Goal: Contribute content: Contribute content

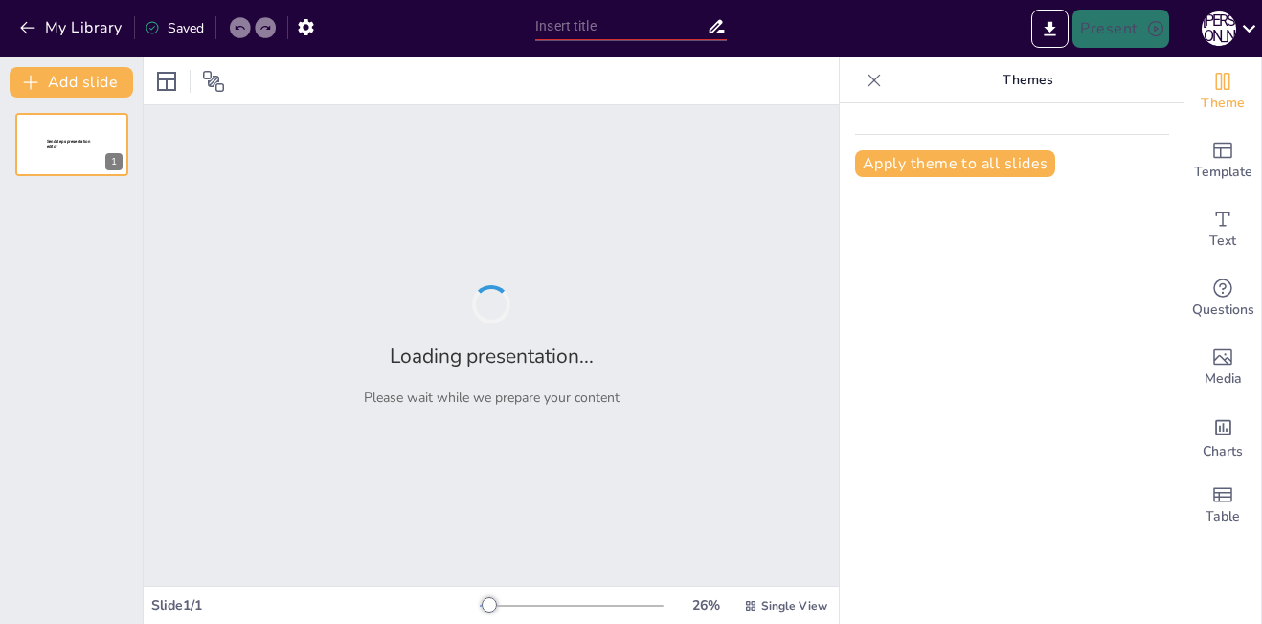
type input "Синская Цивилизация: Корни, Ценности и Современность"
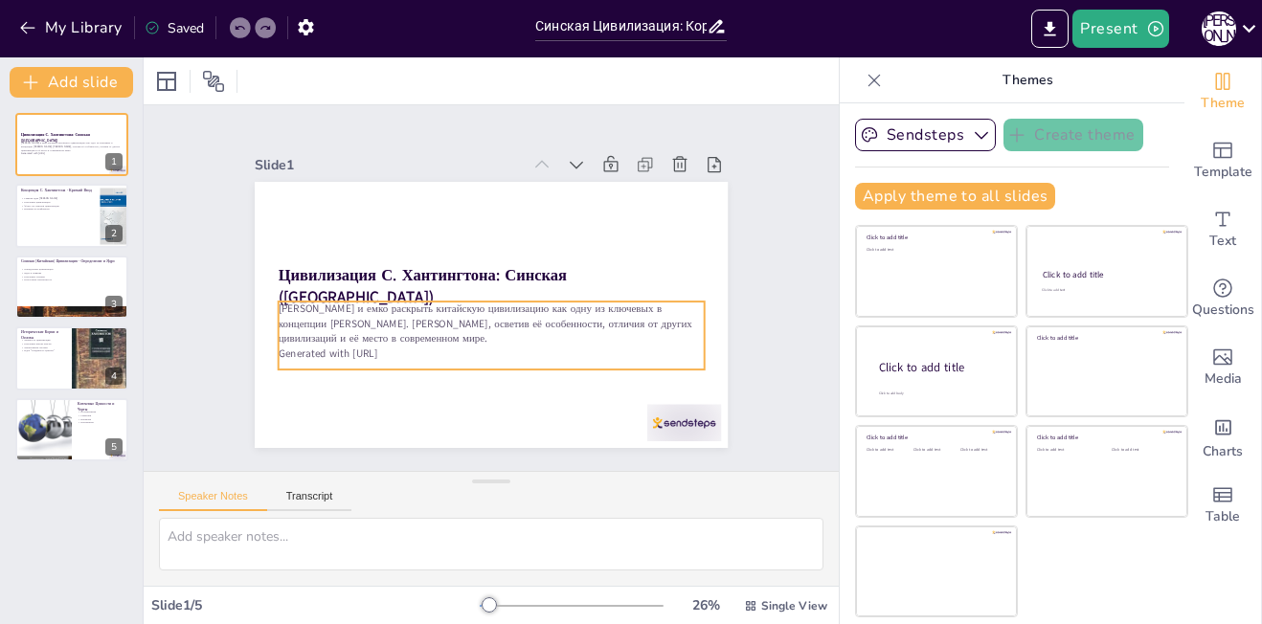
click at [279, 302] on p "[PERSON_NAME] и емко раскрыть китайскую цивилизацию как одну из ключевых в конц…" at bounding box center [492, 324] width 426 height 44
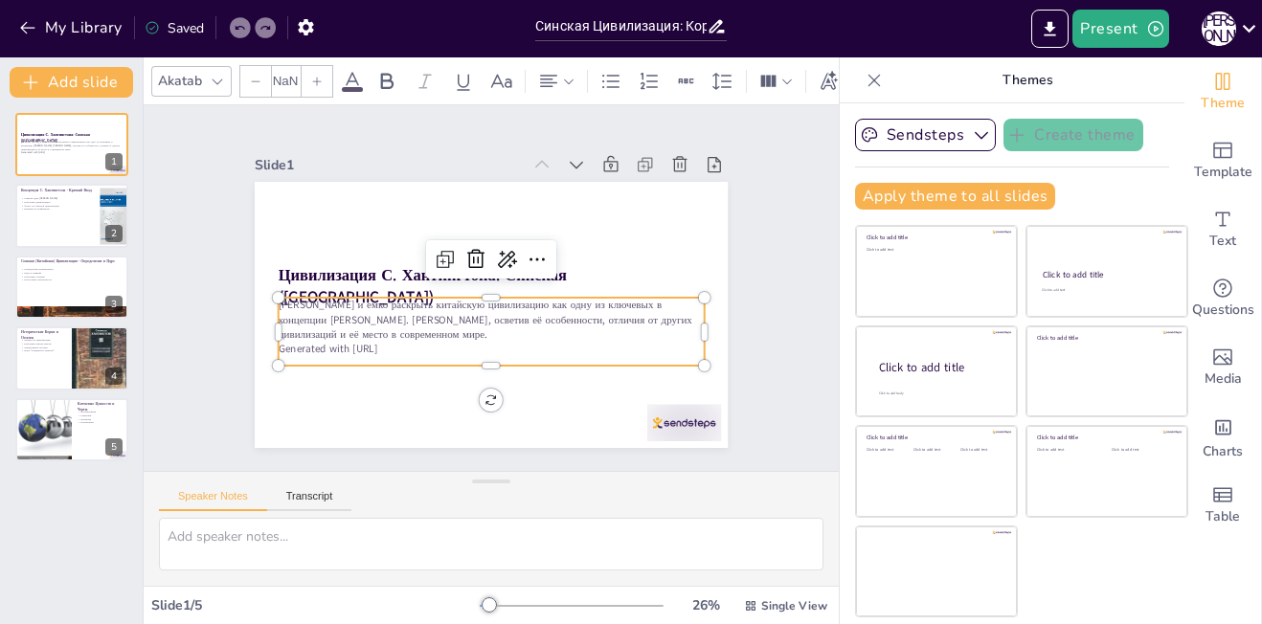
type input "32"
click at [274, 300] on p "[PERSON_NAME] и емко раскрыть китайскую цивилизацию как одну из ключевых в конц…" at bounding box center [488, 320] width 428 height 88
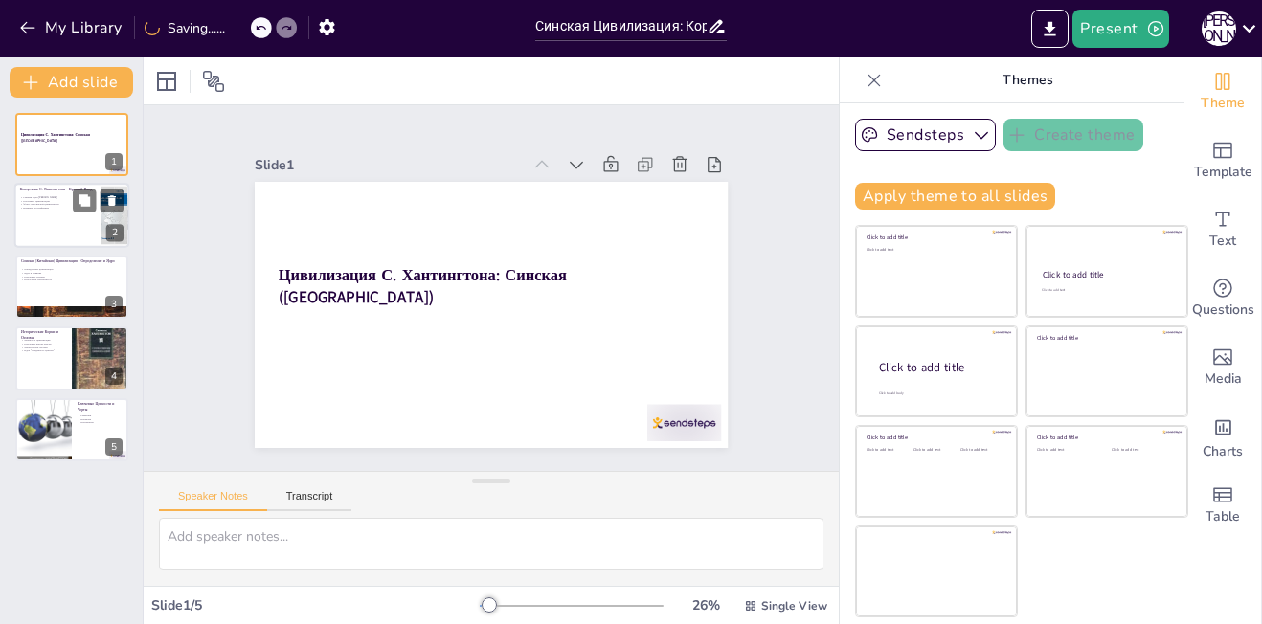
click at [66, 223] on div at bounding box center [71, 216] width 115 height 65
type textarea "Loremip dolo Sitametcons adipiscinge s doe, tem incidid utlaboree dolor magnaal…"
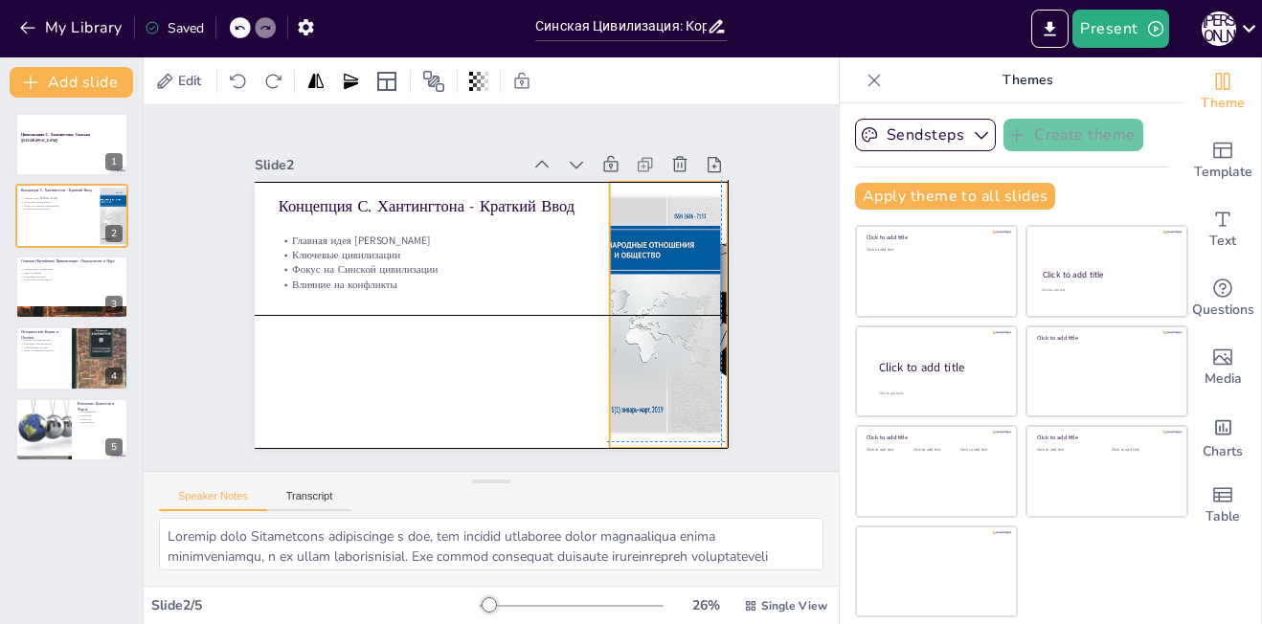
click at [629, 288] on div at bounding box center [665, 332] width 620 height 327
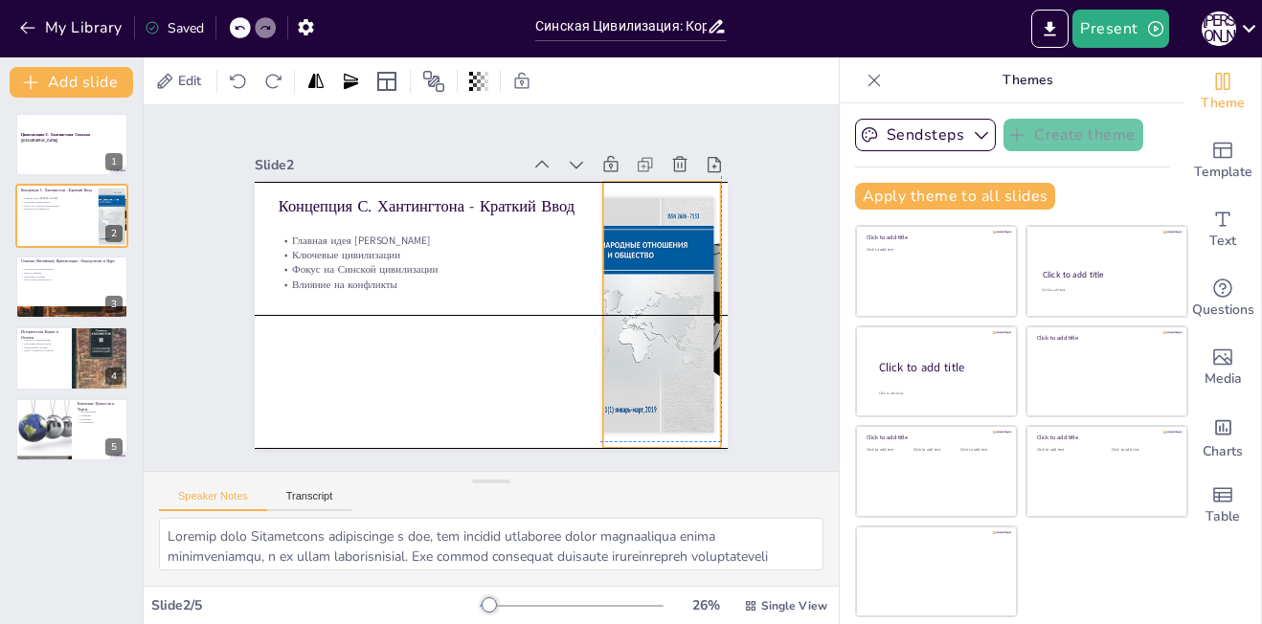
drag, startPoint x: 629, startPoint y: 288, endPoint x: 620, endPoint y: 282, distance: 11.2
click at [620, 282] on div at bounding box center [662, 315] width 596 height 266
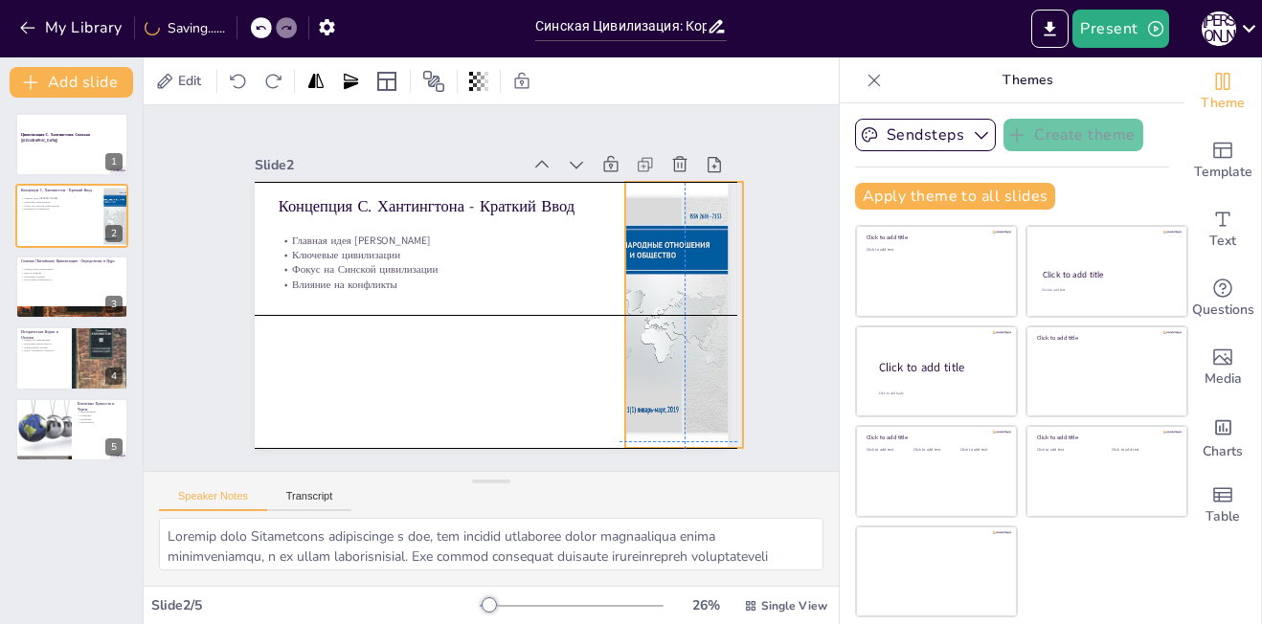
drag, startPoint x: 620, startPoint y: 282, endPoint x: 636, endPoint y: 283, distance: 16.3
click at [636, 283] on div at bounding box center [685, 315] width 596 height 266
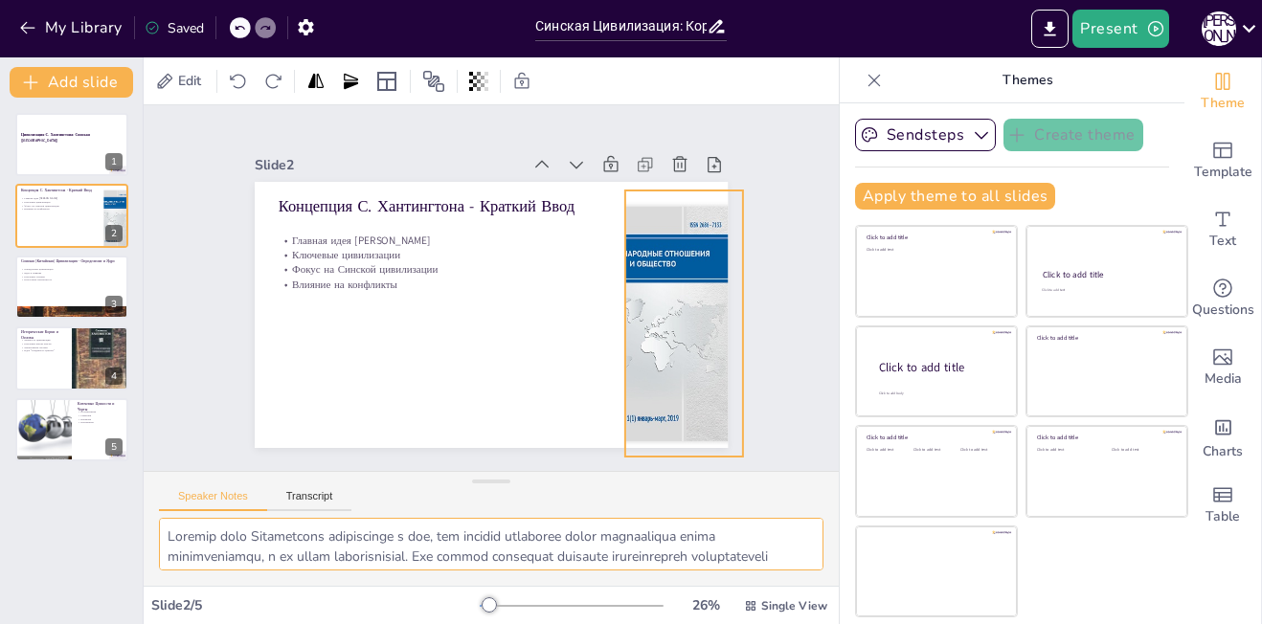
scroll to position [37, 0]
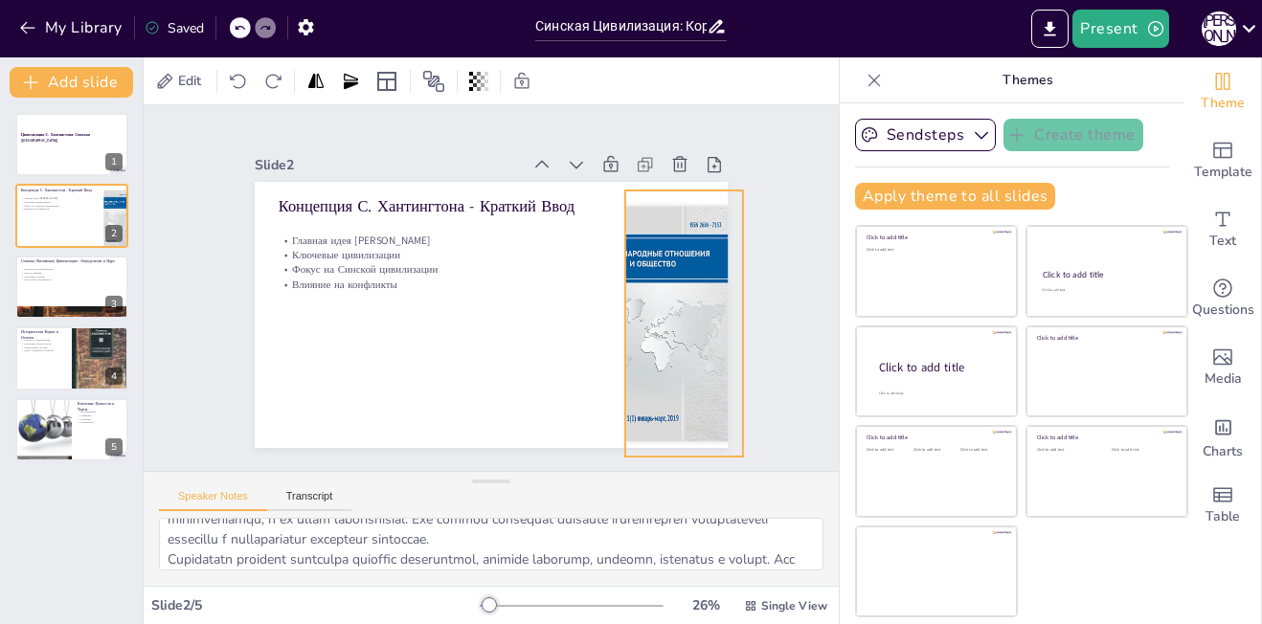
click at [782, 501] on div "Speaker Notes Transcript" at bounding box center [491, 495] width 695 height 46
click at [338, 493] on button "Transcript" at bounding box center [309, 500] width 85 height 21
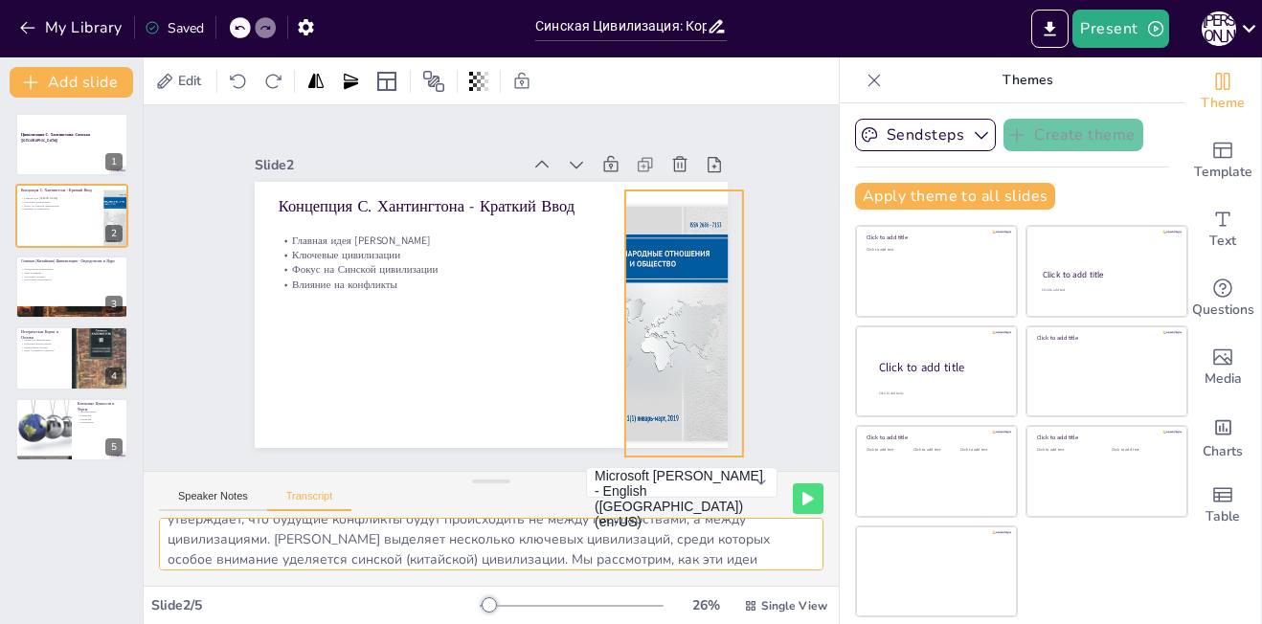
scroll to position [38, 0]
click at [840, 506] on div "Sendsteps Create theme Apply theme to all slides Click to add title Click to ad…" at bounding box center [1012, 363] width 345 height 521
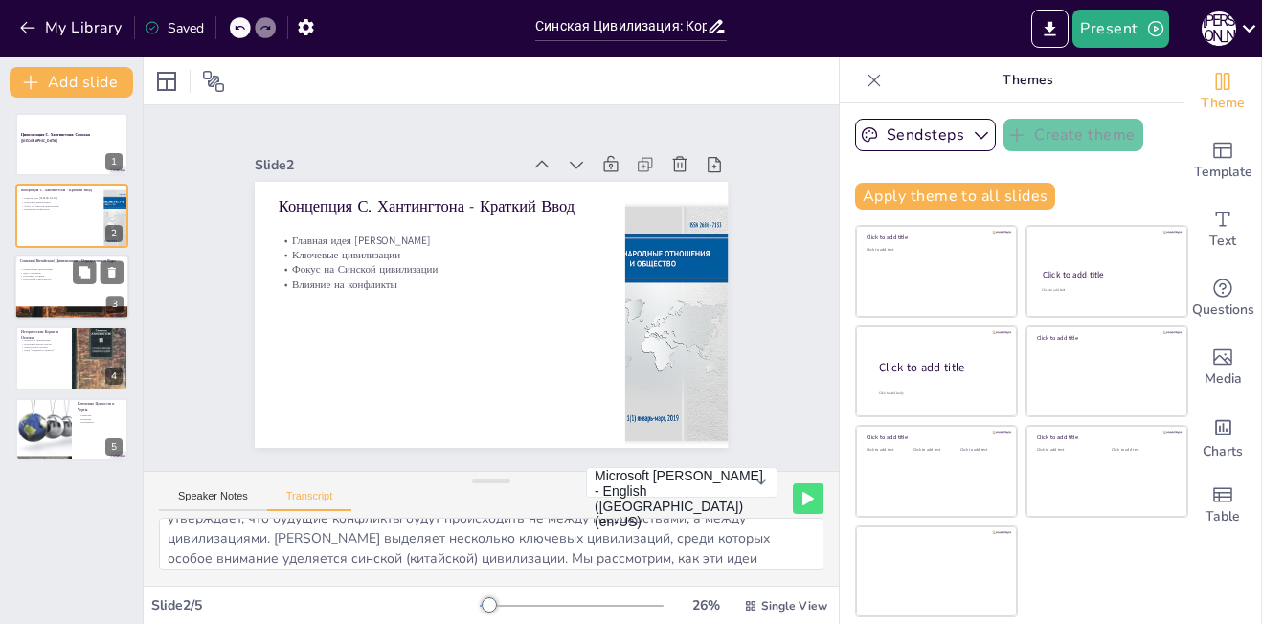
click at [57, 290] on div at bounding box center [71, 287] width 115 height 65
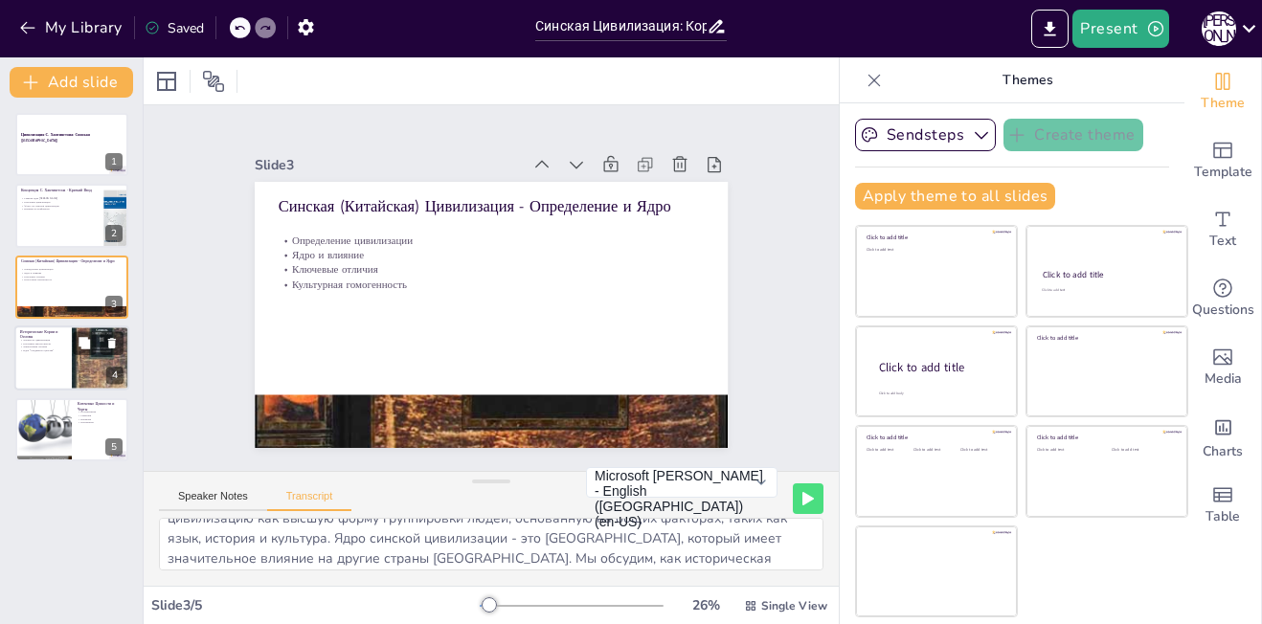
click at [43, 350] on p "Идея “Срединного царства”" at bounding box center [43, 352] width 46 height 4
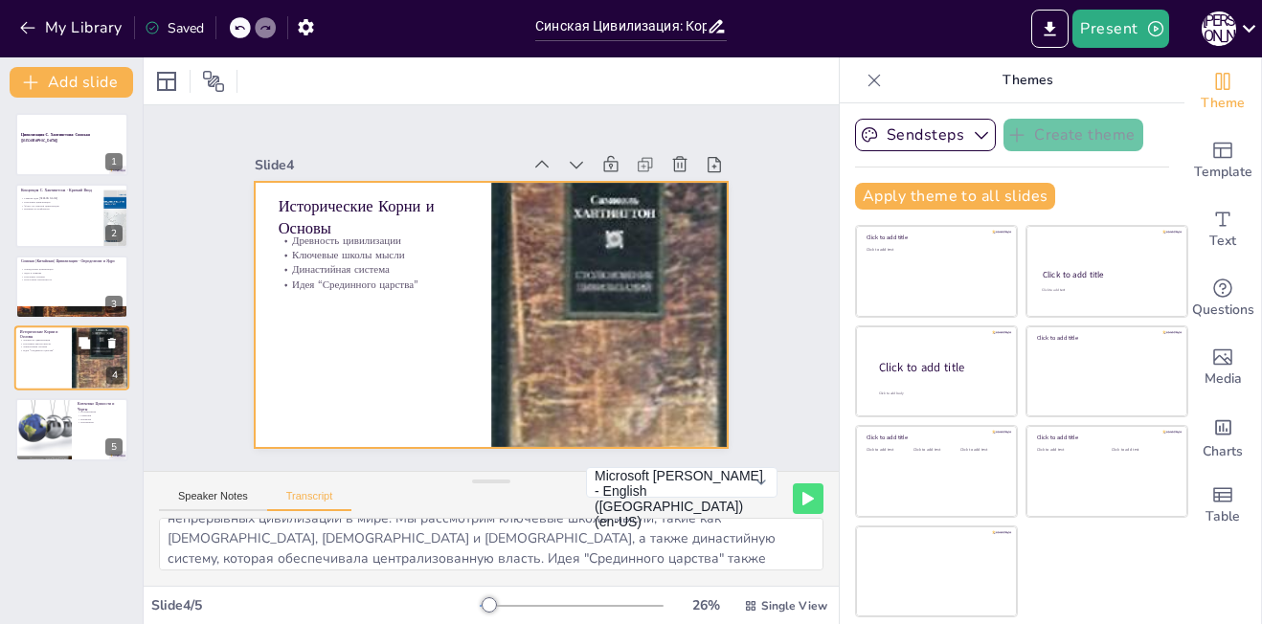
click at [42, 388] on div at bounding box center [71, 358] width 115 height 65
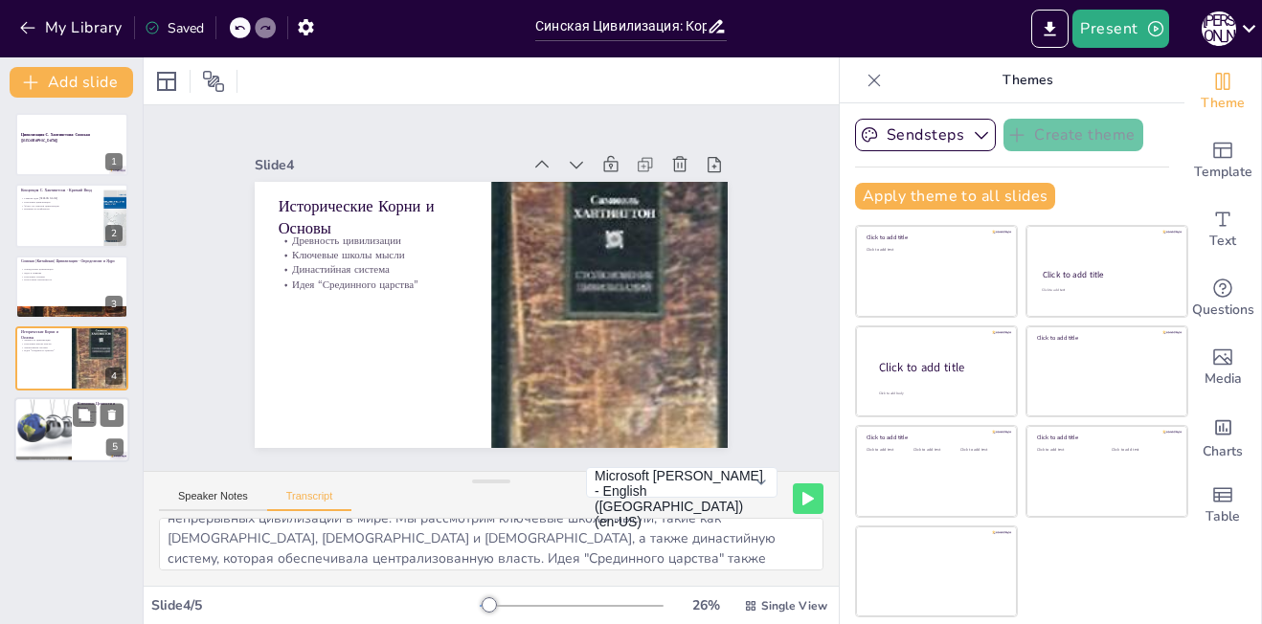
click at [41, 427] on div at bounding box center [42, 429] width 57 height 89
type textarea "В заключительном разделе мы рассмотрим ключевые ценности и черты синской цивили…"
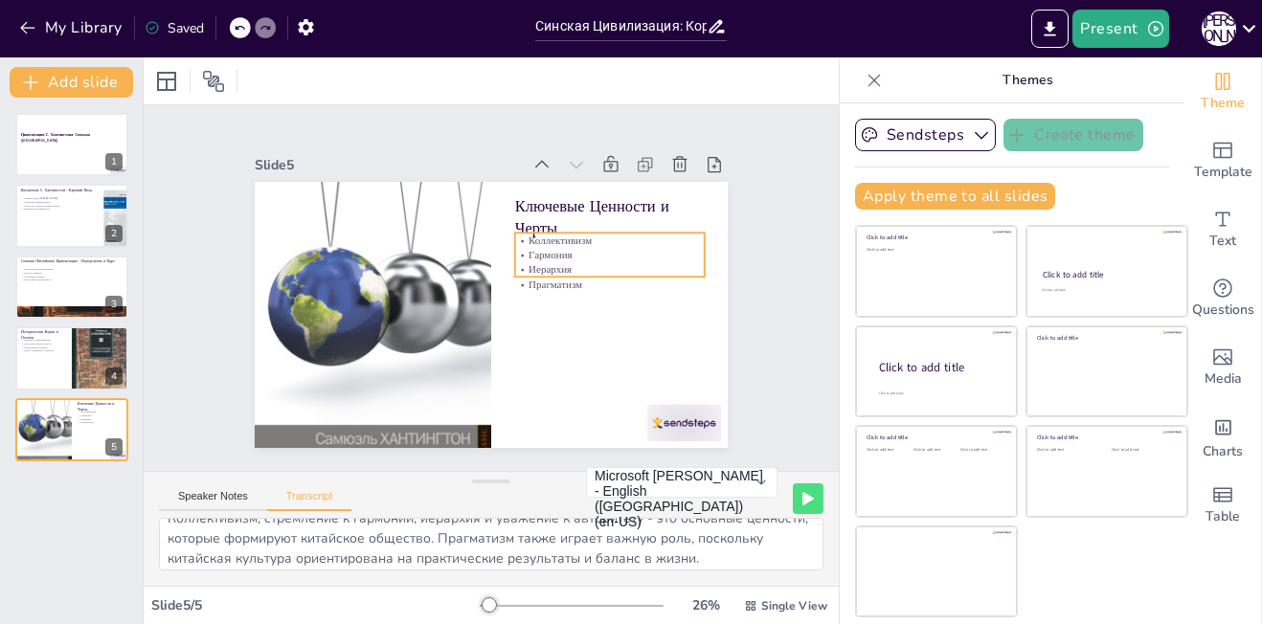
click at [575, 233] on p "Коллективизм" at bounding box center [610, 240] width 190 height 14
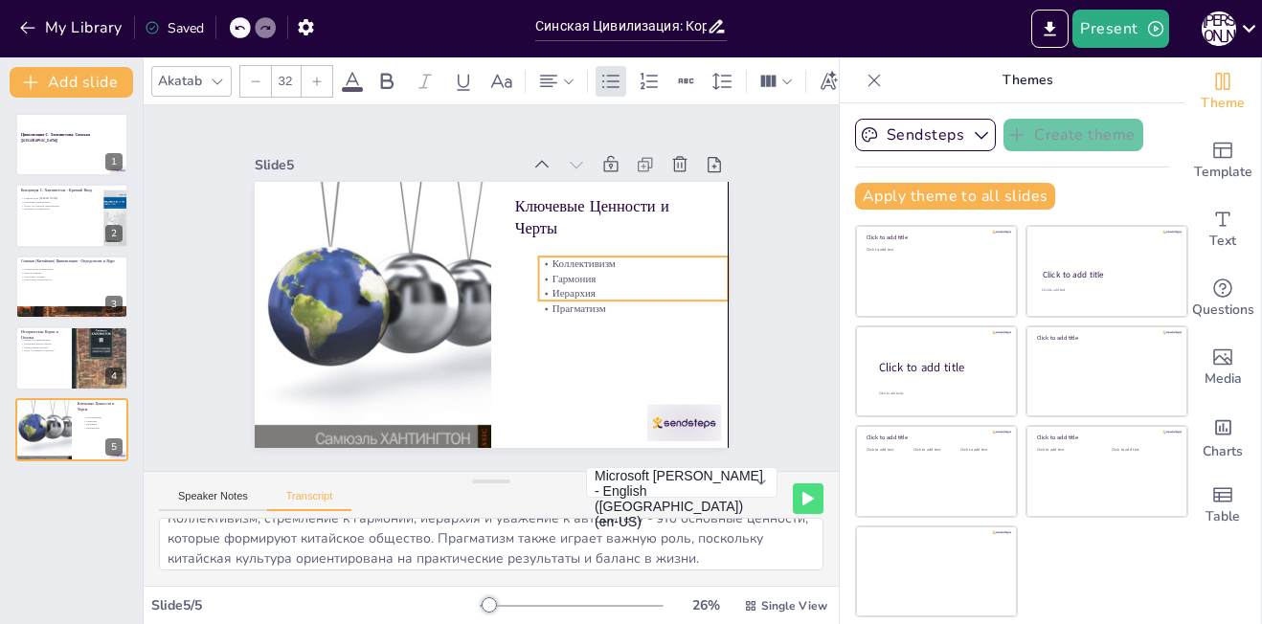
drag, startPoint x: 575, startPoint y: 229, endPoint x: 603, endPoint y: 256, distance: 39.3
click at [603, 308] on p "Коллективизм" at bounding box center [594, 389] width 124 height 162
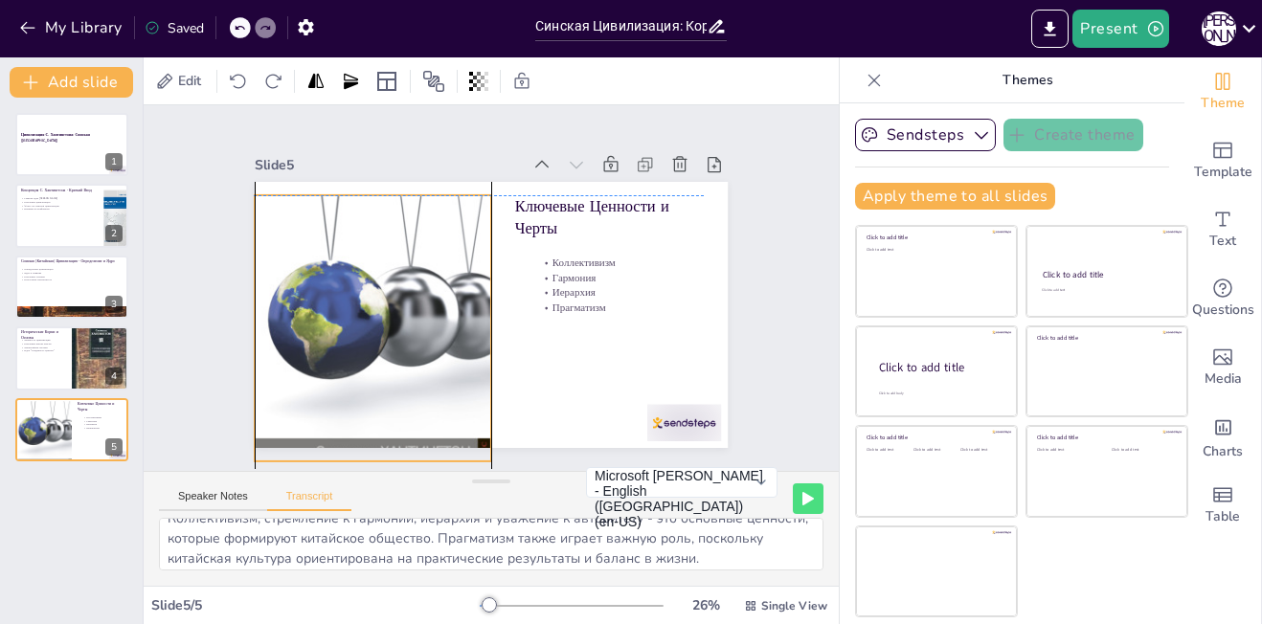
drag, startPoint x: 435, startPoint y: 323, endPoint x: 434, endPoint y: 344, distance: 21.1
click at [434, 344] on div at bounding box center [373, 329] width 237 height 364
click at [433, 338] on div at bounding box center [373, 329] width 237 height 364
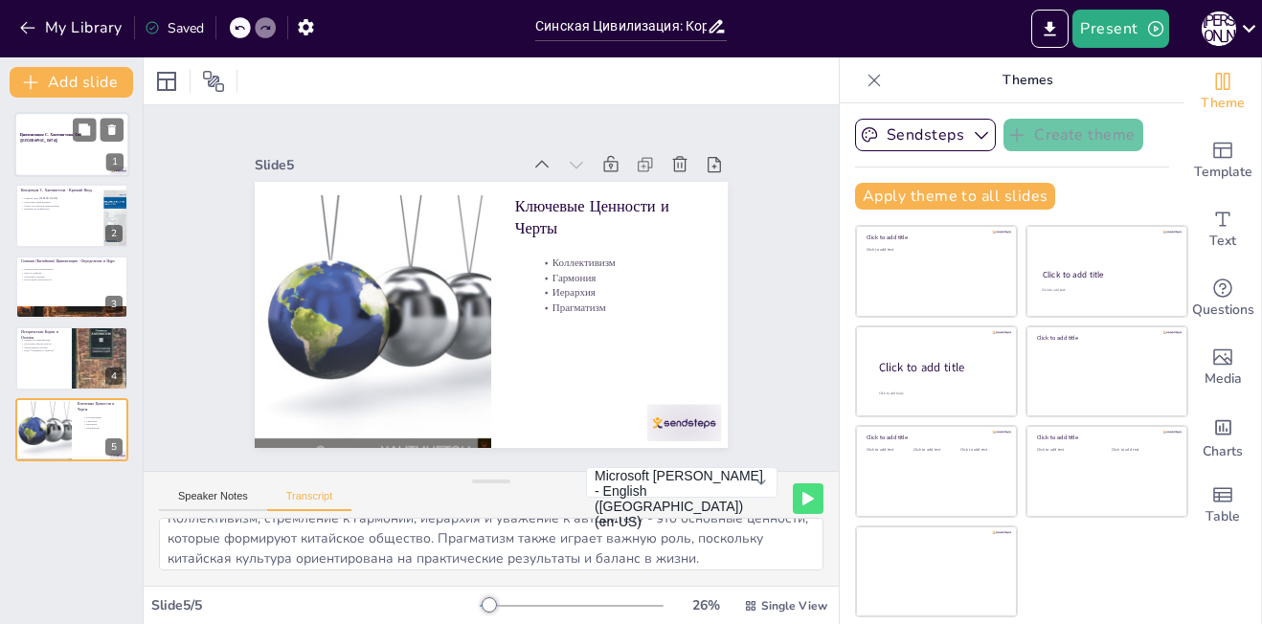
click at [71, 132] on strong "Цивилизация С. Хантингтона: Синская ([GEOGRAPHIC_DATA])" at bounding box center [55, 137] width 70 height 11
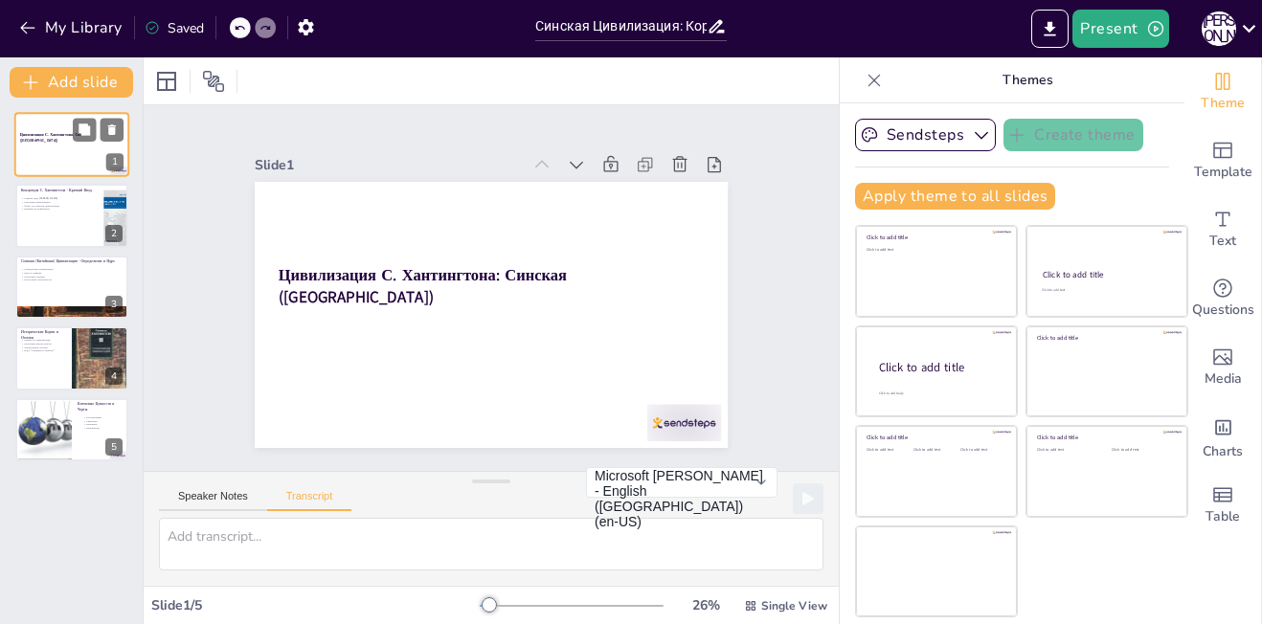
scroll to position [0, 0]
click at [106, 228] on div "2" at bounding box center [114, 233] width 17 height 17
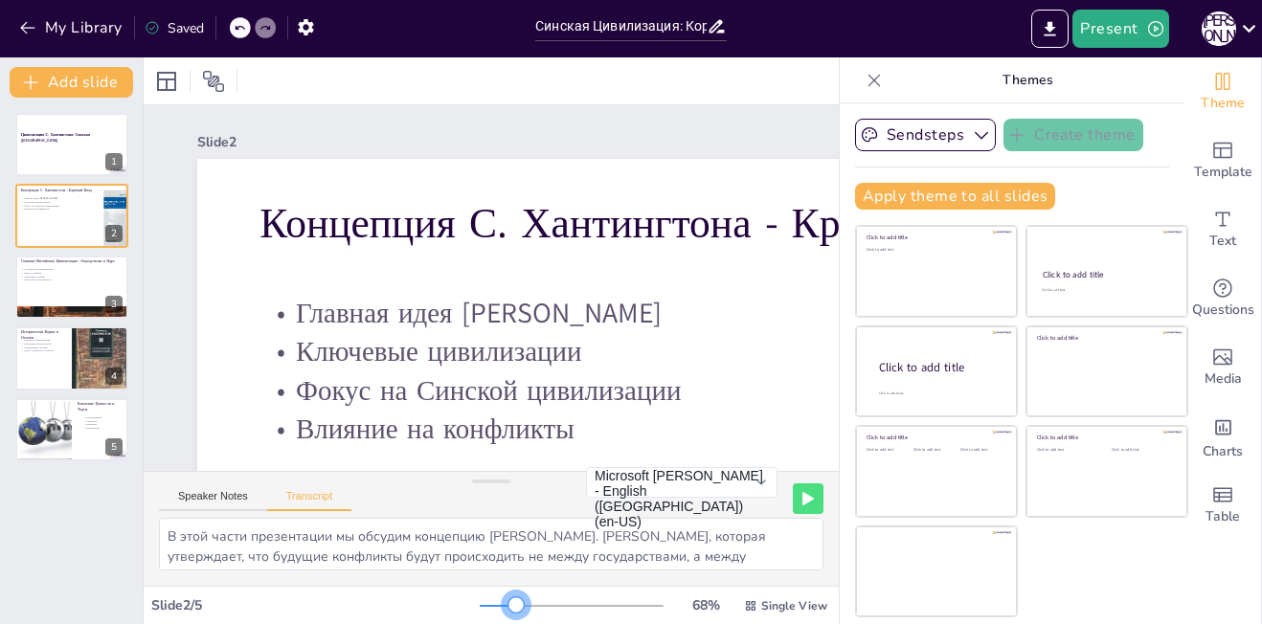
click at [501, 604] on div at bounding box center [572, 605] width 184 height 15
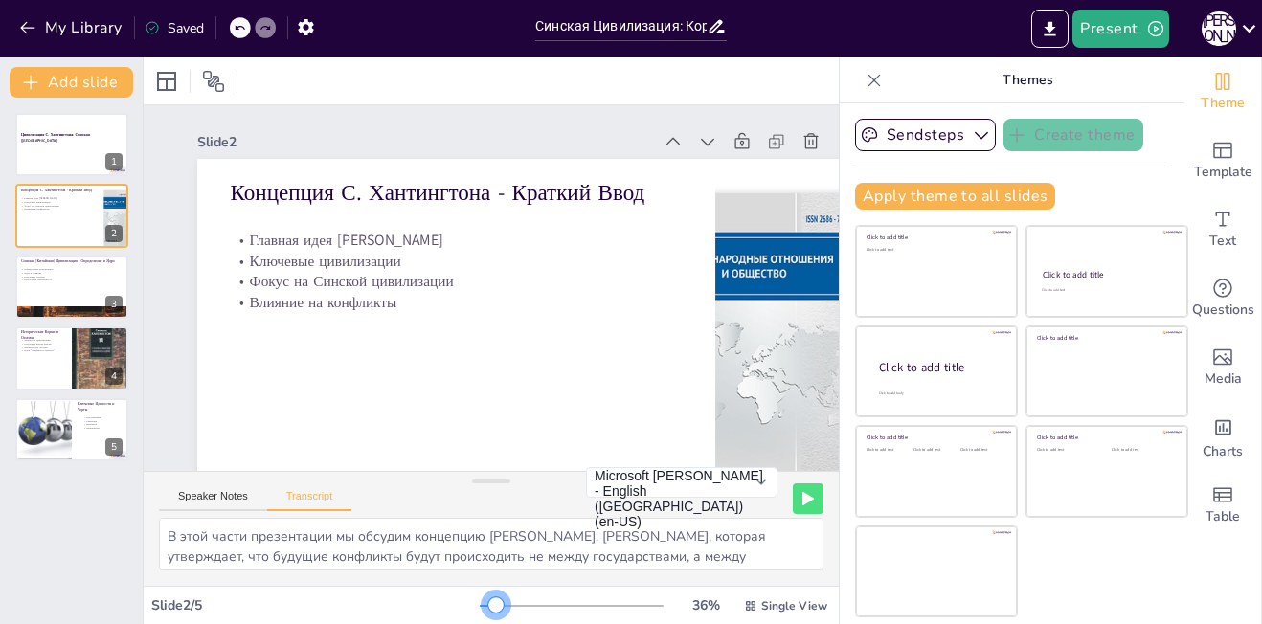
drag, startPoint x: 501, startPoint y: 604, endPoint x: 501, endPoint y: 463, distance: 140.8
click at [501, 463] on div "Slide 1 Цивилизация С. Хантингтона: Синская ([GEOGRAPHIC_DATA]) Slide 2 Концепц…" at bounding box center [491, 340] width 695 height 567
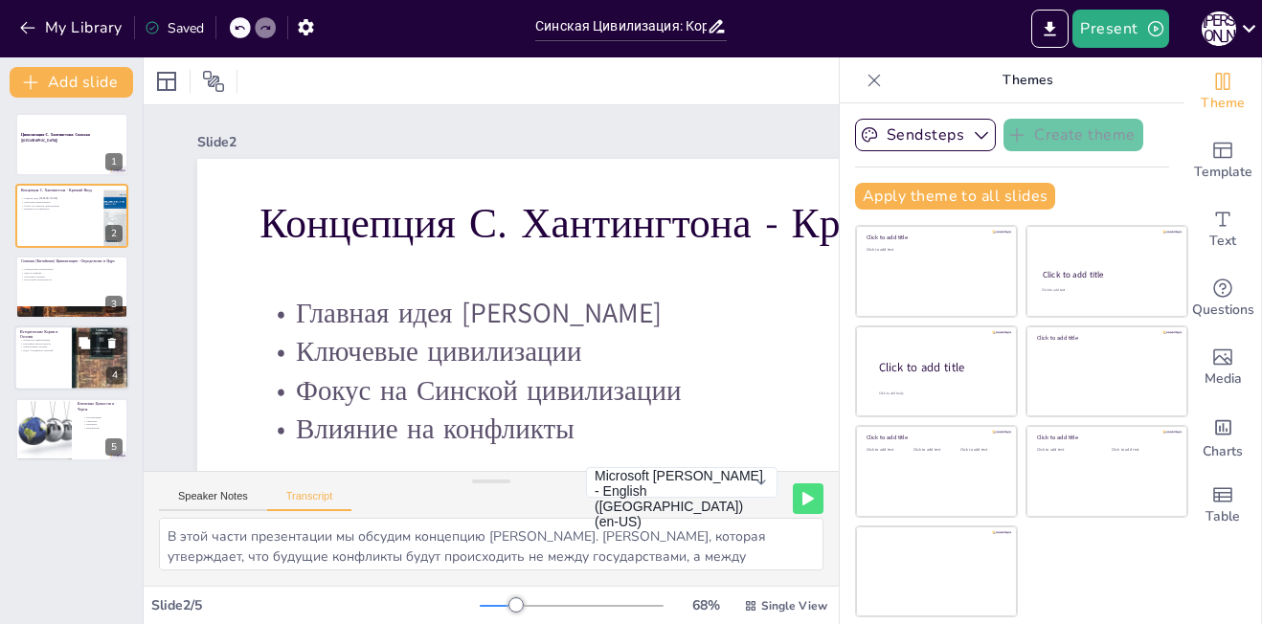
click at [93, 375] on div at bounding box center [100, 358] width 57 height 91
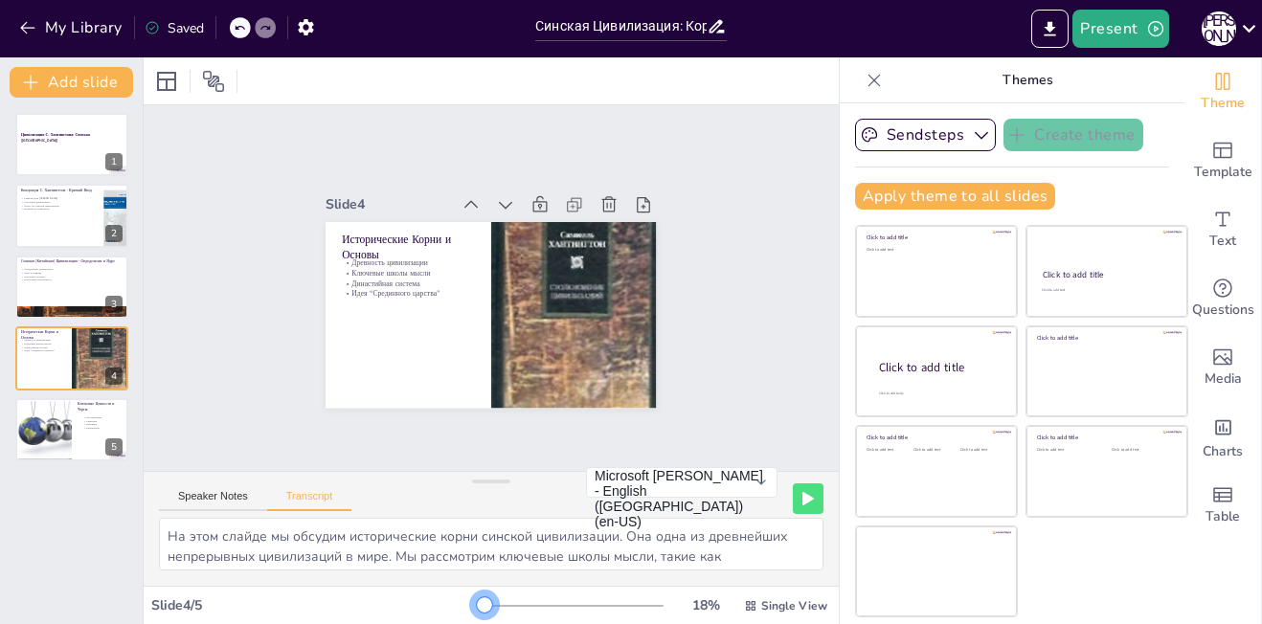
drag, startPoint x: 496, startPoint y: 602, endPoint x: 469, endPoint y: 591, distance: 29.2
click at [480, 591] on div "18 % Single View" at bounding box center [655, 606] width 351 height 31
drag, startPoint x: 469, startPoint y: 591, endPoint x: 510, endPoint y: 415, distance: 180.9
click at [510, 415] on div "Slide 1 Цивилизация С. Хантингтона: Синская ([GEOGRAPHIC_DATA]) Slide 2 Концепц…" at bounding box center [491, 340] width 695 height 567
click at [81, 430] on div at bounding box center [71, 429] width 115 height 65
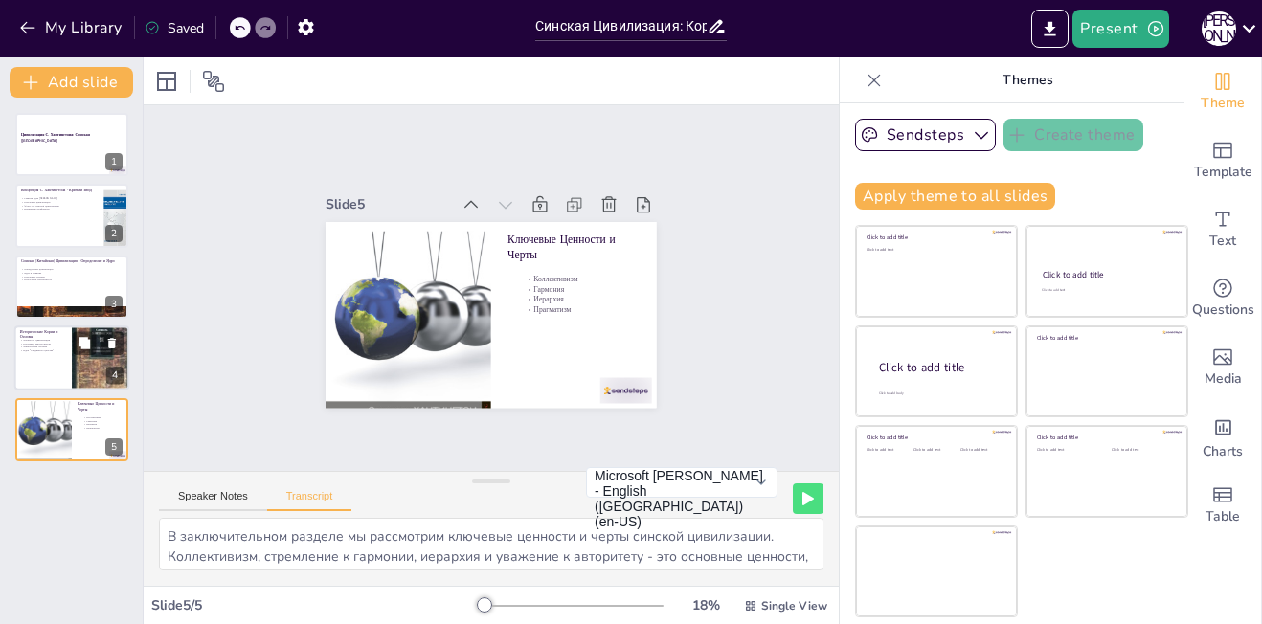
click at [48, 359] on div at bounding box center [71, 358] width 115 height 65
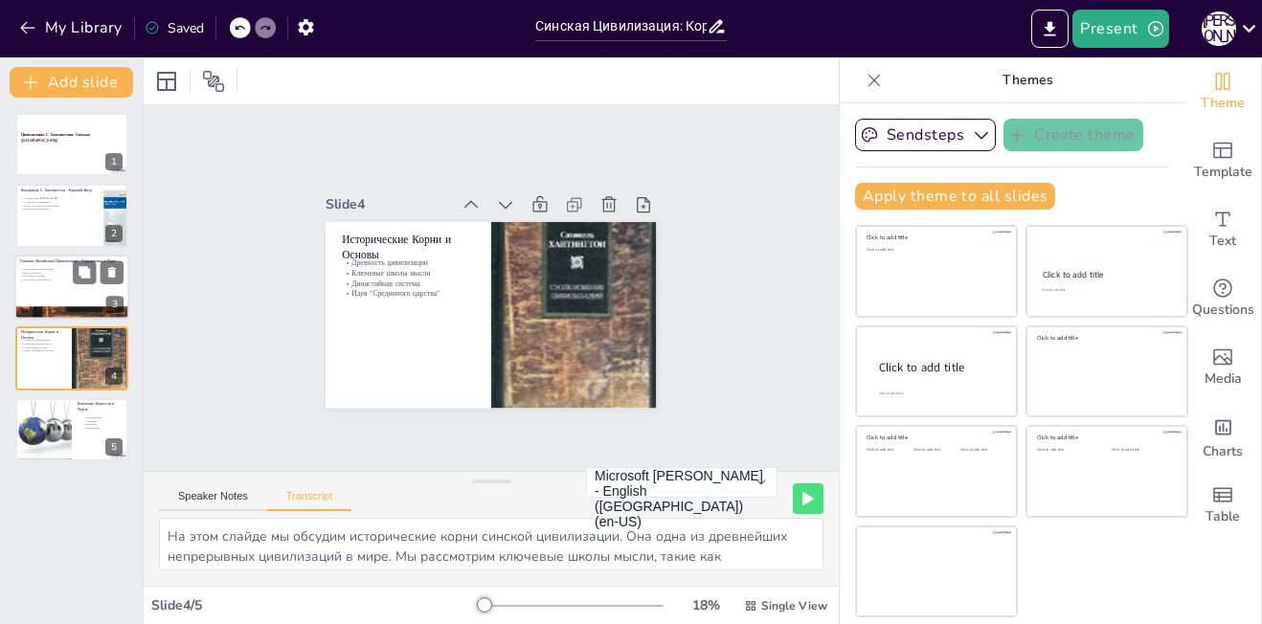
click at [45, 273] on p "Ядро и влияние" at bounding box center [71, 273] width 103 height 4
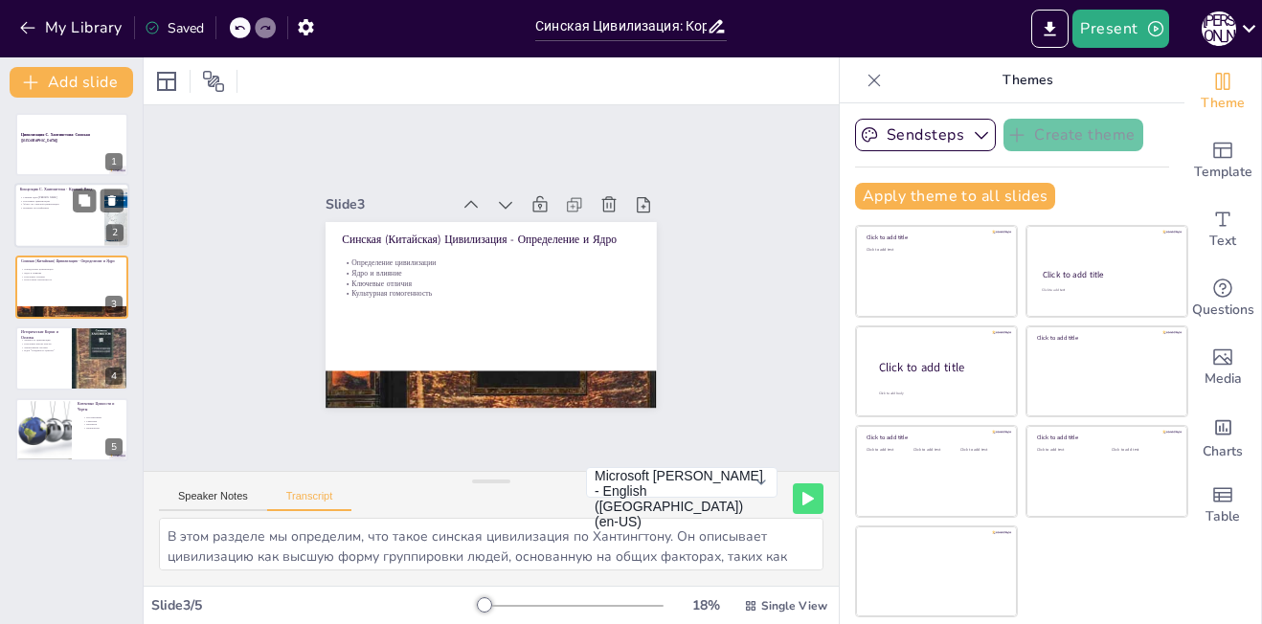
click at [30, 203] on p "Фокус на Синской цивилизации" at bounding box center [57, 205] width 75 height 4
type textarea "В этой части презентации мы обсудим концепцию [PERSON_NAME]. [PERSON_NAME], кот…"
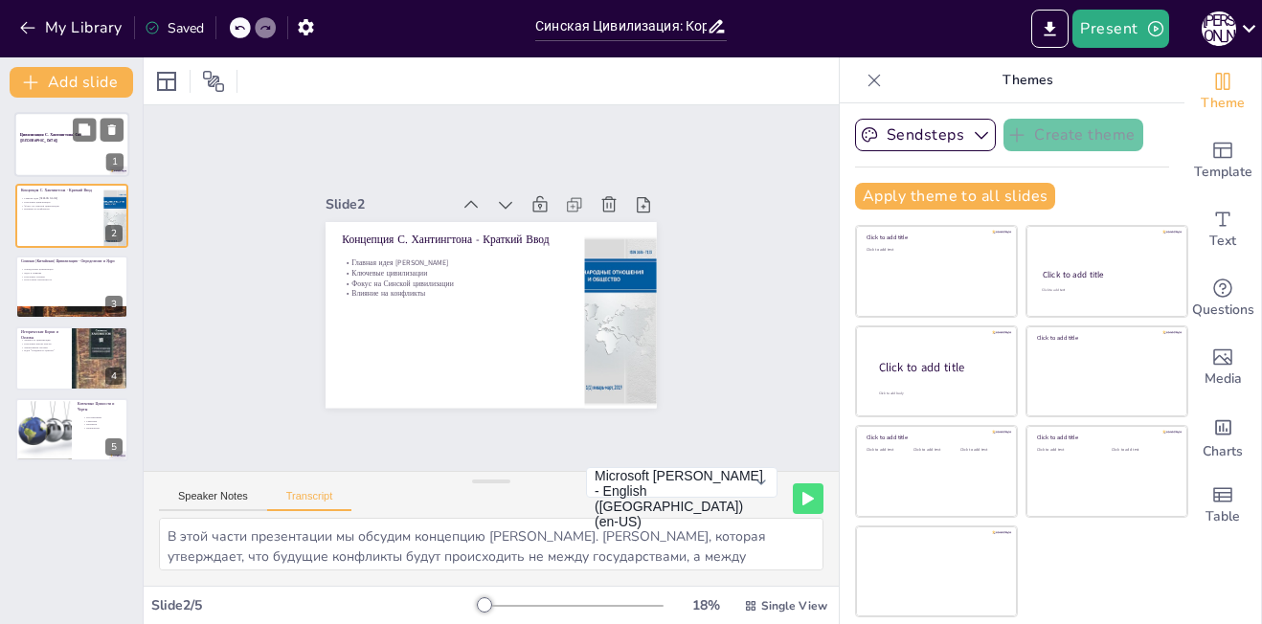
click at [29, 167] on div at bounding box center [71, 144] width 115 height 65
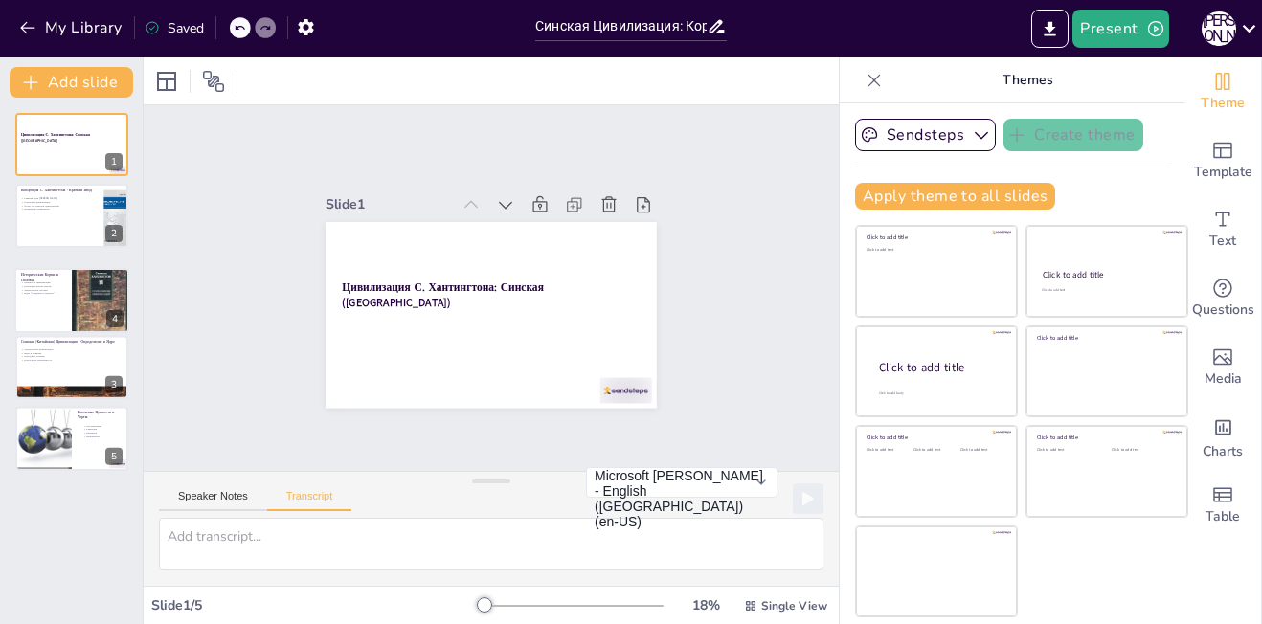
drag, startPoint x: 30, startPoint y: 350, endPoint x: 29, endPoint y: 269, distance: 80.4
click at [29, 269] on div "Цивилизация С. Хантингтона: Синская (Китайская) 1 Концепция С. Хантингтона - Кр…" at bounding box center [71, 288] width 143 height 350
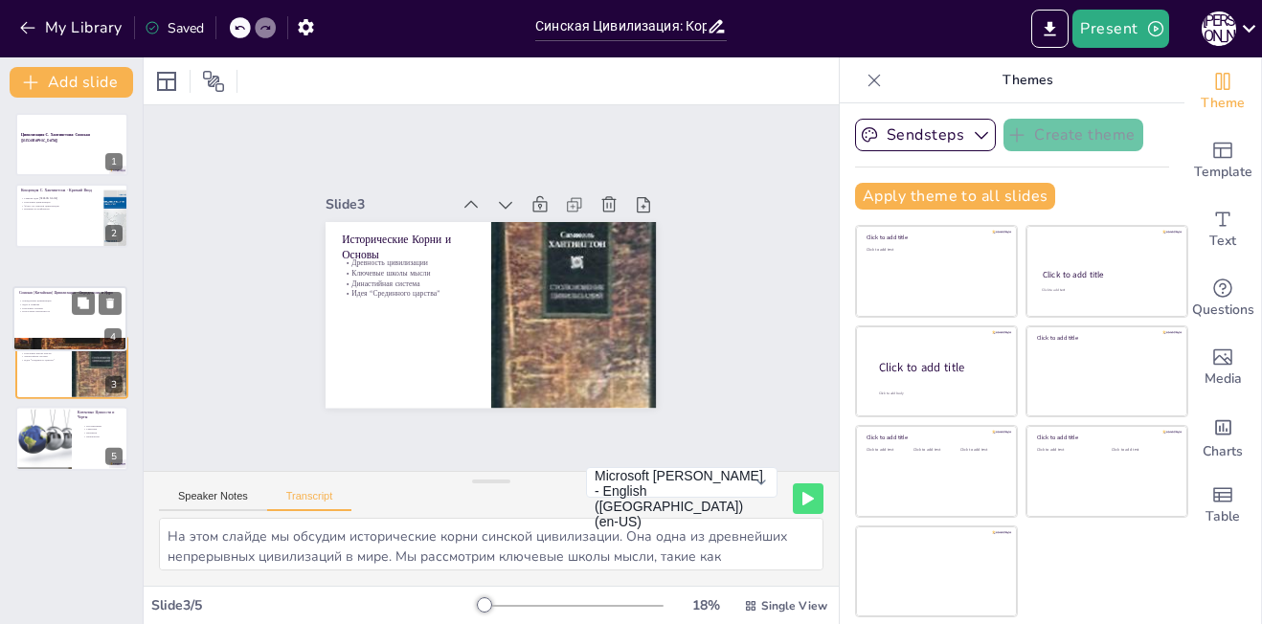
drag, startPoint x: 32, startPoint y: 373, endPoint x: 30, endPoint y: 323, distance: 50.8
click at [30, 323] on div at bounding box center [69, 318] width 113 height 63
type textarea "В этом разделе мы определим, что такое синская цивилизация по Хантингтону. Он о…"
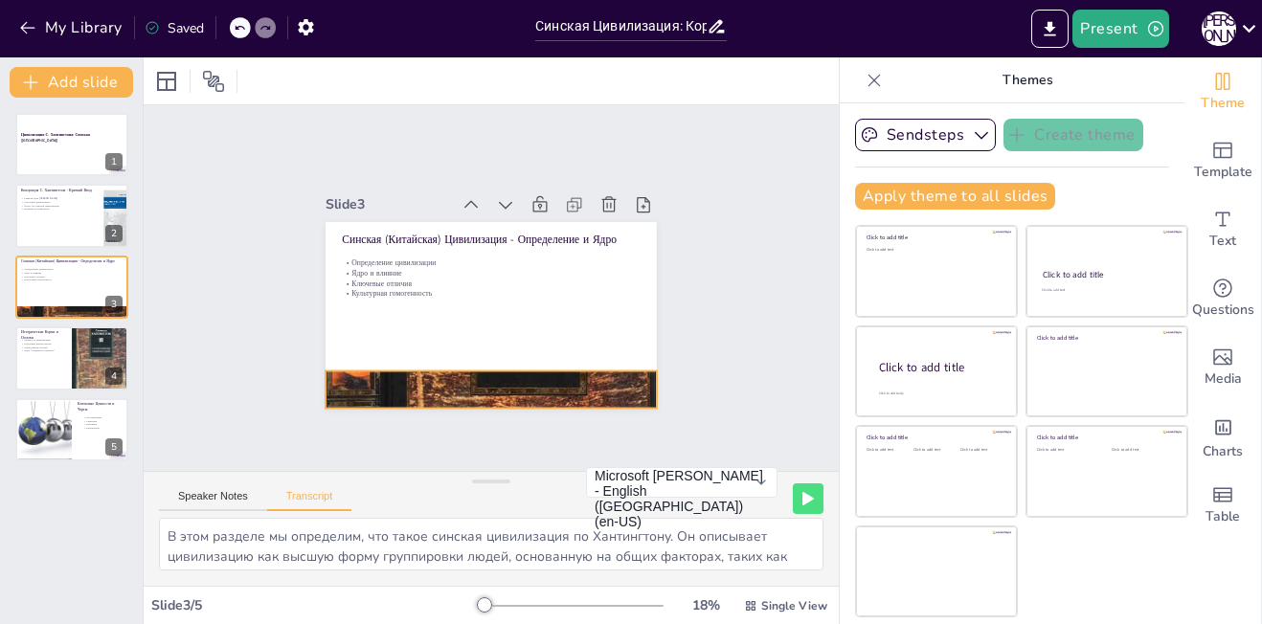
click at [532, 384] on div at bounding box center [480, 389] width 373 height 461
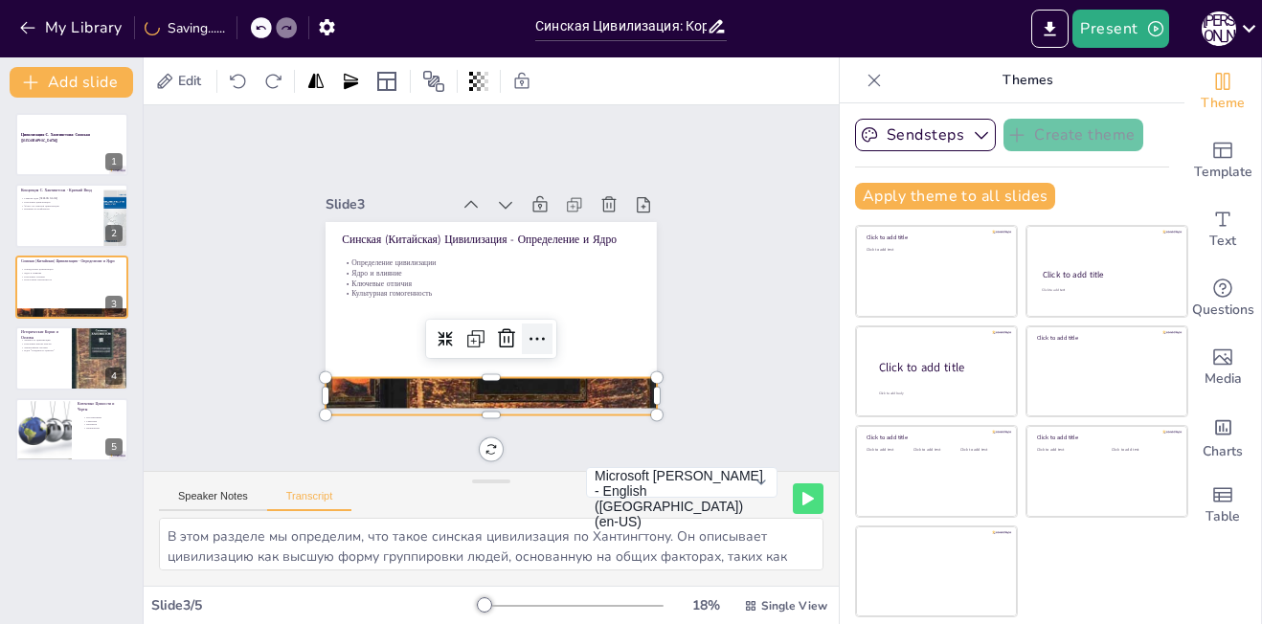
click at [526, 327] on icon at bounding box center [537, 338] width 23 height 23
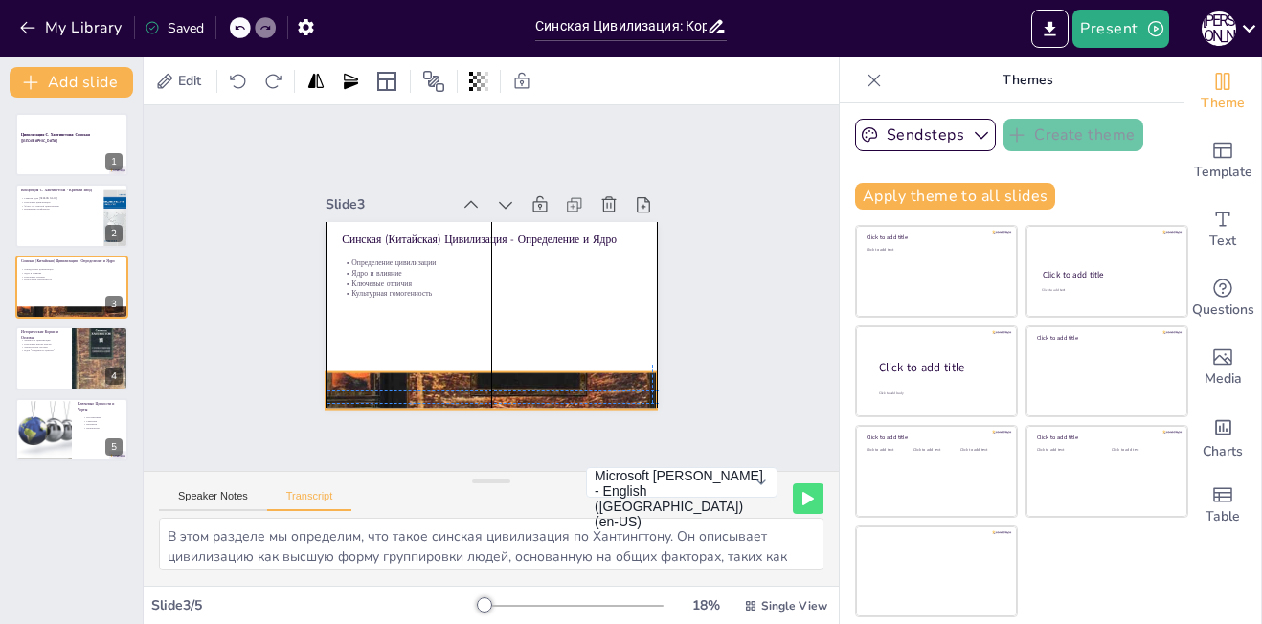
drag, startPoint x: 624, startPoint y: 385, endPoint x: 626, endPoint y: 372, distance: 12.6
click at [626, 372] on div at bounding box center [491, 390] width 331 height 428
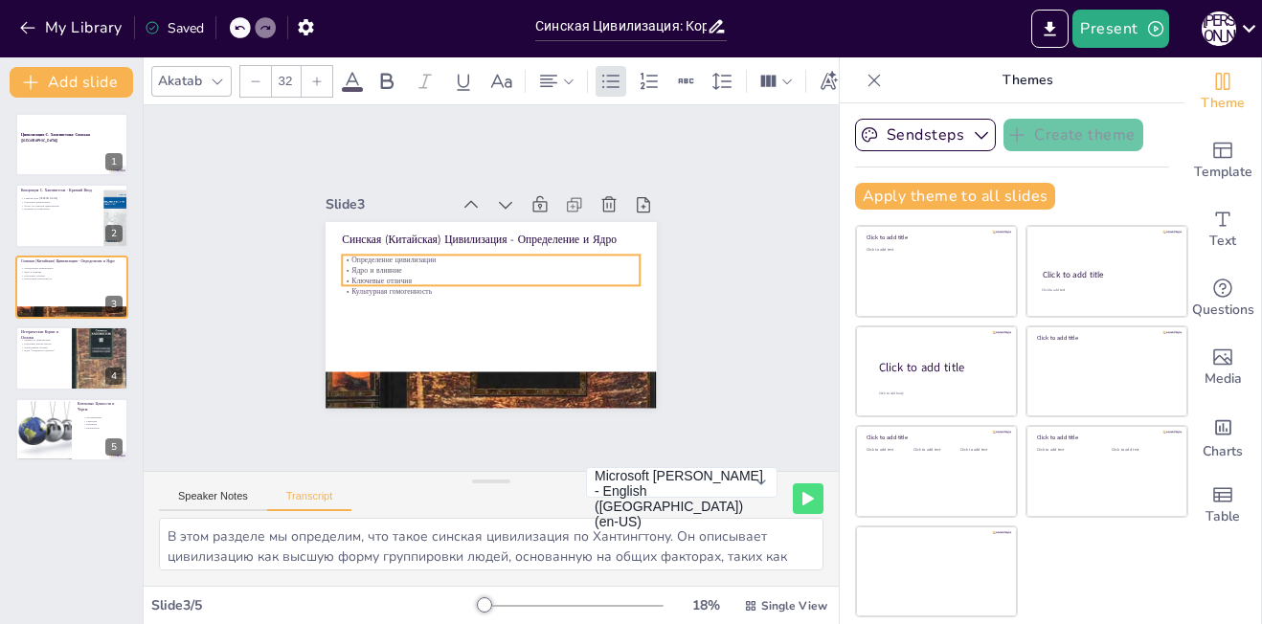
click at [364, 265] on p "Ядро и влияние" at bounding box center [491, 270] width 298 height 11
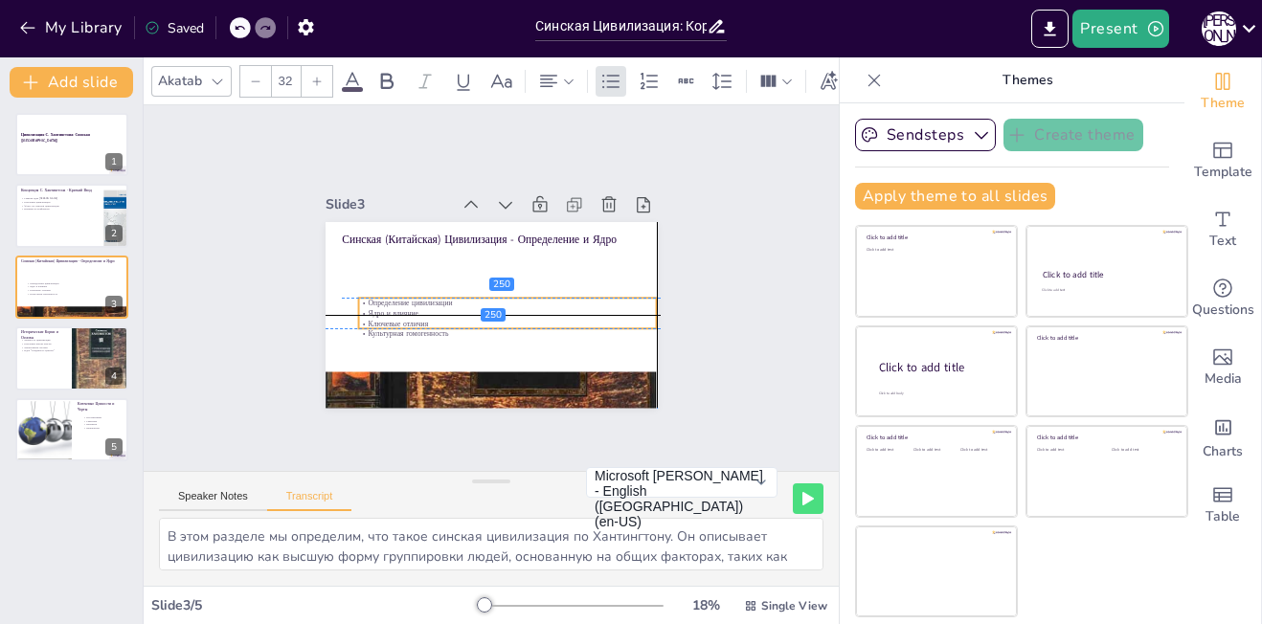
drag, startPoint x: 379, startPoint y: 260, endPoint x: 399, endPoint y: 300, distance: 44.1
click at [399, 308] on p "Ядро и влияние" at bounding box center [508, 313] width 298 height 11
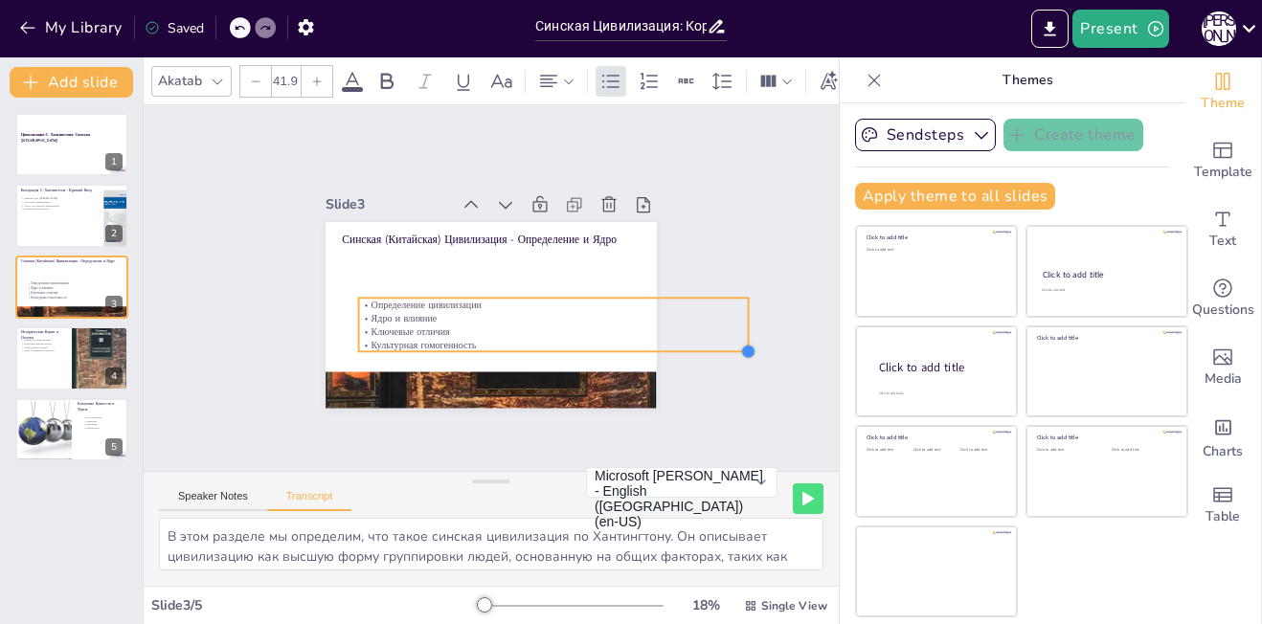
type input "40.9"
drag, startPoint x: 640, startPoint y: 321, endPoint x: 609, endPoint y: 329, distance: 31.8
click at [609, 329] on div "Синская (Китайская) Цивилизация - Определение и Ядро Определение цивилизации Яд…" at bounding box center [488, 314] width 349 height 219
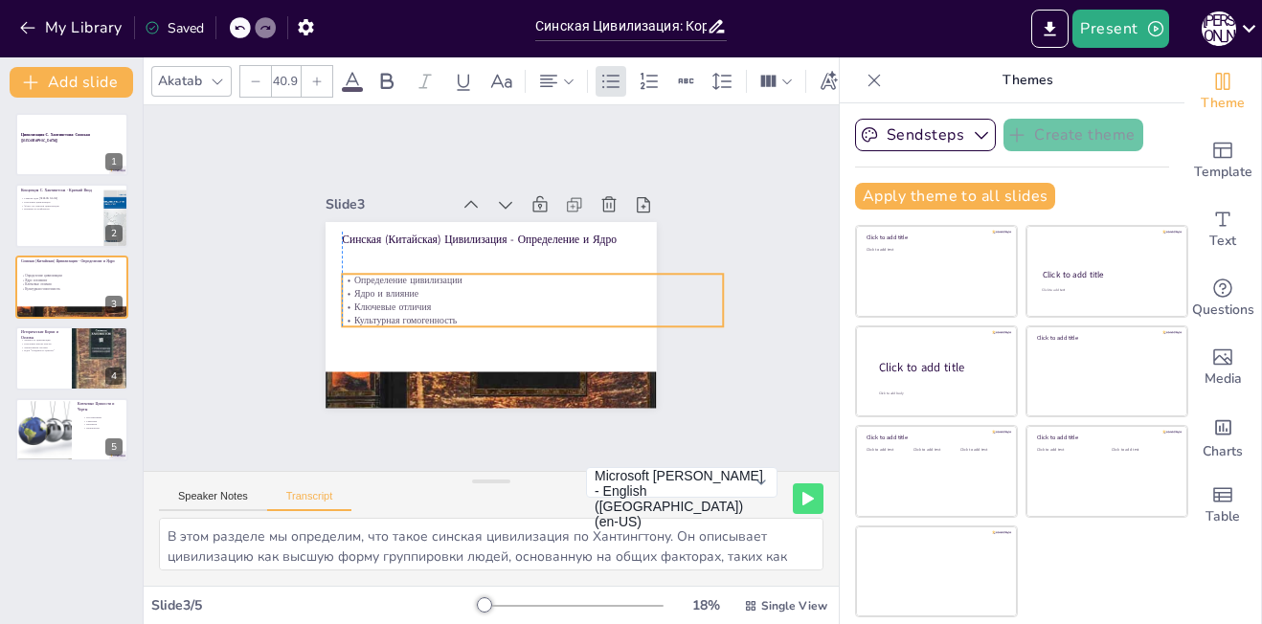
drag, startPoint x: 585, startPoint y: 320, endPoint x: 563, endPoint y: 296, distance: 32.5
click at [563, 301] on p "Ключевые отличия" at bounding box center [532, 307] width 380 height 13
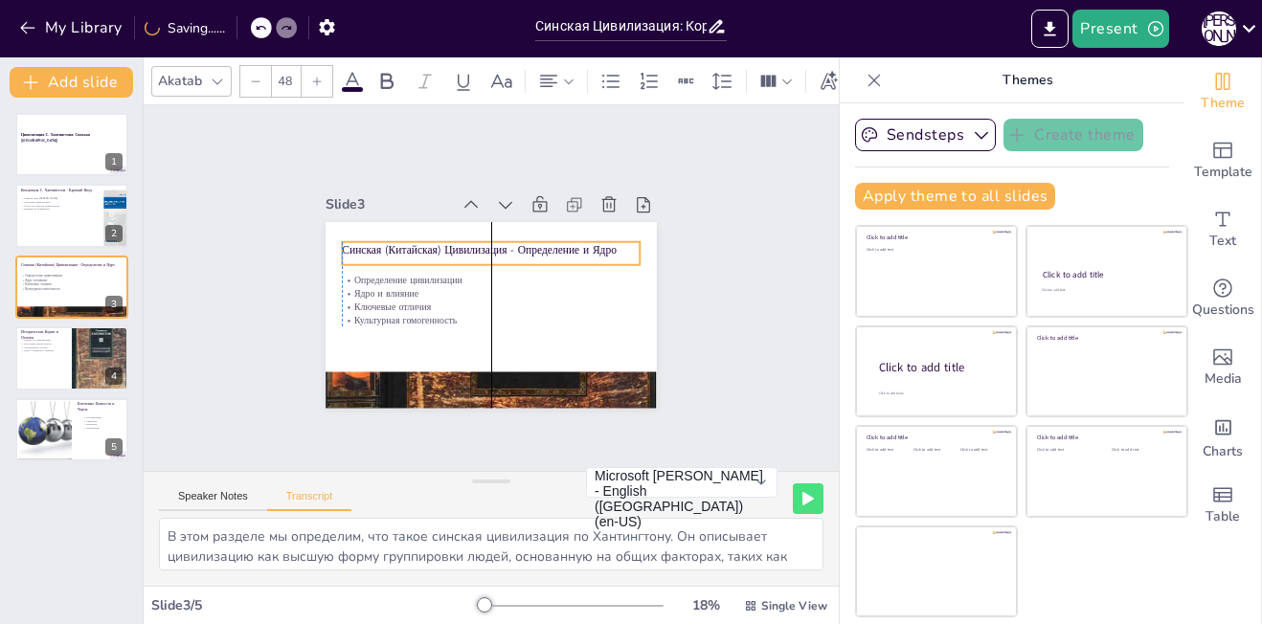
drag, startPoint x: 553, startPoint y: 225, endPoint x: 554, endPoint y: 236, distance: 10.6
click at [554, 242] on p "Синская (Китайская) Цивилизация - Определение и Ядро" at bounding box center [491, 249] width 298 height 15
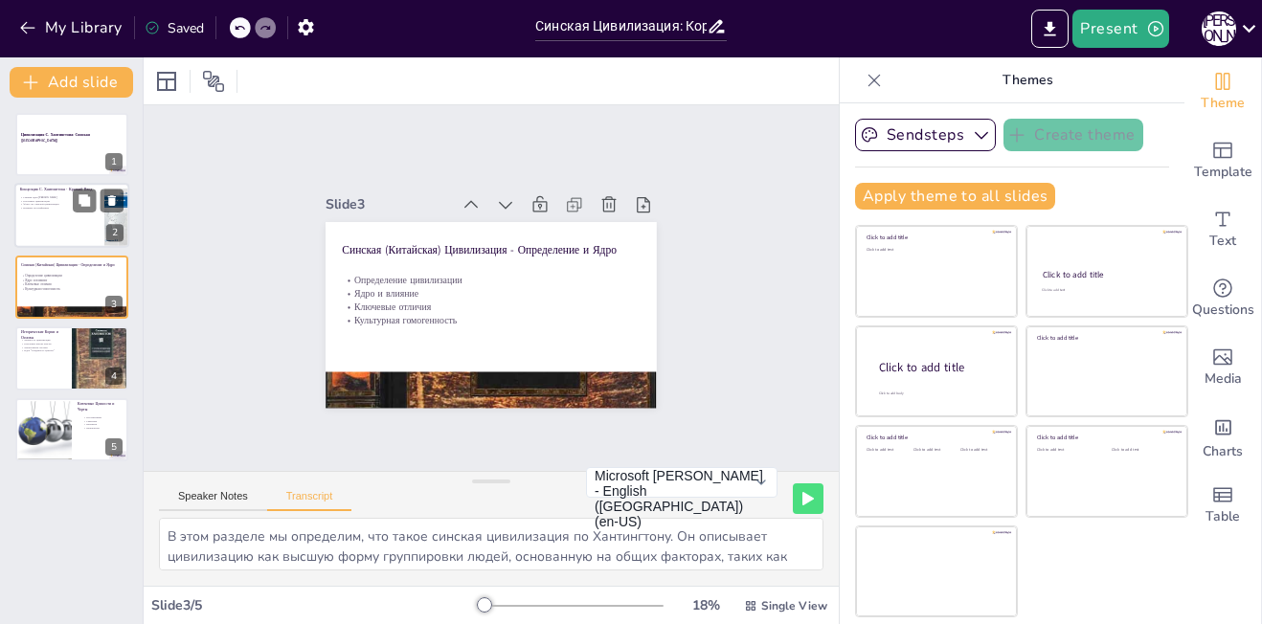
click at [47, 205] on p "Фокус на Синской цивилизации" at bounding box center [57, 205] width 75 height 4
type textarea "В этой части презентации мы обсудим концепцию [PERSON_NAME]. [PERSON_NAME], кот…"
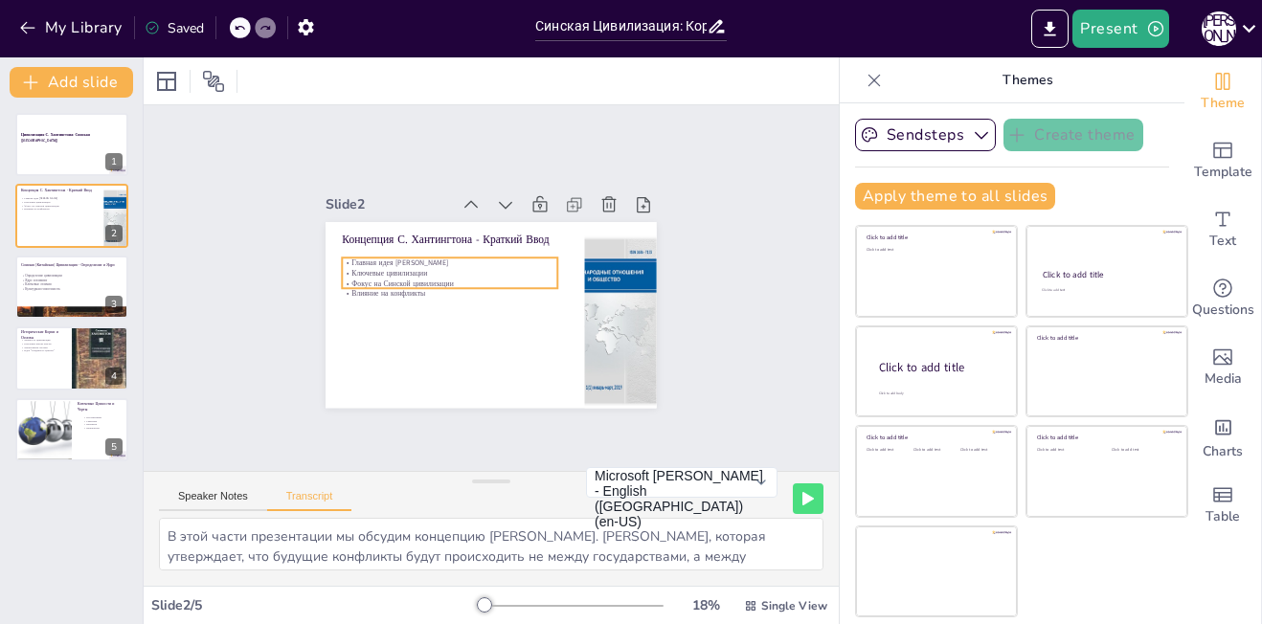
click at [342, 258] on p "Главная идея [PERSON_NAME]" at bounding box center [449, 263] width 215 height 11
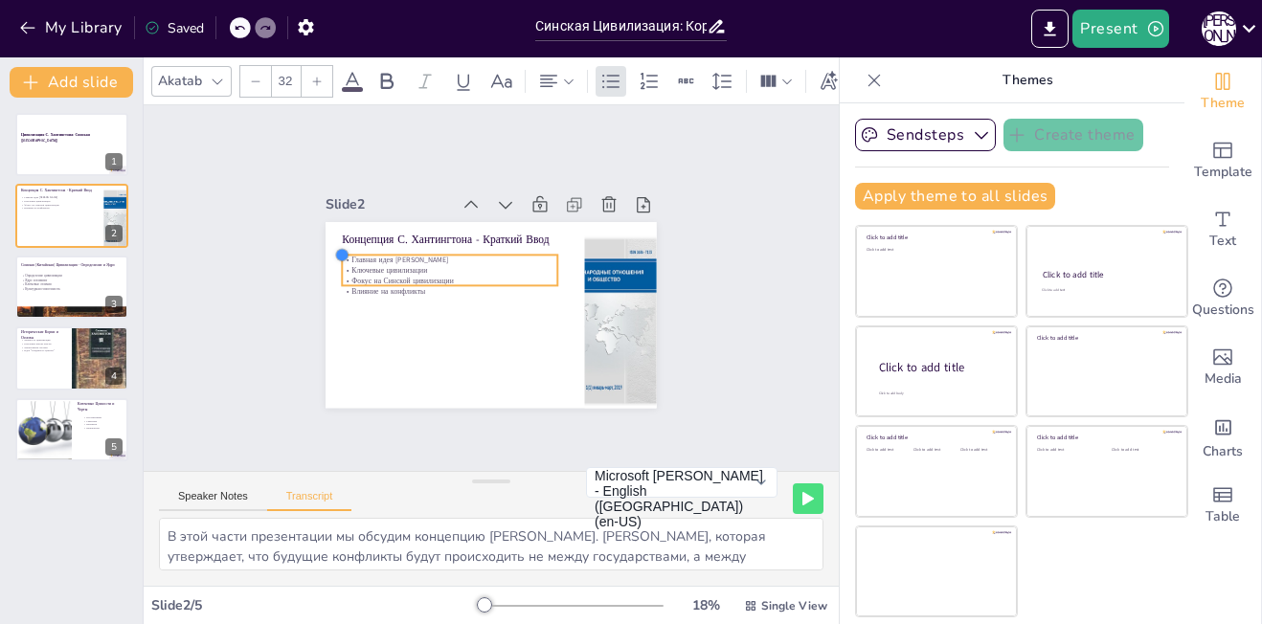
click at [338, 248] on div at bounding box center [346, 239] width 17 height 17
click at [344, 234] on div at bounding box center [353, 224] width 18 height 18
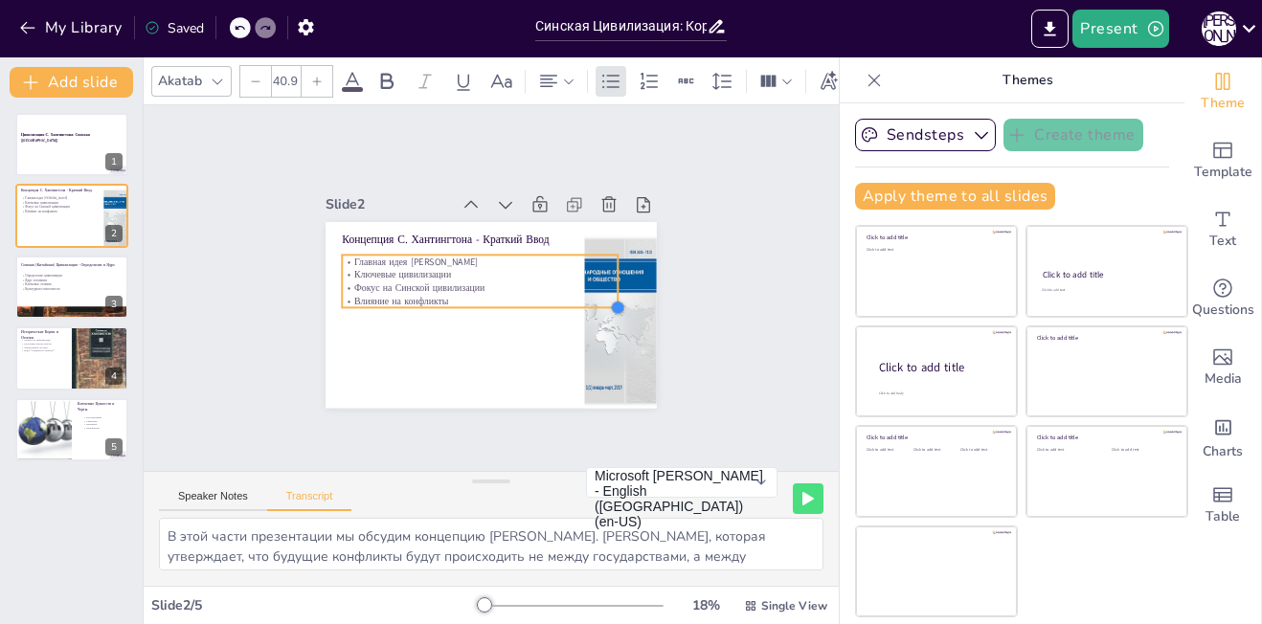
type input "40.2"
drag, startPoint x: 540, startPoint y: 289, endPoint x: 529, endPoint y: 300, distance: 15.6
click at [529, 300] on div "Концепция С. Хантингтона - Краткий Ввод Главная идея [PERSON_NAME] цивилизации …" at bounding box center [491, 315] width 331 height 186
drag, startPoint x: 1261, startPoint y: 163, endPoint x: 1261, endPoint y: 279, distance: 115.9
click at [1261, 279] on div "Theme Template Text Questions Media Charts Table" at bounding box center [1223, 340] width 78 height 567
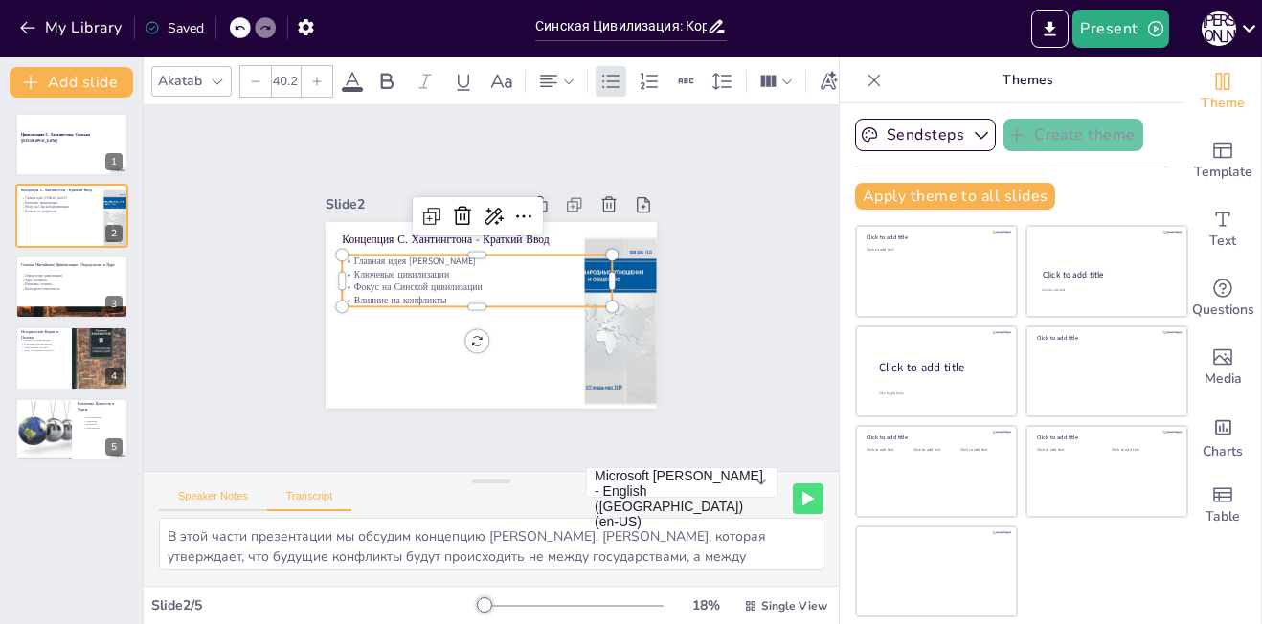
click at [201, 495] on button "Speaker Notes" at bounding box center [213, 500] width 108 height 21
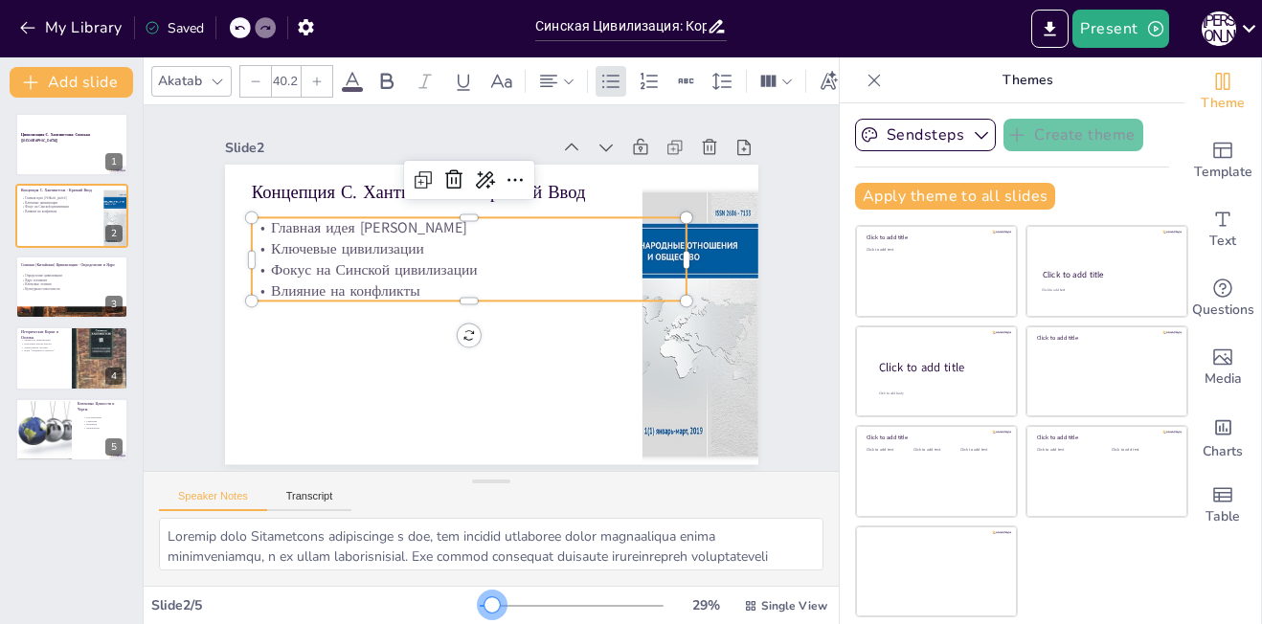
click at [485, 607] on div at bounding box center [492, 605] width 15 height 15
click at [734, 140] on icon at bounding box center [743, 147] width 19 height 19
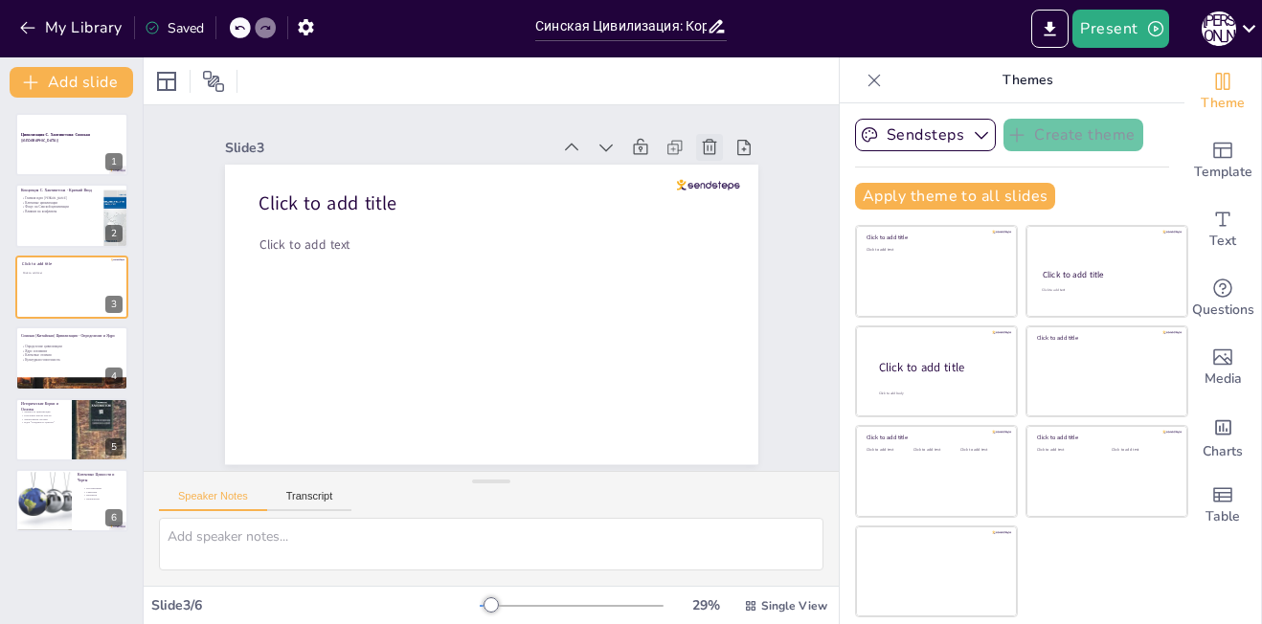
click at [703, 140] on icon at bounding box center [710, 147] width 14 height 15
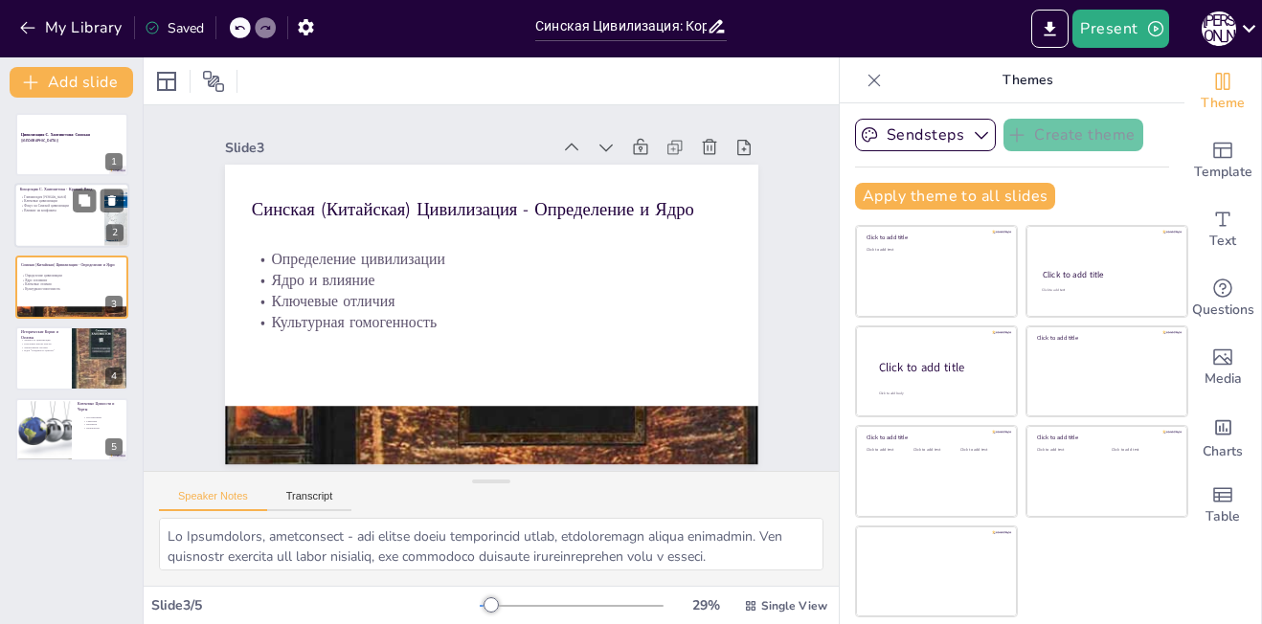
click at [46, 197] on p "Главная идея [PERSON_NAME]" at bounding box center [67, 197] width 94 height 5
type textarea "Loremip dolo Sitametcons adipiscinge s doe, tem incidid utlaboree dolor magnaal…"
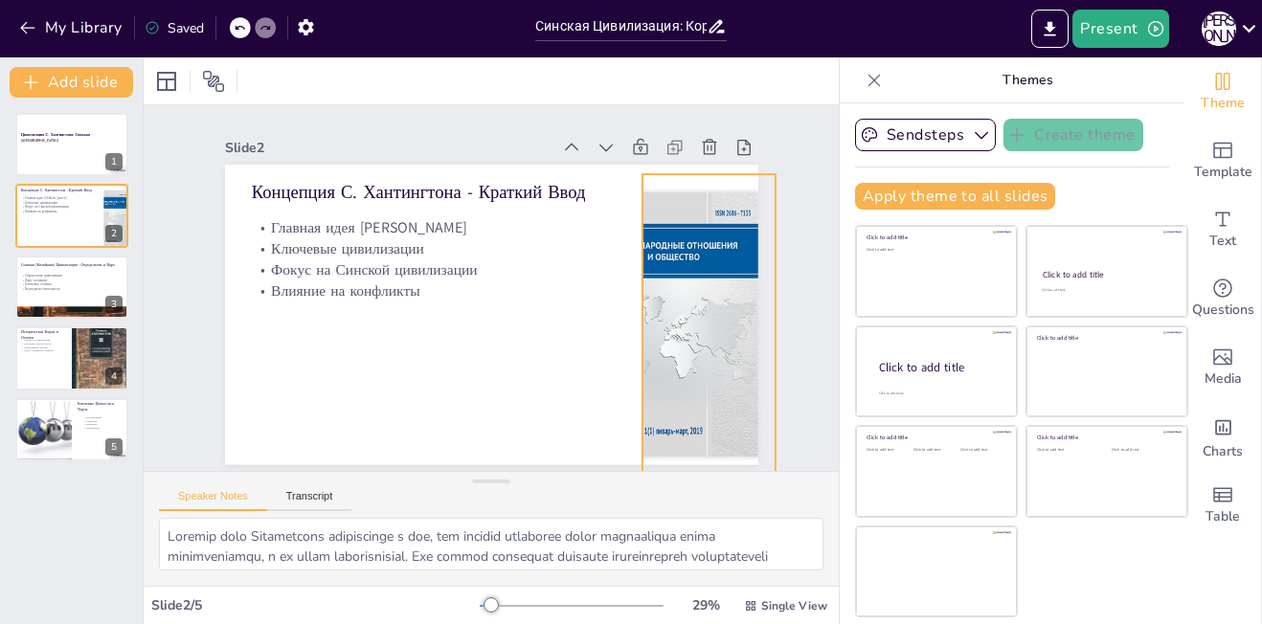
click at [677, 279] on div at bounding box center [708, 325] width 671 height 300
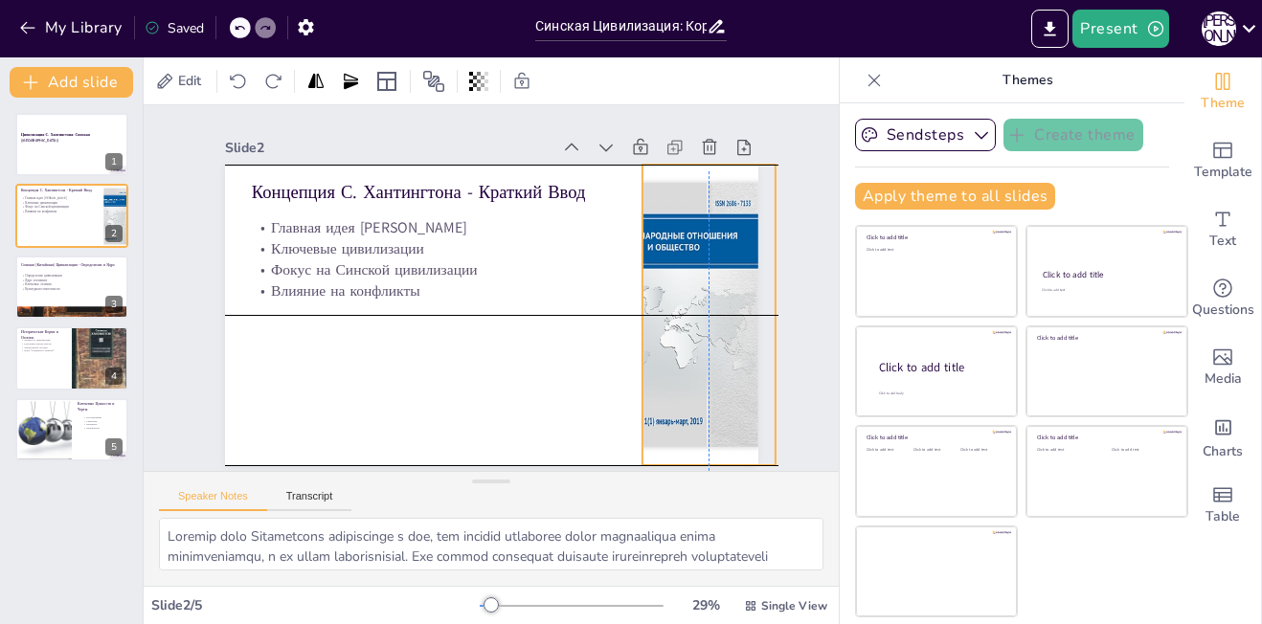
click at [679, 270] on div at bounding box center [708, 315] width 671 height 300
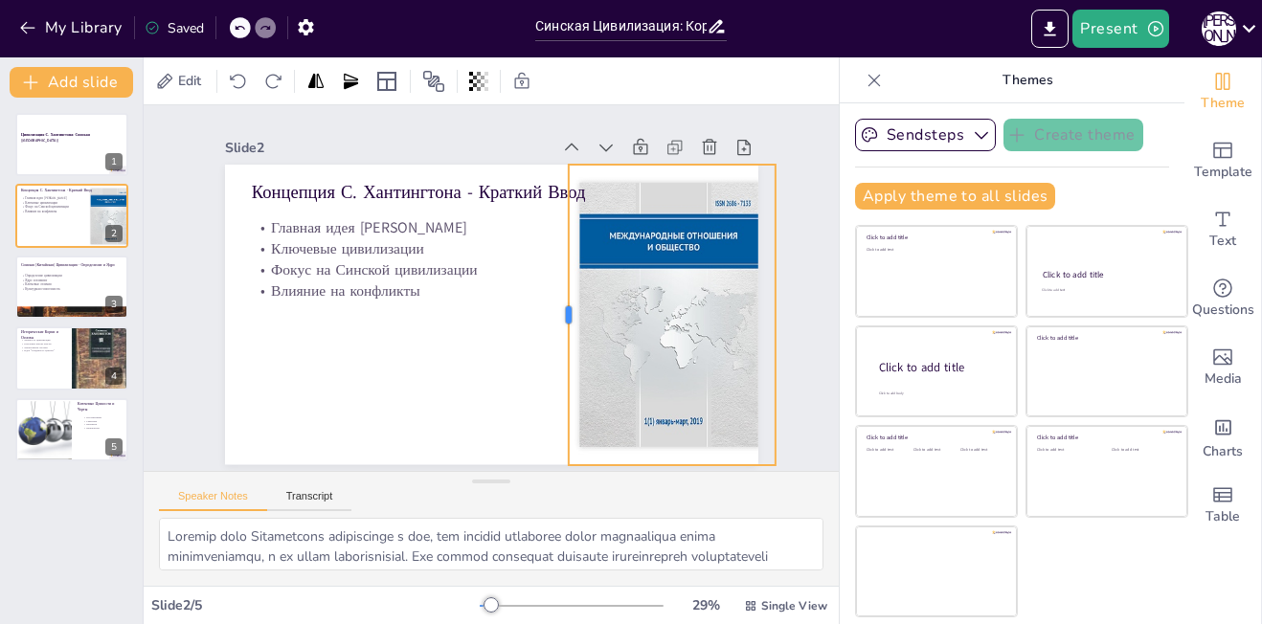
drag, startPoint x: 623, startPoint y: 308, endPoint x: 550, endPoint y: 552, distance: 255.1
click at [550, 552] on div "Slide 1 Цивилизация С. Хантингтона: Синская ([GEOGRAPHIC_DATA]) Slide 2 Концепц…" at bounding box center [491, 345] width 695 height 481
click at [559, 314] on div at bounding box center [565, 323] width 47 height 300
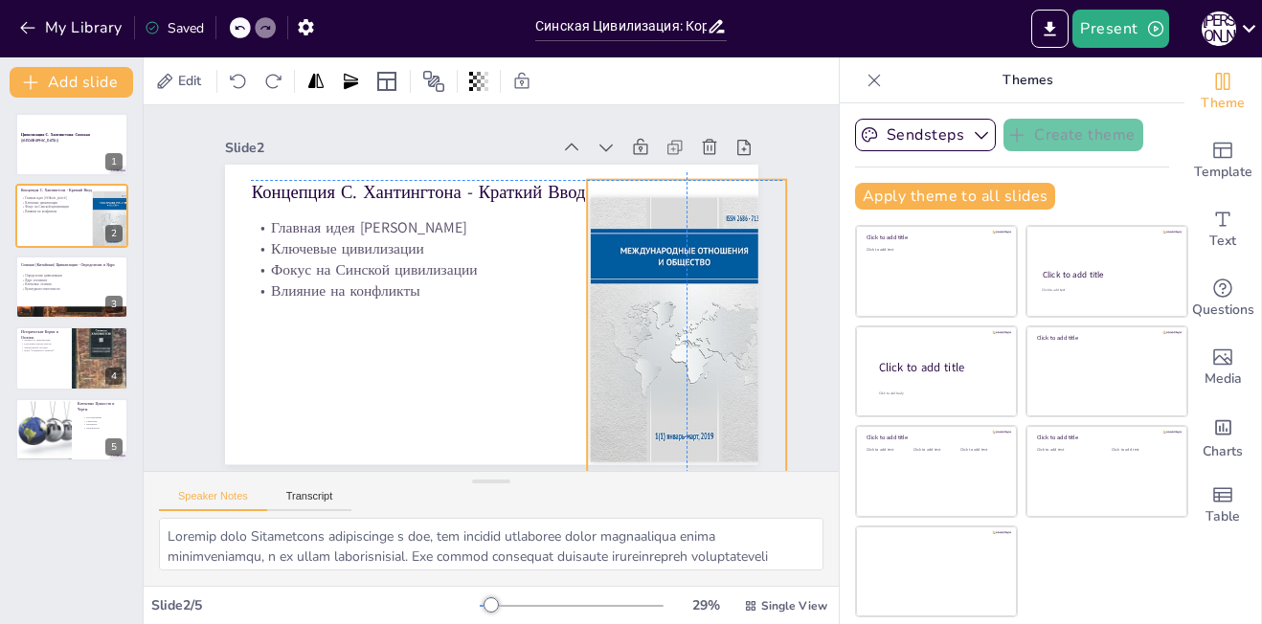
drag, startPoint x: 593, startPoint y: 308, endPoint x: 599, endPoint y: 316, distance: 10.2
click at [599, 316] on div at bounding box center [719, 330] width 671 height 300
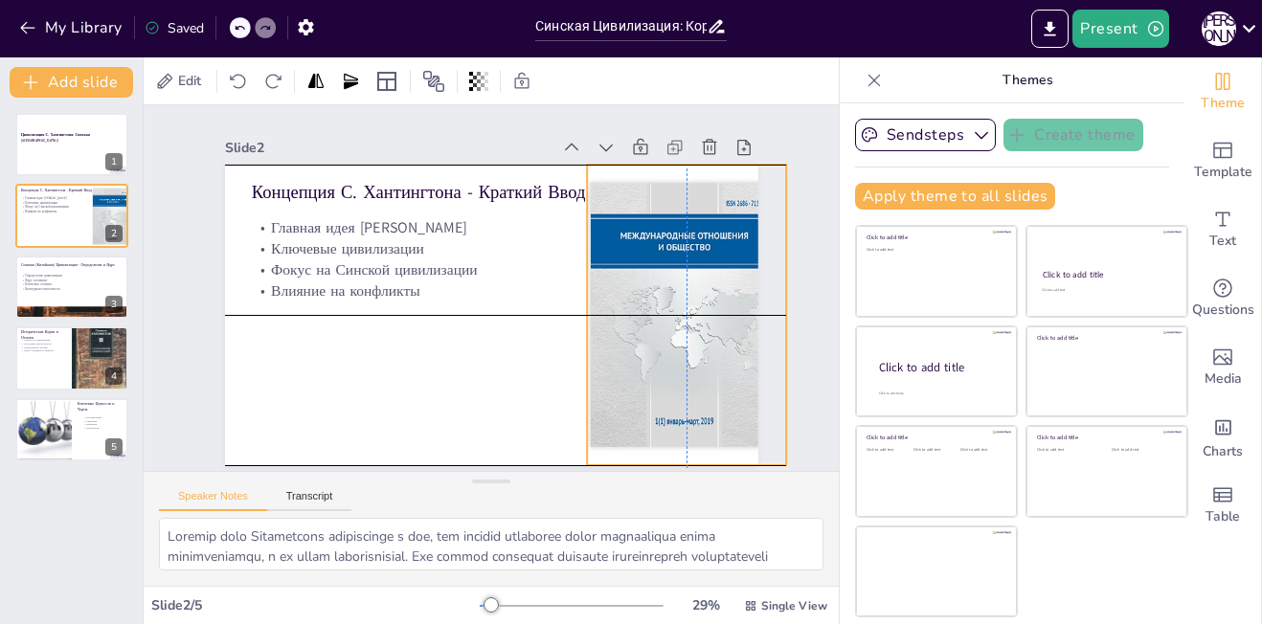
drag, startPoint x: 661, startPoint y: 327, endPoint x: 661, endPoint y: 316, distance: 11.5
click at [661, 316] on div at bounding box center [715, 338] width 699 height 369
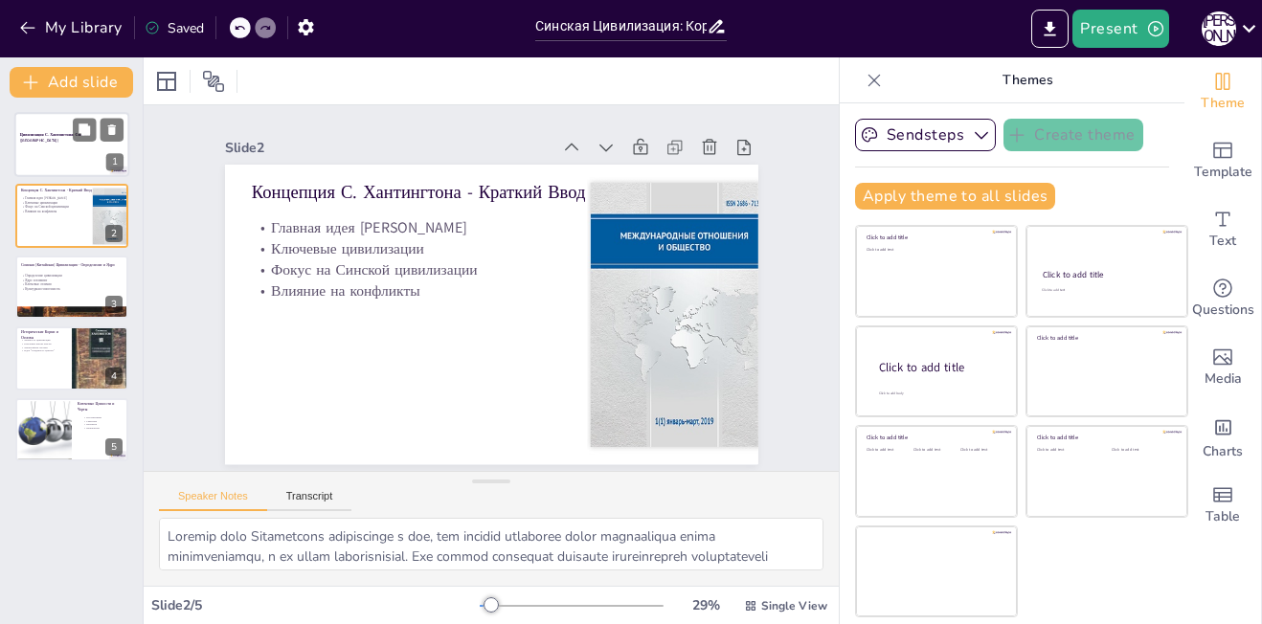
click at [61, 144] on div at bounding box center [71, 144] width 115 height 65
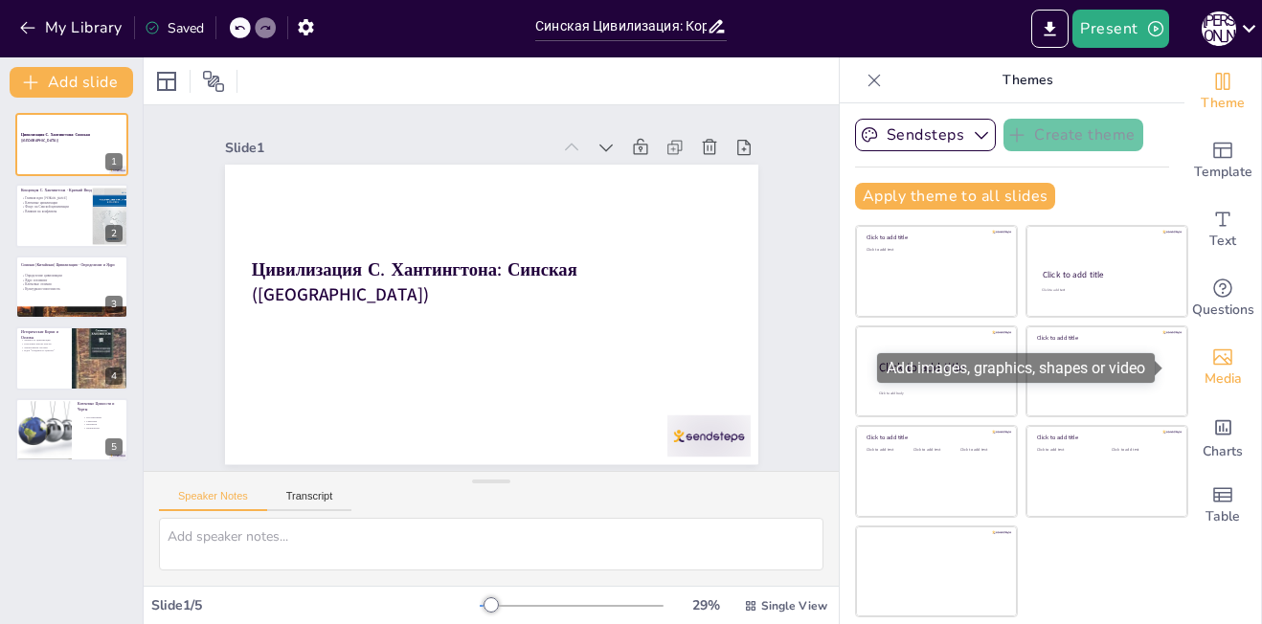
click at [1205, 369] on span "Media" at bounding box center [1223, 379] width 37 height 21
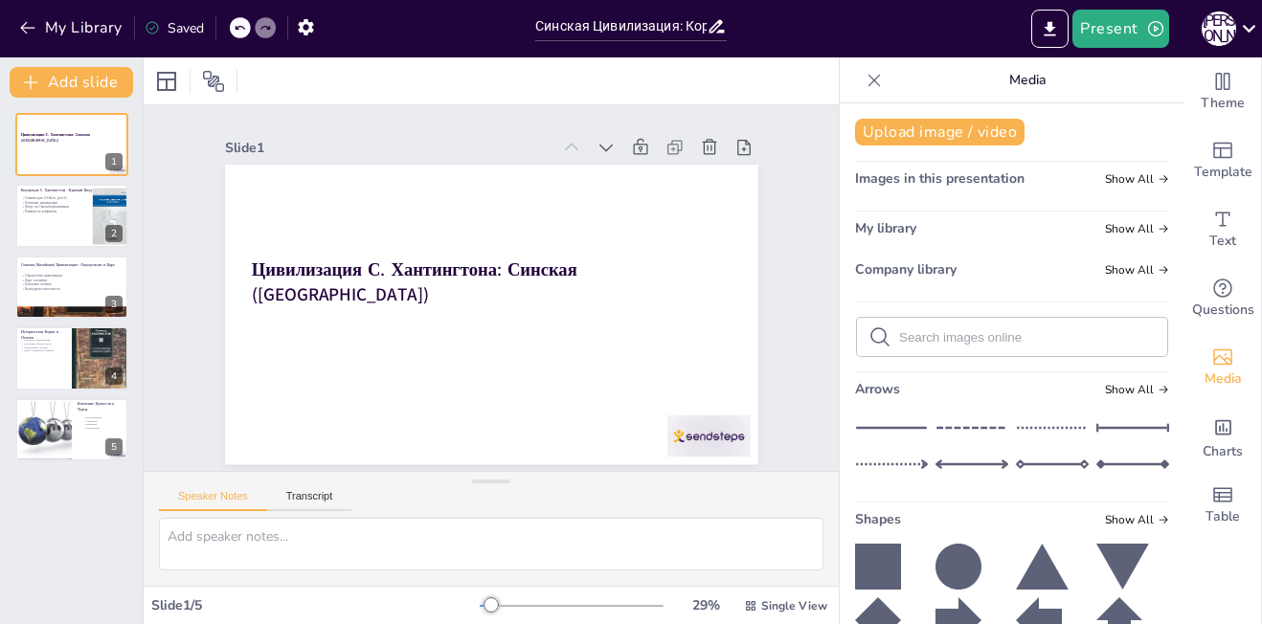
click at [1070, 339] on input "text" at bounding box center [1027, 337] width 257 height 14
type input "ь"
type input "man"
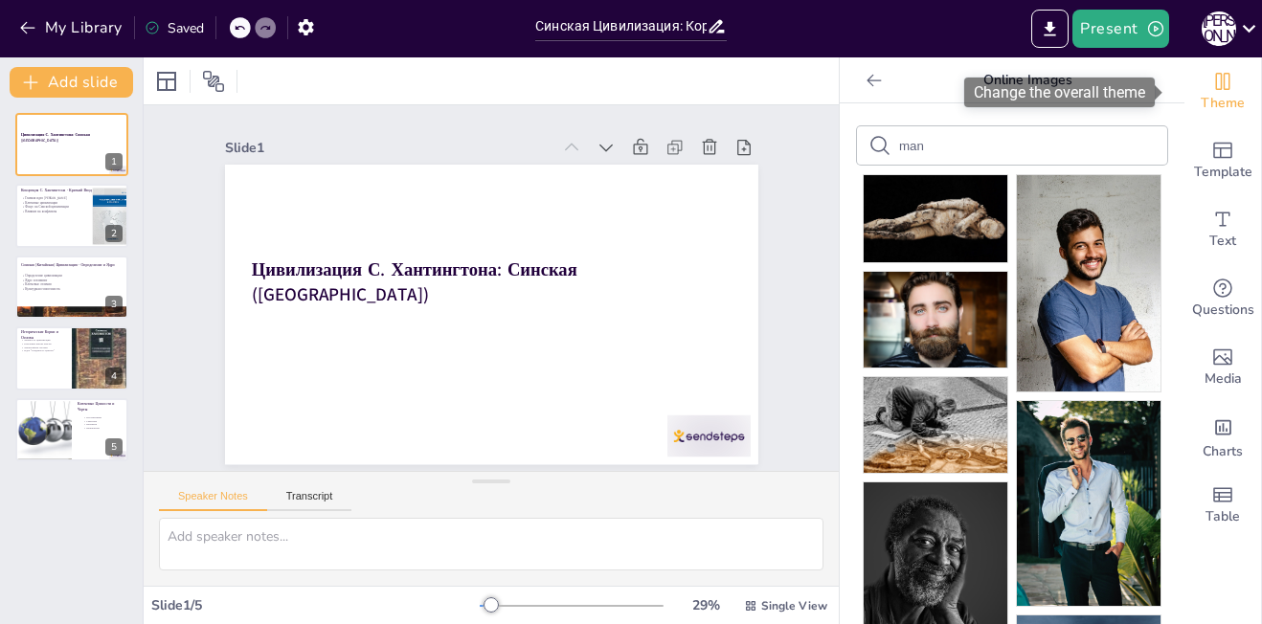
click at [1216, 82] on icon "Change the overall theme" at bounding box center [1223, 81] width 14 height 17
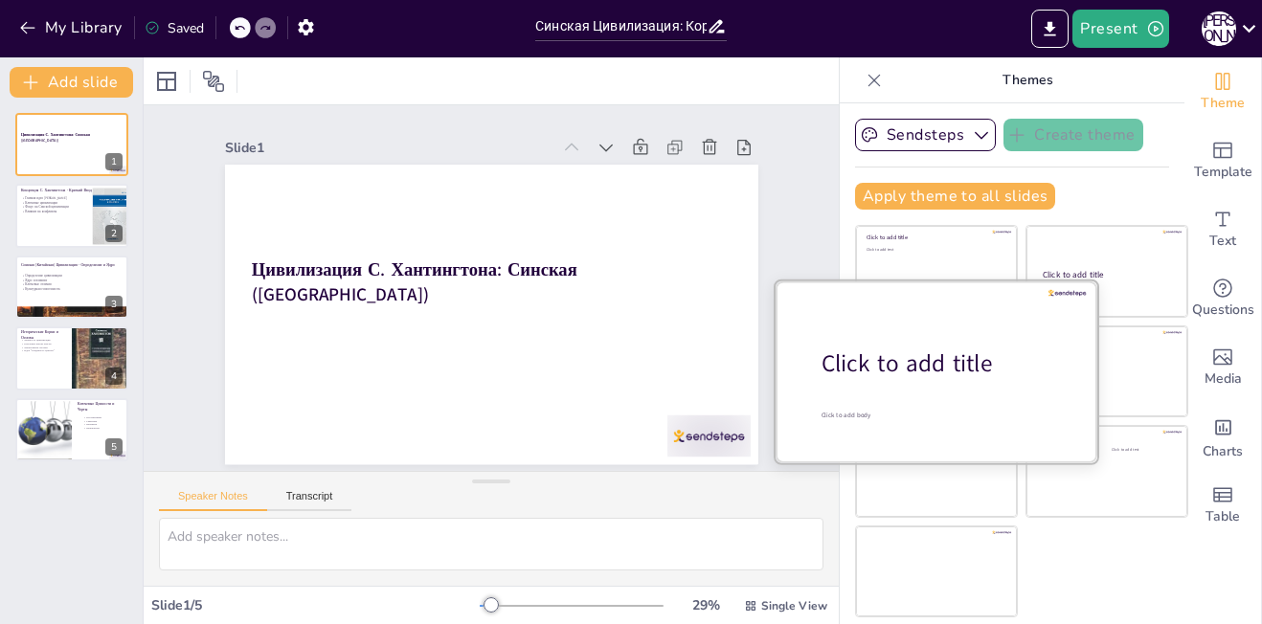
click at [952, 387] on div at bounding box center [937, 371] width 322 height 181
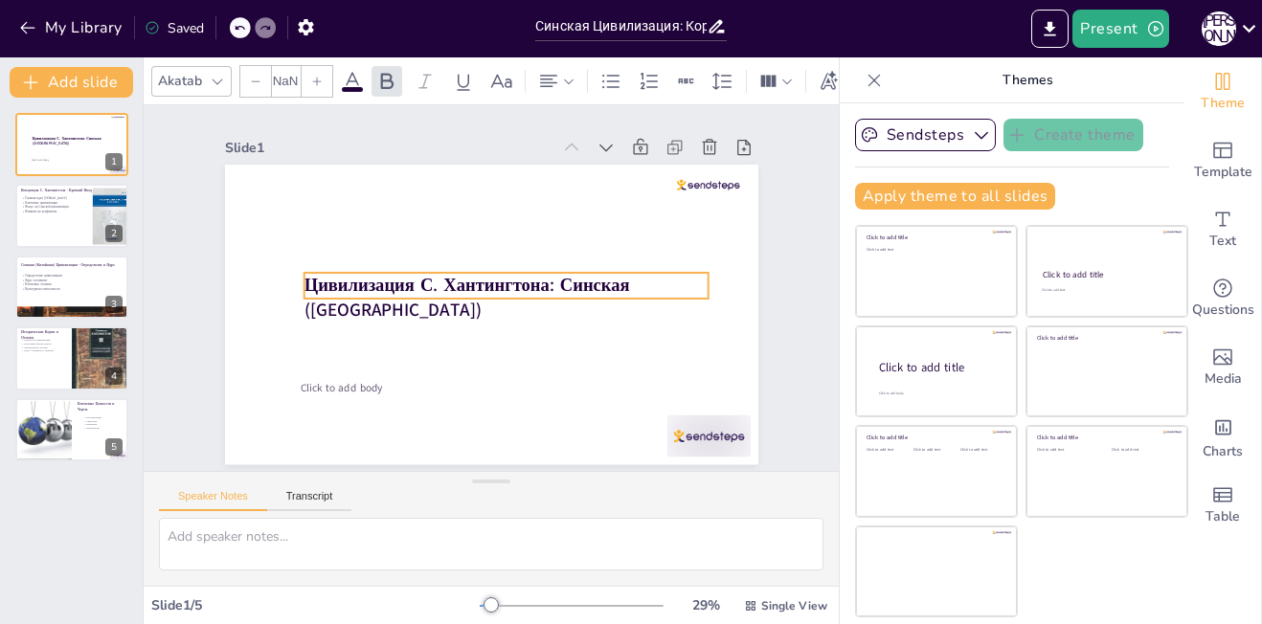
type input "48"
click at [543, 283] on strong "Цивилизация С. Хантингтона: Синская ([GEOGRAPHIC_DATA])" at bounding box center [467, 298] width 326 height 49
click at [541, 227] on icon at bounding box center [552, 234] width 23 height 23
click at [546, 282] on strong "Цивилизация С. Хантингтона: Синская ([GEOGRAPHIC_DATA])" at bounding box center [467, 298] width 326 height 49
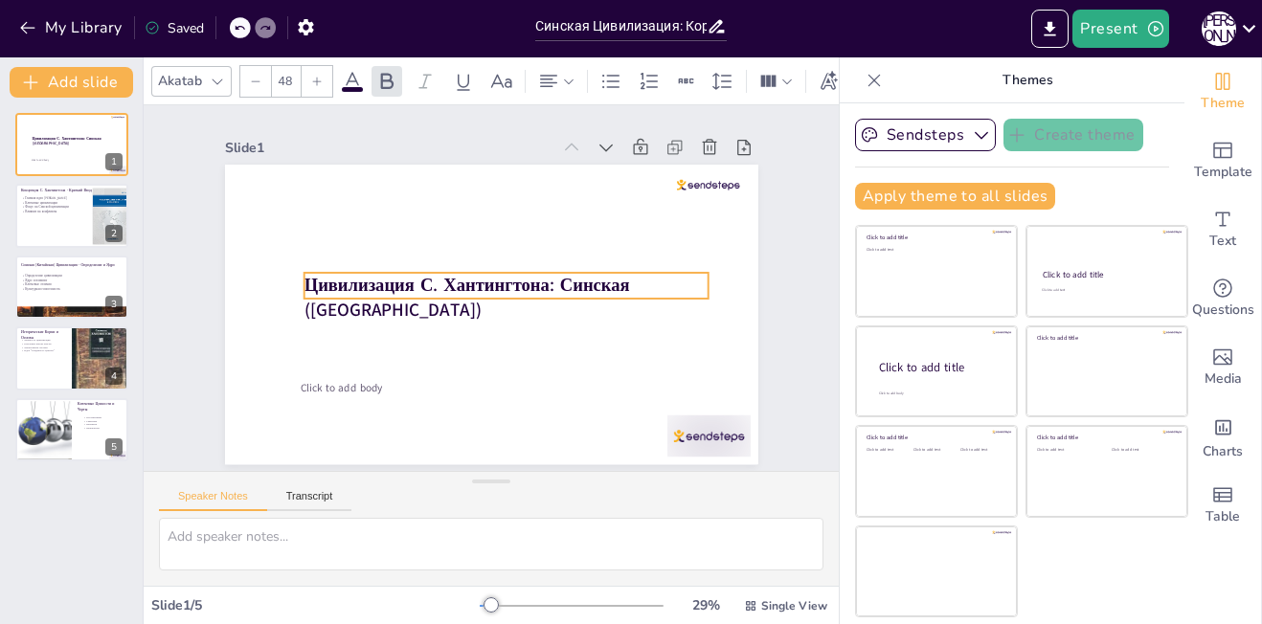
click at [540, 278] on strong "Цивилизация С. Хантингтона: Синская ([GEOGRAPHIC_DATA])" at bounding box center [466, 287] width 328 height 67
click at [540, 278] on strong "Цивилизация С. Хантингтона: Синская ([GEOGRAPHIC_DATA])" at bounding box center [467, 298] width 326 height 49
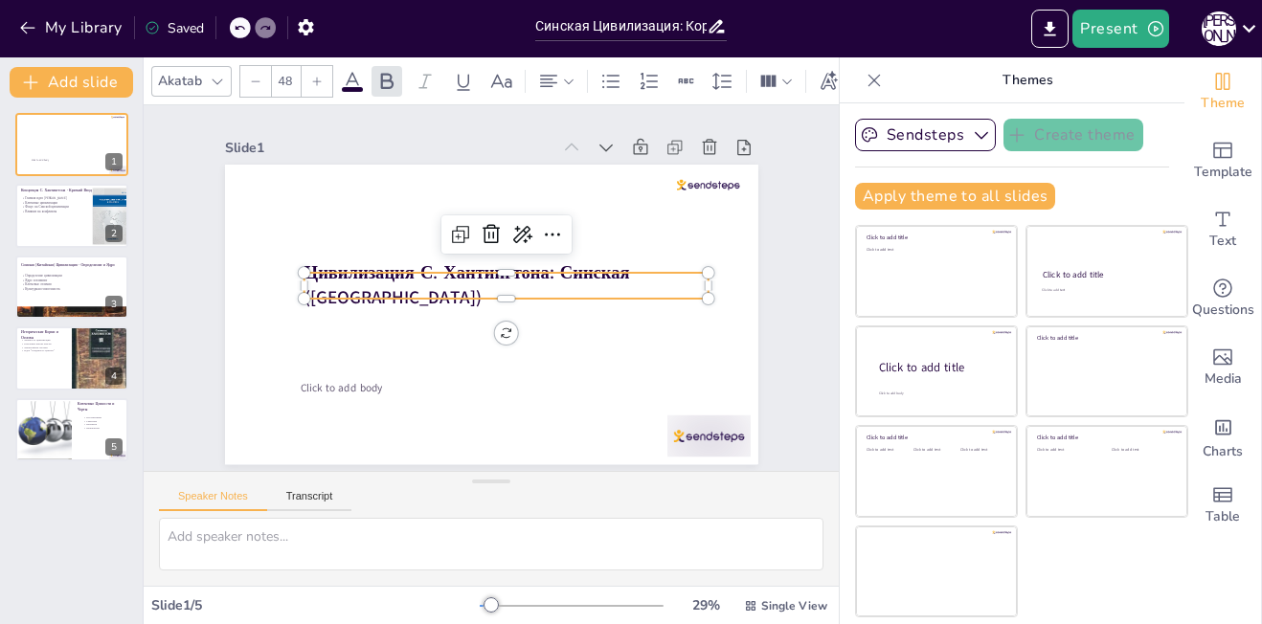
click at [540, 278] on strong "Цивилизация С. Хантингтона: Синская ([GEOGRAPHIC_DATA])" at bounding box center [467, 285] width 326 height 49
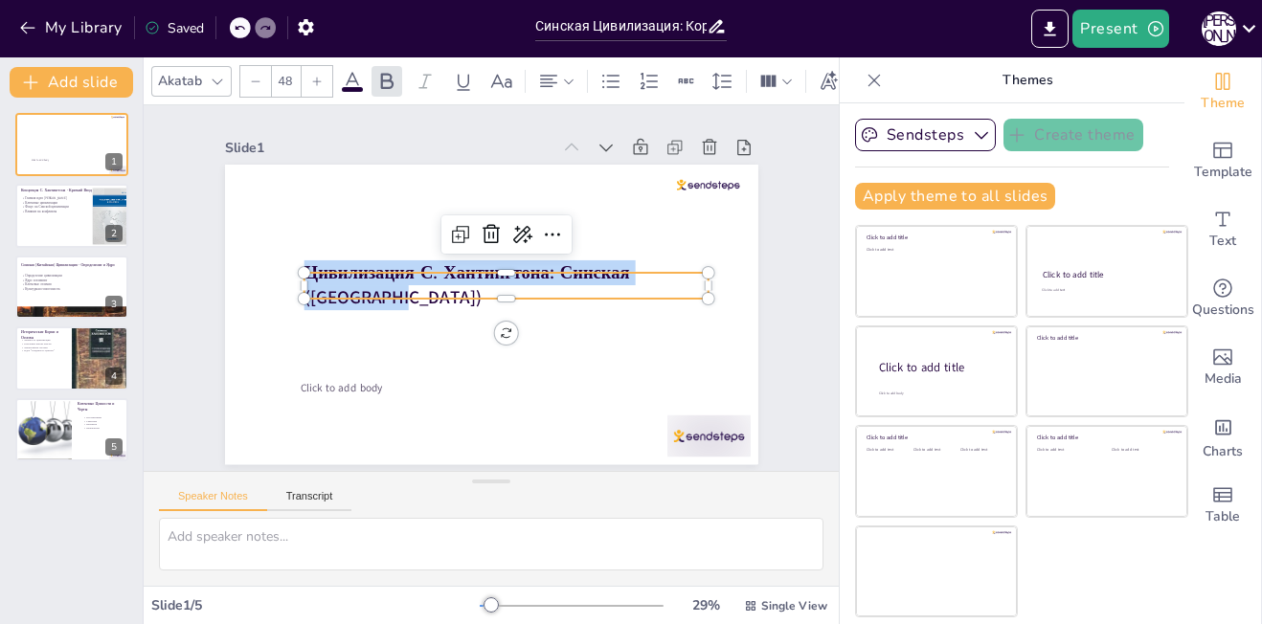
click at [540, 278] on strong "Цивилизация С. Хантингтона: Синская ([GEOGRAPHIC_DATA])" at bounding box center [467, 285] width 326 height 49
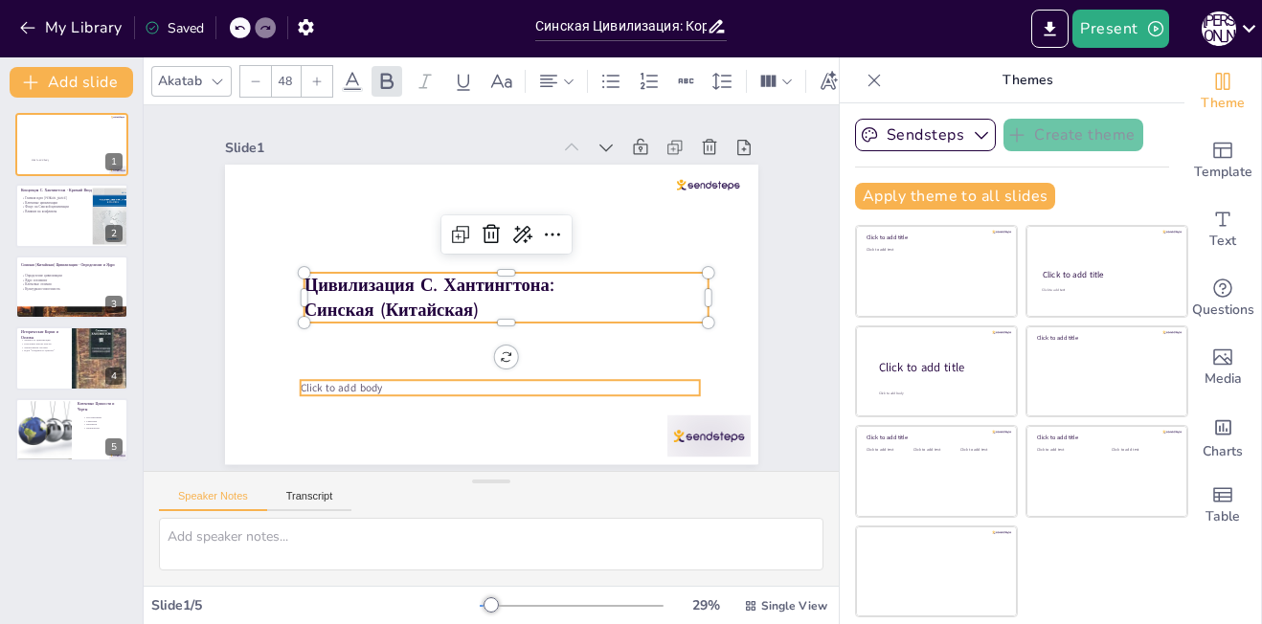
click at [370, 381] on p "Click to add body" at bounding box center [499, 388] width 399 height 14
type input "38"
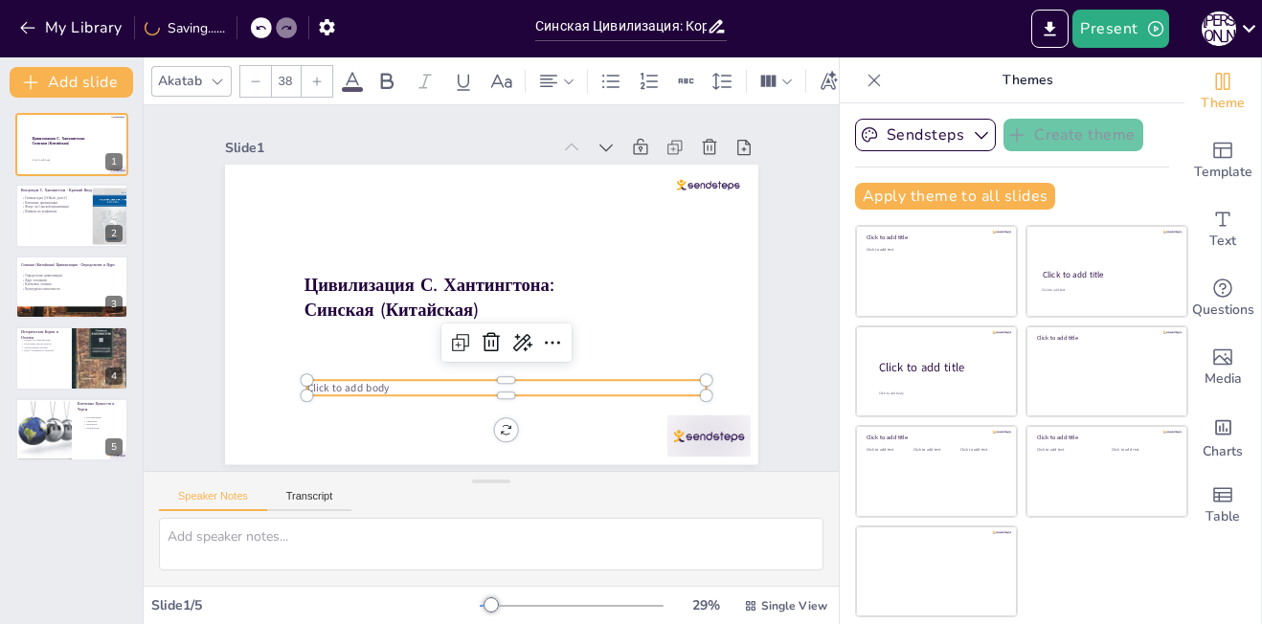
click at [370, 381] on span "Click to add body" at bounding box center [347, 388] width 82 height 14
click at [370, 380] on span "Click to add body" at bounding box center [338, 372] width 83 height 23
click at [370, 381] on span "Click to add body" at bounding box center [347, 388] width 82 height 14
click at [454, 381] on span "Выполнила работу - [PERSON_NAME] [PERSON_NAME]. (208 гр.)" at bounding box center [455, 388] width 299 height 14
drag, startPoint x: 489, startPoint y: 376, endPoint x: 473, endPoint y: 376, distance: 16.3
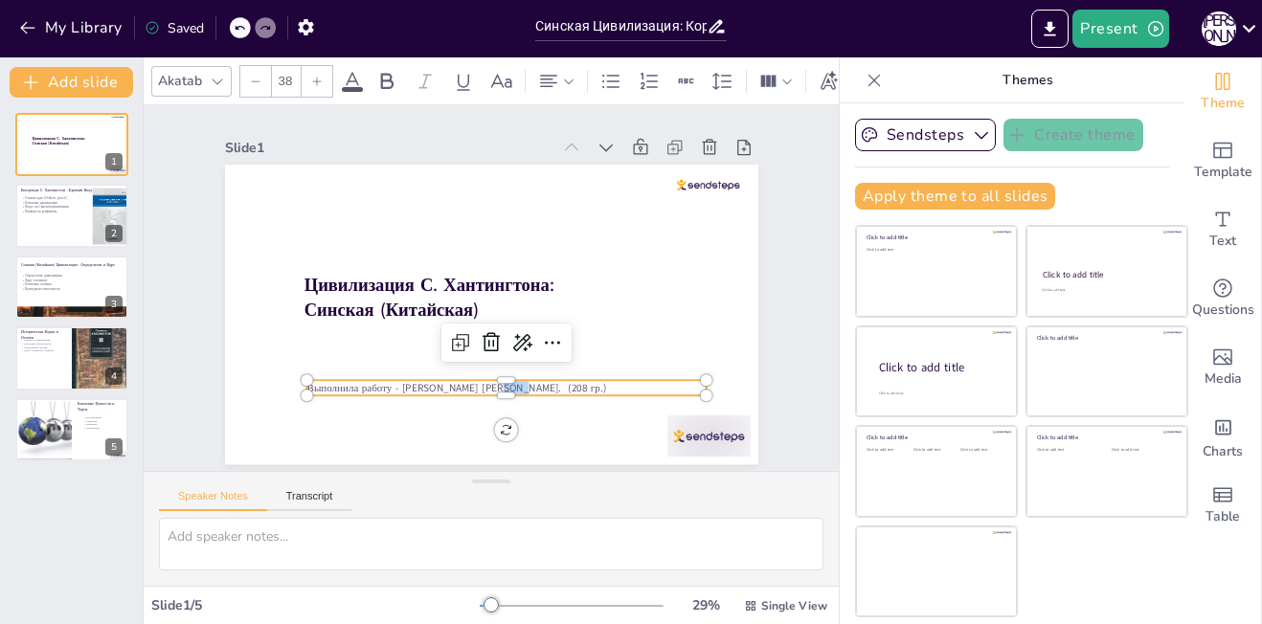
click at [473, 381] on span "Выполнила работу - [PERSON_NAME] [PERSON_NAME]. (208 гр.)" at bounding box center [455, 388] width 299 height 14
click at [560, 396] on div at bounding box center [505, 402] width 399 height 15
drag, startPoint x: 558, startPoint y: 394, endPoint x: 536, endPoint y: 393, distance: 22.0
click at [536, 395] on div at bounding box center [505, 402] width 399 height 15
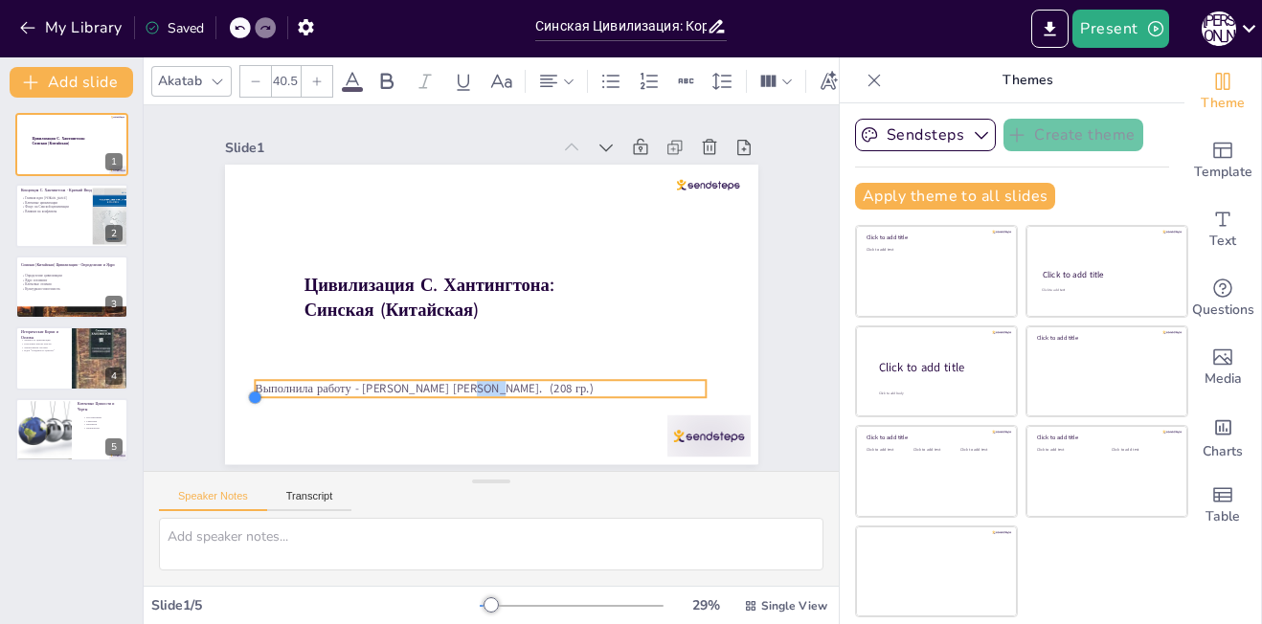
drag, startPoint x: 287, startPoint y: 392, endPoint x: 616, endPoint y: 392, distance: 328.4
click at [616, 392] on div "Цивилизация С. Хантингтона: Синская (Китайская) Выполнила работу - [PERSON_NAME…" at bounding box center [491, 315] width 533 height 300
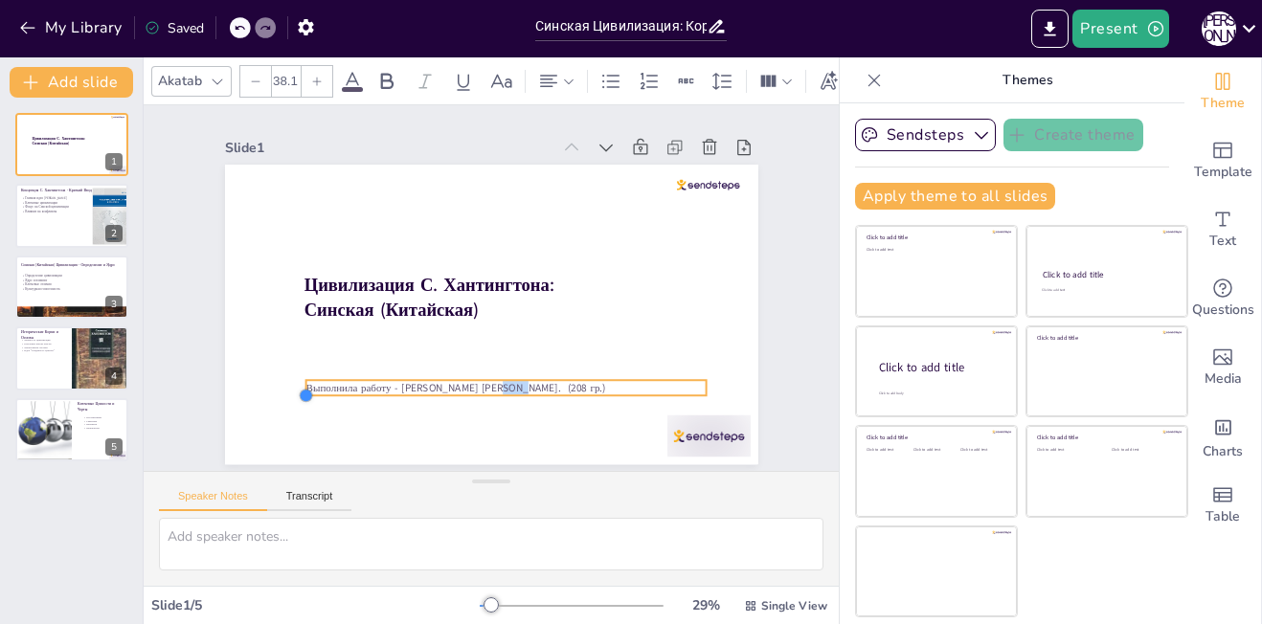
type input "40.5"
click at [288, 388] on div "Цивилизация С. Хантингтона: Синская (Китайская) Выполнила работу - [PERSON_NAME…" at bounding box center [491, 315] width 533 height 300
click at [265, 193] on div "Цивилизация С. Хантингтона: Синская (Китайская) Выполнила работу - [PERSON_NAME…" at bounding box center [504, 166] width 530 height 56
click at [276, 389] on div at bounding box center [283, 396] width 15 height 15
type input "42.9"
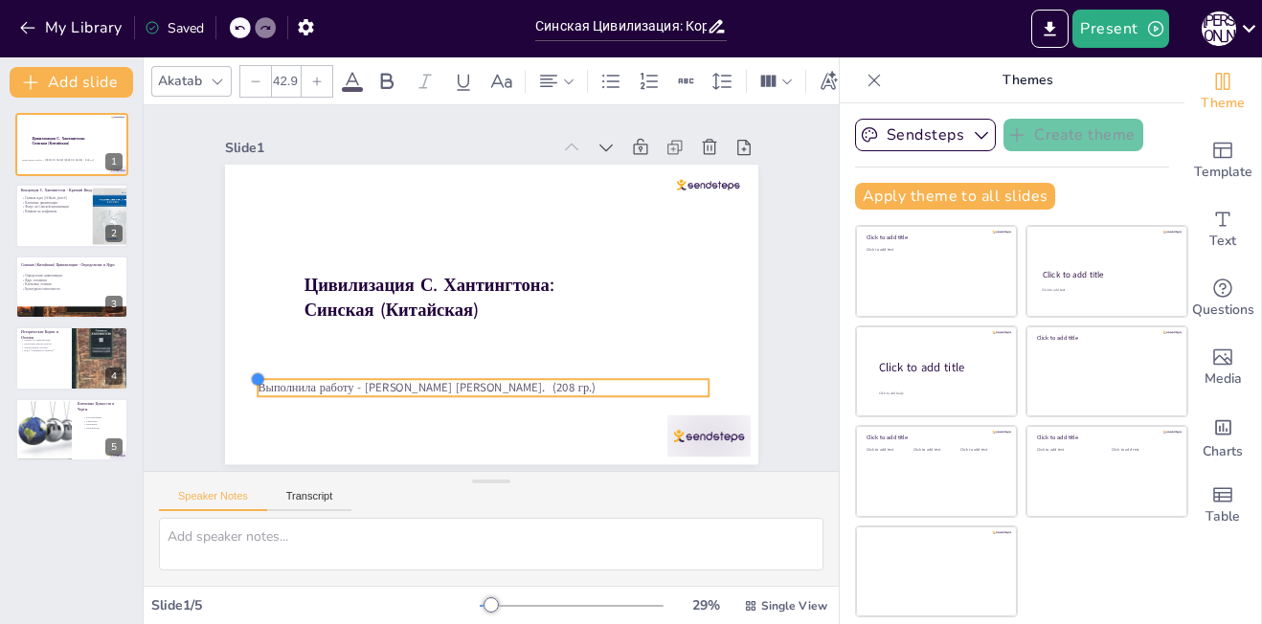
click at [272, 379] on div "Цивилизация С. Хантингтона: Синская (Китайская) Выполнила работу - [PERSON_NAME…" at bounding box center [491, 315] width 533 height 300
drag, startPoint x: 447, startPoint y: 370, endPoint x: 475, endPoint y: 366, distance: 28.0
click at [475, 366] on div at bounding box center [483, 367] width 451 height 15
click at [258, 379] on span "Выполнила работу - [PERSON_NAME] [PERSON_NAME]. (208 гр.)" at bounding box center [427, 384] width 338 height 16
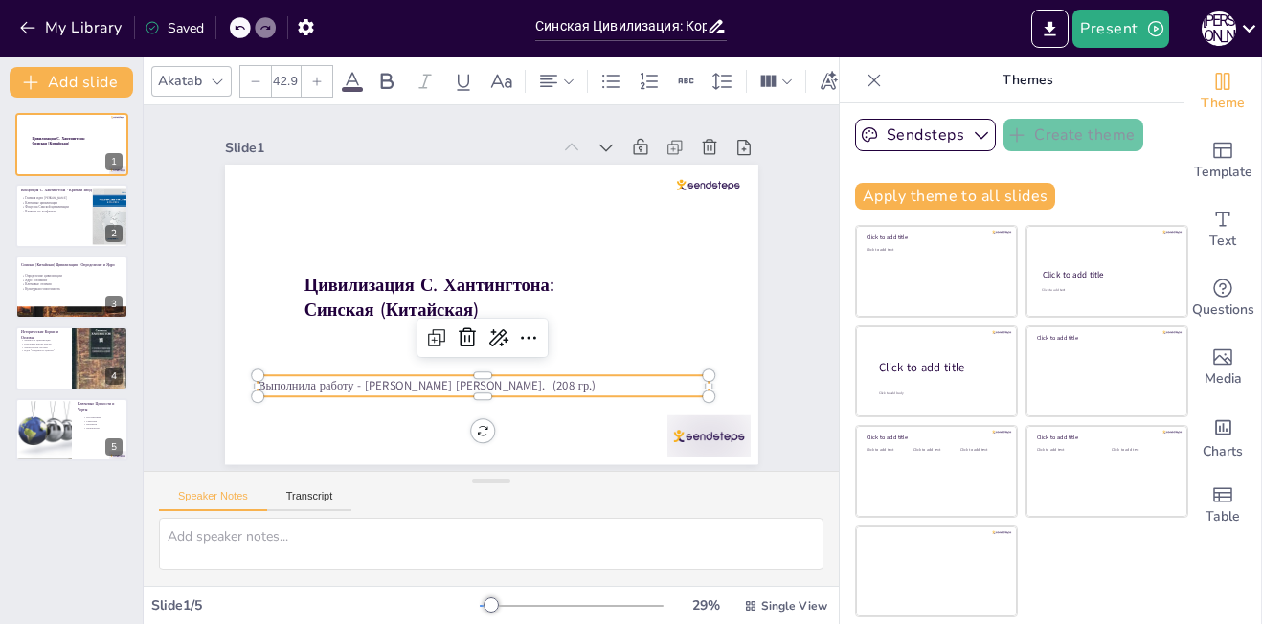
click at [258, 379] on span "Выполнила работу - [PERSON_NAME] [PERSON_NAME]. (208 гр.)" at bounding box center [427, 386] width 338 height 16
click at [248, 379] on span "Выполнила работу - [PERSON_NAME] [PERSON_NAME]. (208 гр.)" at bounding box center [417, 379] width 338 height 52
click at [318, 379] on span "Выполнила работу - [PERSON_NAME] [PERSON_NAME]. (208 гр.)" at bounding box center [378, 257] width 120 height 327
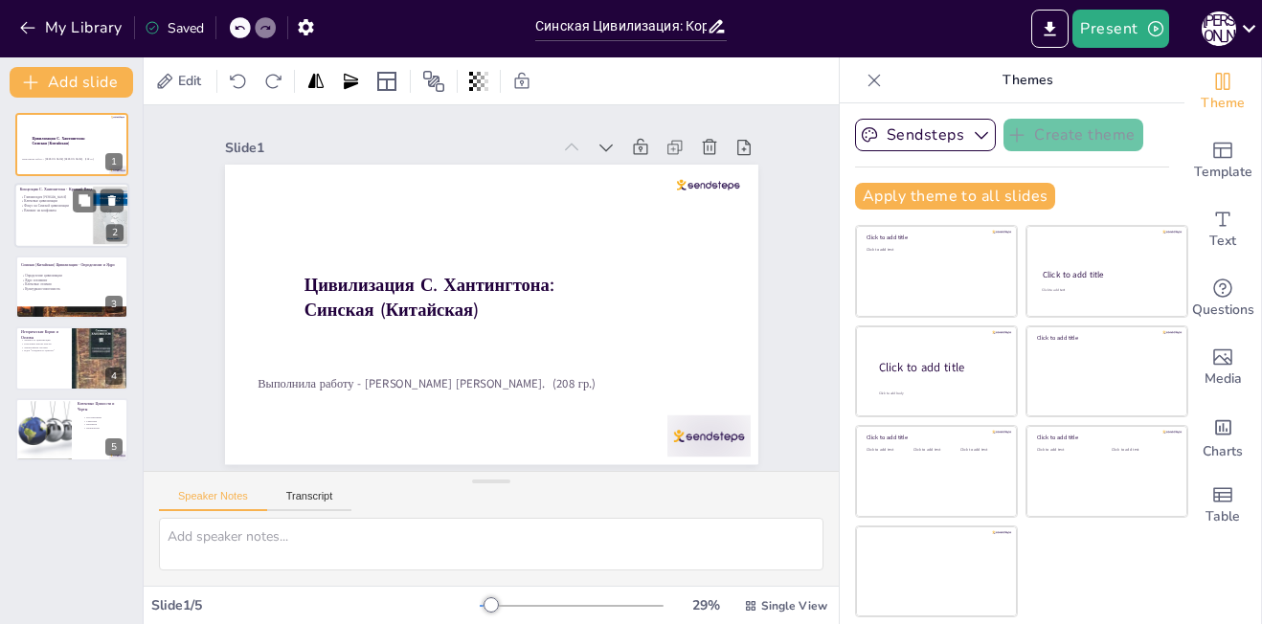
click at [40, 217] on div at bounding box center [71, 216] width 115 height 65
type textarea "Loremip dolo Sitametcons adipiscinge s doe, tem incidid utlaboree dolor magnaal…"
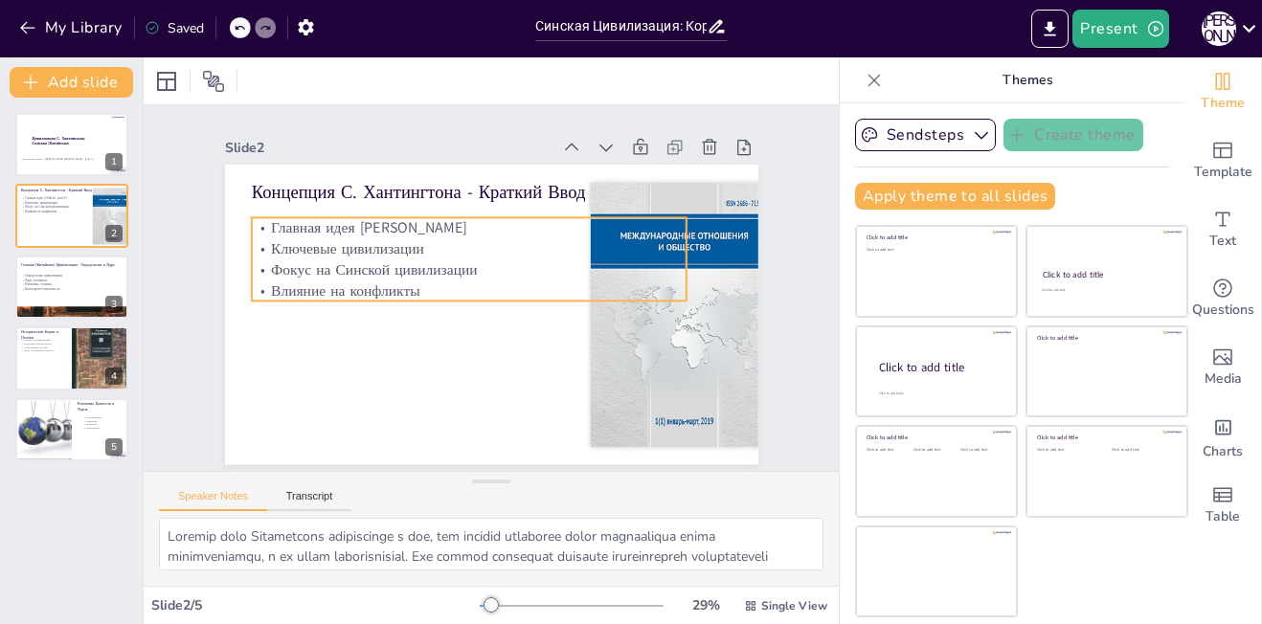
click at [417, 241] on p "Ключевые цивилизации" at bounding box center [468, 249] width 435 height 21
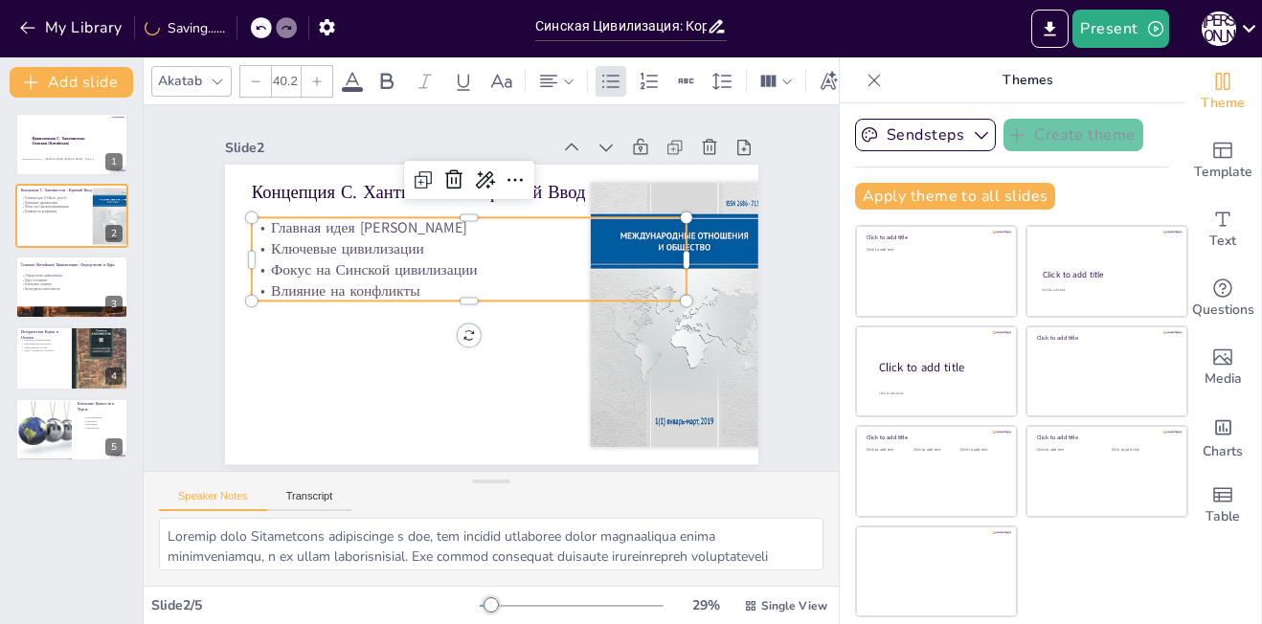
click at [417, 241] on p "Ключевые цивилизации" at bounding box center [468, 249] width 435 height 21
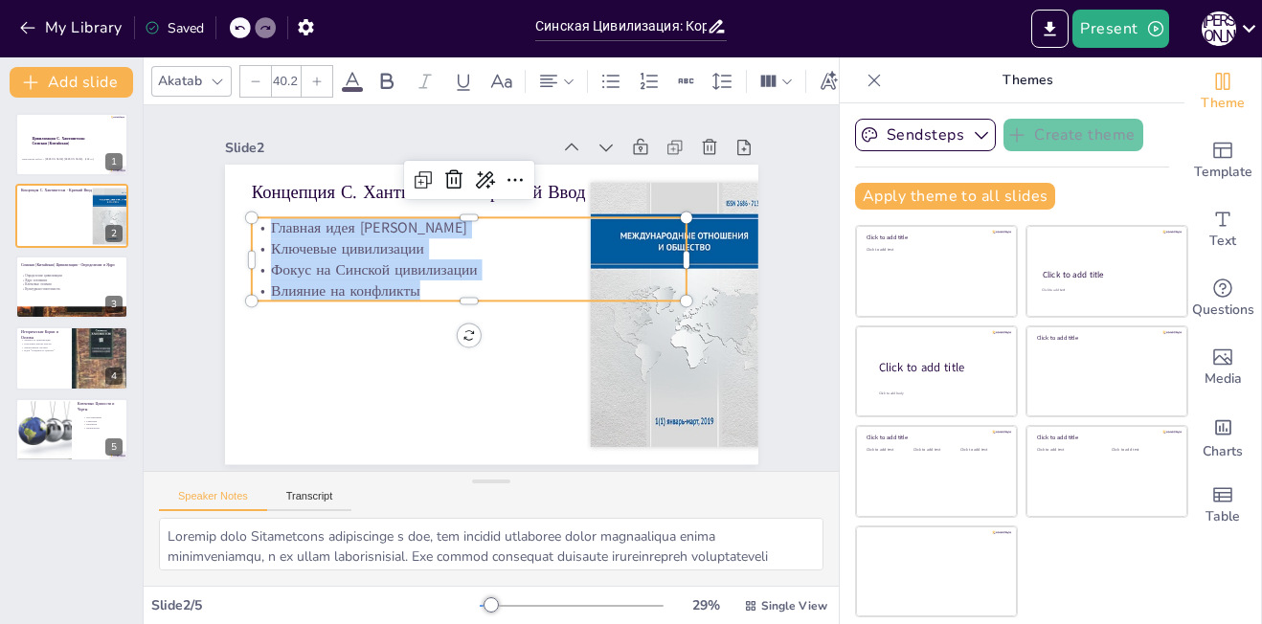
drag, startPoint x: 407, startPoint y: 282, endPoint x: 246, endPoint y: 221, distance: 171.8
click at [251, 221] on div "Главная идея [PERSON_NAME] цивилизации Фокус на Синской цивилизации Влияние на …" at bounding box center [468, 259] width 435 height 83
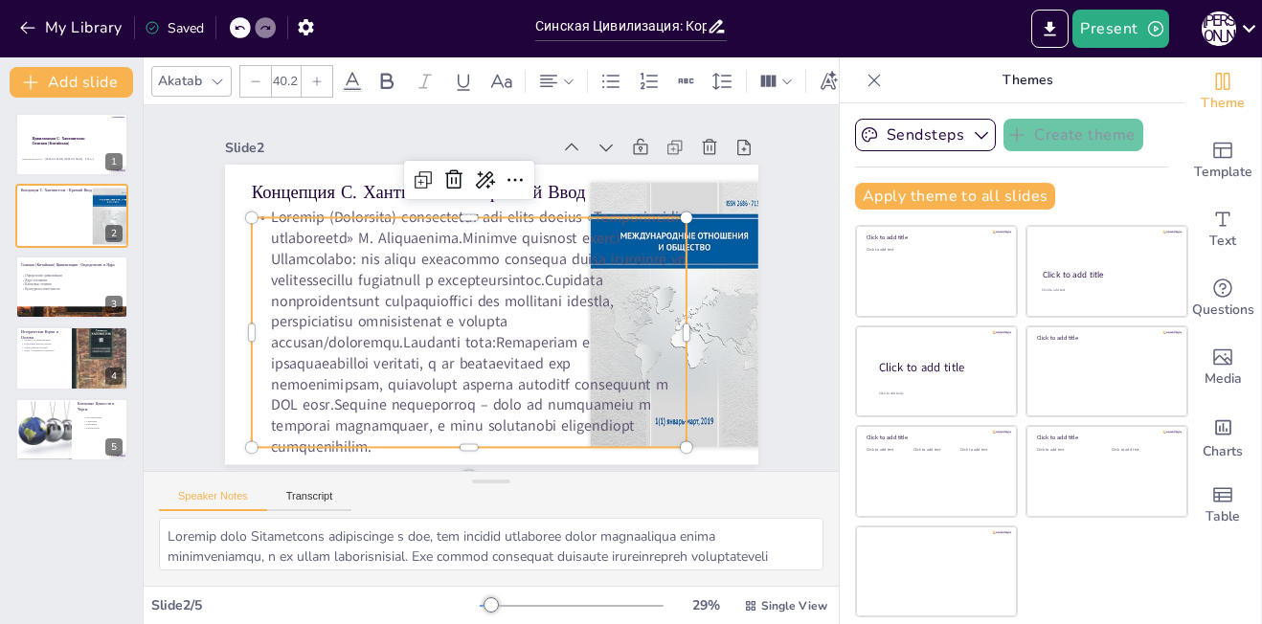
drag, startPoint x: 668, startPoint y: 440, endPoint x: 620, endPoint y: 411, distance: 55.8
click at [620, 411] on body "My Library Saved Синская Цивилизация: Корни, Ценности и Современность Present Н…" at bounding box center [631, 312] width 1262 height 624
click at [0, 0] on lt-div at bounding box center [0, 0] width 0 height 0
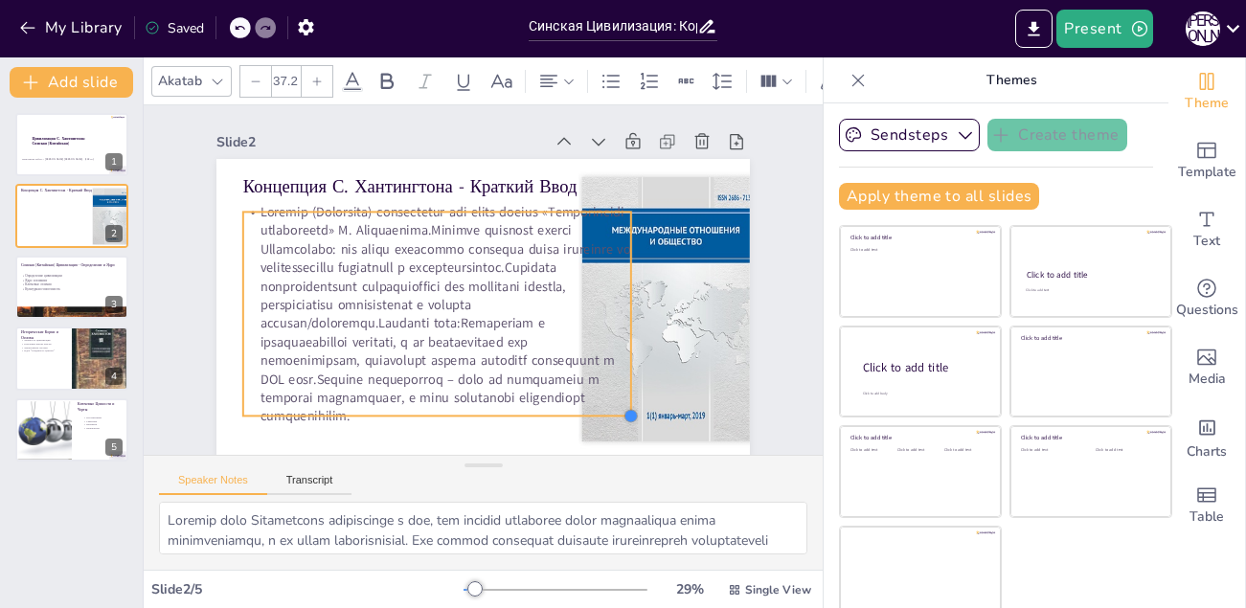
drag, startPoint x: 671, startPoint y: 440, endPoint x: 549, endPoint y: 439, distance: 122.6
click at [549, 439] on body "My Library Saved Синская Цивилизация: Корни, Ценности и Современность Present Н…" at bounding box center [623, 304] width 1246 height 608
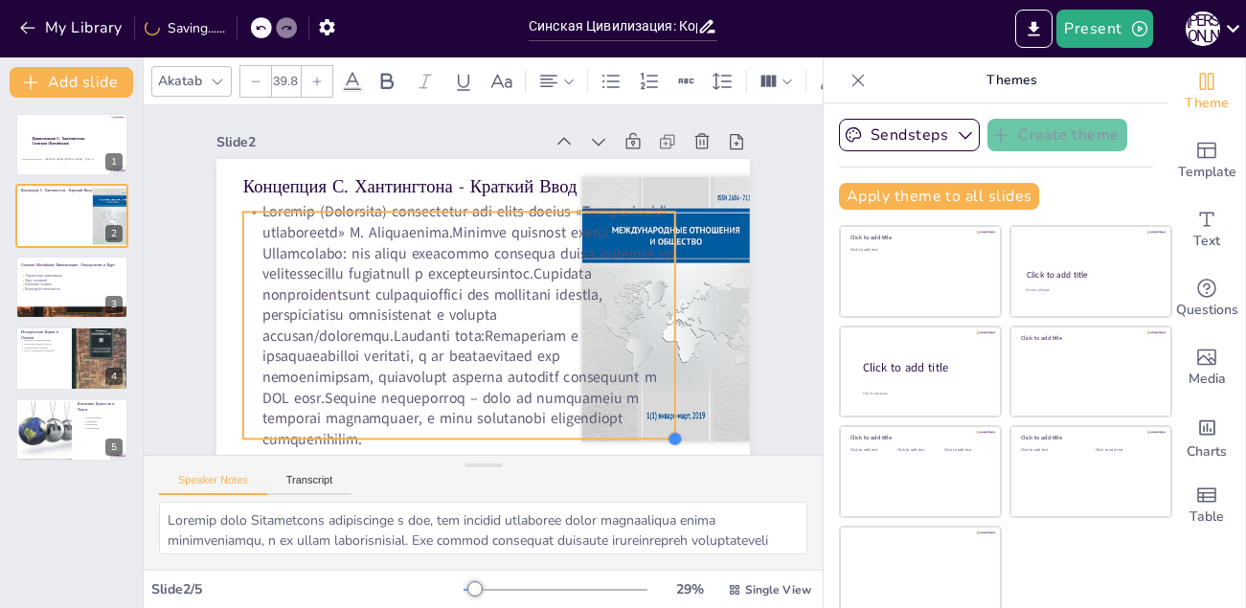
click at [548, 439] on p at bounding box center [459, 326] width 432 height 248
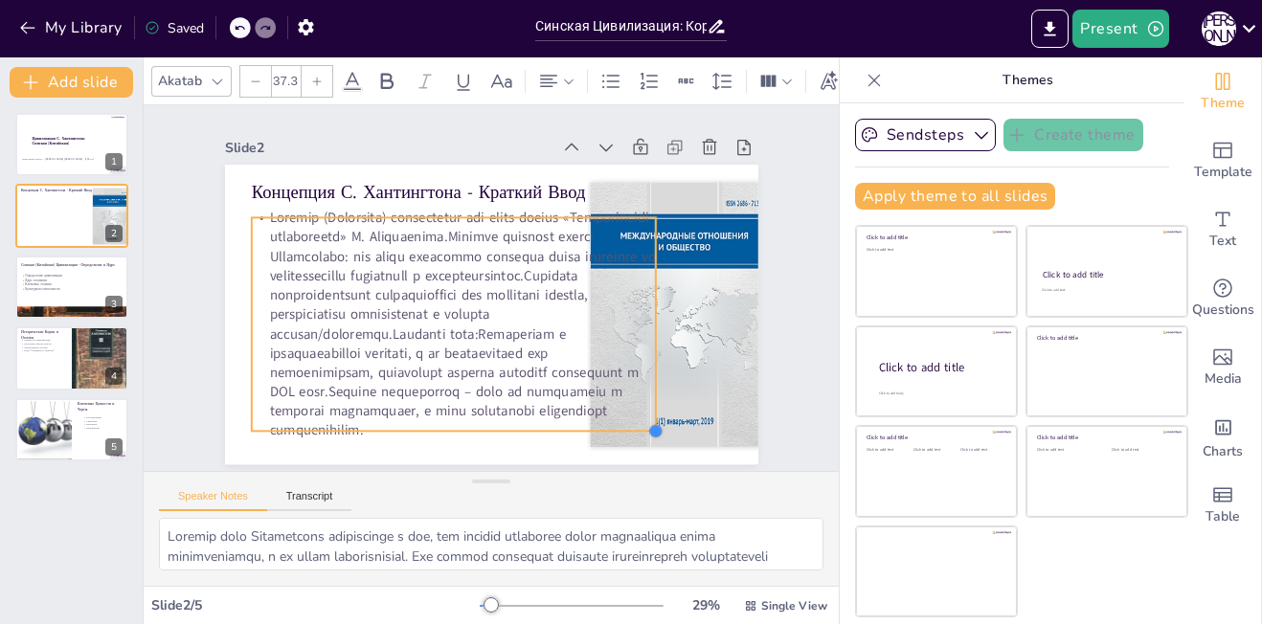
drag, startPoint x: 665, startPoint y: 440, endPoint x: 528, endPoint y: 423, distance: 137.9
click at [528, 423] on div "Концепция С. Хантингтона - Краткий Ввод" at bounding box center [488, 315] width 561 height 354
type input "37"
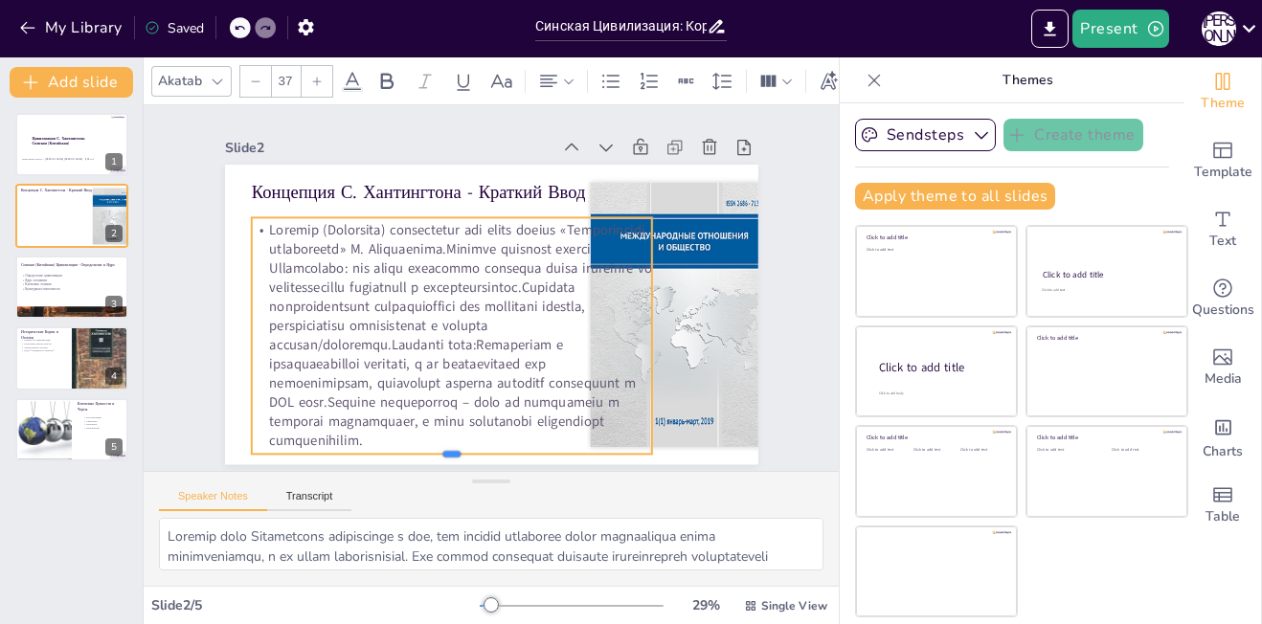
drag, startPoint x: 433, startPoint y: 425, endPoint x: 433, endPoint y: 450, distance: 24.9
click at [433, 454] on div at bounding box center [451, 461] width 400 height 15
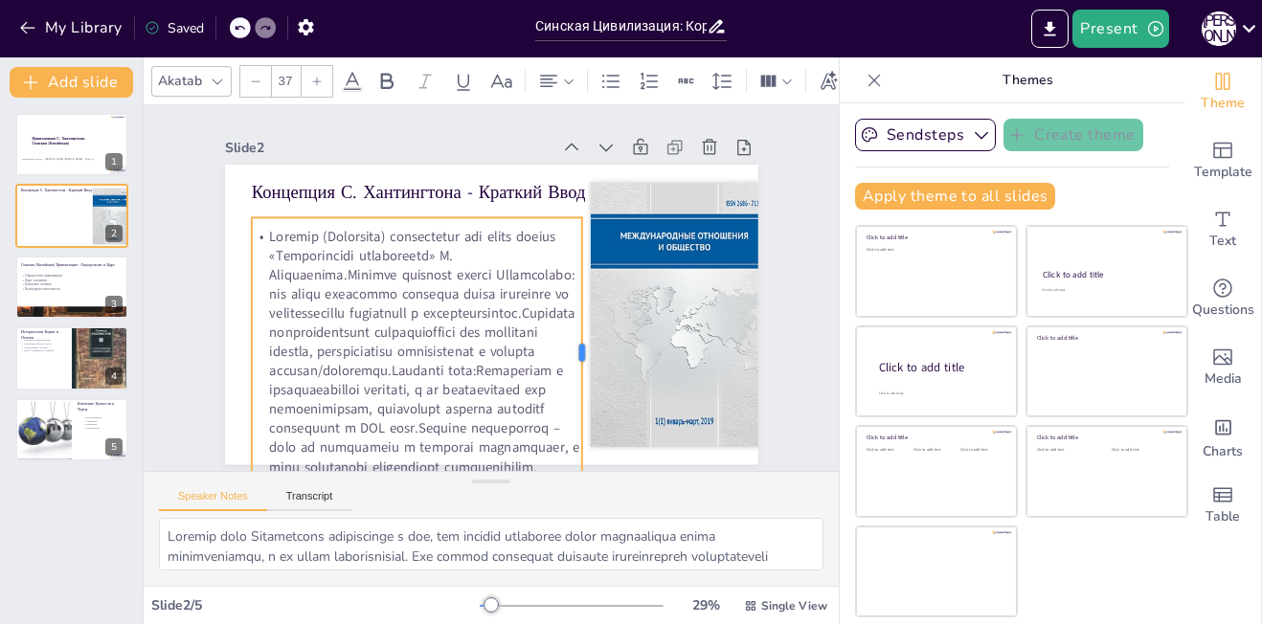
drag, startPoint x: 636, startPoint y: 328, endPoint x: 566, endPoint y: 327, distance: 69.9
click at [566, 327] on div at bounding box center [574, 370] width 71 height 265
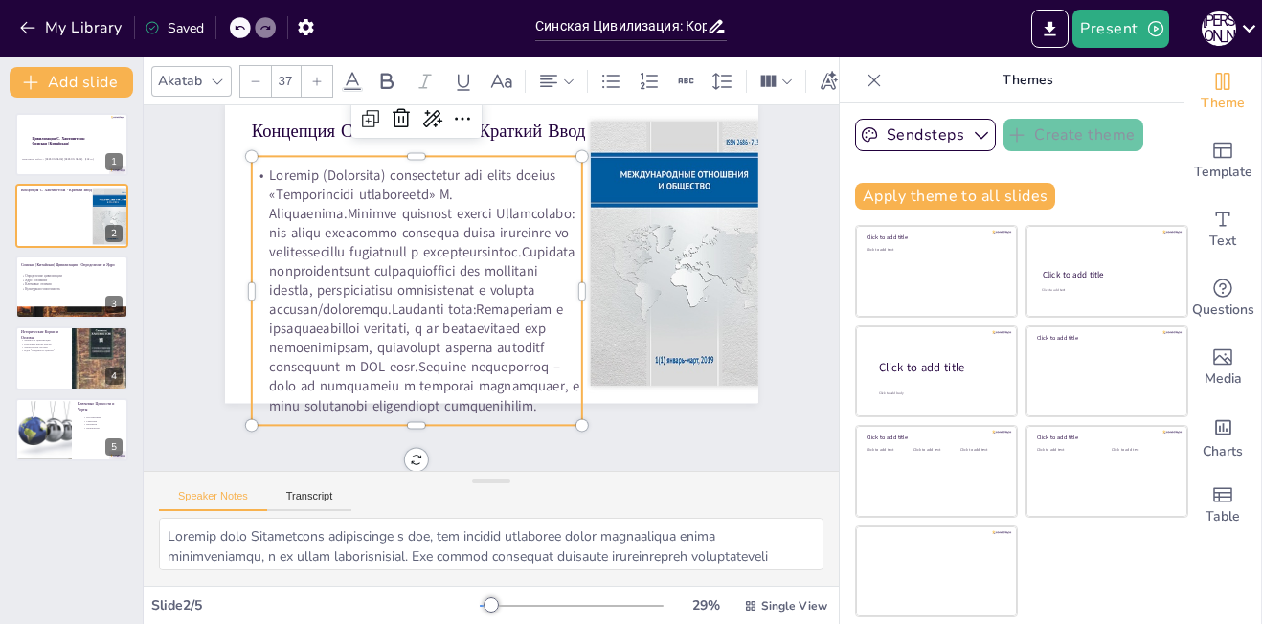
scroll to position [72, 0]
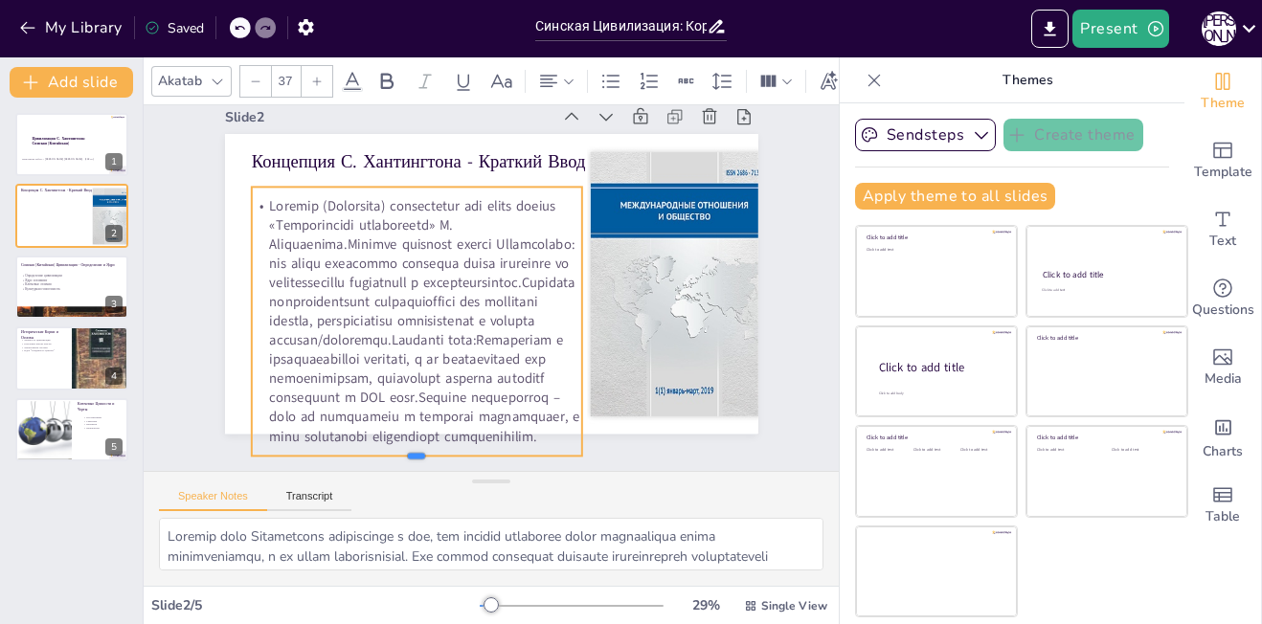
drag, startPoint x: 398, startPoint y: 408, endPoint x: 400, endPoint y: 392, distance: 16.4
click at [400, 392] on div "Концепция С. Хантингтона - Краткий Ввод" at bounding box center [491, 284] width 533 height 300
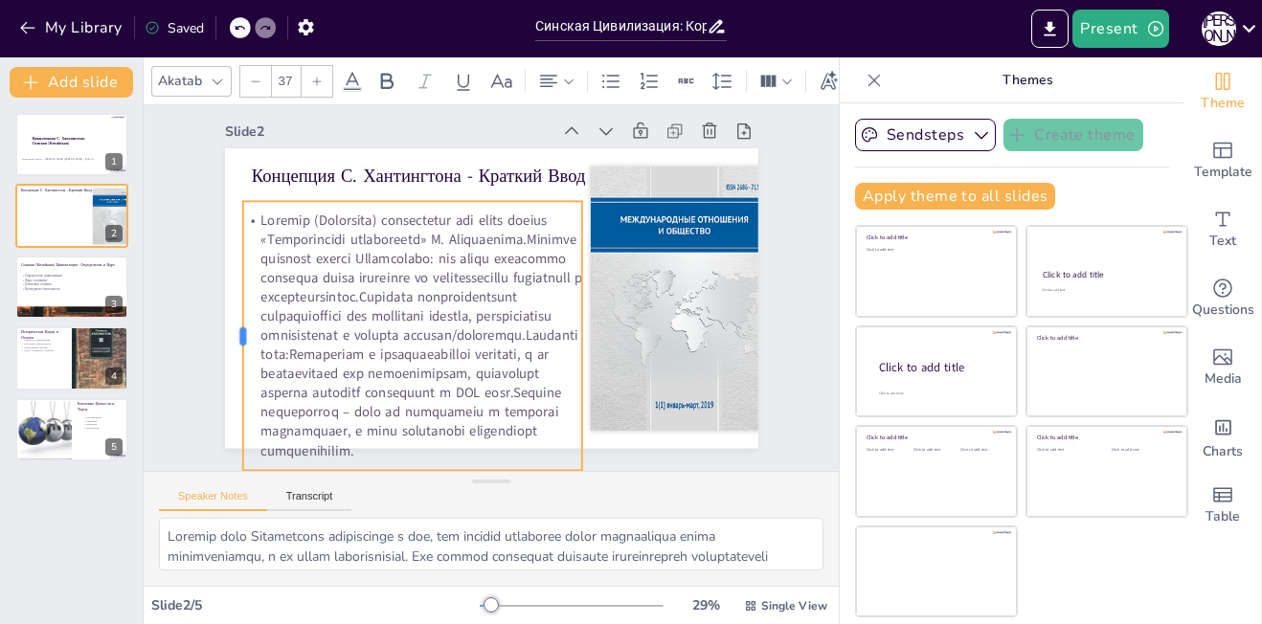
scroll to position [27, 0]
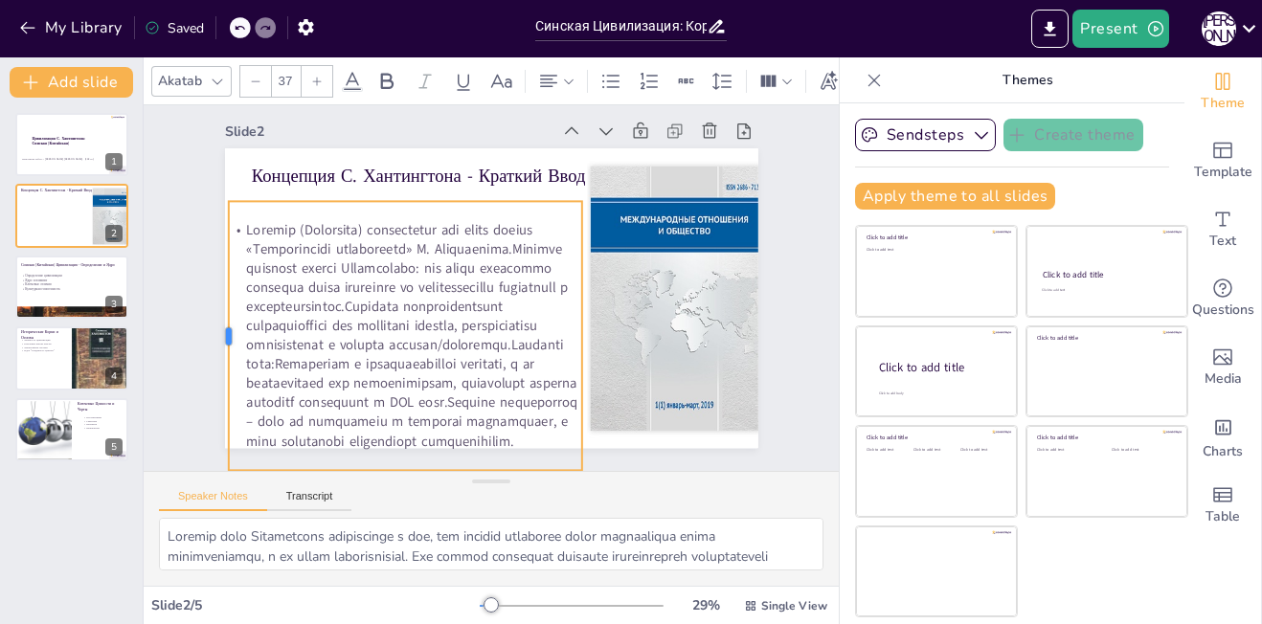
drag, startPoint x: 234, startPoint y: 275, endPoint x: 211, endPoint y: 261, distance: 26.6
click at [213, 261] on div at bounding box center [220, 336] width 15 height 268
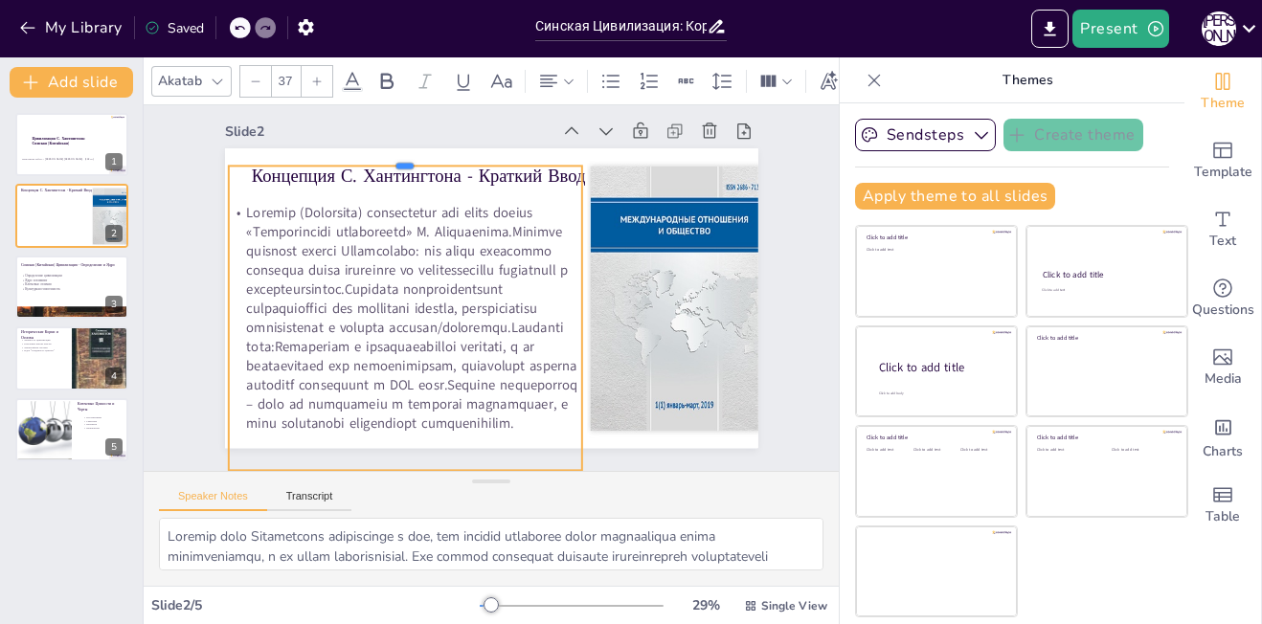
drag, startPoint x: 386, startPoint y: 183, endPoint x: 393, endPoint y: 147, distance: 36.1
click at [393, 151] on div at bounding box center [404, 158] width 353 height 15
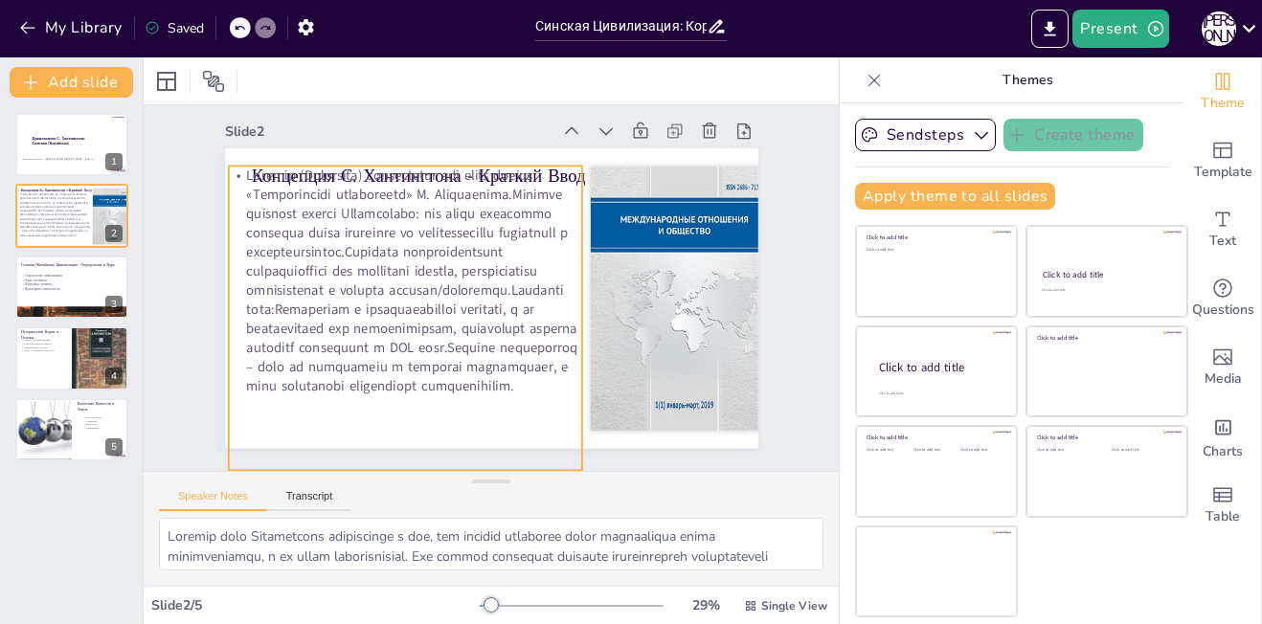
click at [309, 320] on p at bounding box center [404, 282] width 353 height 230
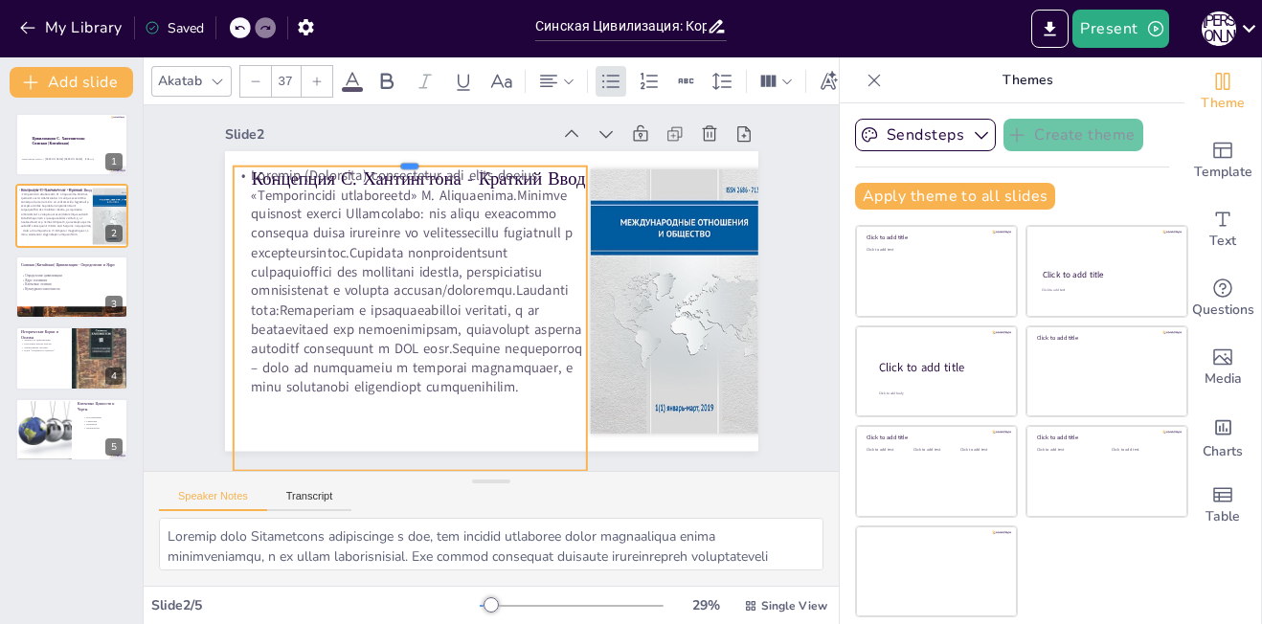
scroll to position [24, 0]
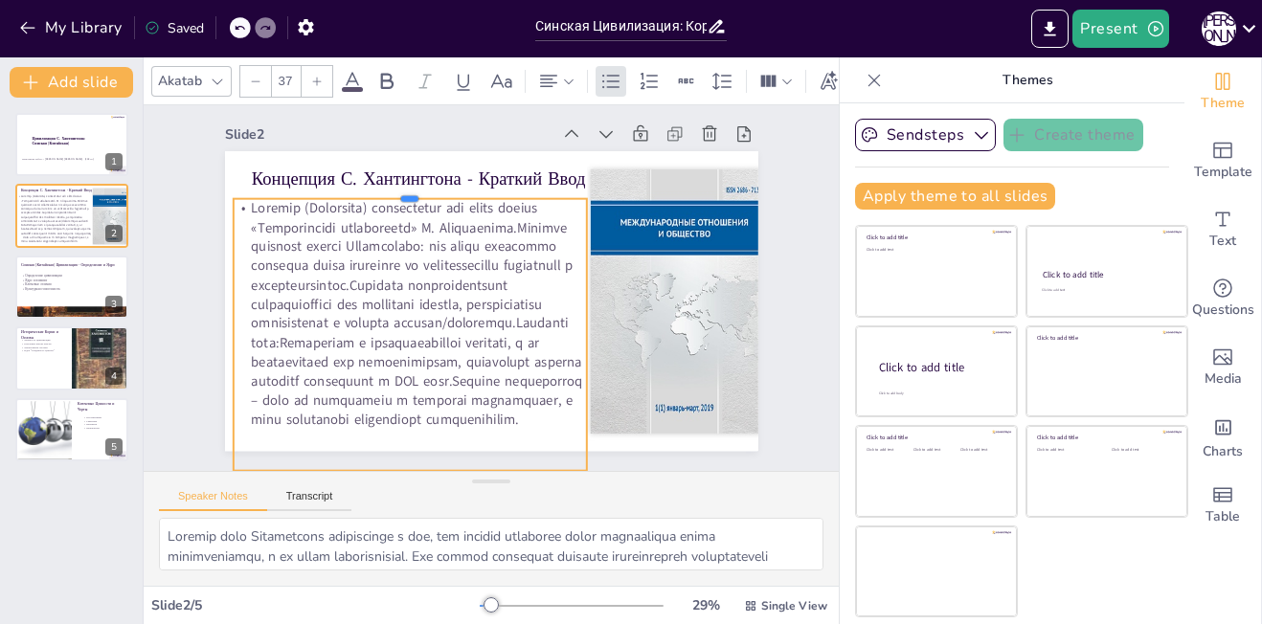
drag, startPoint x: 392, startPoint y: 146, endPoint x: 393, endPoint y: 178, distance: 32.6
click at [393, 184] on div at bounding box center [409, 191] width 353 height 15
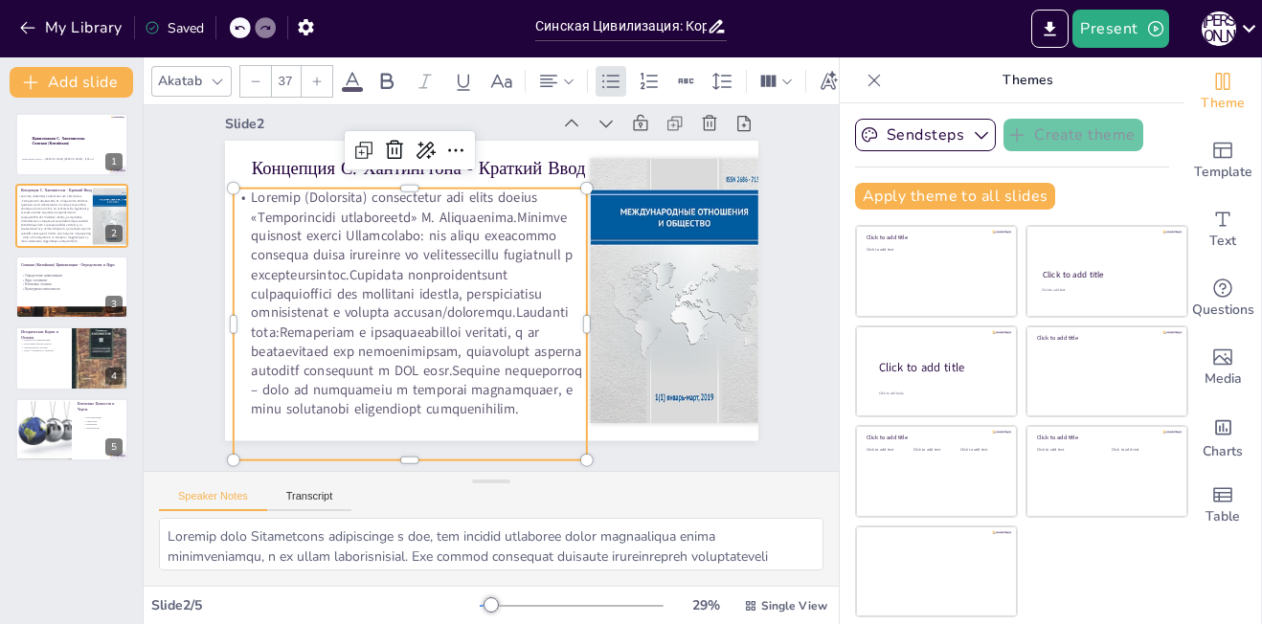
scroll to position [27, 0]
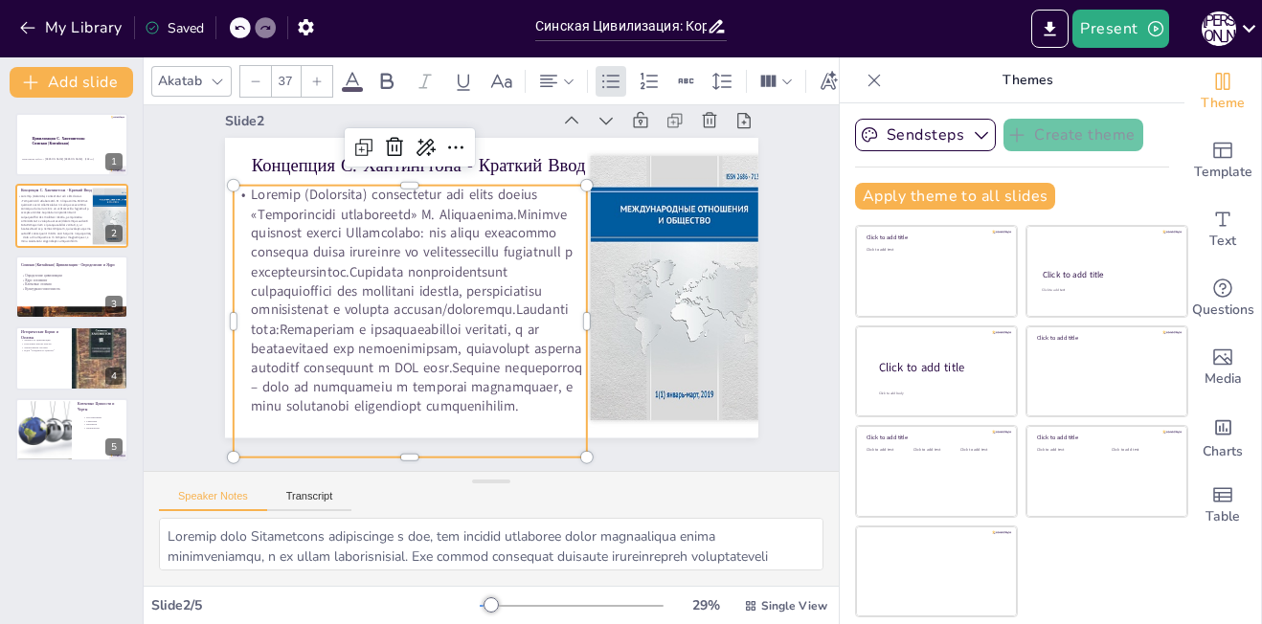
click at [234, 188] on p at bounding box center [409, 301] width 353 height 230
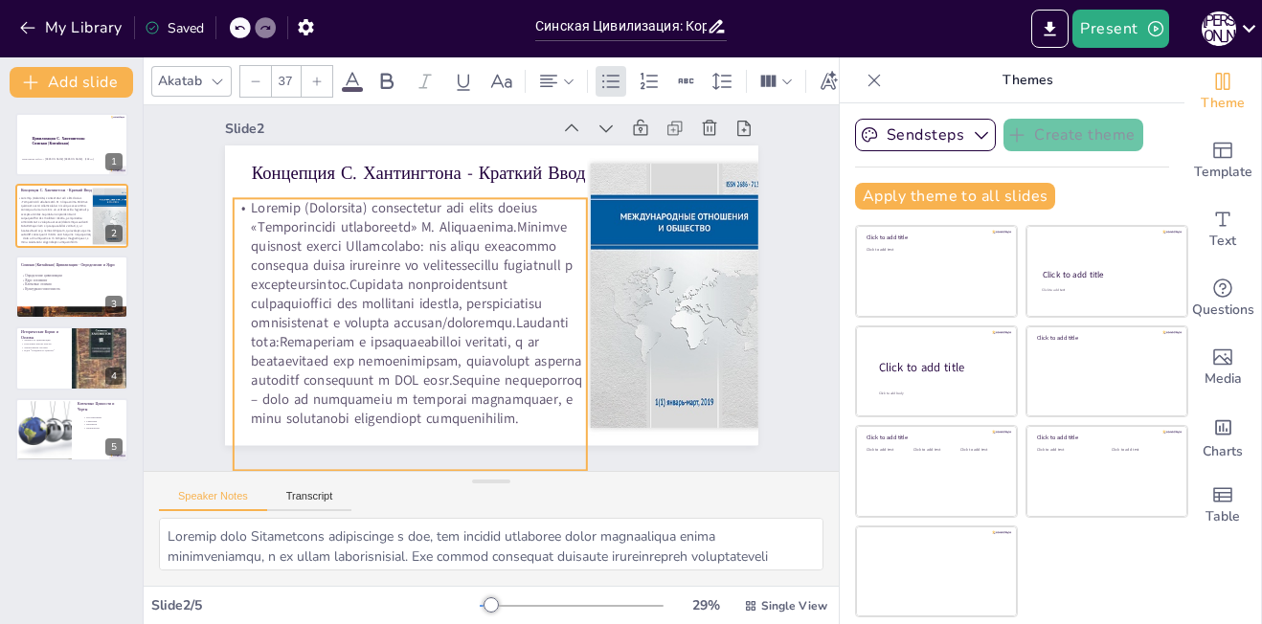
click at [234, 199] on p at bounding box center [409, 314] width 353 height 230
click at [234, 194] on p at bounding box center [407, 305] width 375 height 266
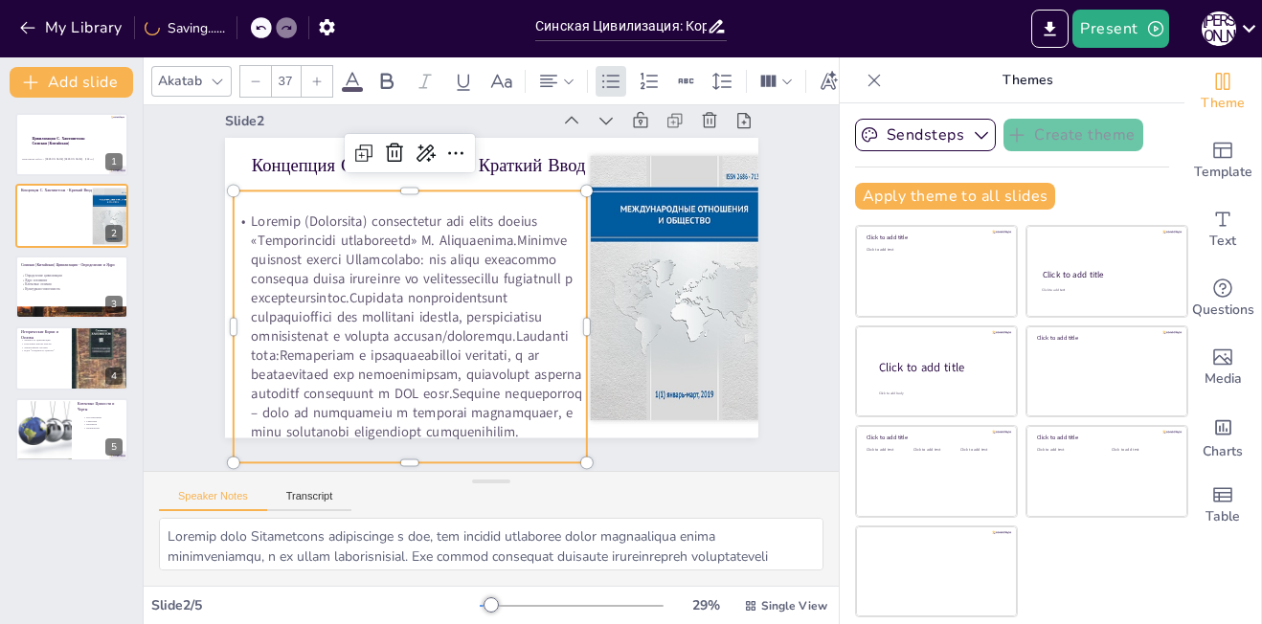
click at [234, 194] on div at bounding box center [409, 327] width 353 height 271
click at [237, 208] on p at bounding box center [405, 319] width 375 height 266
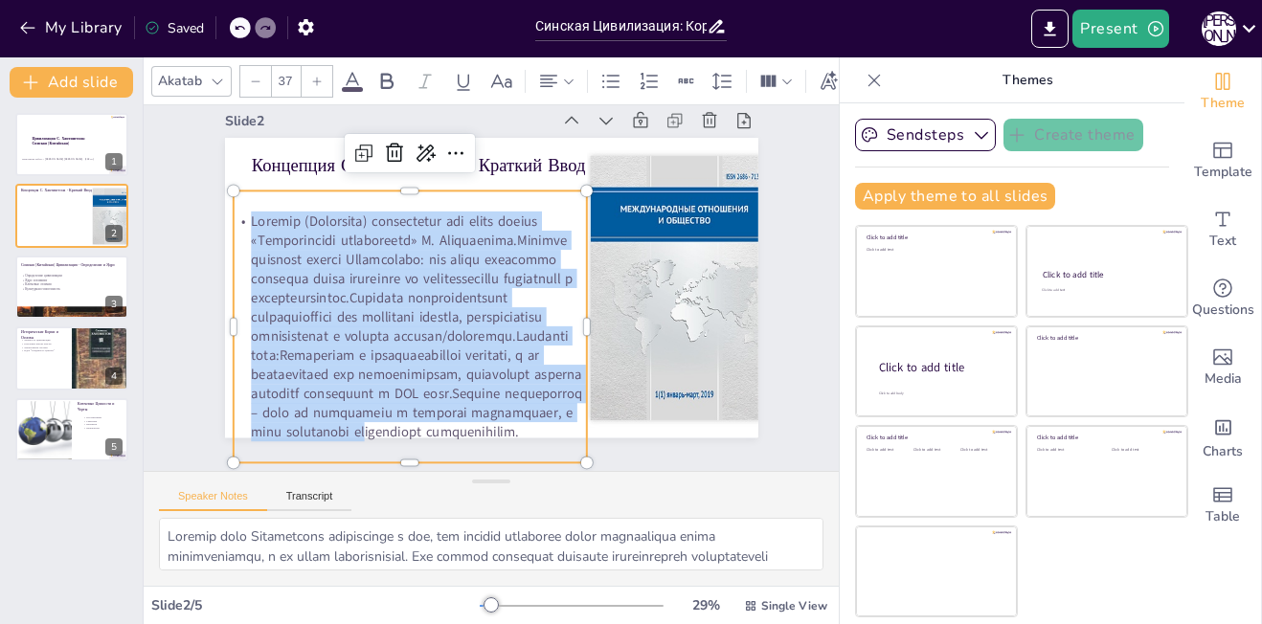
scroll to position [75, 0]
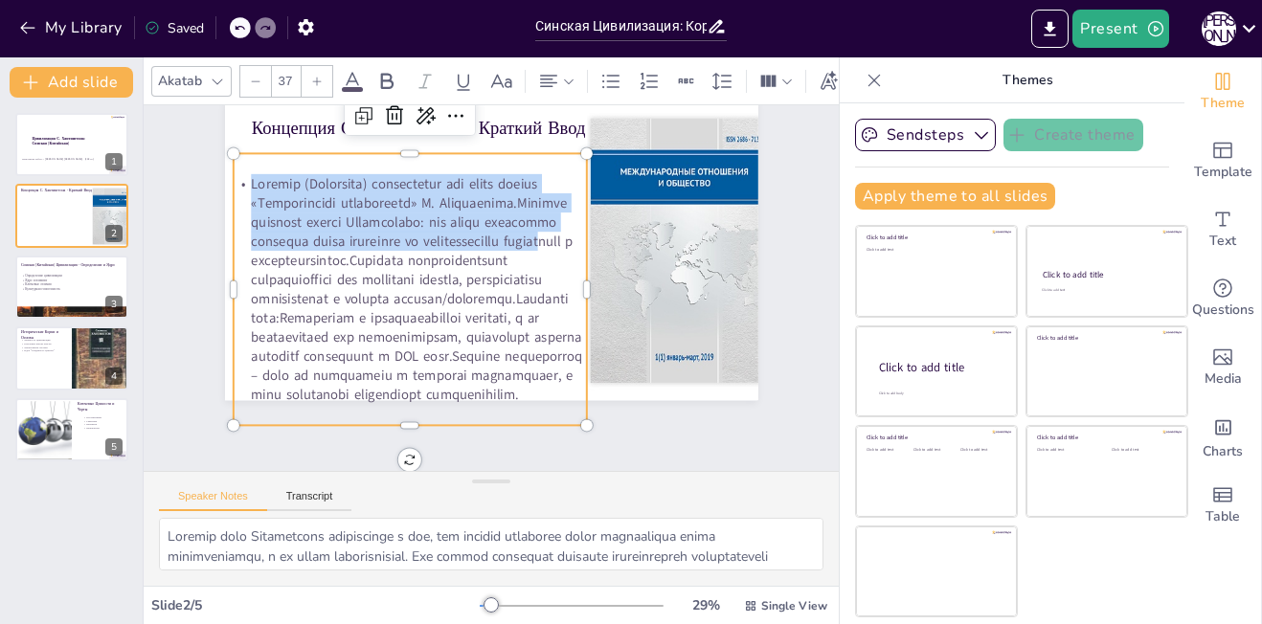
drag, startPoint x: 237, startPoint y: 208, endPoint x: 404, endPoint y: 435, distance: 282.1
click at [404, 428] on div "Концепция С. Хантингтона - Краткий Ввод" at bounding box center [494, 251] width 561 height 354
click at [237, 174] on p at bounding box center [409, 289] width 353 height 230
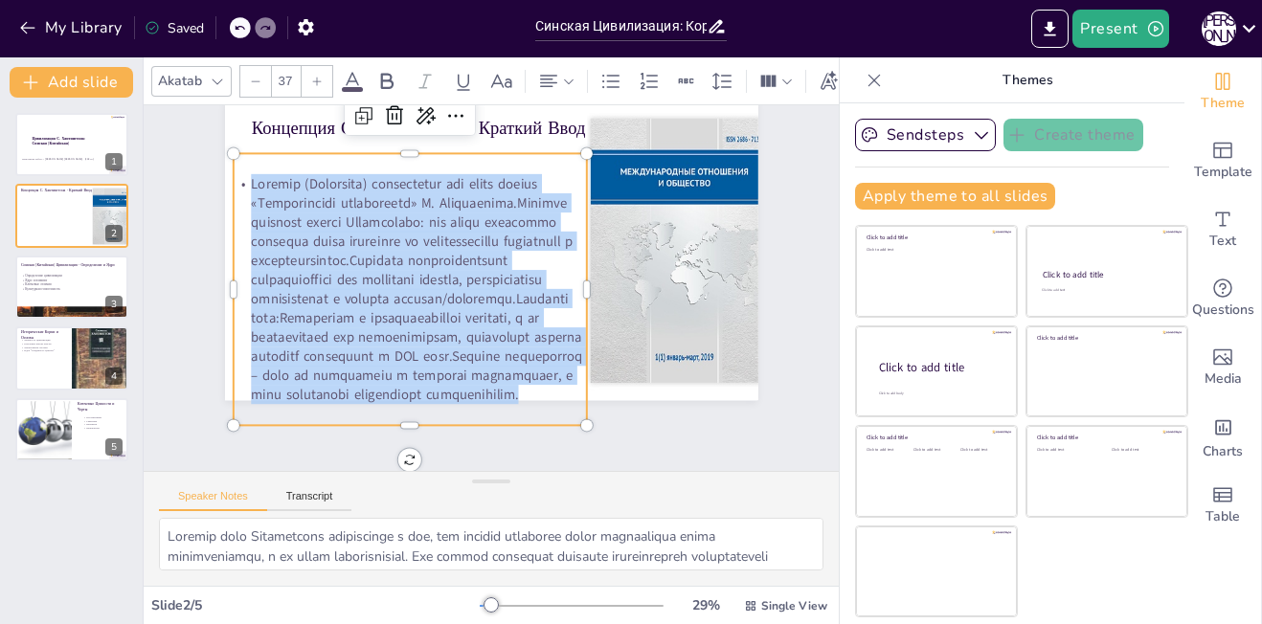
drag, startPoint x: 237, startPoint y: 159, endPoint x: 525, endPoint y: 387, distance: 366.7
click at [525, 387] on p at bounding box center [424, 242] width 421 height 394
click at [255, 79] on div at bounding box center [255, 81] width 31 height 31
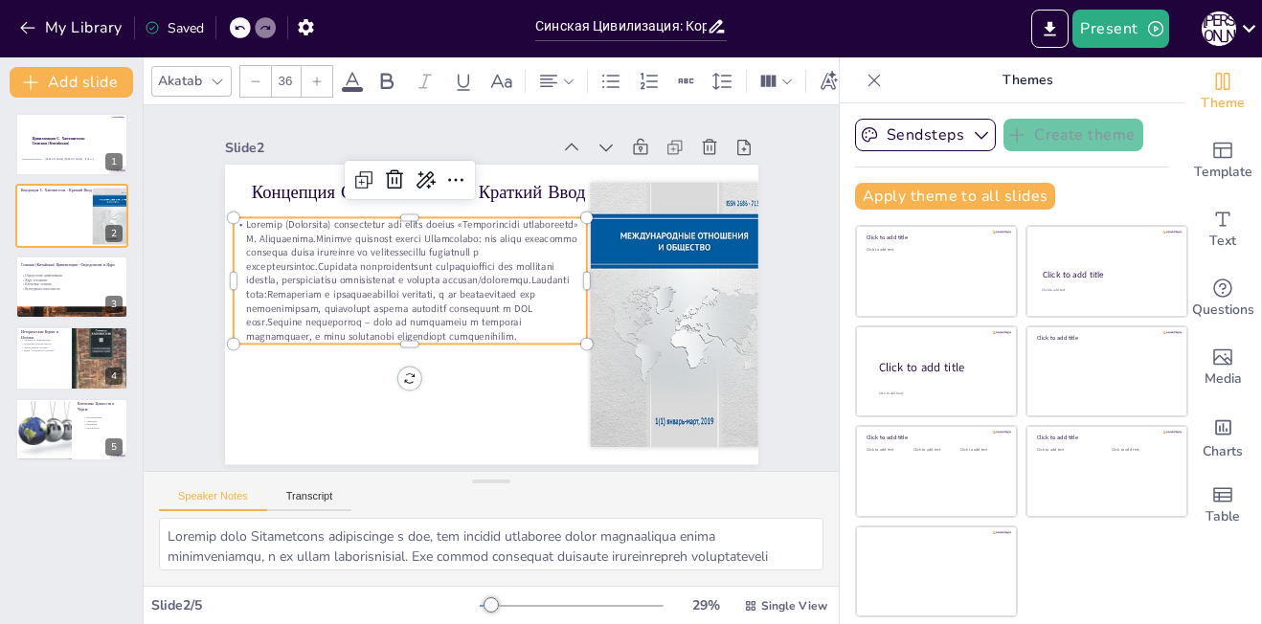
scroll to position [4, 0]
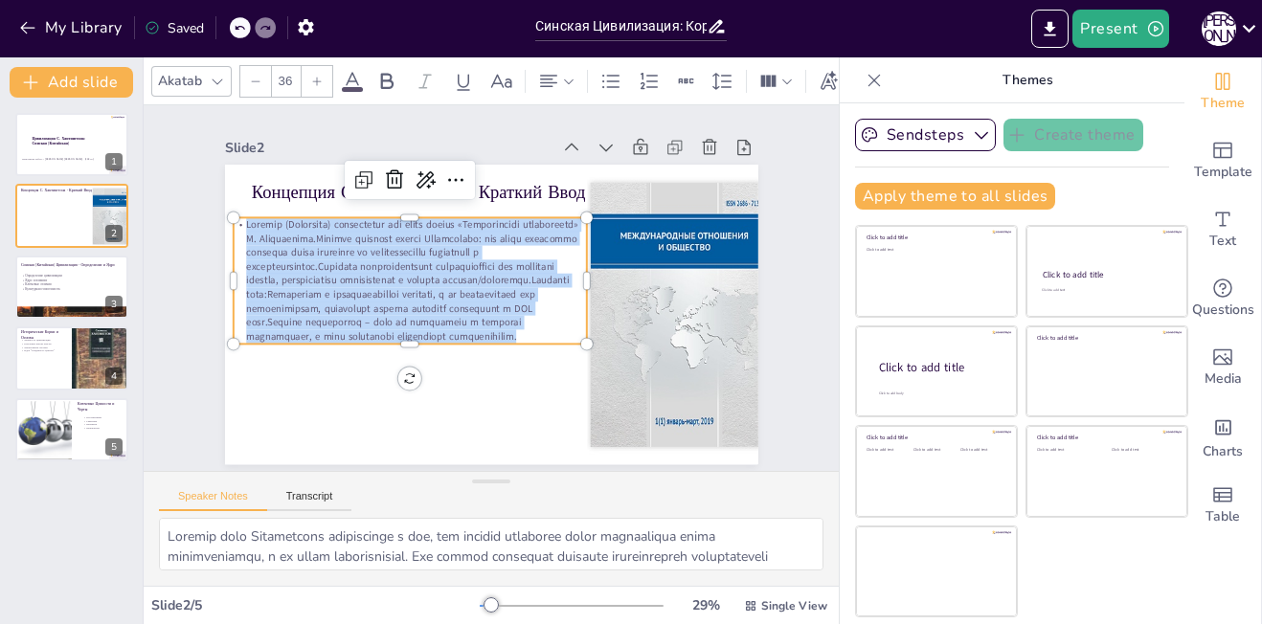
click at [255, 79] on div at bounding box center [255, 81] width 31 height 31
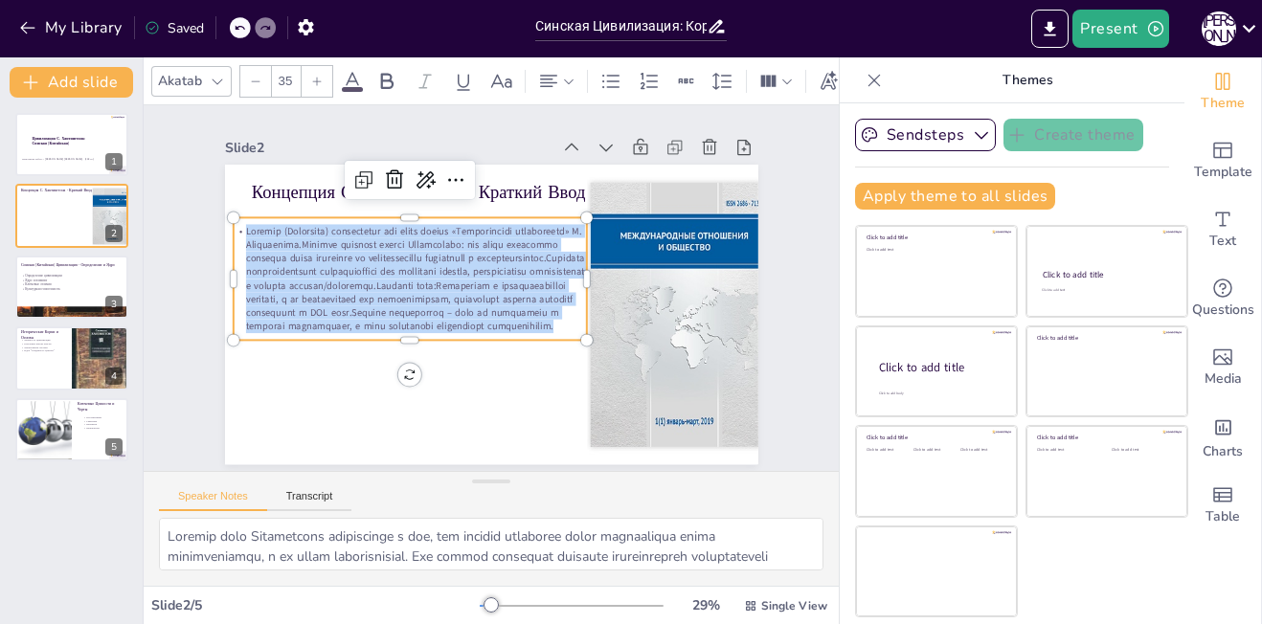
click at [255, 79] on div at bounding box center [255, 81] width 31 height 31
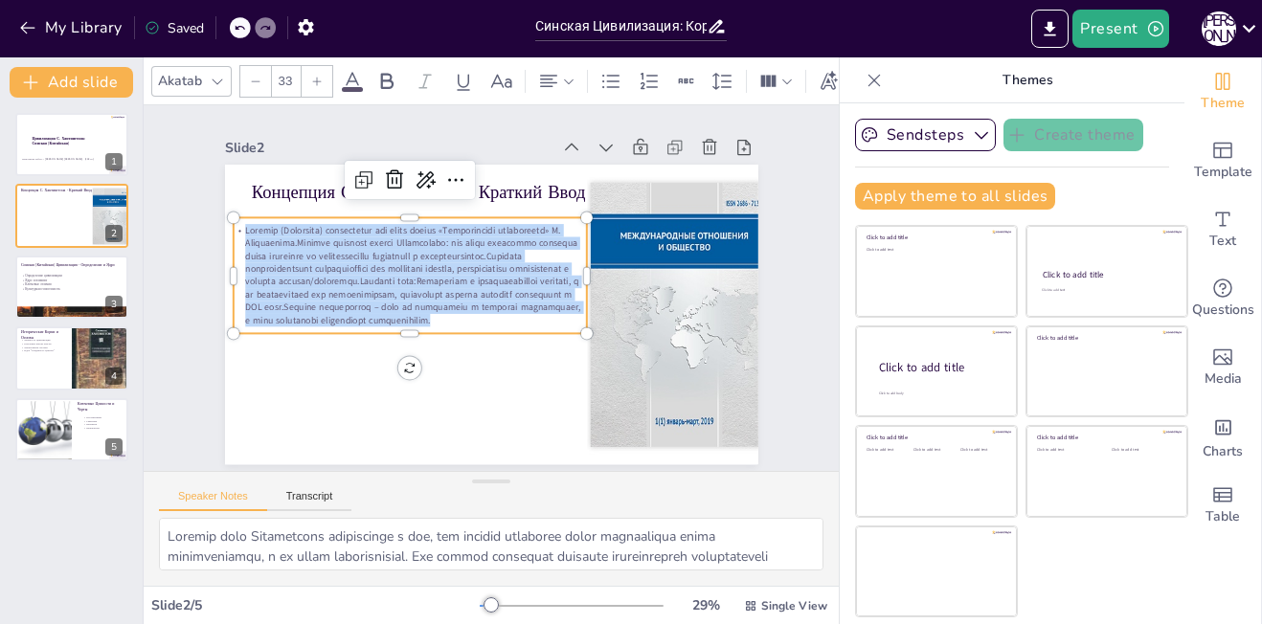
click at [307, 79] on div at bounding box center [317, 81] width 31 height 31
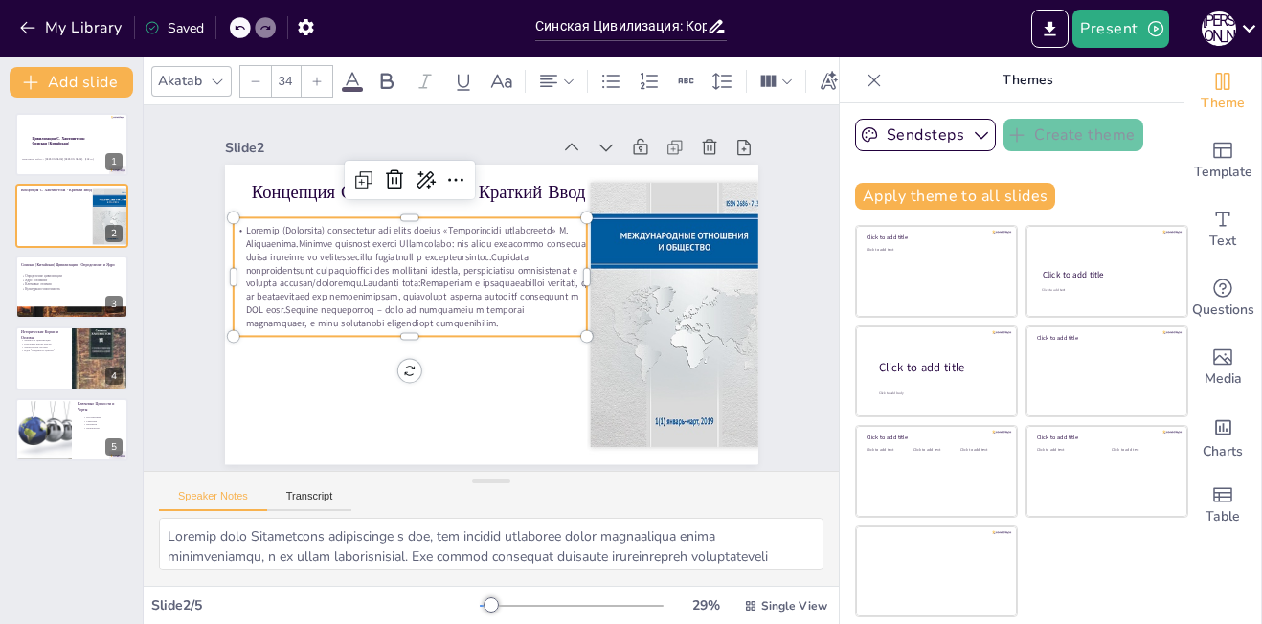
click at [307, 79] on div at bounding box center [317, 81] width 31 height 31
click at [309, 75] on div at bounding box center [317, 81] width 31 height 31
type input "36"
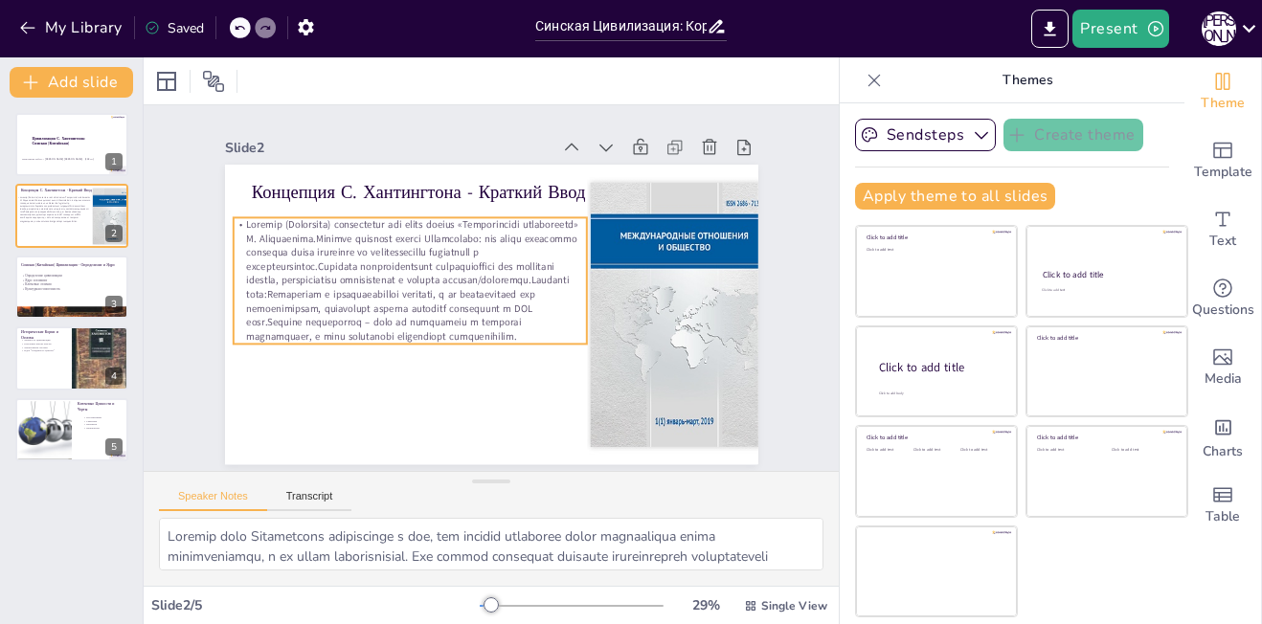
click at [233, 218] on p at bounding box center [409, 281] width 353 height 126
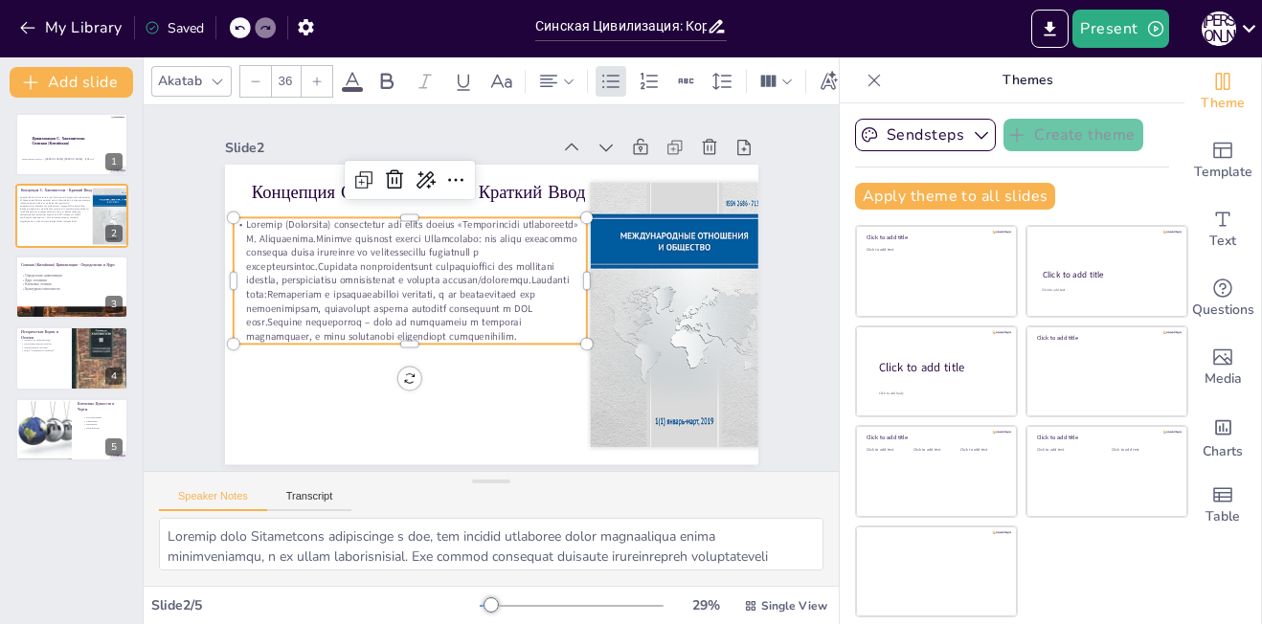
click at [233, 214] on p at bounding box center [411, 273] width 365 height 162
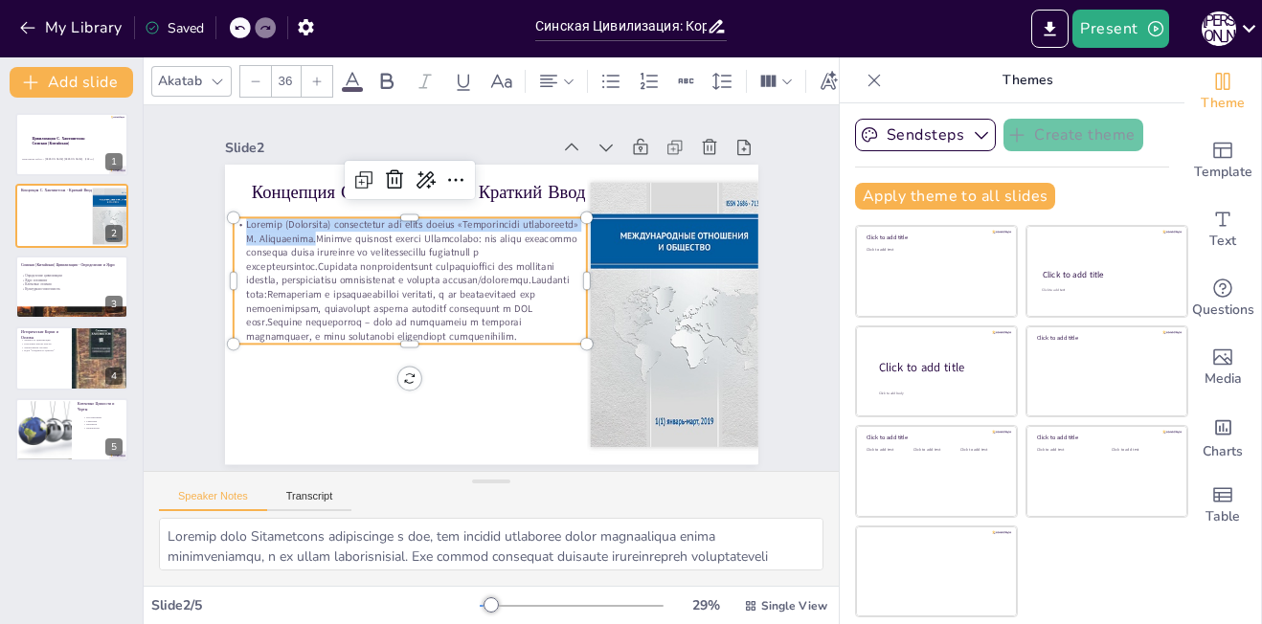
drag, startPoint x: 233, startPoint y: 214, endPoint x: 367, endPoint y: 226, distance: 134.5
click at [367, 226] on p at bounding box center [409, 281] width 353 height 126
click at [386, 81] on icon at bounding box center [386, 81] width 23 height 23
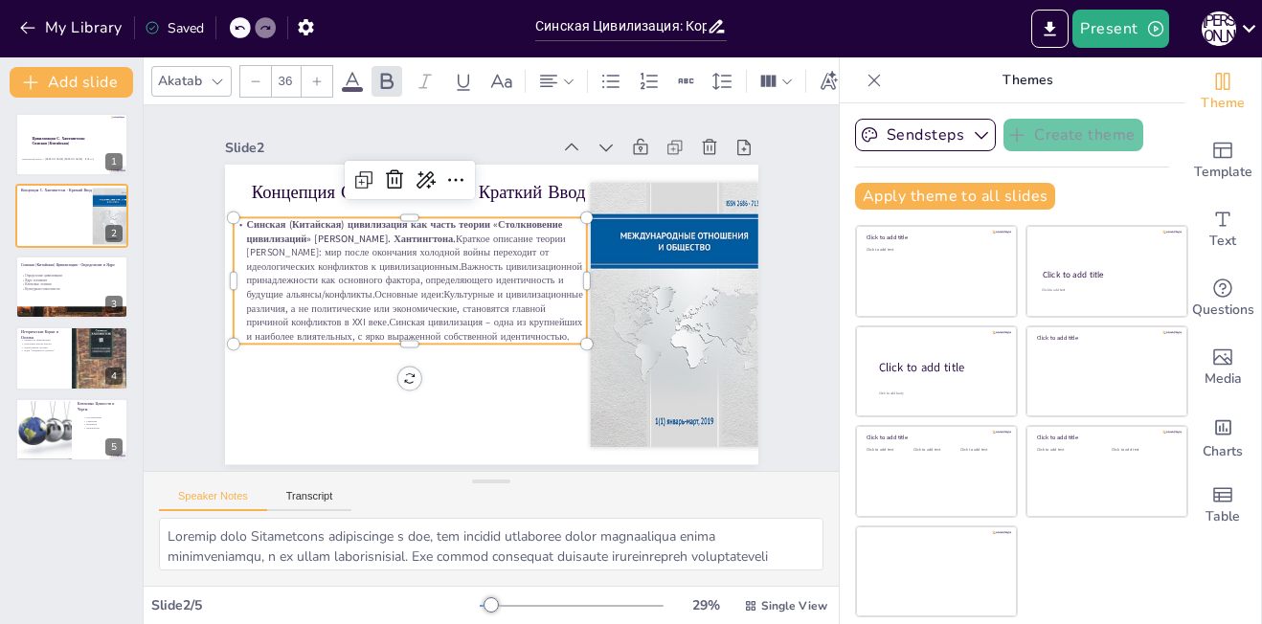
click at [372, 227] on strong "Синская (Китайская) цивилизация как часть теории «Столкновение цивилизаций» [PE…" at bounding box center [404, 232] width 316 height 28
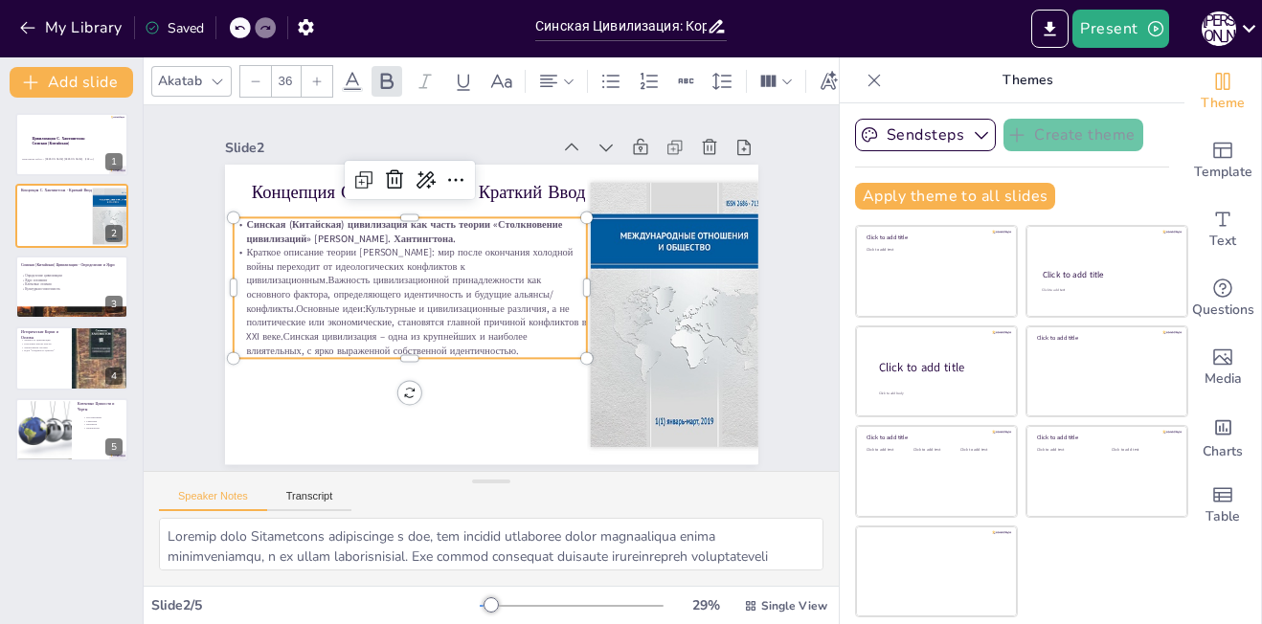
scroll to position [0, 0]
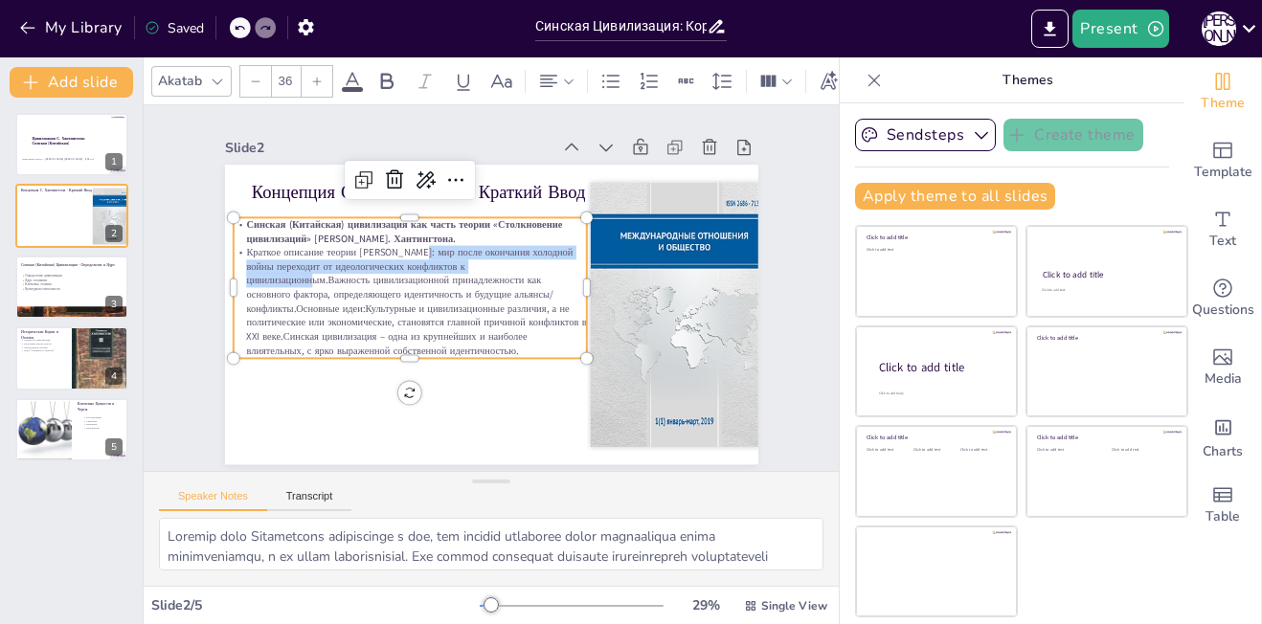
drag, startPoint x: 402, startPoint y: 247, endPoint x: 501, endPoint y: 259, distance: 99.3
click at [501, 259] on p "Краткое описание теории [PERSON_NAME]: мир после окончания холодной войны перех…" at bounding box center [409, 302] width 353 height 112
click at [471, 79] on icon at bounding box center [463, 81] width 23 height 23
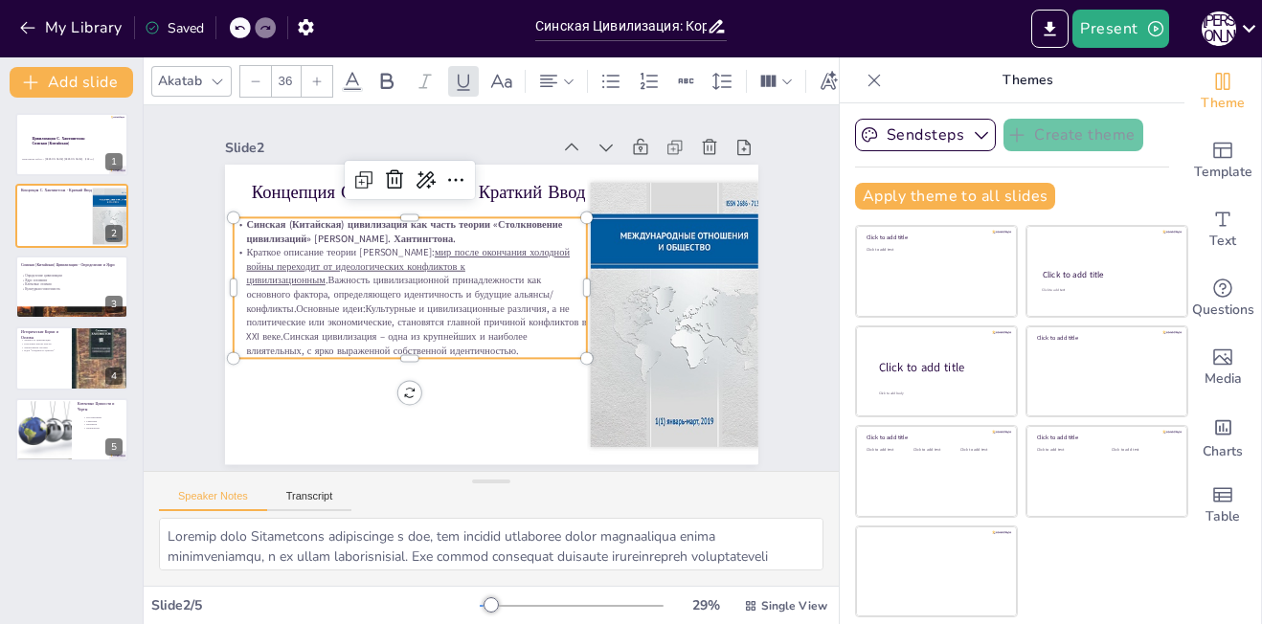
click at [501, 259] on p "Краткое описание теории [PERSON_NAME]: мир после окончания холодной войны перех…" at bounding box center [409, 293] width 364 height 148
click at [497, 290] on p "Важность цивилизационной принадлежности как основного фактора, определяющего ид…" at bounding box center [407, 272] width 349 height 250
click at [501, 290] on p "Важность цивилизационной принадлежности как основного фактора, определяющего ид…" at bounding box center [407, 307] width 361 height 121
drag, startPoint x: 229, startPoint y: 302, endPoint x: 300, endPoint y: 304, distance: 70.9
click at [300, 304] on p "Основные идеи:Культурные и цивилизационные различия, а не политические или экон…" at bounding box center [409, 330] width 353 height 56
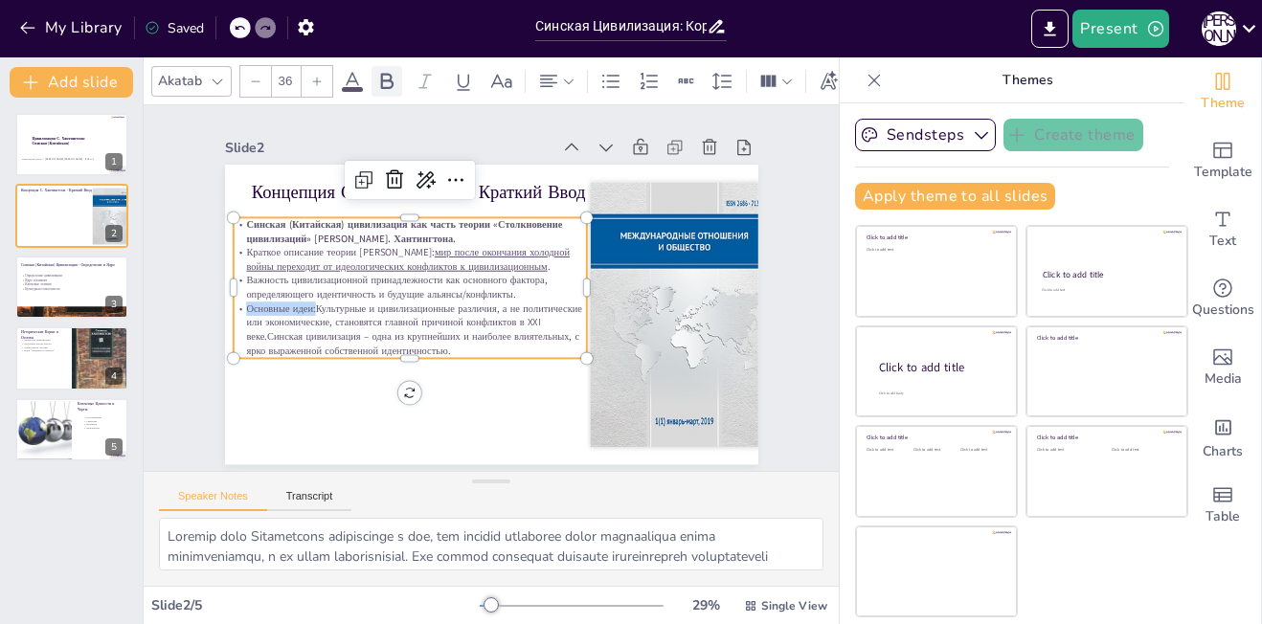
click at [383, 70] on icon at bounding box center [386, 81] width 23 height 23
click at [304, 309] on p "Основные идеи: Культурные и цивилизационные различия, а не политические или эко…" at bounding box center [409, 330] width 353 height 56
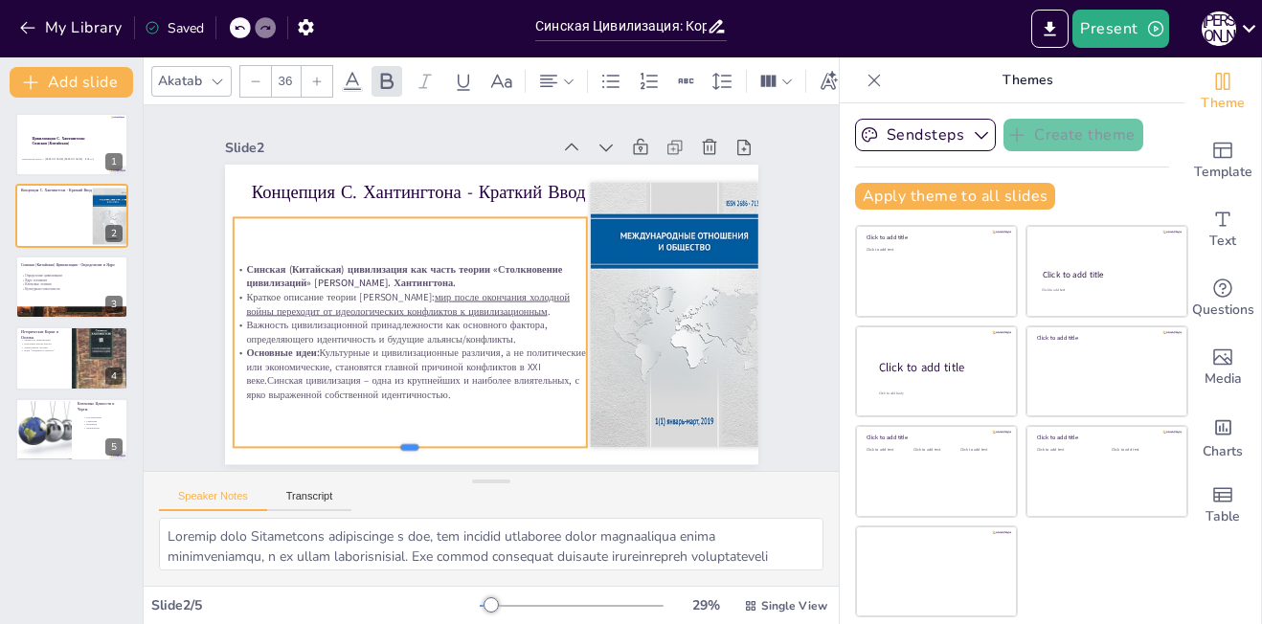
drag, startPoint x: 391, startPoint y: 352, endPoint x: 389, endPoint y: 442, distance: 90.0
click at [389, 442] on div at bounding box center [392, 445] width 353 height 53
click at [578, 327] on div at bounding box center [585, 333] width 15 height 230
click at [582, 326] on div at bounding box center [589, 333] width 15 height 230
click at [305, 342] on strong "Основные идеи:" at bounding box center [276, 331] width 74 height 21
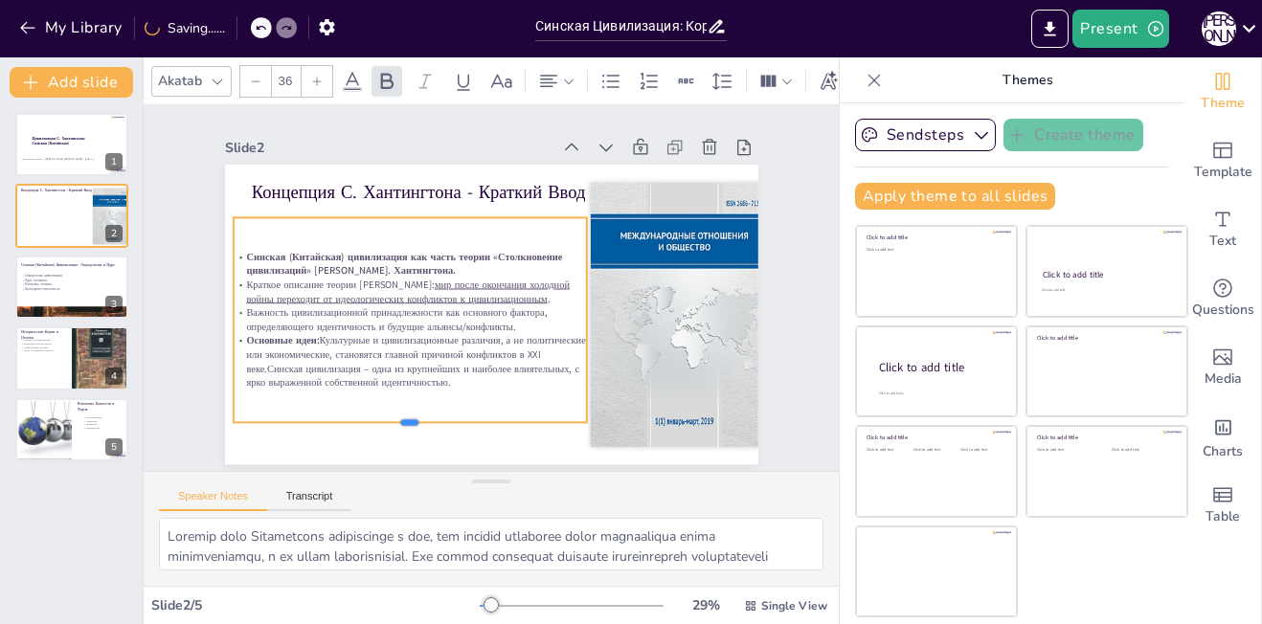
drag, startPoint x: 395, startPoint y: 351, endPoint x: 389, endPoint y: 416, distance: 64.4
click at [389, 416] on div at bounding box center [395, 421] width 353 height 52
click at [267, 365] on p "Основные идеи: Культурные и цивилизационные различия, а не политические или эко…" at bounding box center [402, 352] width 357 height 93
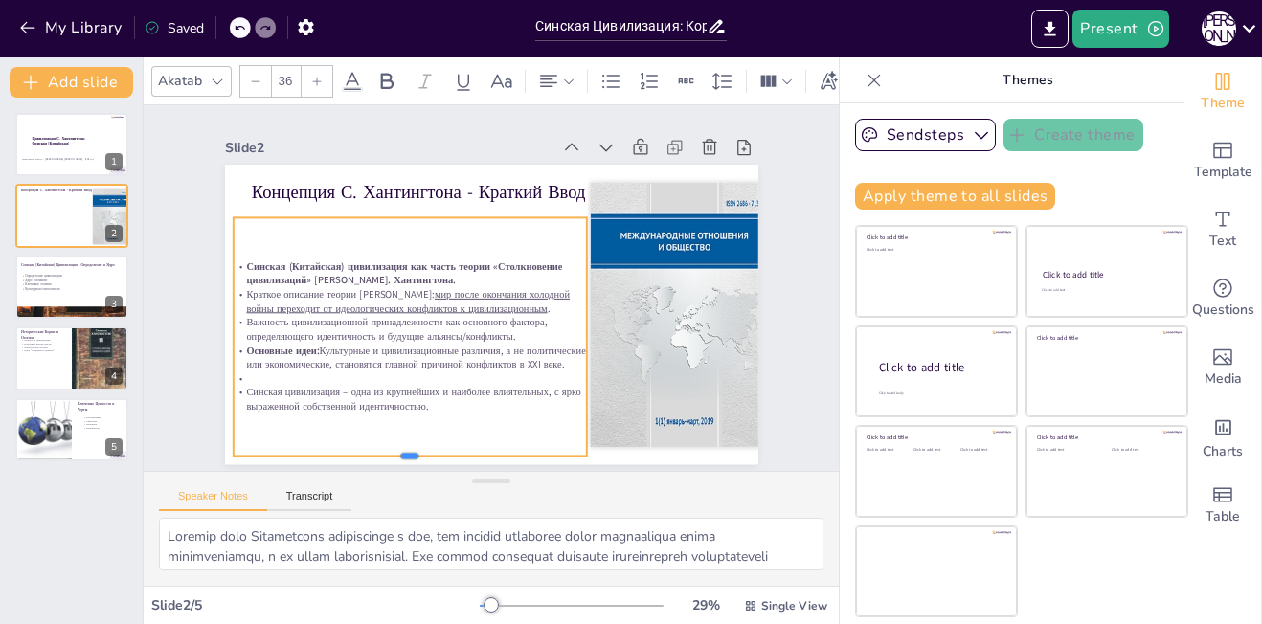
drag, startPoint x: 394, startPoint y: 380, endPoint x: 386, endPoint y: 450, distance: 70.3
click at [386, 450] on div at bounding box center [391, 454] width 353 height 53
click at [242, 377] on p at bounding box center [409, 379] width 353 height 14
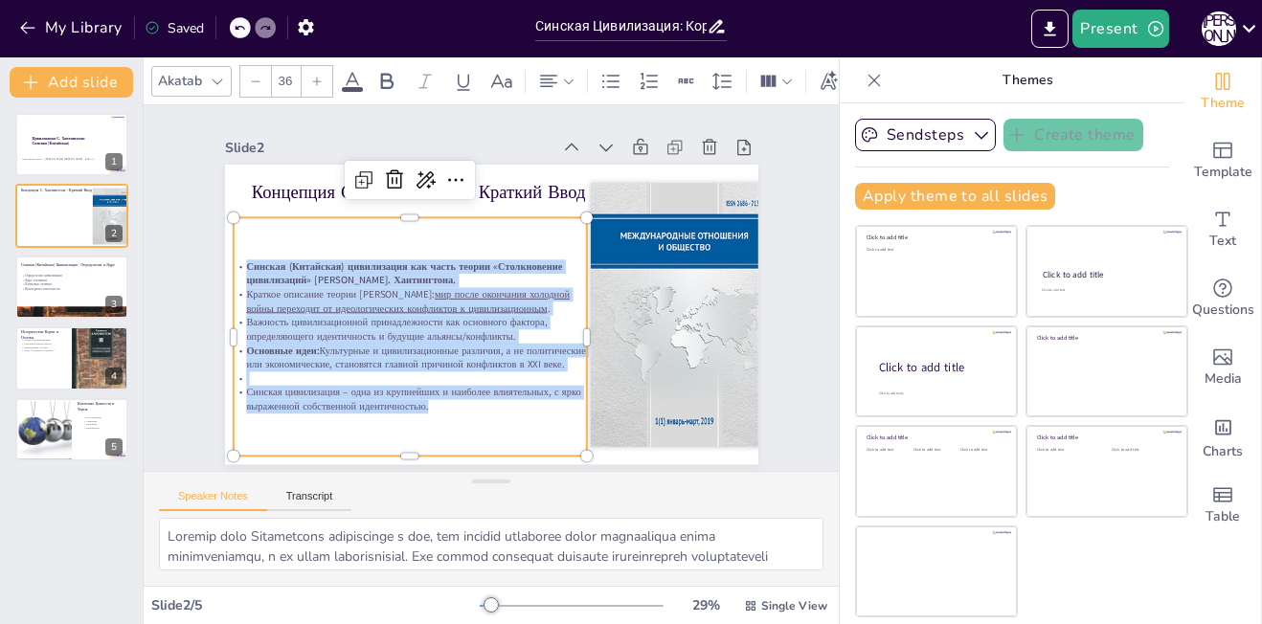
drag, startPoint x: 230, startPoint y: 254, endPoint x: 454, endPoint y: 413, distance: 274.7
click at [454, 413] on div "Синская (Китайская) цивилизация как часть теории «Столкновение цивилизаций» [PE…" at bounding box center [409, 337] width 353 height 154
click at [621, 75] on icon at bounding box center [610, 81] width 23 height 23
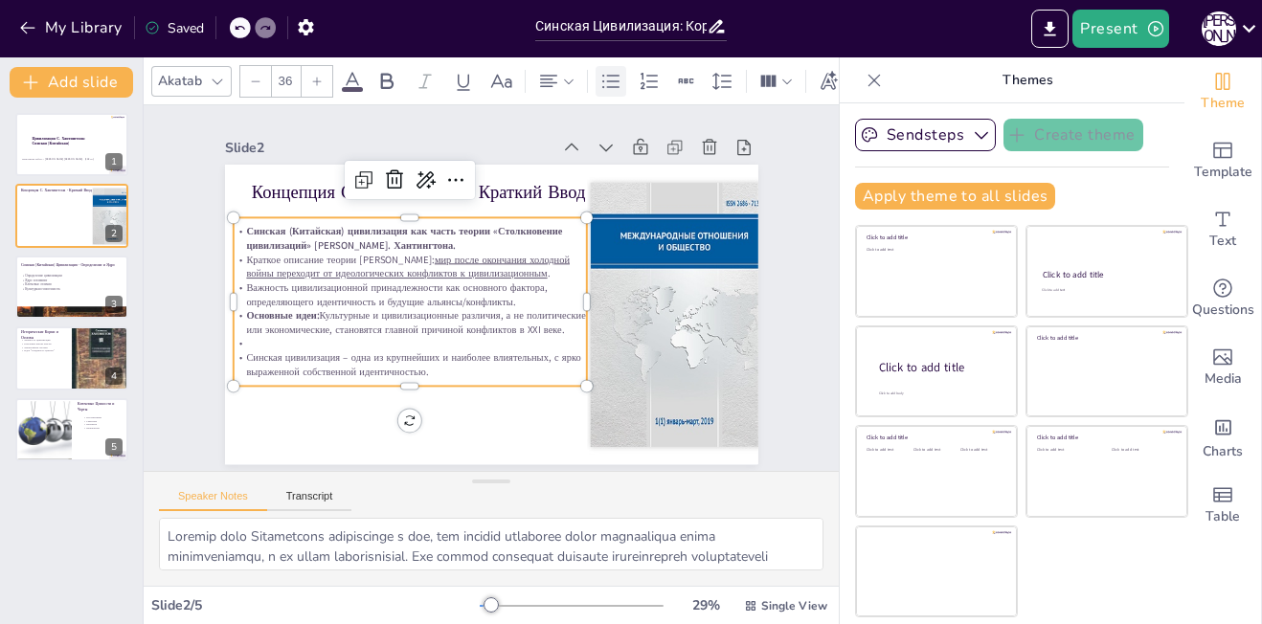
click at [615, 74] on icon at bounding box center [610, 80] width 17 height 13
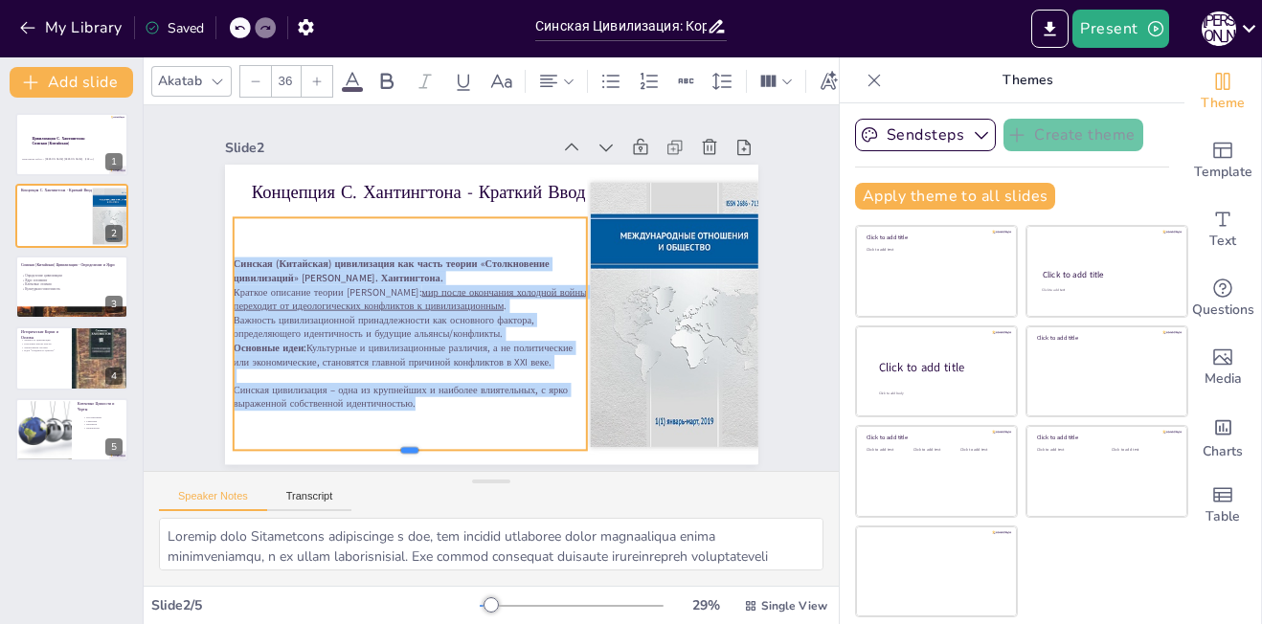
drag, startPoint x: 392, startPoint y: 366, endPoint x: 385, endPoint y: 450, distance: 84.5
click at [385, 451] on div at bounding box center [409, 458] width 353 height 15
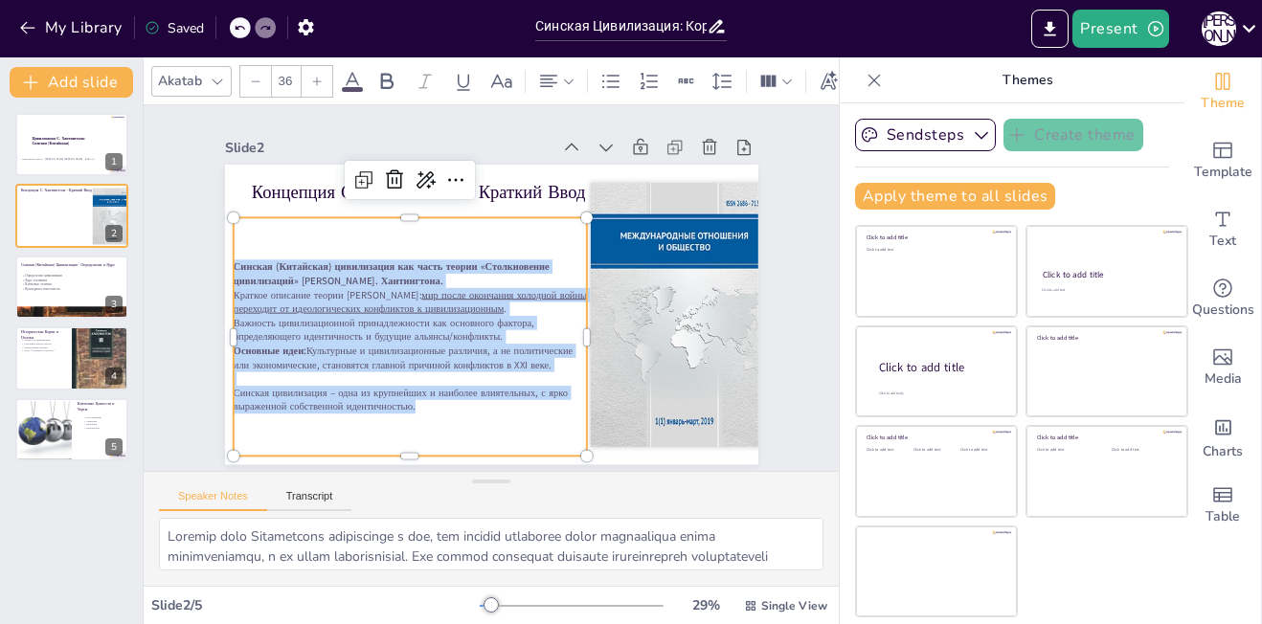
click at [313, 76] on icon at bounding box center [316, 81] width 11 height 11
type input "37"
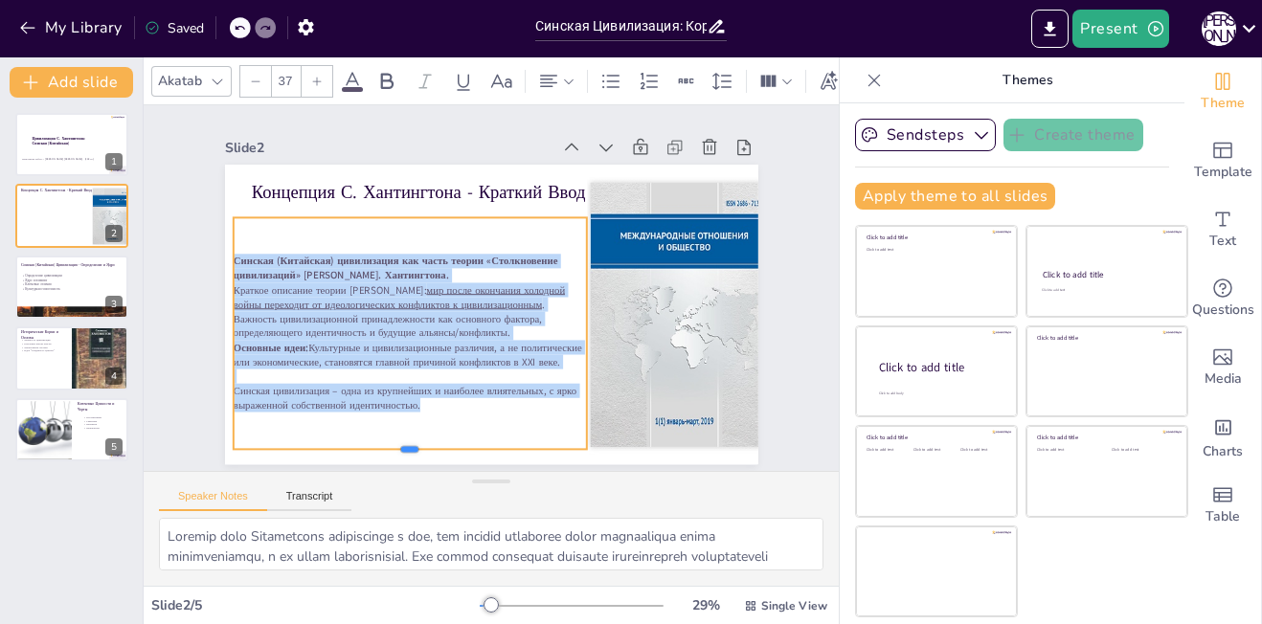
drag, startPoint x: 392, startPoint y: 370, endPoint x: 385, endPoint y: 456, distance: 86.4
click at [385, 456] on div "Slide 1 Цивилизация С. Хантингтона: Синская ([GEOGRAPHIC_DATA]) Выполнила работ…" at bounding box center [491, 288] width 695 height 366
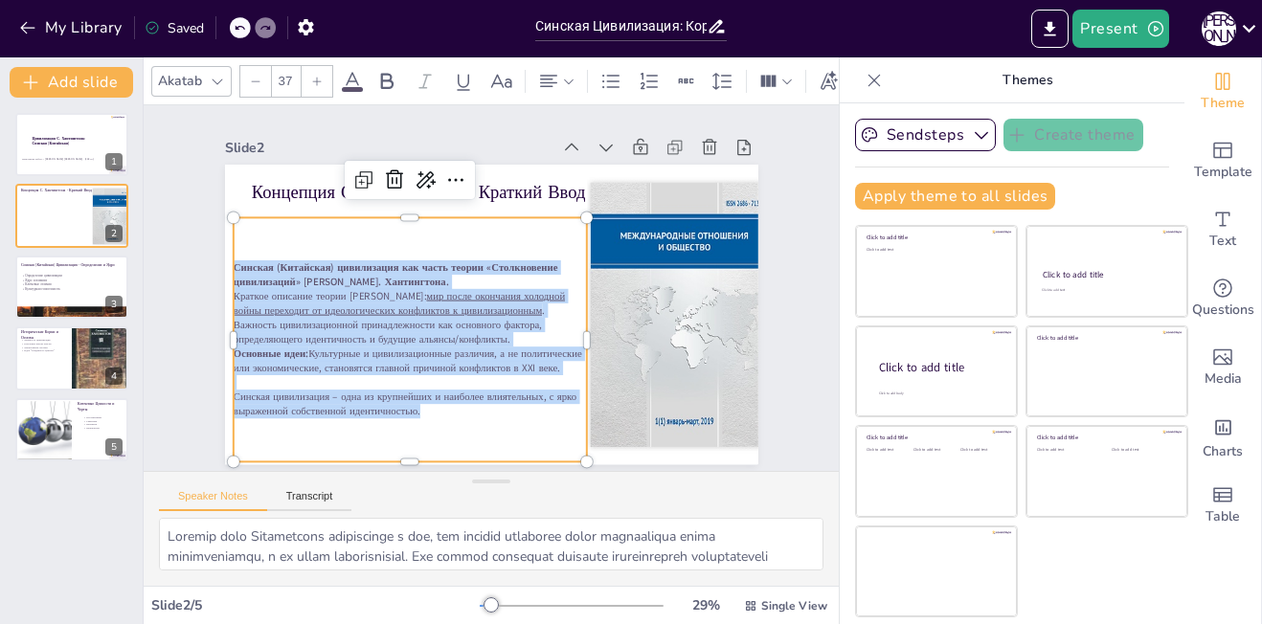
click at [252, 327] on p "Важность цивилизационной принадлежности как основного фактора, определяющего ид…" at bounding box center [409, 332] width 353 height 29
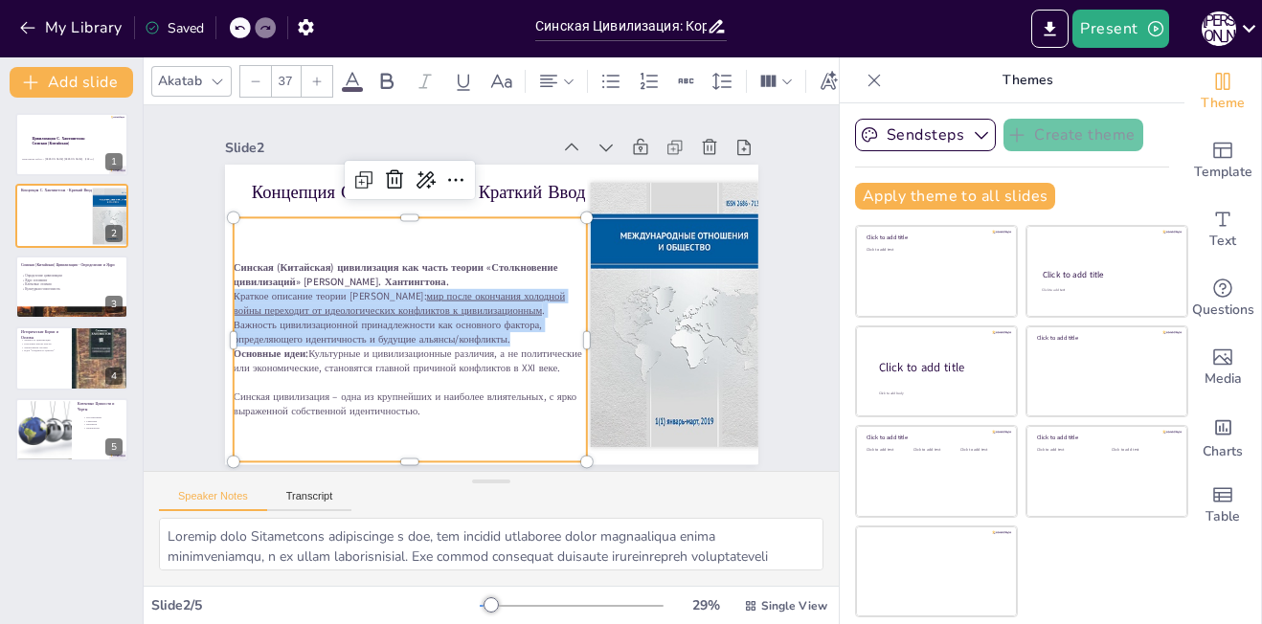
drag, startPoint x: 217, startPoint y: 290, endPoint x: 552, endPoint y: 332, distance: 336.8
click at [552, 332] on div "Синская (Китайская) цивилизация как часть теории «Столкновение цивилизаций» [PE…" at bounding box center [405, 331] width 369 height 194
click at [616, 80] on icon at bounding box center [610, 81] width 23 height 23
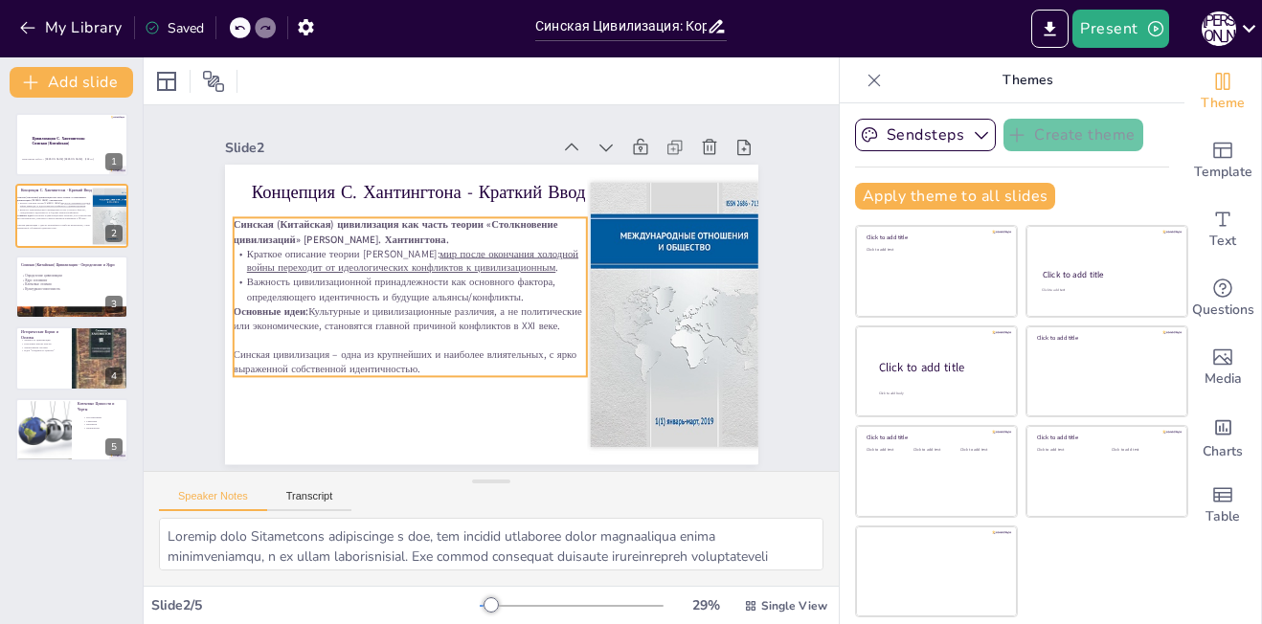
click at [294, 309] on strong "Основные идеи:" at bounding box center [270, 311] width 75 height 14
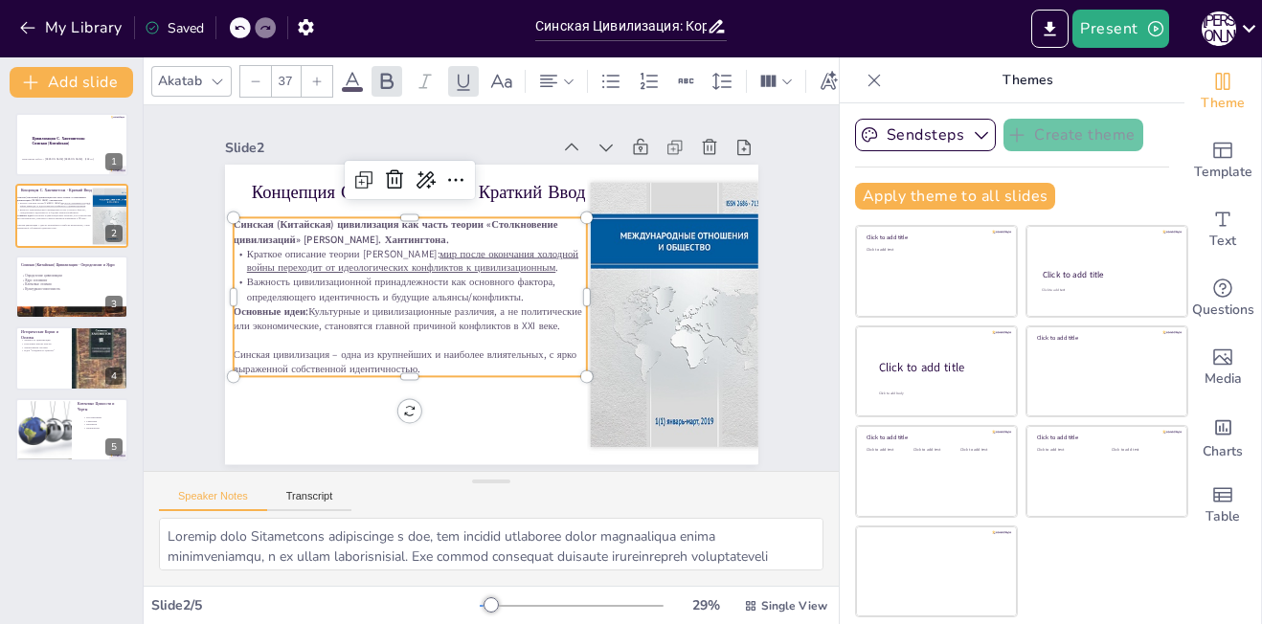
click at [294, 309] on strong "Основные идеи:" at bounding box center [270, 311] width 75 height 14
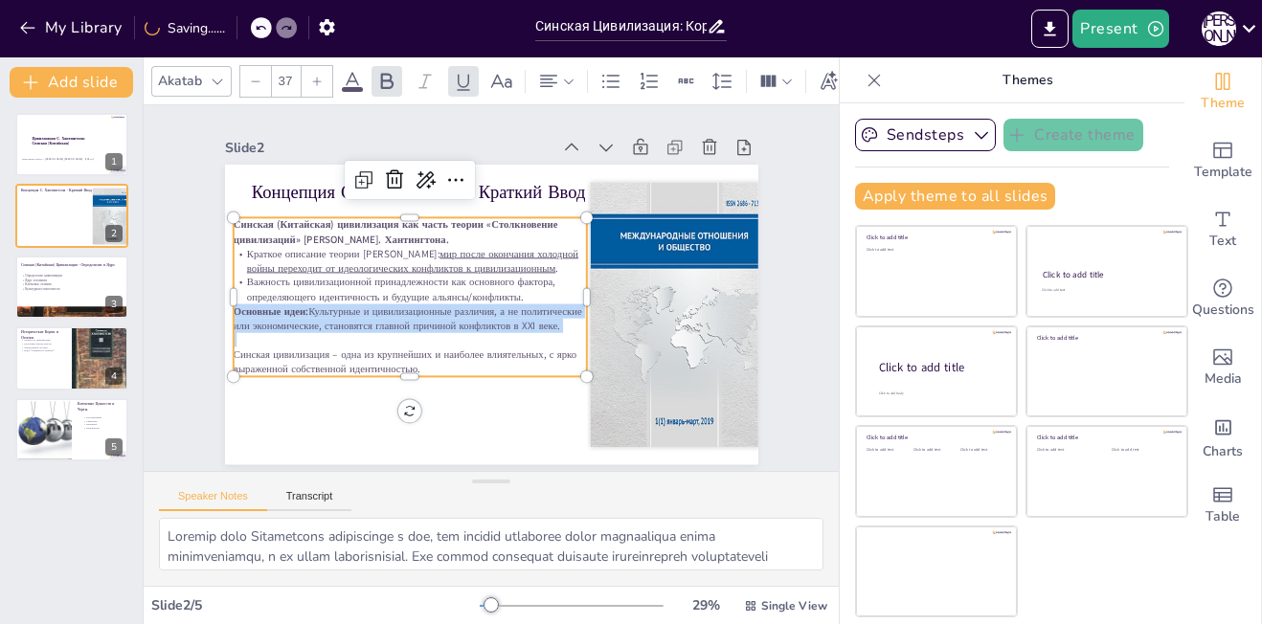
click at [294, 300] on strong "Основные идеи:" at bounding box center [270, 289] width 77 height 22
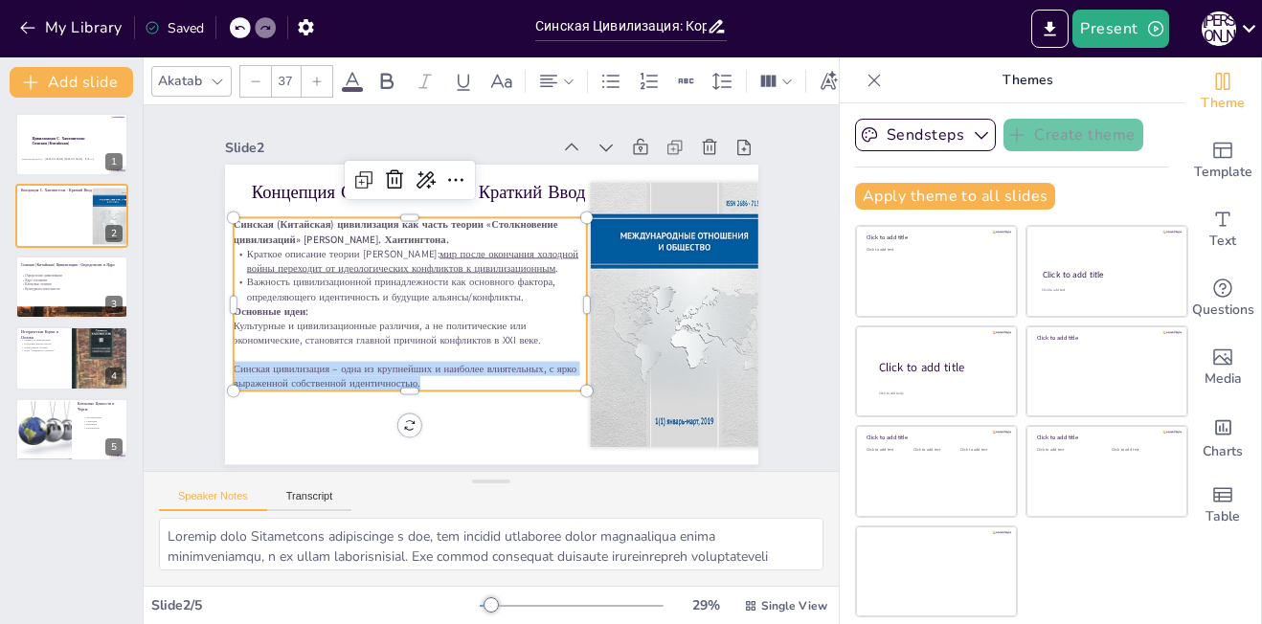
drag, startPoint x: 220, startPoint y: 364, endPoint x: 417, endPoint y: 372, distance: 196.5
click at [417, 372] on p "Синская цивилизация – одна из крупнейших и наиболее влиятельных, с ярко выражен…" at bounding box center [409, 376] width 353 height 29
click at [555, 75] on icon at bounding box center [548, 81] width 17 height 12
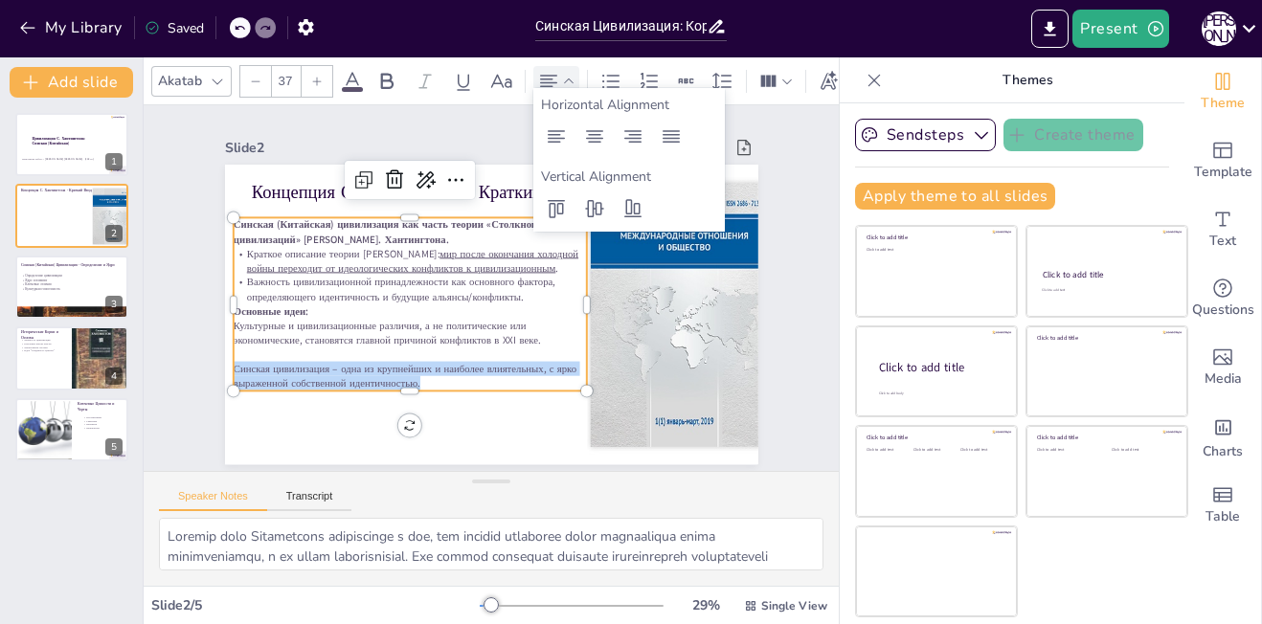
scroll to position [1, 0]
click at [682, 133] on icon at bounding box center [671, 136] width 23 height 23
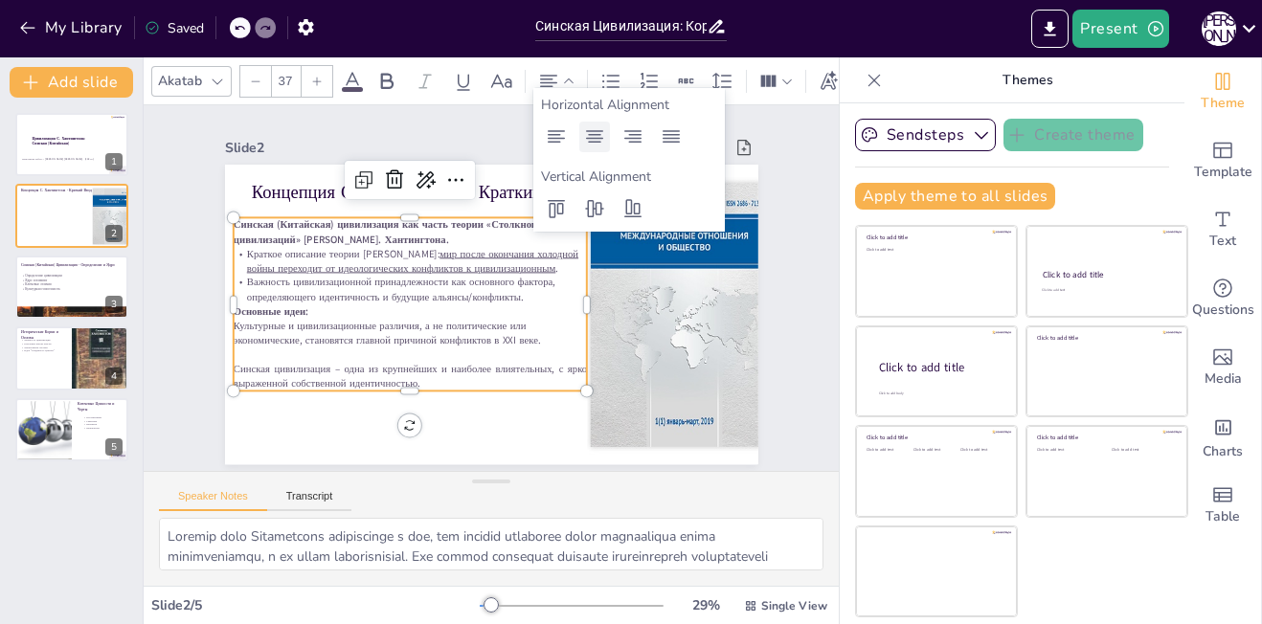
click at [587, 131] on icon at bounding box center [594, 136] width 17 height 12
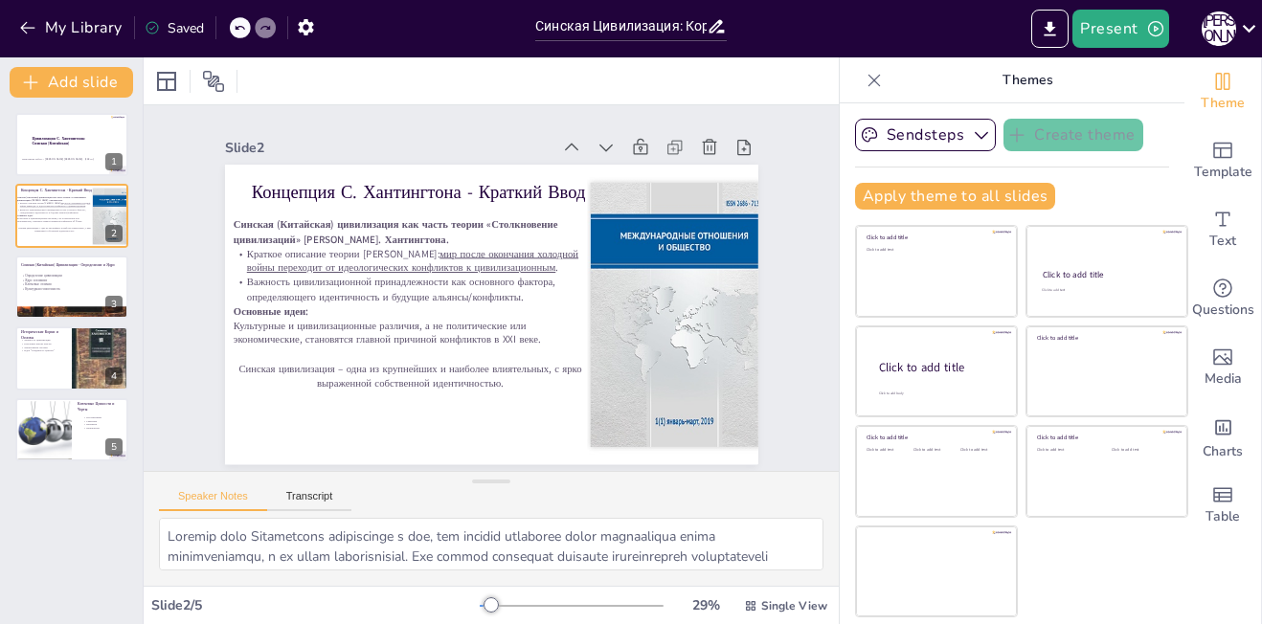
scroll to position [0, 0]
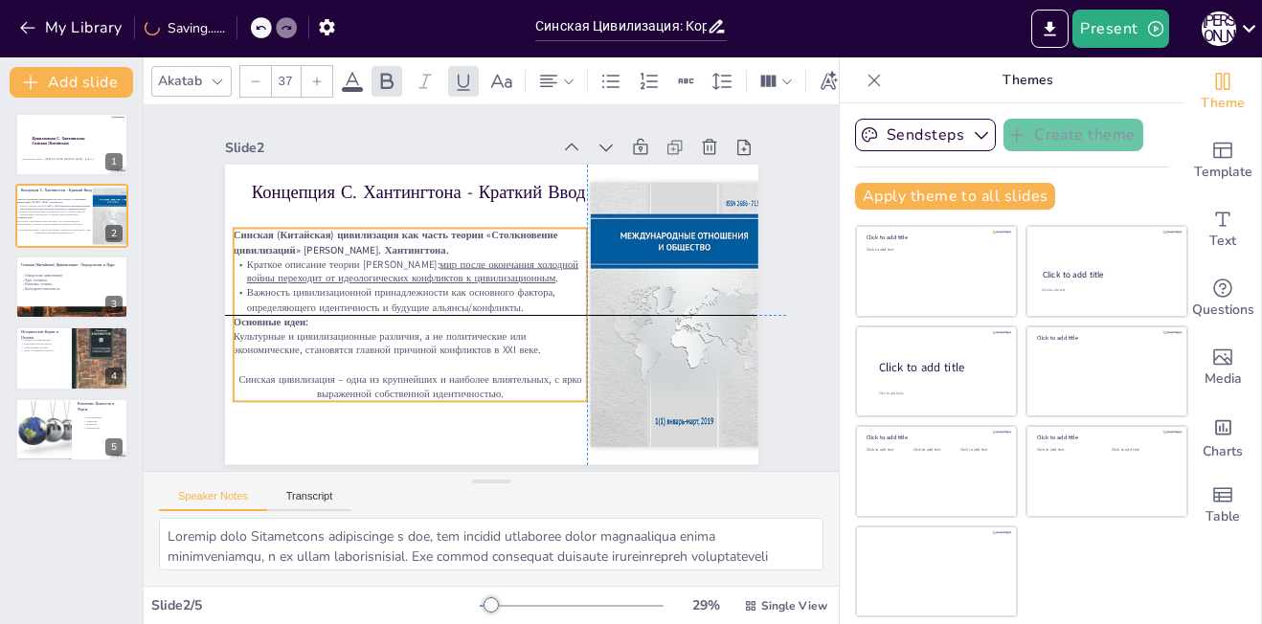
drag, startPoint x: 390, startPoint y: 261, endPoint x: 389, endPoint y: 279, distance: 17.3
click at [389, 279] on u "мир после окончания холодной войны переходит от идеологических конфликтов к цив…" at bounding box center [411, 272] width 331 height 29
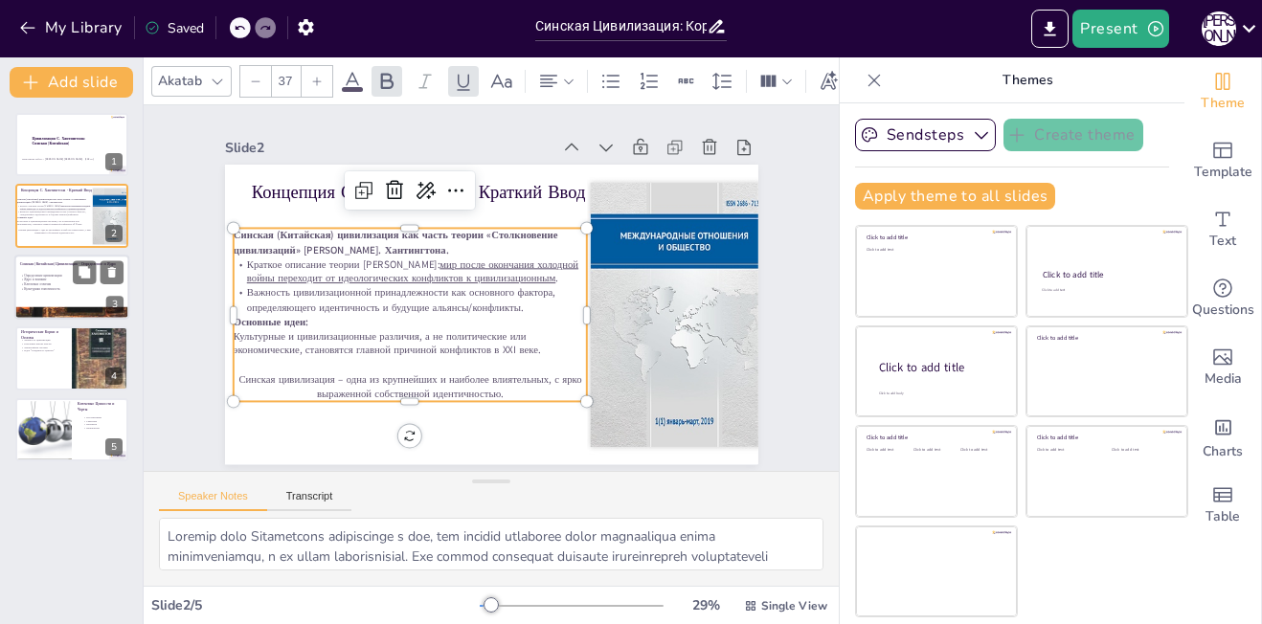
click at [56, 294] on div at bounding box center [71, 287] width 115 height 65
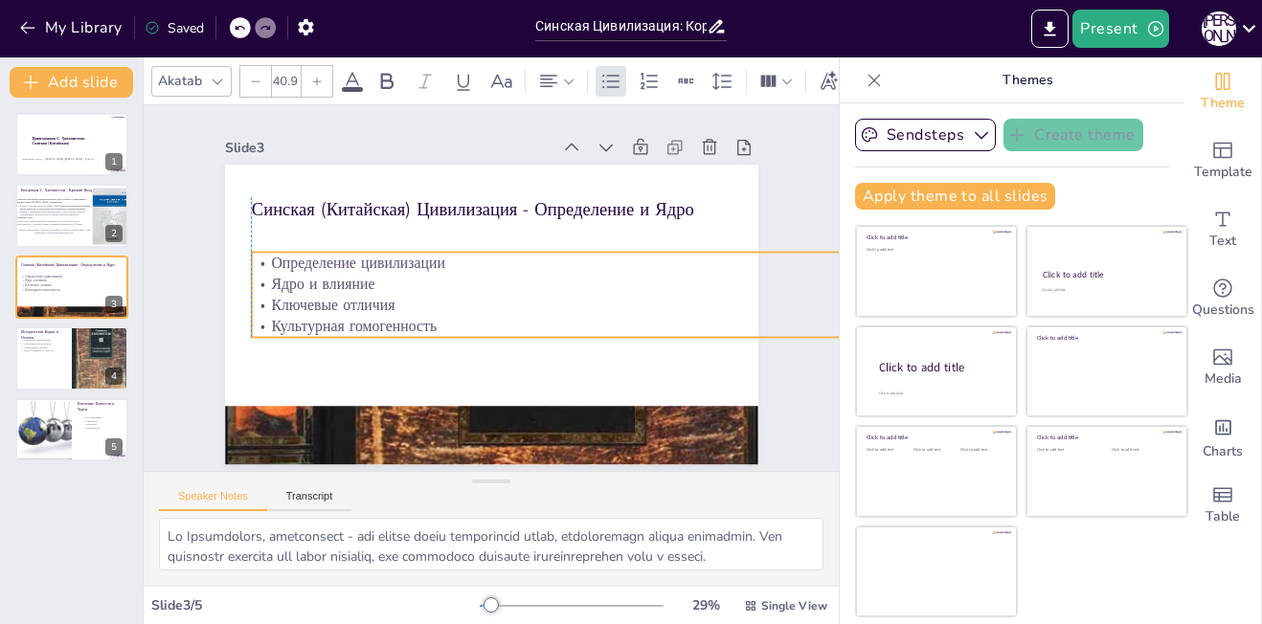
click at [257, 256] on p "Определение цивилизации" at bounding box center [557, 263] width 613 height 21
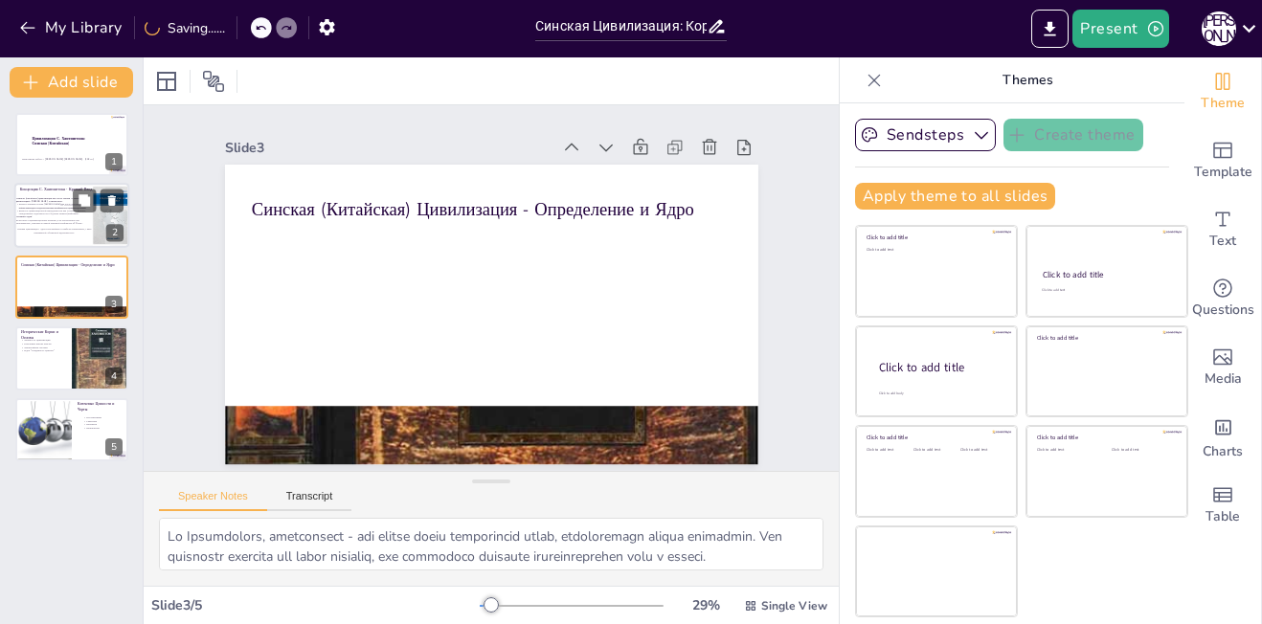
click at [48, 226] on p at bounding box center [54, 226] width 77 height 3
type textarea "Loremip dolo Sitametcons adipiscinge s doe, tem incidid utlaboree dolor magnaal…"
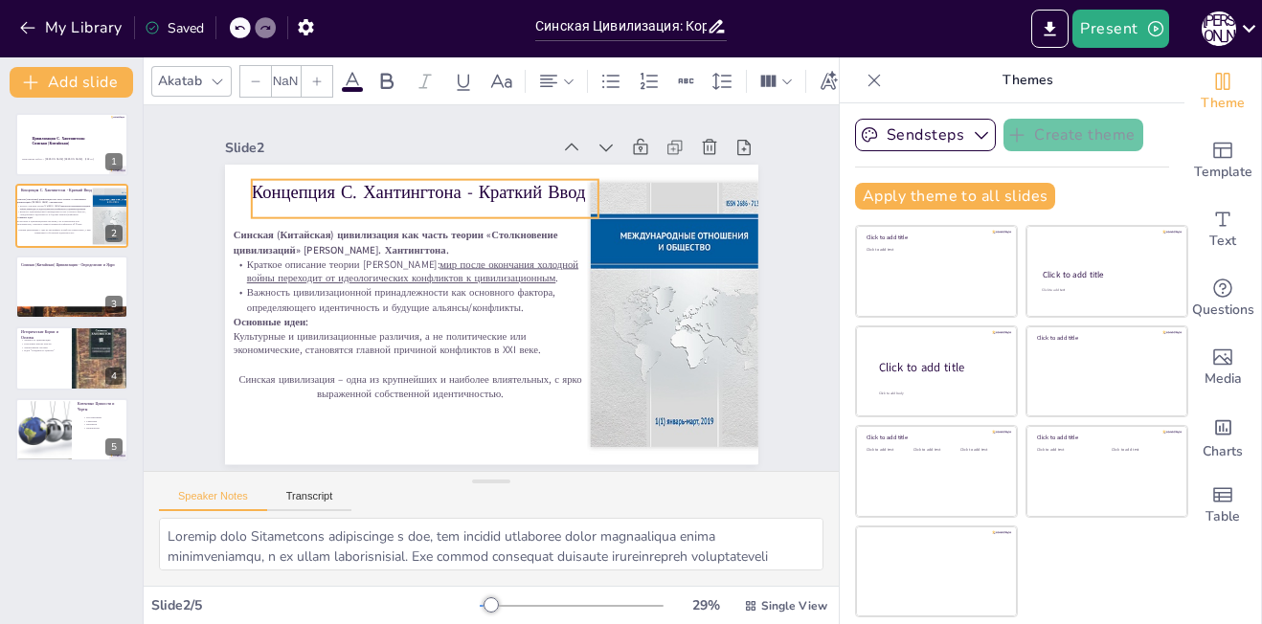
type input "48"
click at [337, 189] on p "Концепция С. Хантингтона - Краткий Ввод" at bounding box center [413, 193] width 347 height 25
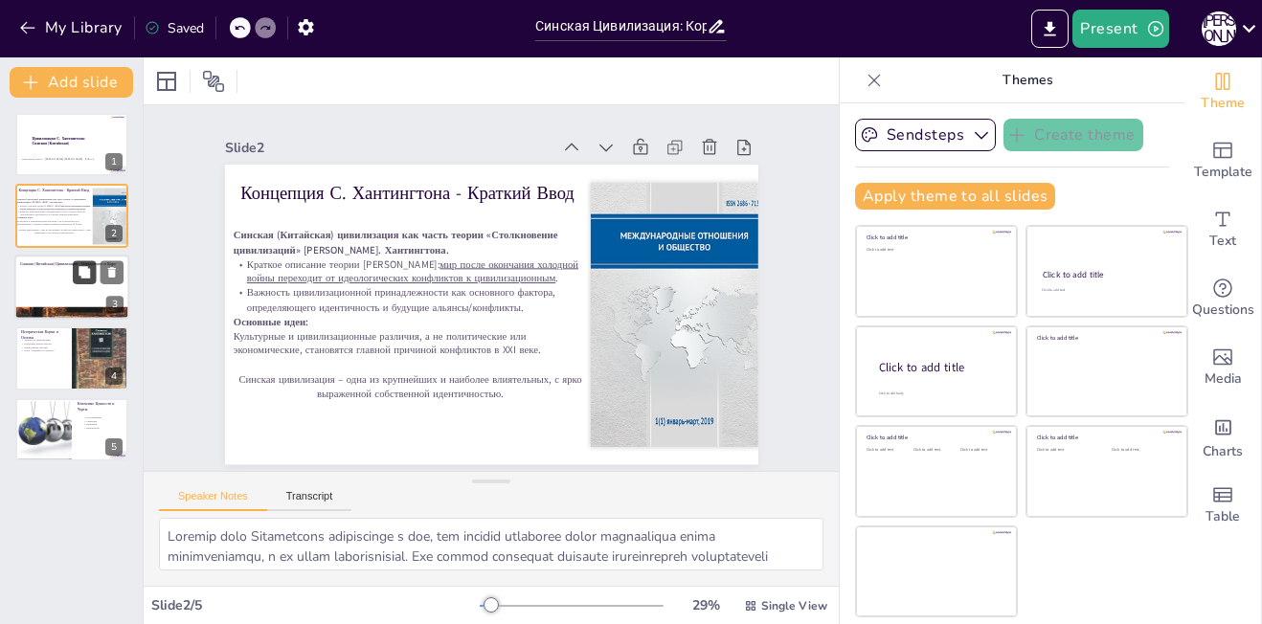
click at [79, 266] on icon at bounding box center [84, 271] width 13 height 13
type textarea "Lo Ipsumdolors, ametconsect - adi elitse doeiu temporincid utlab, etdoloremagn …"
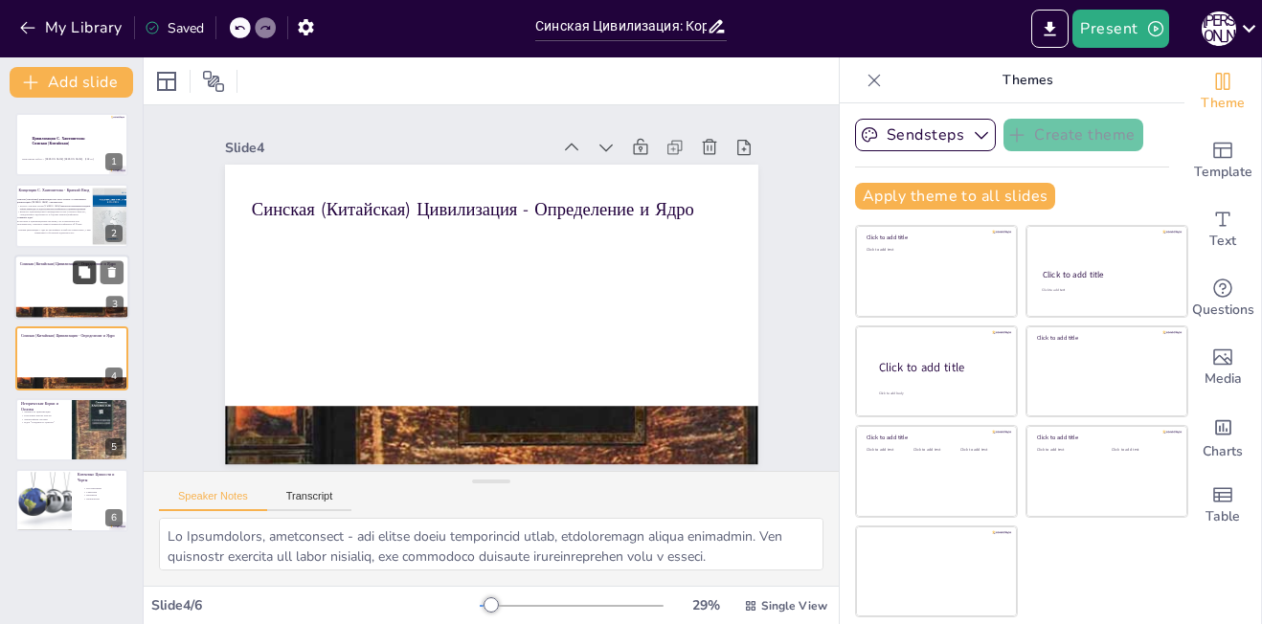
scroll to position [4, 0]
click at [47, 279] on div at bounding box center [71, 287] width 115 height 65
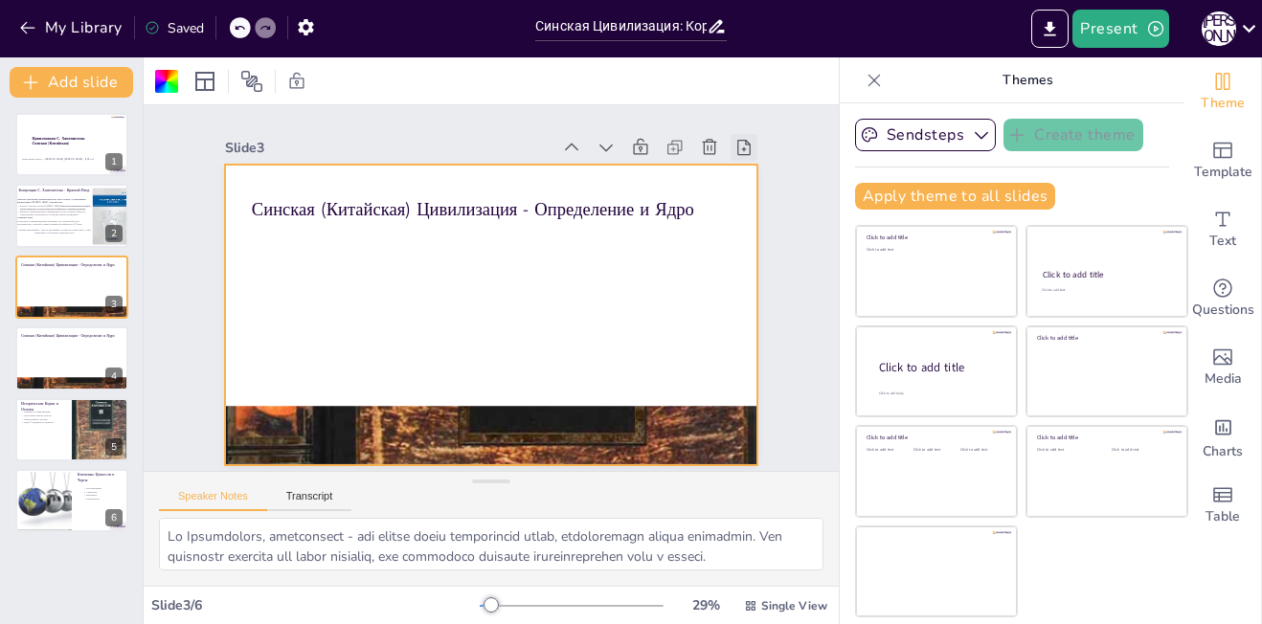
click at [281, 469] on icon at bounding box center [272, 478] width 16 height 18
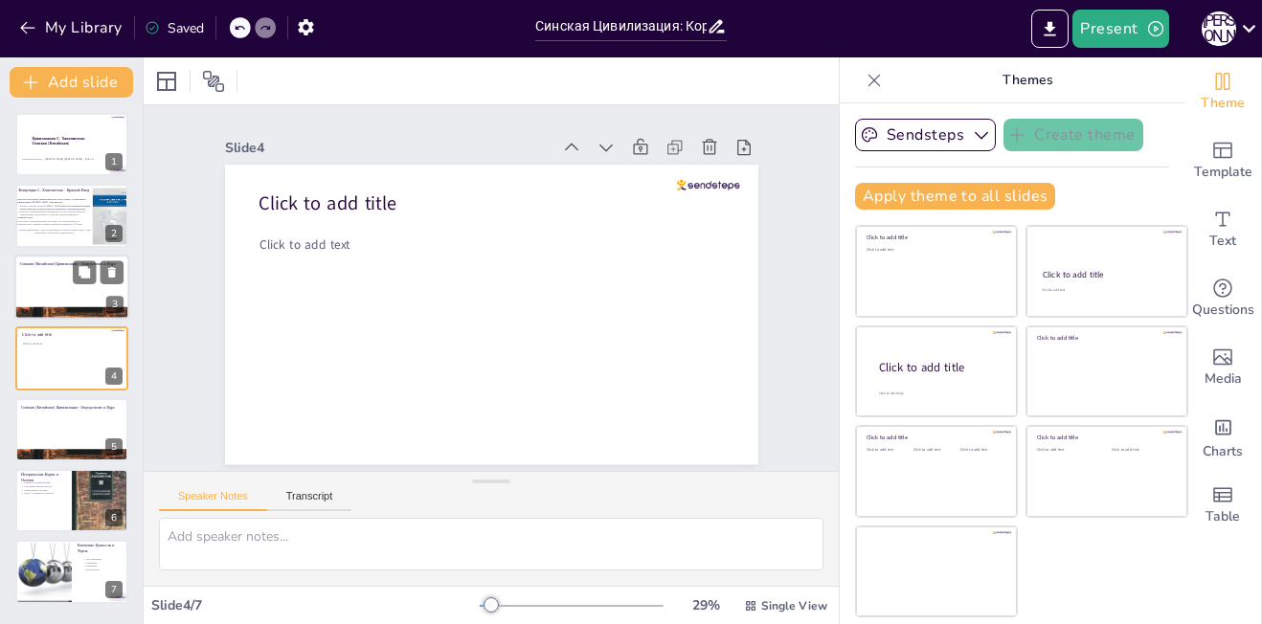
click at [123, 309] on div "3" at bounding box center [114, 304] width 17 height 17
type textarea "Lo Ipsumdolors, ametconsect - adi elitse doeiu temporincid utlab, etdoloremagn …"
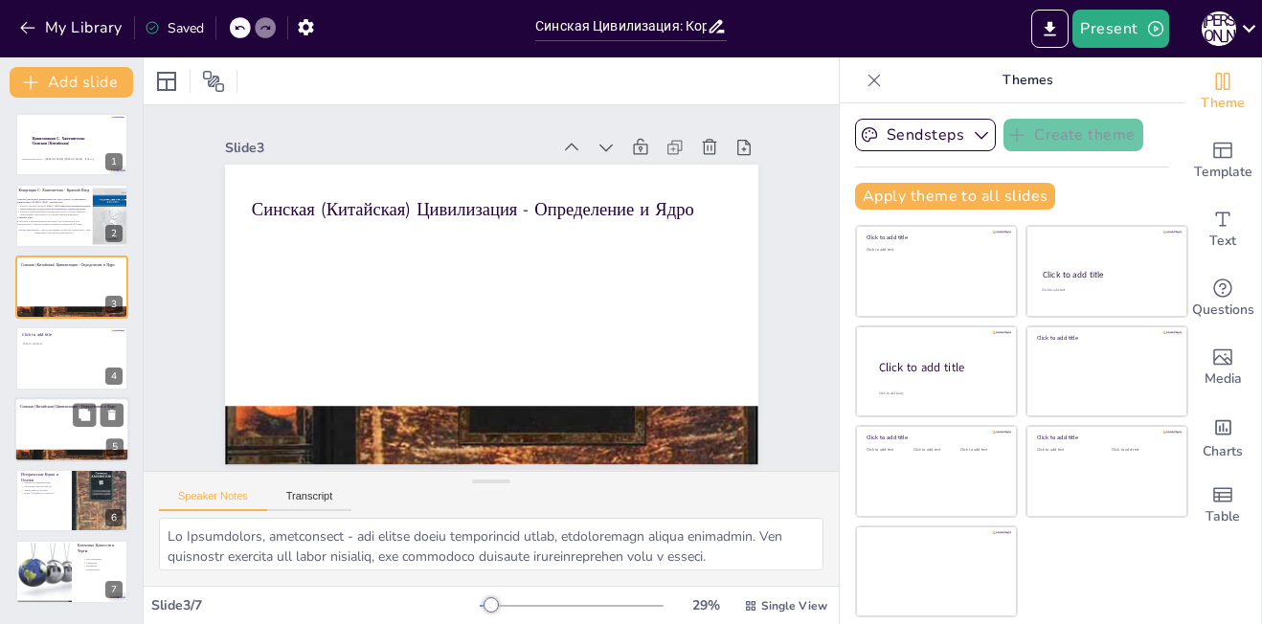
click at [98, 409] on div at bounding box center [98, 414] width 51 height 23
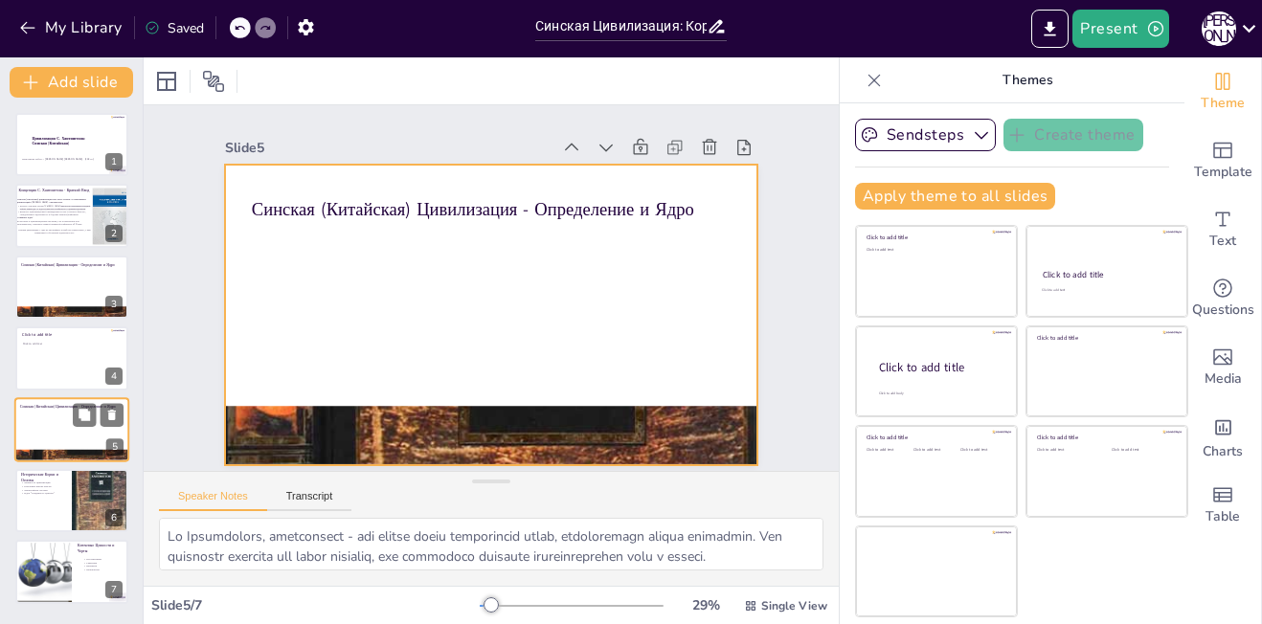
click at [35, 433] on div at bounding box center [71, 429] width 115 height 65
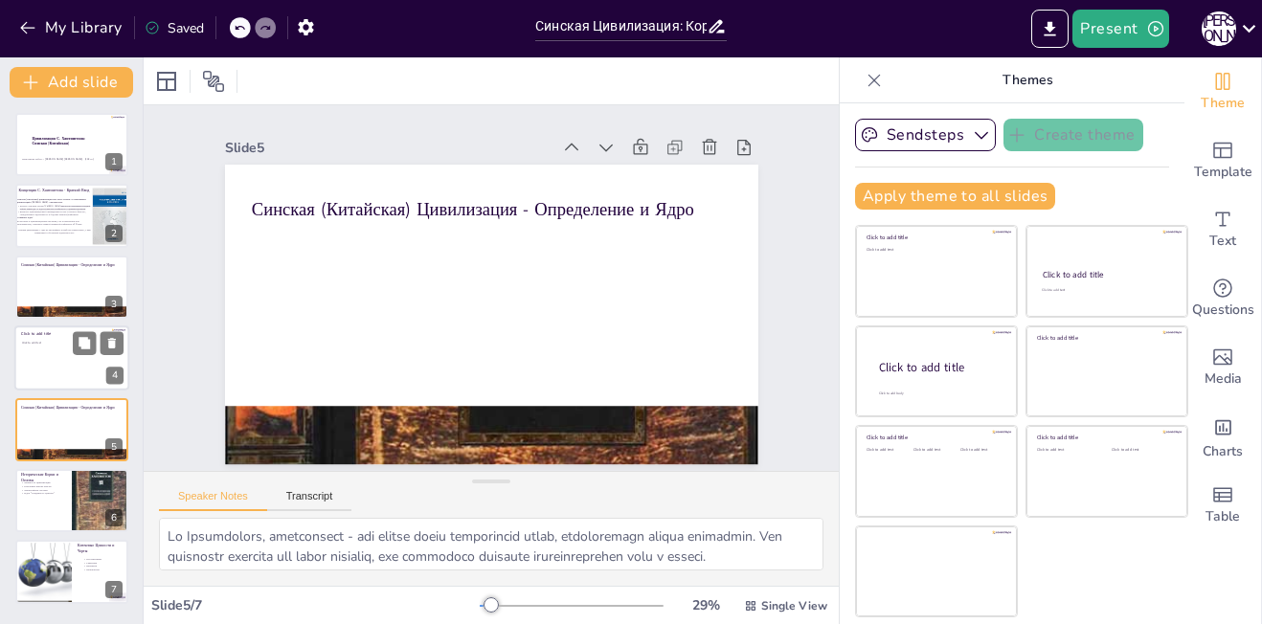
scroll to position [4, 0]
click at [76, 378] on div at bounding box center [71, 358] width 115 height 65
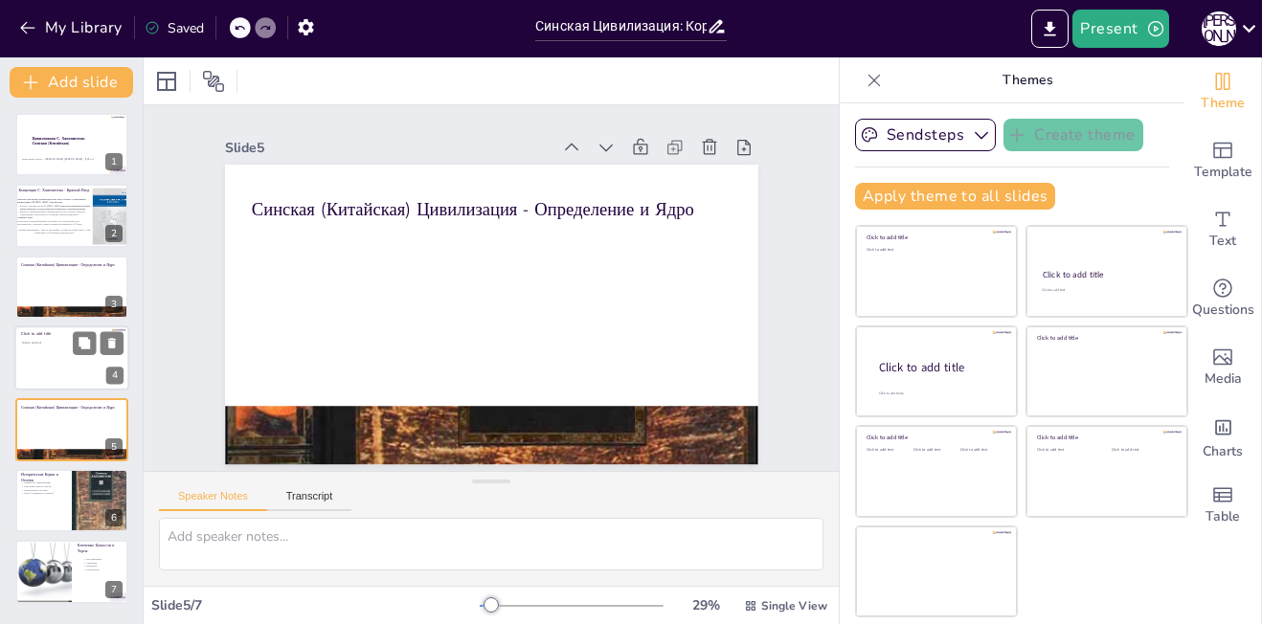
scroll to position [0, 0]
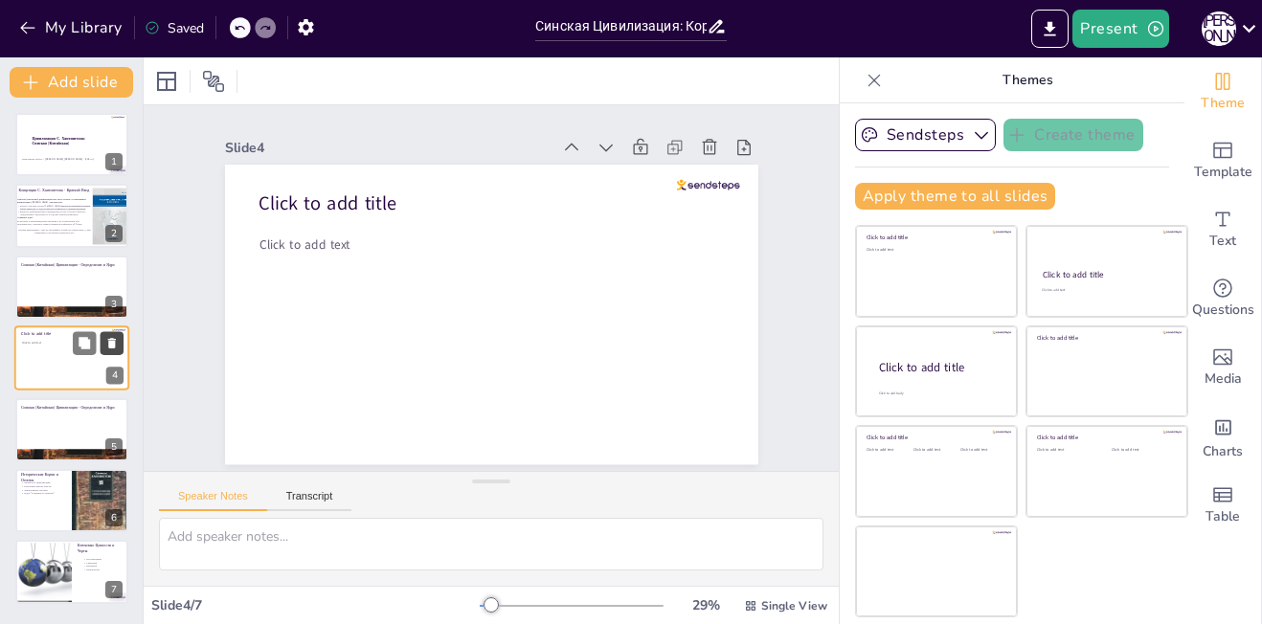
click at [115, 346] on icon at bounding box center [112, 343] width 8 height 11
type textarea "Lo Ipsumdolors, ametconsect - adi elitse doeiu temporincid utlab, etdoloremagn …"
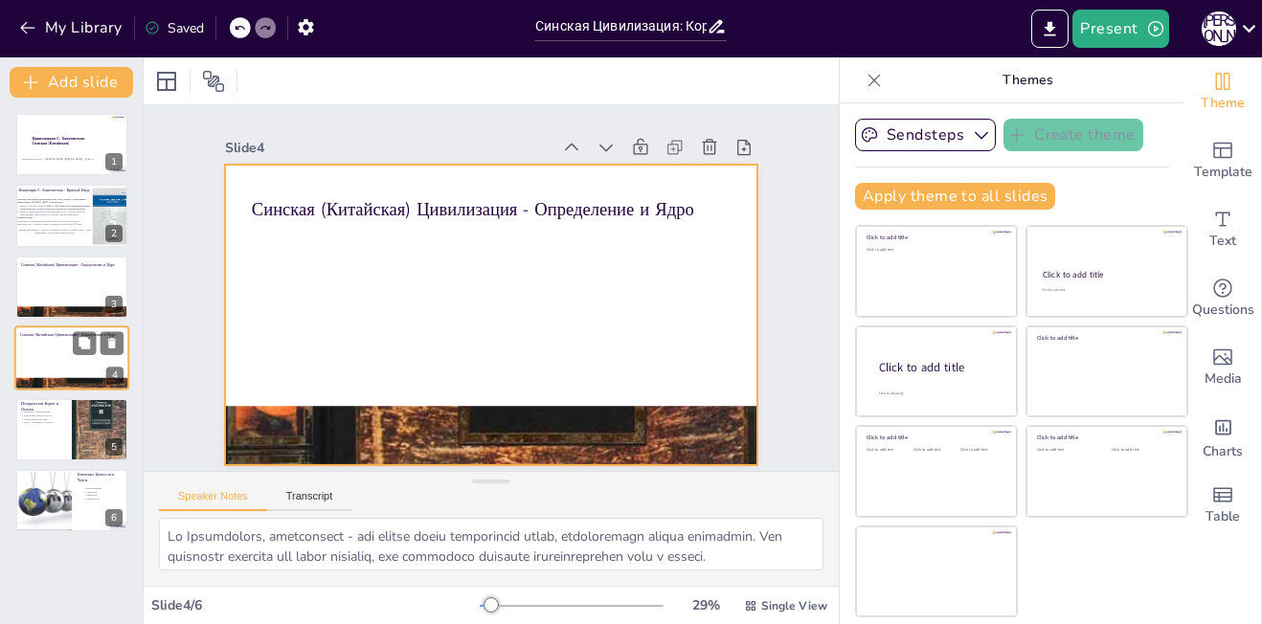
click at [77, 361] on div at bounding box center [71, 358] width 115 height 65
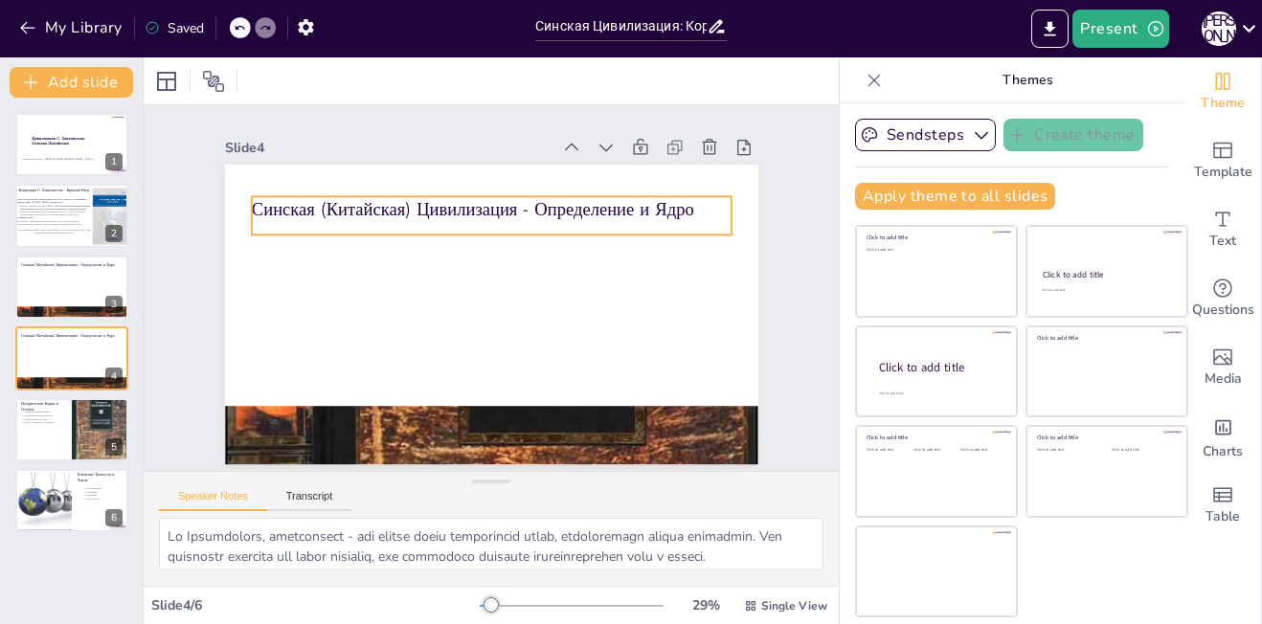
scroll to position [4, 0]
click at [684, 203] on p "Синская (Китайская) Цивилизация - Определение и Ядро" at bounding box center [491, 209] width 480 height 25
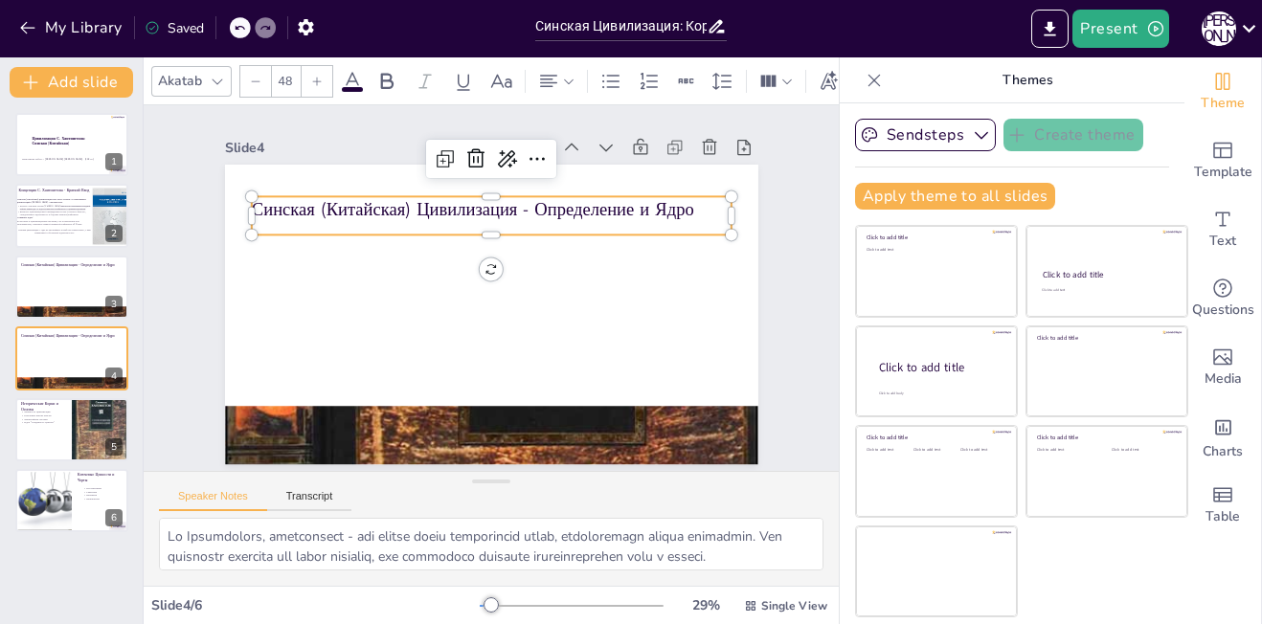
click at [684, 203] on p "Синская (Китайская) Цивилизация - Определение и Ядро" at bounding box center [491, 209] width 480 height 25
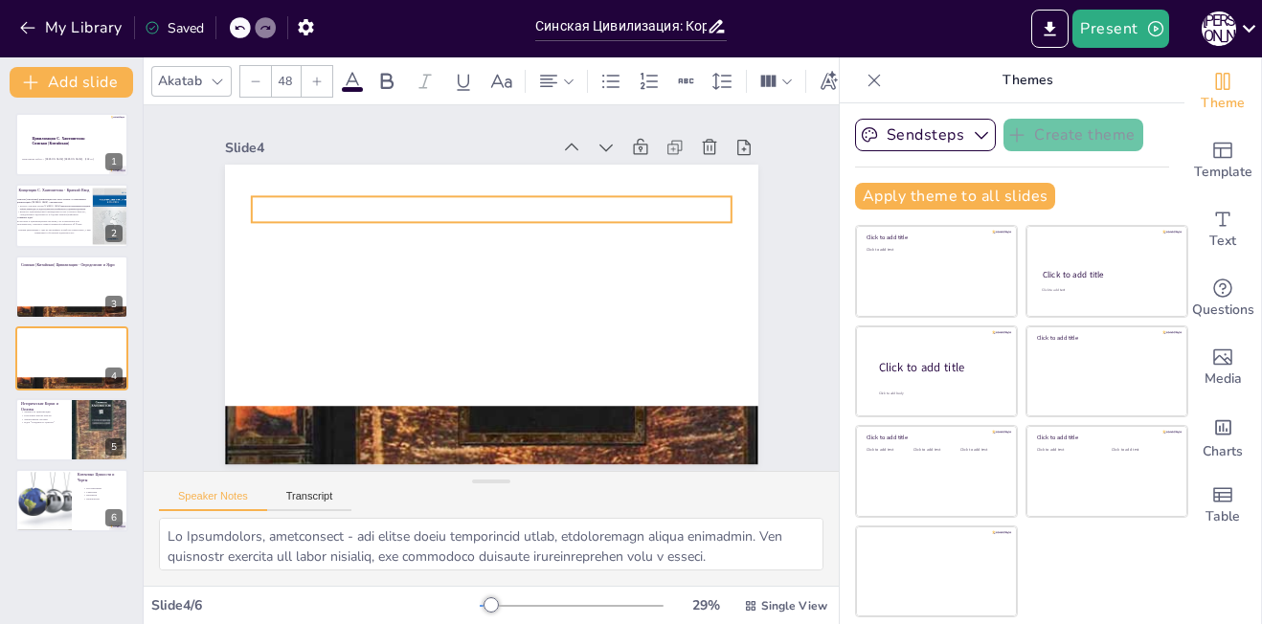
click at [525, 207] on p at bounding box center [491, 209] width 480 height 25
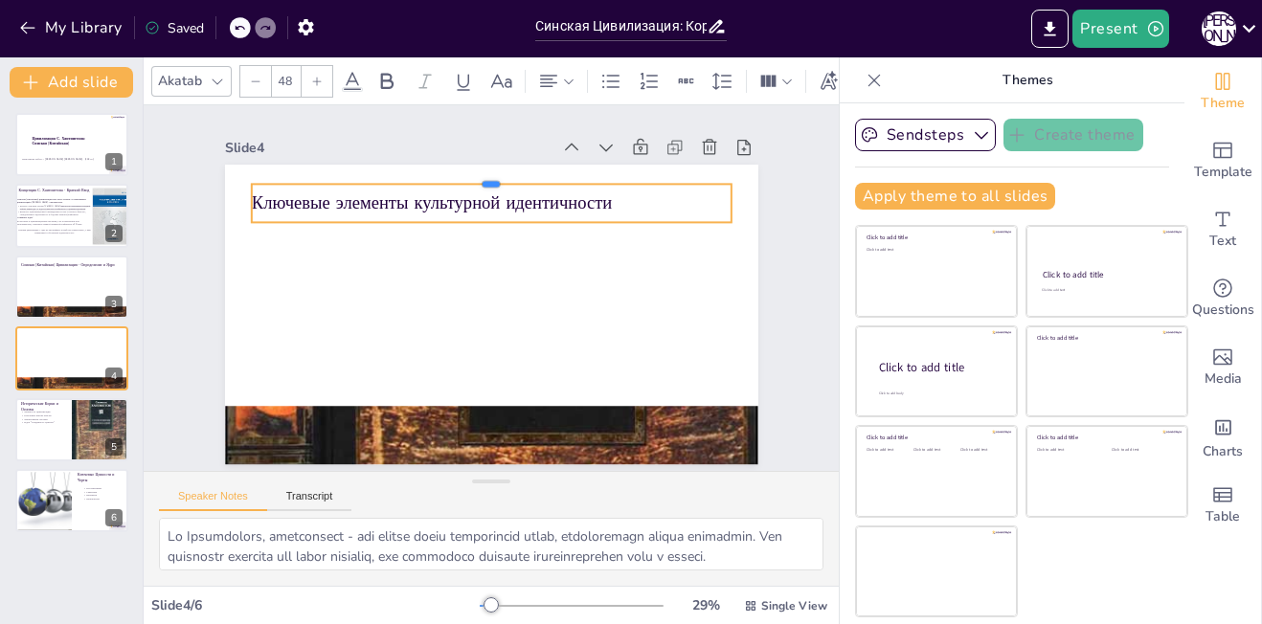
drag, startPoint x: 539, startPoint y: 185, endPoint x: 548, endPoint y: 173, distance: 14.4
click at [548, 173] on div at bounding box center [491, 176] width 480 height 15
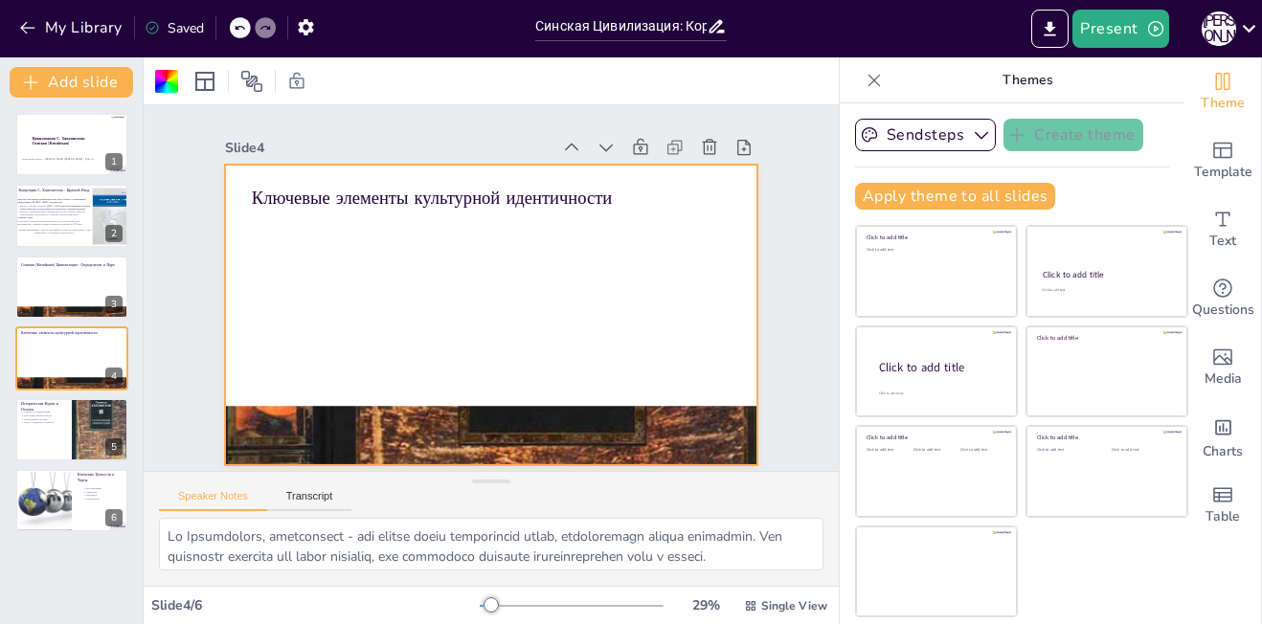
drag, startPoint x: 690, startPoint y: 129, endPoint x: 591, endPoint y: 271, distance: 173.2
click at [591, 271] on div "Slide 4 Ключевые элементы культурной идентичности" at bounding box center [491, 299] width 533 height 330
click at [537, 272] on div at bounding box center [491, 315] width 533 height 300
click at [420, 313] on div at bounding box center [488, 314] width 561 height 353
click at [420, 313] on div at bounding box center [491, 315] width 533 height 300
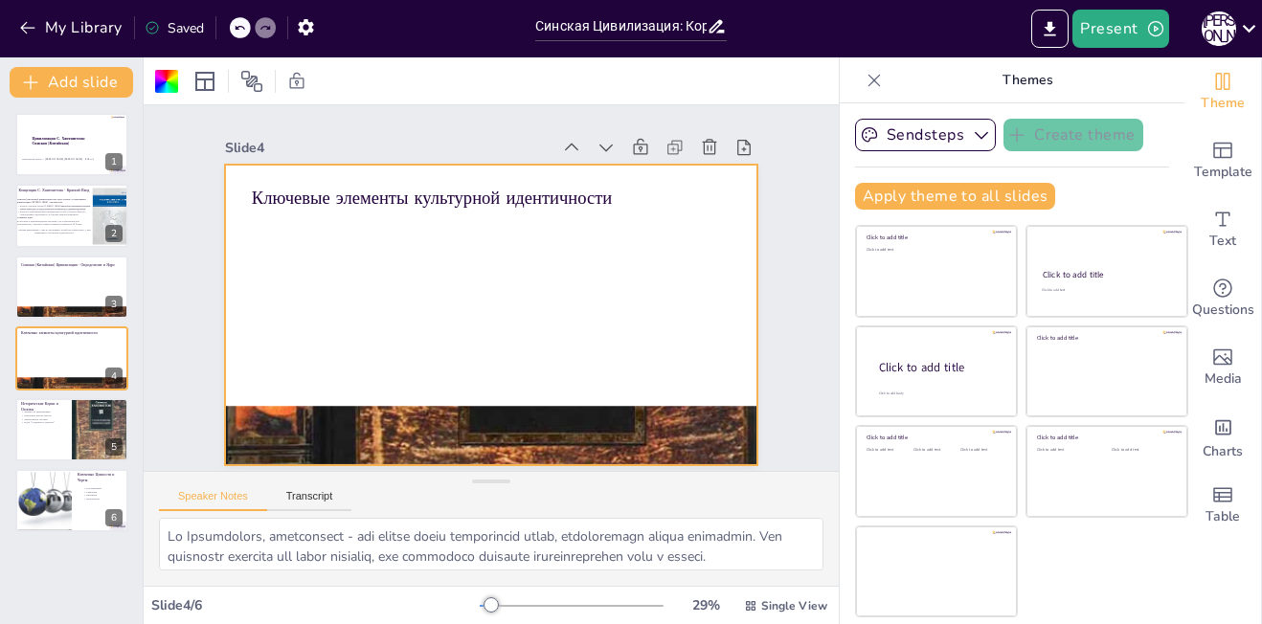
click at [497, 131] on div "Slide 4" at bounding box center [402, 138] width 327 height 53
click at [669, 145] on icon at bounding box center [674, 150] width 10 height 10
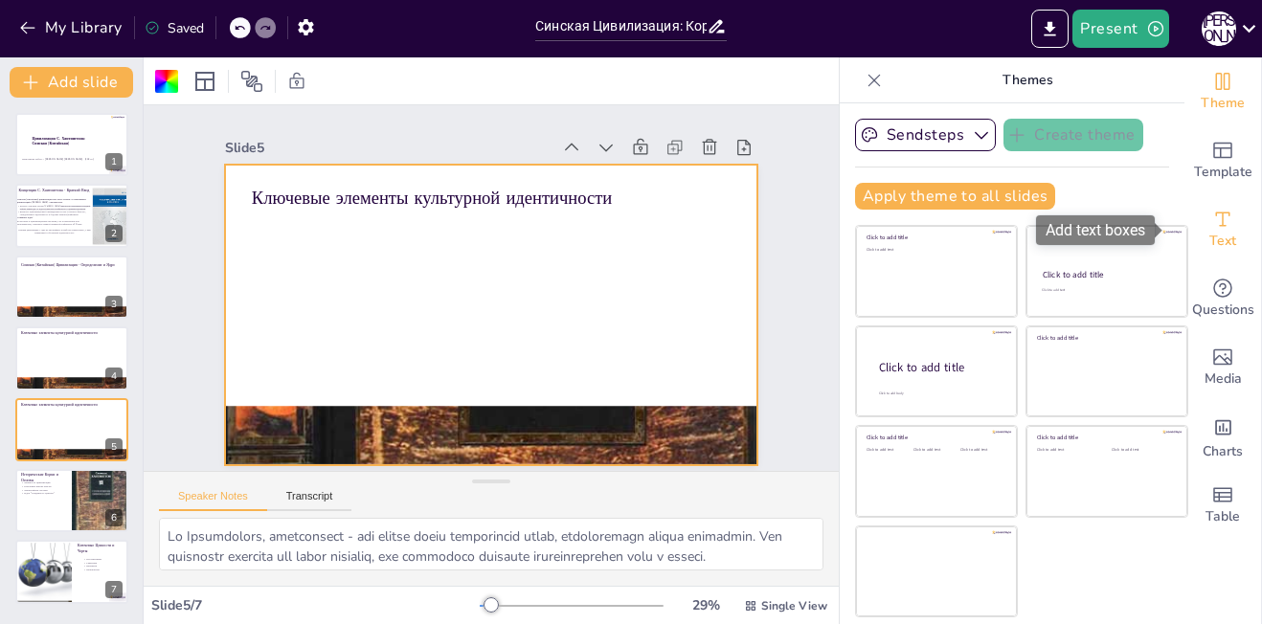
click at [1227, 210] on div "Text" at bounding box center [1222, 229] width 77 height 69
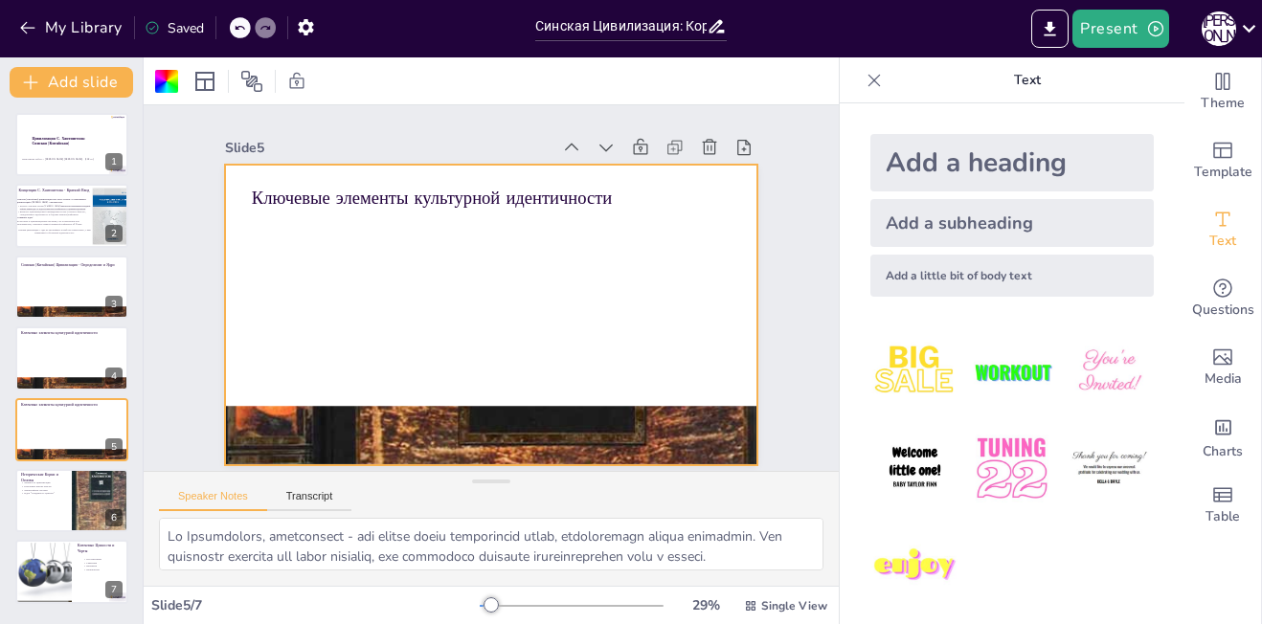
click at [907, 236] on div "Add a subheading" at bounding box center [1011, 223] width 283 height 48
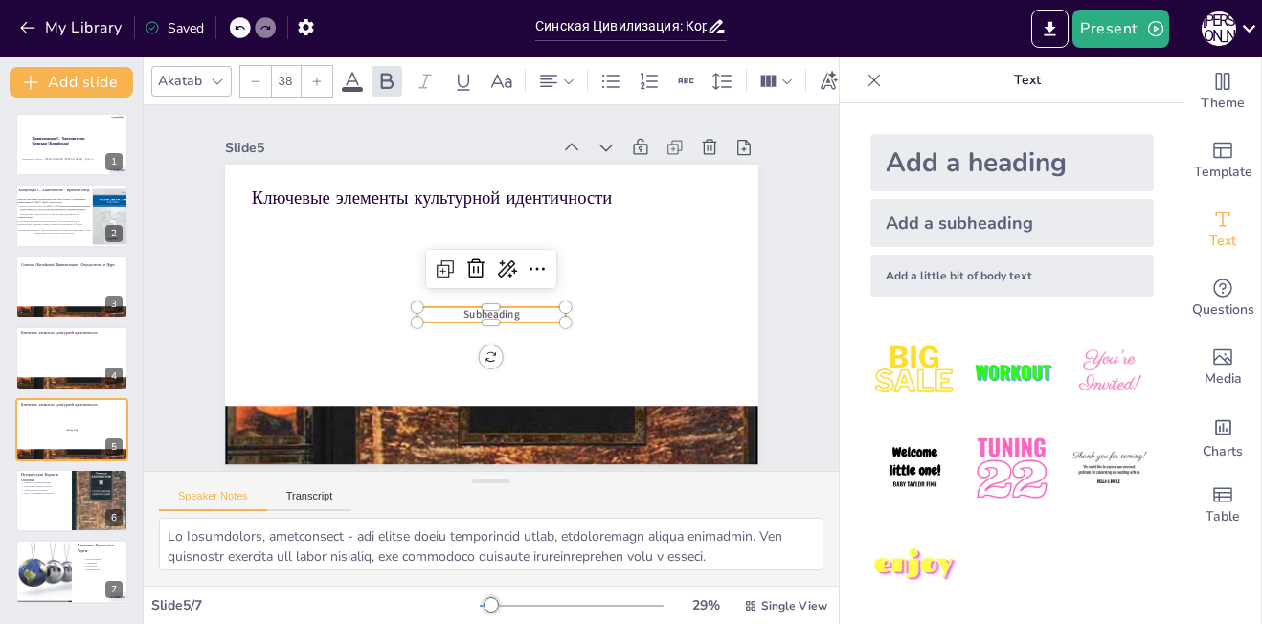
click at [509, 307] on p "Subheading" at bounding box center [491, 314] width 148 height 14
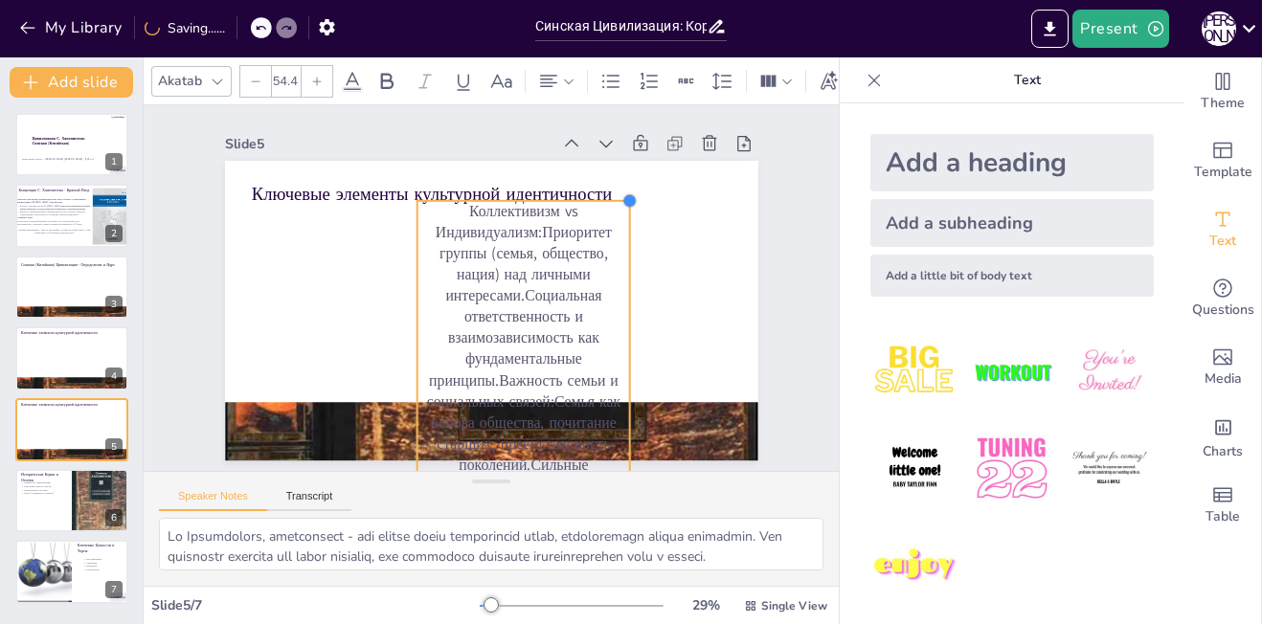
type input "54.1"
drag, startPoint x: 546, startPoint y: 298, endPoint x: 609, endPoint y: 325, distance: 68.6
click at [609, 325] on div "Ключевые элементы культурной идентичности Коллективизм vs Индивидуализм:Приорит…" at bounding box center [489, 311] width 562 height 354
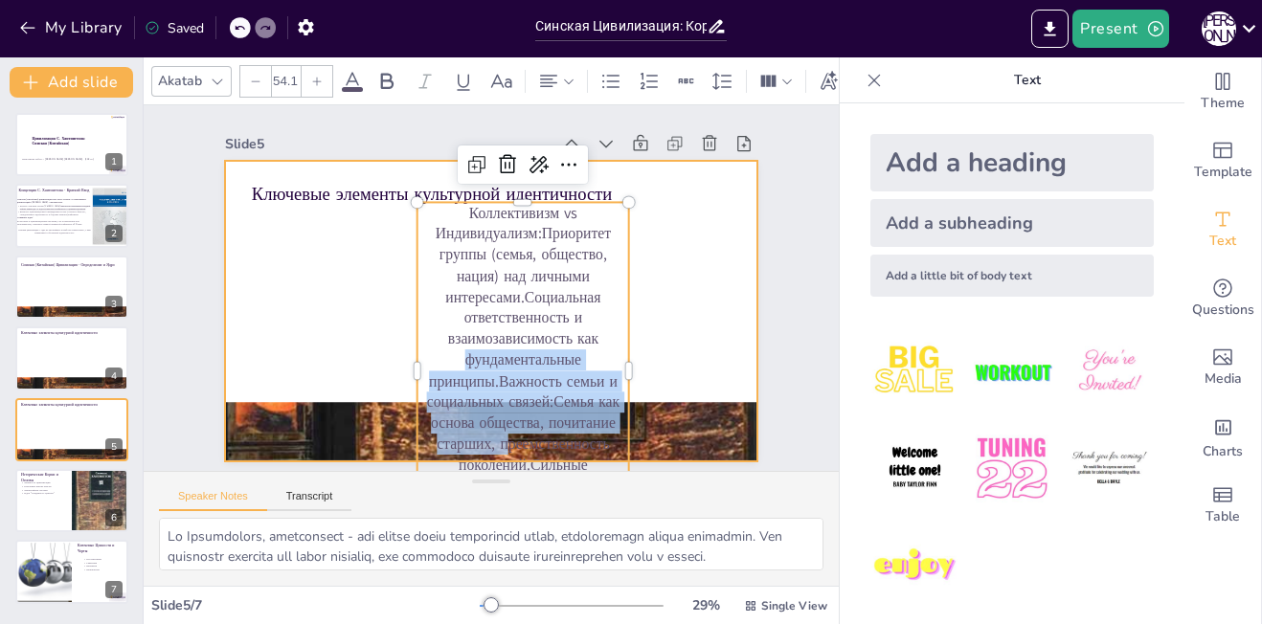
drag, startPoint x: 401, startPoint y: 364, endPoint x: 274, endPoint y: 331, distance: 131.4
click at [274, 331] on div "Ключевые элементы культурной идентичности Коллективизм vs Индивидуализм:Приорит…" at bounding box center [486, 310] width 584 height 404
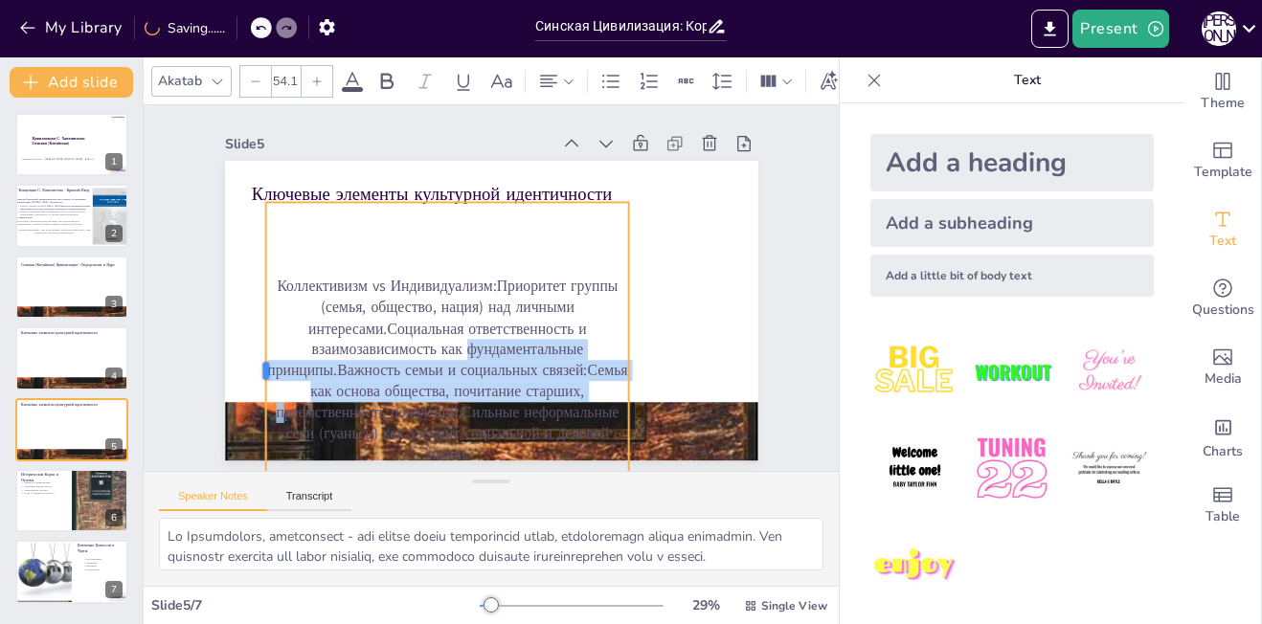
drag, startPoint x: 399, startPoint y: 363, endPoint x: 246, endPoint y: 319, distance: 159.4
click at [250, 319] on div at bounding box center [257, 371] width 15 height 337
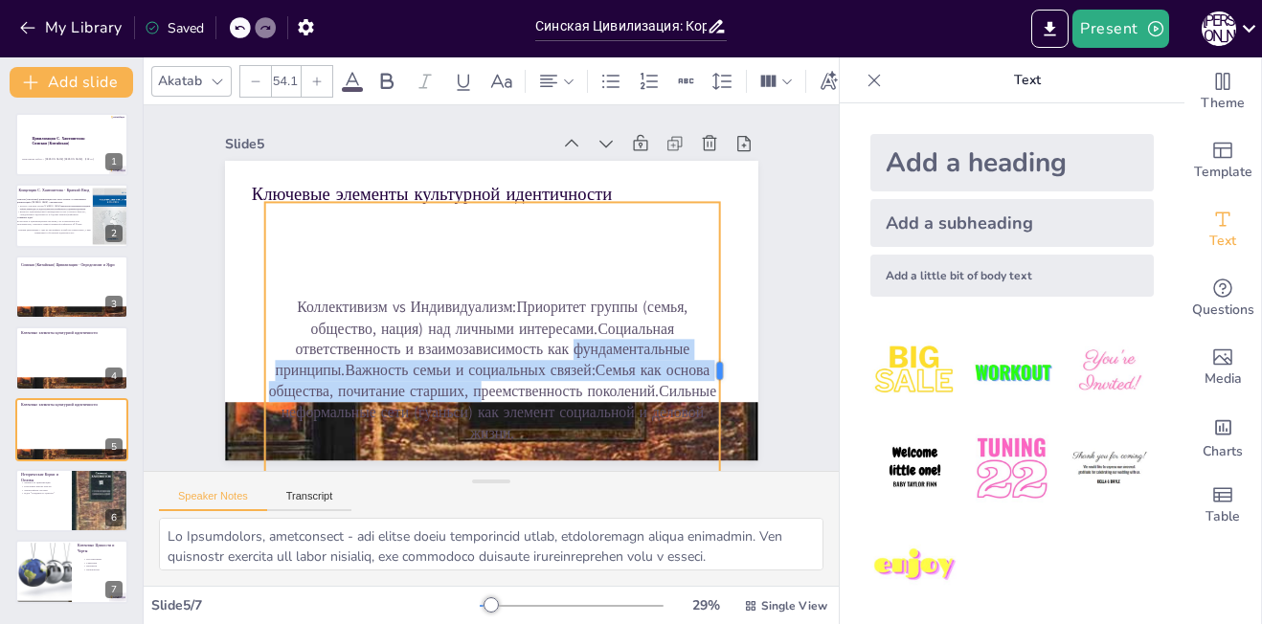
drag, startPoint x: 615, startPoint y: 363, endPoint x: 707, endPoint y: 344, distance: 93.9
click at [720, 344] on div at bounding box center [727, 371] width 15 height 337
click at [793, 297] on div "Slide 1 Цивилизация С. Хантингтона: Синская ([GEOGRAPHIC_DATA]) Выполнила работ…" at bounding box center [491, 283] width 641 height 353
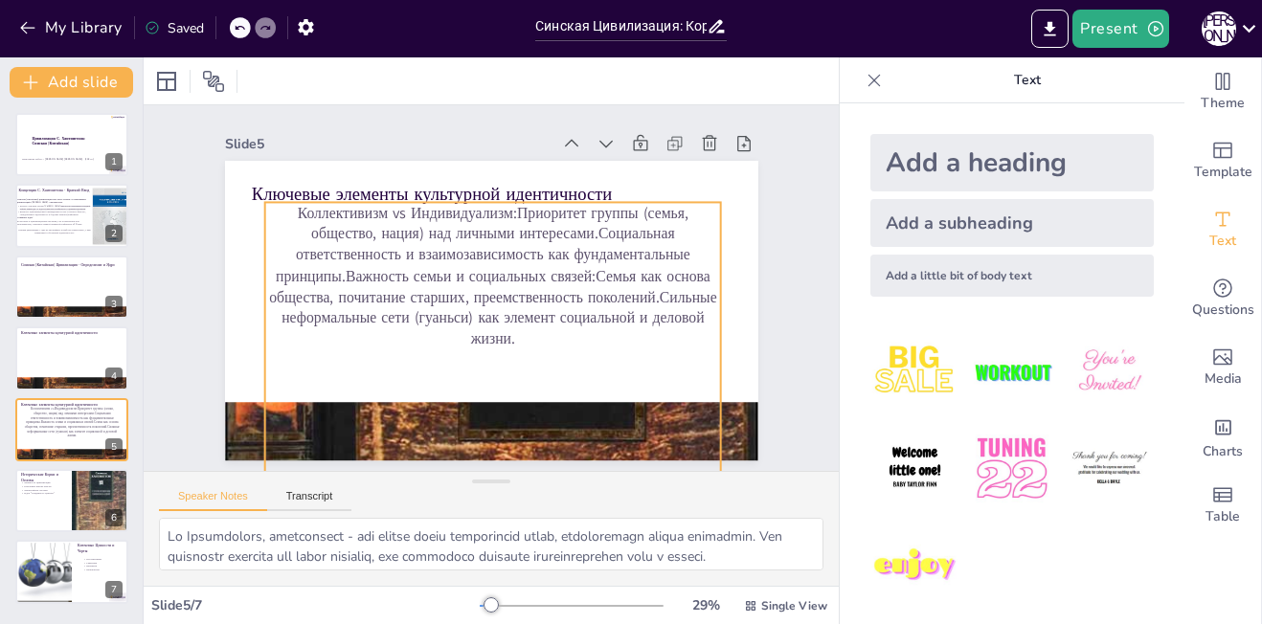
click at [652, 289] on p "Коллективизм vs Индивидуализм:Приоритет группы (семья, общество, нация) над лич…" at bounding box center [492, 276] width 456 height 147
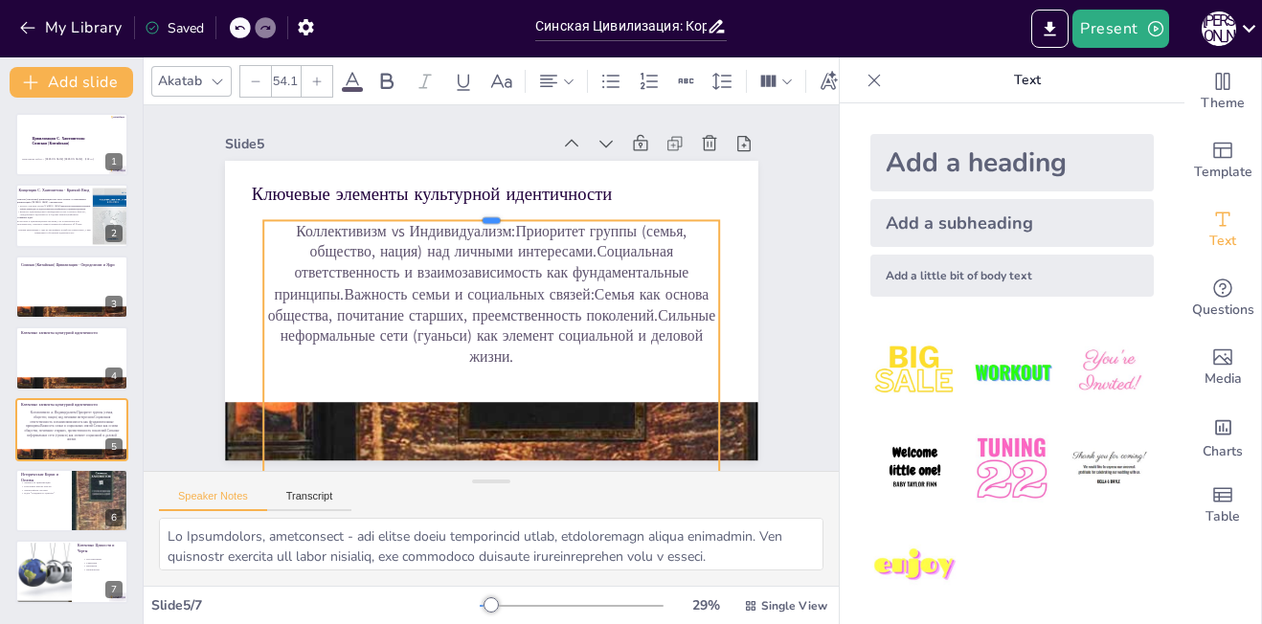
drag, startPoint x: 525, startPoint y: 191, endPoint x: 523, endPoint y: 212, distance: 21.2
click at [523, 212] on div at bounding box center [491, 213] width 456 height 15
click at [503, 225] on p "Коллективизм vs Индивидуализм:Приоритет группы (семья, общество, нация) над лич…" at bounding box center [491, 294] width 456 height 147
click at [500, 219] on p "Коллективизм vs Индивидуализм:Приоритет группы (семья, общество, нация) над лич…" at bounding box center [491, 291] width 469 height 194
click at [500, 219] on p "Коллективизм vs Индивидуализм:Приоритет группы (семья, общество, нация) над лич…" at bounding box center [491, 291] width 456 height 147
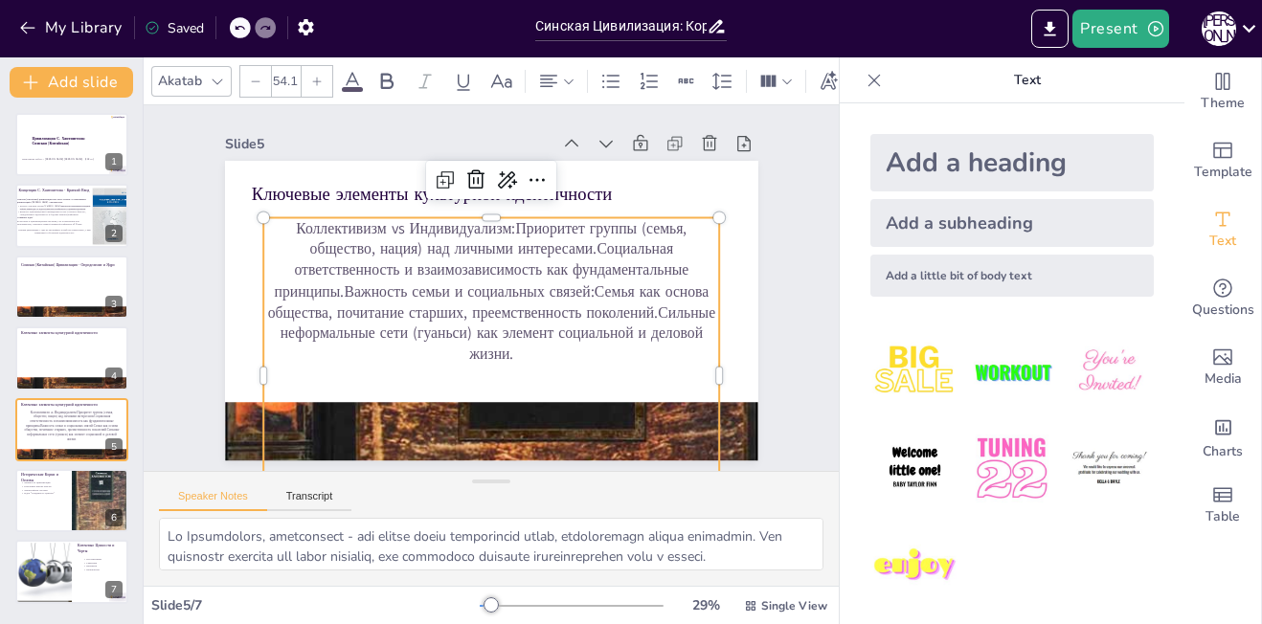
click at [500, 219] on p "Коллективизм vs Индивидуализм:Приоритет группы (семья, общество, нация) над лич…" at bounding box center [491, 291] width 456 height 147
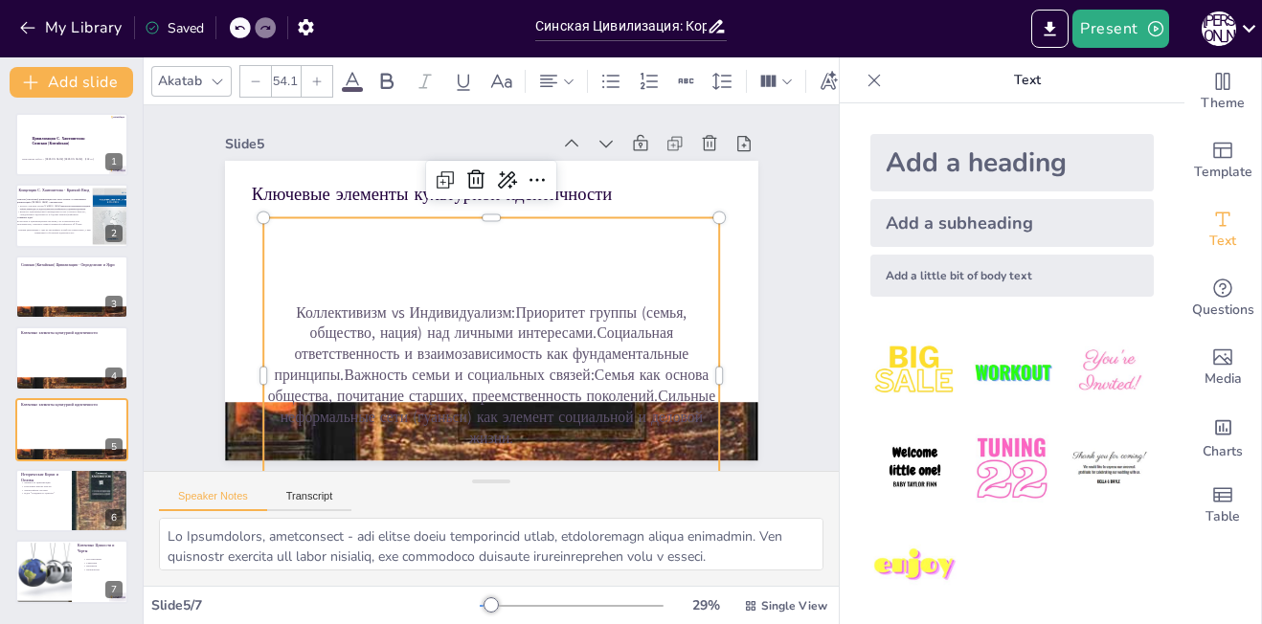
click at [500, 305] on p "Коллективизм vs Индивидуализм:Приоритет группы (семья, общество, нация) над лич…" at bounding box center [491, 376] width 456 height 147
click at [500, 305] on p "Коллективизм vs Индивидуализм:Приоритет группы (семья, общество, нация) над лич…" at bounding box center [455, 369] width 477 height 320
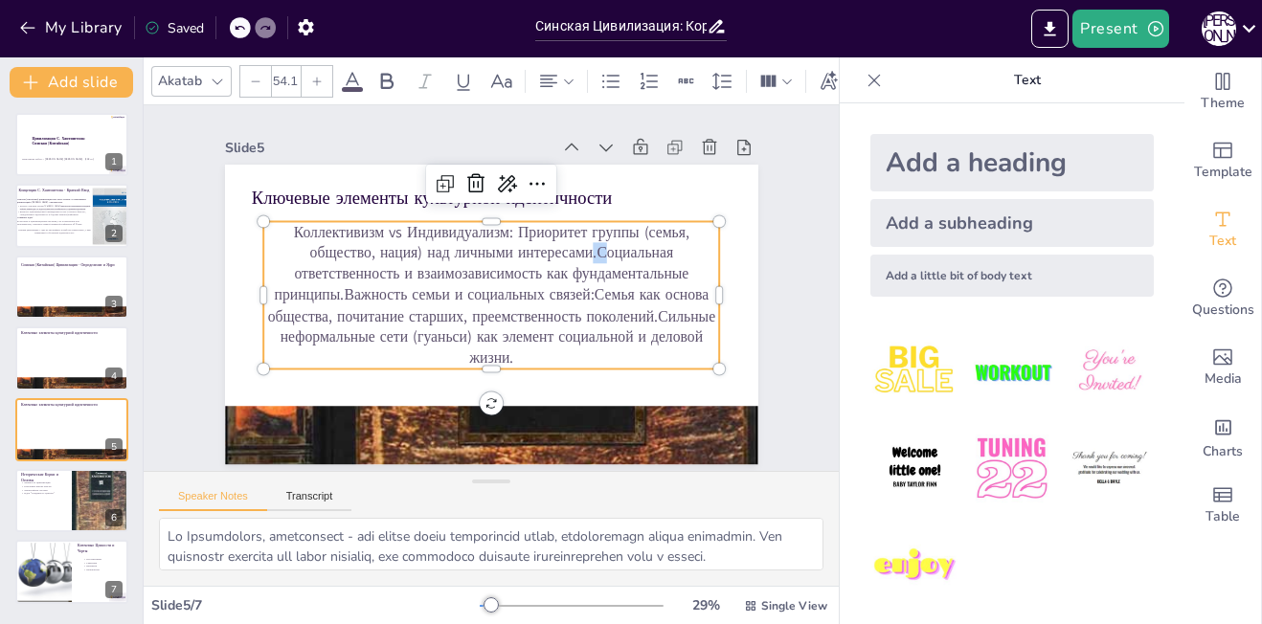
click at [586, 240] on p "Коллективизм vs Индивидуализм: Приоритет группы (семья, общество, нация) над ли…" at bounding box center [490, 295] width 469 height 194
click at [586, 240] on p "Коллективизм vs Индивидуализм: Приоритет группы (семья, общество, нация) над ли…" at bounding box center [491, 295] width 456 height 147
click at [583, 240] on p "Коллективизм vs Индивидуализм: Приоритет группы (семья, общество, нация) над ли…" at bounding box center [491, 295] width 456 height 147
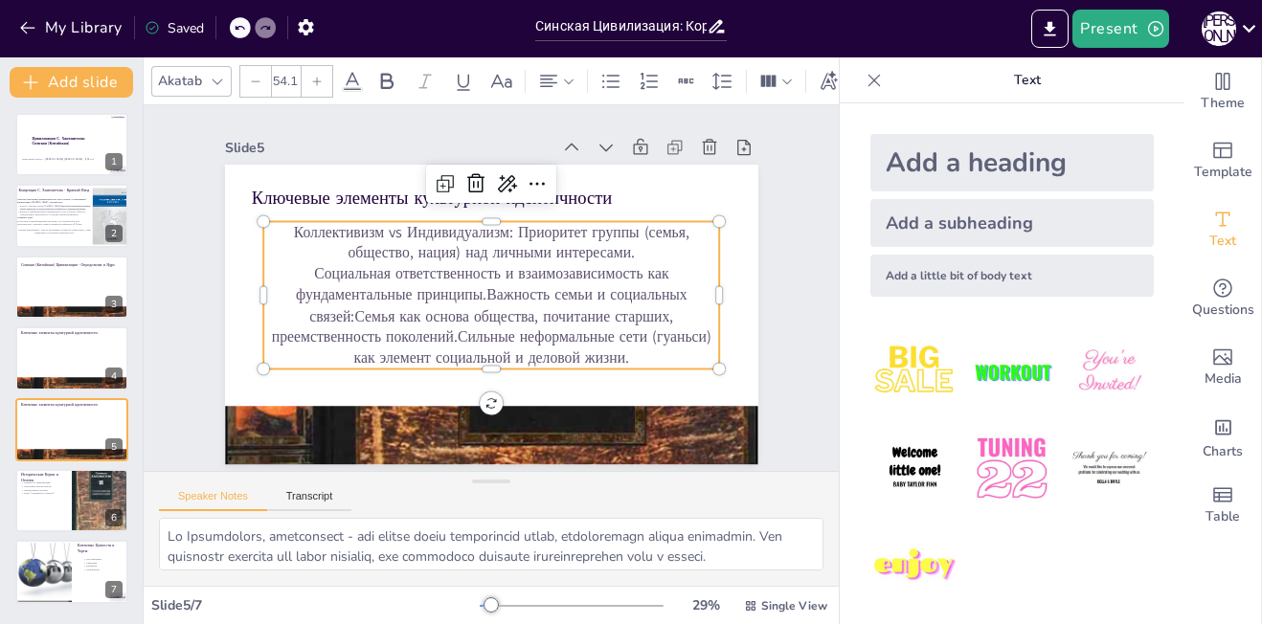
click at [506, 222] on p "Коллективизм vs Индивидуализм: Приоритет группы (семья, общество, нация) над ли…" at bounding box center [491, 243] width 456 height 42
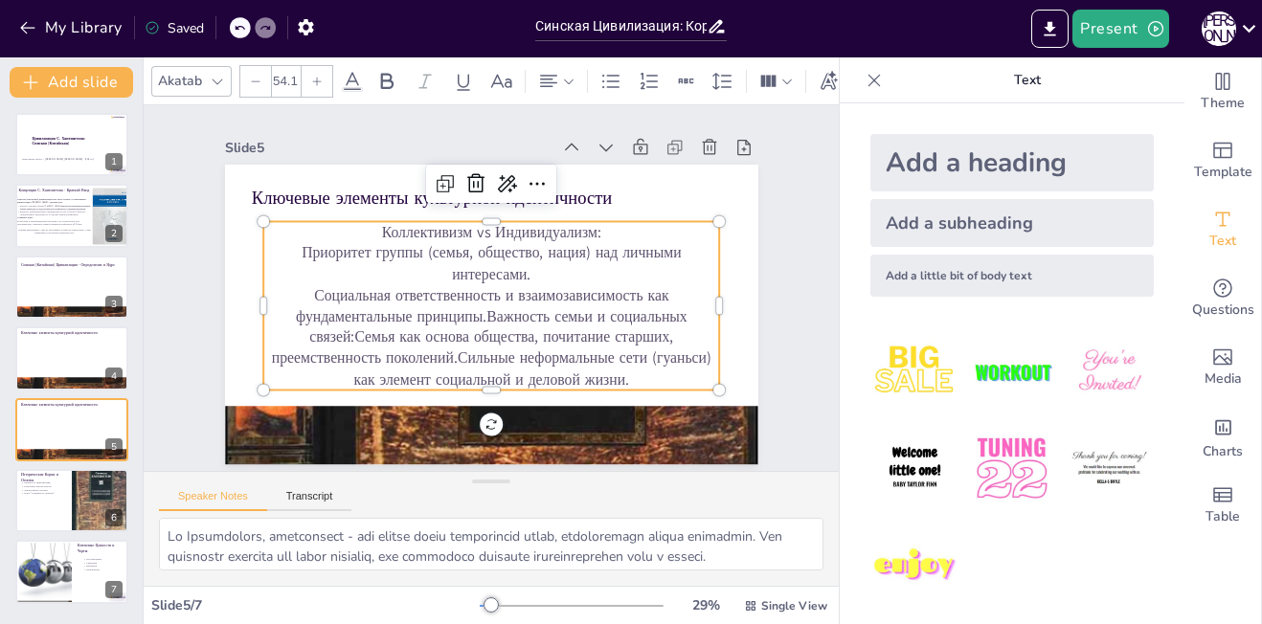
scroll to position [0, 0]
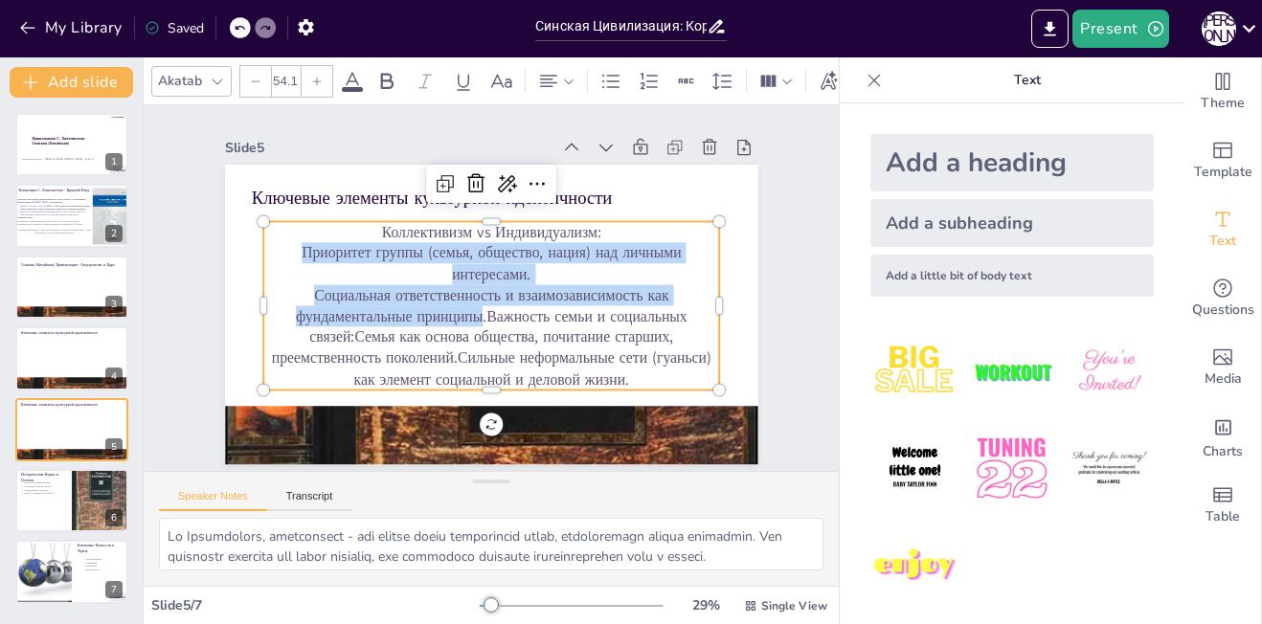
drag, startPoint x: 288, startPoint y: 246, endPoint x: 466, endPoint y: 301, distance: 186.3
click at [466, 301] on div "Коллективизм vs Индивидуализм: Приоритет группы (семья, общество, нация) над ли…" at bounding box center [489, 305] width 471 height 215
click at [396, 70] on icon at bounding box center [386, 81] width 23 height 23
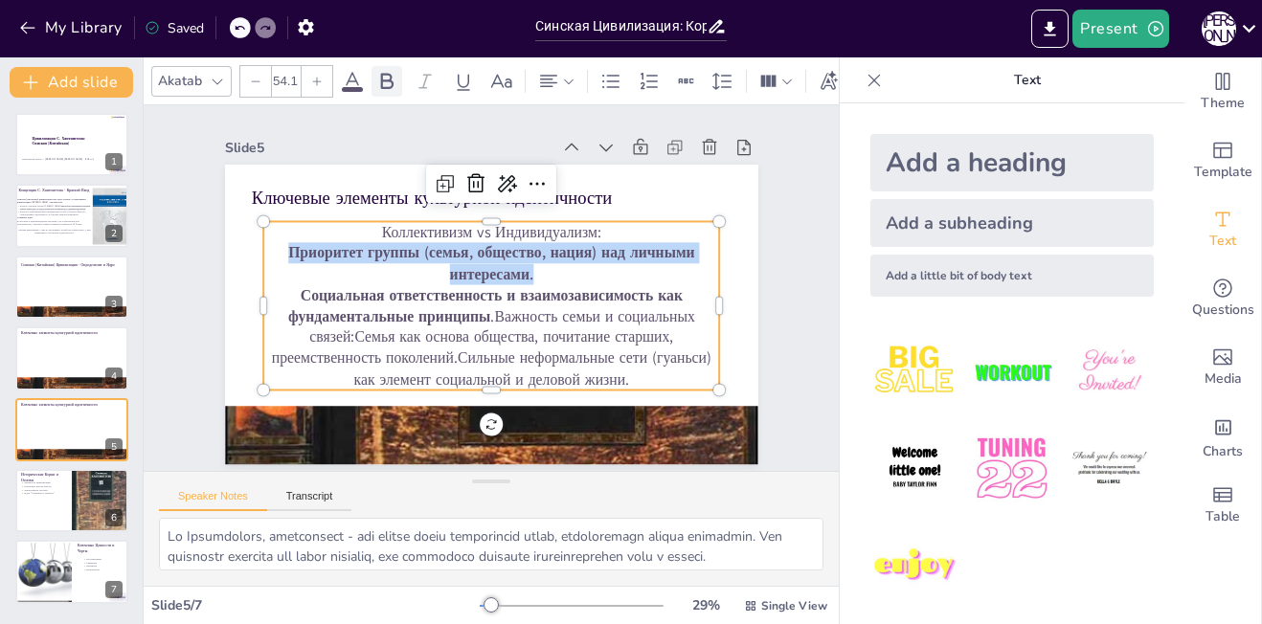
click at [396, 70] on icon at bounding box center [386, 81] width 23 height 23
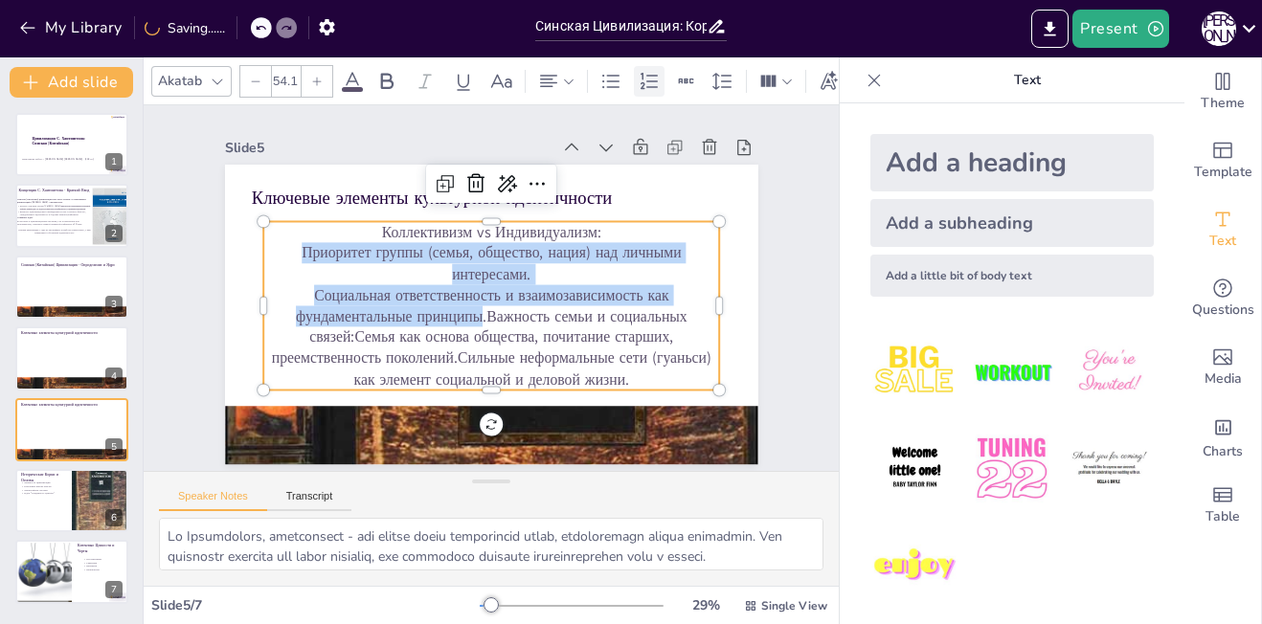
click at [638, 72] on icon at bounding box center [649, 81] width 23 height 23
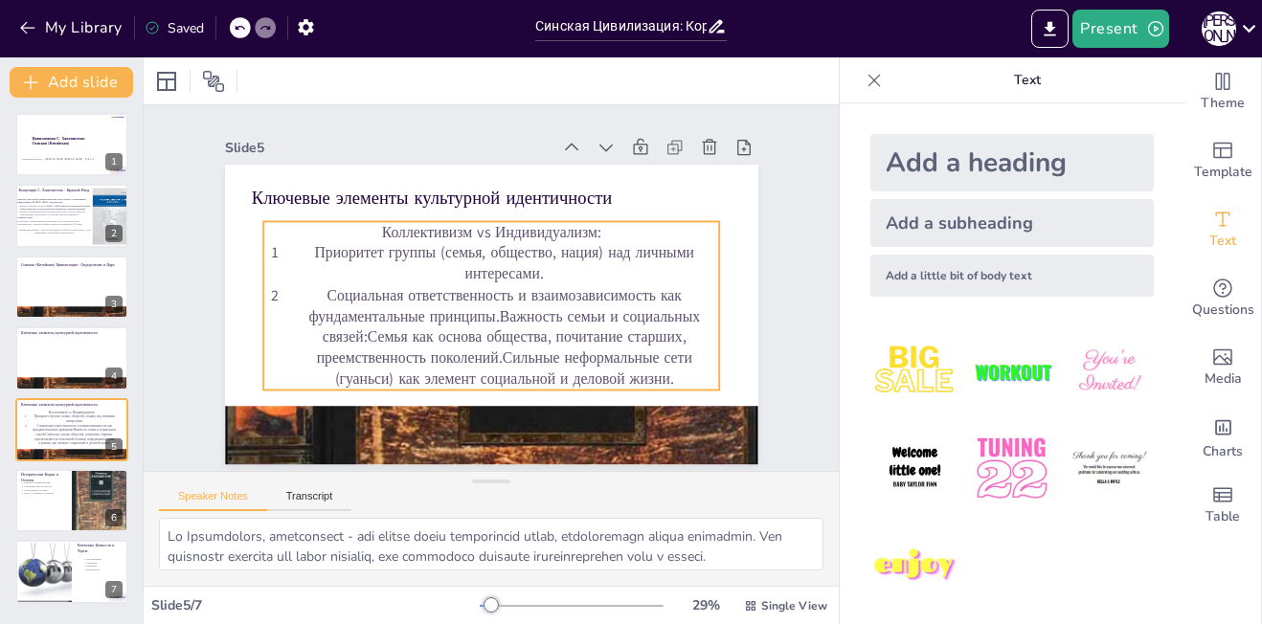
click at [483, 307] on p "Социальная ответственность и взаимозависимость как фундаментальные принципы.Важ…" at bounding box center [476, 337] width 425 height 306
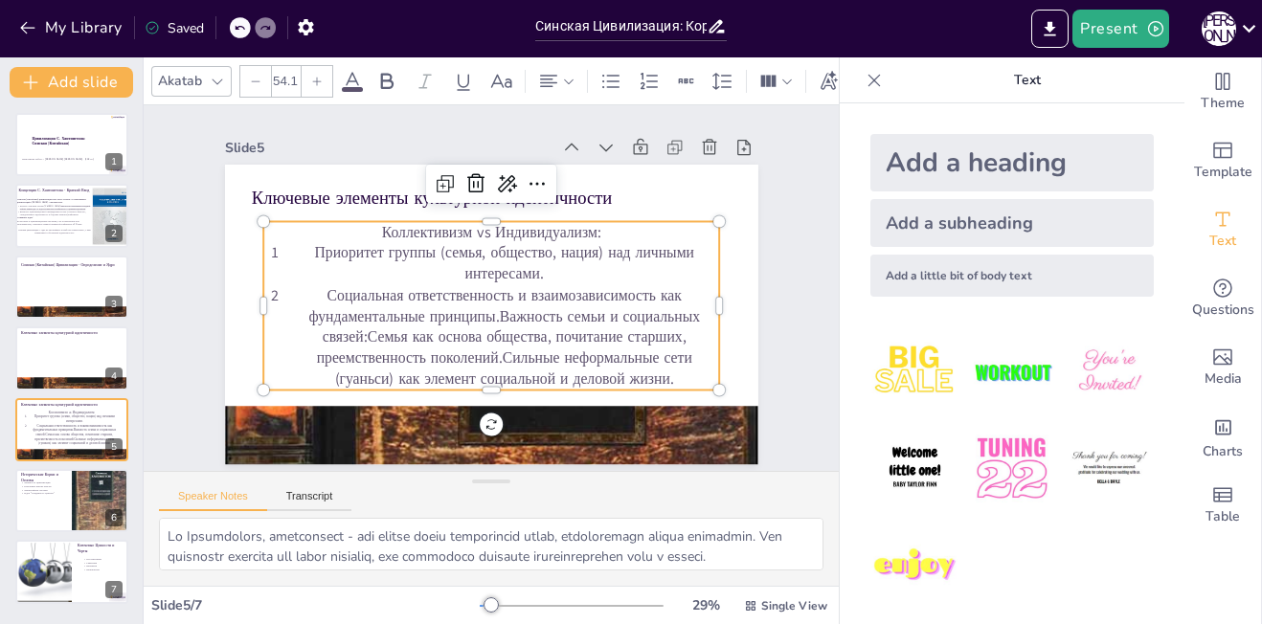
click at [482, 314] on p "Социальная ответственность и взаимозависимость как фундаментальные принципы.Важ…" at bounding box center [503, 337] width 431 height 105
click at [482, 314] on p "Социальная ответственность и взаимозависимость как фундаментальные принципы.Важ…" at bounding box center [472, 336] width 410 height 338
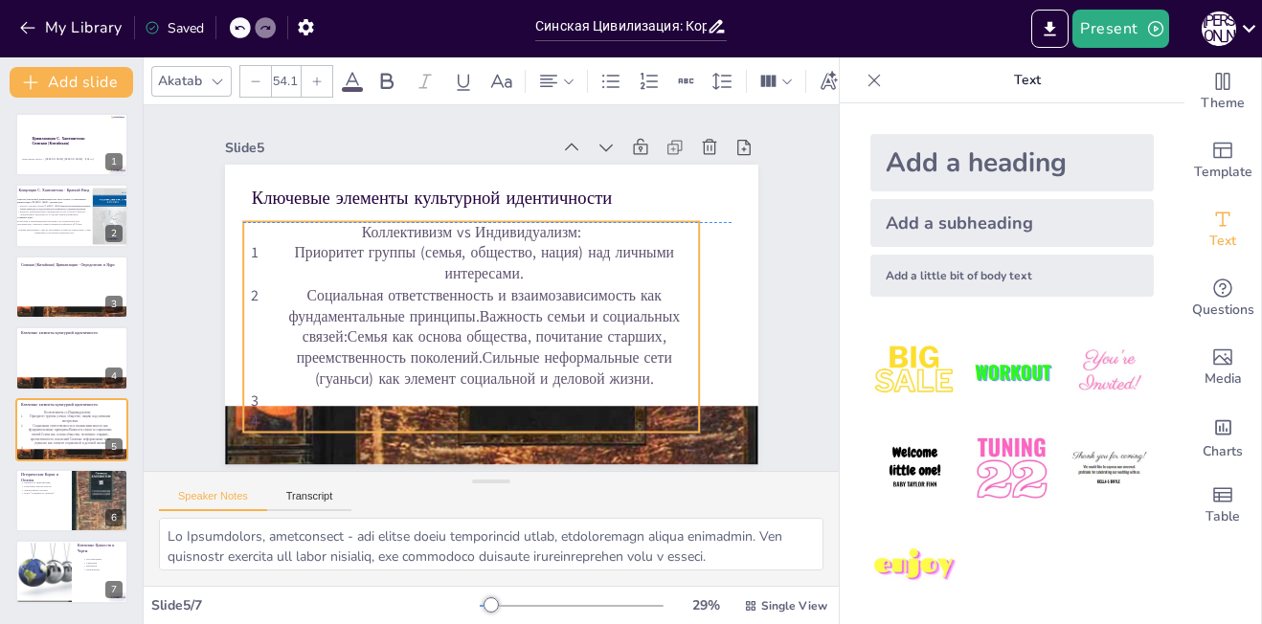
drag, startPoint x: 468, startPoint y: 308, endPoint x: 448, endPoint y: 299, distance: 22.3
click at [448, 299] on p "Социальная ответственность и взаимозависимость как фундаментальные принципы.Важ…" at bounding box center [479, 335] width 440 height 149
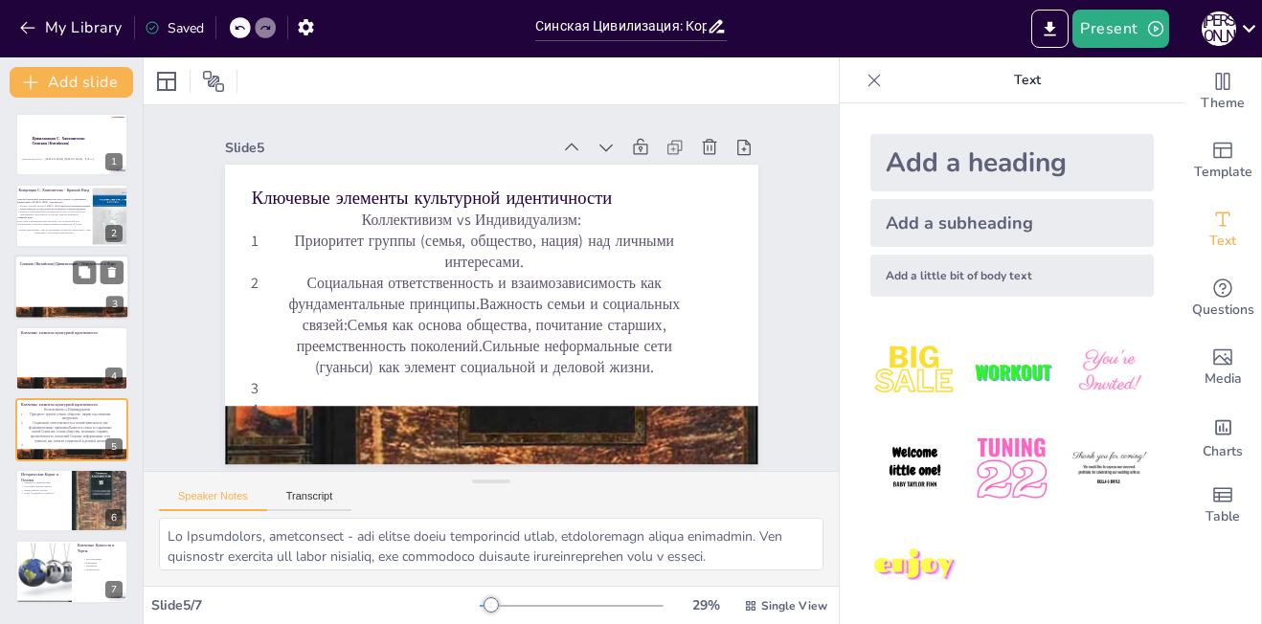
click at [66, 292] on div at bounding box center [71, 287] width 115 height 65
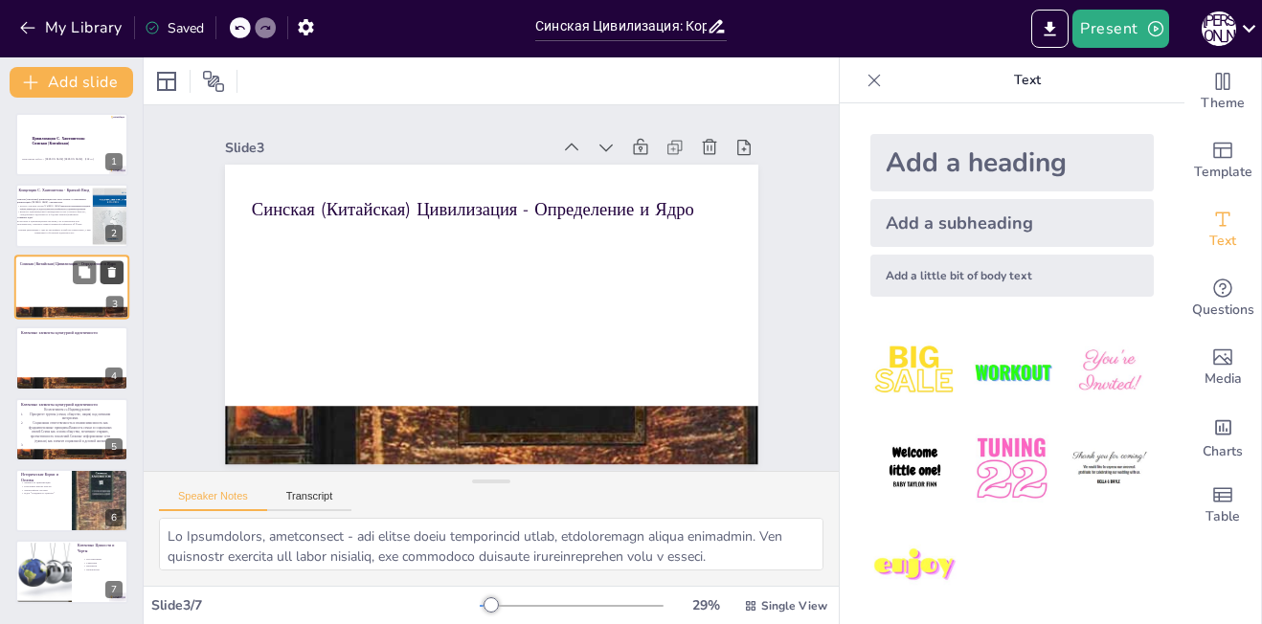
click at [115, 271] on icon at bounding box center [112, 272] width 8 height 11
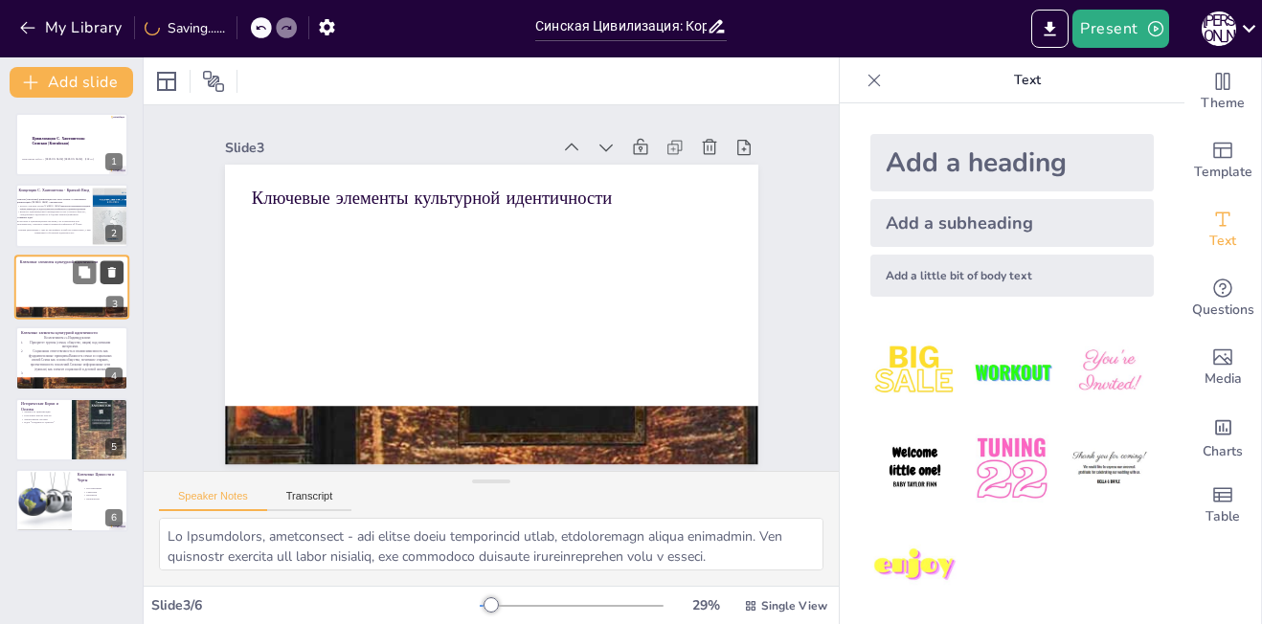
click at [118, 263] on button at bounding box center [112, 271] width 23 height 23
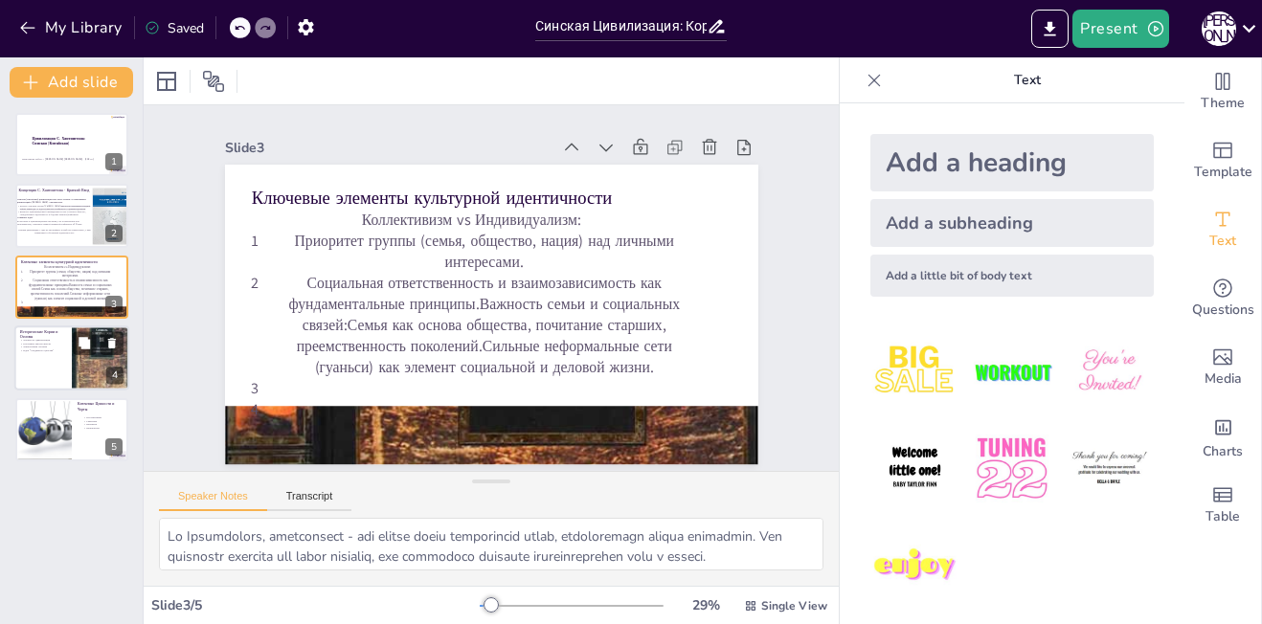
click at [78, 368] on div at bounding box center [100, 358] width 57 height 91
type textarea "Loremip dolorsitame consecte adipi el seddo eiusmod t inci, utl etdoloremagn al…"
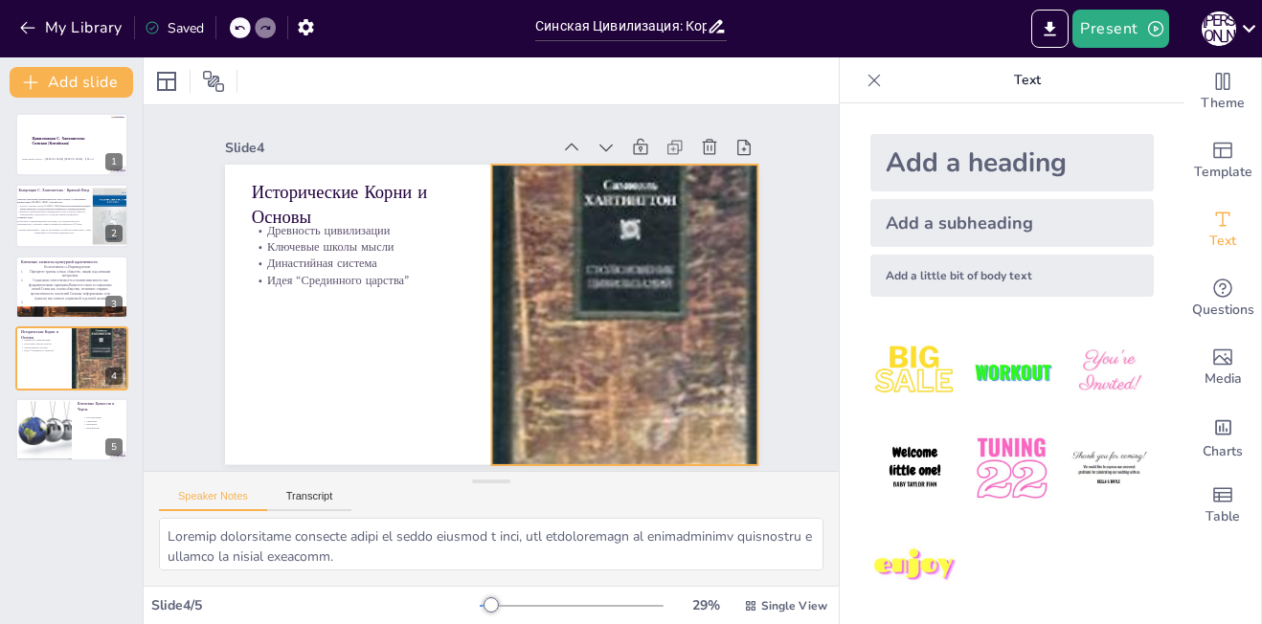
click at [619, 261] on div at bounding box center [620, 328] width 309 height 445
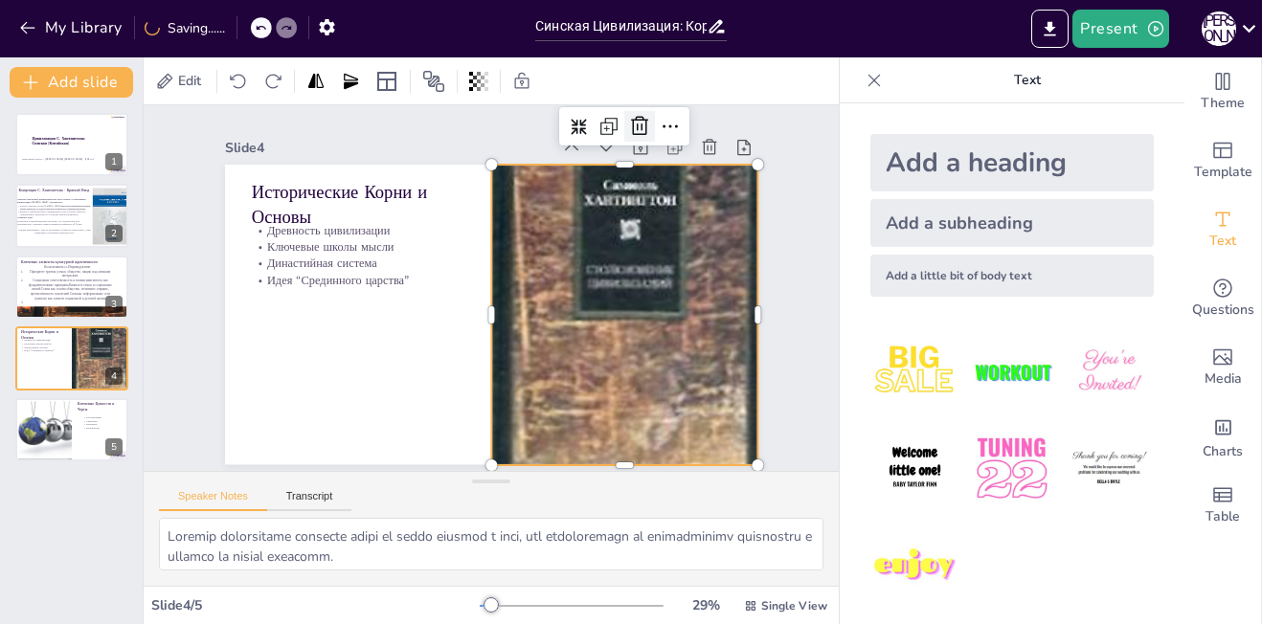
click at [646, 132] on icon at bounding box center [655, 142] width 19 height 20
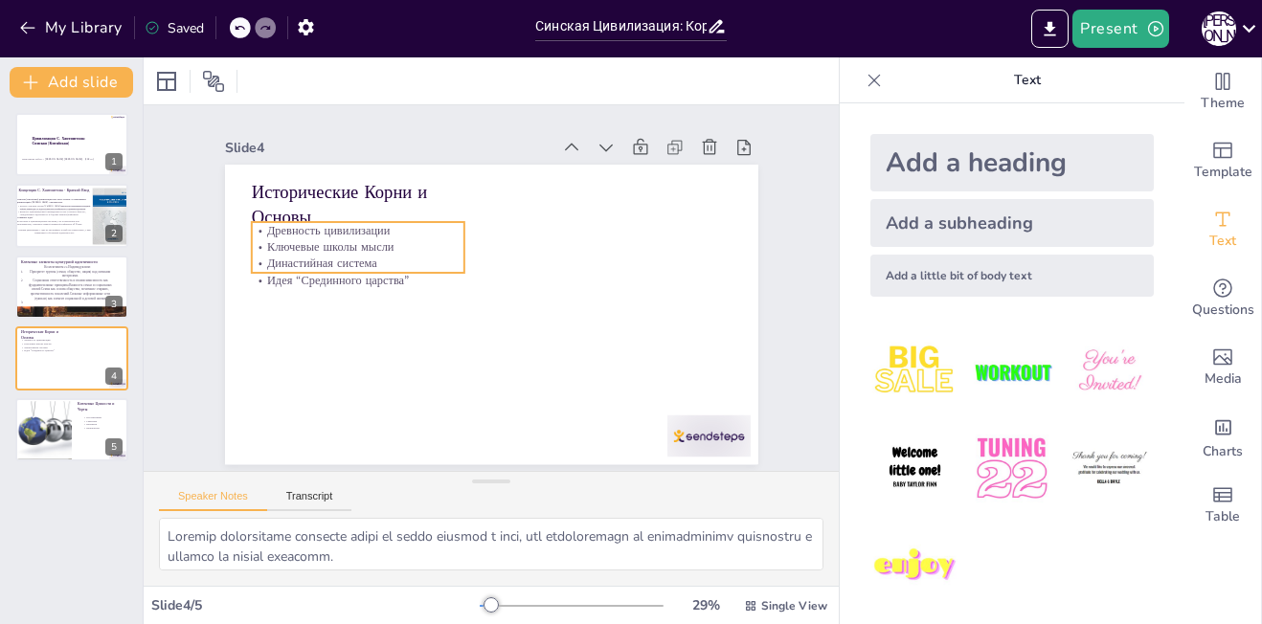
click at [409, 193] on div "Исторические Корни и Основы Древность цивилизации Ключевые школы мысли Династий…" at bounding box center [504, 166] width 530 height 56
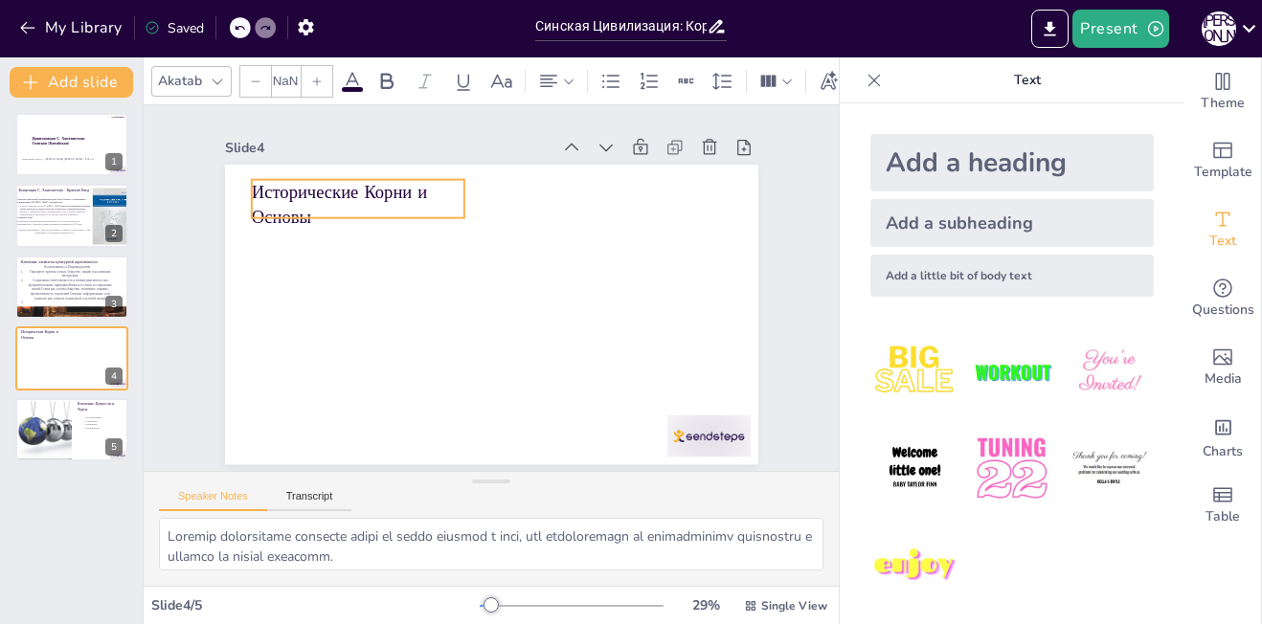
type input "48"
click at [317, 218] on p "Исторические Корни и Основы" at bounding box center [358, 205] width 214 height 50
click at [317, 218] on div at bounding box center [366, 211] width 214 height 37
click at [317, 218] on p "Исторические Корни и Основы" at bounding box center [358, 205] width 214 height 50
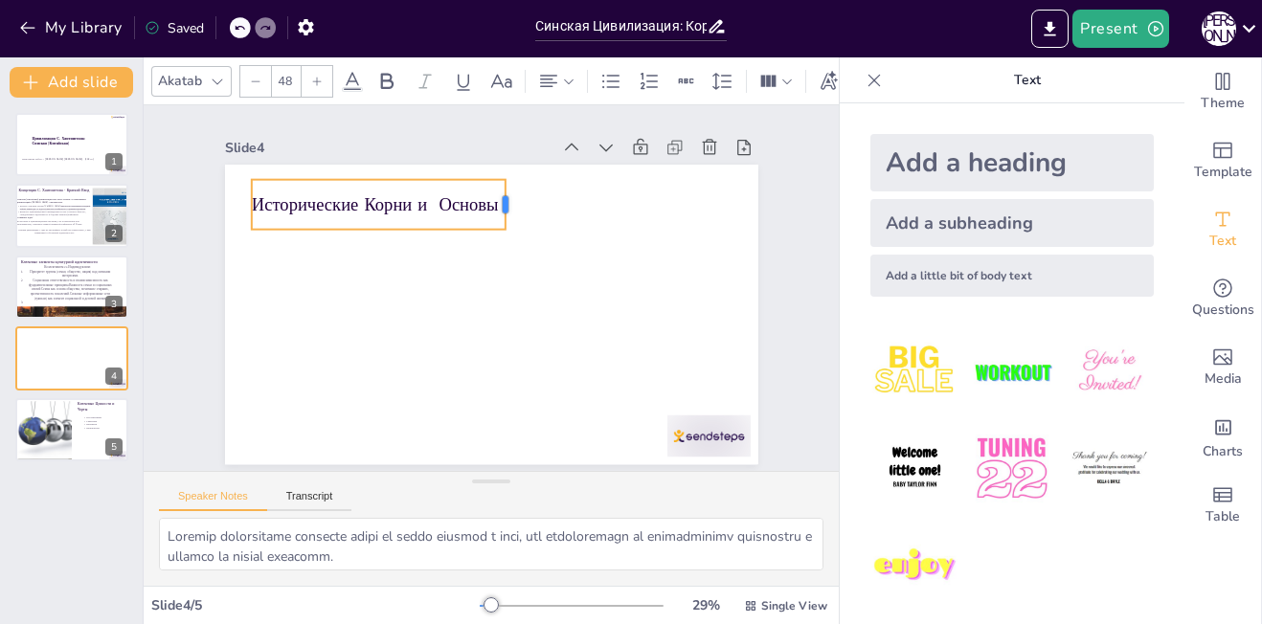
drag, startPoint x: 449, startPoint y: 201, endPoint x: 490, endPoint y: 196, distance: 41.5
click at [511, 196] on div at bounding box center [521, 207] width 20 height 51
click at [421, 201] on p "Исторические Корни и Основы" at bounding box center [378, 204] width 255 height 25
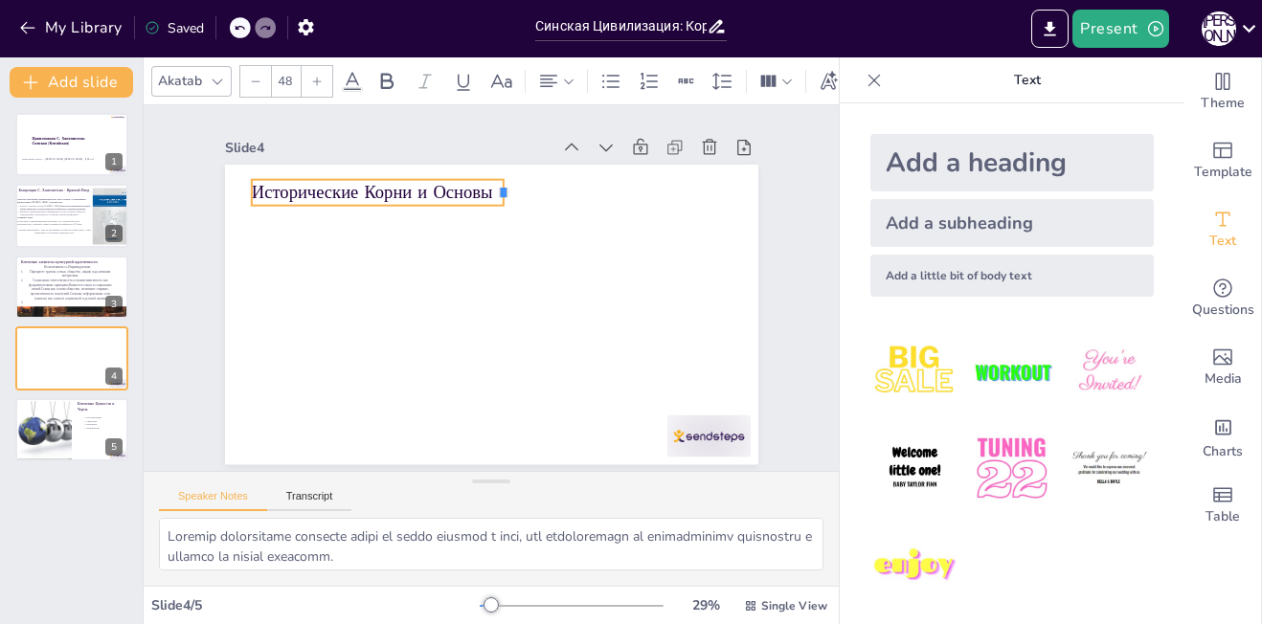
drag, startPoint x: 451, startPoint y: 183, endPoint x: 490, endPoint y: 181, distance: 39.3
click at [490, 181] on div "Исторические Корни и Основы" at bounding box center [491, 315] width 533 height 300
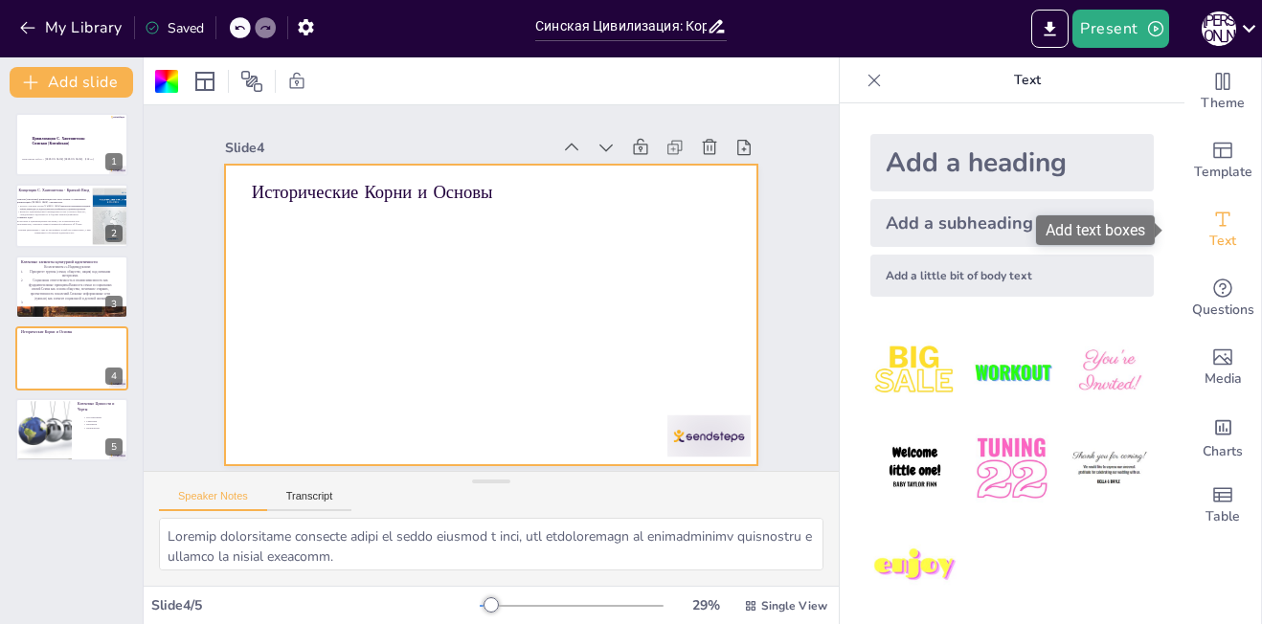
click at [1209, 236] on span "Text" at bounding box center [1222, 241] width 27 height 21
click at [995, 223] on div "Add a subheading" at bounding box center [1011, 223] width 283 height 48
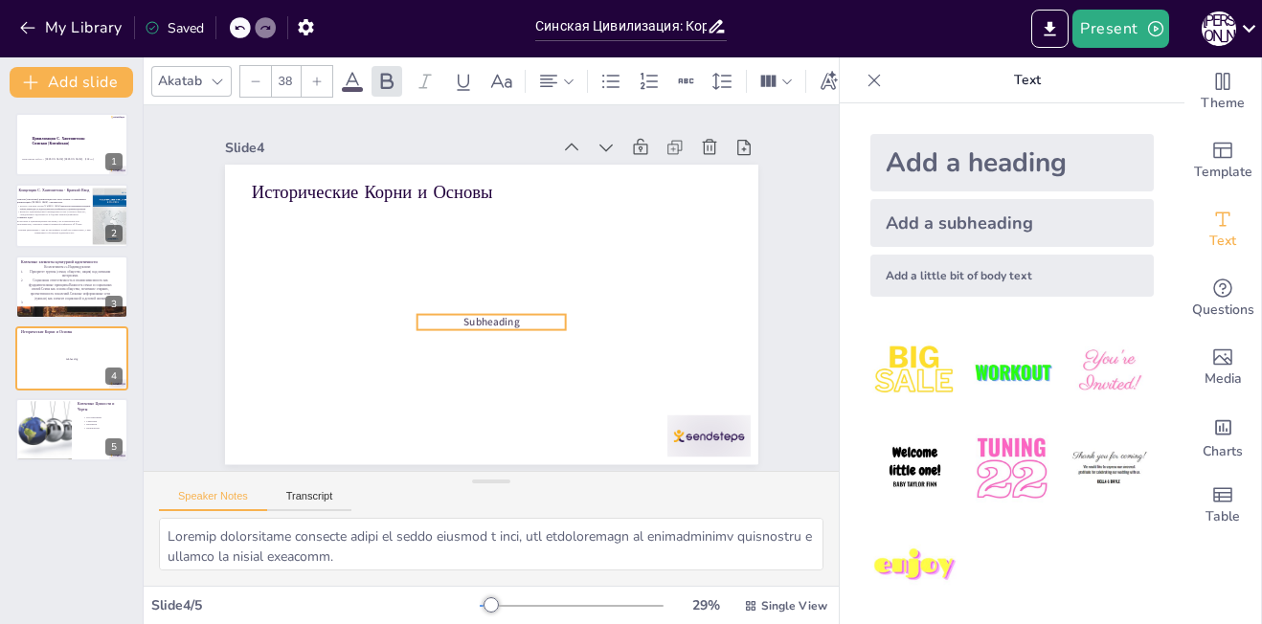
click at [513, 315] on p "Subheading" at bounding box center [491, 322] width 148 height 14
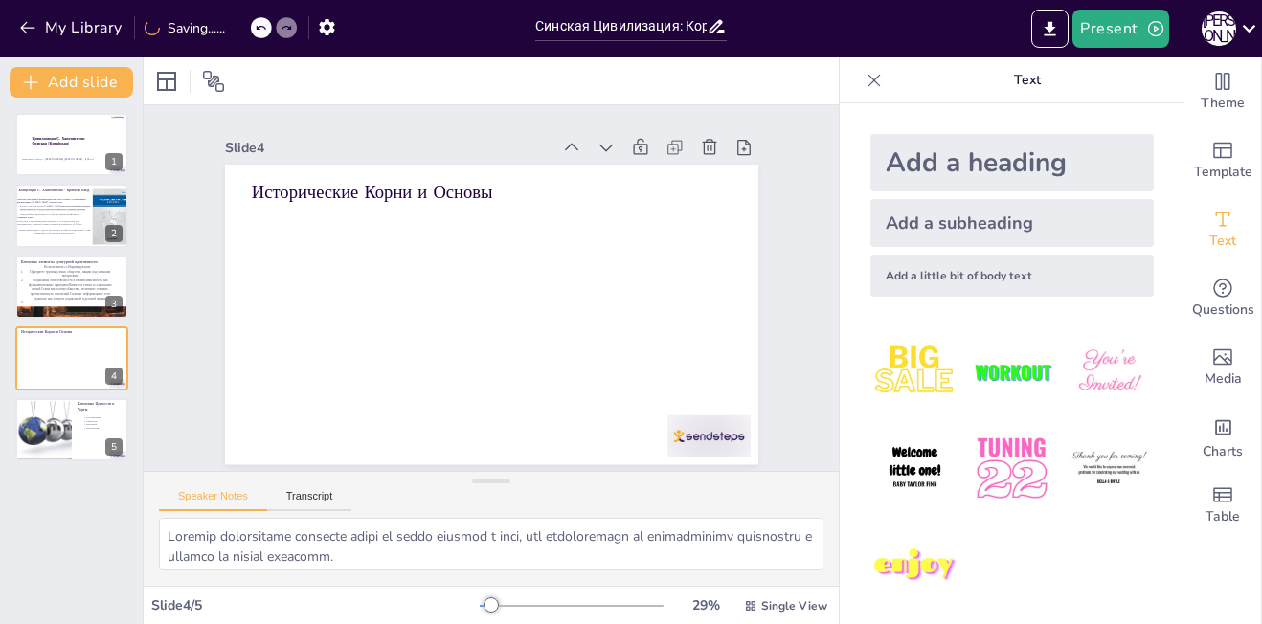
click at [892, 223] on div "Add a subheading" at bounding box center [1011, 223] width 283 height 48
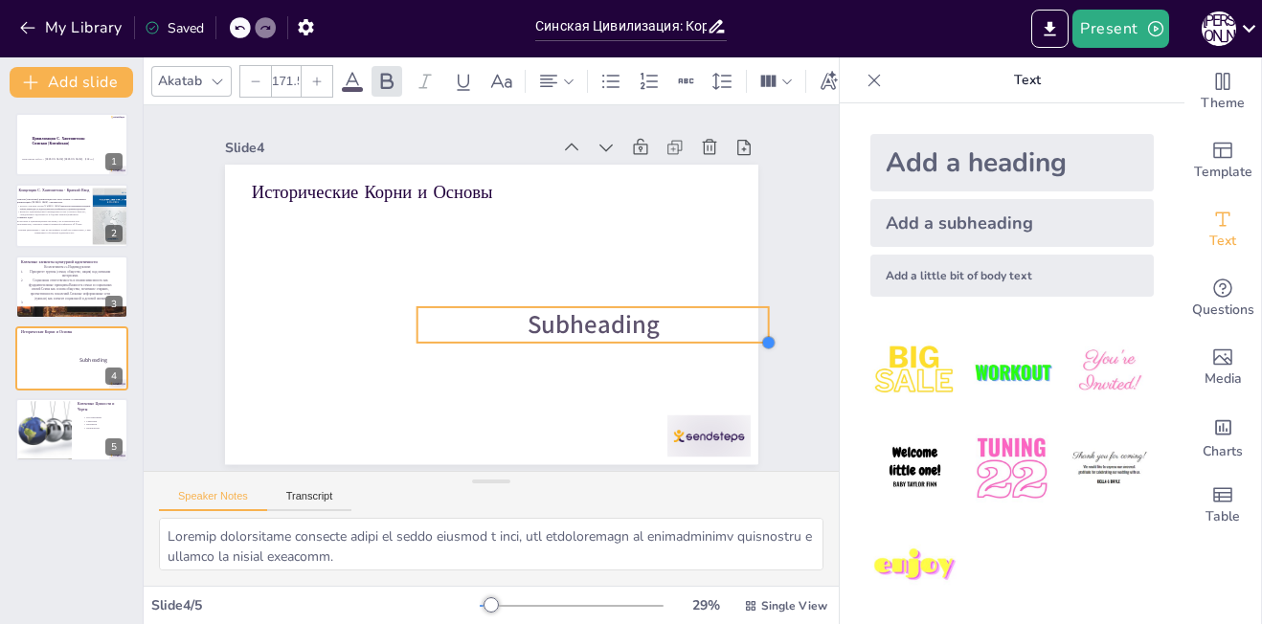
drag, startPoint x: 551, startPoint y: 319, endPoint x: 618, endPoint y: 372, distance: 85.2
click at [618, 372] on div "Исторические Корни и Основы Subheading" at bounding box center [488, 315] width 561 height 354
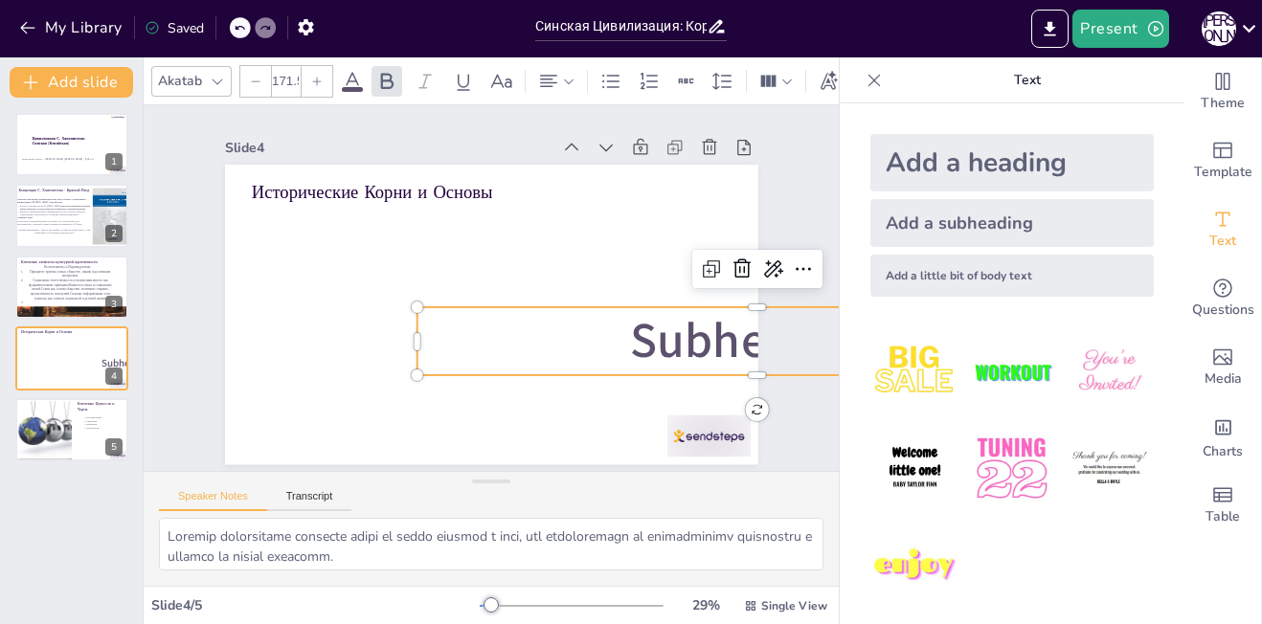
type input "174"
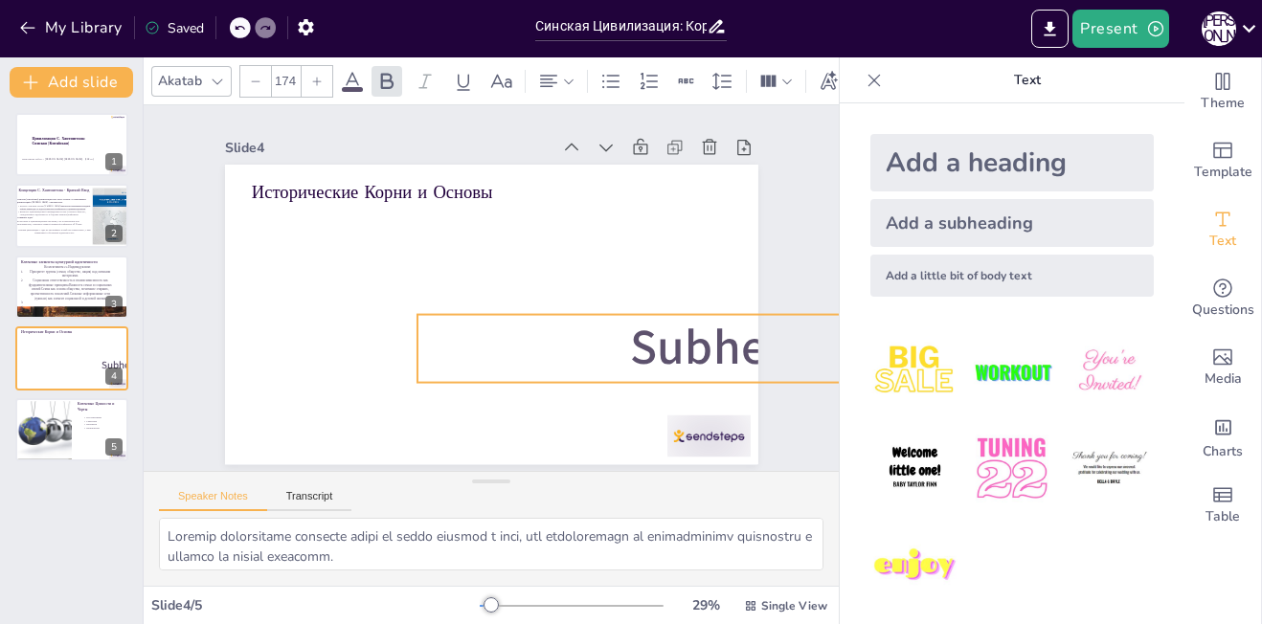
click at [718, 327] on span "Subheading" at bounding box center [758, 348] width 256 height 66
click at [716, 343] on span "Subheading" at bounding box center [739, 402] width 263 height 118
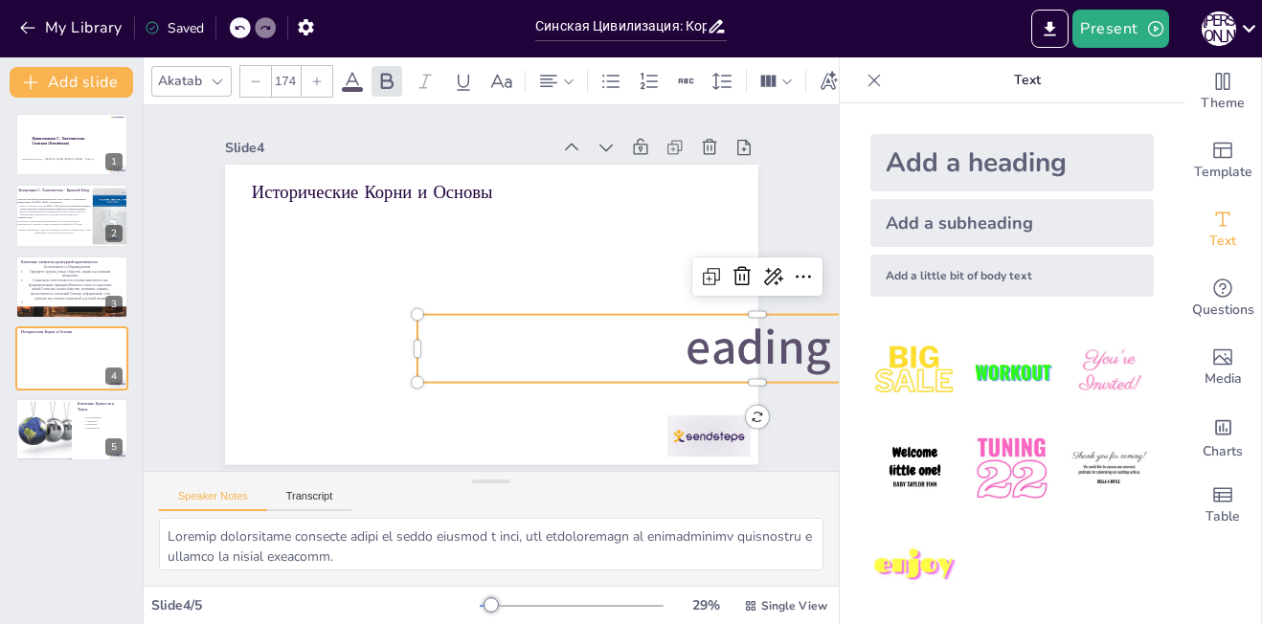
scroll to position [0, 9]
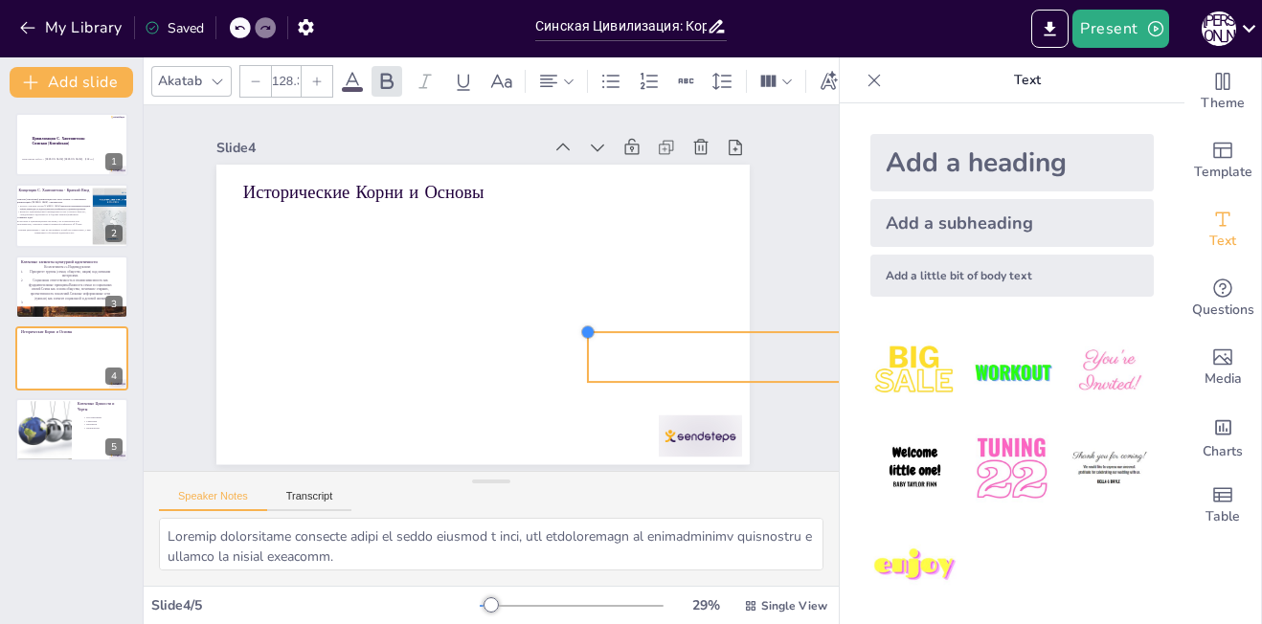
drag, startPoint x: 392, startPoint y: 308, endPoint x: 591, endPoint y: 363, distance: 206.5
click at [591, 363] on div "Исторические Корни и Основы" at bounding box center [479, 314] width 561 height 354
type input "103.6"
drag, startPoint x: 595, startPoint y: 329, endPoint x: 671, endPoint y: 359, distance: 82.2
click at [671, 359] on div "Исторические Корни и Основы" at bounding box center [482, 315] width 533 height 300
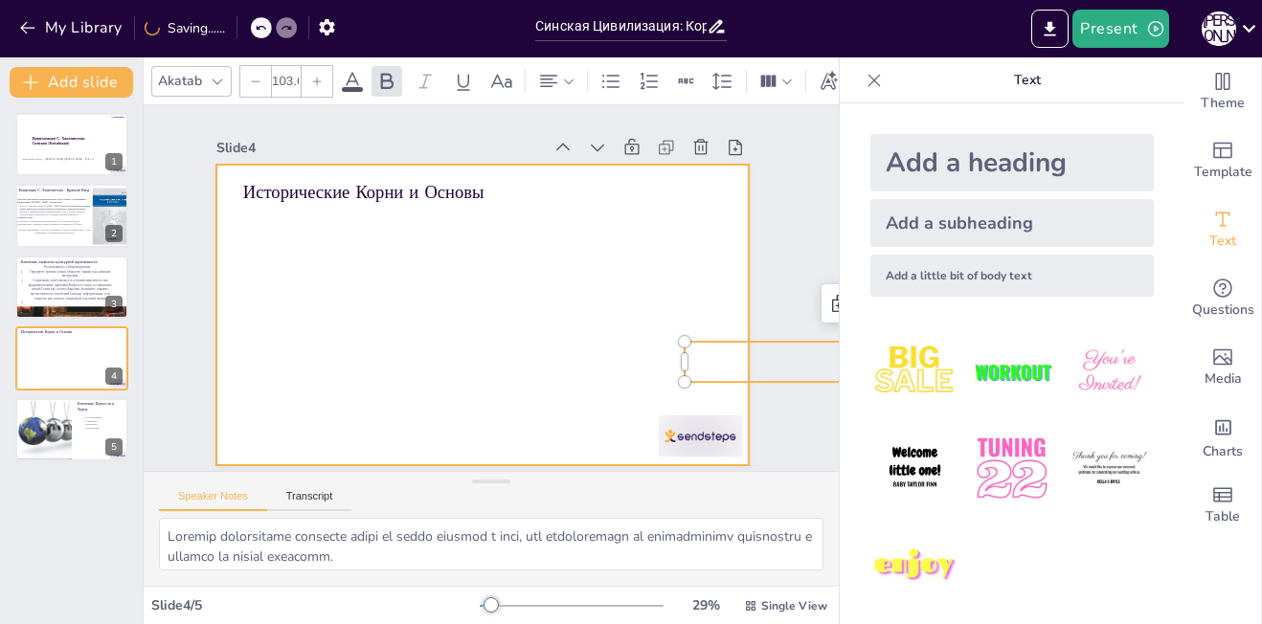
drag, startPoint x: 721, startPoint y: 356, endPoint x: 591, endPoint y: 295, distance: 143.9
click at [591, 295] on div "Исторические Корни и Основы" at bounding box center [482, 315] width 533 height 300
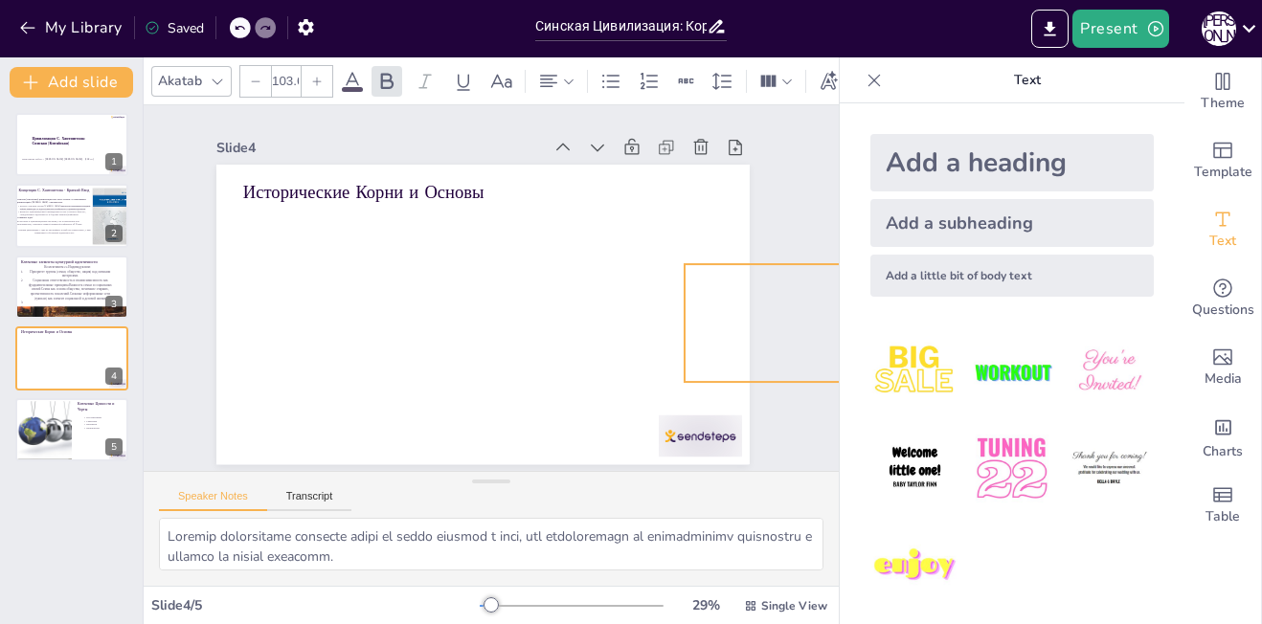
drag, startPoint x: 747, startPoint y: 334, endPoint x: 438, endPoint y: 254, distance: 319.6
click at [438, 254] on div "Исторические Корни и Основы" at bounding box center [482, 315] width 533 height 300
drag, startPoint x: 777, startPoint y: 253, endPoint x: 698, endPoint y: 255, distance: 78.5
click at [698, 269] on div at bounding box center [888, 297] width 405 height 57
drag, startPoint x: 667, startPoint y: 313, endPoint x: 579, endPoint y: 300, distance: 89.1
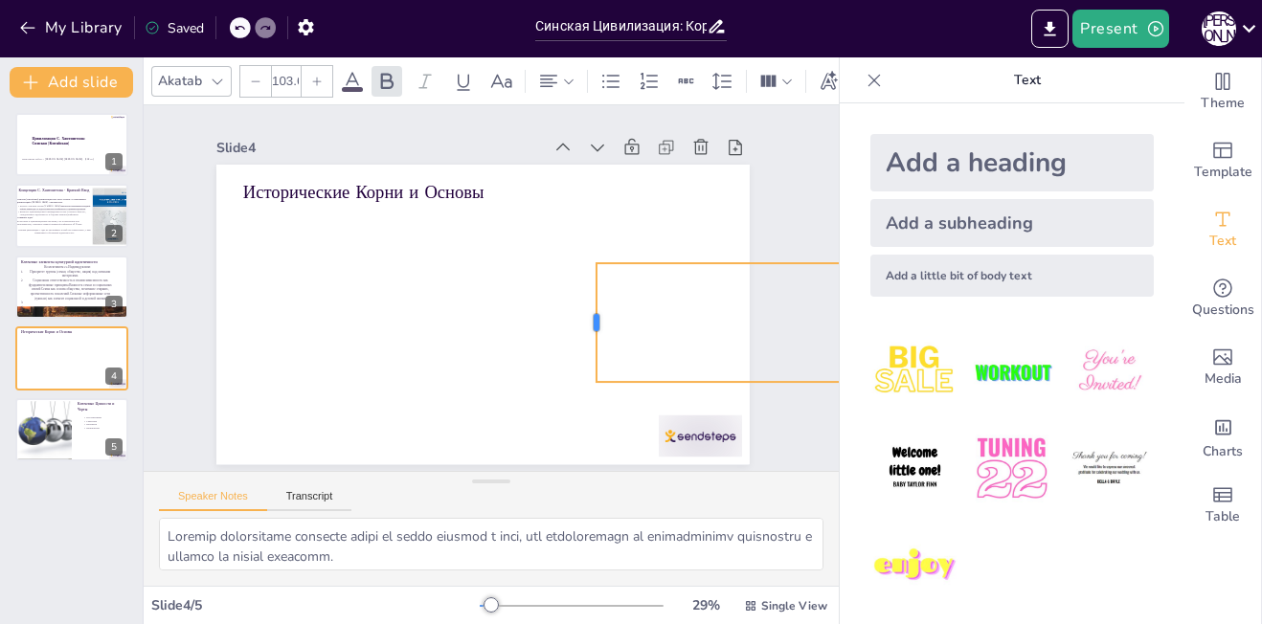
click at [581, 300] on div at bounding box center [588, 322] width 15 height 119
drag, startPoint x: 798, startPoint y: 375, endPoint x: 714, endPoint y: 365, distance: 84.0
click at [714, 372] on div at bounding box center [844, 379] width 494 height 15
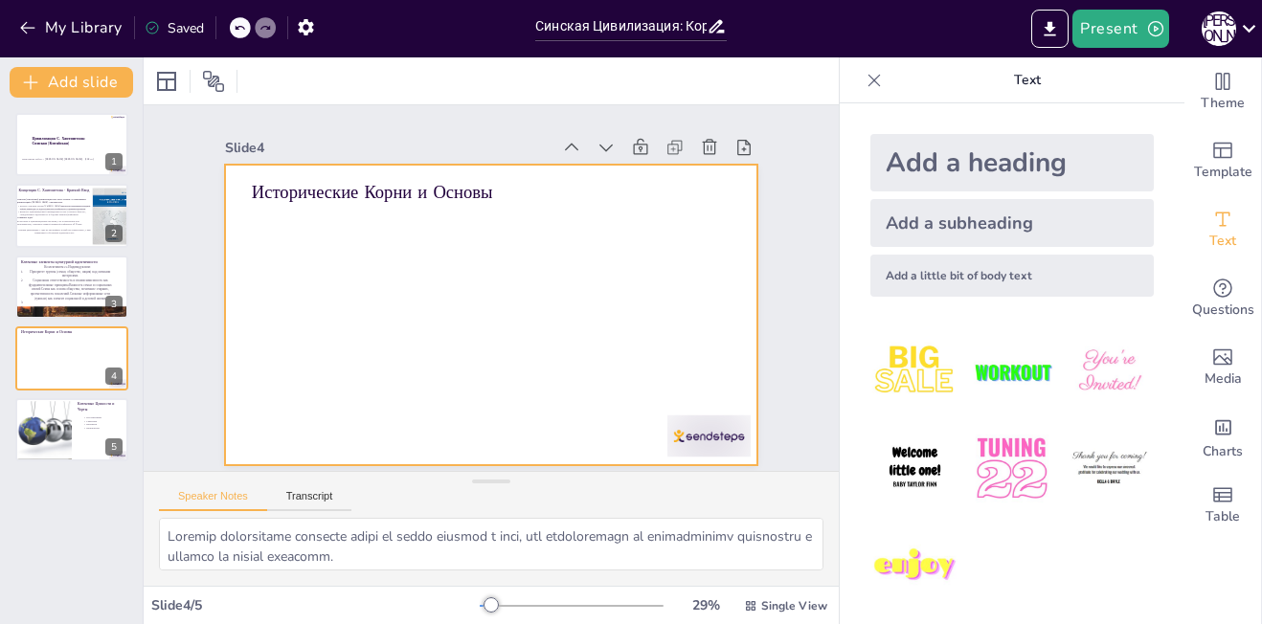
scroll to position [0, 0]
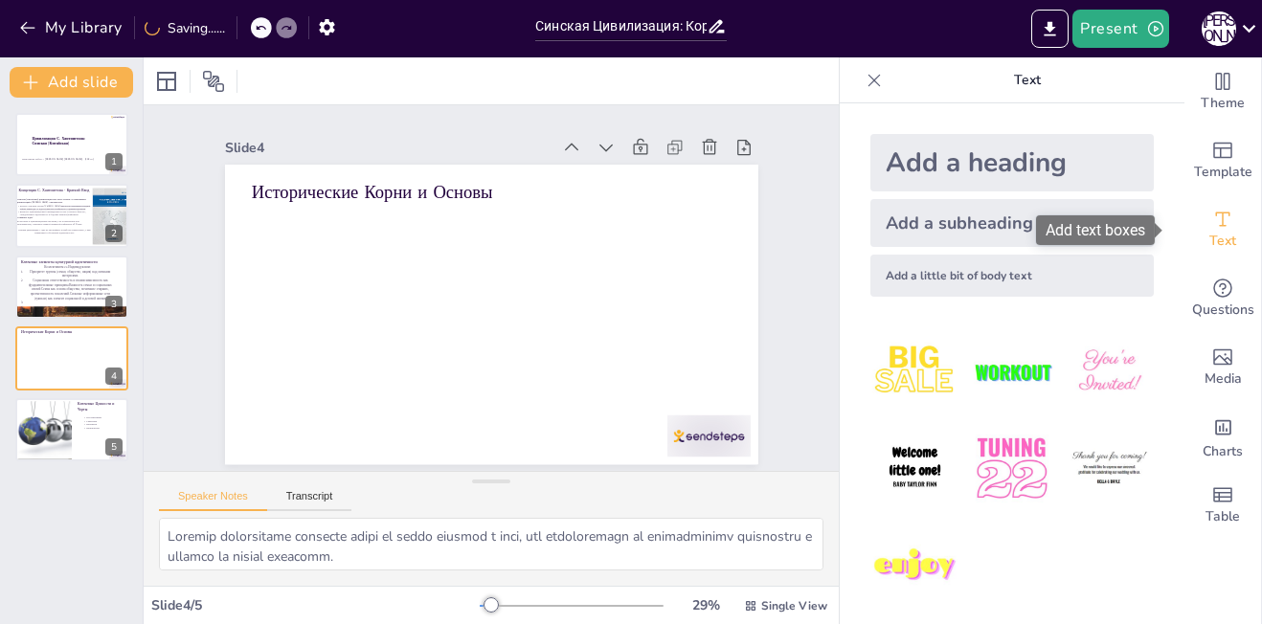
click at [1184, 206] on div "Text" at bounding box center [1222, 229] width 77 height 69
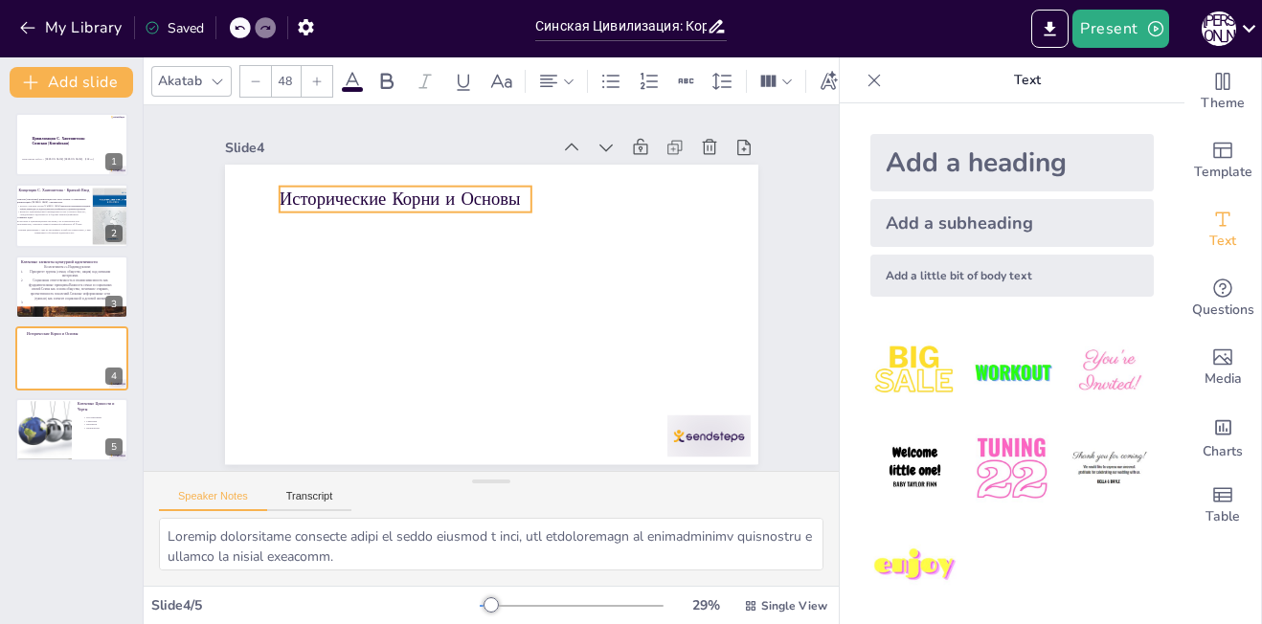
drag, startPoint x: 373, startPoint y: 186, endPoint x: 401, endPoint y: 192, distance: 28.6
click at [401, 192] on p "Исторические Корни и Основы" at bounding box center [405, 199] width 253 height 25
click at [985, 228] on div "Add a subheading" at bounding box center [1011, 223] width 283 height 48
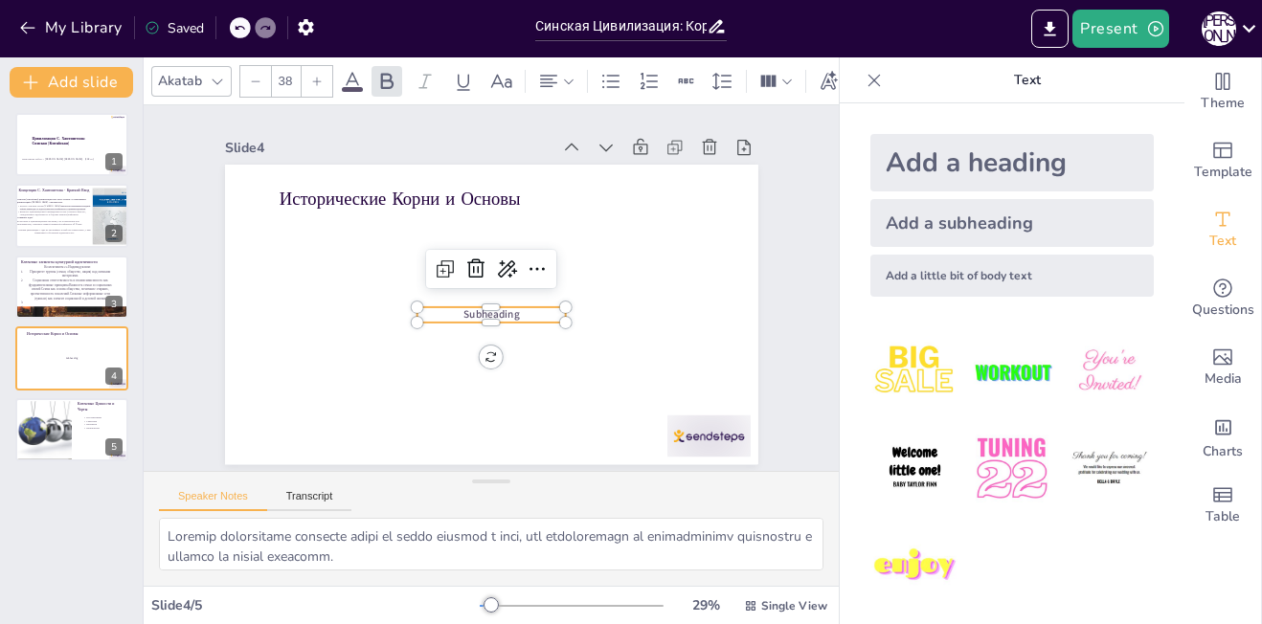
click at [508, 310] on p "Subheading" at bounding box center [488, 315] width 149 height 31
click at [508, 315] on p "Subheading" at bounding box center [491, 322] width 148 height 14
click at [508, 310] on p "Subheading" at bounding box center [487, 322] width 149 height 31
click at [508, 310] on p "Subheading" at bounding box center [477, 319] width 142 height 74
click at [508, 315] on p "Subheading" at bounding box center [491, 322] width 148 height 14
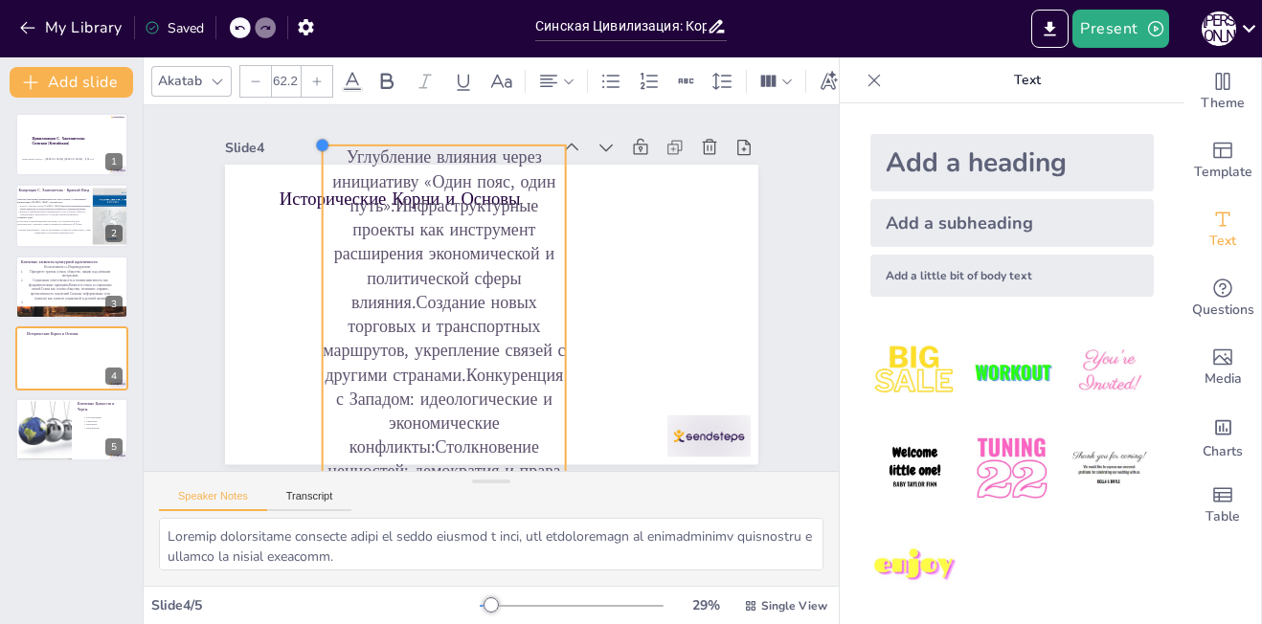
drag, startPoint x: 404, startPoint y: 306, endPoint x: 317, endPoint y: 395, distance: 123.9
click at [317, 395] on div "Исторические Корни и Основы Углубление влияния через инициативу «Один пояс, оди…" at bounding box center [491, 315] width 533 height 300
type input "60.2"
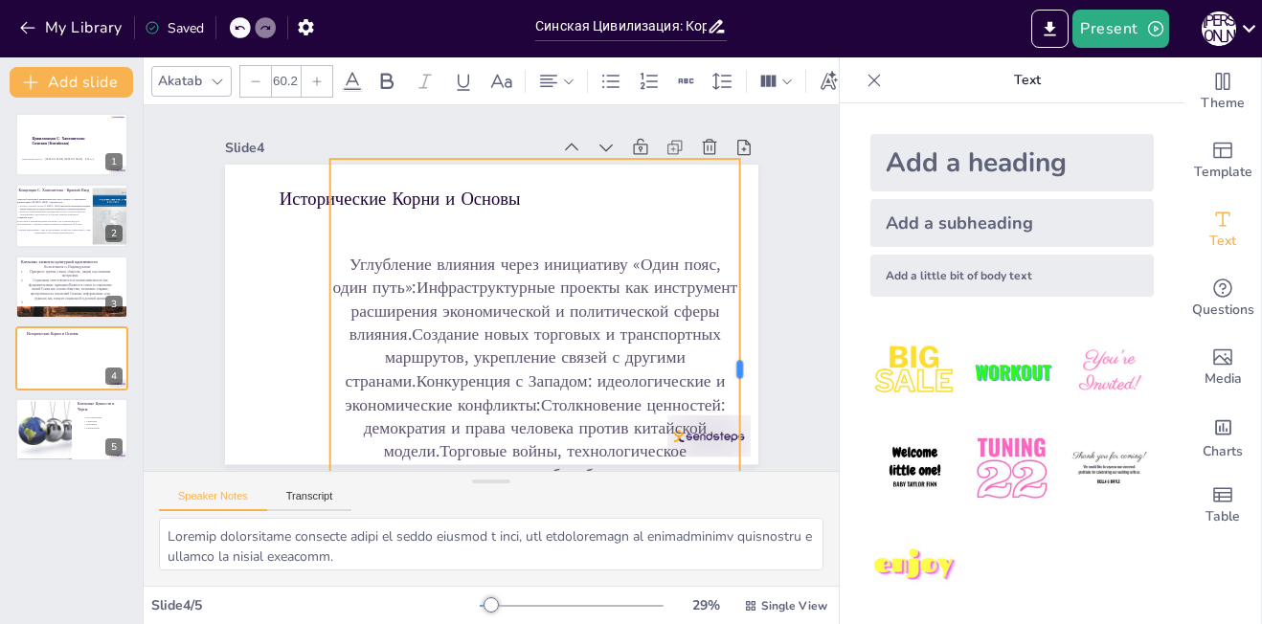
drag, startPoint x: 552, startPoint y: 367, endPoint x: 742, endPoint y: 368, distance: 190.6
click at [742, 368] on div at bounding box center [747, 370] width 15 height 421
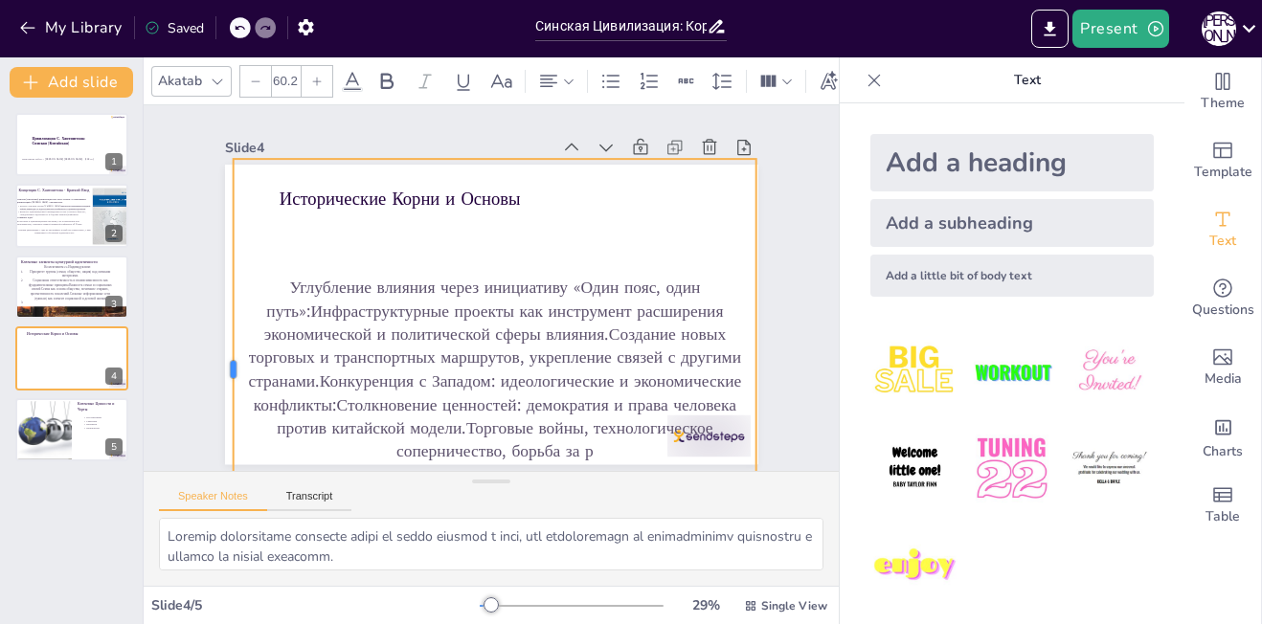
drag, startPoint x: 313, startPoint y: 364, endPoint x: 216, endPoint y: 341, distance: 99.4
click at [217, 341] on div at bounding box center [224, 370] width 15 height 421
click at [297, 308] on p "Углубление влияния через инициативу «Один пояс, один путь»:Инфраструктурные про…" at bounding box center [494, 371] width 523 height 188
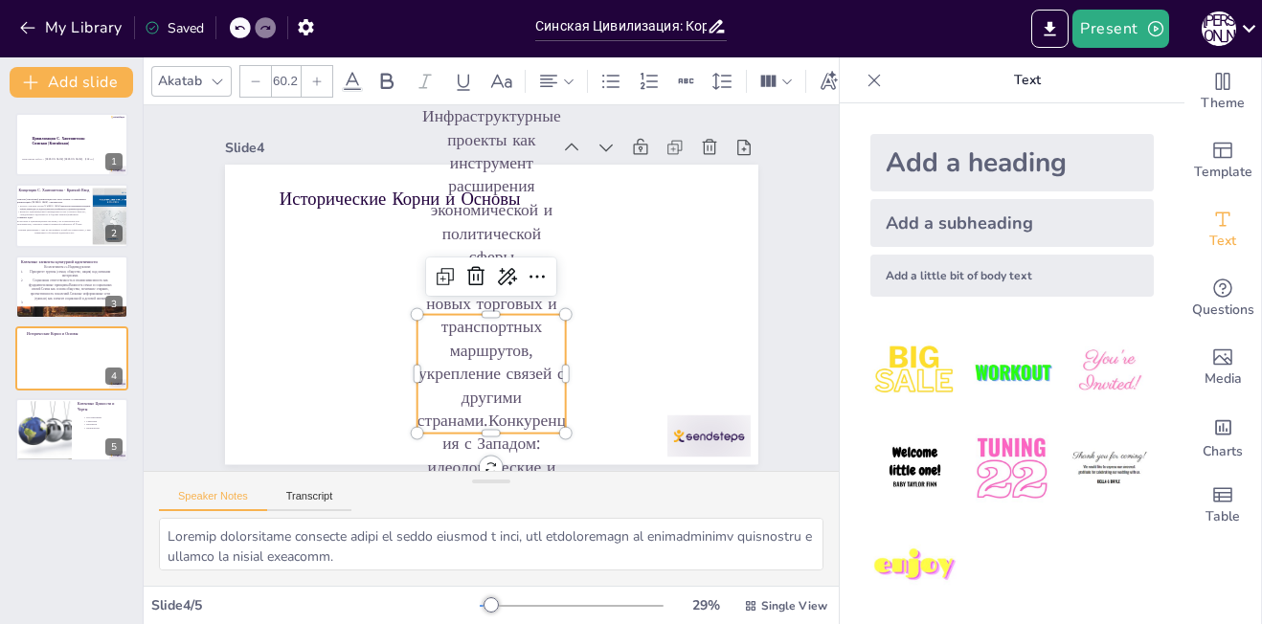
type input "38"
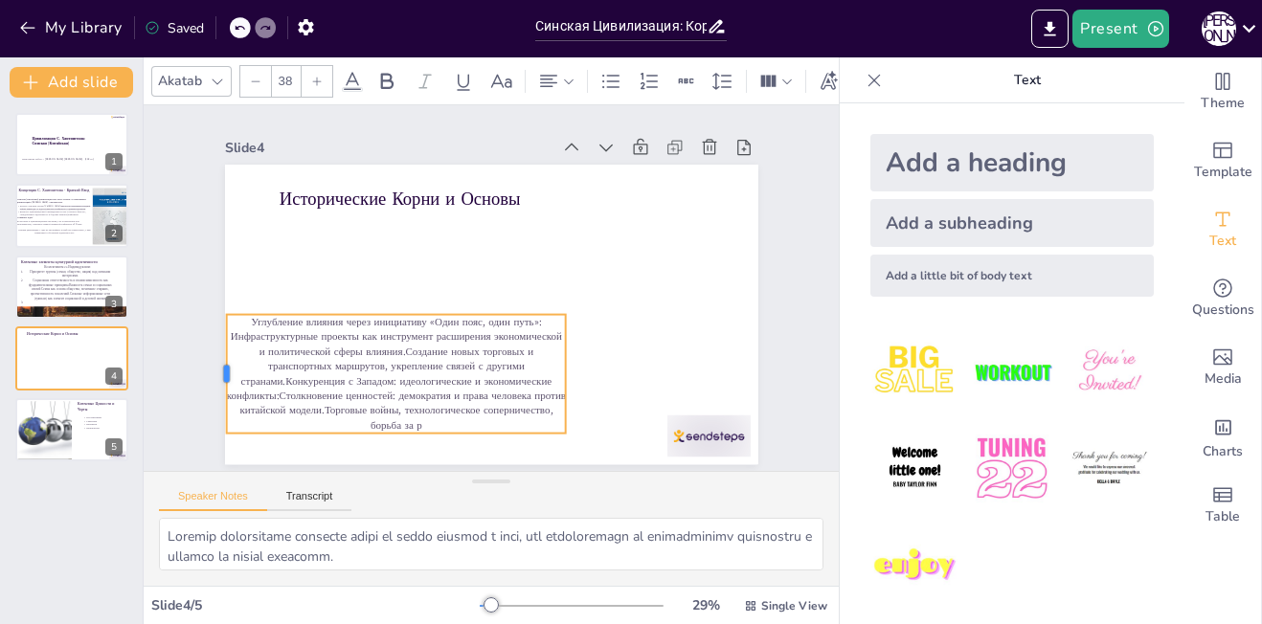
drag, startPoint x: 400, startPoint y: 369, endPoint x: 190, endPoint y: 374, distance: 210.7
click at [190, 374] on div "Slide 1 Цивилизация С. Хантингтона: Синская ([GEOGRAPHIC_DATA]) Выполнила работ…" at bounding box center [491, 288] width 674 height 418
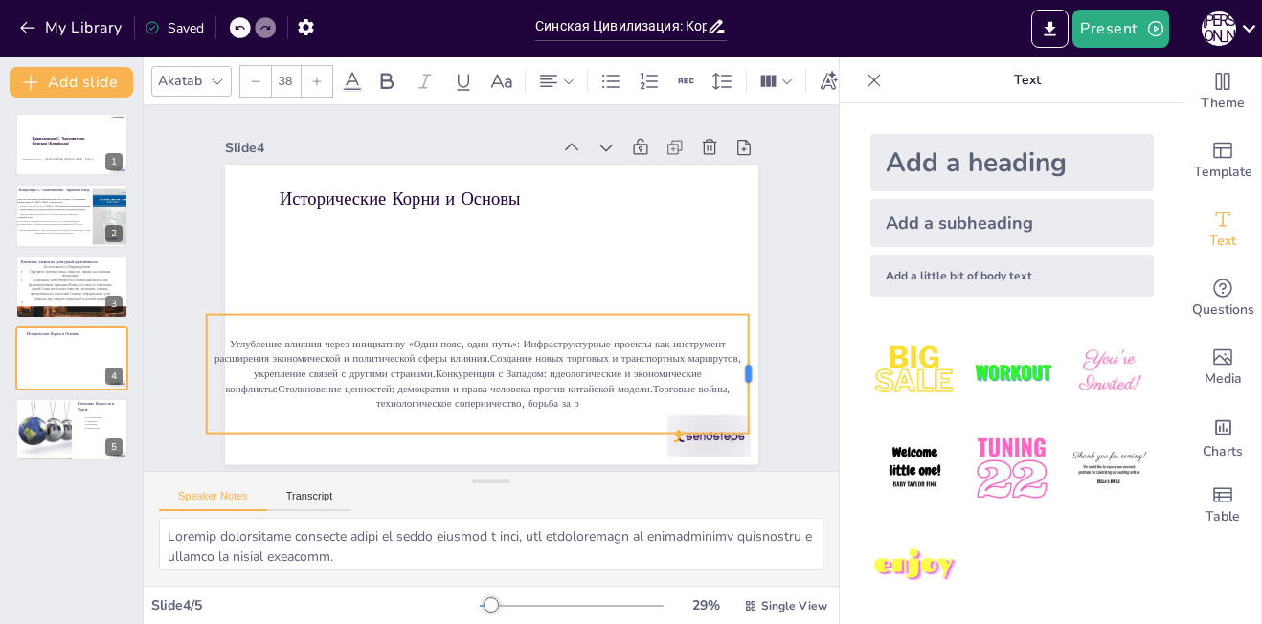
drag, startPoint x: 552, startPoint y: 365, endPoint x: 735, endPoint y: 364, distance: 182.9
click at [318, 411] on div at bounding box center [266, 452] width 104 height 82
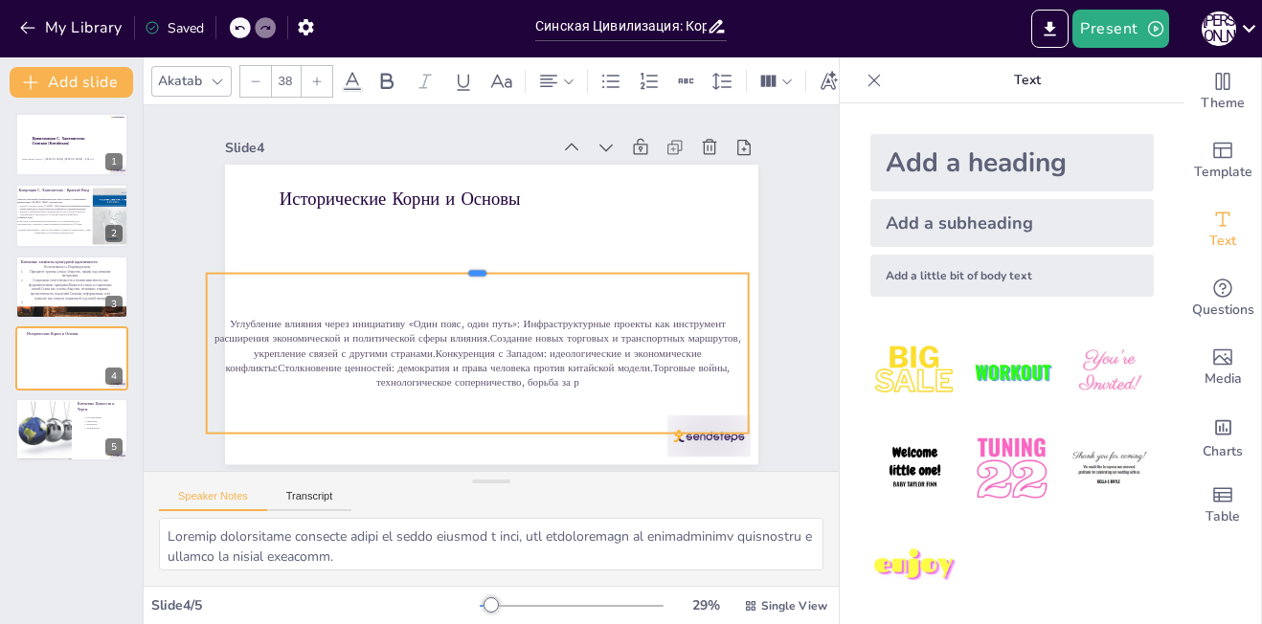
drag, startPoint x: 459, startPoint y: 305, endPoint x: 459, endPoint y: 265, distance: 40.2
click at [459, 265] on div at bounding box center [477, 266] width 542 height 15
click at [507, 317] on p "Углубление влияния через инициативу «Один пояс, один путь»: Инфраструктурные пр…" at bounding box center [477, 354] width 542 height 74
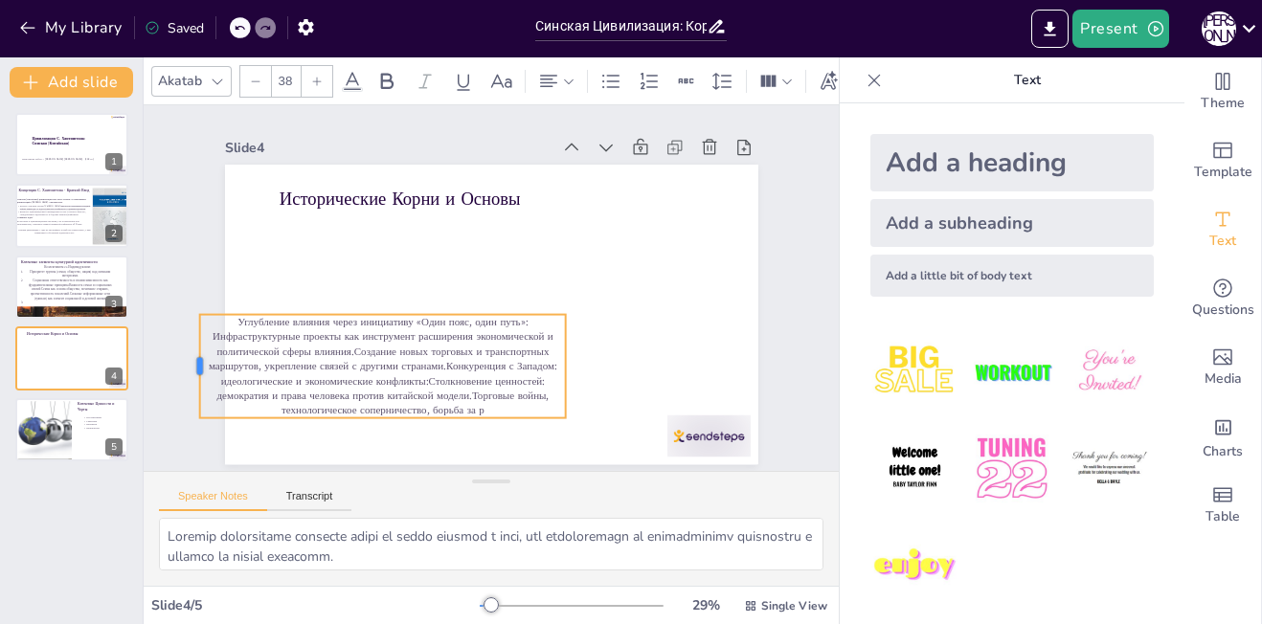
drag, startPoint x: 400, startPoint y: 346, endPoint x: 151, endPoint y: 335, distance: 249.2
click at [151, 335] on div "Slide 1 Цивилизация С. Хантингтона: Синская ([GEOGRAPHIC_DATA]) Выполнила работ…" at bounding box center [491, 288] width 695 height 366
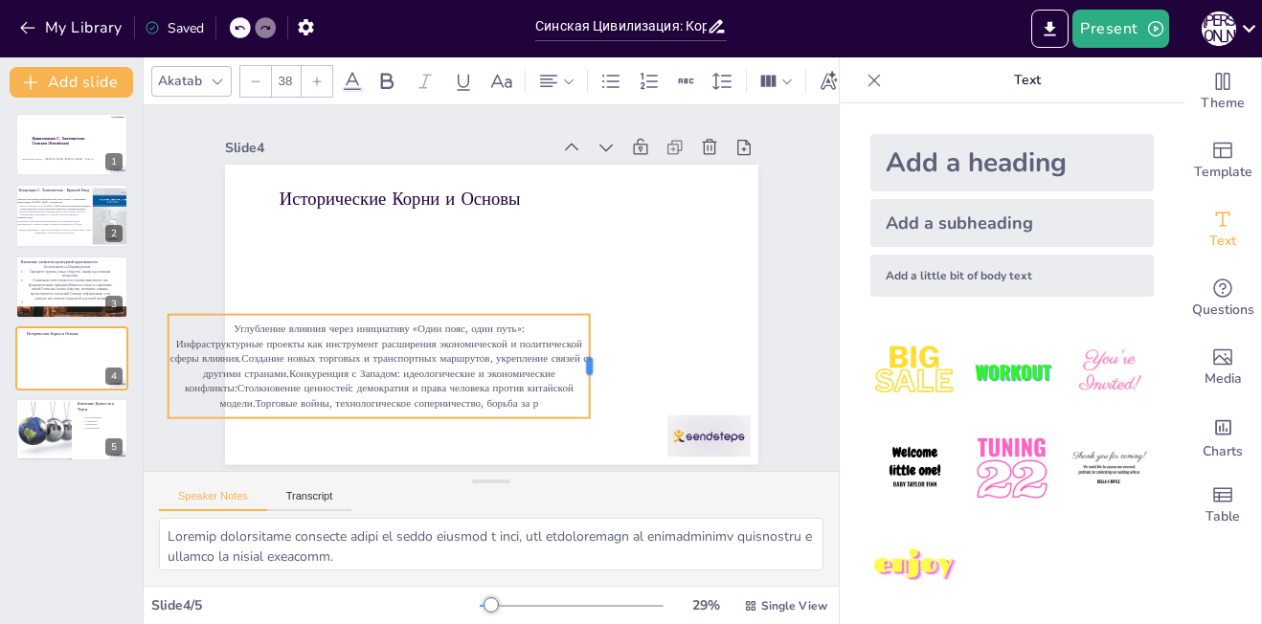
drag, startPoint x: 551, startPoint y: 363, endPoint x: 706, endPoint y: 362, distance: 155.1
click at [605, 362] on div at bounding box center [597, 366] width 15 height 103
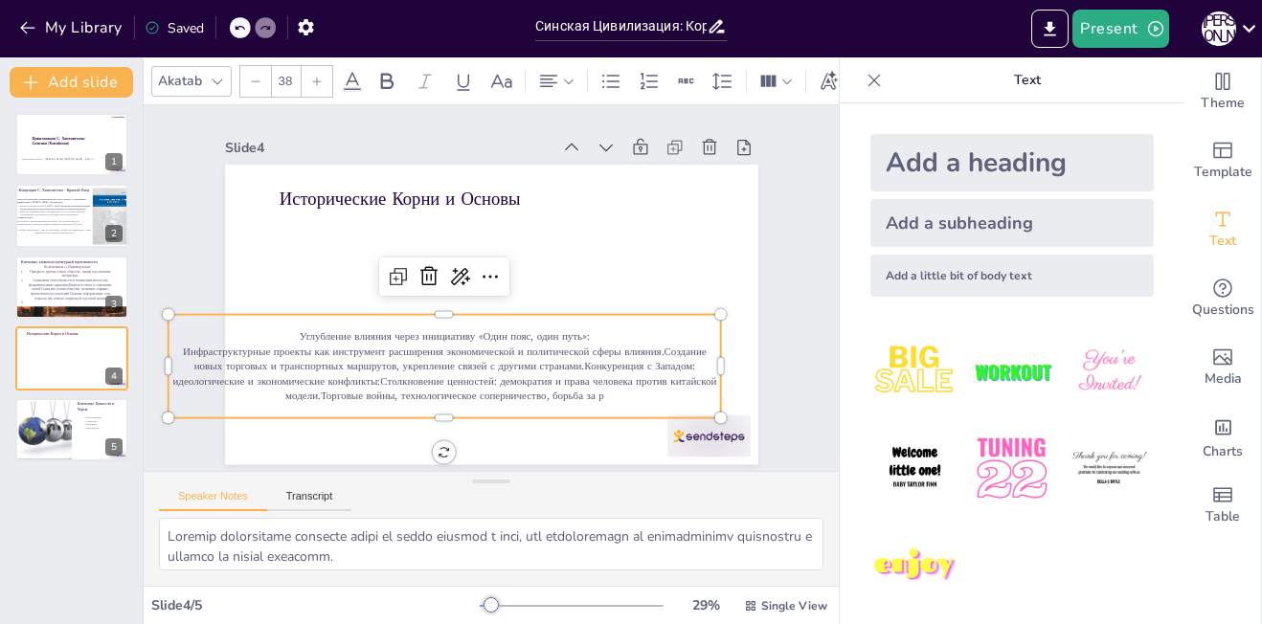
click at [570, 361] on p "Инфраструктурные проекты как инструмент расширения экономической и политической…" at bounding box center [444, 374] width 552 height 59
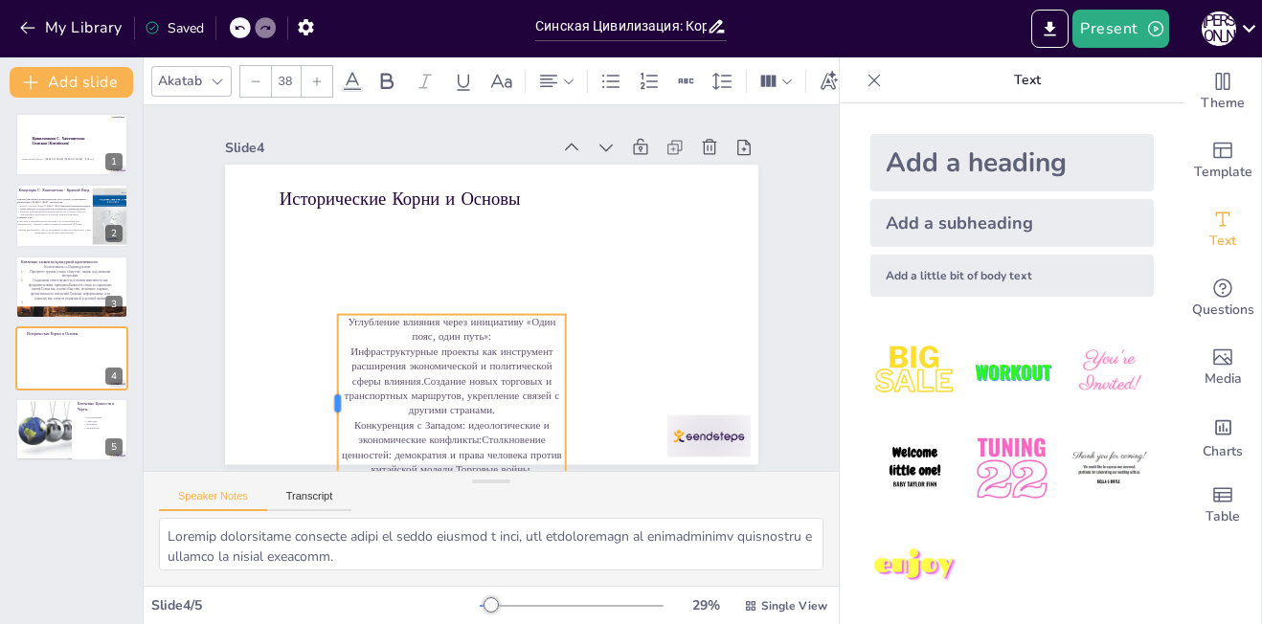
drag, startPoint x: 399, startPoint y: 347, endPoint x: 299, endPoint y: 338, distance: 100.9
click at [302, 338] on div at bounding box center [319, 386] width 34 height 178
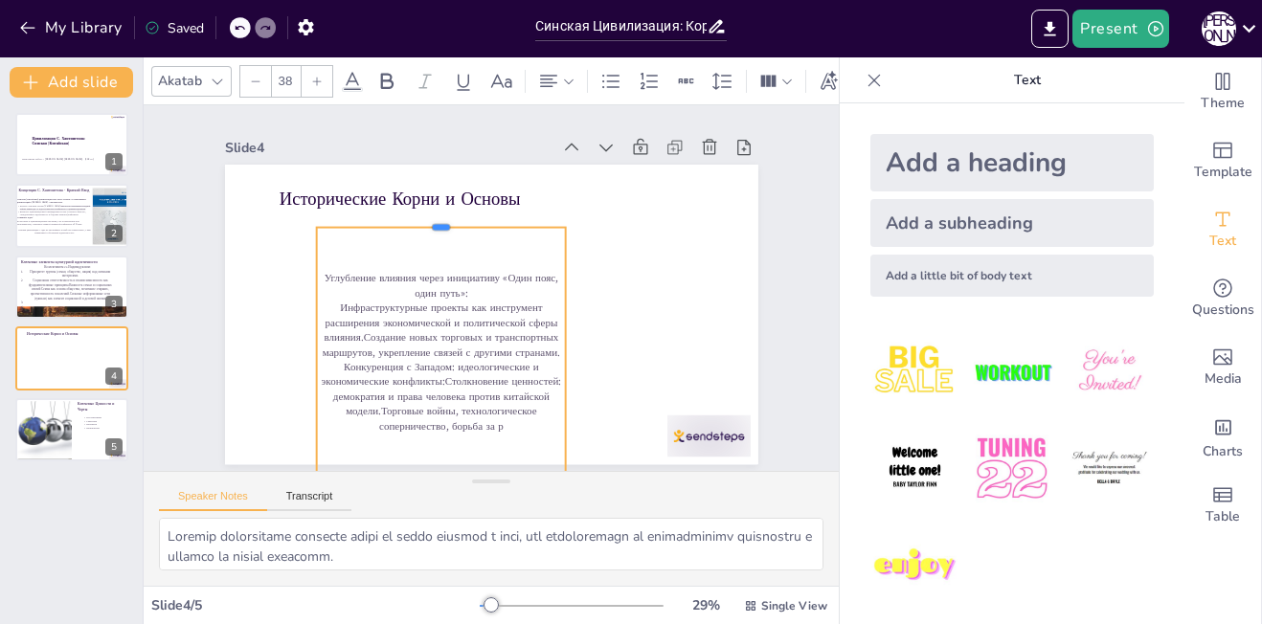
drag, startPoint x: 424, startPoint y: 305, endPoint x: 427, endPoint y: 223, distance: 82.4
click at [427, 223] on div at bounding box center [449, 214] width 250 height 41
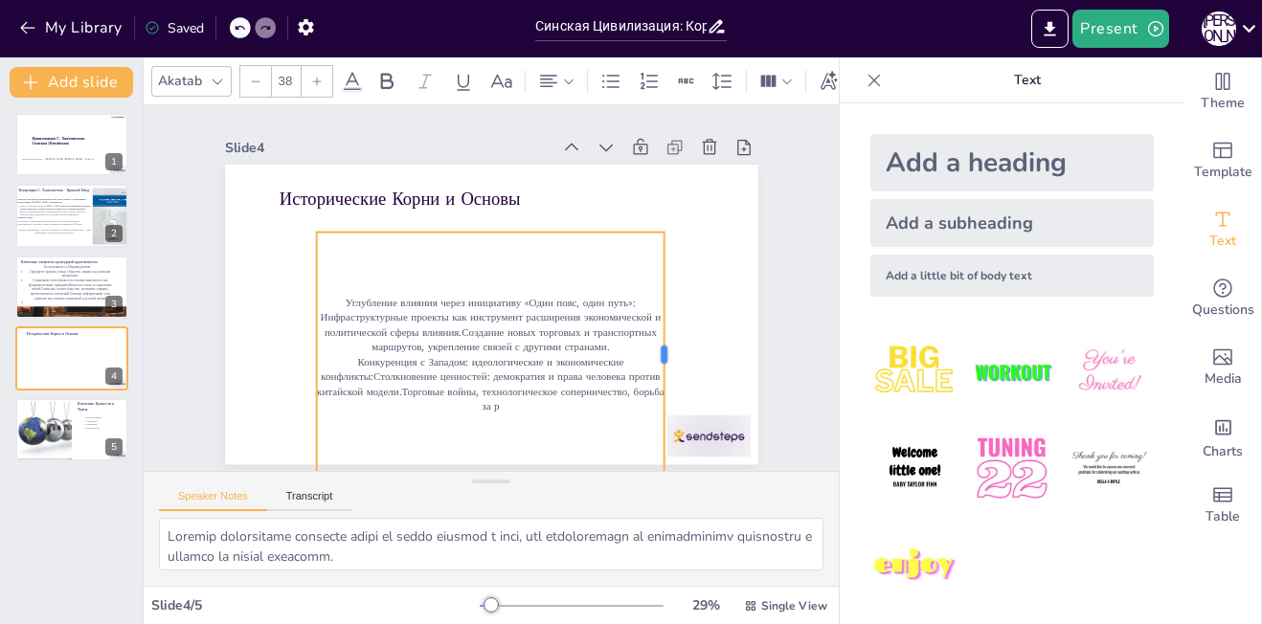
drag, startPoint x: 549, startPoint y: 351, endPoint x: 654, endPoint y: 334, distance: 106.7
click at [654, 334] on div at bounding box center [663, 373] width 41 height 245
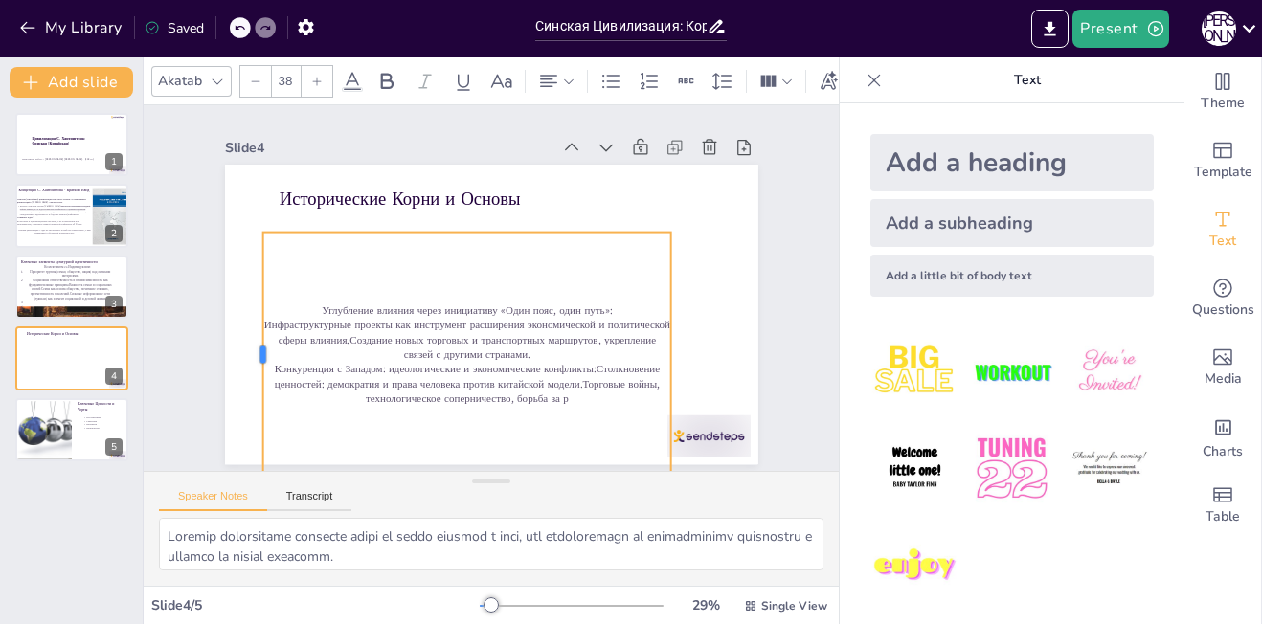
drag, startPoint x: 299, startPoint y: 351, endPoint x: 245, endPoint y: 333, distance: 56.6
click at [247, 333] on div at bounding box center [254, 355] width 15 height 245
drag, startPoint x: 415, startPoint y: 234, endPoint x: 344, endPoint y: 259, distance: 75.4
click at [344, 259] on div "Углубление влияния через инициативу «Один пояс, один путь»: Инфраструктурные пр…" at bounding box center [466, 355] width 408 height 245
drag, startPoint x: 405, startPoint y: 228, endPoint x: 331, endPoint y: 250, distance: 76.9
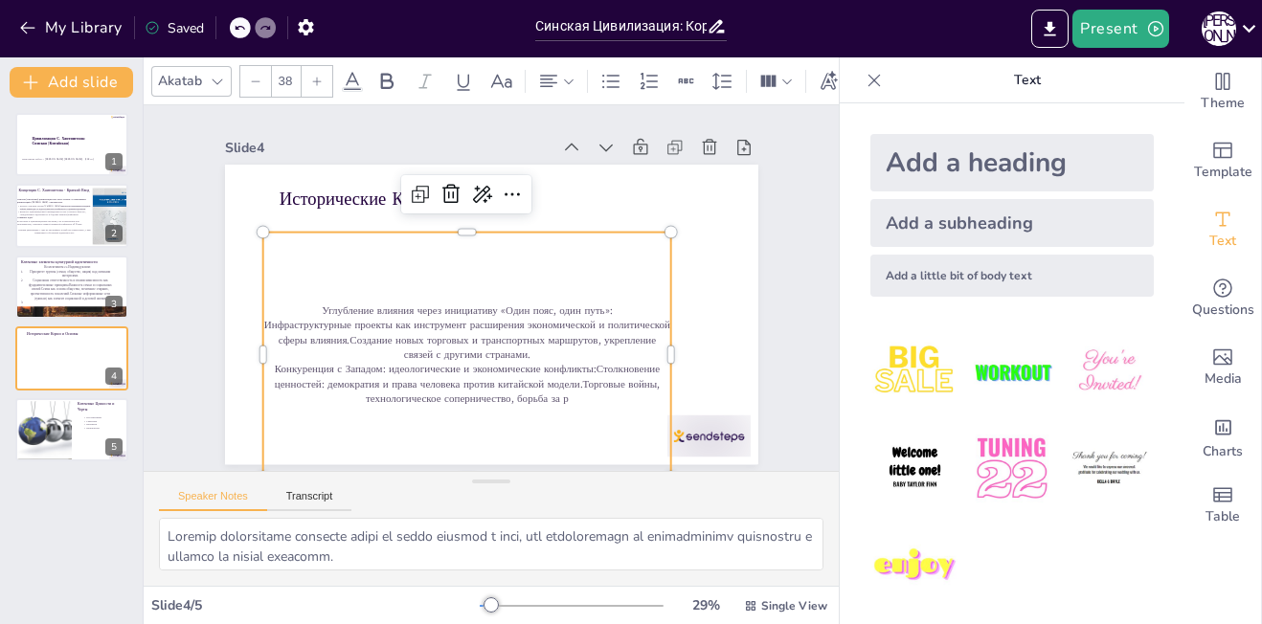
click at [331, 250] on div "Углубление влияния через инициативу «Один пояс, один путь»: Инфраструктурные пр…" at bounding box center [466, 355] width 408 height 245
drag, startPoint x: 423, startPoint y: 259, endPoint x: 333, endPoint y: 253, distance: 90.2
click at [333, 253] on div "Углубление влияния через инициативу «Один пояс, один путь»: Инфраструктурные пр…" at bounding box center [424, 263] width 245 height 408
drag, startPoint x: 305, startPoint y: 307, endPoint x: 491, endPoint y: 301, distance: 185.9
click at [491, 301] on p "Углубление влияния через инициативу «Один пояс, один путь»:" at bounding box center [464, 308] width 408 height 57
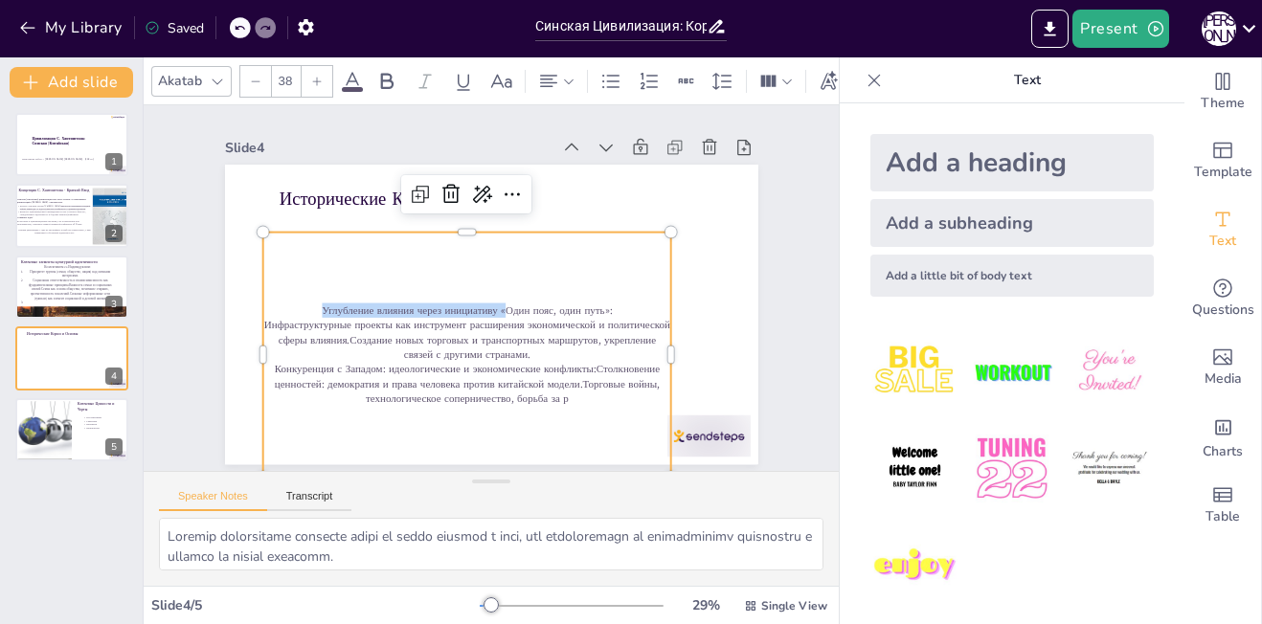
drag, startPoint x: 462, startPoint y: 245, endPoint x: 437, endPoint y: 237, distance: 27.3
click at [437, 237] on div "Углубление влияния через инициативу «Один пояс, один путь»: Инфраструктурные пр…" at bounding box center [447, 344] width 464 height 359
click at [596, 395] on p "Конкуренция с Западом: идеологические и экономические конфликты:Столкновение це…" at bounding box center [466, 385] width 408 height 44
click at [596, 395] on p "Конкуренция с Западом: идеологические и экономические конфликты:Столкновение це…" at bounding box center [447, 377] width 409 height 128
click at [596, 395] on p "Конкуренция с Западом: идеологические и экономические конфликты:Столкновение це…" at bounding box center [457, 381] width 411 height 87
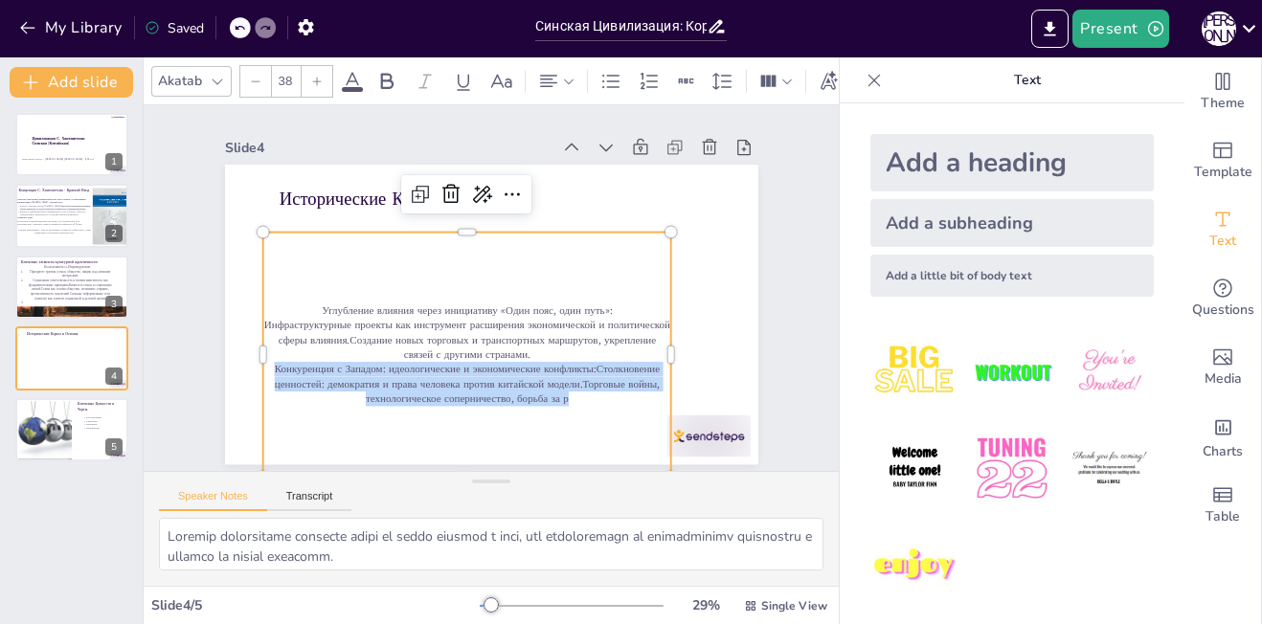
click at [596, 395] on p "Конкуренция с Западом: идеологические и экономические конфликты:Столкновение це…" at bounding box center [466, 385] width 408 height 44
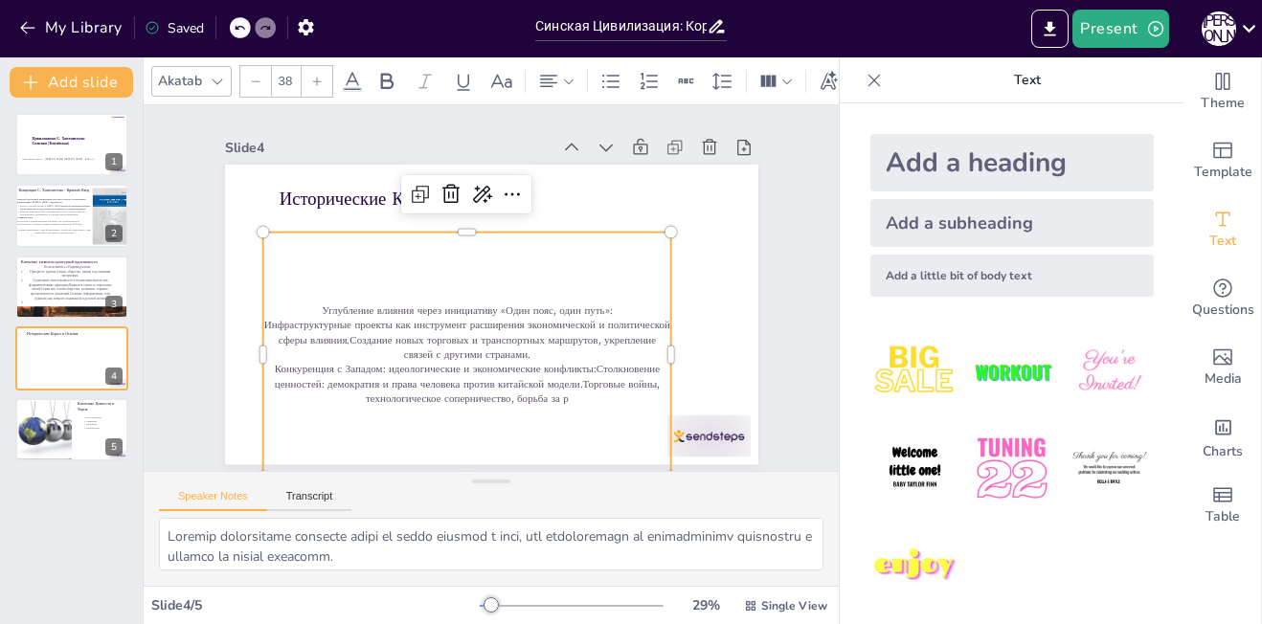
click at [519, 409] on div "Углубление влияния через инициативу «Один пояс, один путь»: Инфраструктурные пр…" at bounding box center [466, 355] width 408 height 245
click at [65, 368] on div at bounding box center [66, 367] width 88 height 53
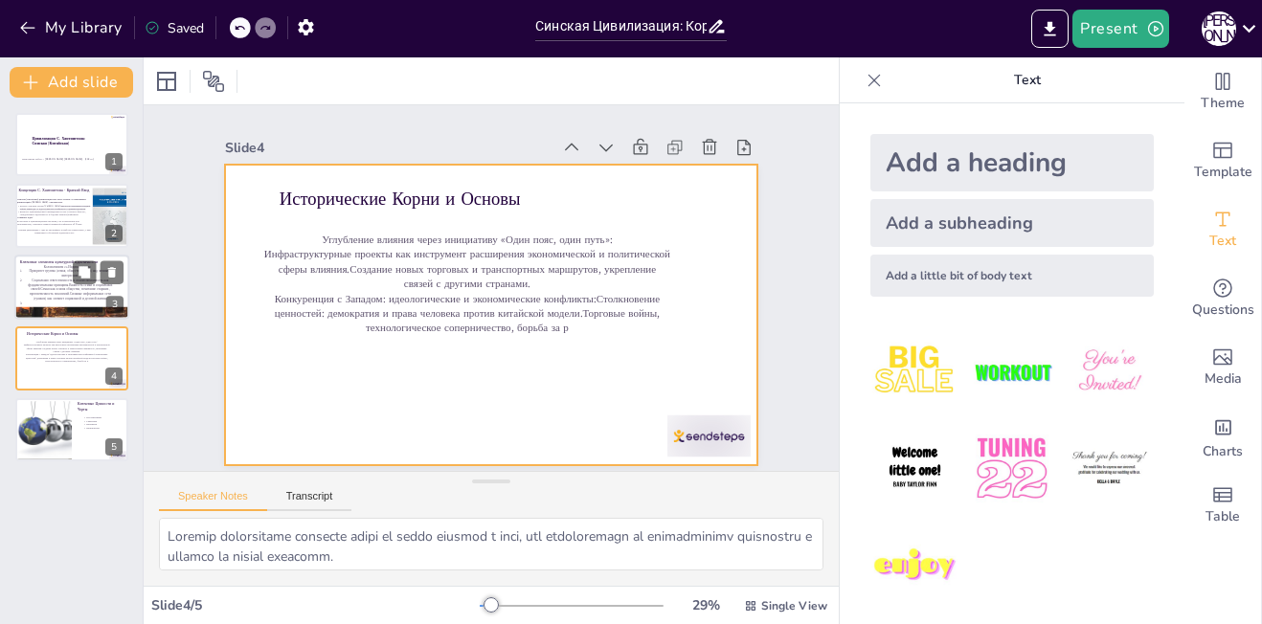
scroll to position [4, 0]
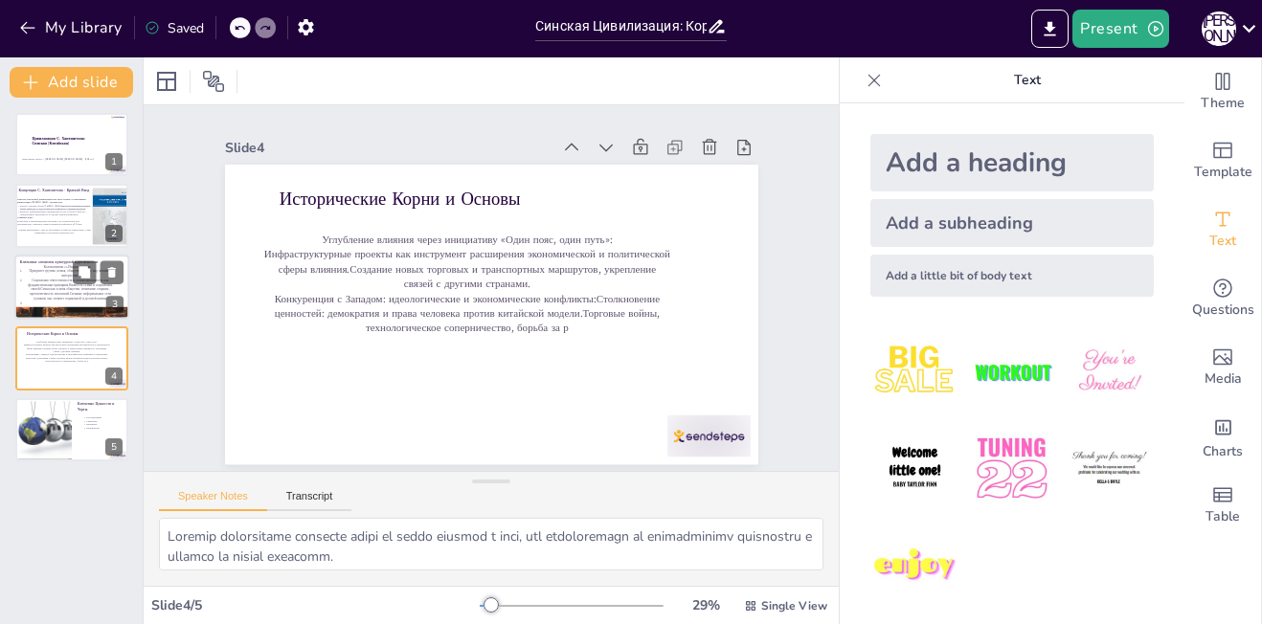
click at [56, 300] on p "Социальная ответственность и взаимозависимость как фундаментальные принципы.Важ…" at bounding box center [70, 289] width 93 height 23
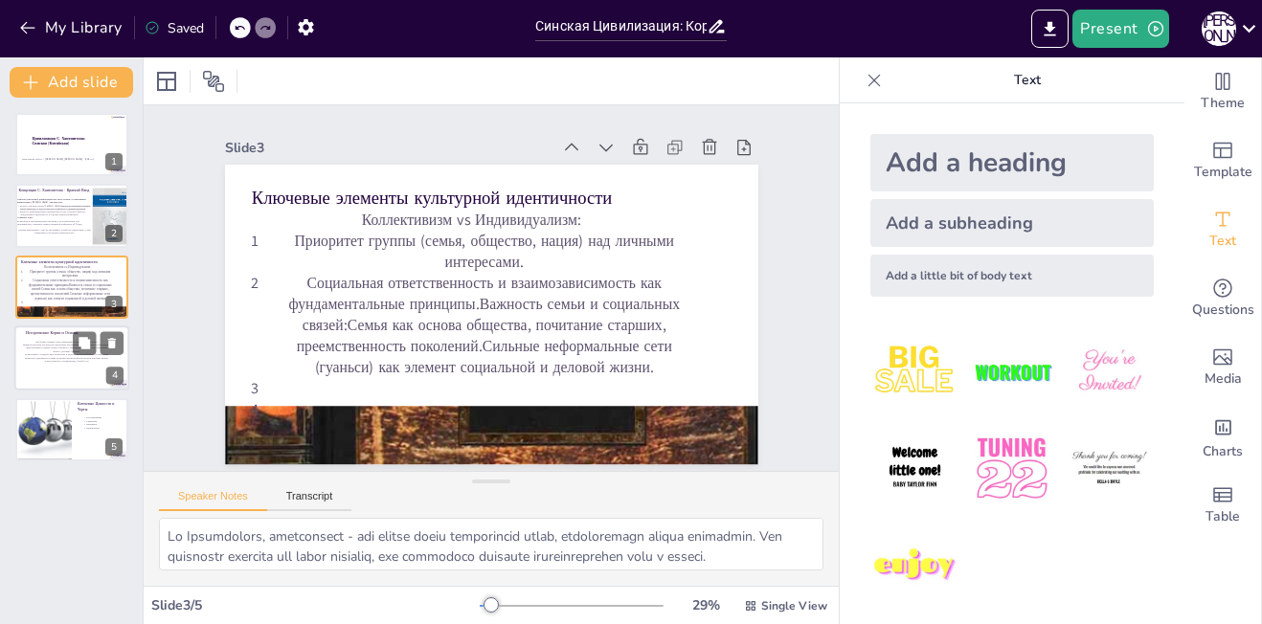
scroll to position [0, 0]
click at [62, 351] on p "Инфраструктурные проекты как инструмент расширения экономической и политической…" at bounding box center [66, 349] width 88 height 10
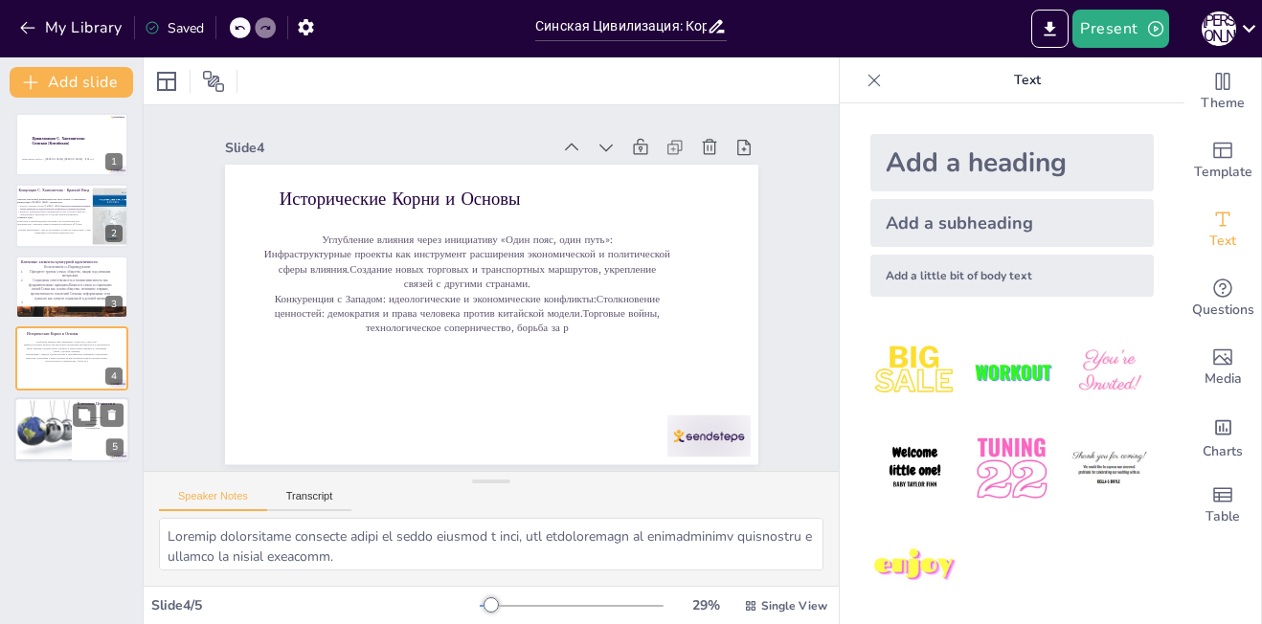
click at [70, 400] on div at bounding box center [42, 433] width 57 height 89
type textarea "Loremipsumdo s ametconse adipisci elitseddoeiu temporin utlabo, etdo ma aliqu e…"
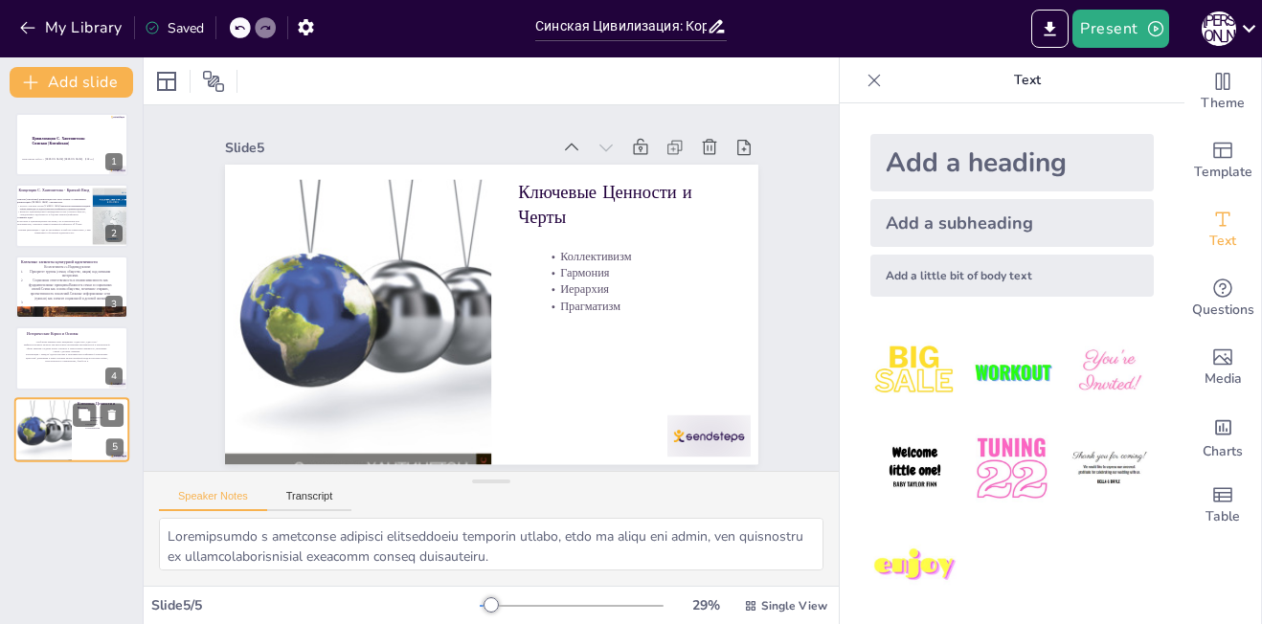
scroll to position [4, 0]
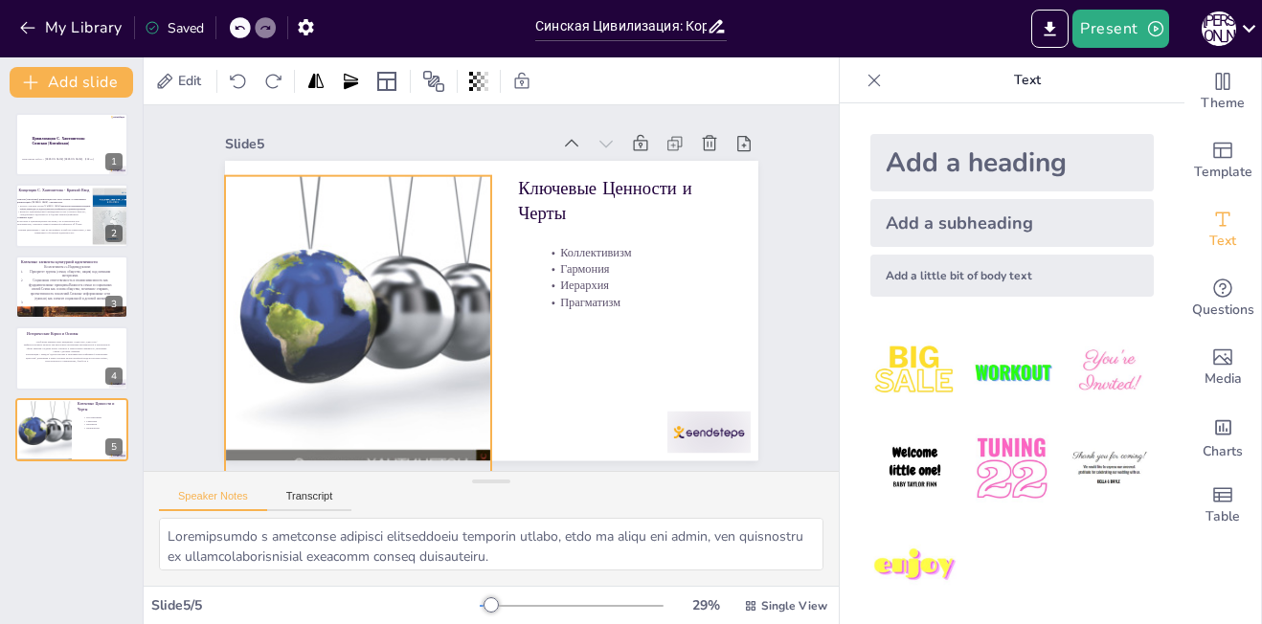
click at [383, 220] on div at bounding box center [353, 297] width 346 height 457
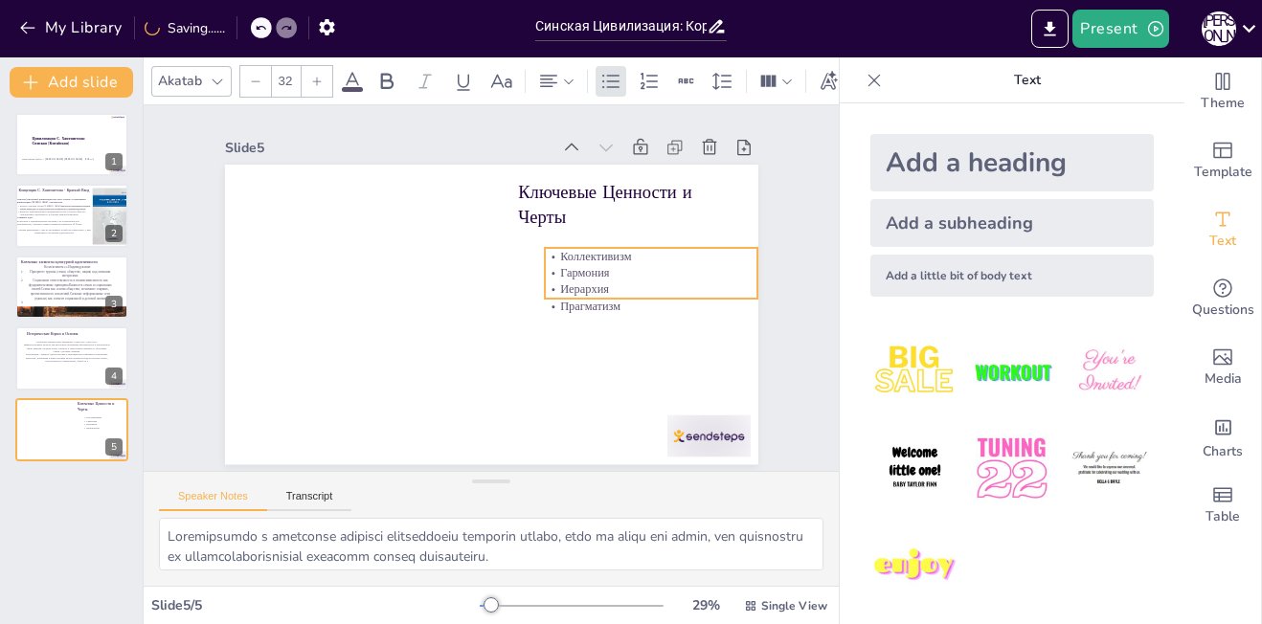
click at [564, 248] on p "Коллективизм" at bounding box center [652, 256] width 214 height 16
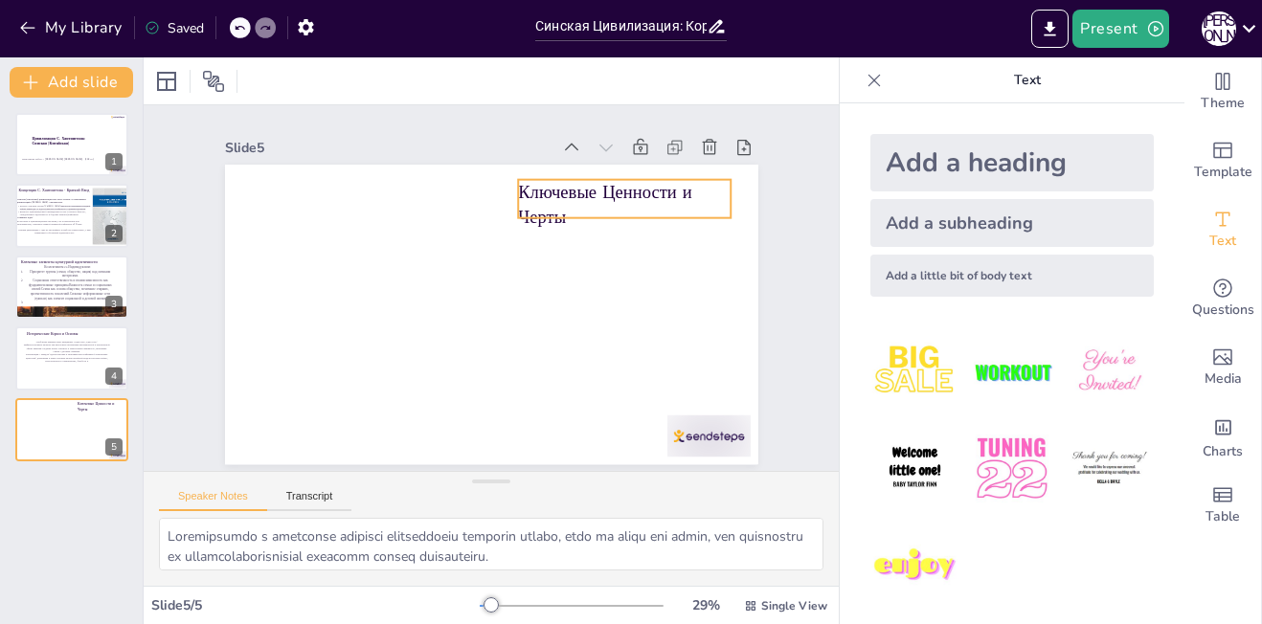
click at [518, 181] on p "Ключевые Ценности и Черты" at bounding box center [625, 205] width 214 height 50
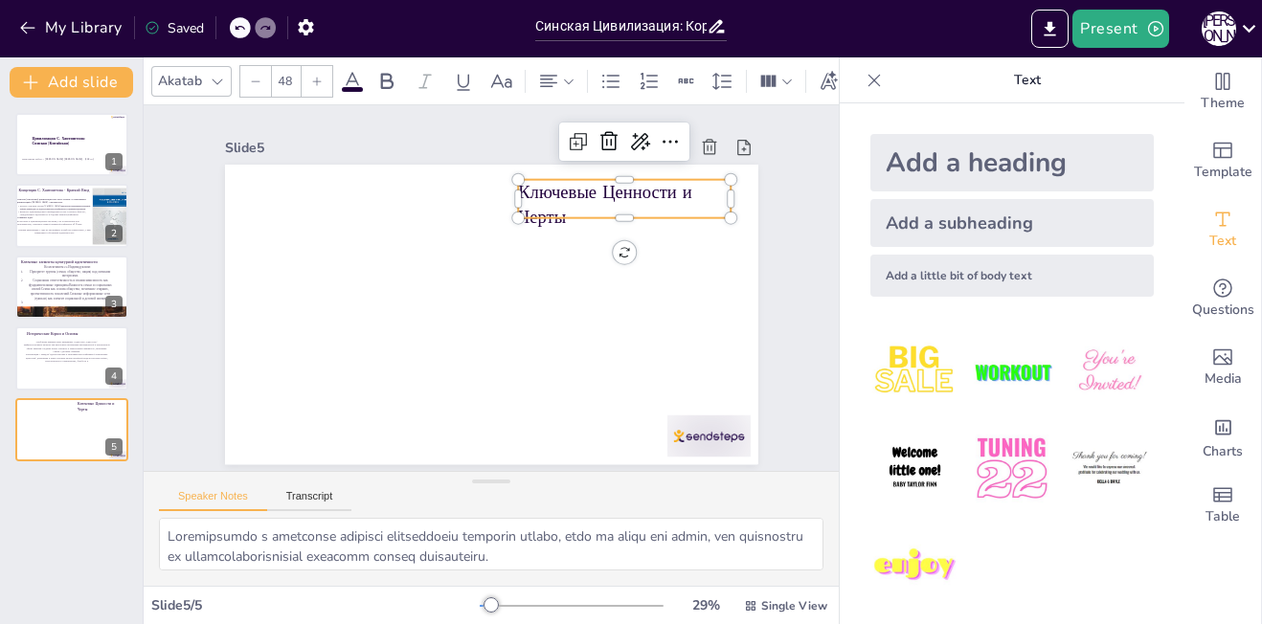
click at [518, 181] on p "Ключевые Ценности и Черты" at bounding box center [625, 205] width 214 height 50
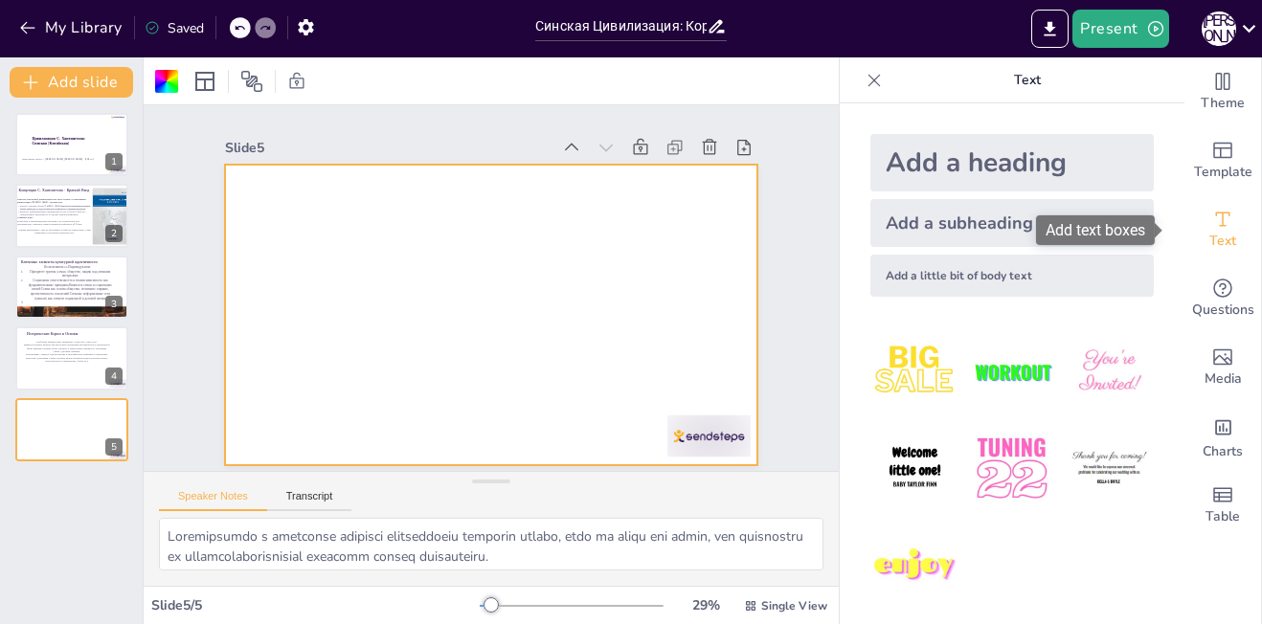
click at [1223, 214] on div "Text" at bounding box center [1222, 229] width 77 height 69
click at [935, 223] on div "Add a subheading" at bounding box center [1011, 223] width 283 height 48
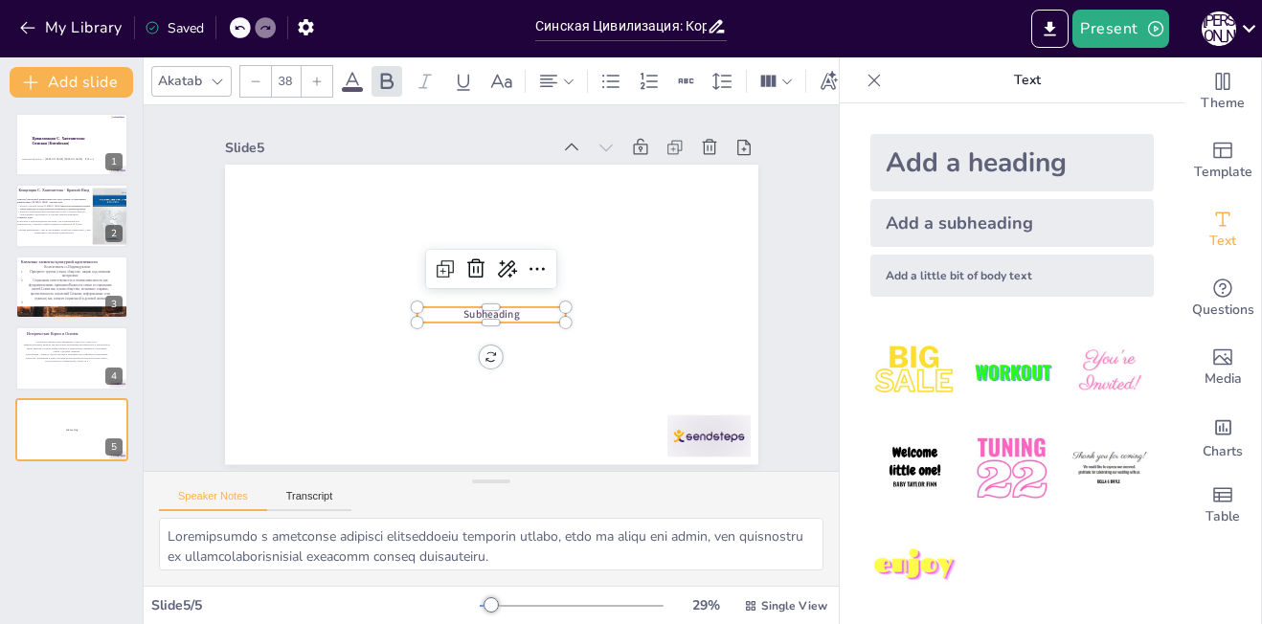
click at [520, 309] on p "Subheading" at bounding box center [491, 314] width 148 height 14
click at [520, 315] on p "Subheading" at bounding box center [491, 322] width 148 height 14
click at [520, 316] on p "Subheading" at bounding box center [487, 322] width 149 height 31
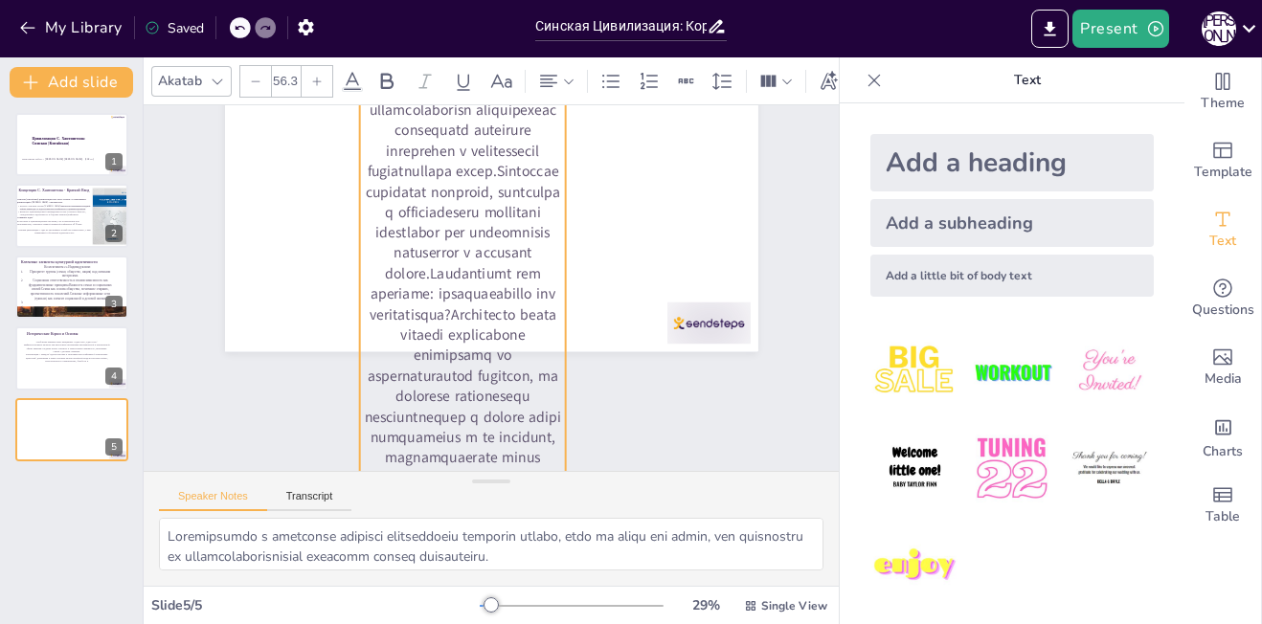
drag, startPoint x: 399, startPoint y: 193, endPoint x: 355, endPoint y: 228, distance: 55.9
click at [355, 228] on div at bounding box center [491, 202] width 533 height 300
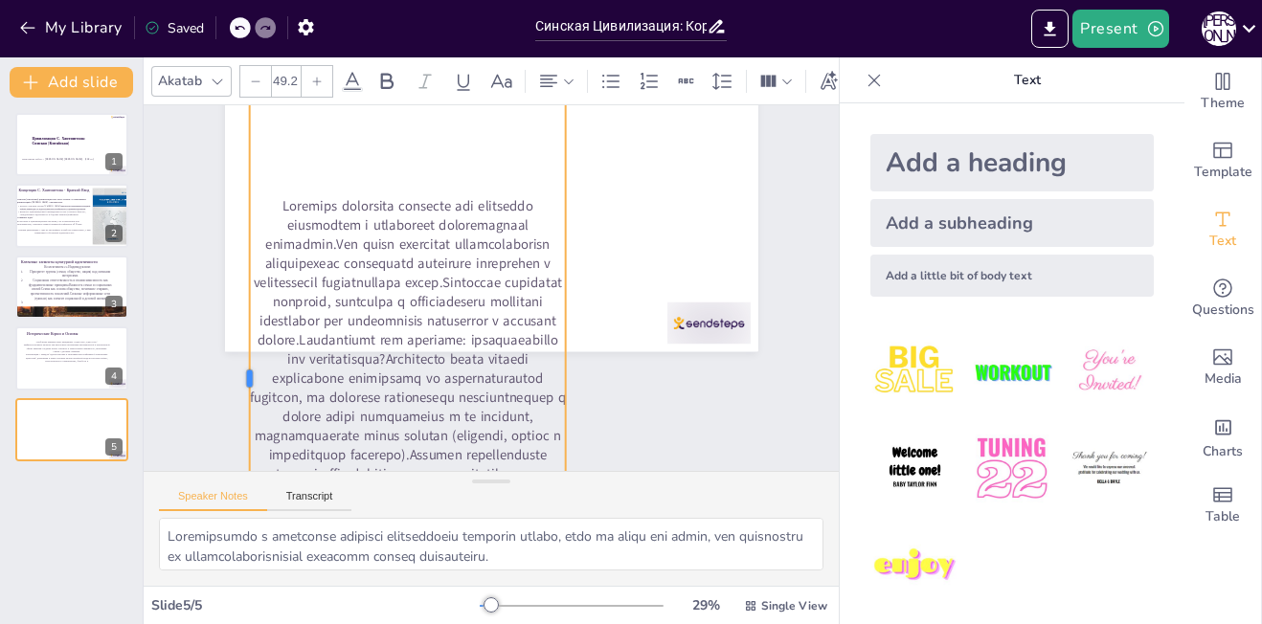
drag, startPoint x: 355, startPoint y: 365, endPoint x: 232, endPoint y: 349, distance: 124.6
click at [232, 349] on div at bounding box center [233, 352] width 83 height 648
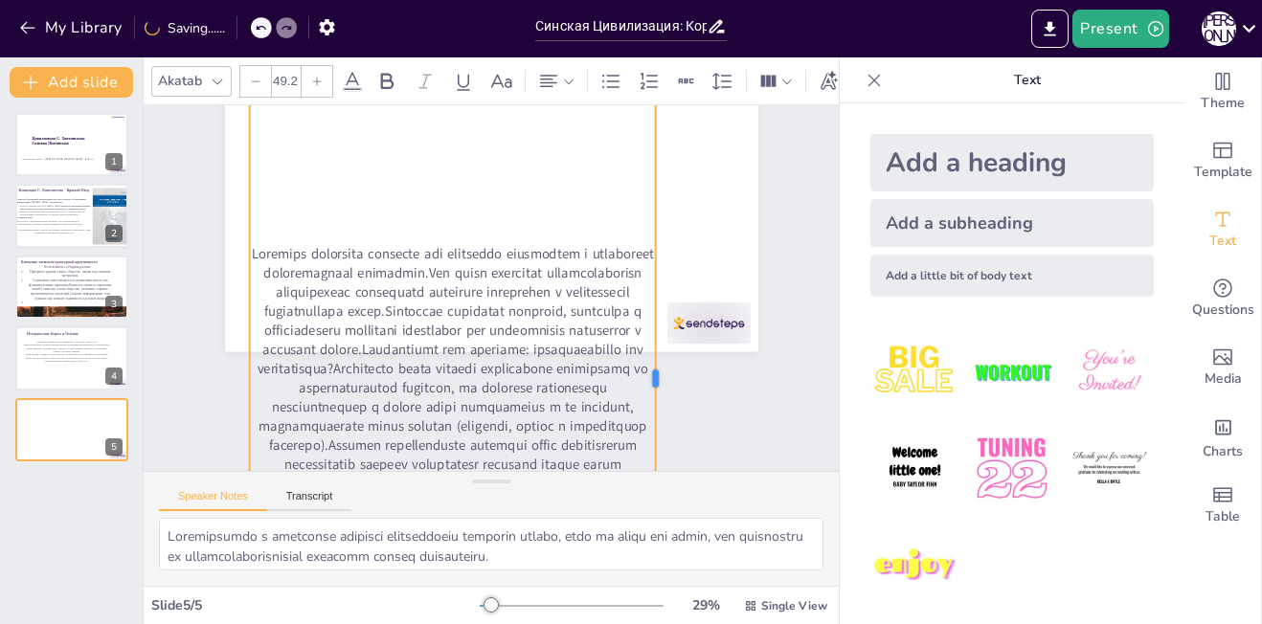
drag, startPoint x: 550, startPoint y: 320, endPoint x: 640, endPoint y: 298, distance: 92.7
click at [656, 298] on div at bounding box center [663, 379] width 15 height 650
click at [495, 263] on p at bounding box center [443, 374] width 432 height 309
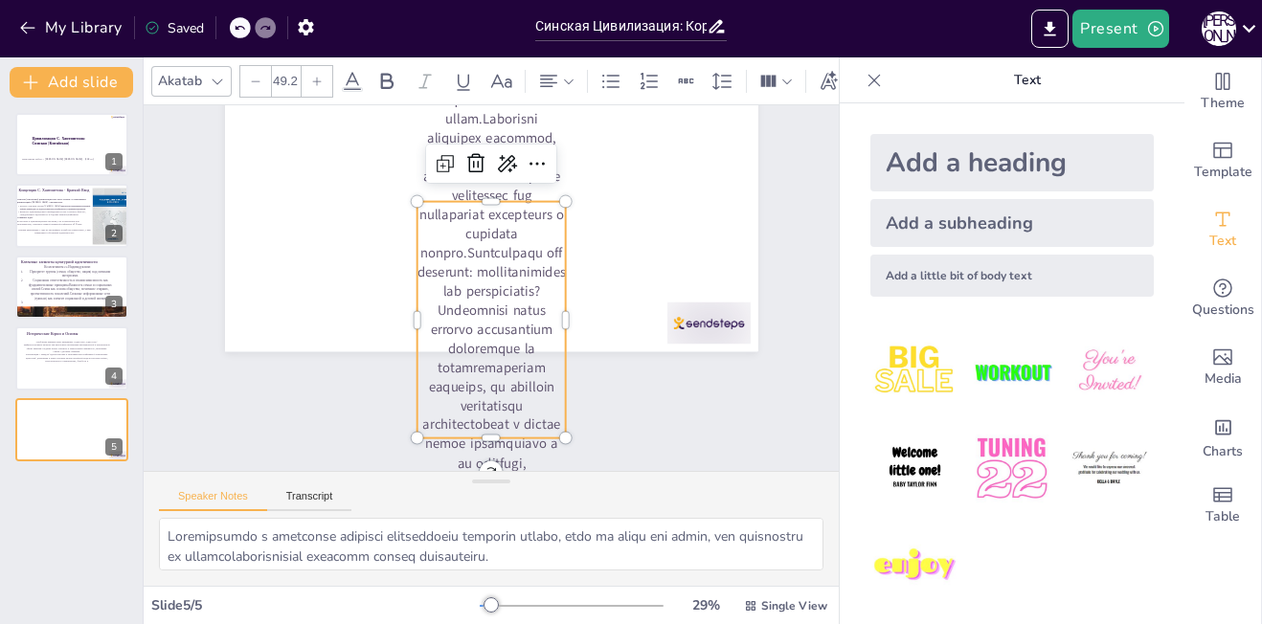
scroll to position [103, 0]
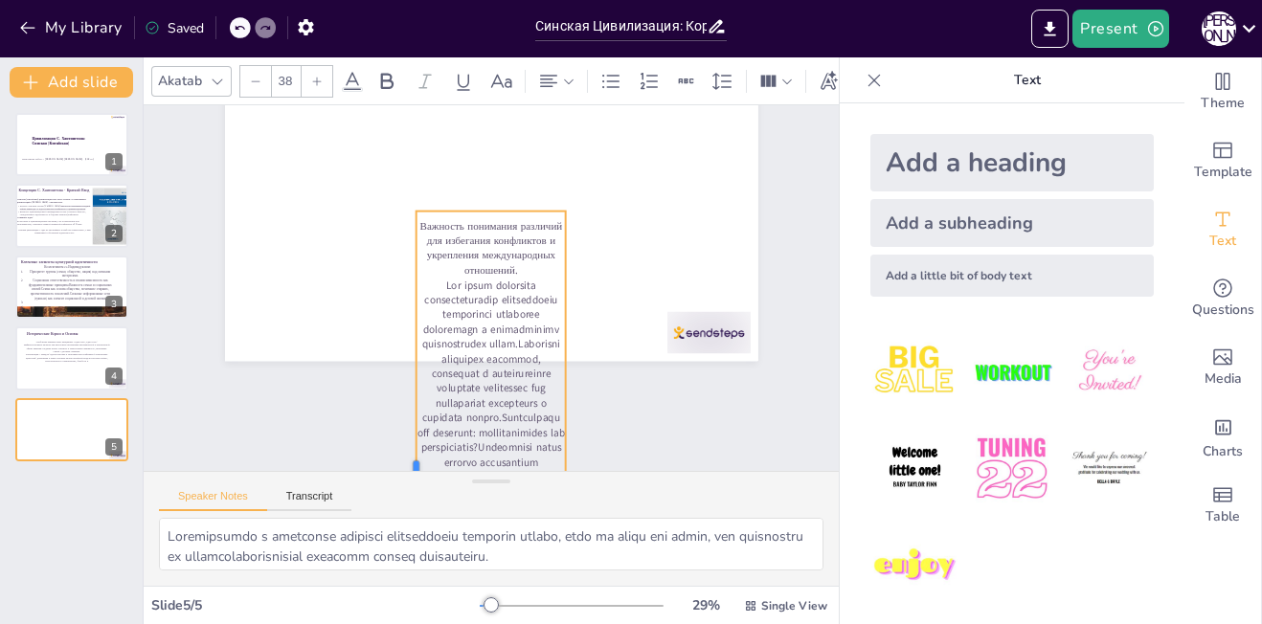
drag, startPoint x: 400, startPoint y: 322, endPoint x: 302, endPoint y: 326, distance: 98.7
click at [400, 326] on div at bounding box center [407, 470] width 15 height 517
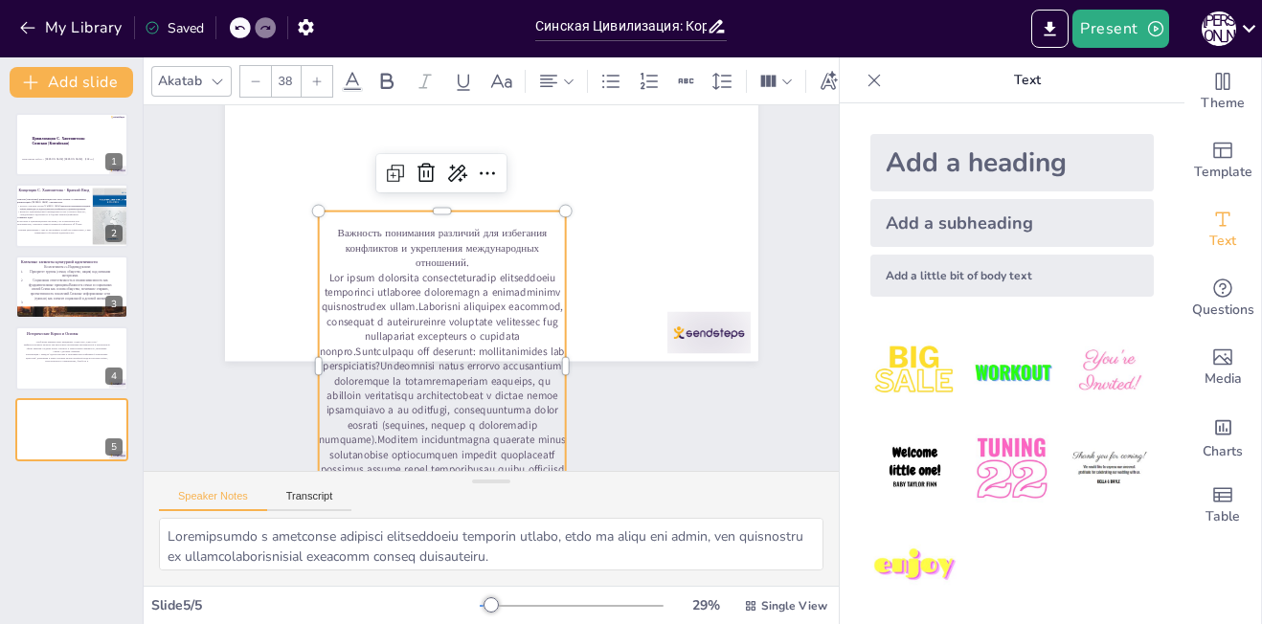
click at [404, 331] on p at bounding box center [441, 389] width 247 height 237
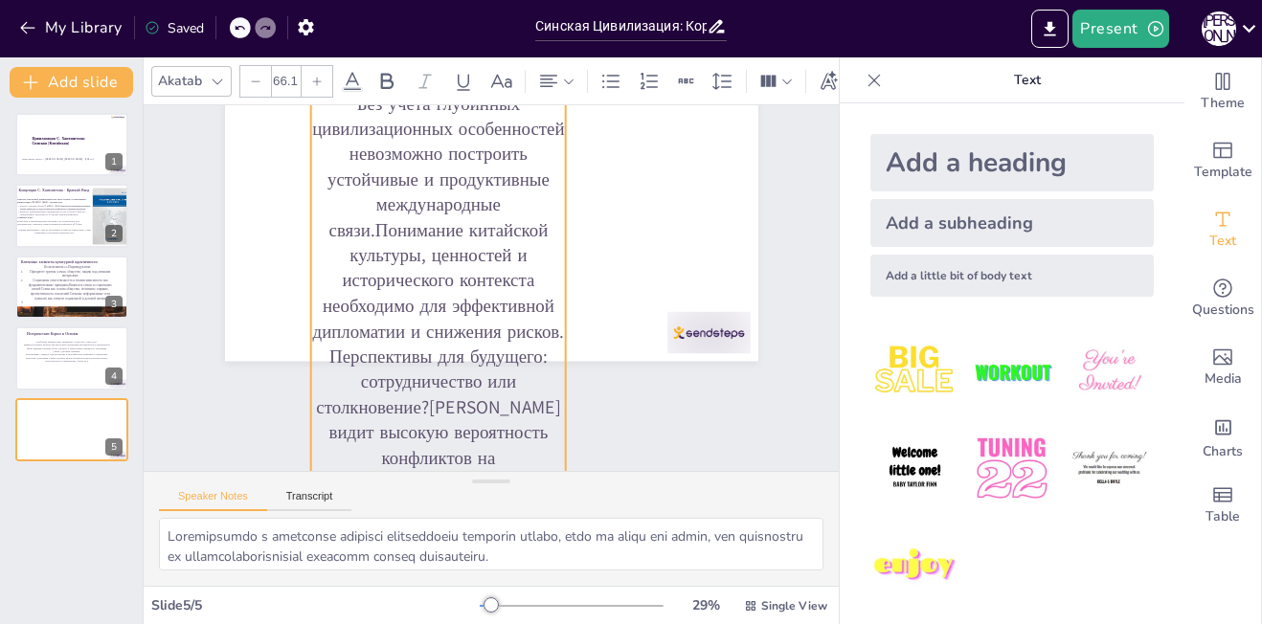
type input "66.4"
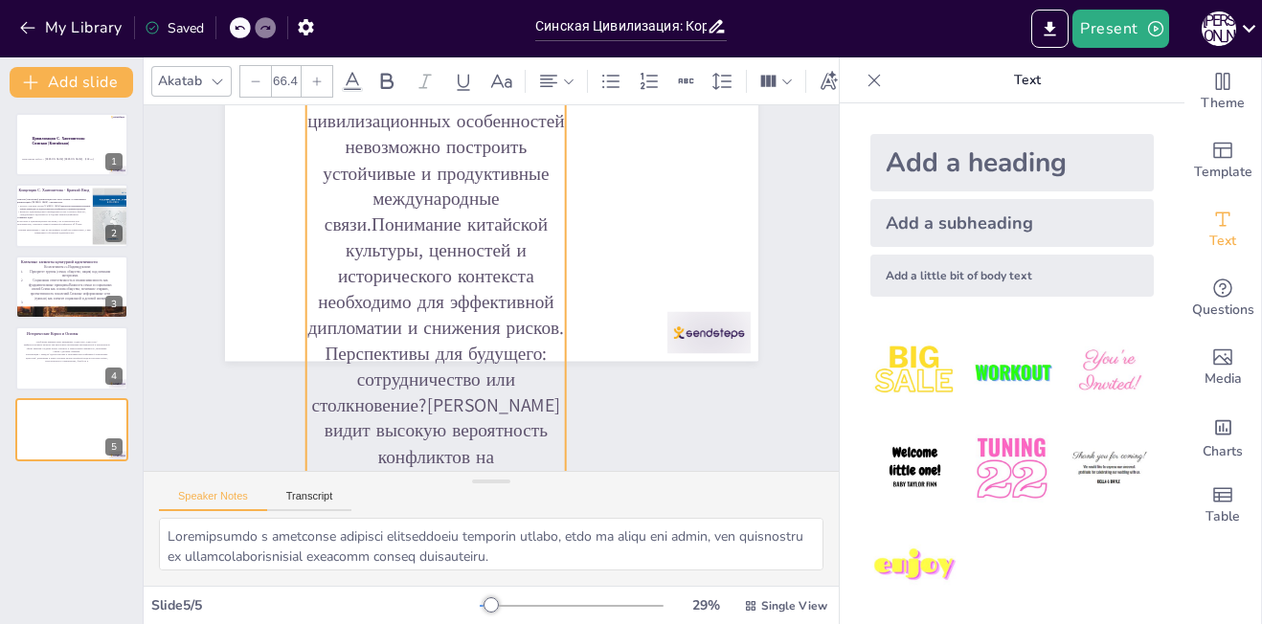
drag, startPoint x: 403, startPoint y: 205, endPoint x: 292, endPoint y: 157, distance: 121.0
click at [292, 157] on div "Важность понимания различий для избегания конфликтов и укрепления международных…" at bounding box center [498, 212] width 561 height 354
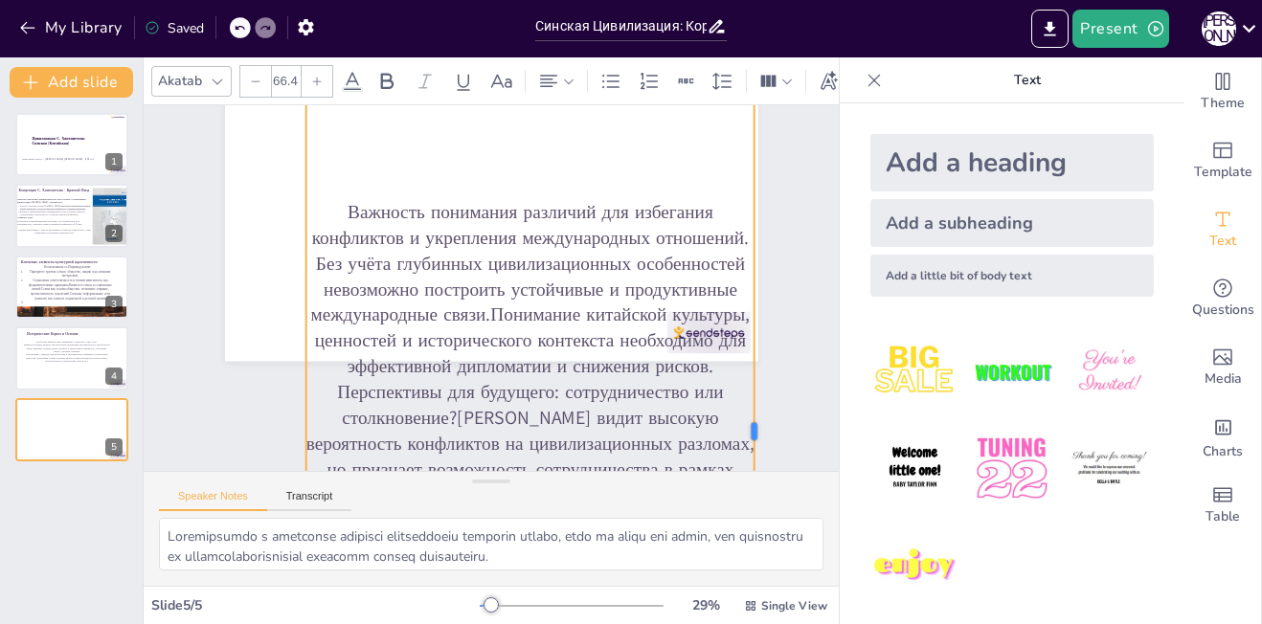
drag, startPoint x: 549, startPoint y: 420, endPoint x: 736, endPoint y: 370, distance: 194.4
click at [736, 361] on div "Важность понимания различий для избегания конфликтов и укрепления международных…" at bounding box center [491, 211] width 533 height 300
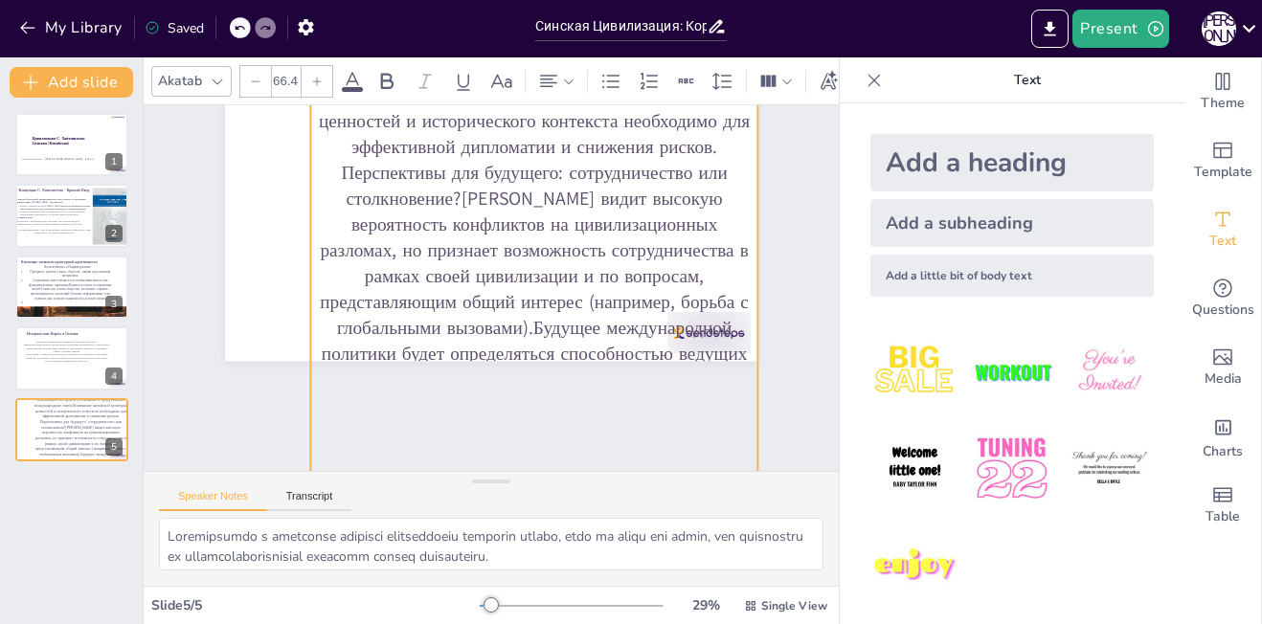
click at [621, 214] on p "Перспективы для будущего: сотрудничество или столкновение?[PERSON_NAME] видит в…" at bounding box center [533, 315] width 447 height 309
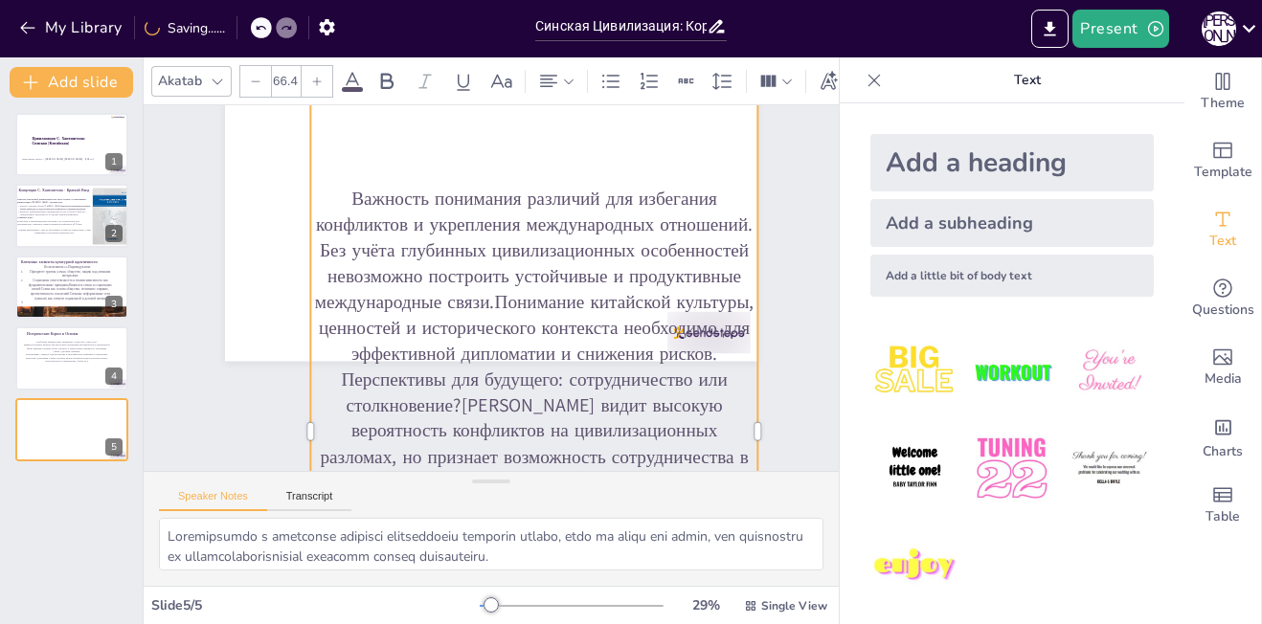
click at [564, 311] on p "Без учёта глубинных цивилизационных особенностей невозможно построить устойчивы…" at bounding box center [532, 306] width 459 height 175
click at [462, 368] on p "Без учёта глубинных цивилизационных особенностей невозможно построить устойчивы…" at bounding box center [533, 302] width 447 height 129
click at [481, 305] on p "Без учёта глубинных цивилизационных особенностей невозможно построить устойчивы…" at bounding box center [532, 306] width 459 height 175
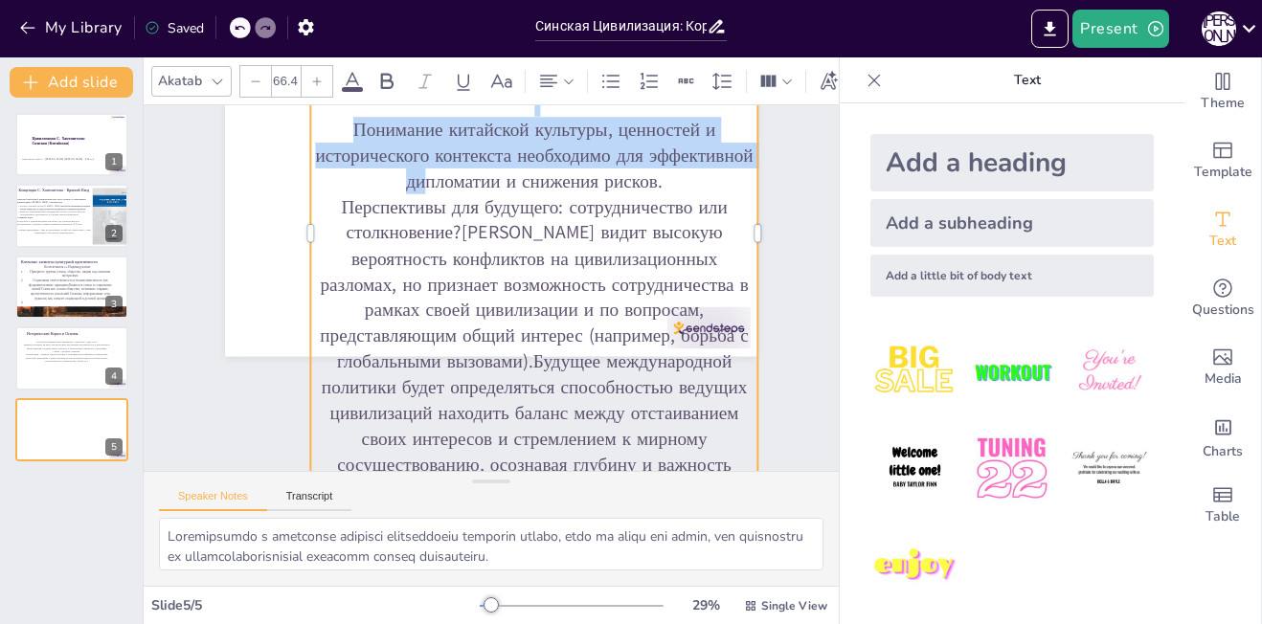
scroll to position [185, 0]
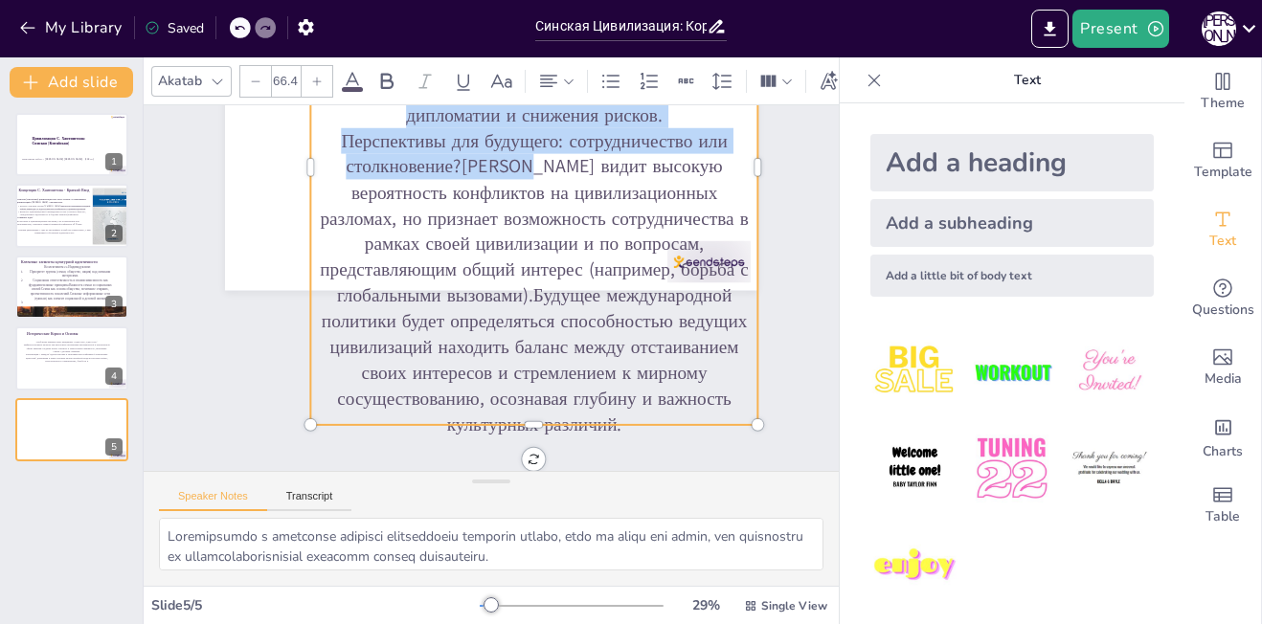
drag, startPoint x: 314, startPoint y: 142, endPoint x: 582, endPoint y: 520, distance: 463.6
click at [582, 520] on div "Slide 1 Цивилизация С. Хантингтона: Синская ([GEOGRAPHIC_DATA]) Выполнила работ…" at bounding box center [491, 345] width 695 height 481
click at [256, 76] on icon at bounding box center [255, 81] width 11 height 11
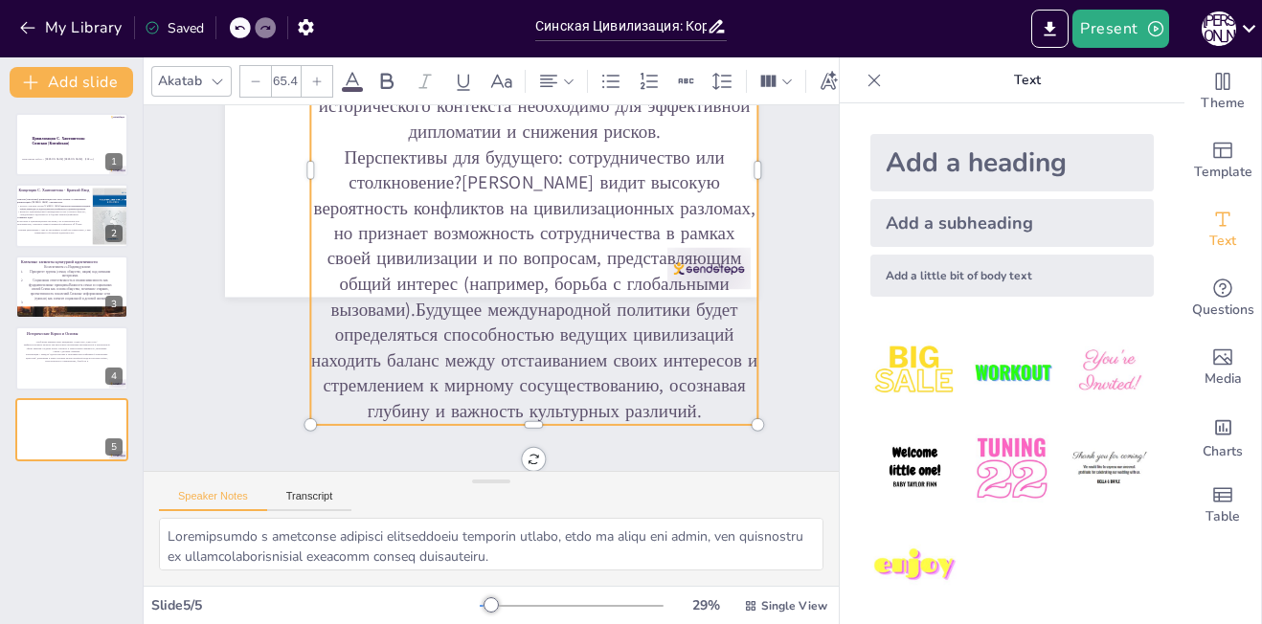
click at [256, 76] on icon at bounding box center [255, 81] width 11 height 11
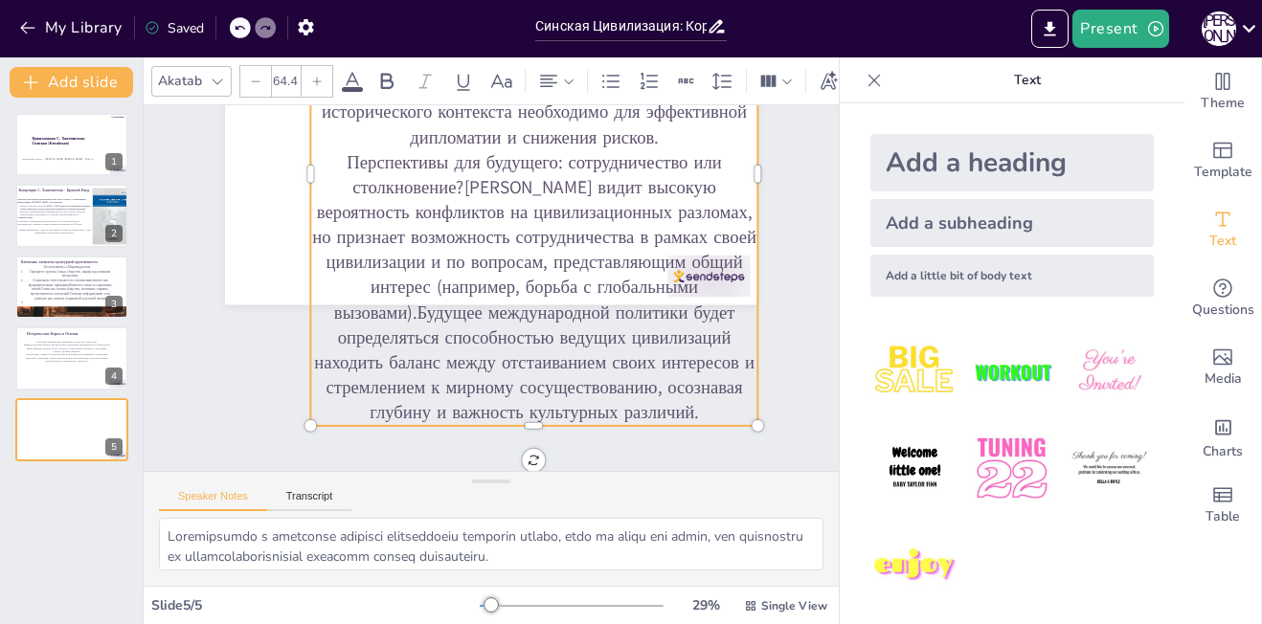
click at [256, 76] on icon at bounding box center [255, 81] width 11 height 11
type input "63.4"
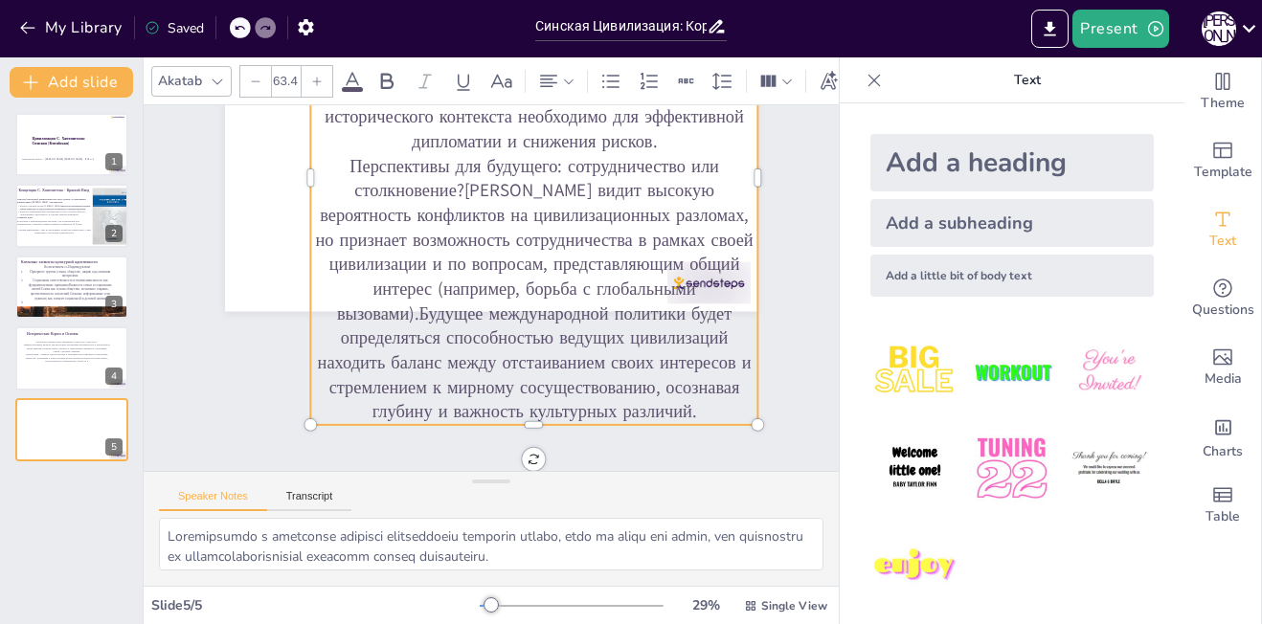
scroll to position [163, 0]
click at [243, 36] on div at bounding box center [240, 27] width 21 height 21
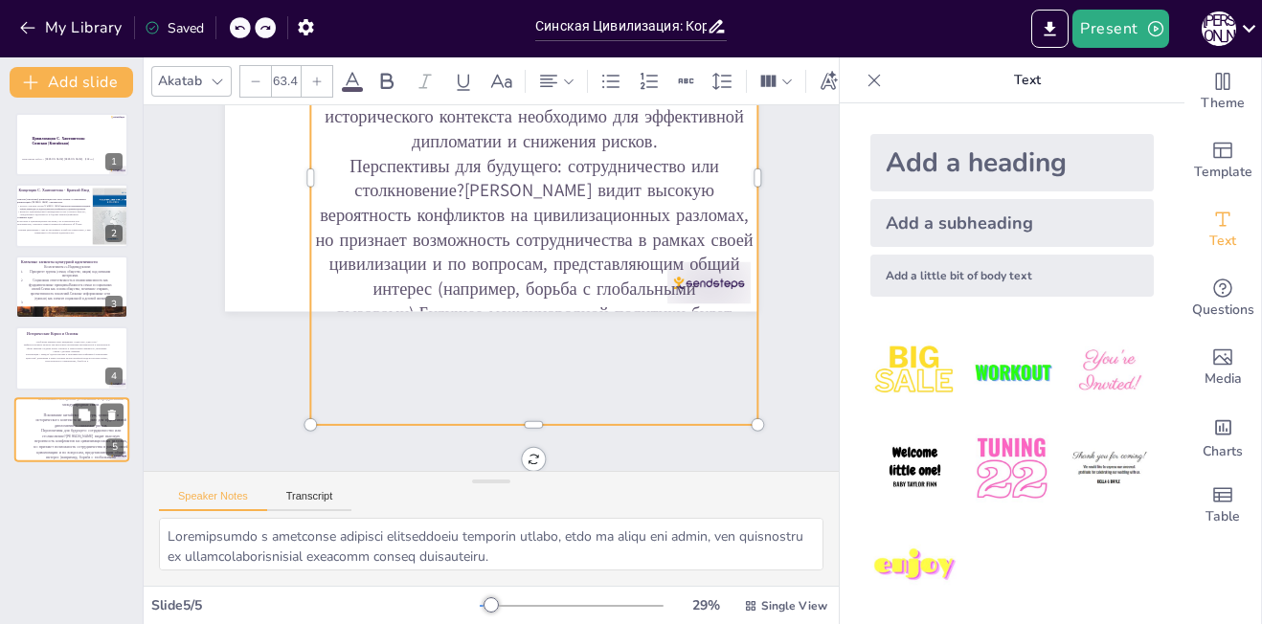
click at [87, 400] on p "Без учёта глубинных цивилизационных особенностей невозможно построить устойчивы…" at bounding box center [81, 399] width 97 height 16
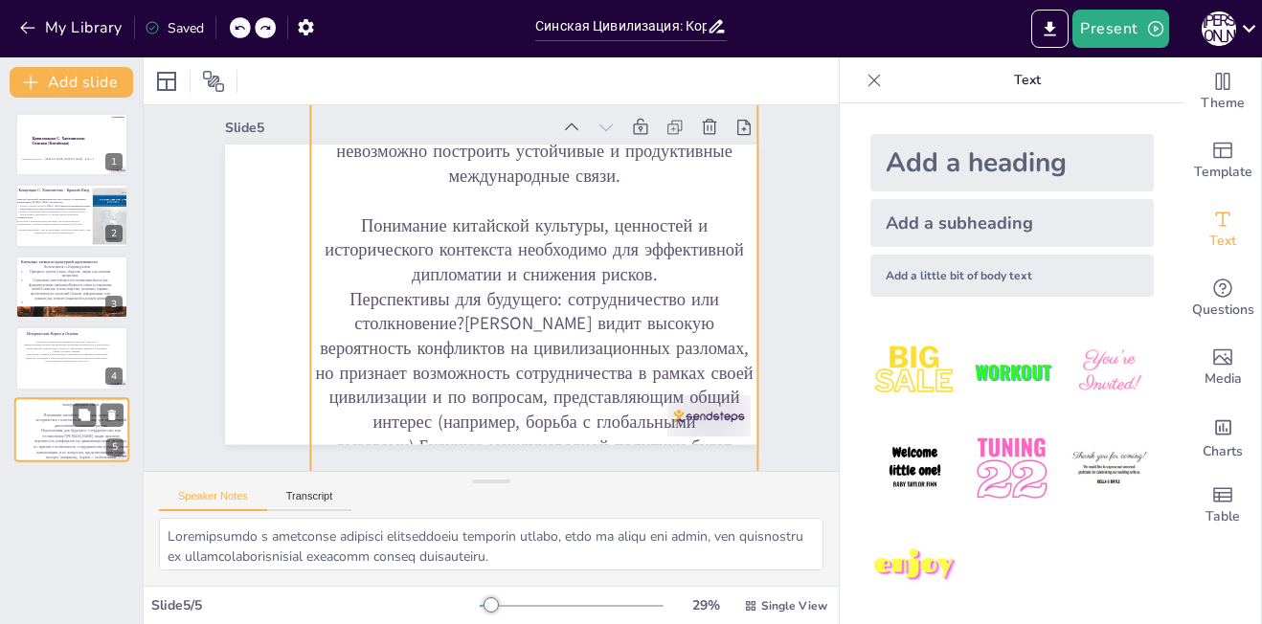
click at [44, 440] on p "Перспективы для будущего: сотрудничество или столкновение?[PERSON_NAME] видит в…" at bounding box center [81, 457] width 97 height 58
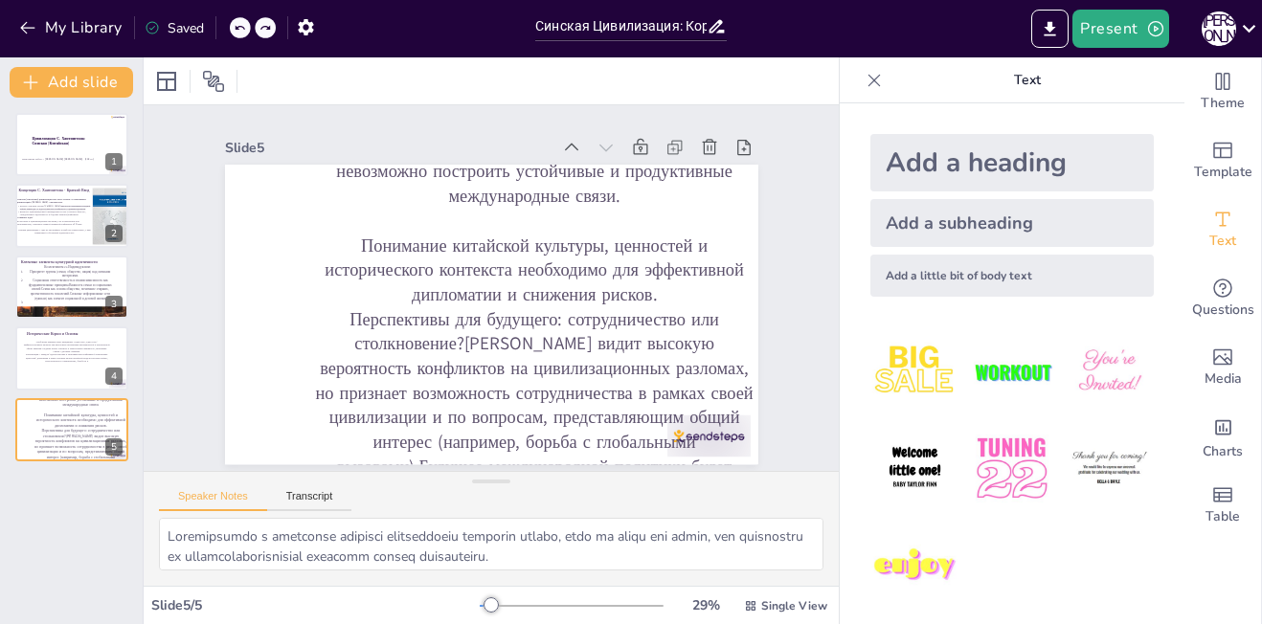
scroll to position [4, 0]
click at [262, 18] on div at bounding box center [265, 27] width 21 height 21
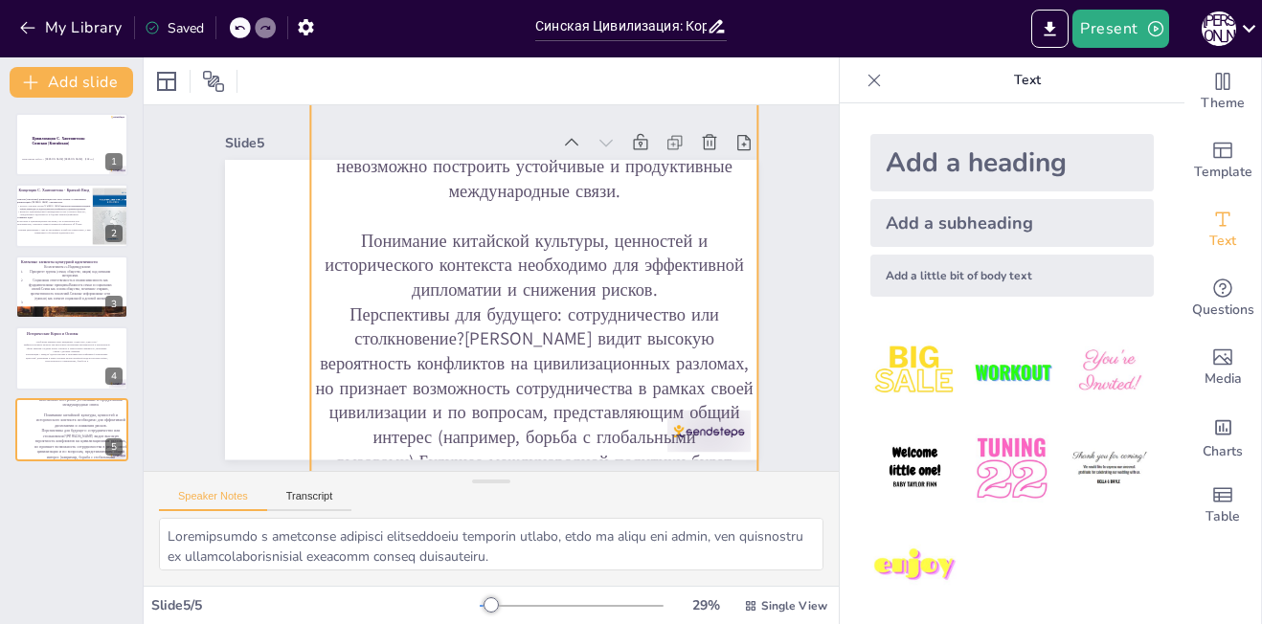
scroll to position [20, 0]
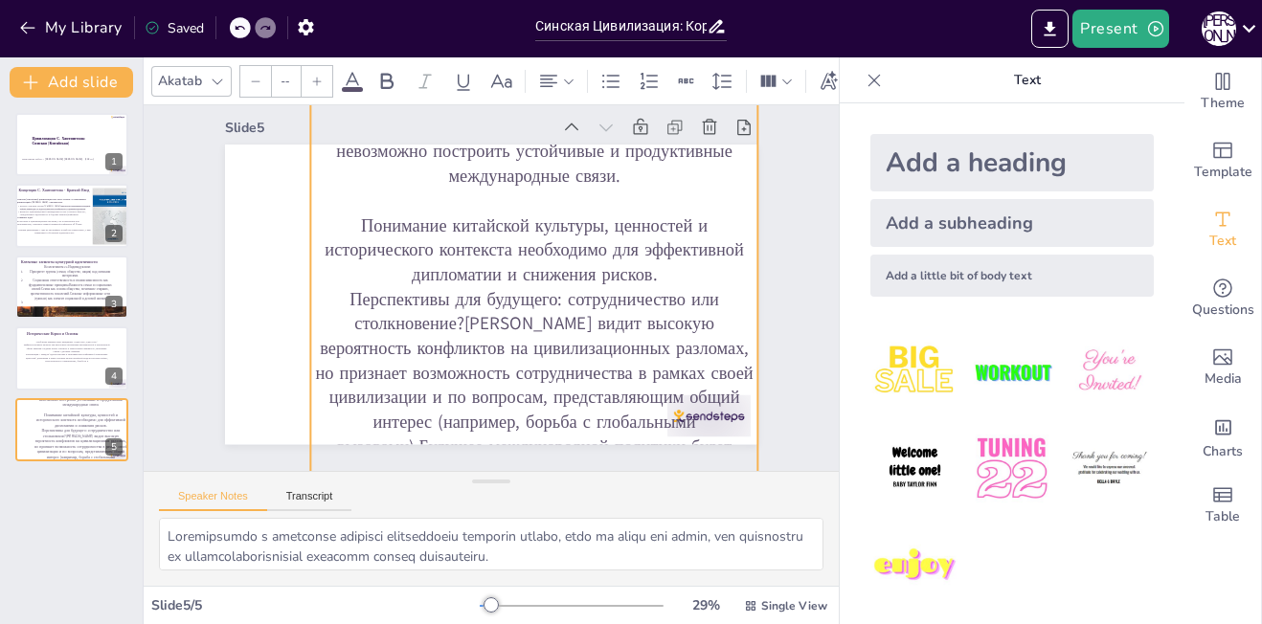
click at [310, 306] on p "Перспективы для будущего: сотрудничество или столкновение?[PERSON_NAME] видит в…" at bounding box center [533, 422] width 447 height 271
click at [328, 298] on p "Перспективы для будущего: сотрудничество или столкновение?[PERSON_NAME] видит в…" at bounding box center [533, 422] width 447 height 271
click at [328, 298] on p "Перспективы для будущего: сотрудничество или столкновение?[PERSON_NAME] видит в…" at bounding box center [490, 429] width 509 height 395
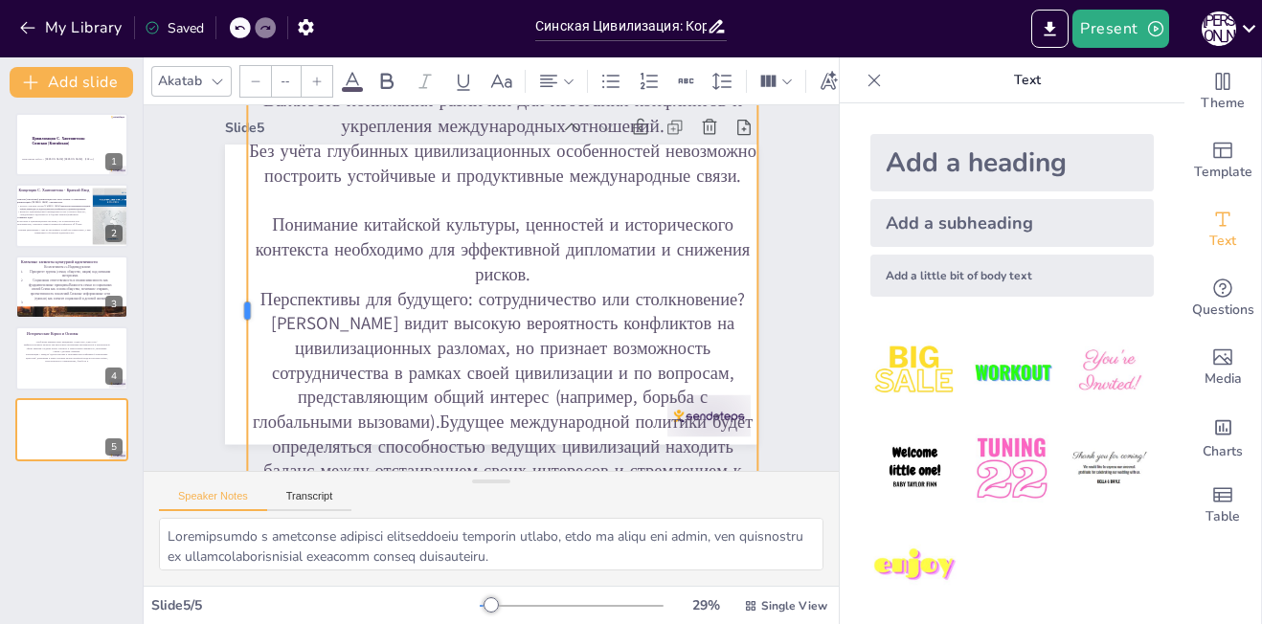
drag, startPoint x: 292, startPoint y: 303, endPoint x: 229, endPoint y: 304, distance: 63.2
click at [232, 304] on div at bounding box center [239, 310] width 15 height 495
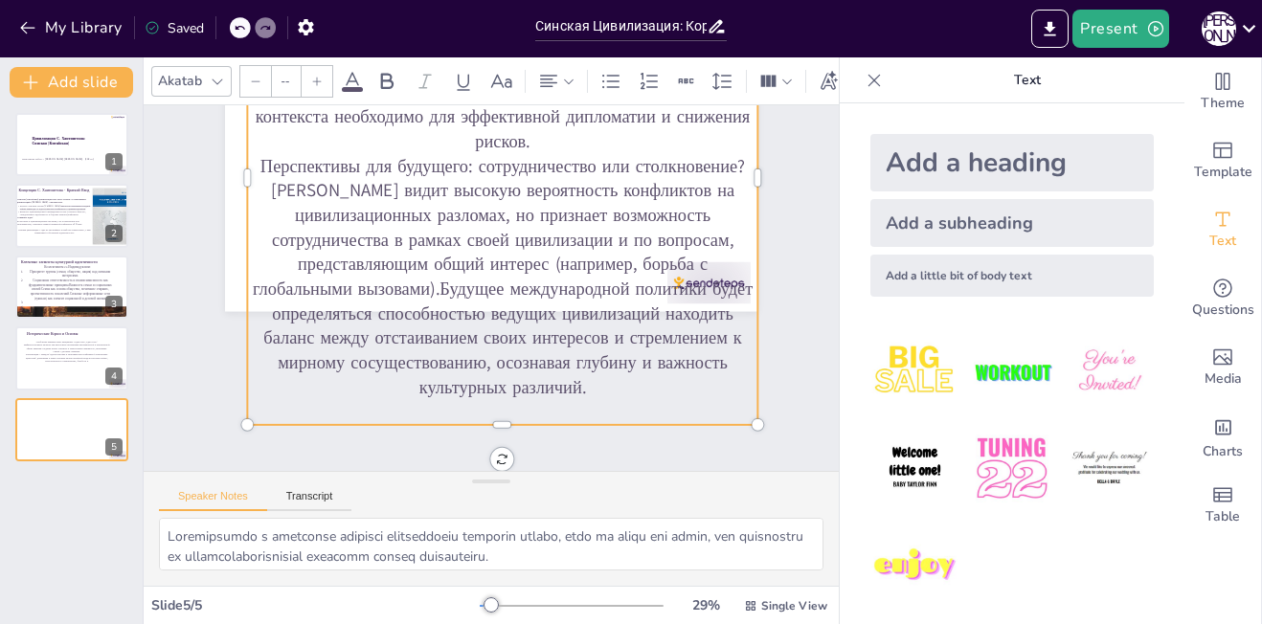
scroll to position [163, 0]
click at [289, 77] on input "--" at bounding box center [285, 81] width 27 height 31
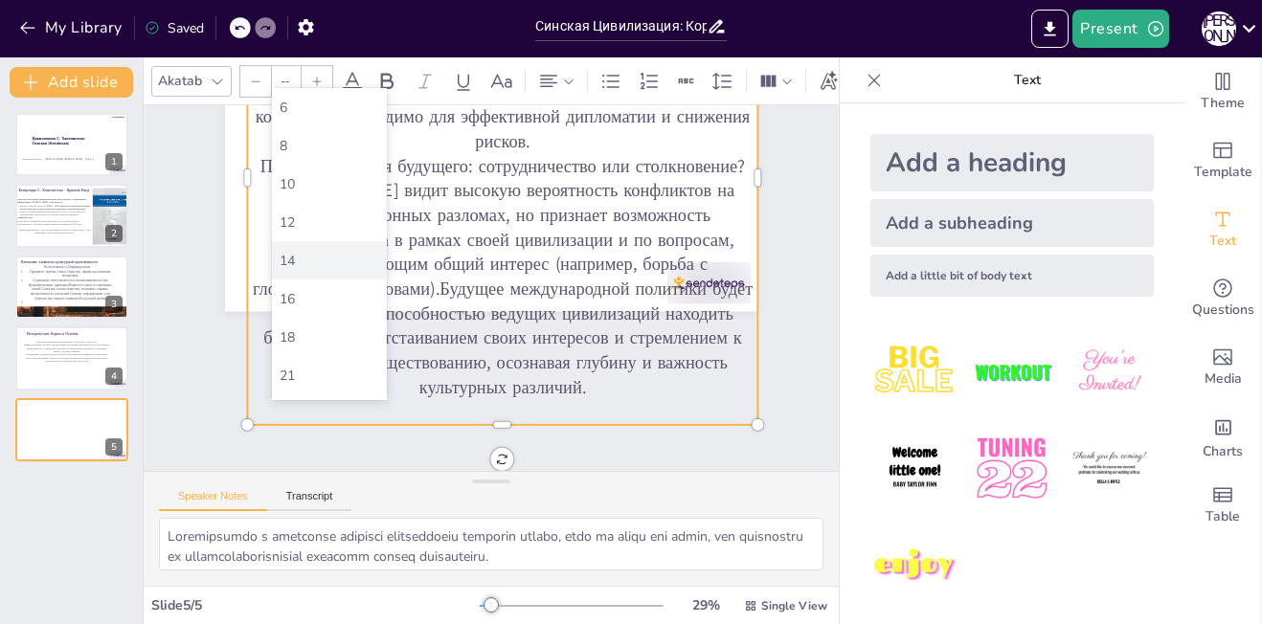
click at [327, 256] on div "14" at bounding box center [330, 261] width 100 height 18
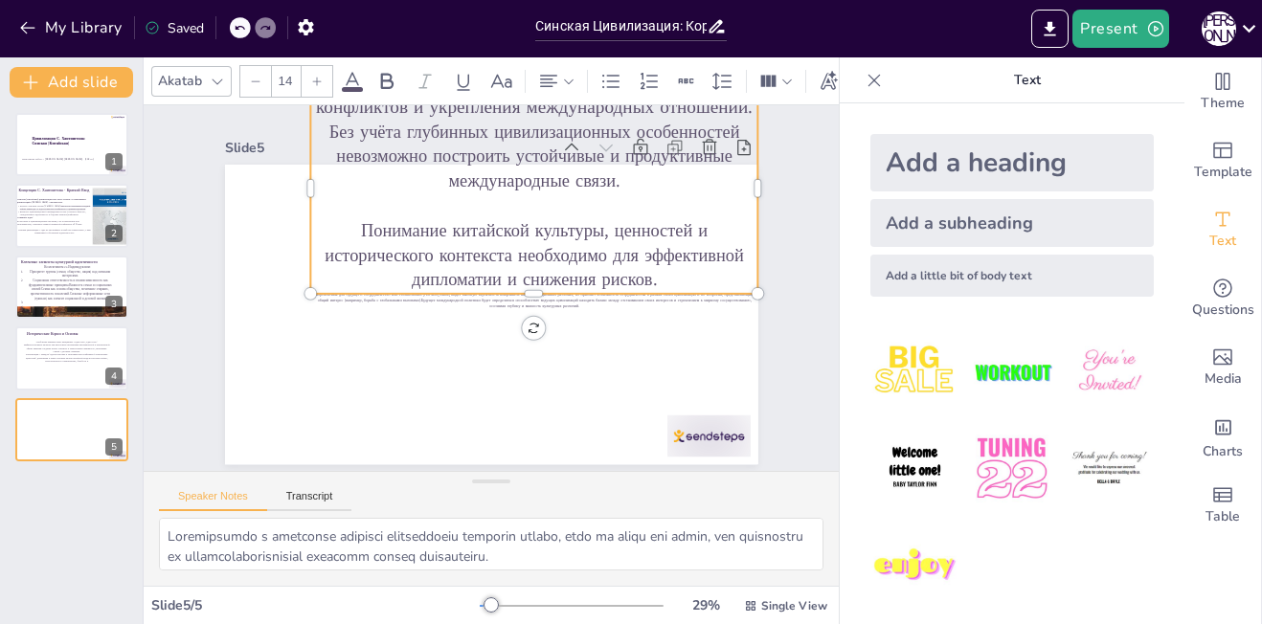
scroll to position [4, 0]
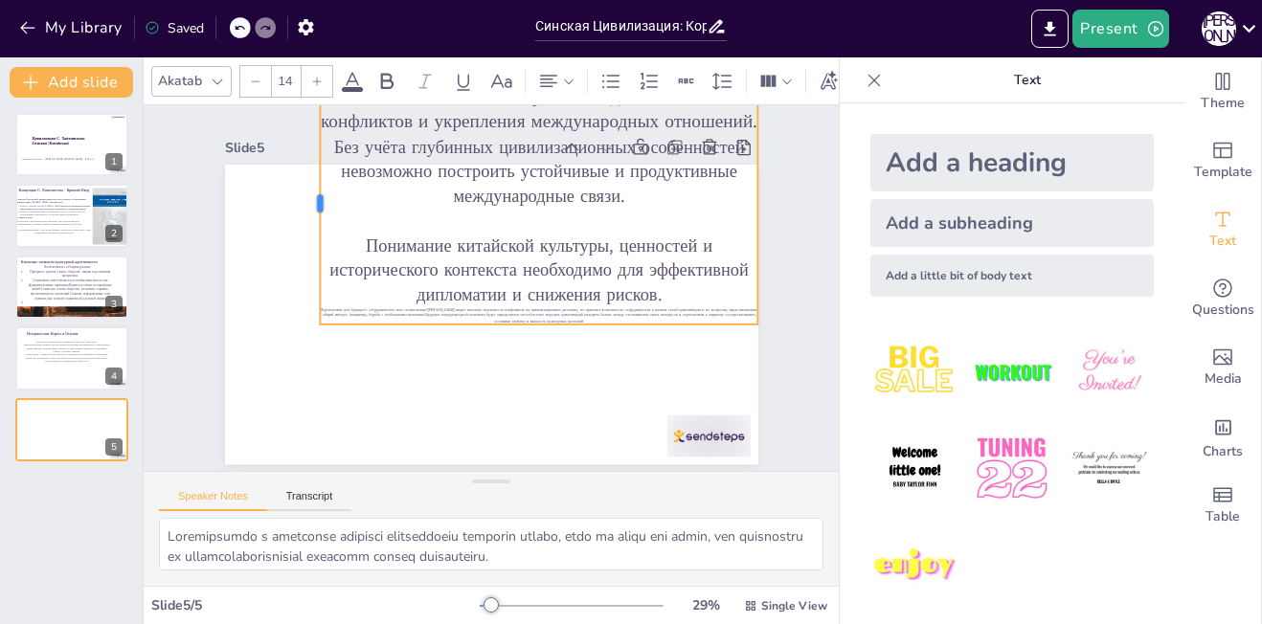
drag, startPoint x: 293, startPoint y: 142, endPoint x: 306, endPoint y: 246, distance: 105.2
click at [306, 246] on div "Важность понимания различий для избегания конфликтов и укрепления международных…" at bounding box center [491, 315] width 533 height 300
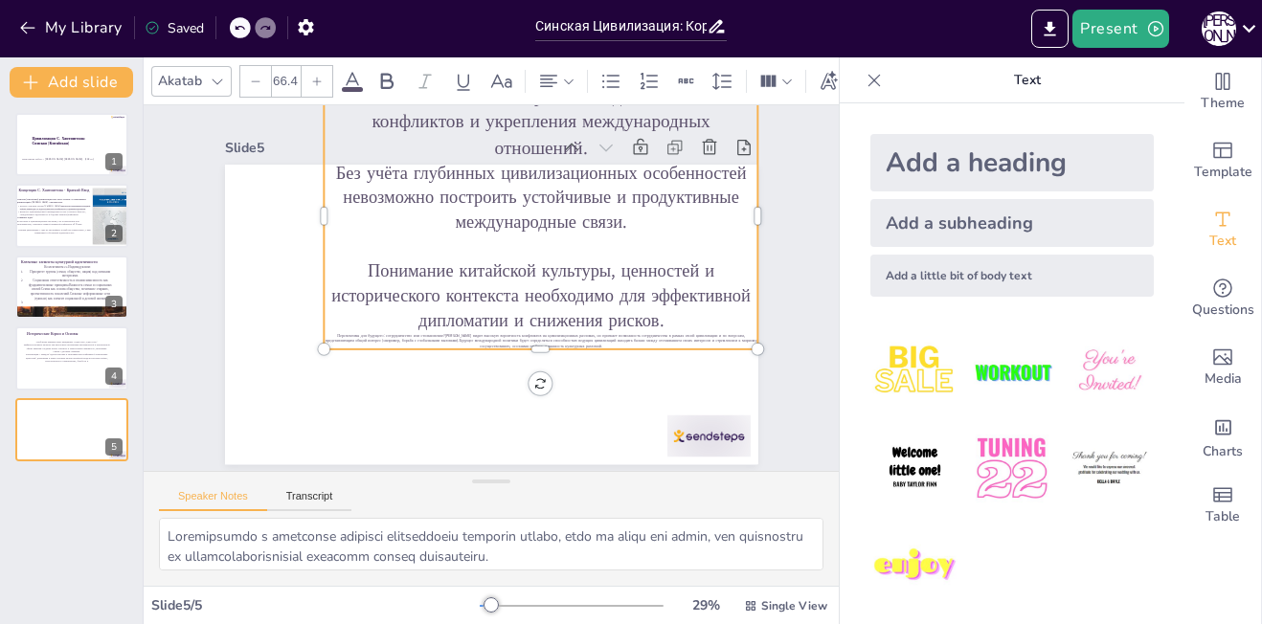
drag, startPoint x: 308, startPoint y: 132, endPoint x: 306, endPoint y: 189, distance: 56.5
click at [306, 189] on div "Важность понимания различий для избегания конфликтов и укрепления международных…" at bounding box center [491, 315] width 533 height 300
click at [324, 184] on p "Без учёта глубинных цивилизационных особенностей невозможно построить устойчивы…" at bounding box center [541, 198] width 434 height 74
drag, startPoint x: 305, startPoint y: 174, endPoint x: 309, endPoint y: 265, distance: 91.0
click at [309, 265] on div at bounding box center [339, 182] width 70 height 263
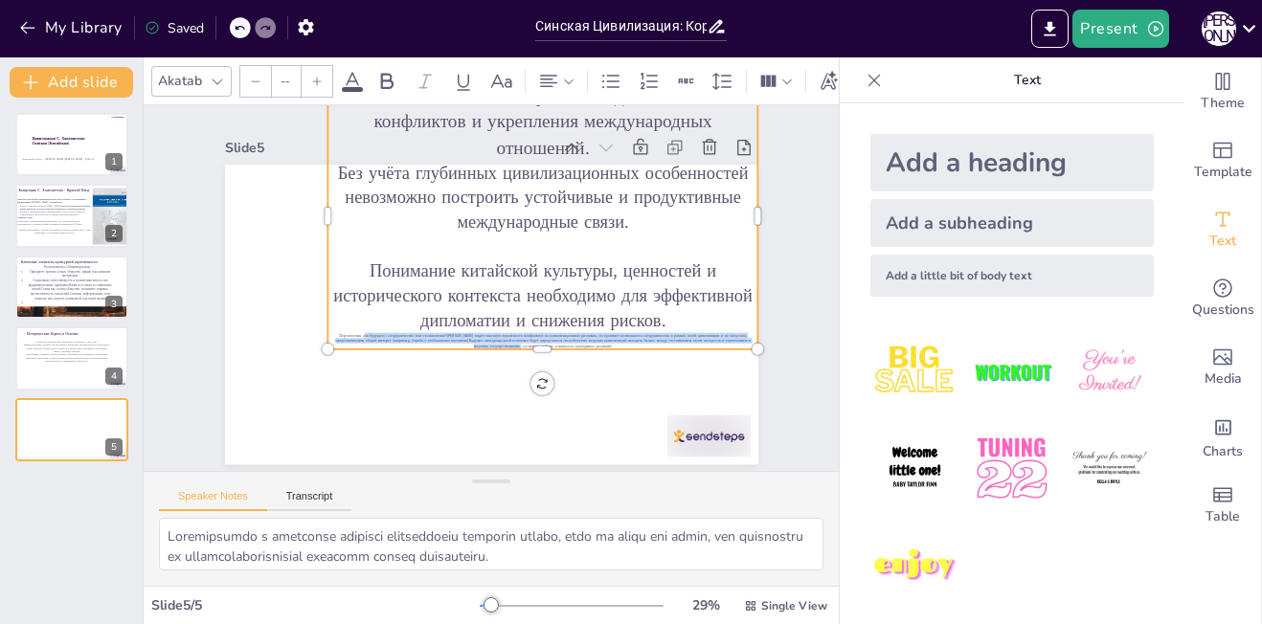
type input "14"
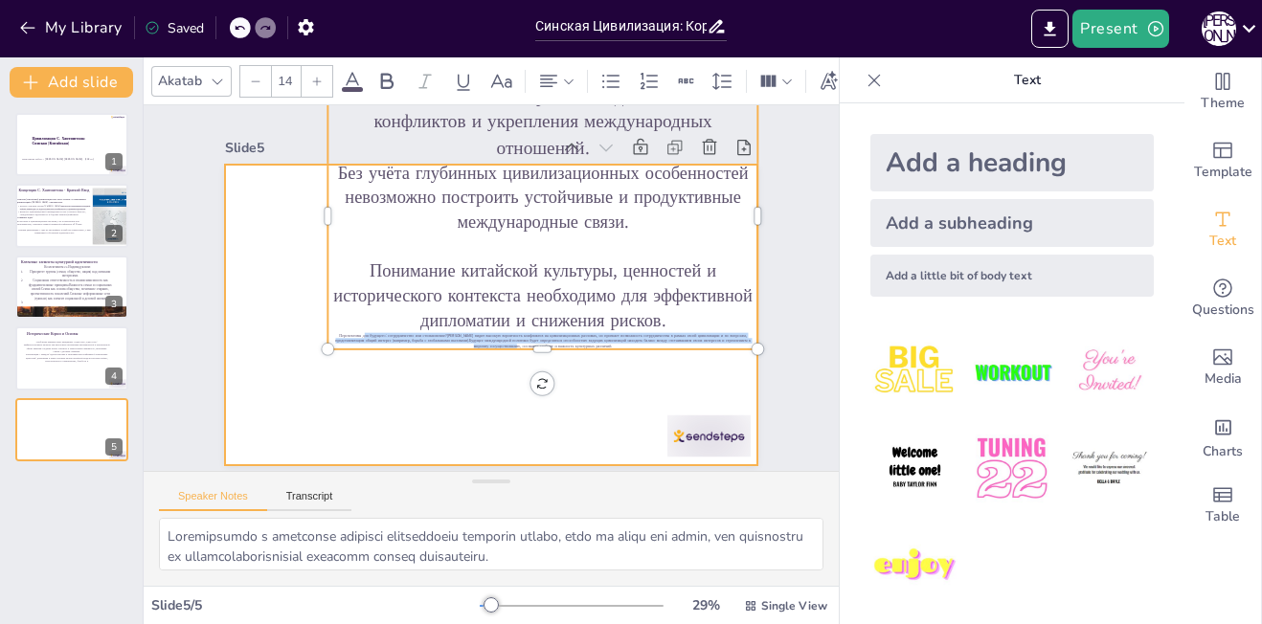
drag, startPoint x: 338, startPoint y: 324, endPoint x: 304, endPoint y: 441, distance: 122.7
click at [304, 441] on div "Важность понимания различий для избегания конфликтов и укрепления международных…" at bounding box center [491, 315] width 533 height 300
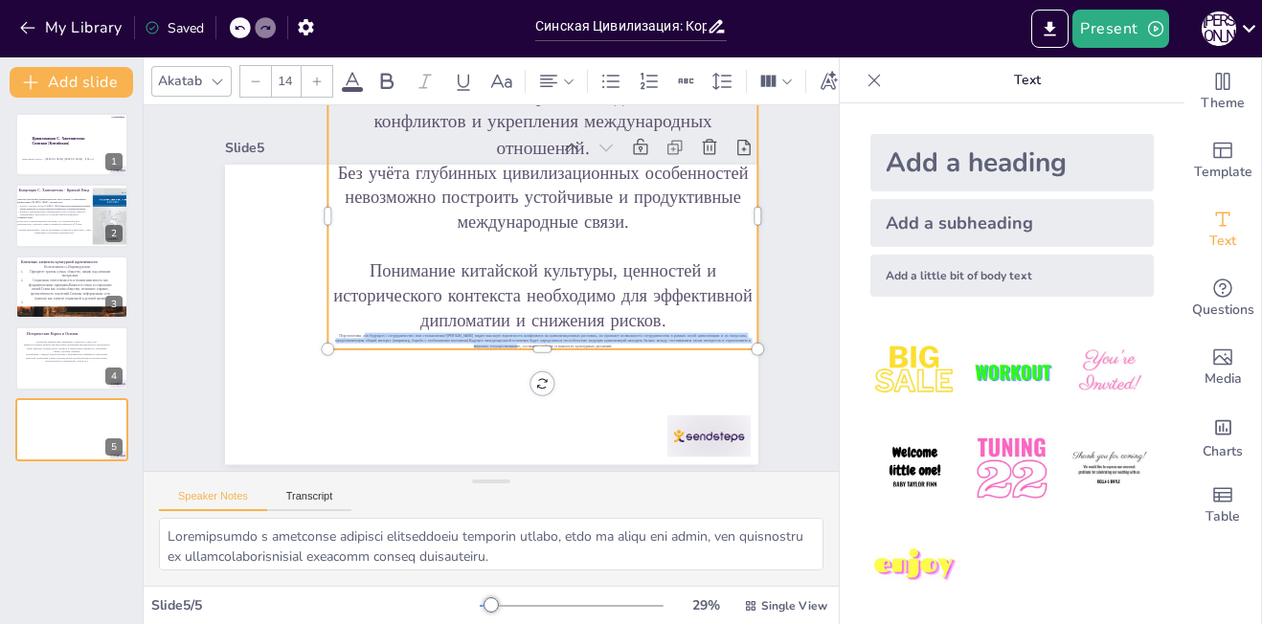
scroll to position [0, 0]
drag, startPoint x: 804, startPoint y: 214, endPoint x: 793, endPoint y: 169, distance: 47.4
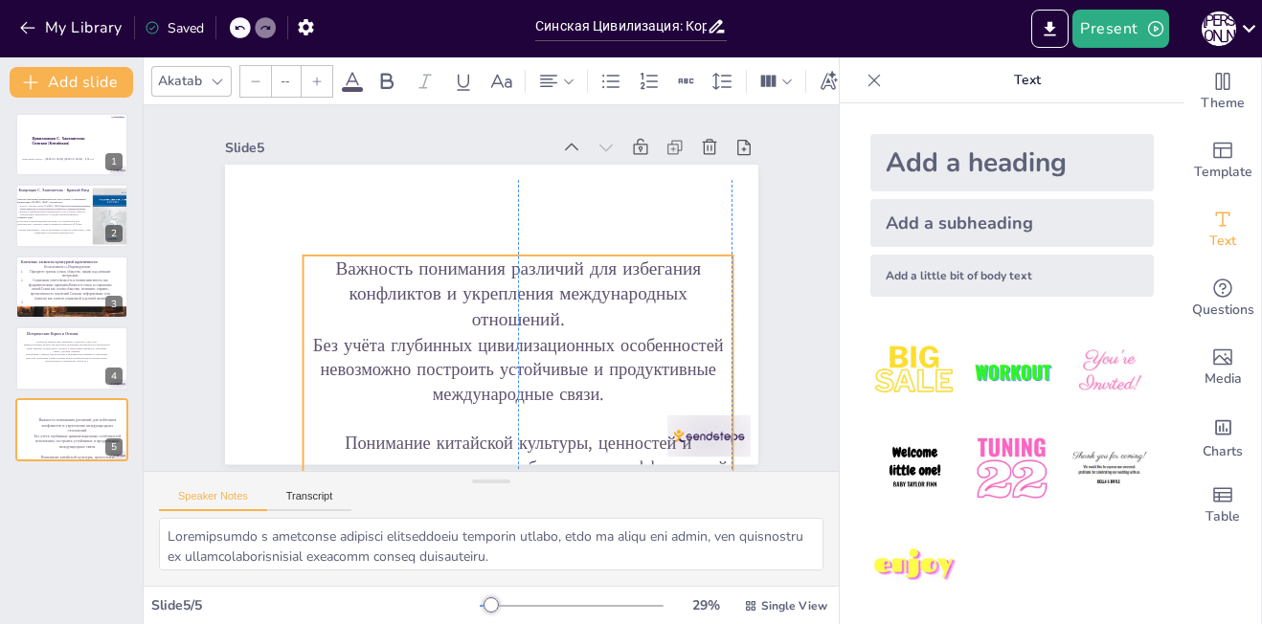
drag, startPoint x: 735, startPoint y: 237, endPoint x: 695, endPoint y: 435, distance: 202.2
click at [695, 432] on p at bounding box center [518, 419] width 430 height 25
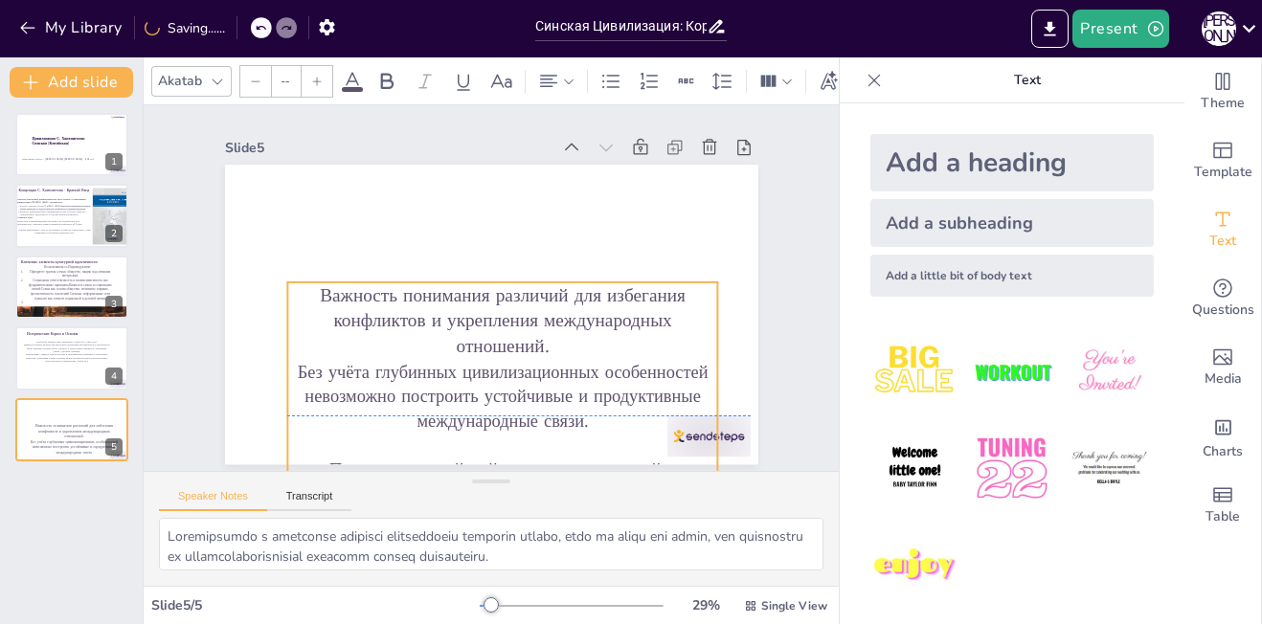
click at [615, 436] on p at bounding box center [422, 430] width 385 height 237
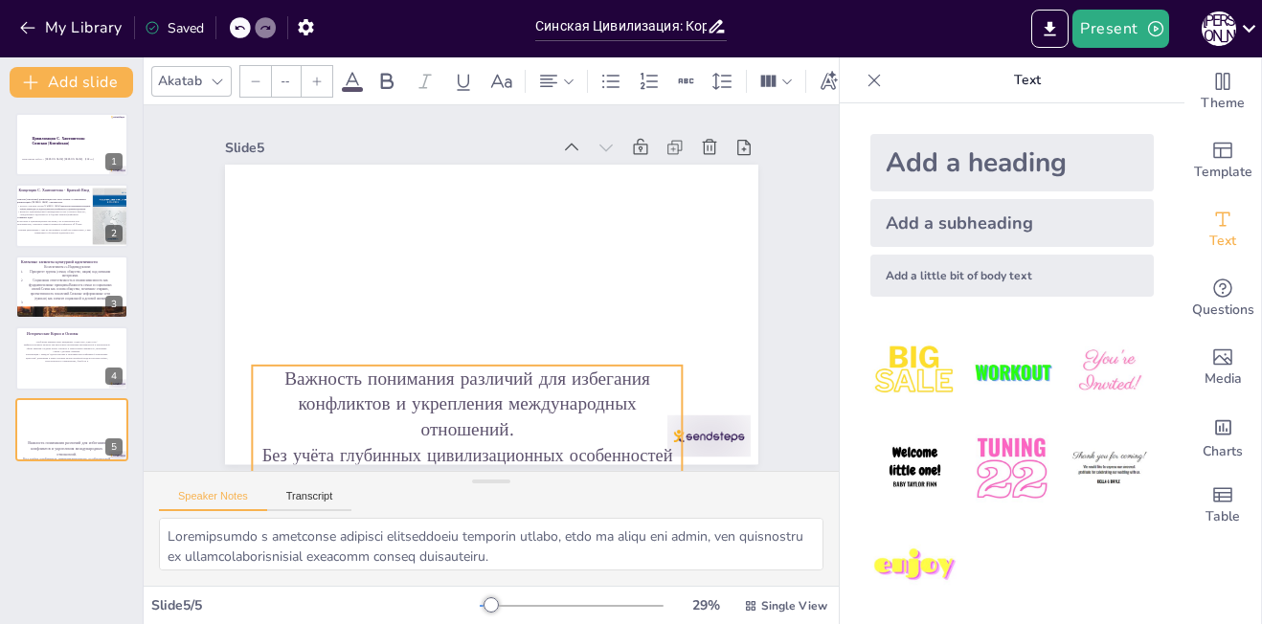
drag, startPoint x: 694, startPoint y: 439, endPoint x: 645, endPoint y: 552, distance: 124.0
click at [645, 552] on div "Slide 1 Цивилизация С. Хантингтона: Синская ([GEOGRAPHIC_DATA]) Выполнила работ…" at bounding box center [491, 345] width 695 height 481
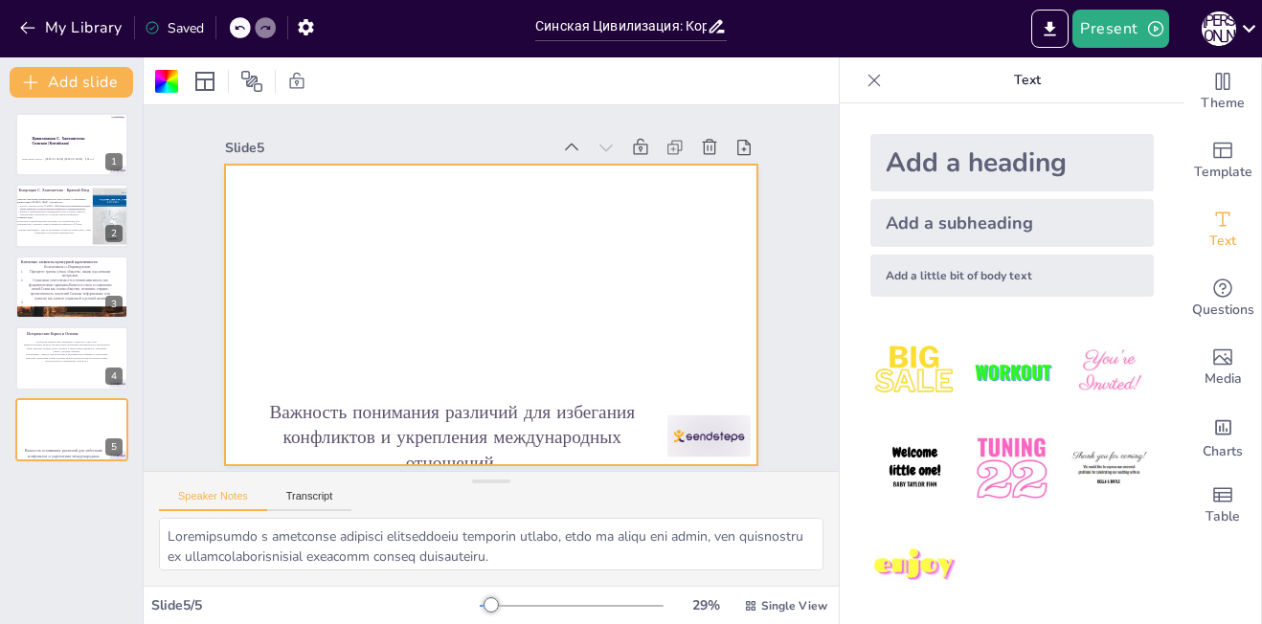
click at [921, 202] on div "Add a subheading" at bounding box center [1011, 223] width 283 height 48
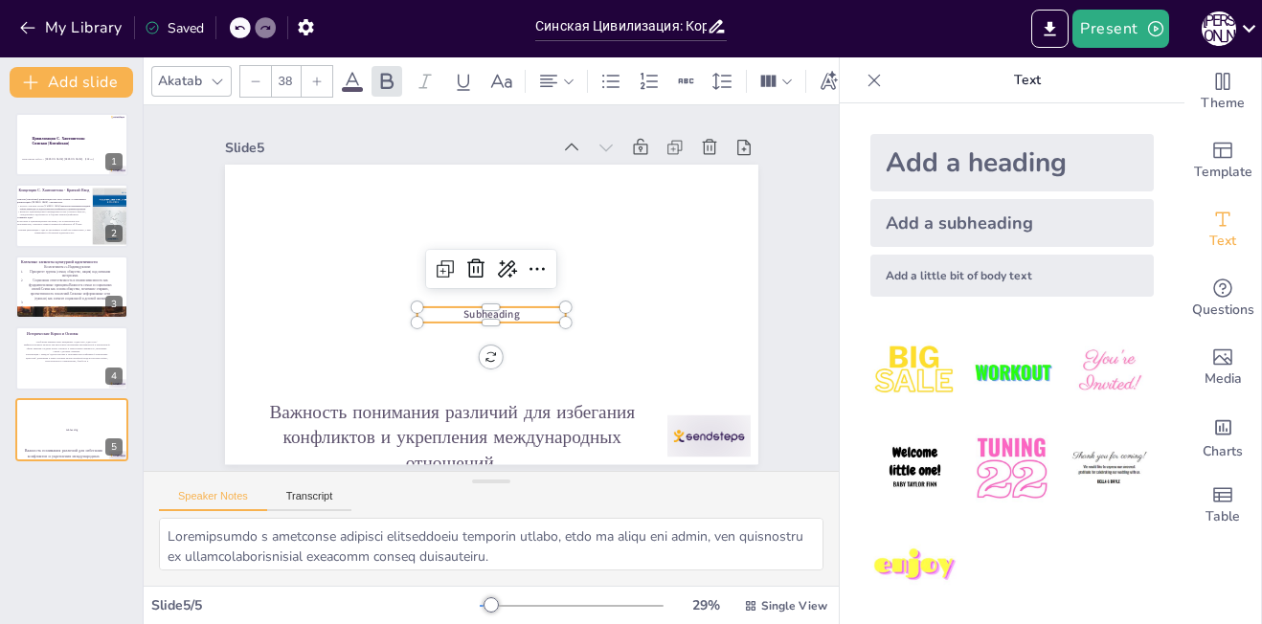
click at [520, 308] on p "Subheading" at bounding box center [480, 313] width 142 height 74
click at [501, 318] on span "Subheading" at bounding box center [491, 322] width 56 height 14
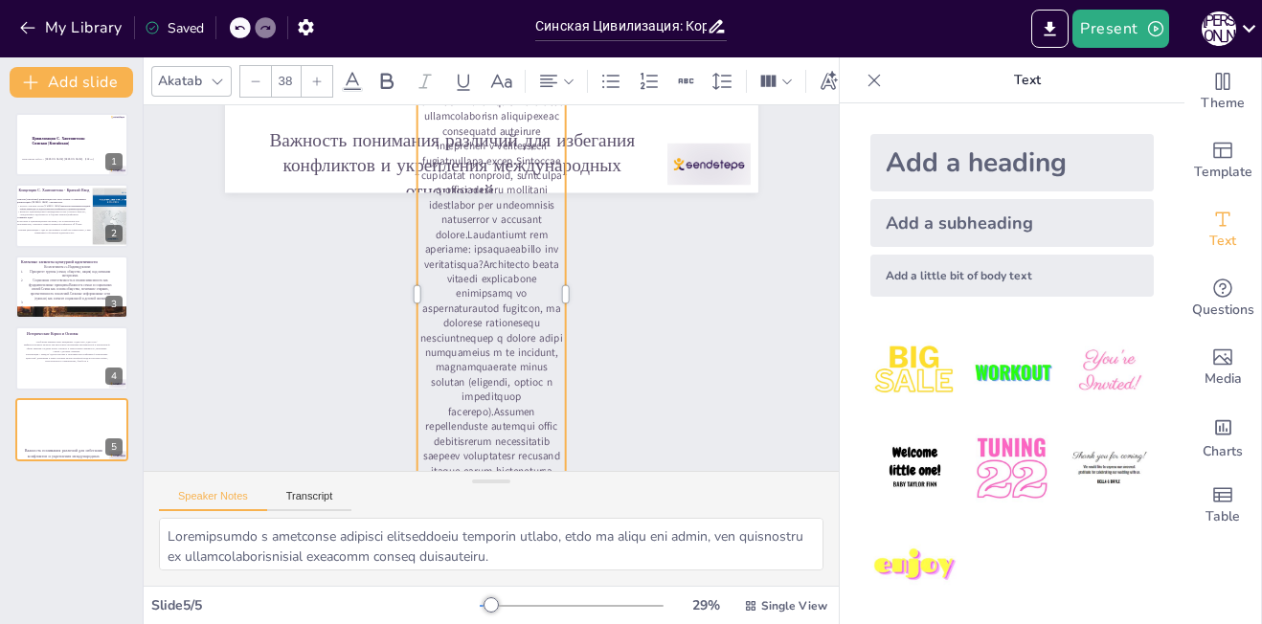
scroll to position [264, 0]
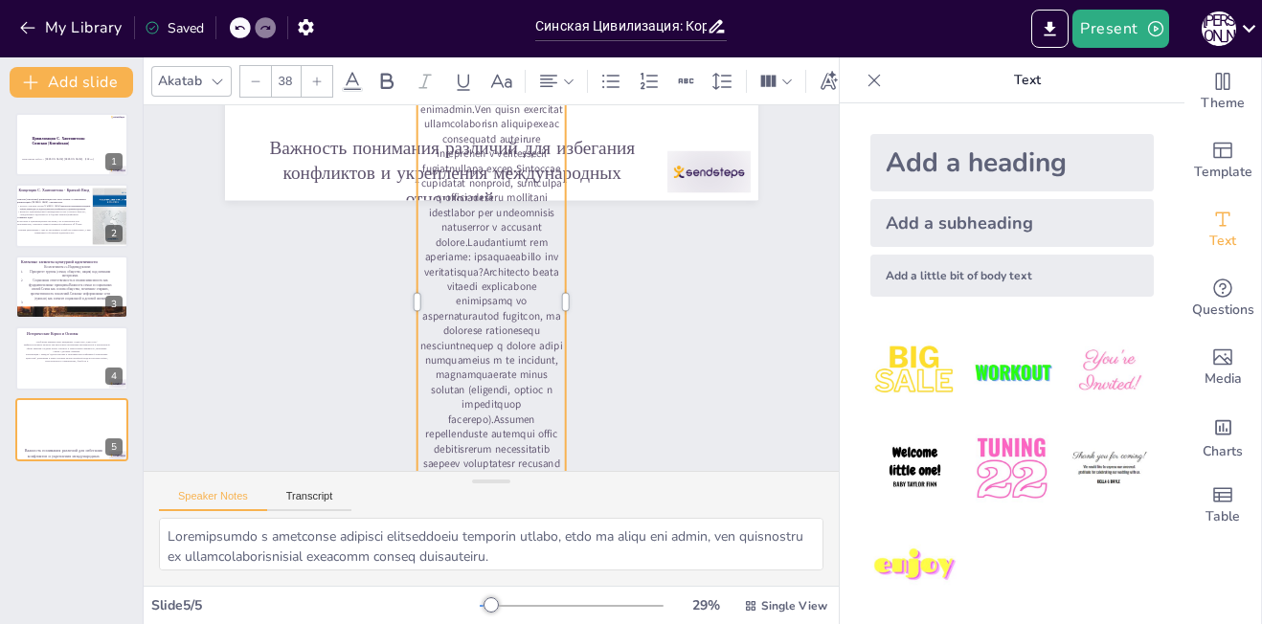
click at [469, 282] on p at bounding box center [491, 301] width 148 height 487
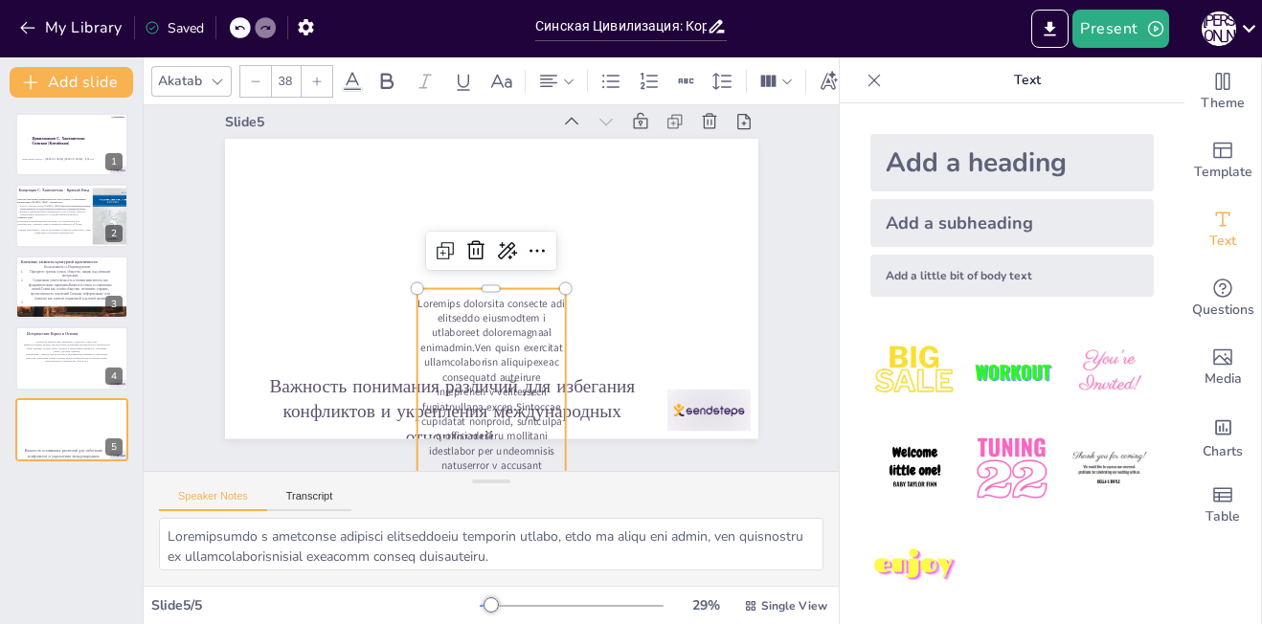
scroll to position [0, 0]
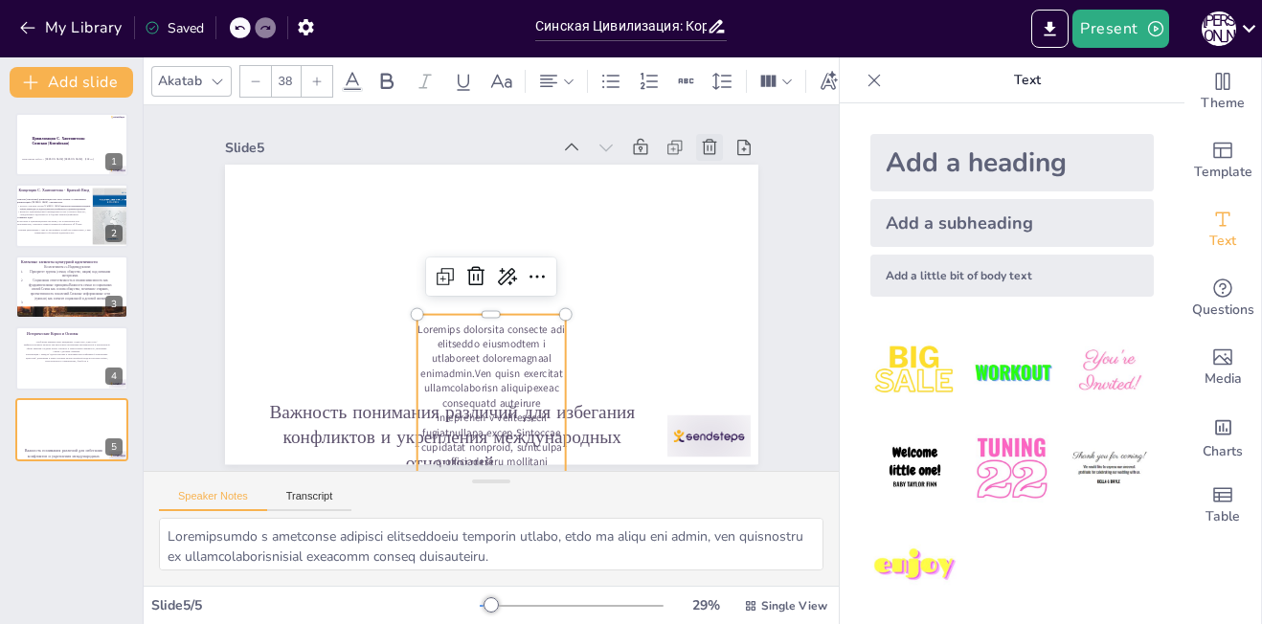
click at [700, 147] on icon at bounding box center [709, 147] width 19 height 19
type textarea "Loremip dolorsitame consecte adipi el seddo eiusmod t inci, utl etdoloremagn al…"
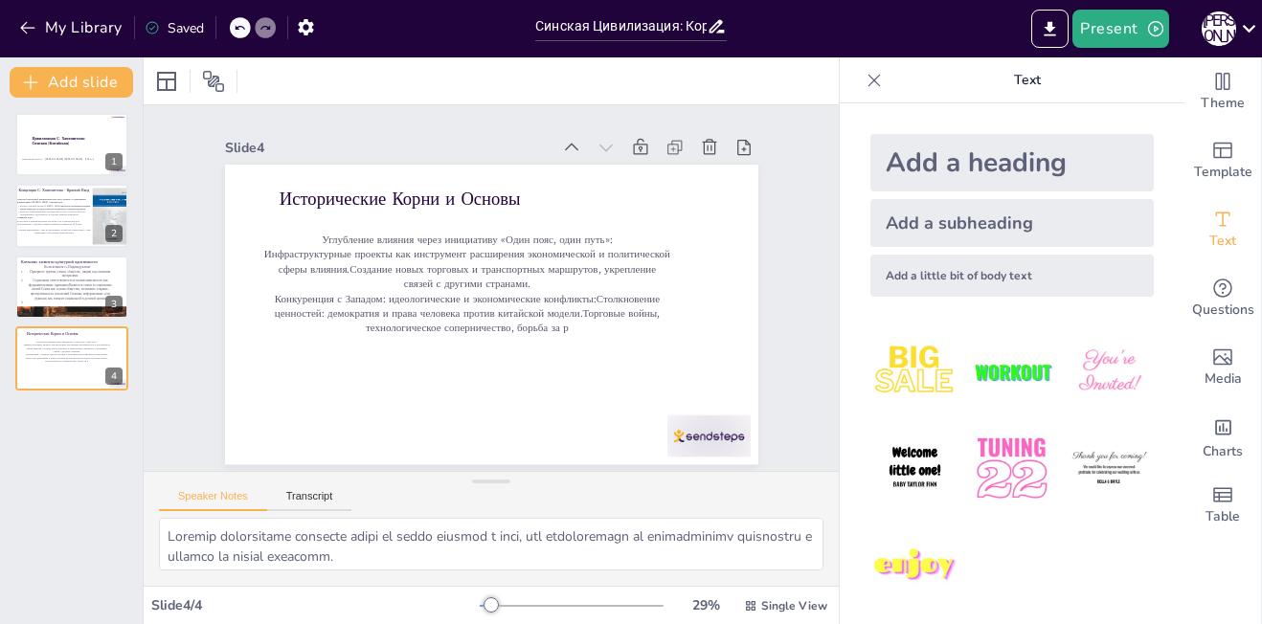
scroll to position [4, 0]
click at [665, 138] on icon at bounding box center [674, 147] width 19 height 19
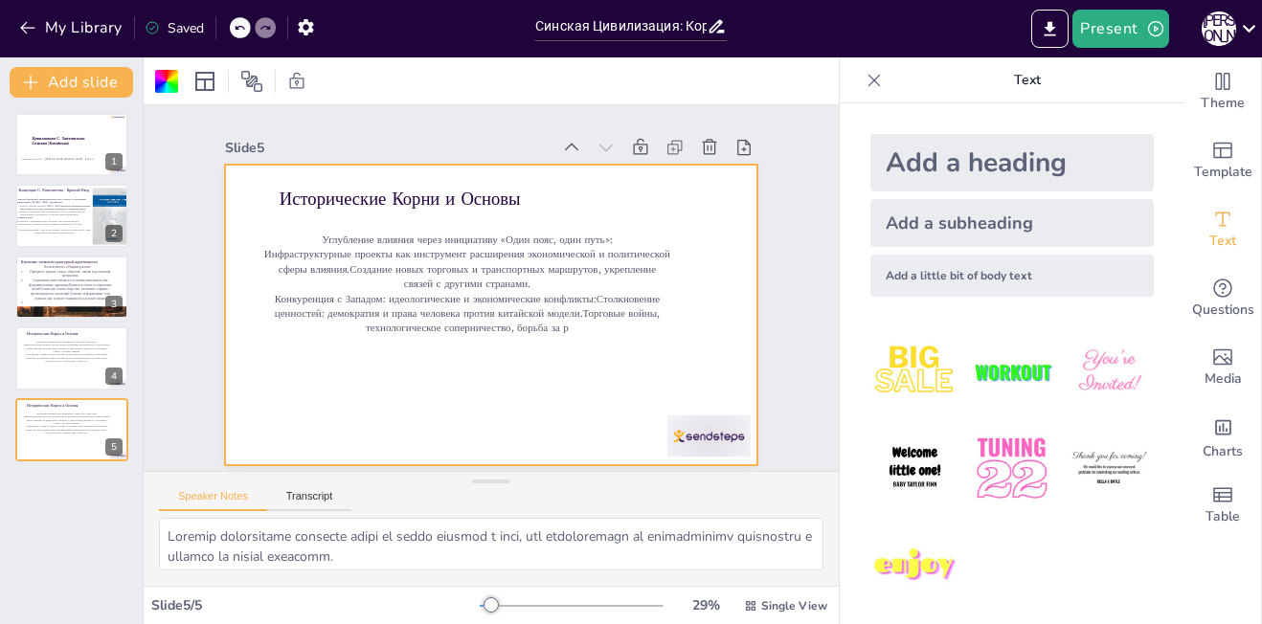
scroll to position [5, 0]
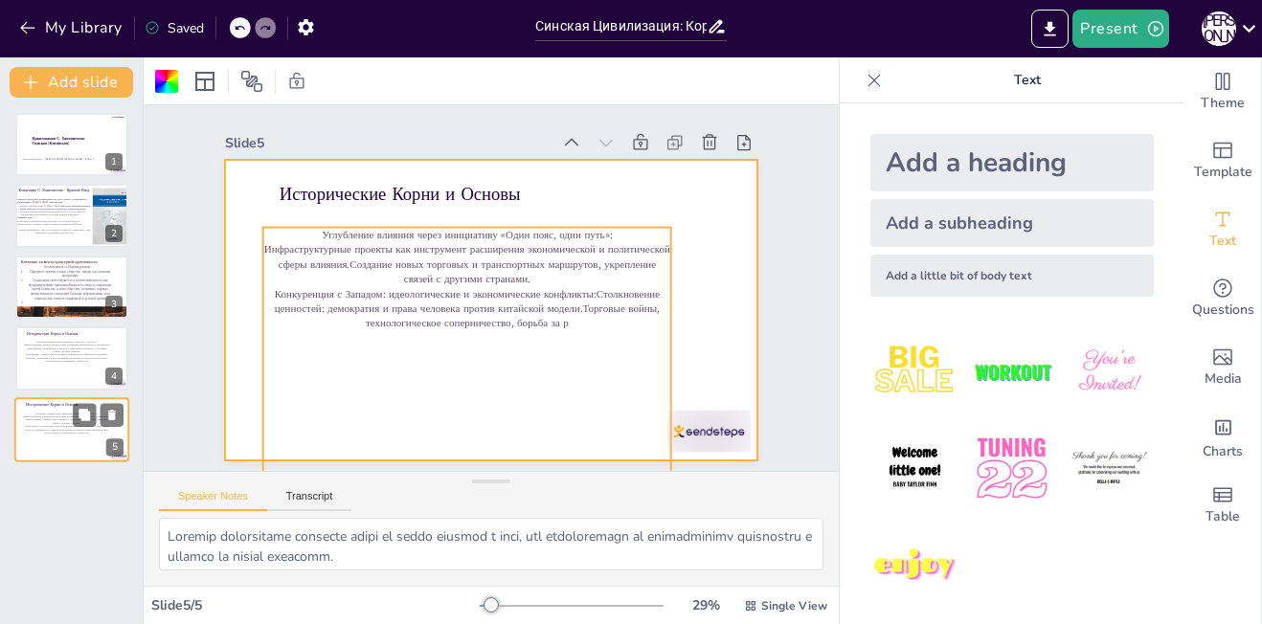
click at [85, 440] on div "Углубление влияния через инициативу «Один пояс, один путь»: Инфраструктурные пр…" at bounding box center [66, 438] width 88 height 53
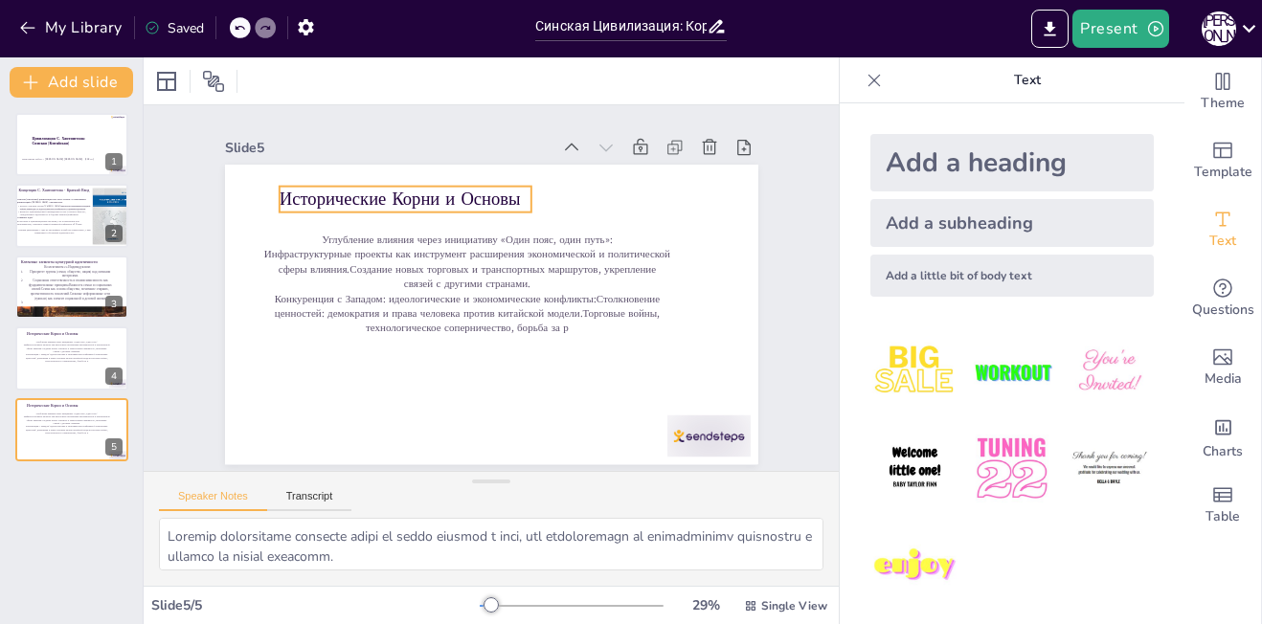
scroll to position [4, 0]
click at [502, 187] on p "Исторические Корни и Основы" at bounding box center [405, 199] width 253 height 25
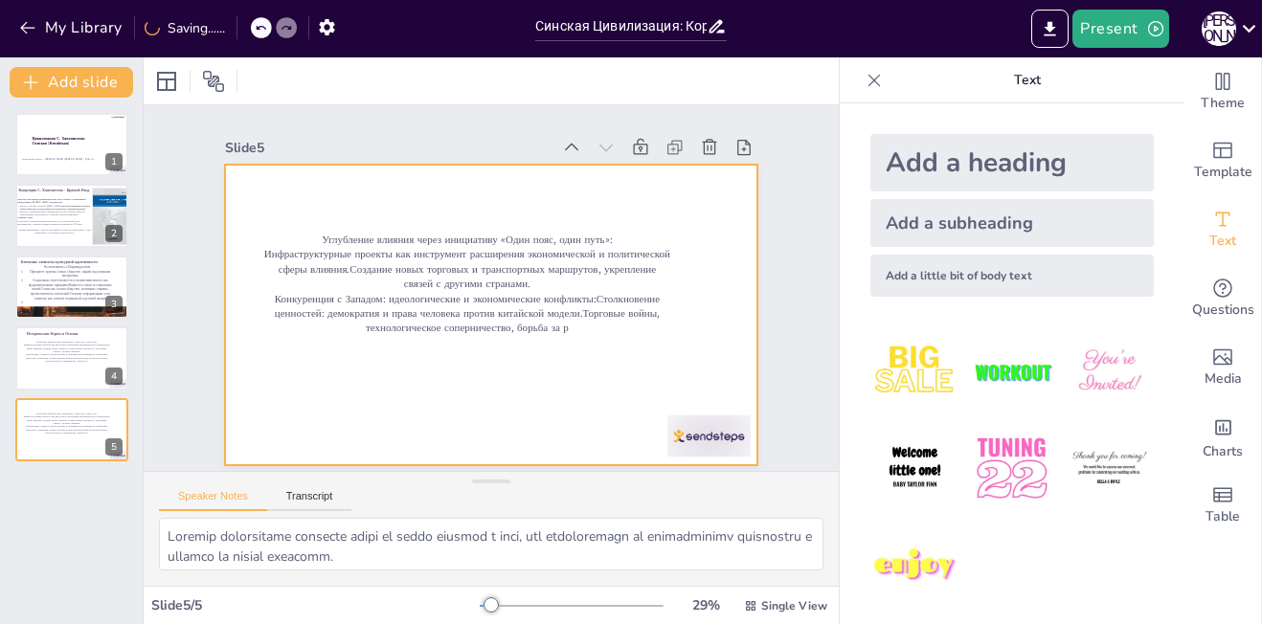
scroll to position [17, 0]
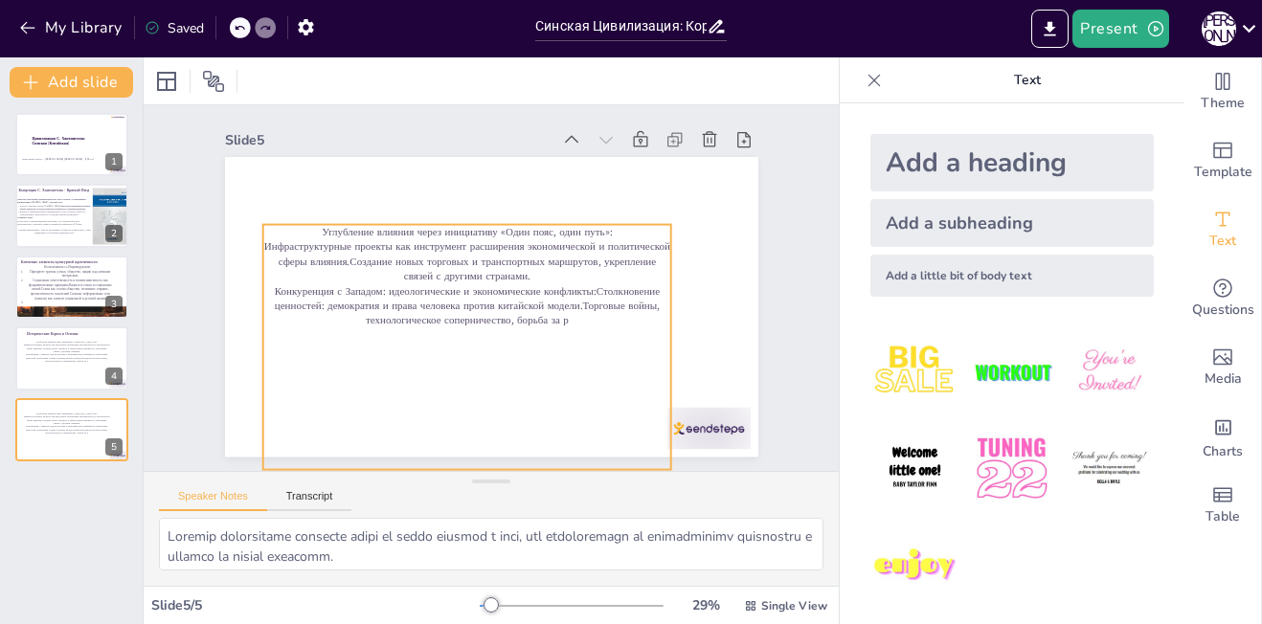
click at [474, 284] on p "Конкуренция с Западом: идеологические и экономические конфликты:Столкновение це…" at bounding box center [466, 306] width 408 height 44
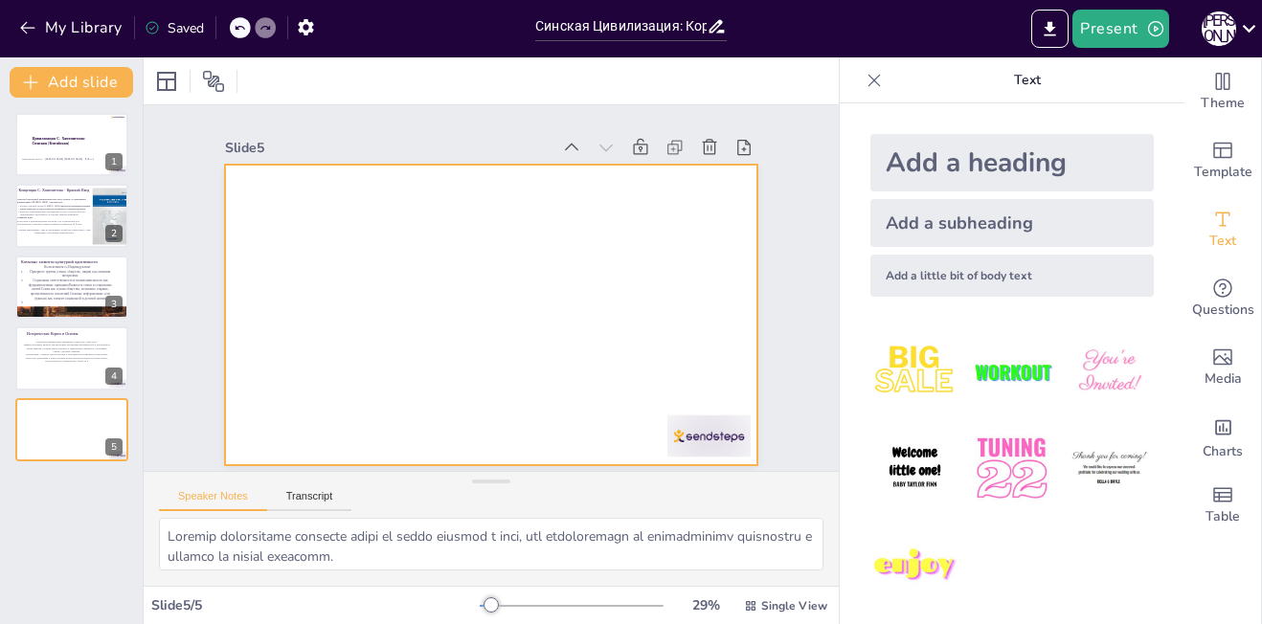
scroll to position [4, 0]
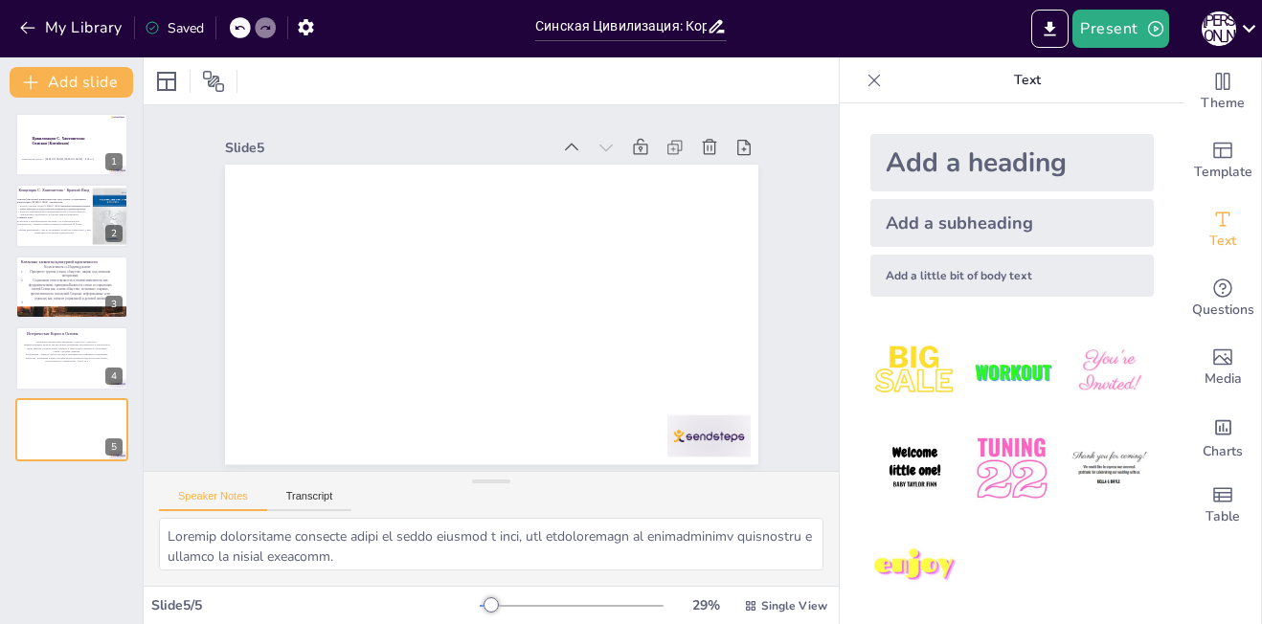
click at [877, 208] on div "Add a subheading" at bounding box center [1011, 223] width 283 height 48
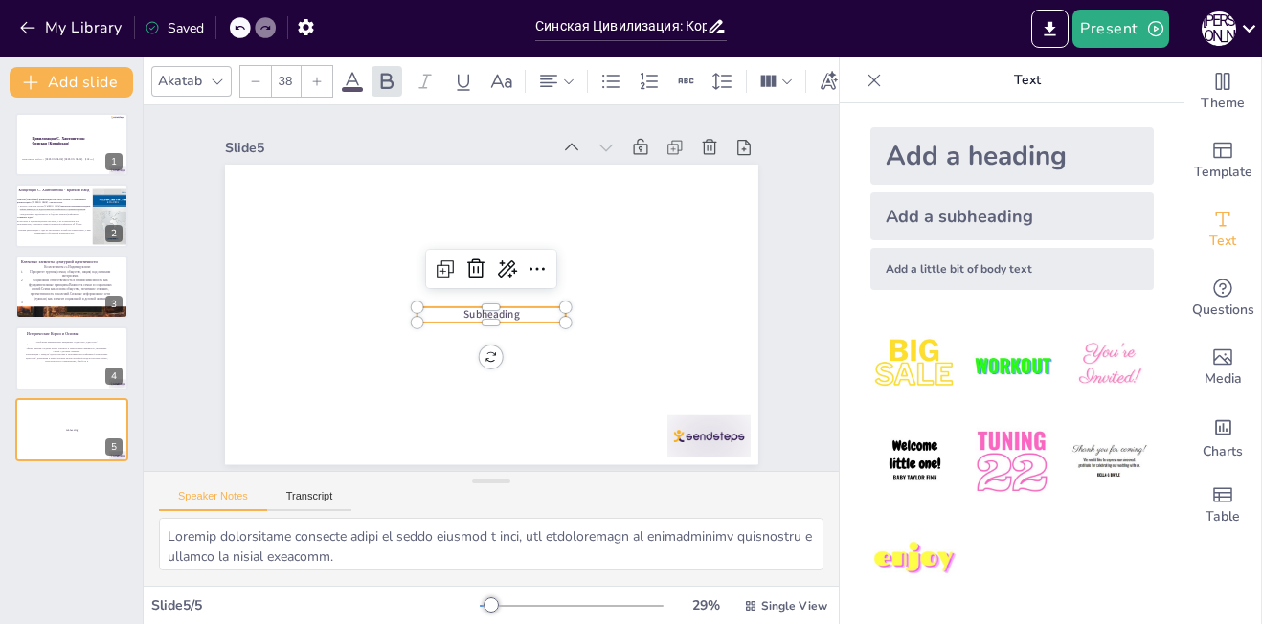
click at [511, 305] on p "Subheading" at bounding box center [486, 314] width 148 height 45
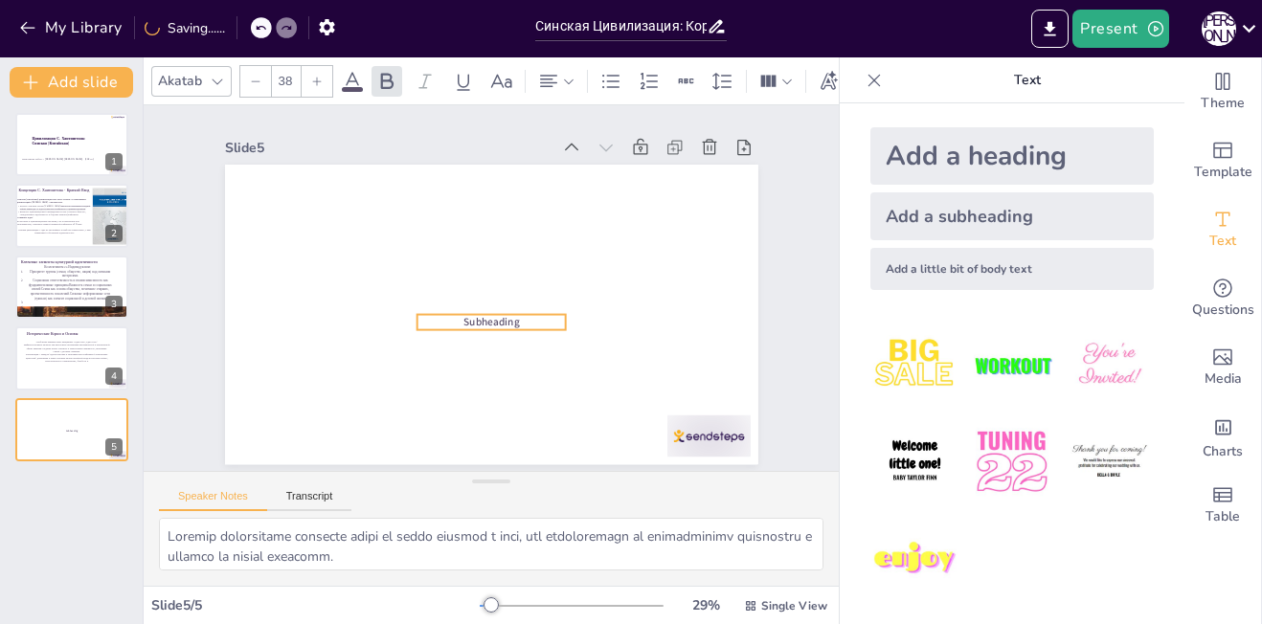
click at [500, 315] on span "Subheading" at bounding box center [491, 322] width 56 height 14
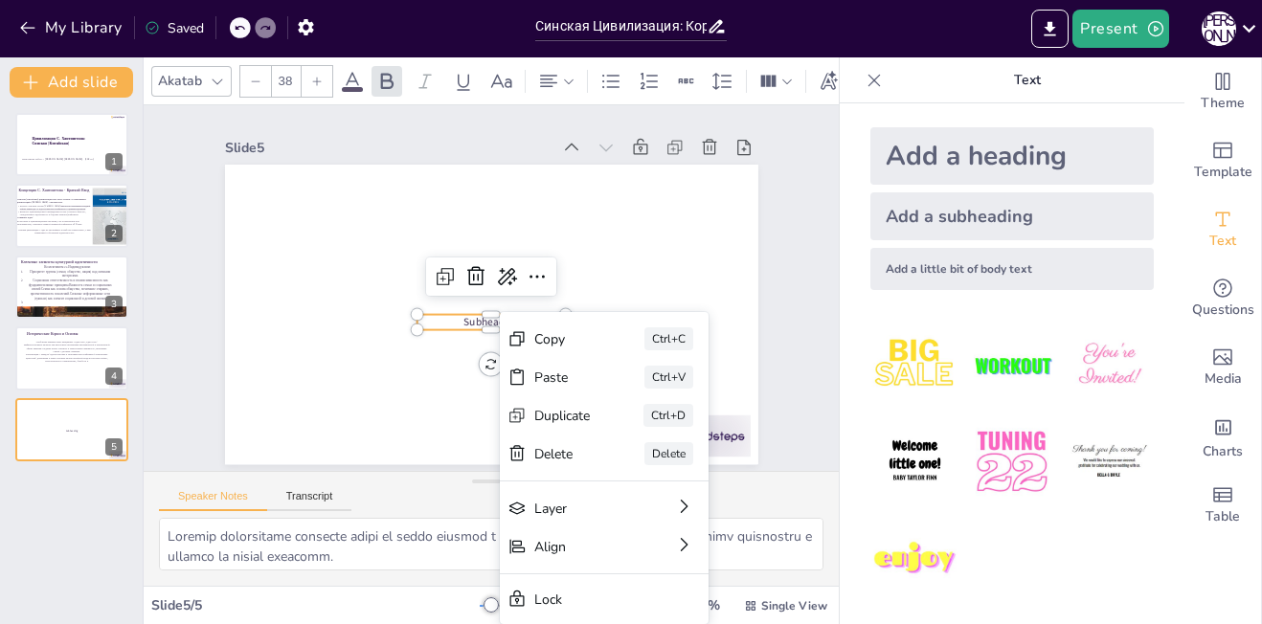
click at [498, 329] on div at bounding box center [491, 336] width 148 height 15
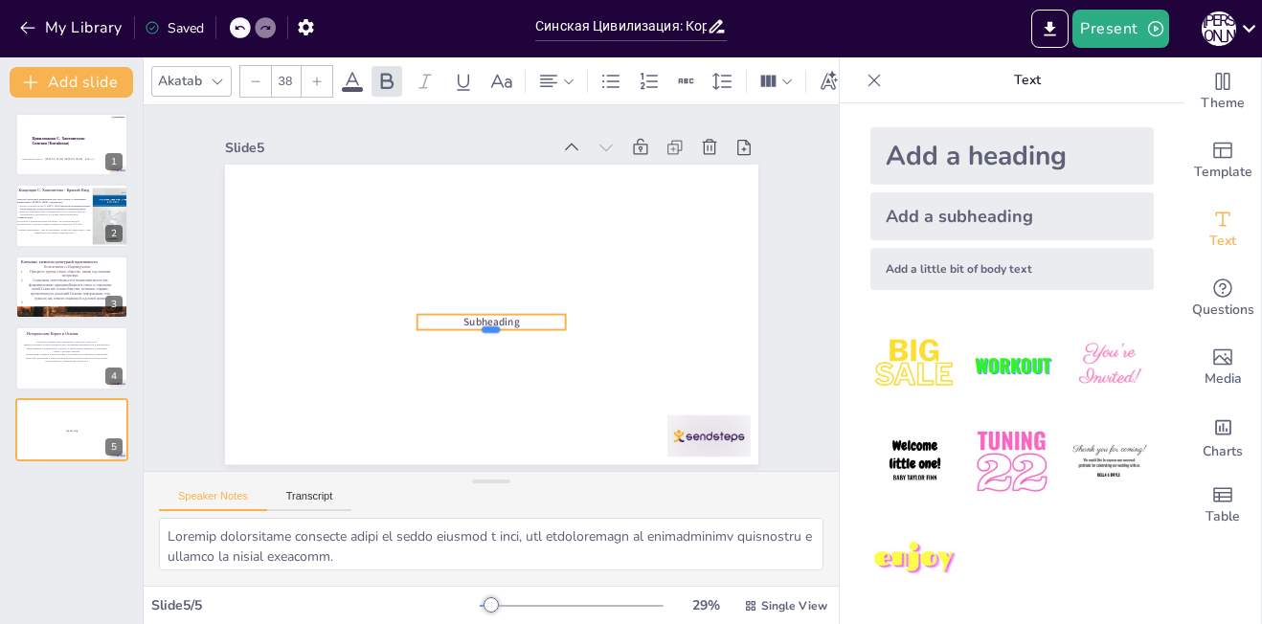
click at [475, 321] on div at bounding box center [445, 303] width 60 height 147
click at [498, 329] on div at bounding box center [491, 336] width 148 height 15
click at [512, 315] on p "Subheading" at bounding box center [491, 322] width 148 height 14
click at [512, 308] on p "Subheading" at bounding box center [487, 322] width 149 height 31
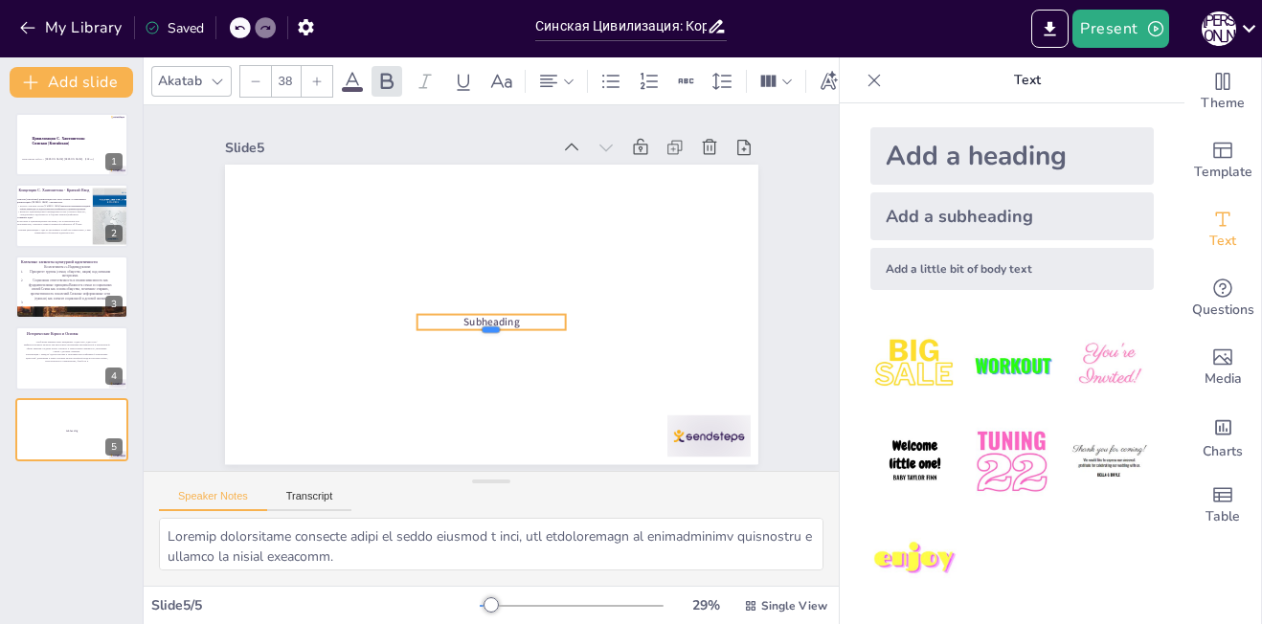
click at [506, 329] on div at bounding box center [491, 336] width 148 height 15
click at [505, 315] on p "Subheading" at bounding box center [491, 322] width 148 height 14
click at [495, 266] on icon at bounding box center [508, 279] width 27 height 27
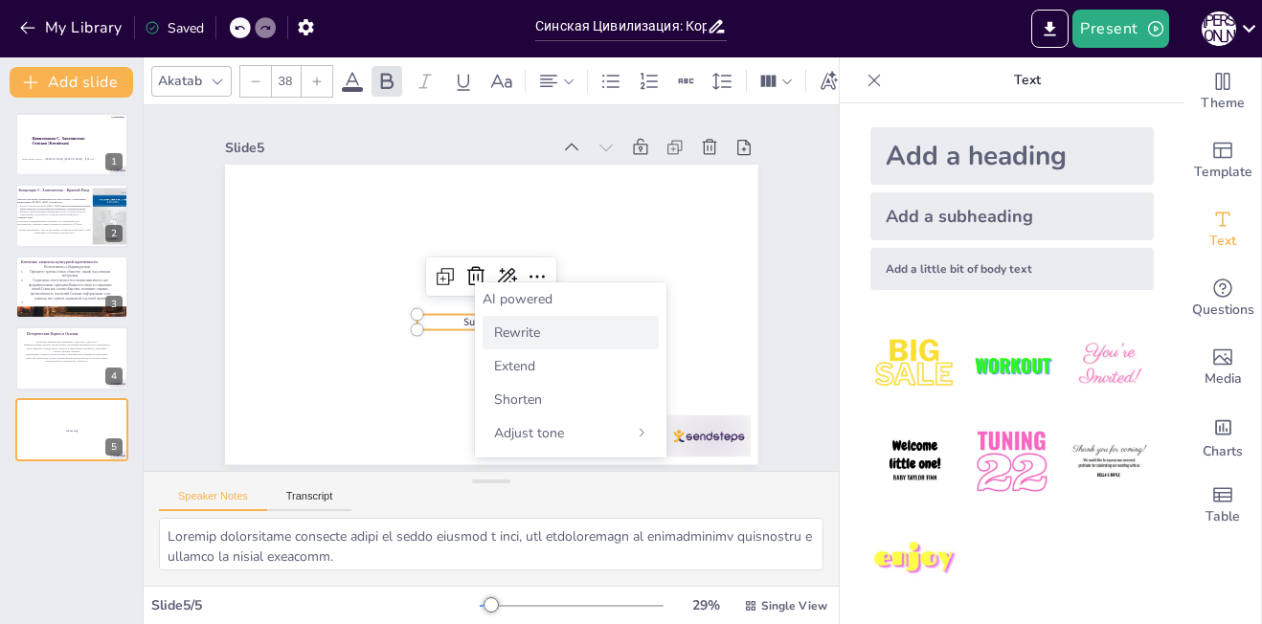
click at [528, 335] on span "Rewrite" at bounding box center [517, 333] width 46 height 18
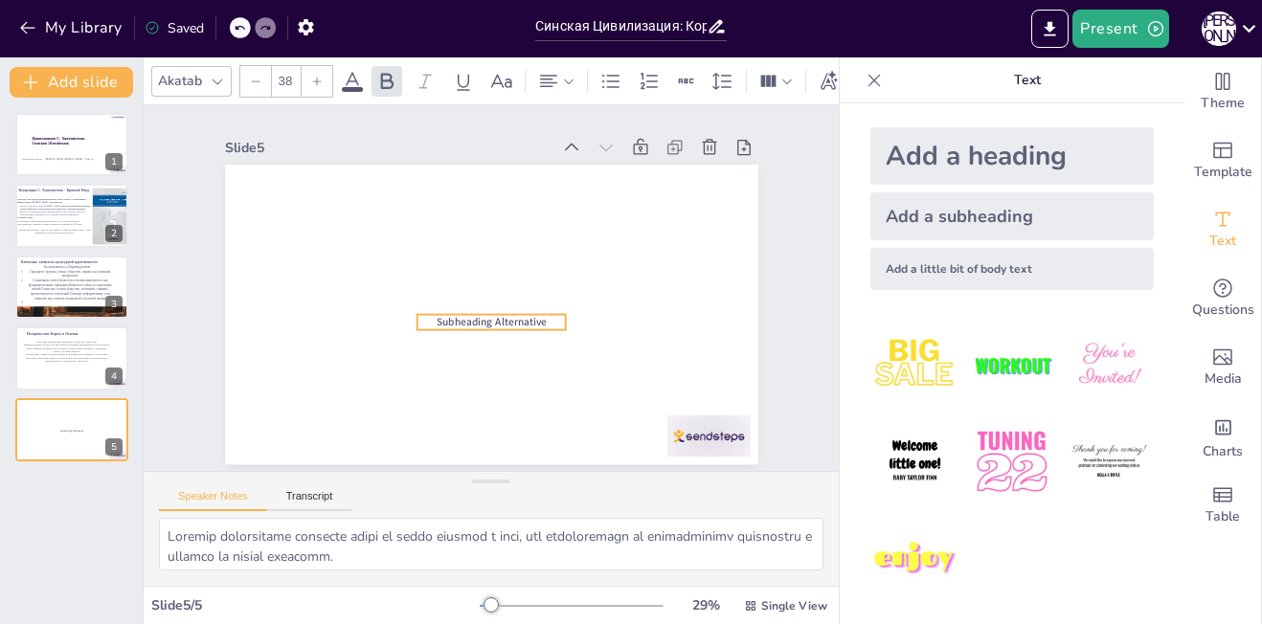
click at [527, 315] on span "Subheading Alternative" at bounding box center [491, 322] width 110 height 14
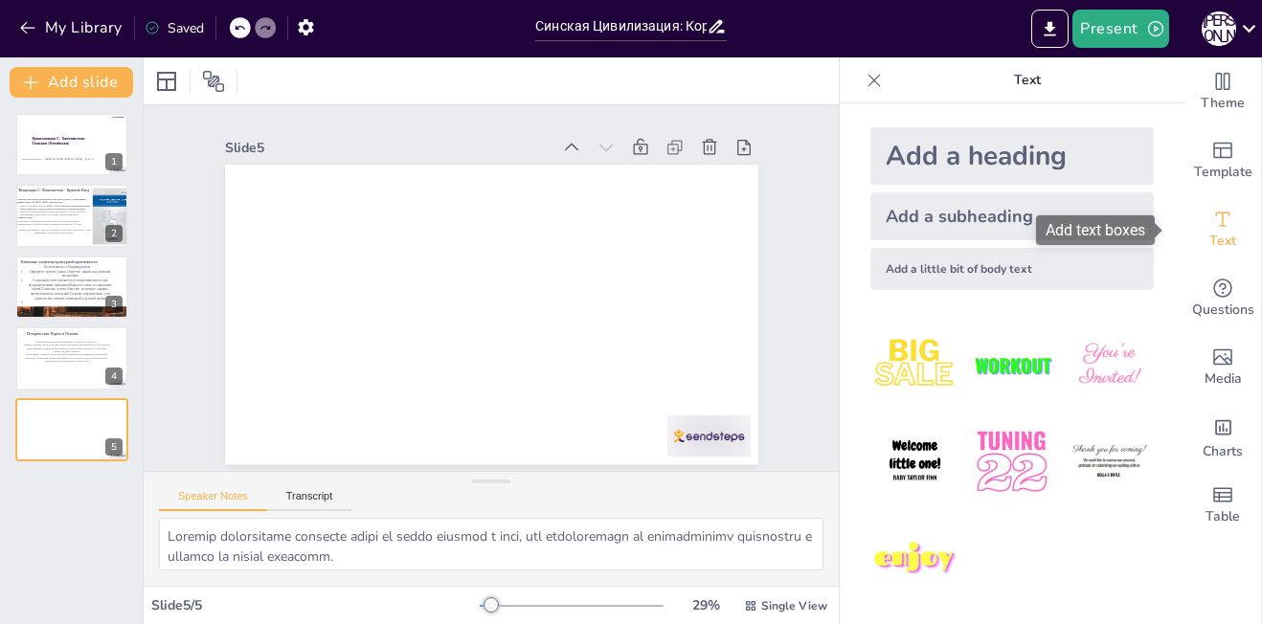
click at [1193, 226] on div "Text" at bounding box center [1222, 229] width 77 height 69
click at [875, 227] on div "Add a subheading" at bounding box center [1011, 216] width 283 height 48
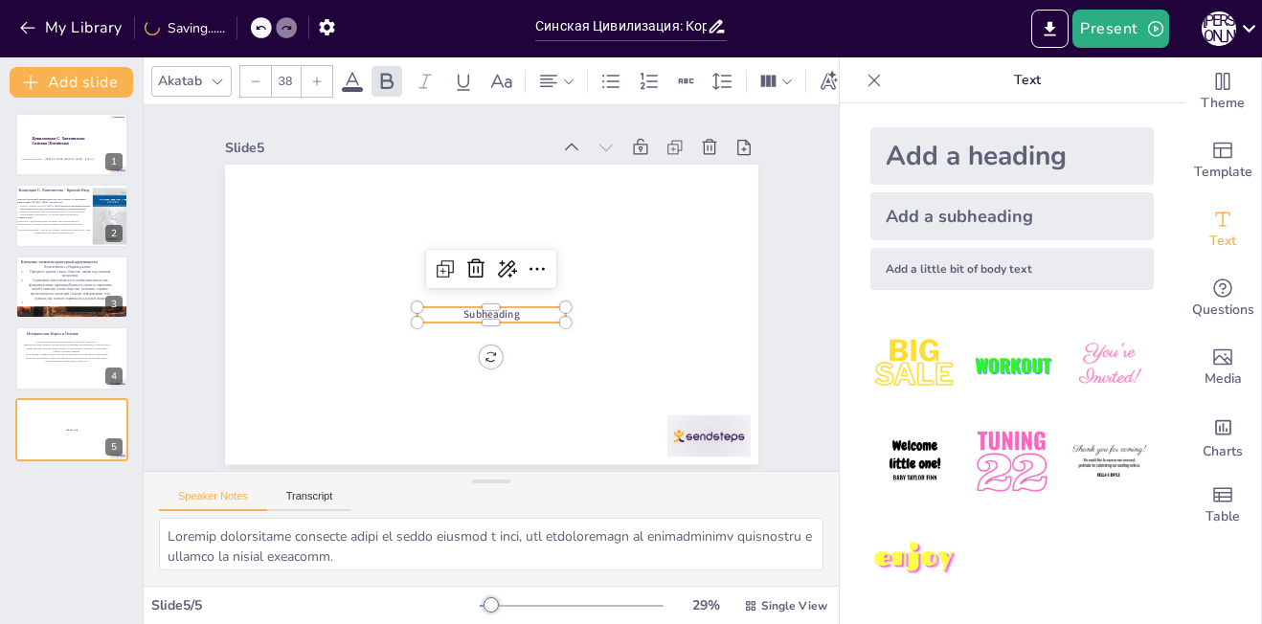
click at [504, 304] on p "Subheading" at bounding box center [488, 315] width 149 height 31
click at [504, 304] on div at bounding box center [489, 307] width 149 height 31
click at [500, 312] on span "Subheading" at bounding box center [487, 322] width 57 height 20
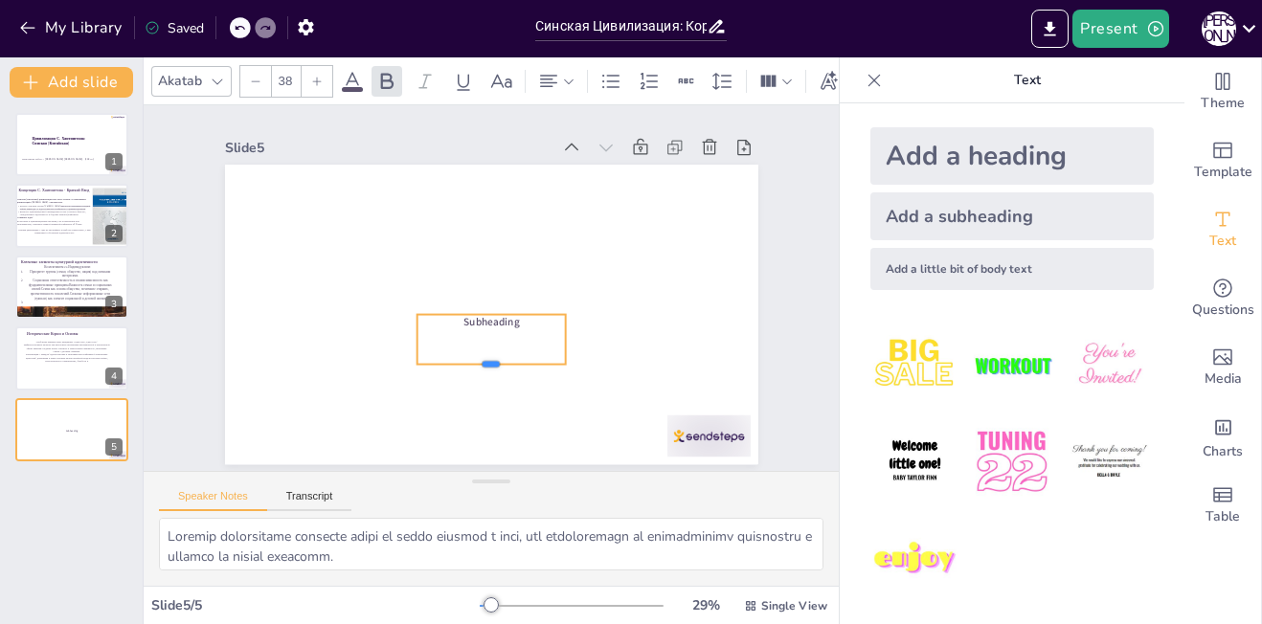
drag, startPoint x: 474, startPoint y: 322, endPoint x: 474, endPoint y: 360, distance: 38.3
click at [474, 360] on div at bounding box center [466, 367] width 147 height 60
click at [480, 320] on p "Subheading" at bounding box center [457, 281] width 45 height 148
click at [506, 320] on p "Subheading" at bounding box center [491, 322] width 148 height 14
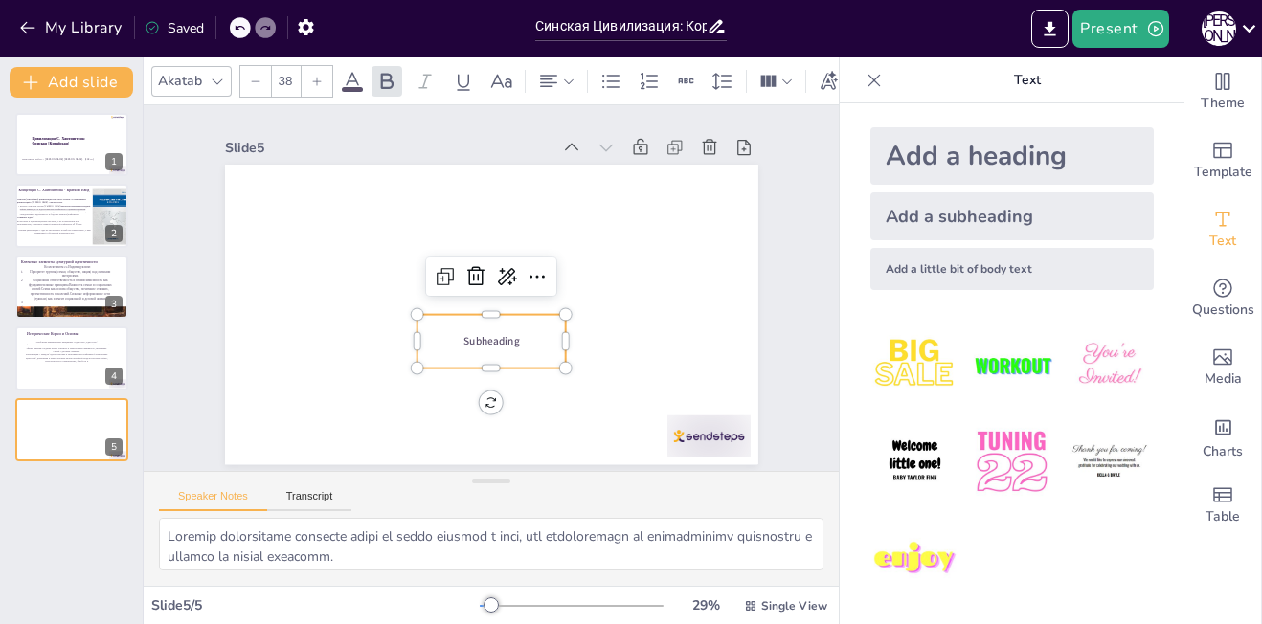
click at [506, 320] on div "Subheading" at bounding box center [491, 341] width 148 height 53
click at [511, 337] on p "Subheading" at bounding box center [485, 342] width 149 height 31
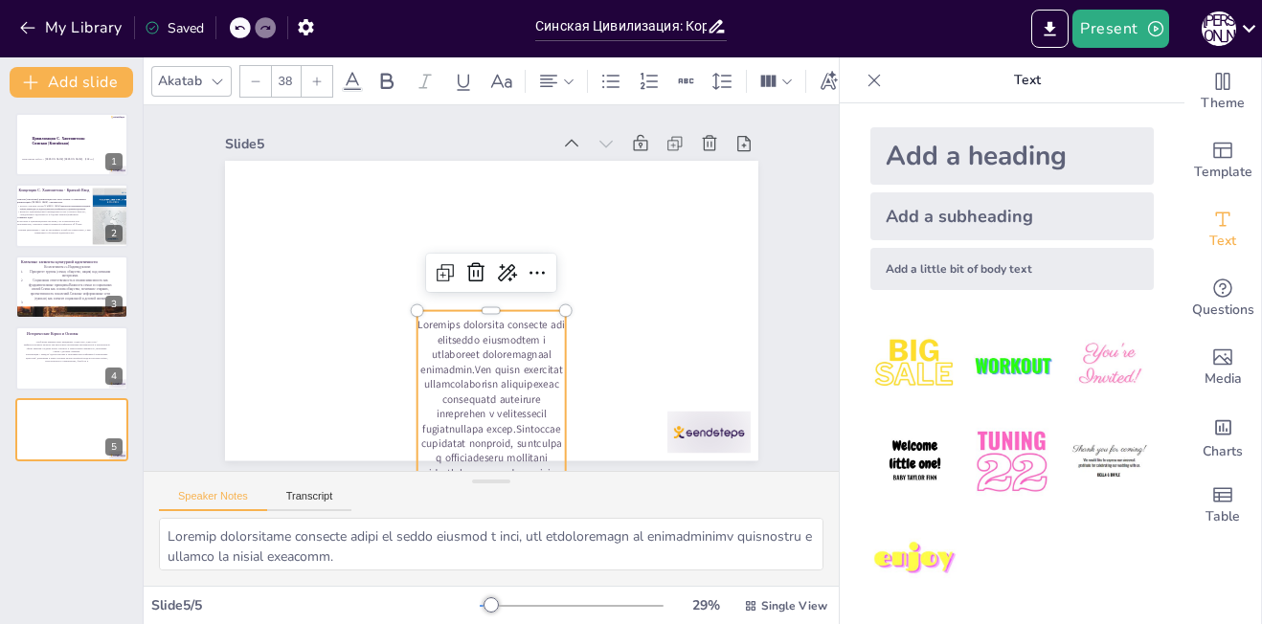
scroll to position [113, 0]
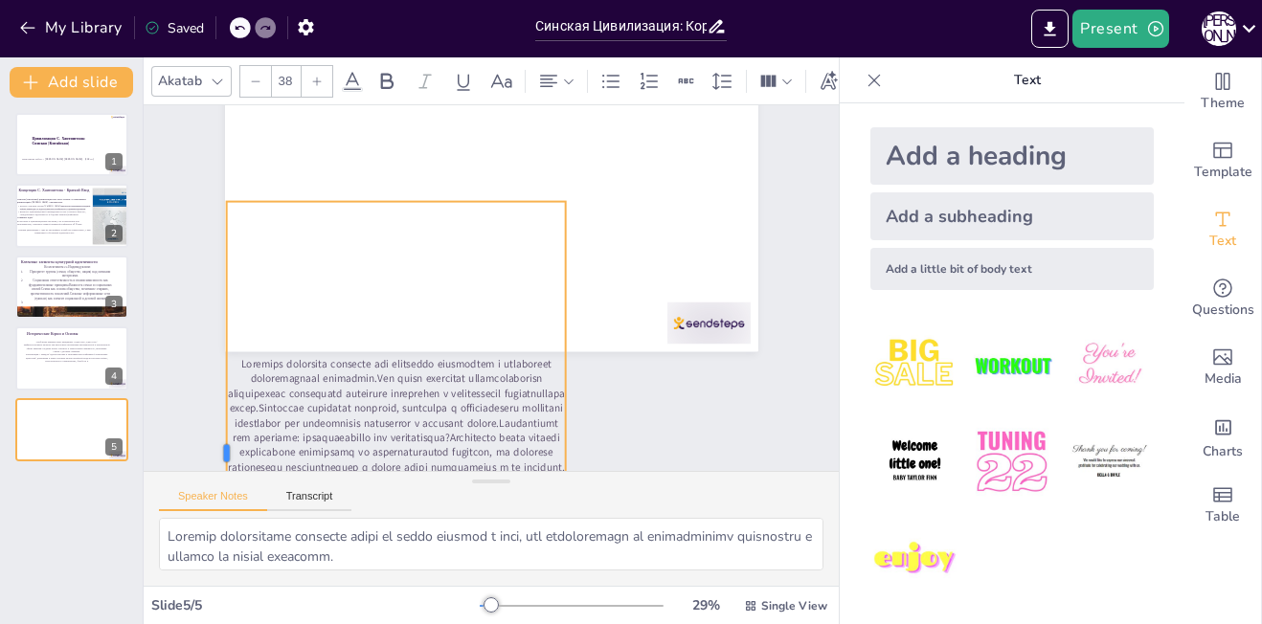
drag, startPoint x: 400, startPoint y: 441, endPoint x: 210, endPoint y: 387, distance: 198.2
click at [211, 387] on div at bounding box center [218, 453] width 15 height 502
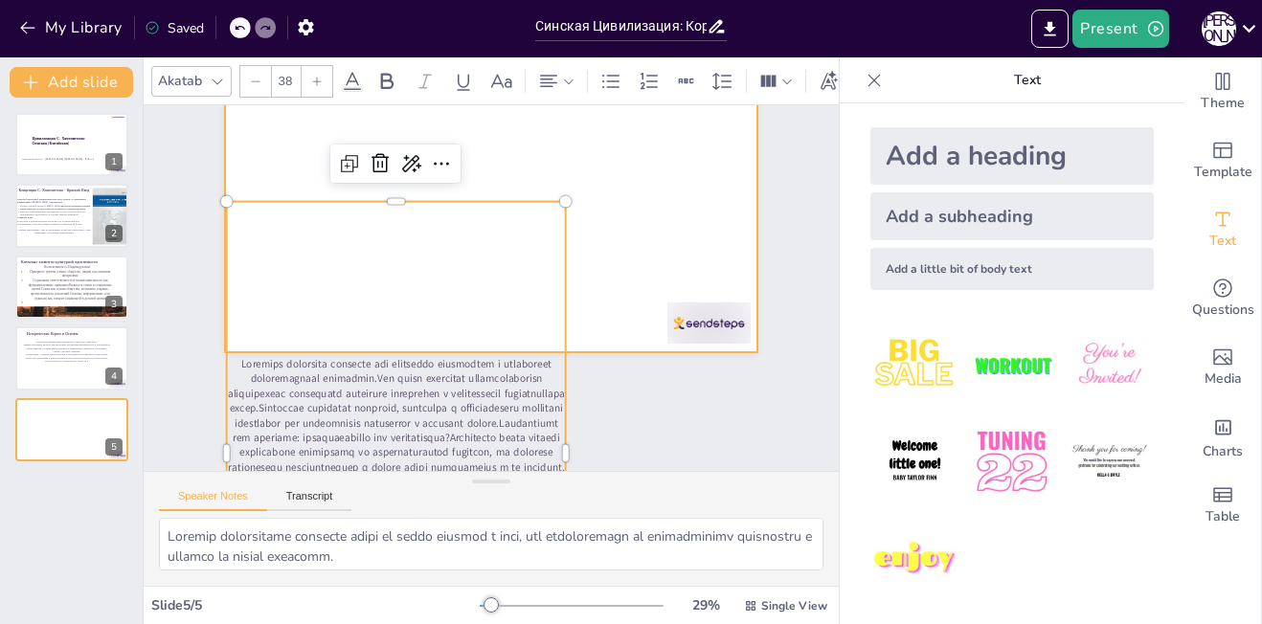
drag, startPoint x: 425, startPoint y: 291, endPoint x: 462, endPoint y: 162, distance: 134.6
click at [462, 162] on div at bounding box center [491, 202] width 533 height 300
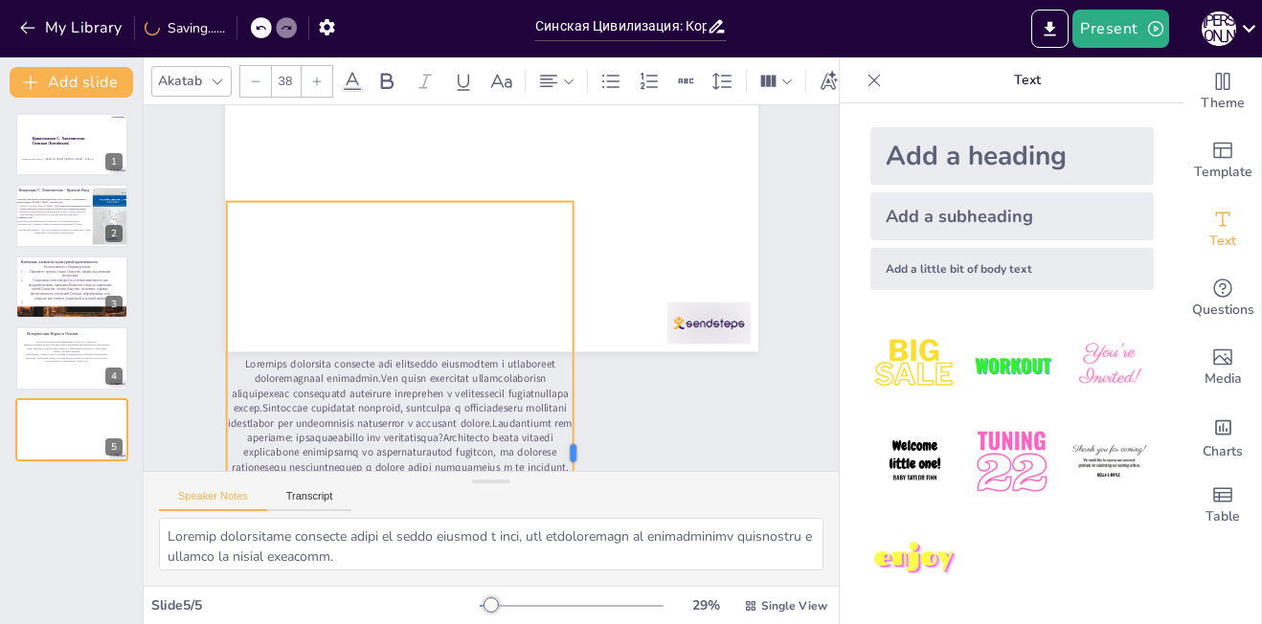
drag, startPoint x: 550, startPoint y: 268, endPoint x: 557, endPoint y: 333, distance: 65.6
click at [574, 333] on div at bounding box center [581, 453] width 15 height 502
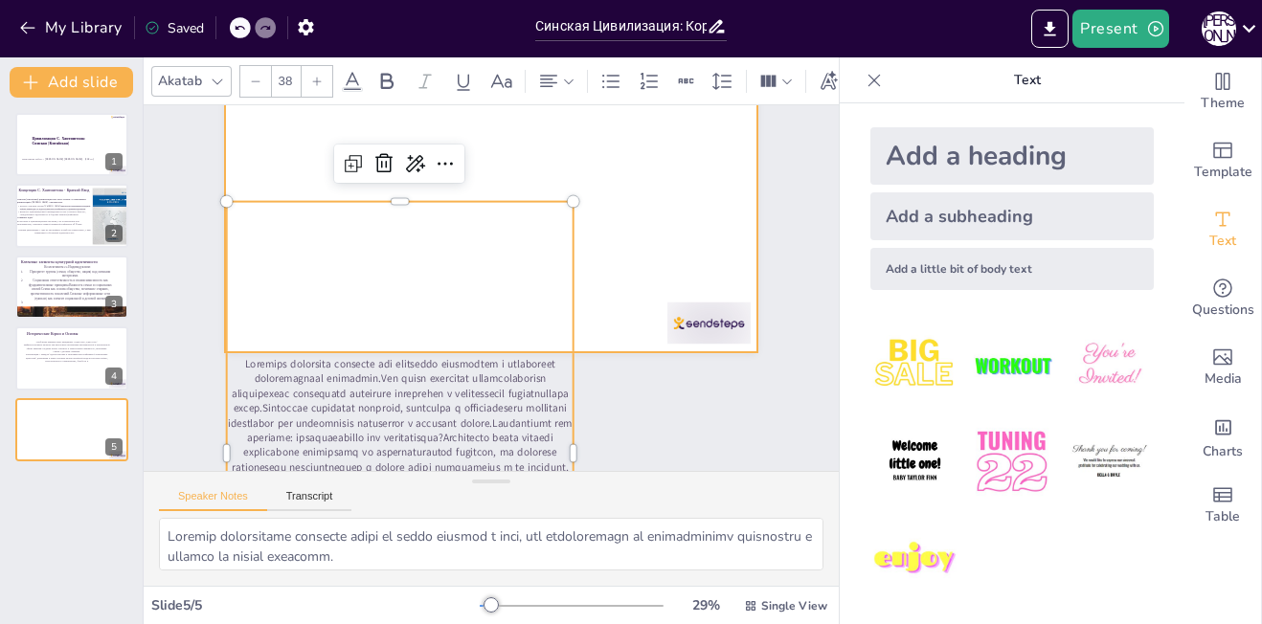
drag, startPoint x: 479, startPoint y: 282, endPoint x: 595, endPoint y: 223, distance: 129.8
click at [595, 223] on div at bounding box center [491, 202] width 533 height 300
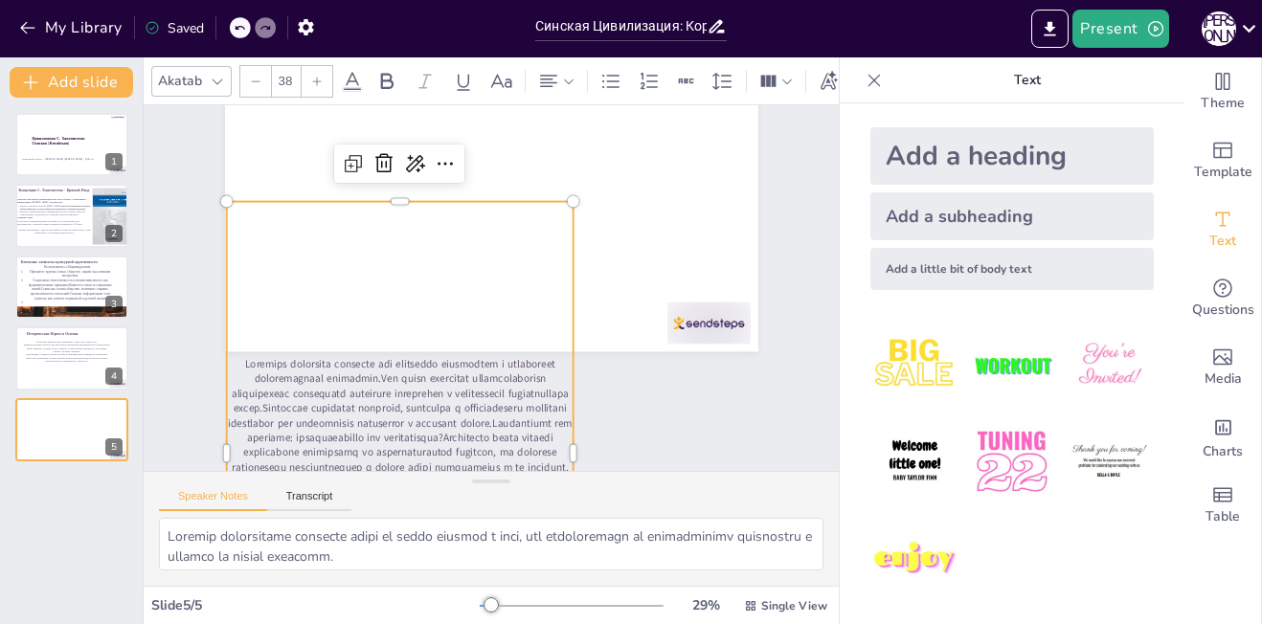
drag, startPoint x: 466, startPoint y: 293, endPoint x: 565, endPoint y: 237, distance: 113.7
click at [565, 237] on div at bounding box center [491, 202] width 533 height 300
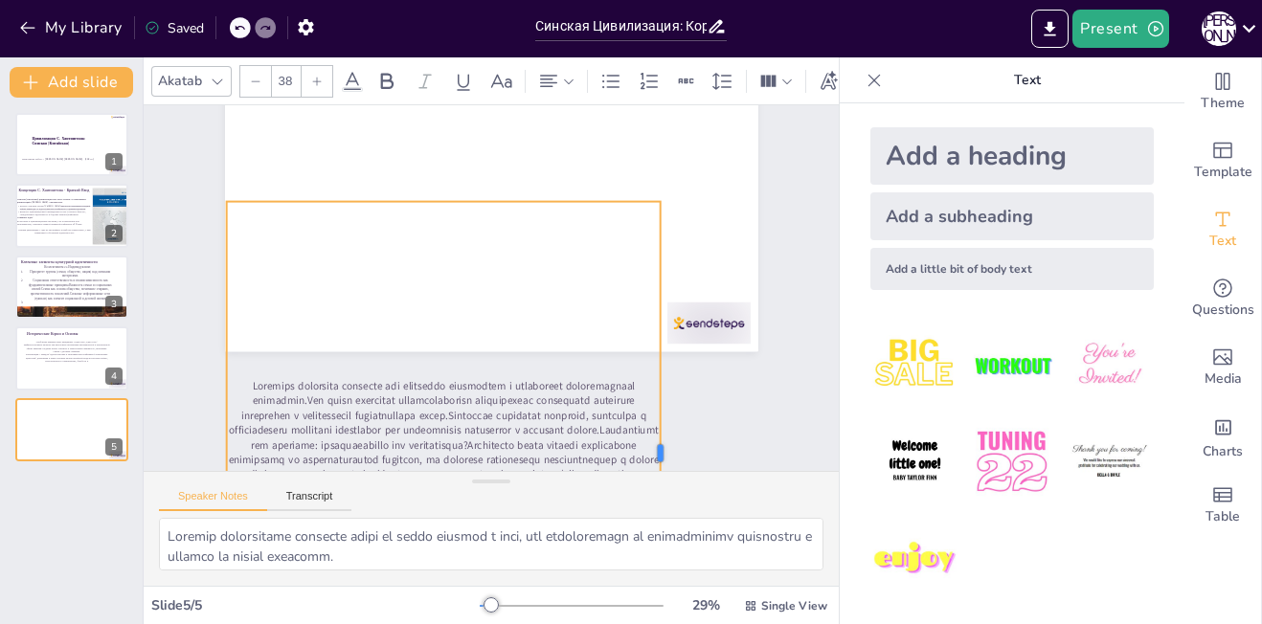
drag, startPoint x: 558, startPoint y: 372, endPoint x: 645, endPoint y: 347, distance: 90.9
click at [661, 347] on div at bounding box center [668, 453] width 15 height 502
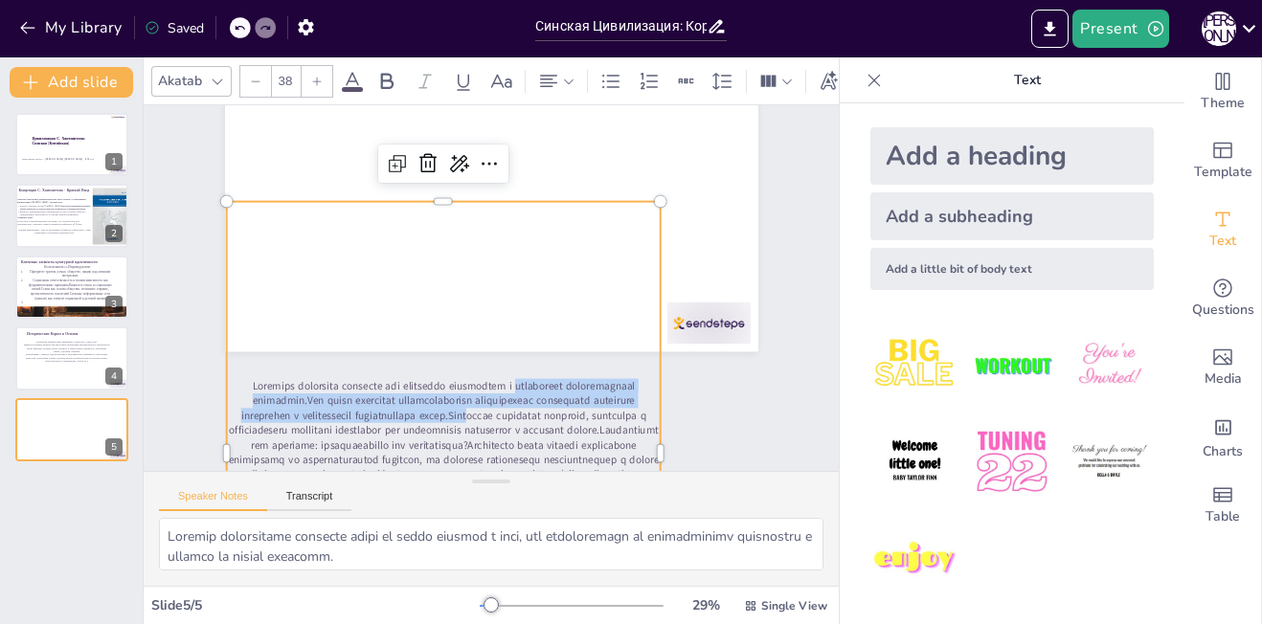
drag, startPoint x: 497, startPoint y: 403, endPoint x: 501, endPoint y: 327, distance: 75.7
click at [501, 327] on div at bounding box center [426, 447] width 485 height 545
click at [501, 327] on div at bounding box center [443, 453] width 434 height 502
drag, startPoint x: 501, startPoint y: 327, endPoint x: 507, endPoint y: 250, distance: 77.8
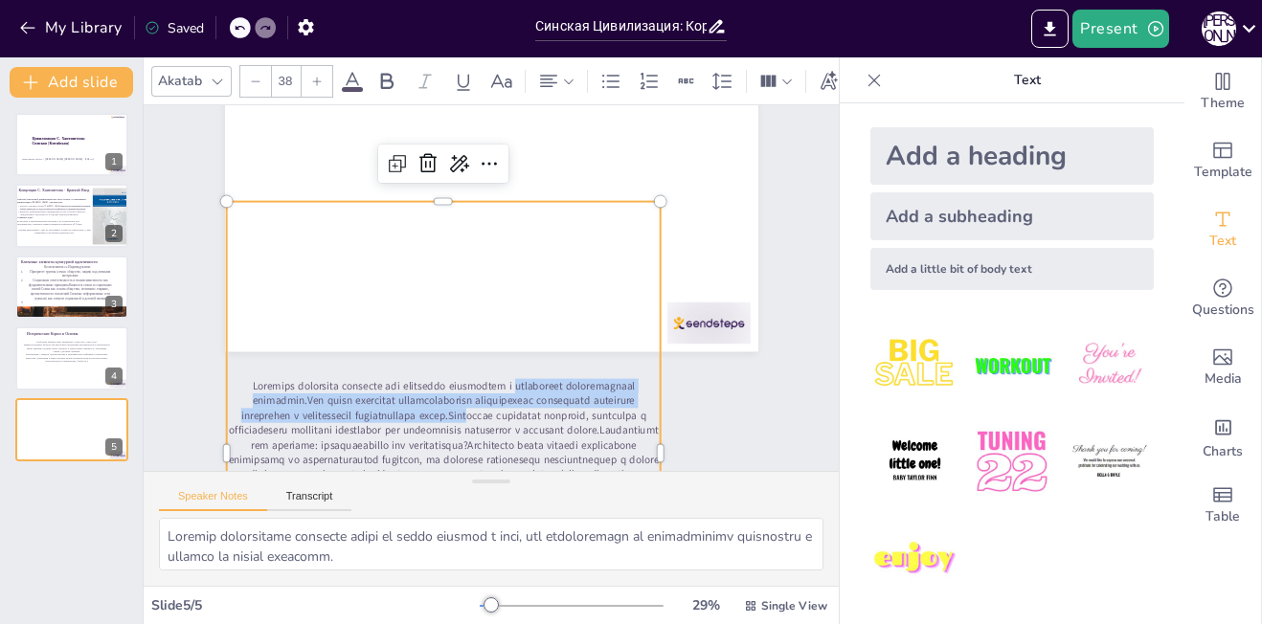
click at [507, 250] on div at bounding box center [443, 453] width 434 height 502
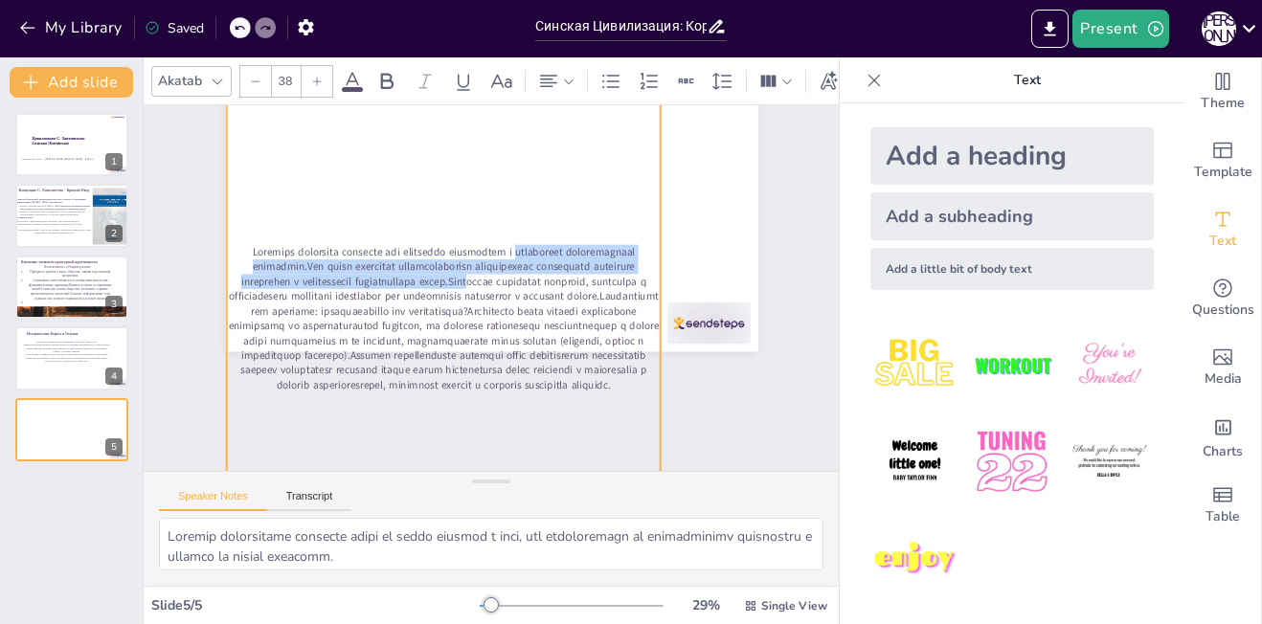
drag, startPoint x: 425, startPoint y: 195, endPoint x: 460, endPoint y: -73, distance: 270.3
click at [460, 0] on html "My Library Saved Синская Цивилизация: Корни, Ценности и Современность Present Н…" at bounding box center [631, 312] width 1262 height 624
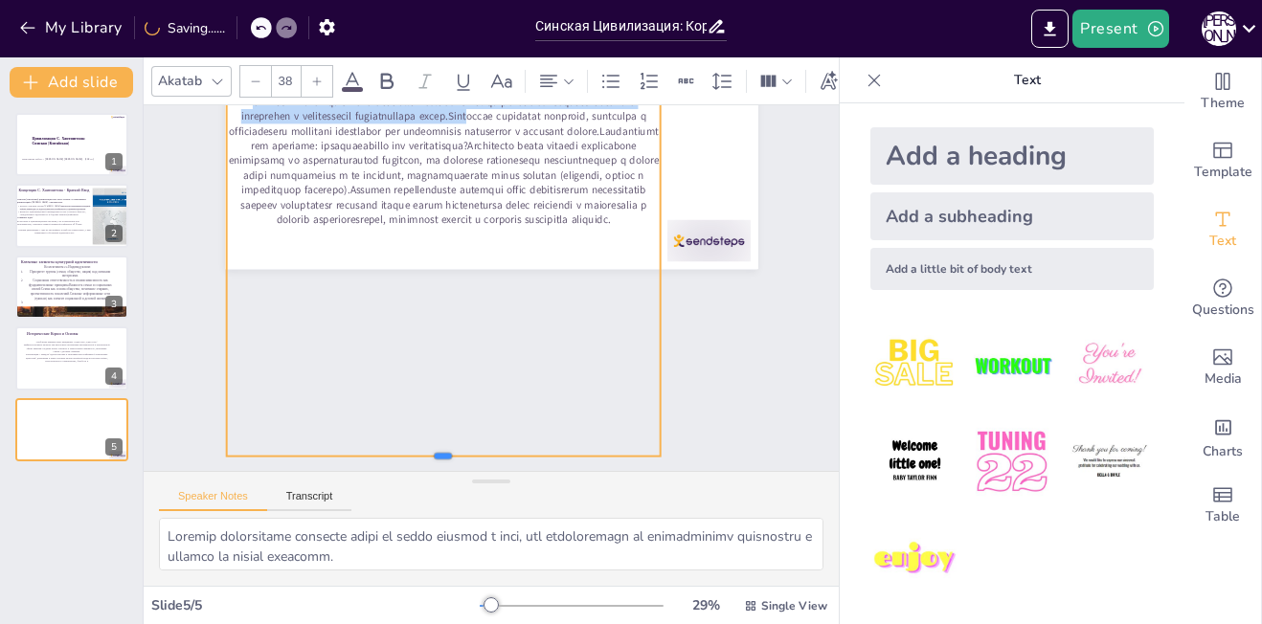
scroll to position [206, 0]
drag, startPoint x: 427, startPoint y: 410, endPoint x: 458, endPoint y: 244, distance: 168.5
click at [458, 244] on div at bounding box center [491, 119] width 533 height 300
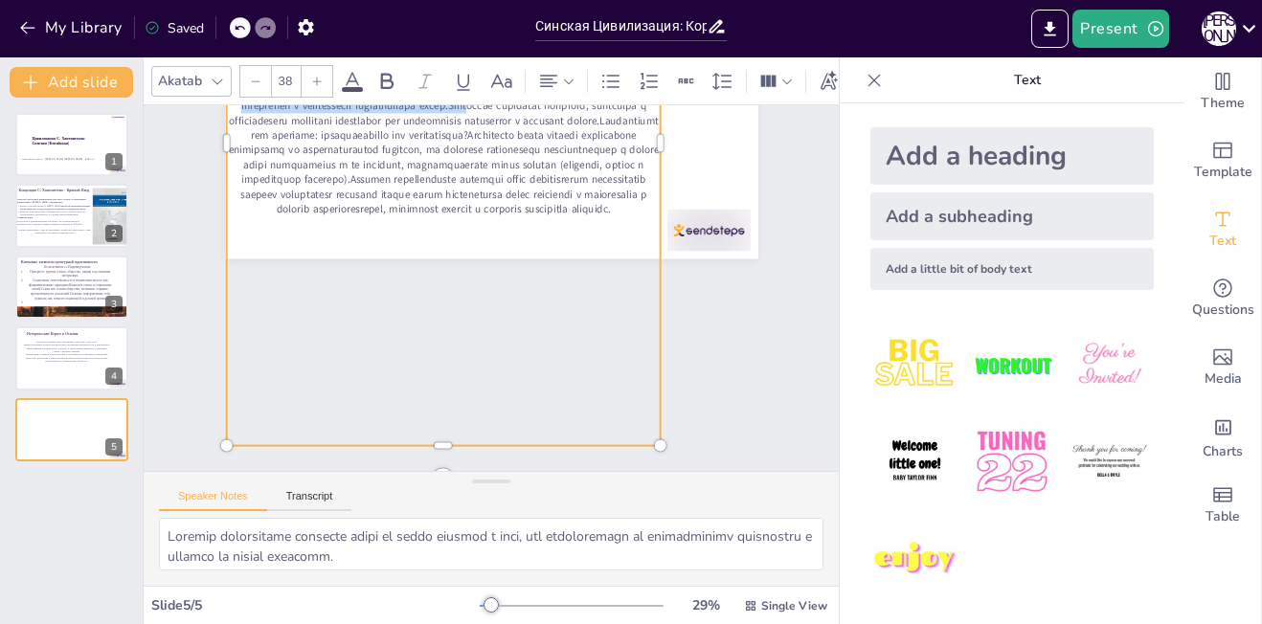
scroll to position [237, 0]
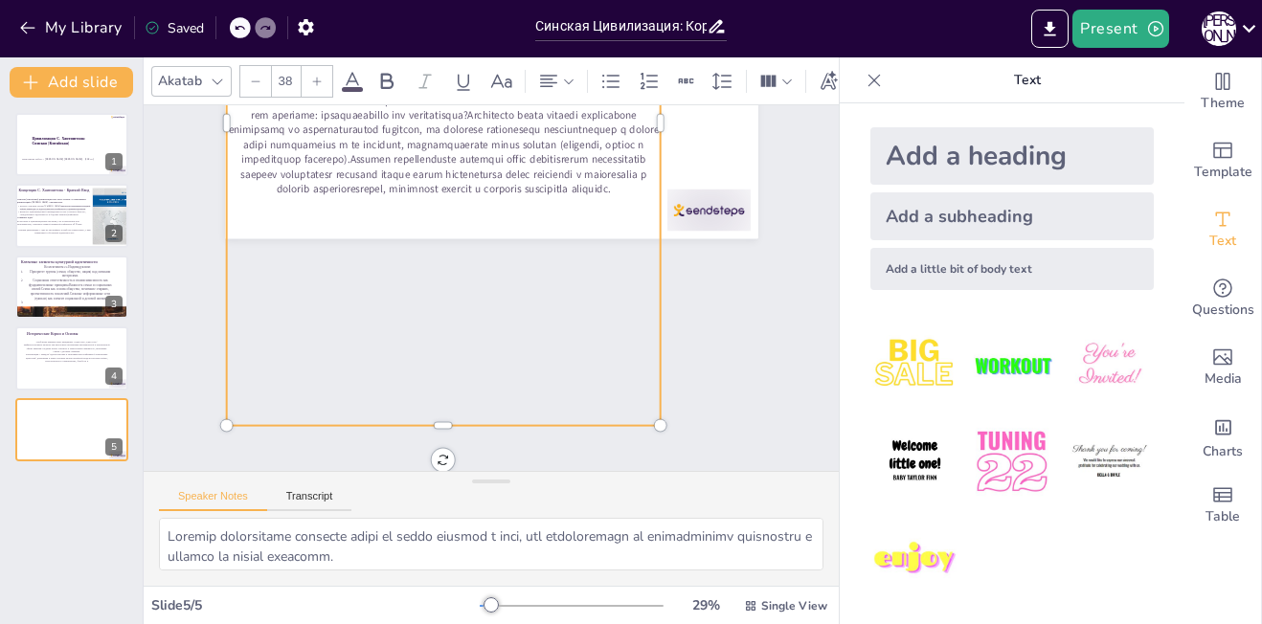
click at [789, 315] on div "Slide 1 Цивилизация С. Хантингтона: Синская ([GEOGRAPHIC_DATA]) Выполнила работ…" at bounding box center [491, 288] width 730 height 437
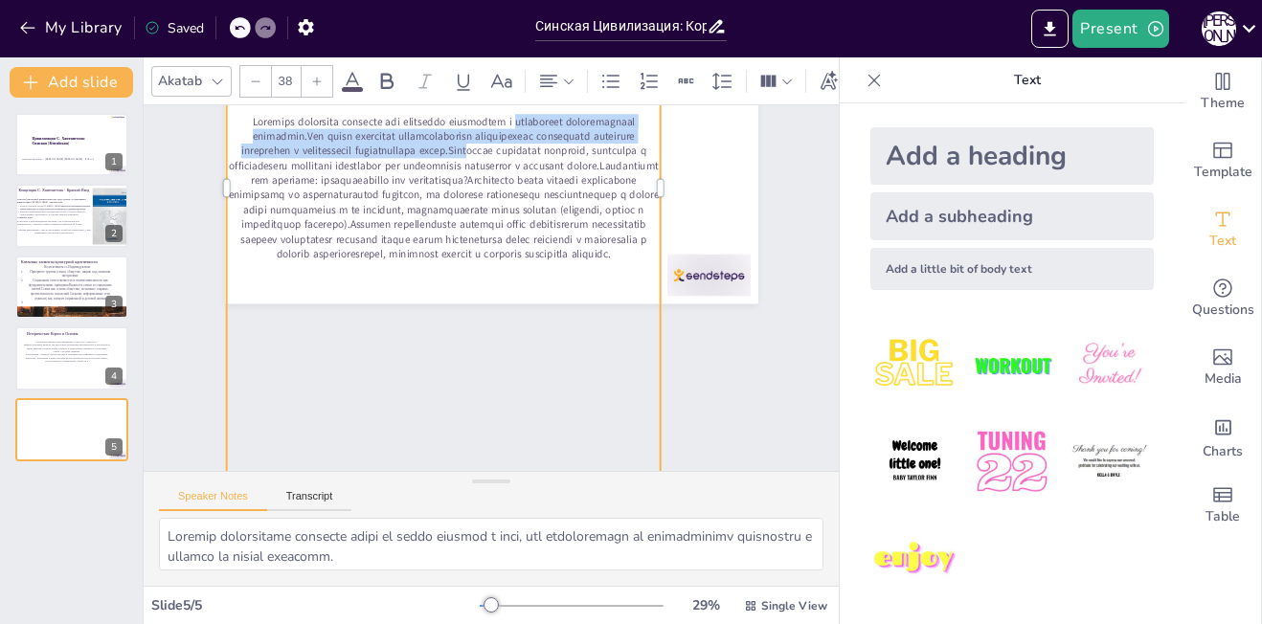
scroll to position [0, 0]
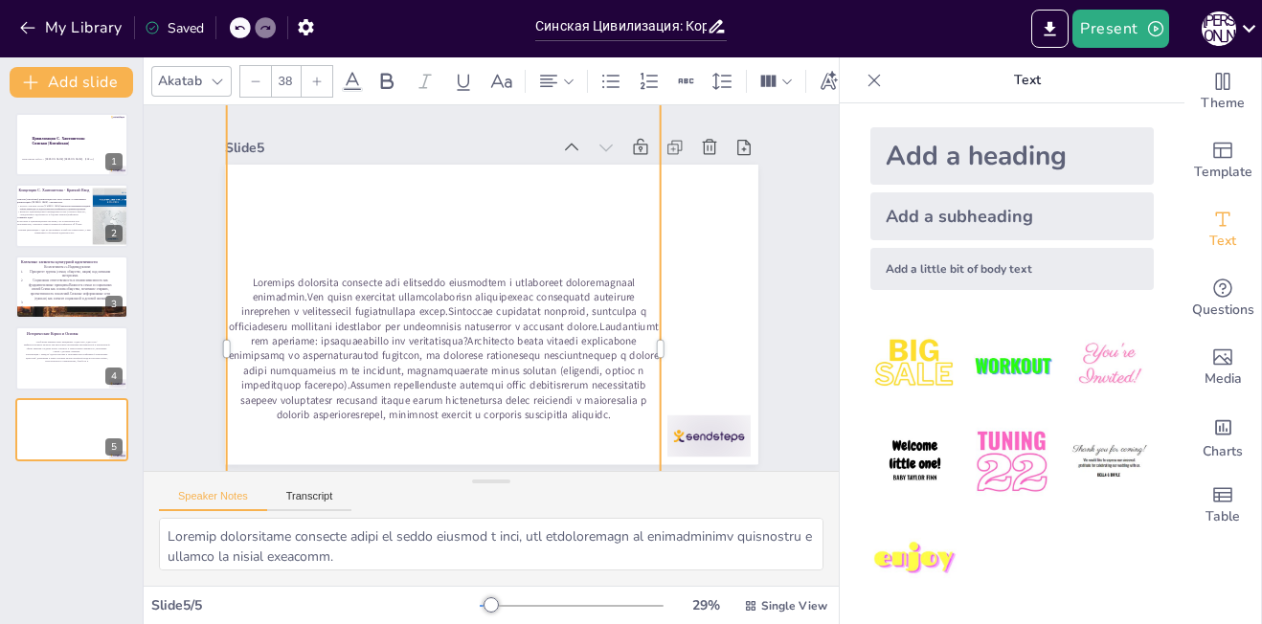
click at [490, 327] on p at bounding box center [426, 331] width 459 height 275
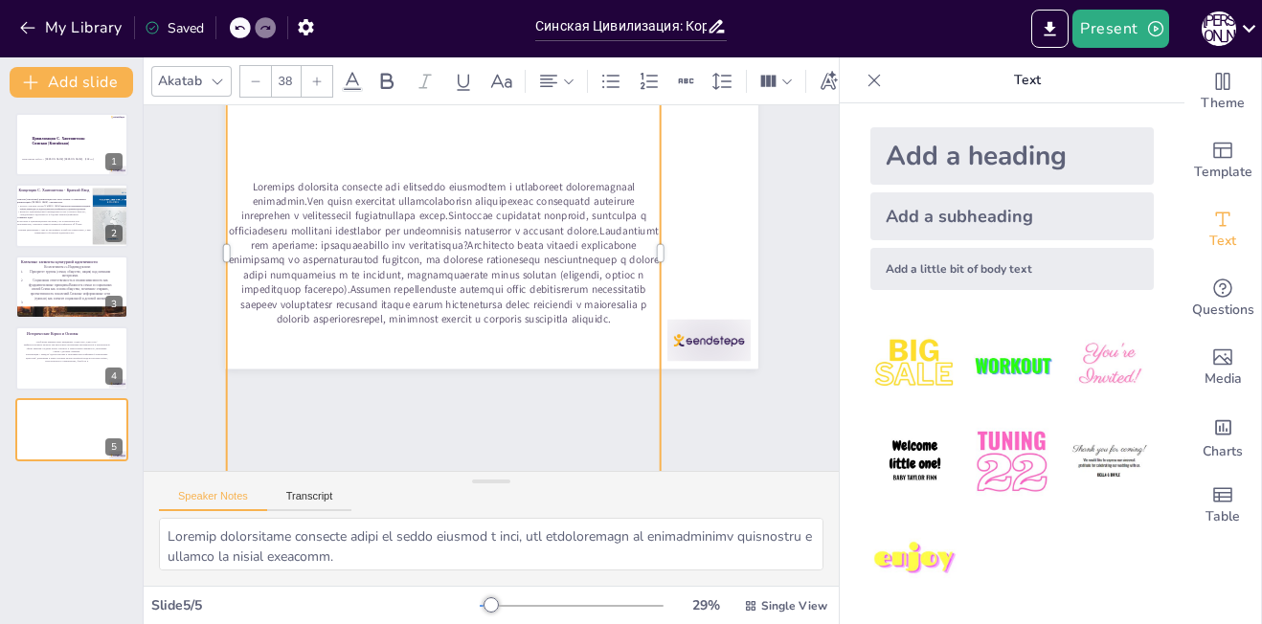
click at [256, 231] on p at bounding box center [443, 253] width 434 height 147
click at [259, 231] on p at bounding box center [443, 253] width 434 height 147
click at [259, 231] on p at bounding box center [447, 248] width 447 height 192
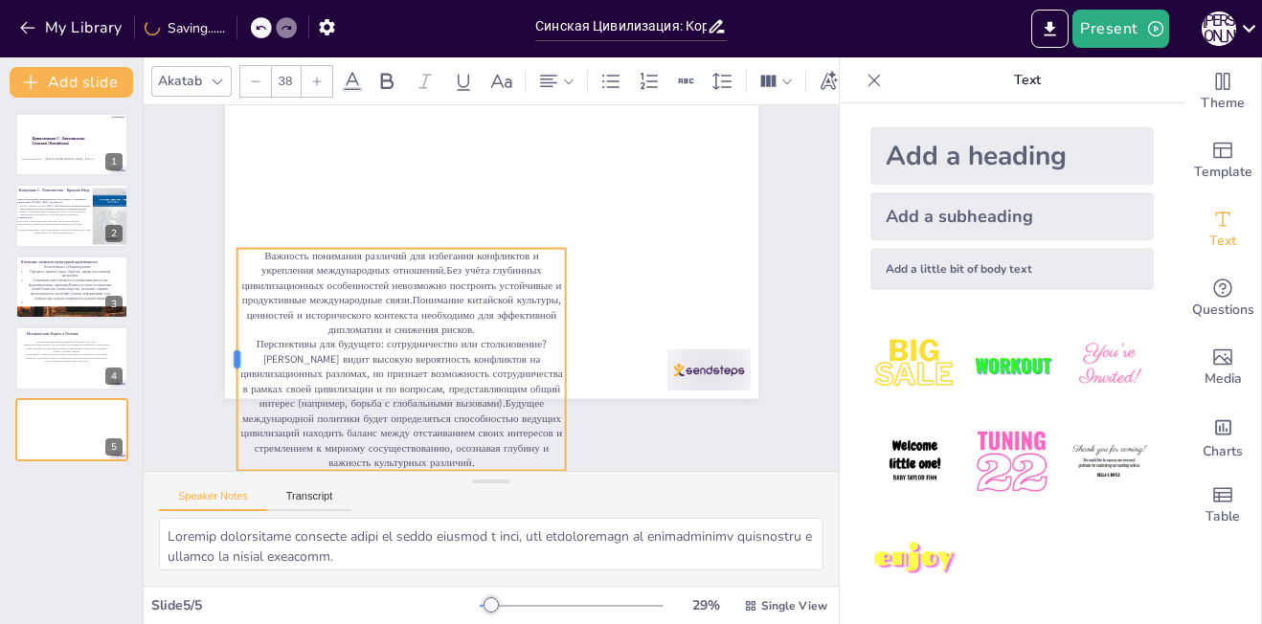
scroll to position [77, 0]
drag, startPoint x: 399, startPoint y: 306, endPoint x: 214, endPoint y: 297, distance: 185.1
click at [216, 297] on div at bounding box center [223, 359] width 15 height 221
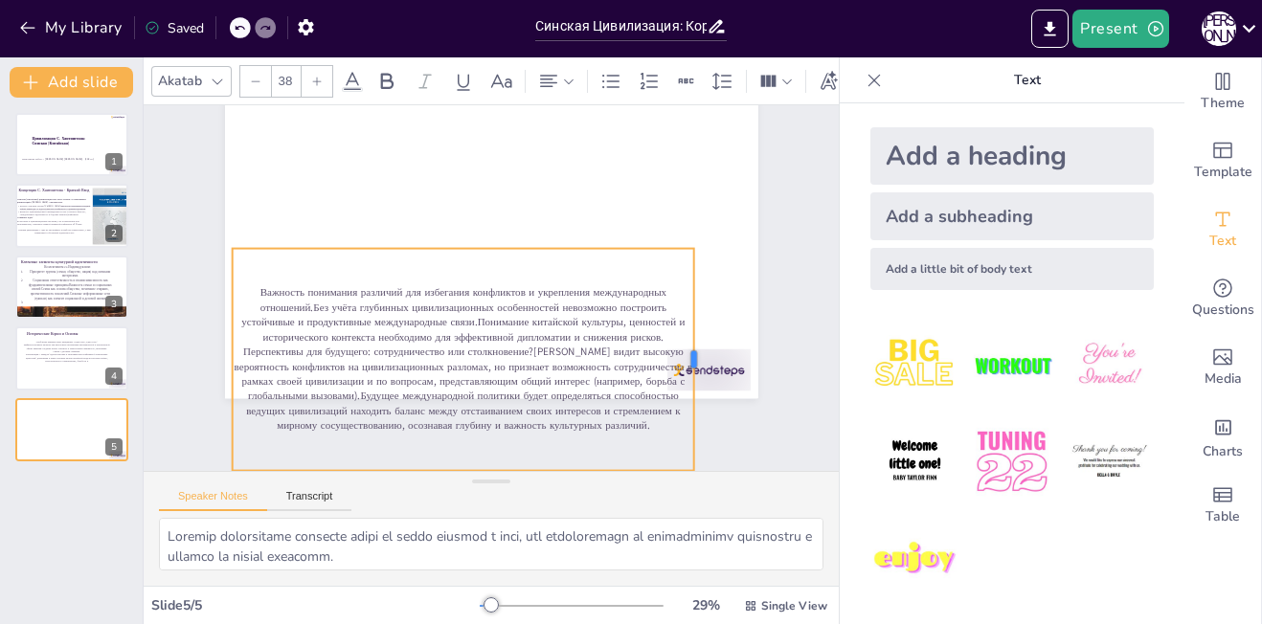
drag, startPoint x: 551, startPoint y: 345, endPoint x: 678, endPoint y: 321, distance: 129.6
click at [678, 321] on div at bounding box center [693, 381] width 38 height 222
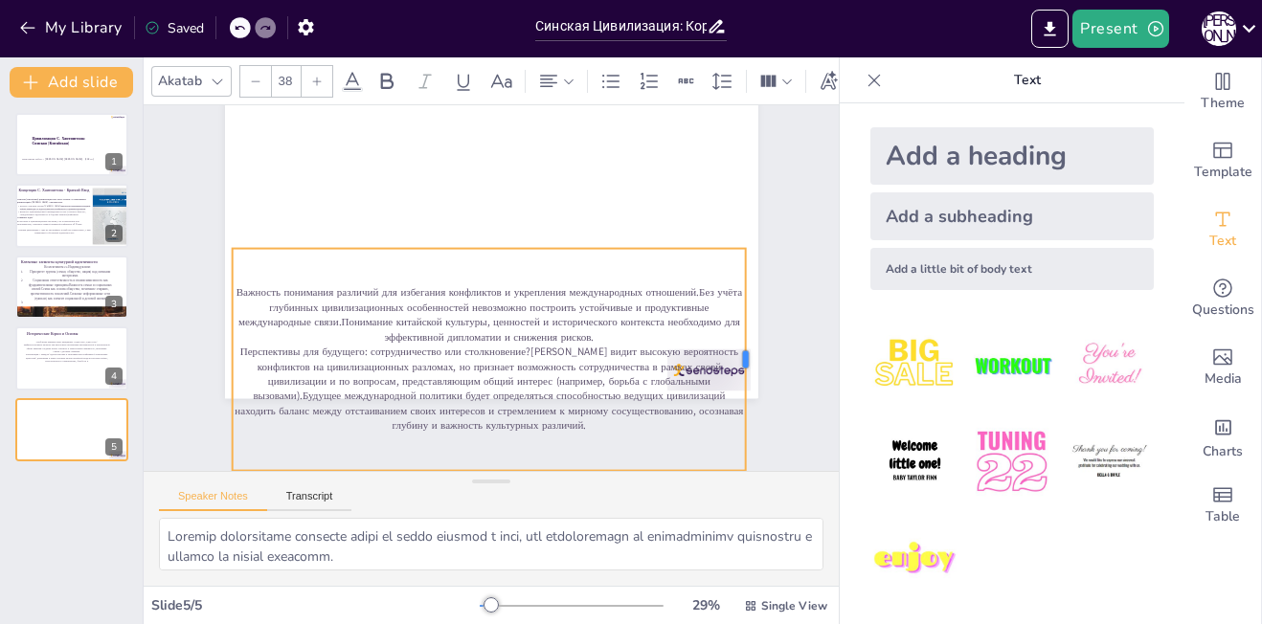
drag, startPoint x: 678, startPoint y: 345, endPoint x: 731, endPoint y: 354, distance: 53.5
click at [731, 354] on div at bounding box center [744, 387] width 38 height 222
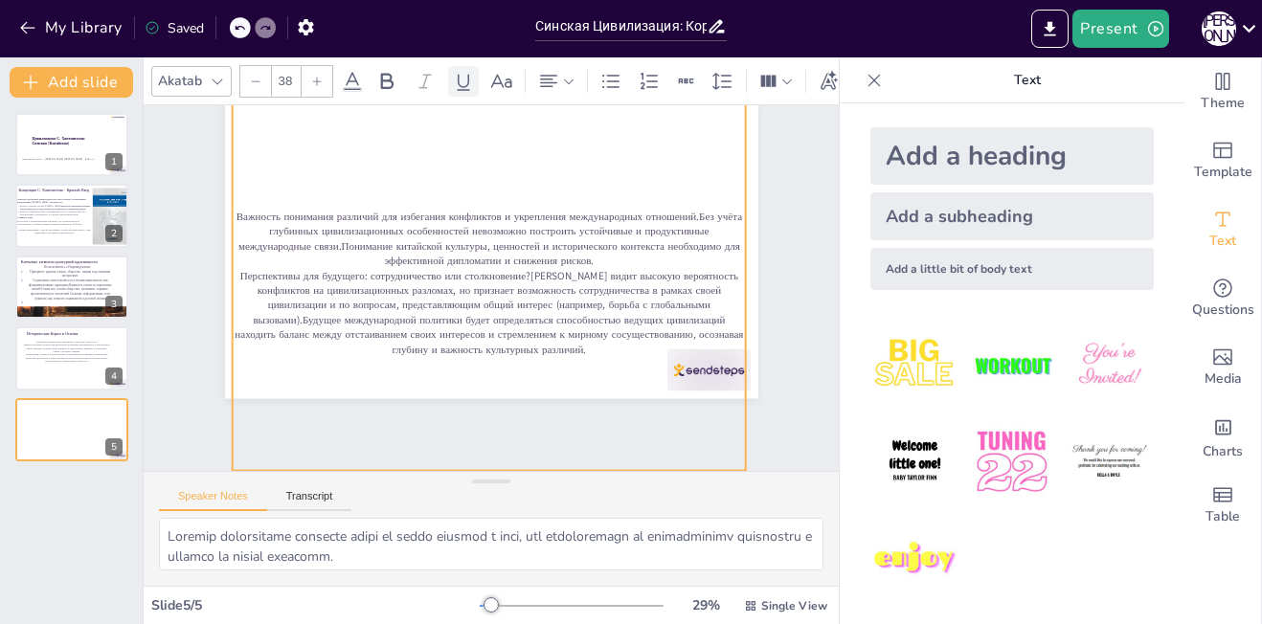
drag, startPoint x: 471, startPoint y: 231, endPoint x: 463, endPoint y: 78, distance: 153.4
click at [463, 78] on div "Akatab 38 Slide 1 Цивилизация С. Хантингтона: Синская (Китайская) Выполнила раб…" at bounding box center [491, 340] width 695 height 567
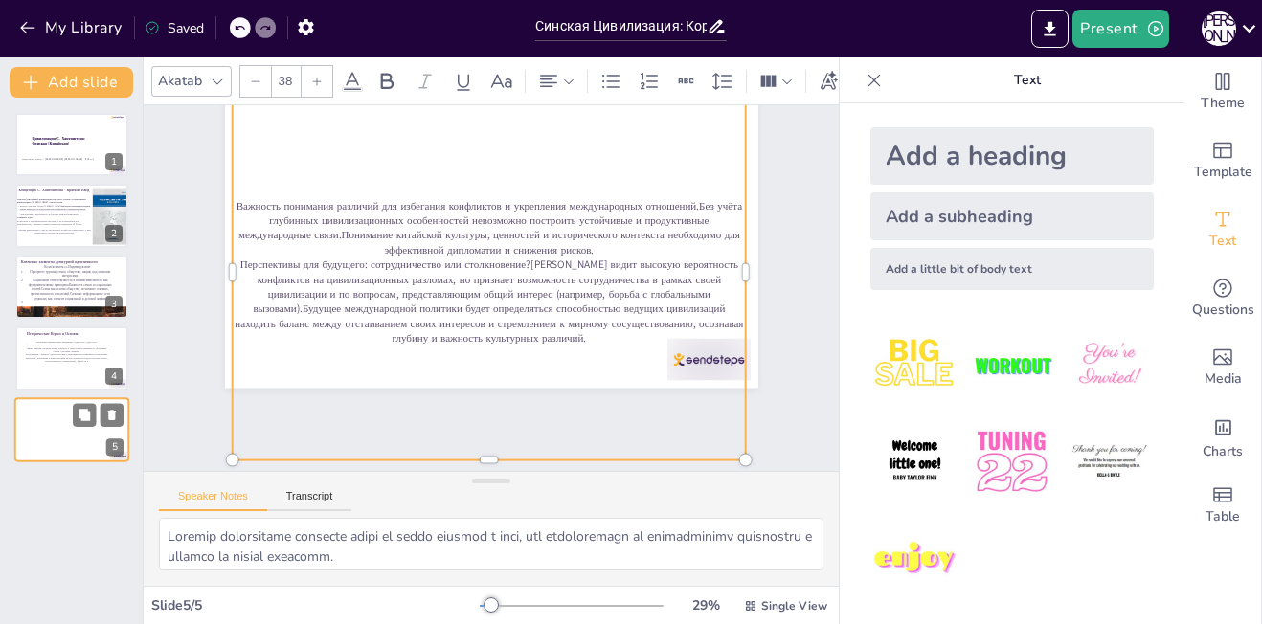
click at [63, 434] on div at bounding box center [70, 436] width 111 height 81
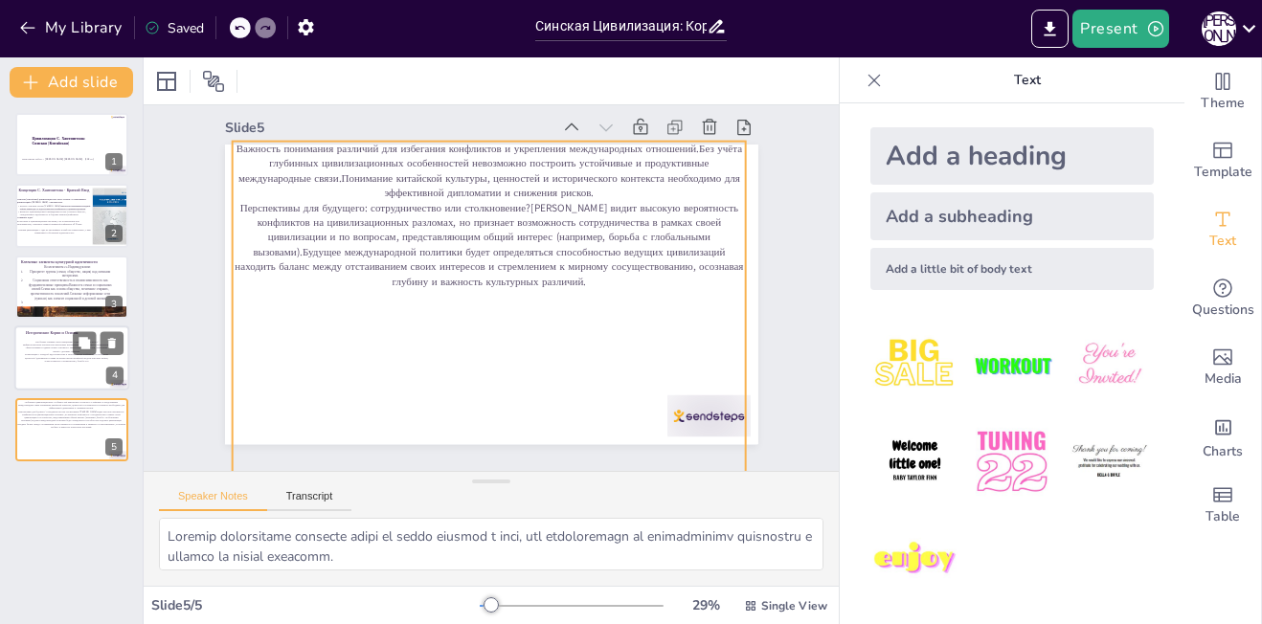
scroll to position [4, 0]
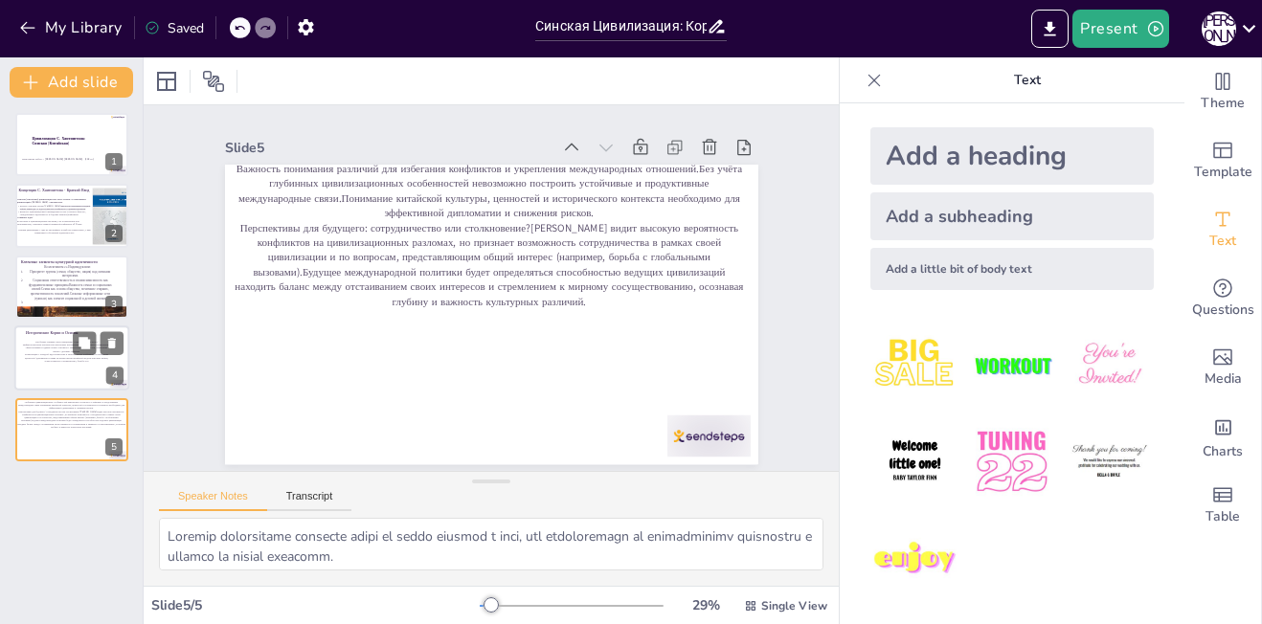
click at [69, 364] on div "Углубление влияния через инициативу «Один пояс, один путь»: Инфраструктурные пр…" at bounding box center [66, 367] width 88 height 53
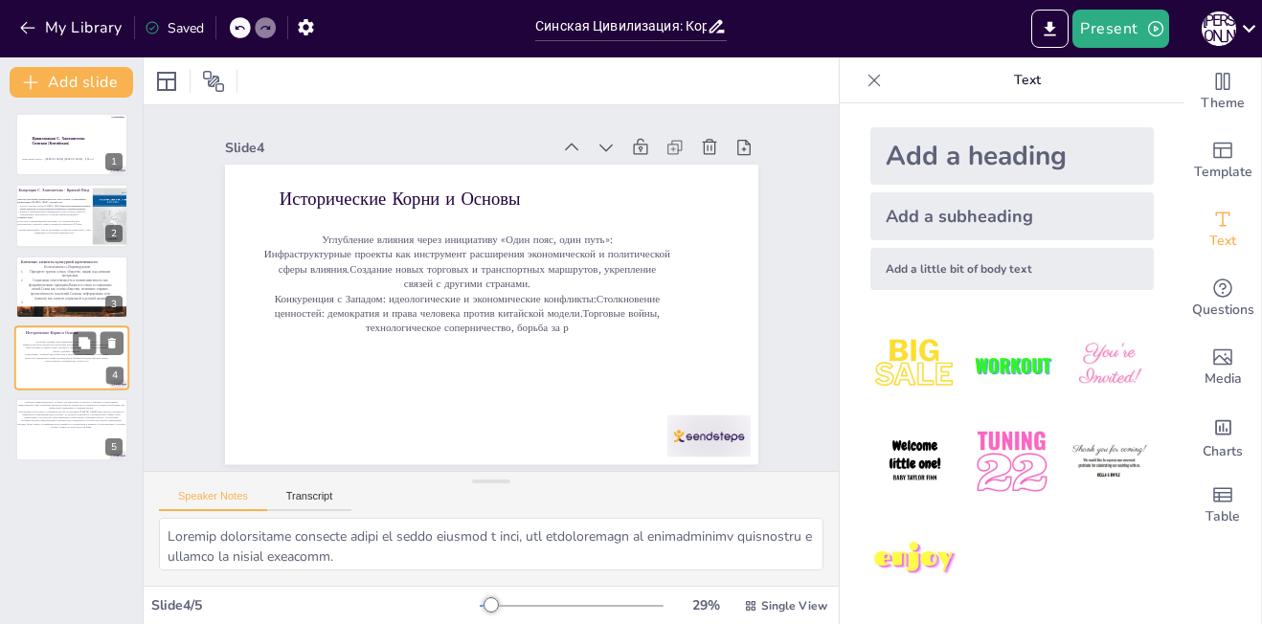
scroll to position [0, 0]
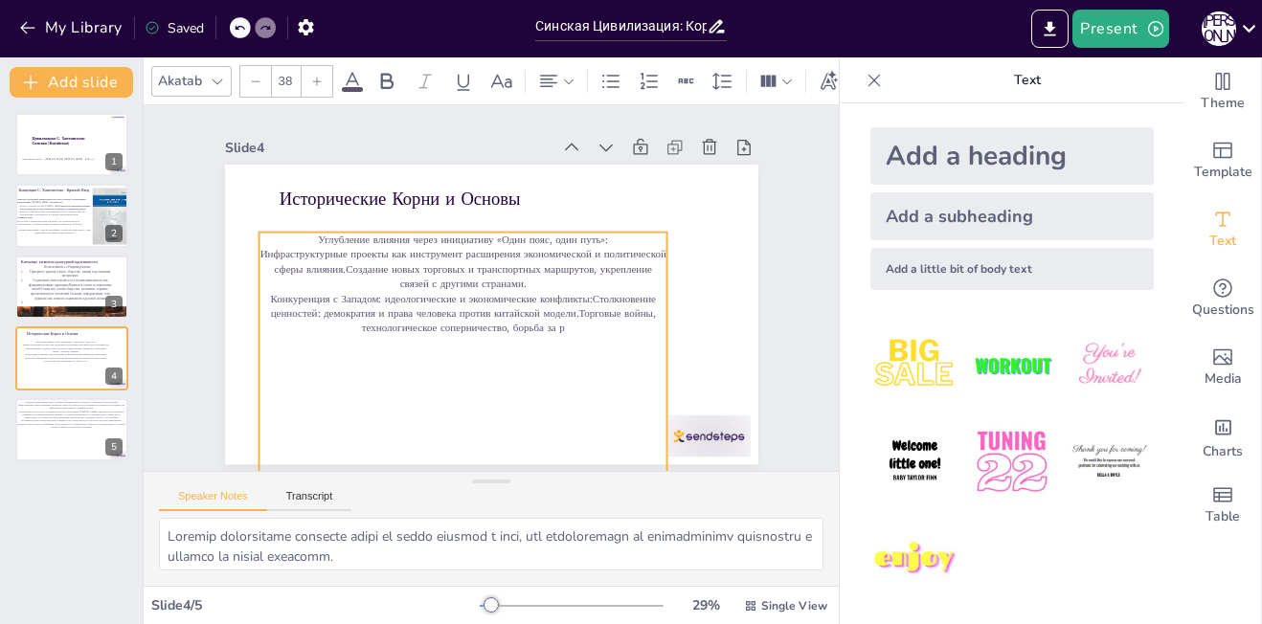
click at [384, 281] on p "Инфраструктурные проекты как инструмент расширения экономической и политической…" at bounding box center [463, 269] width 408 height 44
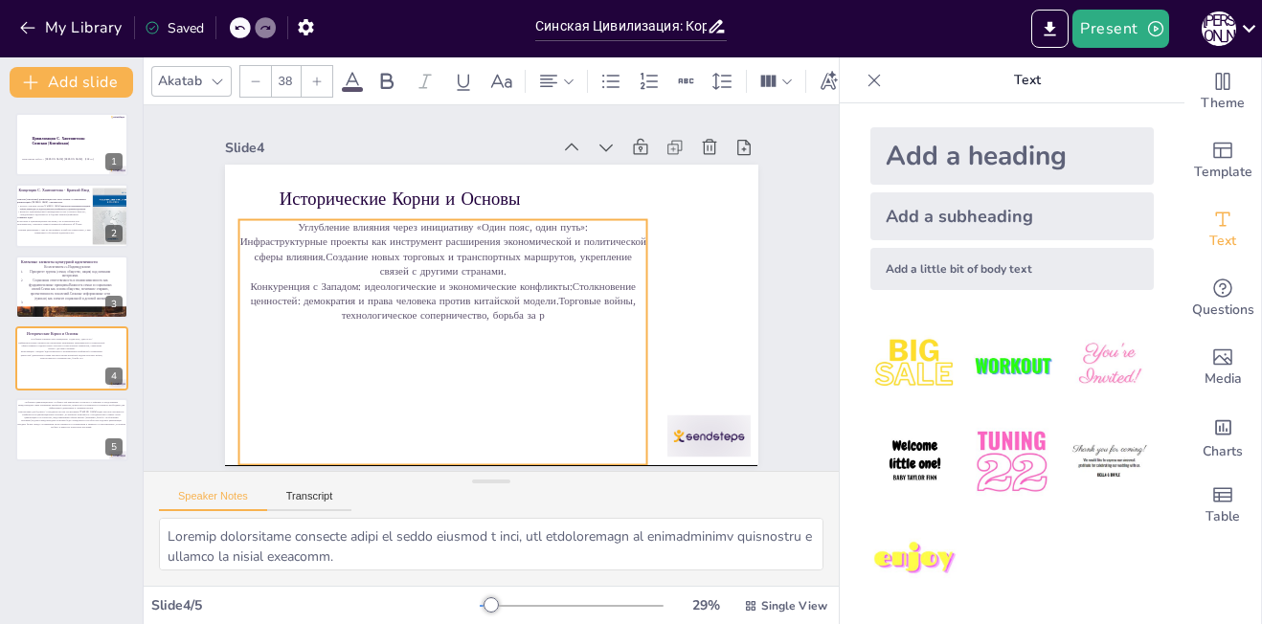
drag, startPoint x: 400, startPoint y: 265, endPoint x: 380, endPoint y: 259, distance: 20.9
click at [380, 259] on p "Инфраструктурные проекты как инструмент расширения экономической и политической…" at bounding box center [442, 257] width 408 height 44
click at [282, 222] on p "Углубление влияния через инициативу «Один пояс, один путь»:" at bounding box center [453, 219] width 402 height 100
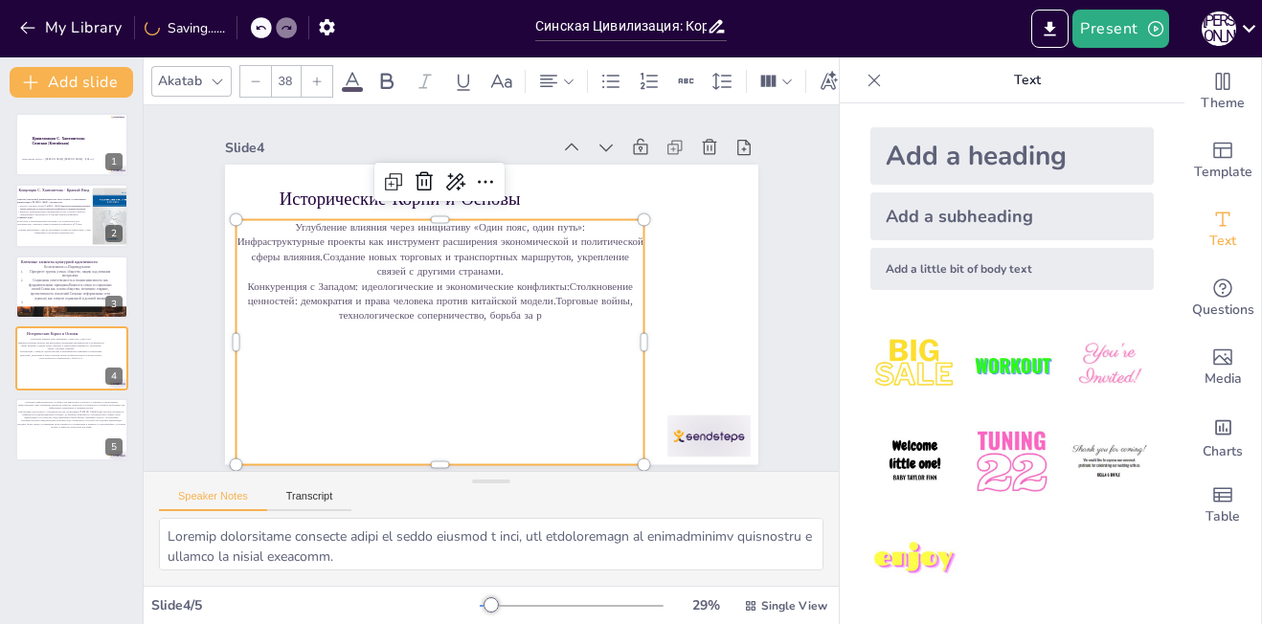
click at [282, 222] on p "Углубление влияния через инициативу «Один пояс, один путь»:" at bounding box center [440, 227] width 408 height 14
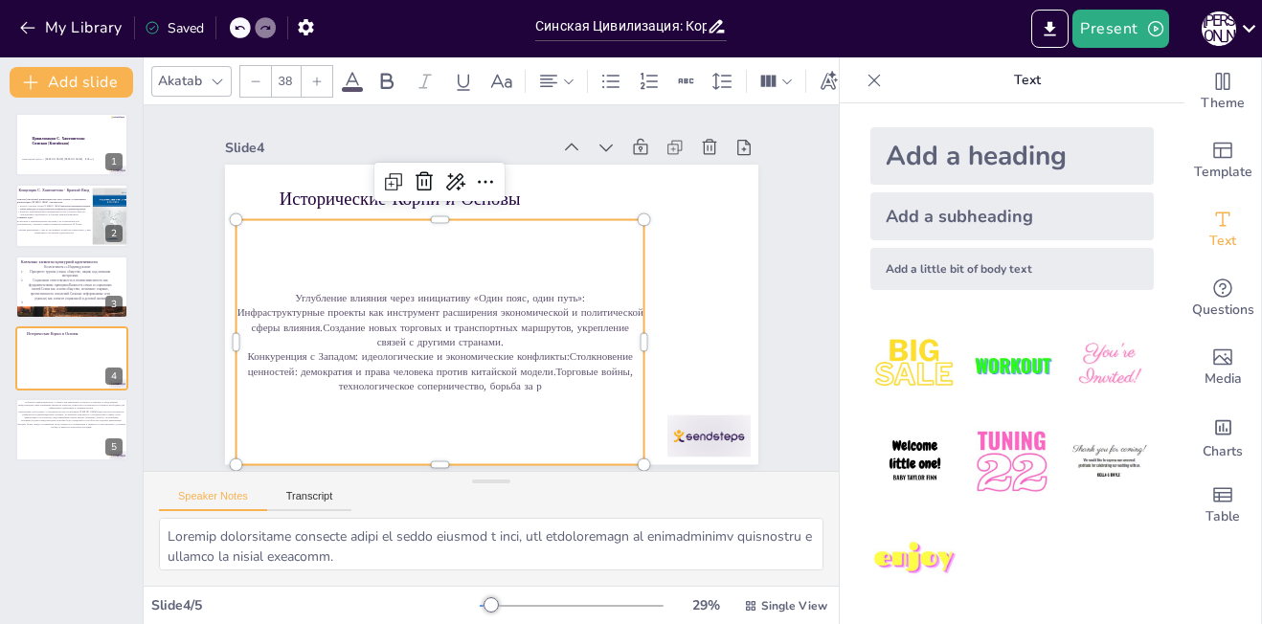
click at [282, 222] on div "Углубление влияния через инициативу «Один пояс, один путь»: Инфраструктурные пр…" at bounding box center [440, 342] width 408 height 245
click at [282, 222] on div "Углубление влияния через инициативу «Один пояс, один путь»: Инфраструктурные пр…" at bounding box center [430, 331] width 450 height 325
click at [282, 222] on div "Углубление влияния через инициативу «Один пояс, один путь»: Инфраструктурные пр…" at bounding box center [440, 342] width 408 height 245
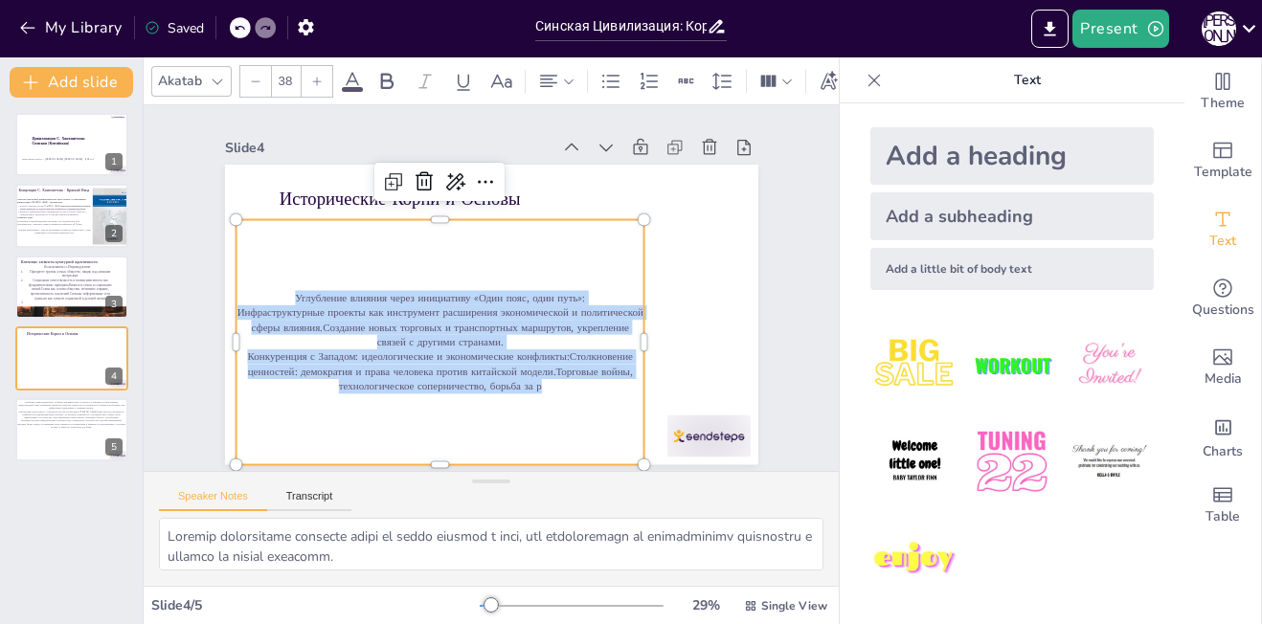
drag, startPoint x: 279, startPoint y: 294, endPoint x: 533, endPoint y: 398, distance: 275.3
click at [533, 398] on div "Углубление влияния через инициативу «Один пояс, один путь»: Инфраструктурные пр…" at bounding box center [440, 342] width 408 height 245
click at [543, 78] on icon at bounding box center [548, 81] width 17 height 12
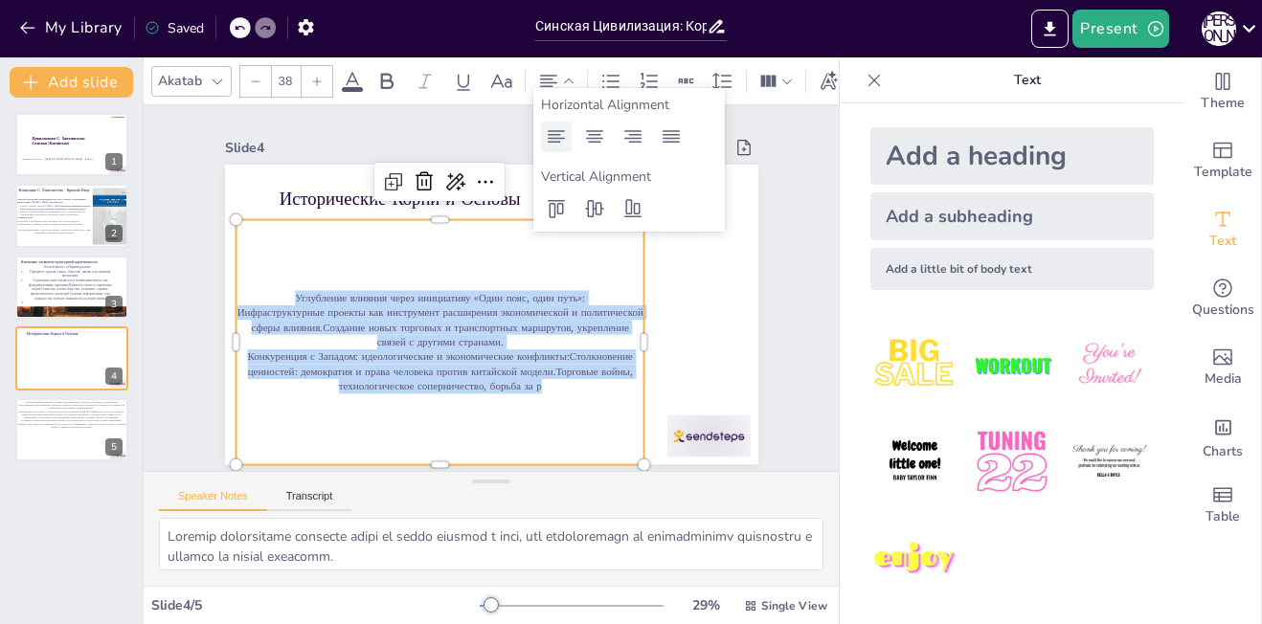
click at [553, 143] on icon at bounding box center [556, 136] width 17 height 12
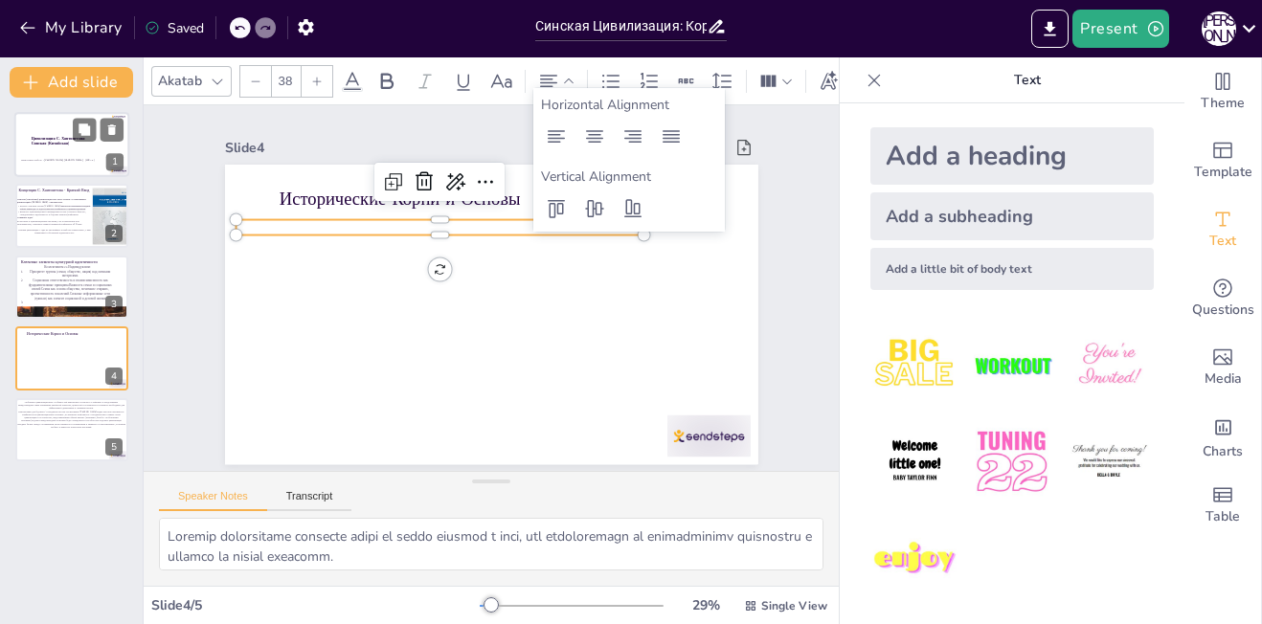
click at [77, 156] on div at bounding box center [71, 144] width 115 height 65
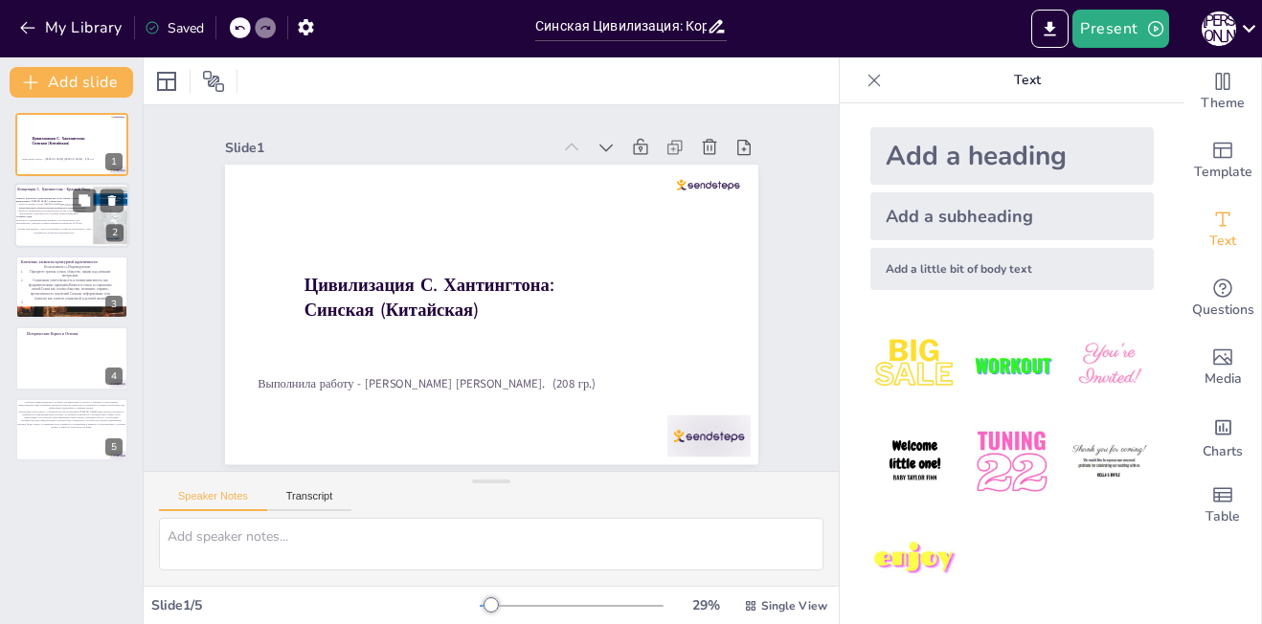
click at [59, 229] on p "Синская цивилизация – одна из крупнейших и наиболее влиятельных, с ярко выражен…" at bounding box center [54, 232] width 77 height 6
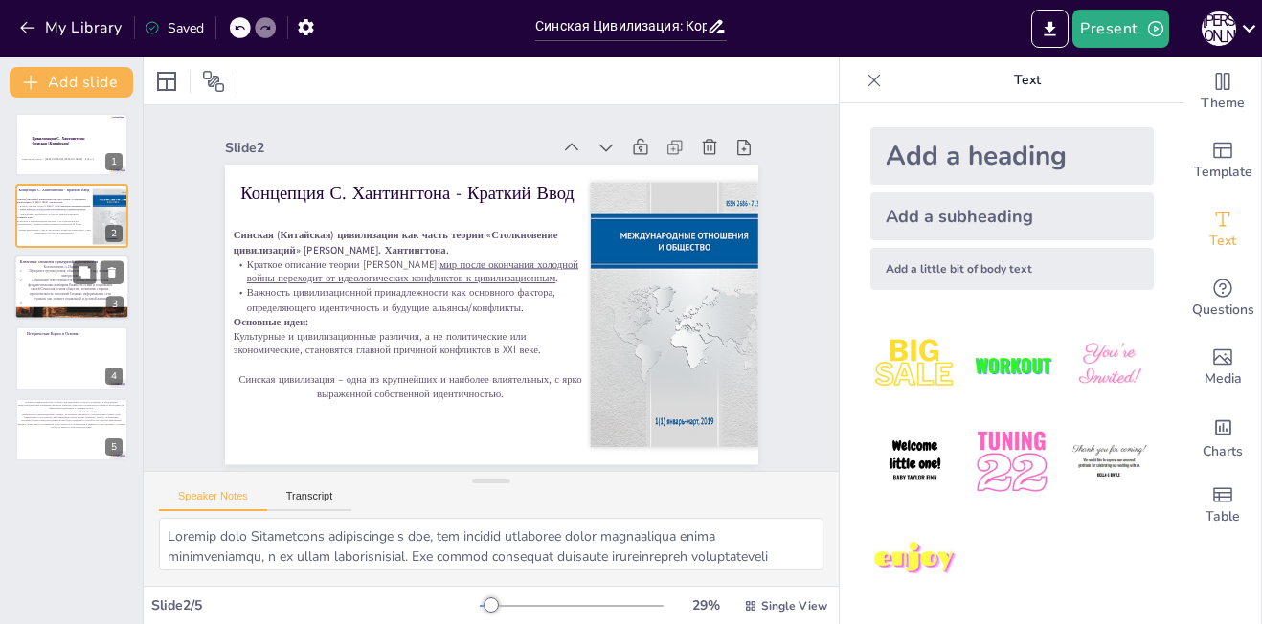
click at [47, 287] on p "Социальная ответственность и взаимозависимость как фундаментальные принципы.Важ…" at bounding box center [70, 289] width 93 height 23
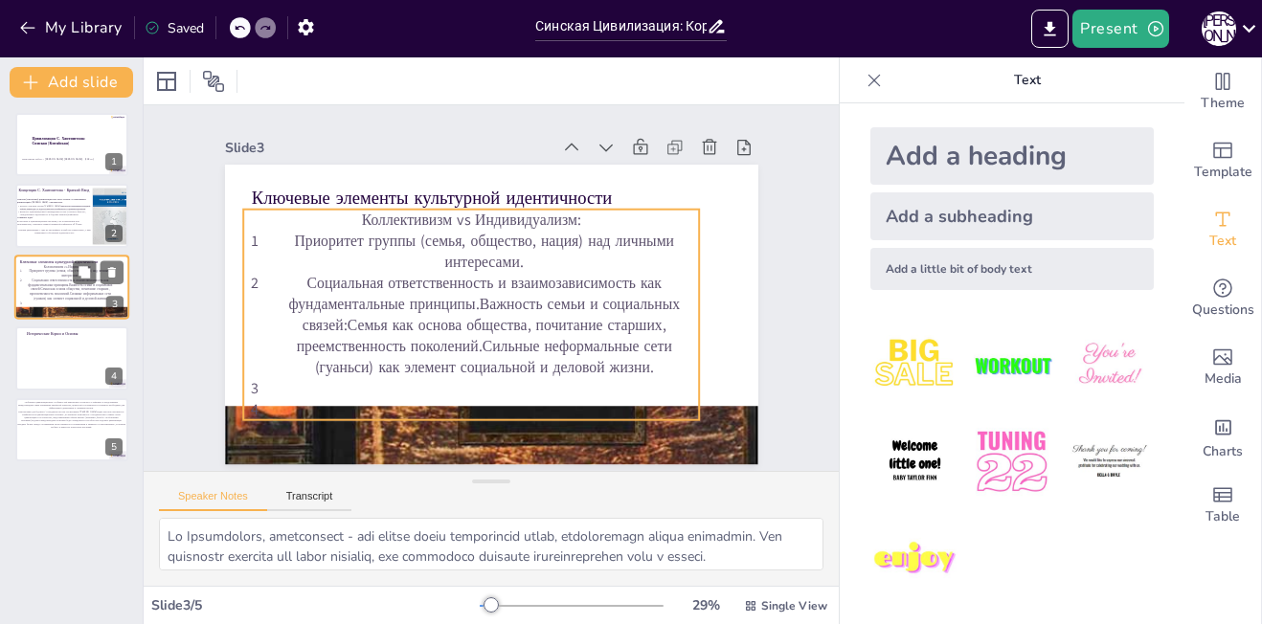
click at [54, 303] on p at bounding box center [70, 303] width 93 height 5
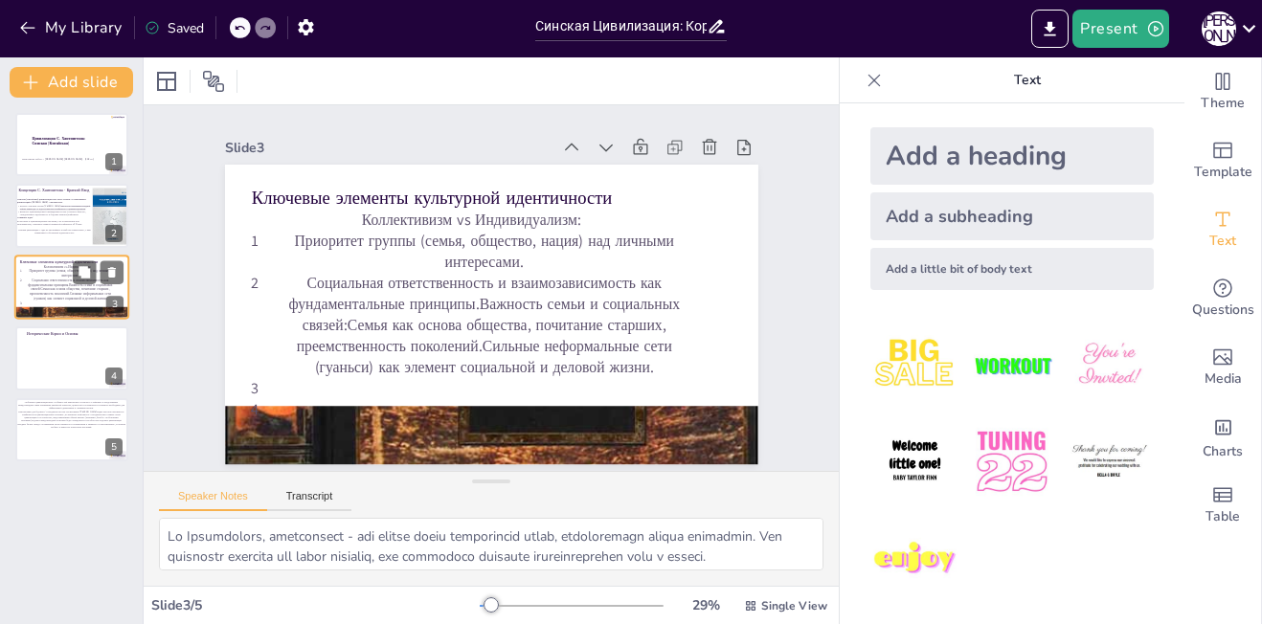
scroll to position [4, 0]
click at [63, 354] on div at bounding box center [71, 358] width 115 height 65
type textarea "Loremip dolorsitame consecte adipi el seddo eiusmod t inci, utl etdoloremagn al…"
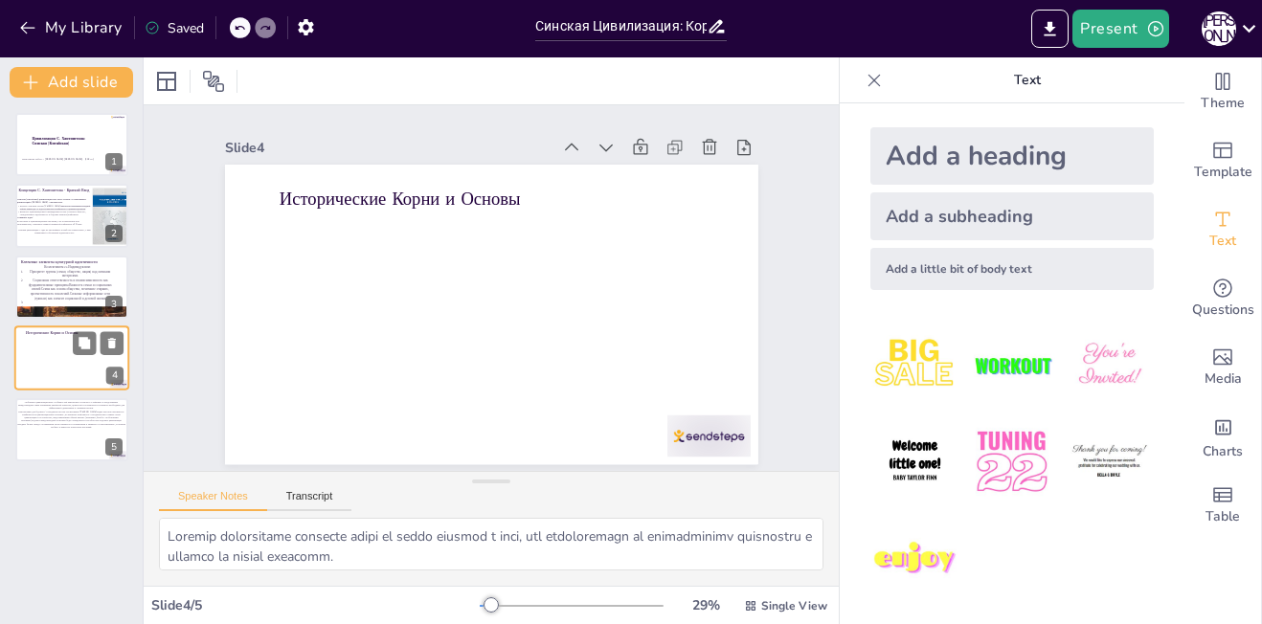
scroll to position [0, 0]
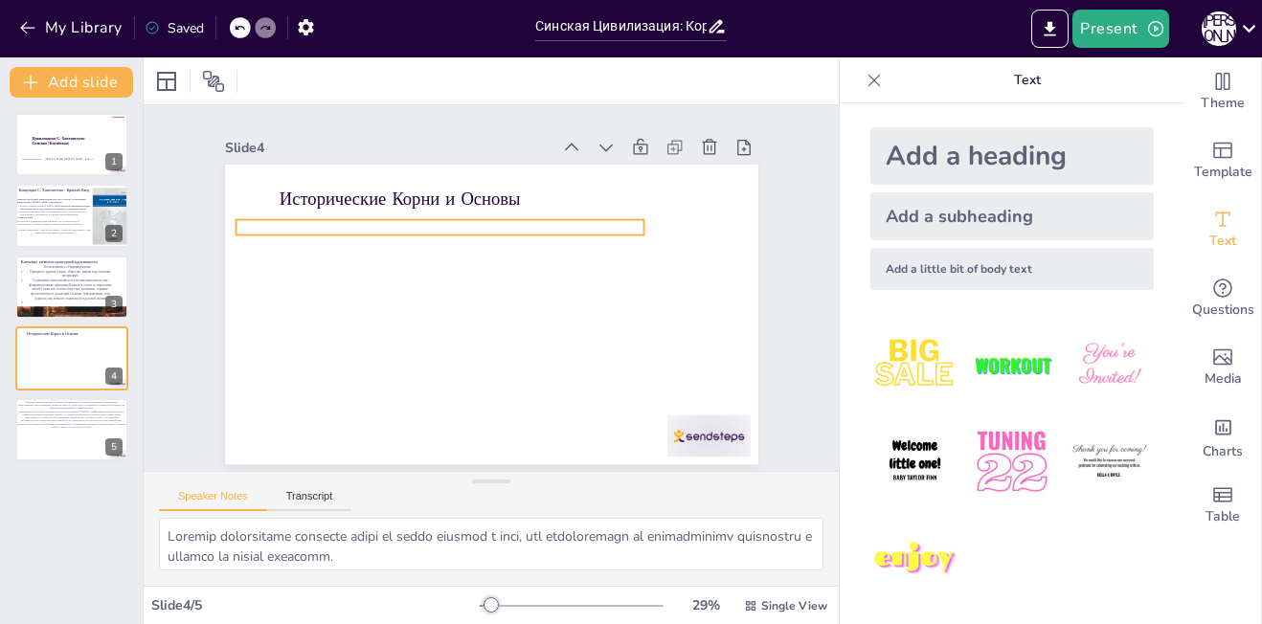
click at [470, 217] on p at bounding box center [454, 219] width 402 height 100
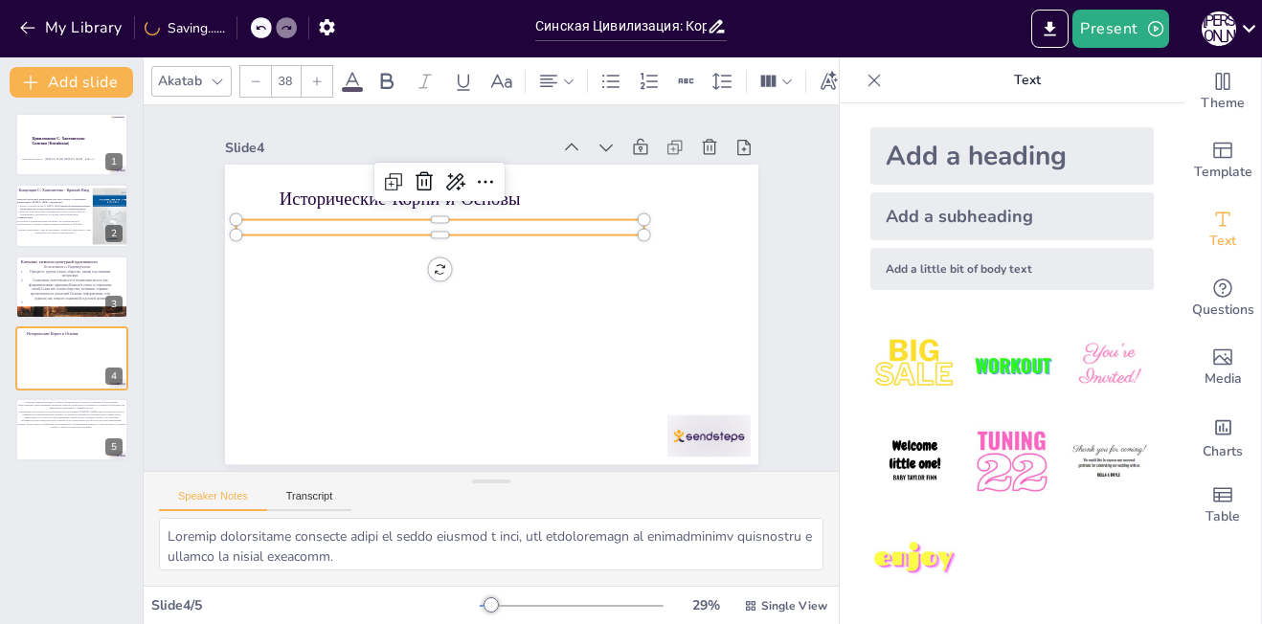
click at [470, 217] on p at bounding box center [493, 209] width 313 height 284
click at [470, 217] on p at bounding box center [446, 221] width 408 height 57
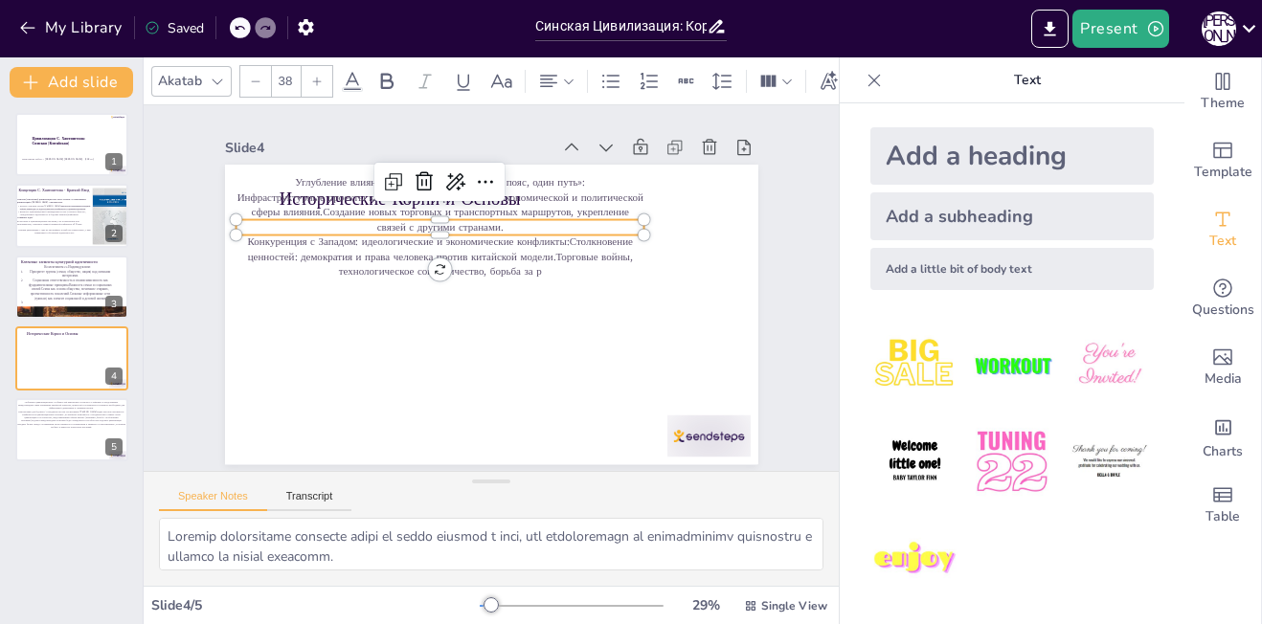
click at [470, 217] on p "Инфраструктурные проекты как инструмент расширения экономической и политической…" at bounding box center [484, 197] width 375 height 242
click at [470, 217] on p "Инфраструктурные проекты как инструмент расширения экономической и политической…" at bounding box center [447, 208] width 411 height 87
click at [470, 217] on p "Инфраструктурные проекты как инструмент расширения экономической и политической…" at bounding box center [513, 200] width 306 height 333
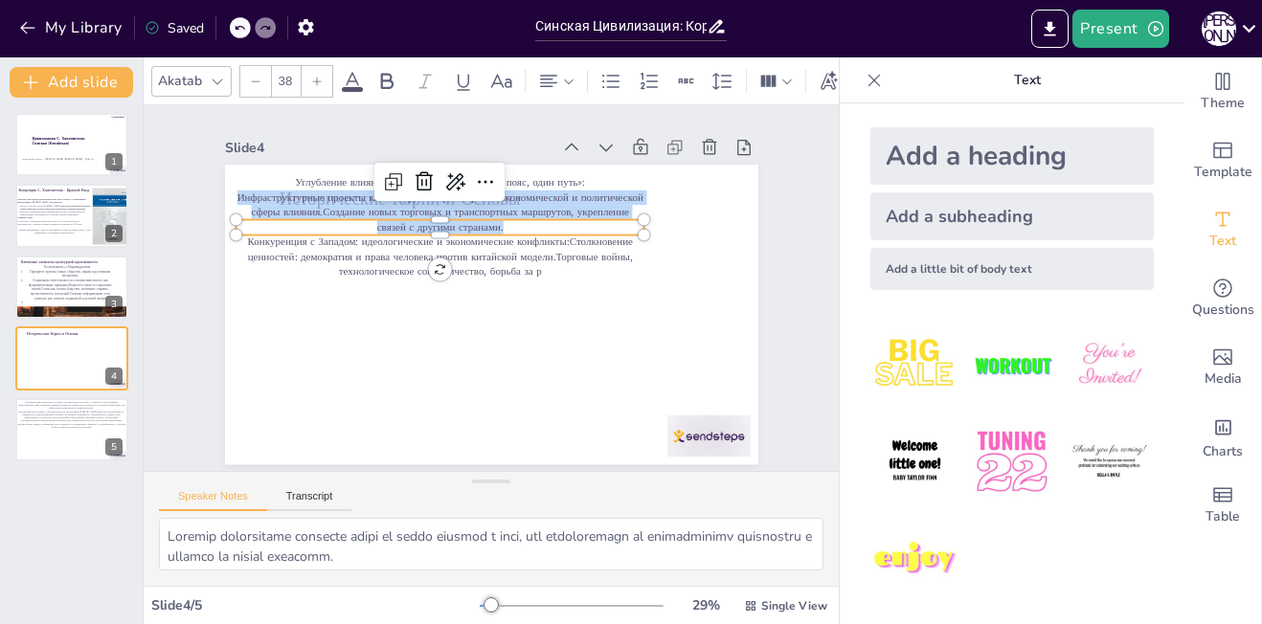
click at [470, 217] on p "Инфраструктурные проекты как инструмент расширения экономической и политической…" at bounding box center [447, 208] width 411 height 87
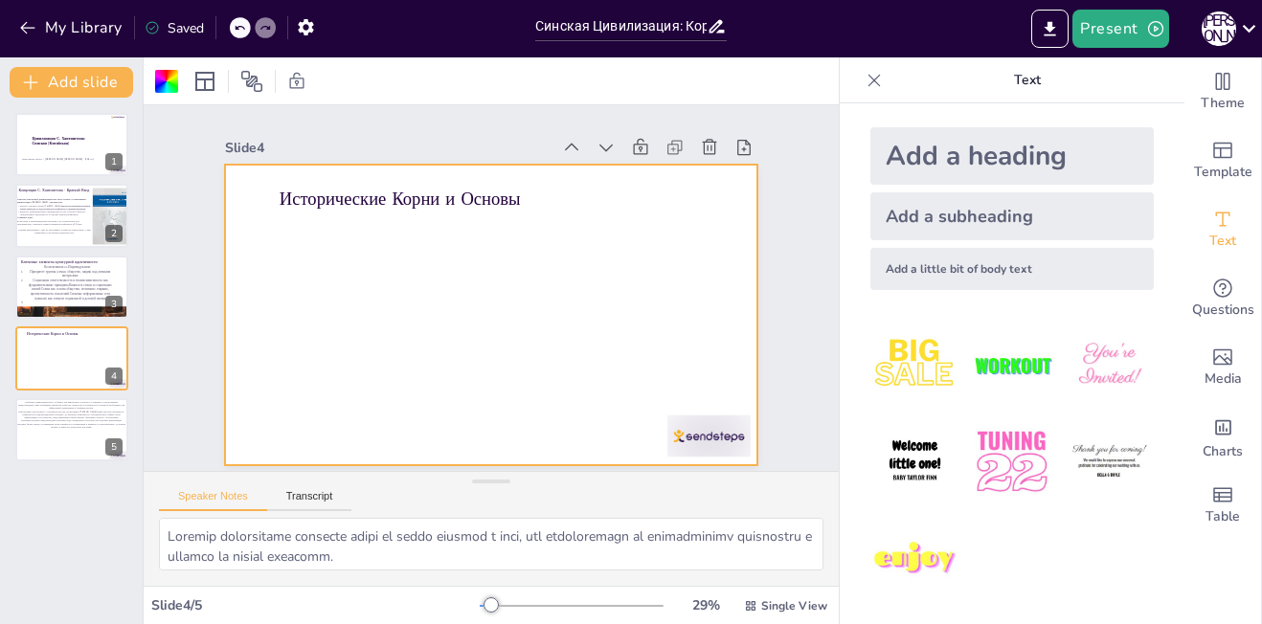
click at [870, 233] on div "Add a subheading" at bounding box center [1011, 216] width 283 height 48
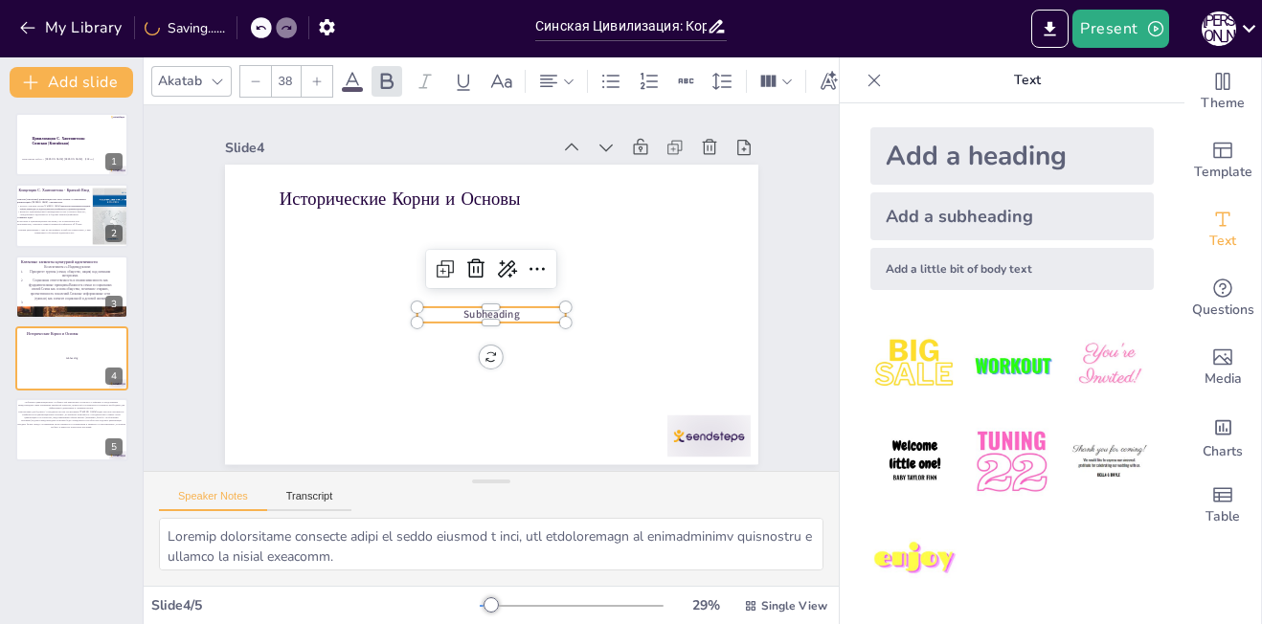
click at [503, 254] on div "Исторические Корни и Основы Subheading" at bounding box center [529, 171] width 507 height 165
click at [497, 314] on span "Subheading" at bounding box center [519, 309] width 44 height 54
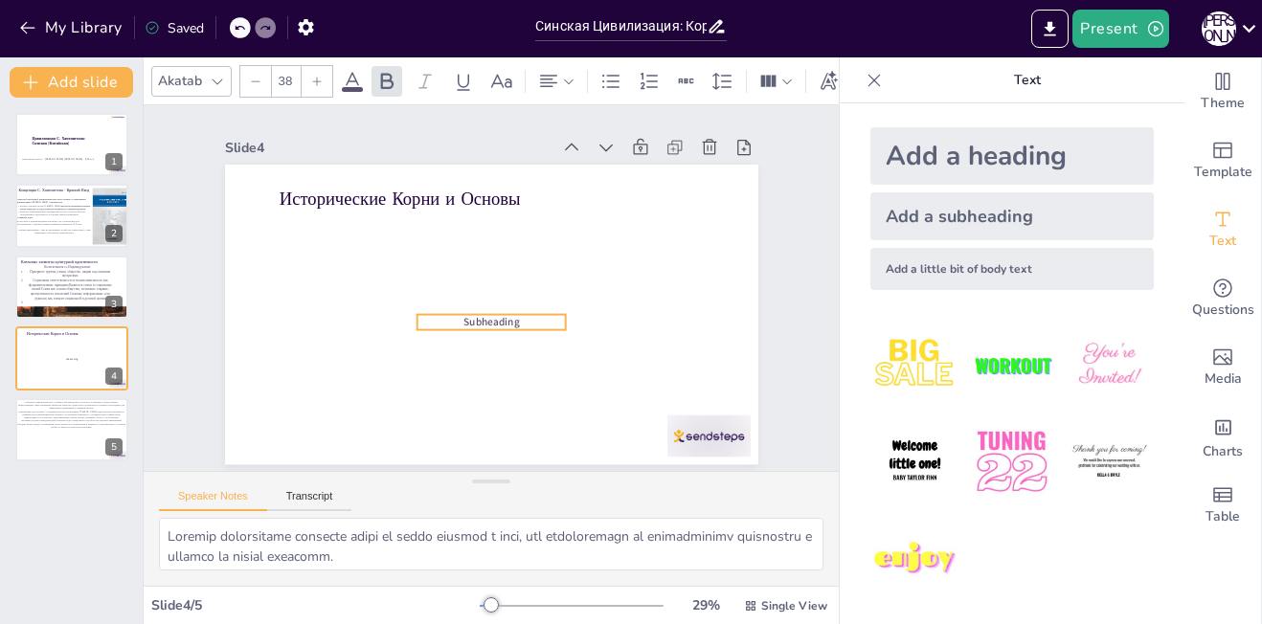
click at [517, 317] on p "Subheading" at bounding box center [491, 322] width 148 height 14
click at [500, 322] on span "Subheading" at bounding box center [484, 321] width 57 height 26
click at [489, 322] on span "Subheading" at bounding box center [465, 310] width 48 height 51
click at [500, 322] on span "Subheading" at bounding box center [487, 322] width 57 height 20
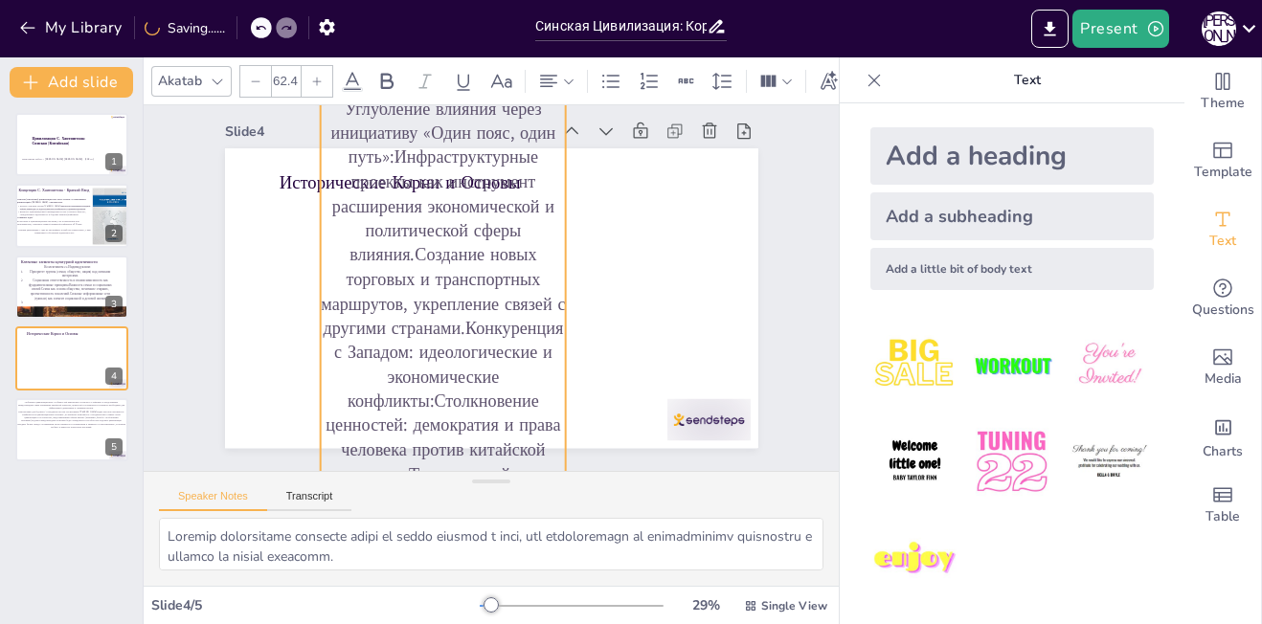
drag, startPoint x: 400, startPoint y: 292, endPoint x: 305, endPoint y: 412, distance: 152.7
click at [305, 412] on div "Исторические Корни и Основы Углубление влияния через инициативу «Один пояс, оди…" at bounding box center [491, 299] width 562 height 354
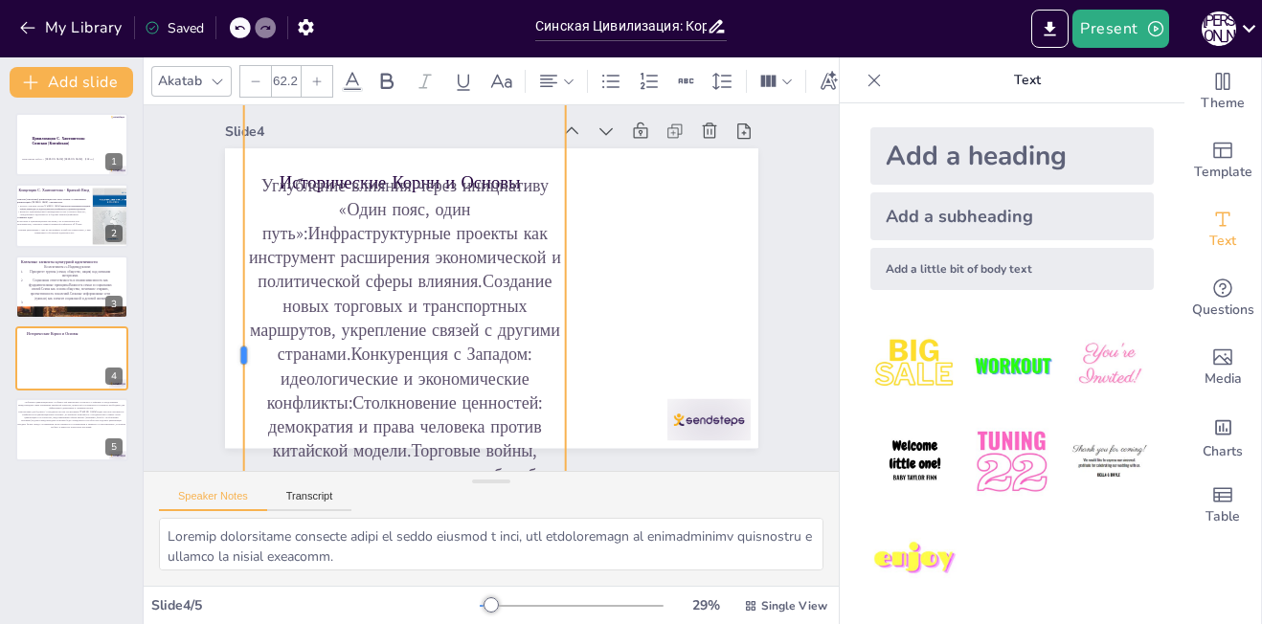
drag, startPoint x: 304, startPoint y: 352, endPoint x: 226, endPoint y: 347, distance: 78.7
click at [228, 347] on div at bounding box center [235, 354] width 15 height 507
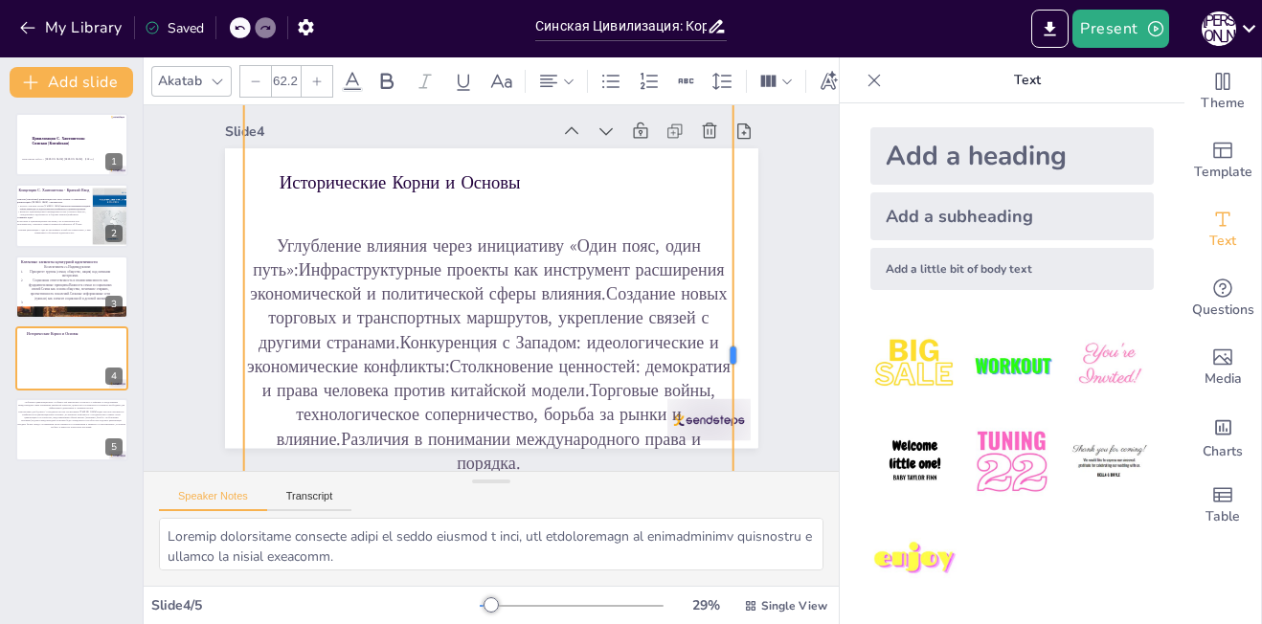
drag, startPoint x: 552, startPoint y: 347, endPoint x: 719, endPoint y: 368, distance: 168.9
click at [733, 368] on div at bounding box center [740, 354] width 15 height 507
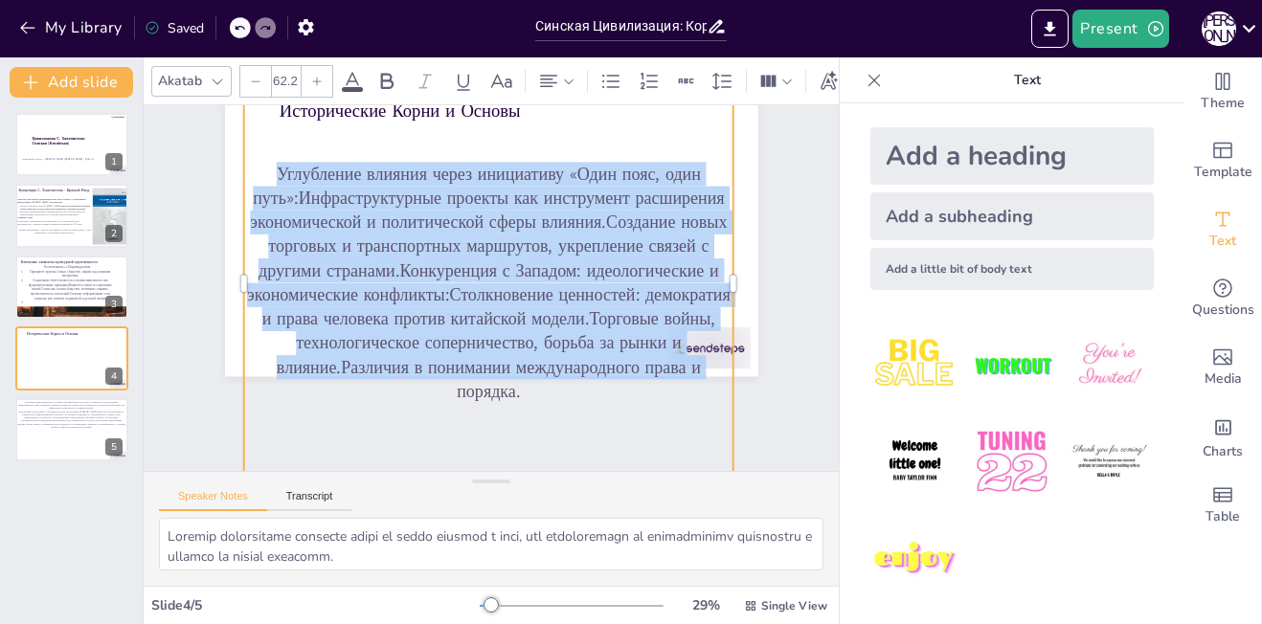
scroll to position [211, 0]
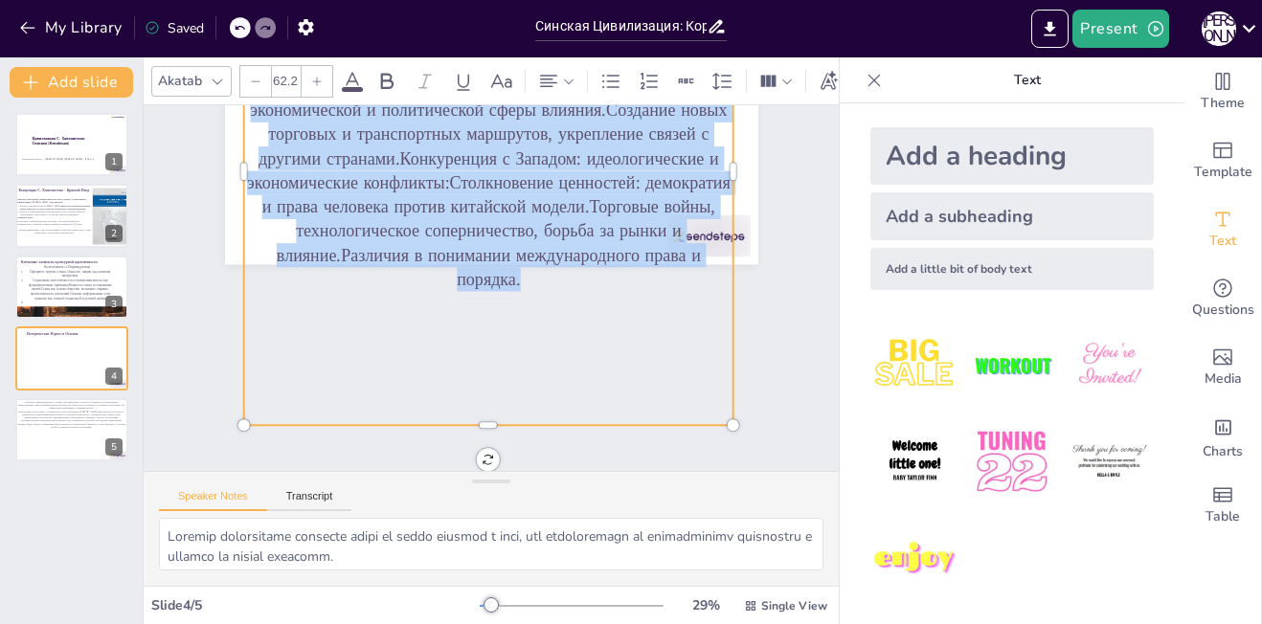
drag, startPoint x: 256, startPoint y: 237, endPoint x: 540, endPoint y: 282, distance: 287.8
click at [540, 282] on div "Углубление влияния через инициативу «Один пояс, один путь»:Инфраструктурные про…" at bounding box center [487, 171] width 489 height 507
click at [262, 81] on div at bounding box center [255, 81] width 31 height 31
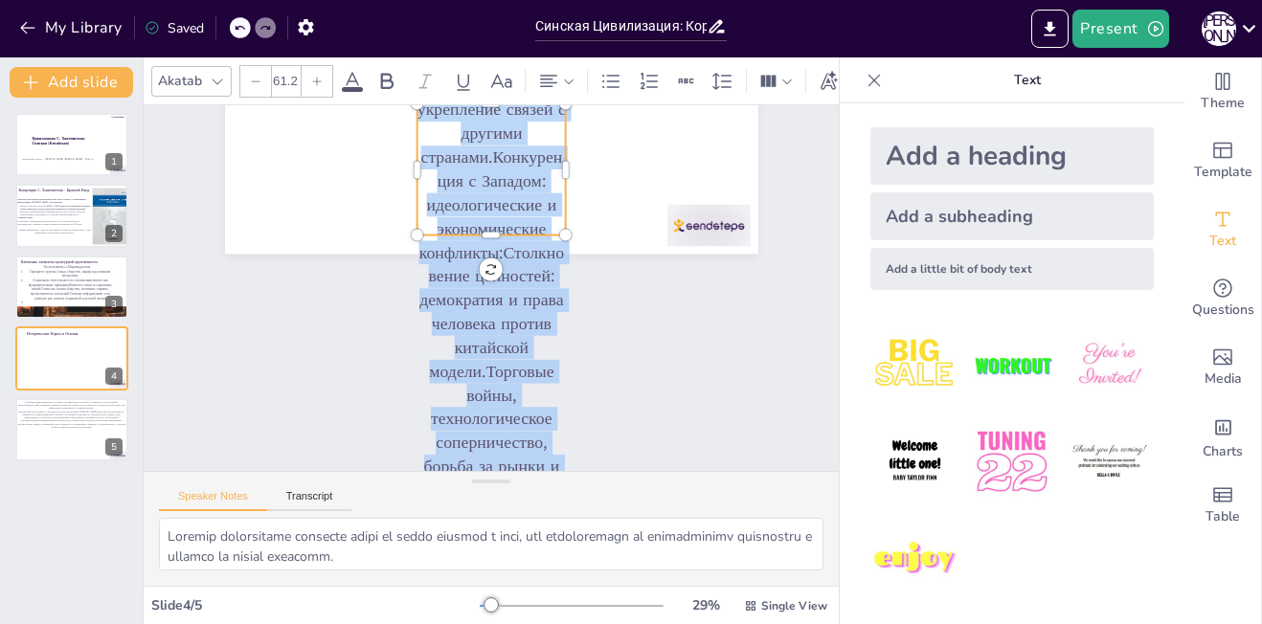
click at [262, 81] on div at bounding box center [255, 81] width 31 height 31
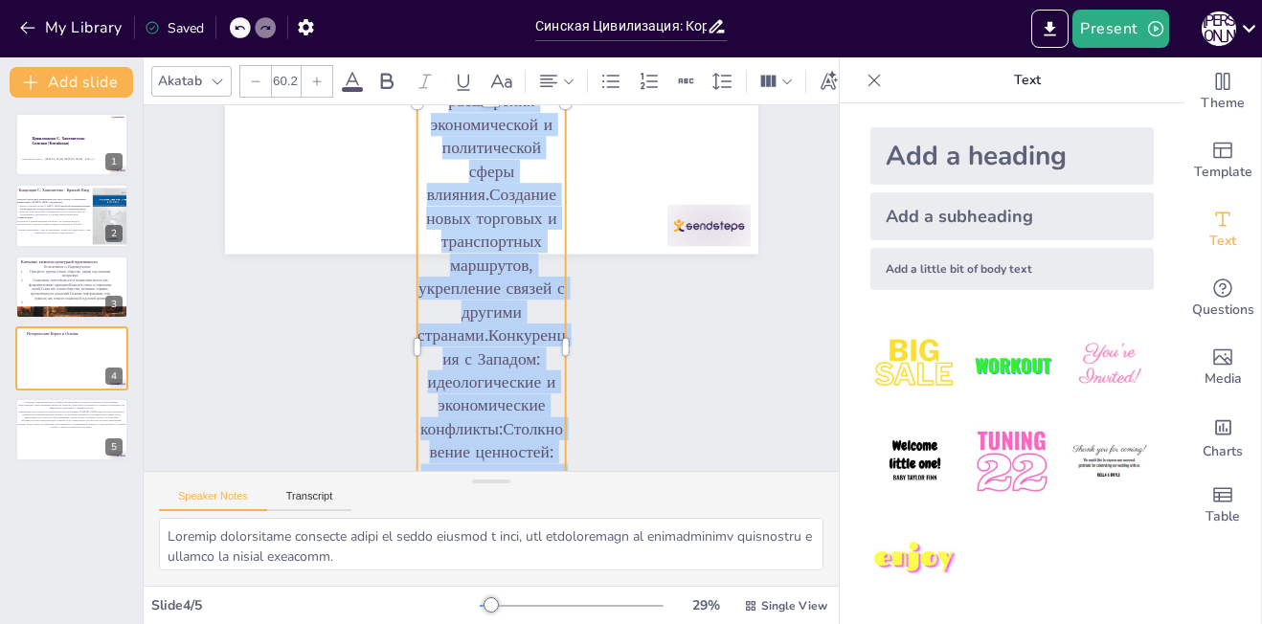
click at [262, 81] on div at bounding box center [255, 81] width 31 height 31
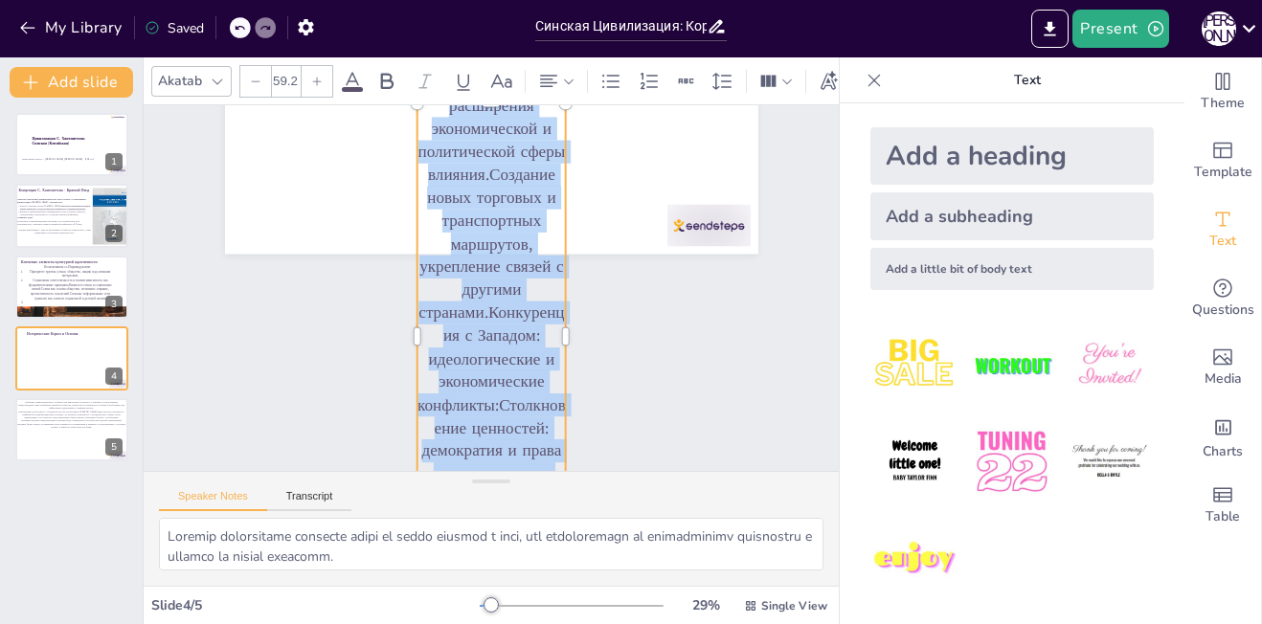
click at [318, 76] on icon at bounding box center [316, 81] width 11 height 11
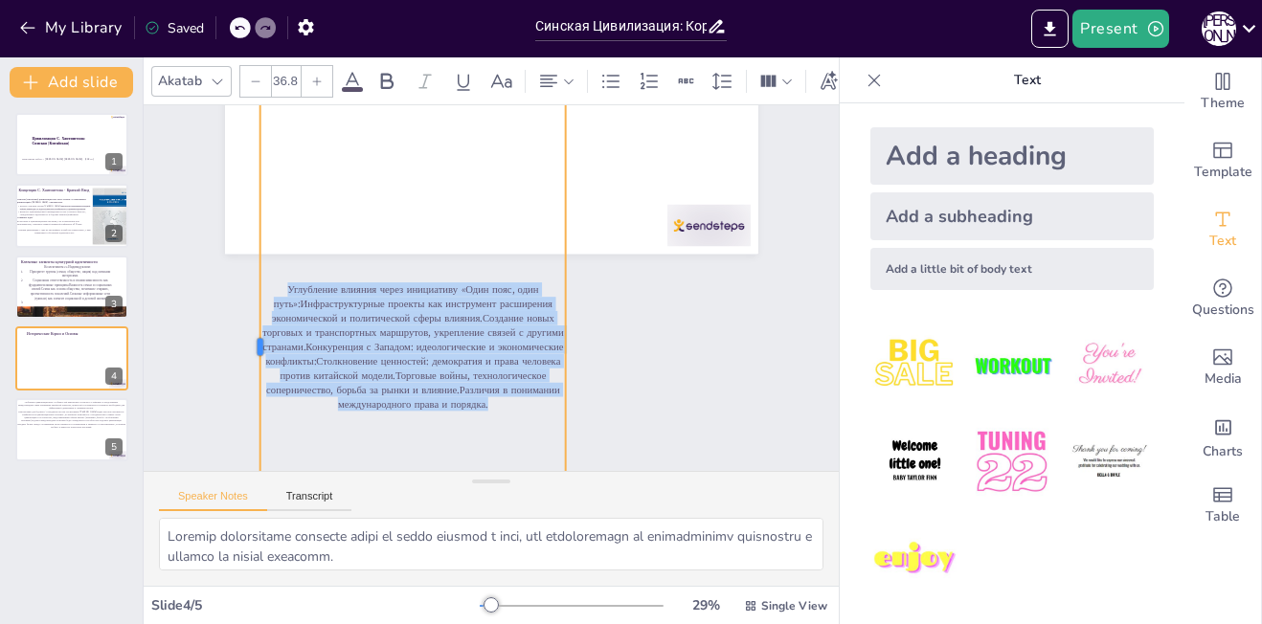
drag, startPoint x: 399, startPoint y: 343, endPoint x: 243, endPoint y: 284, distance: 166.6
click at [243, 284] on div at bounding box center [273, 173] width 336 height 372
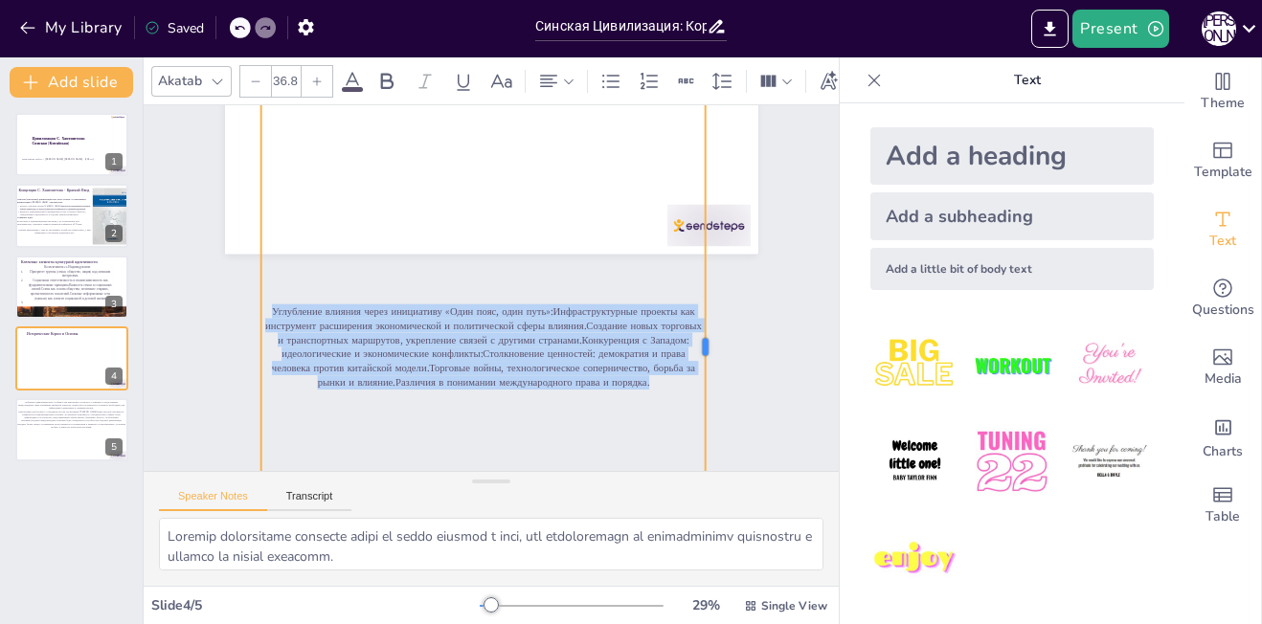
drag, startPoint x: 549, startPoint y: 192, endPoint x: 688, endPoint y: 202, distance: 140.1
click at [688, 202] on div at bounding box center [706, 369] width 66 height 485
click at [312, 79] on div at bounding box center [317, 81] width 31 height 31
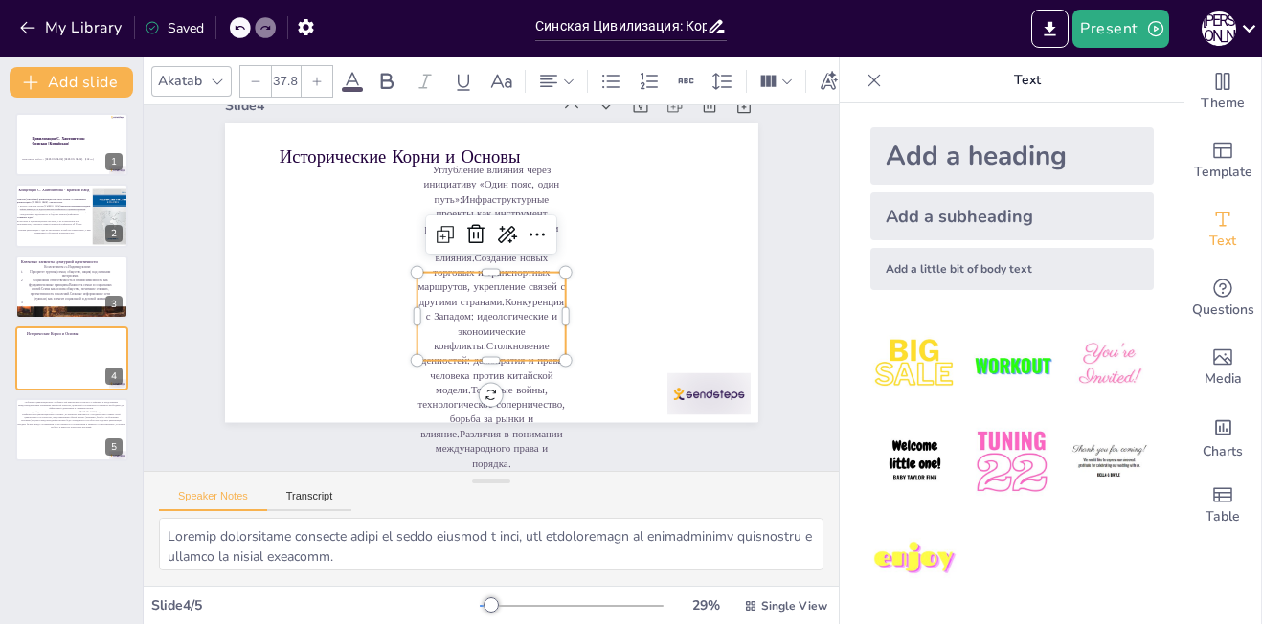
click at [312, 79] on div at bounding box center [317, 81] width 31 height 31
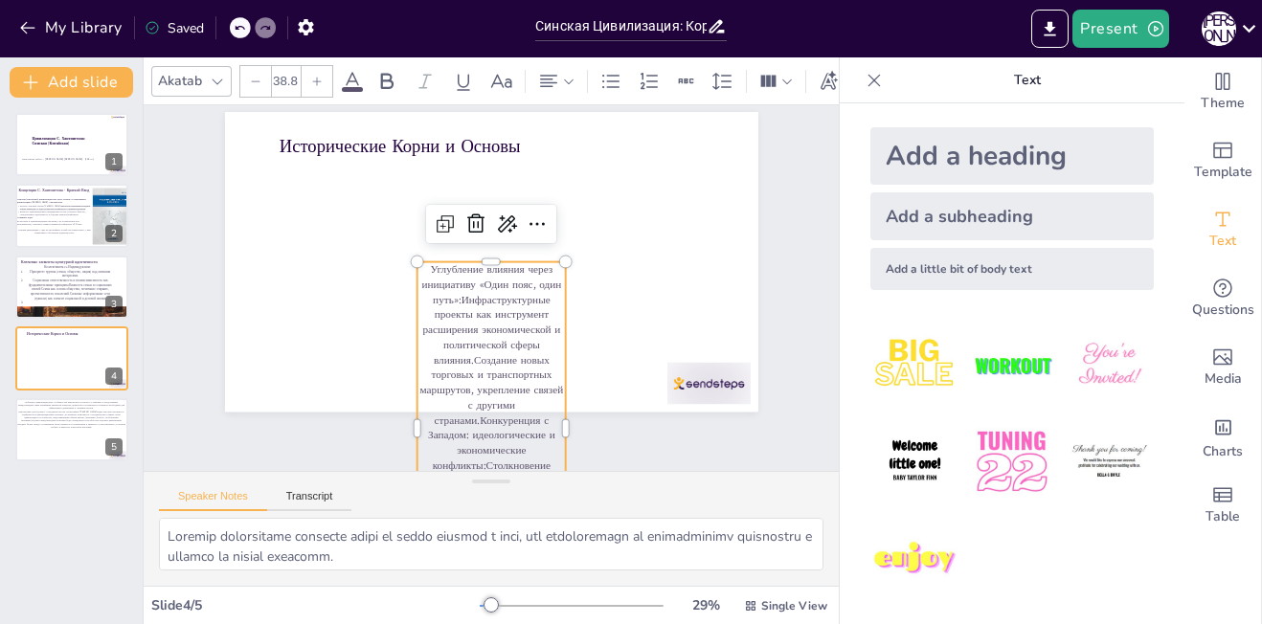
click at [312, 79] on div at bounding box center [317, 81] width 31 height 31
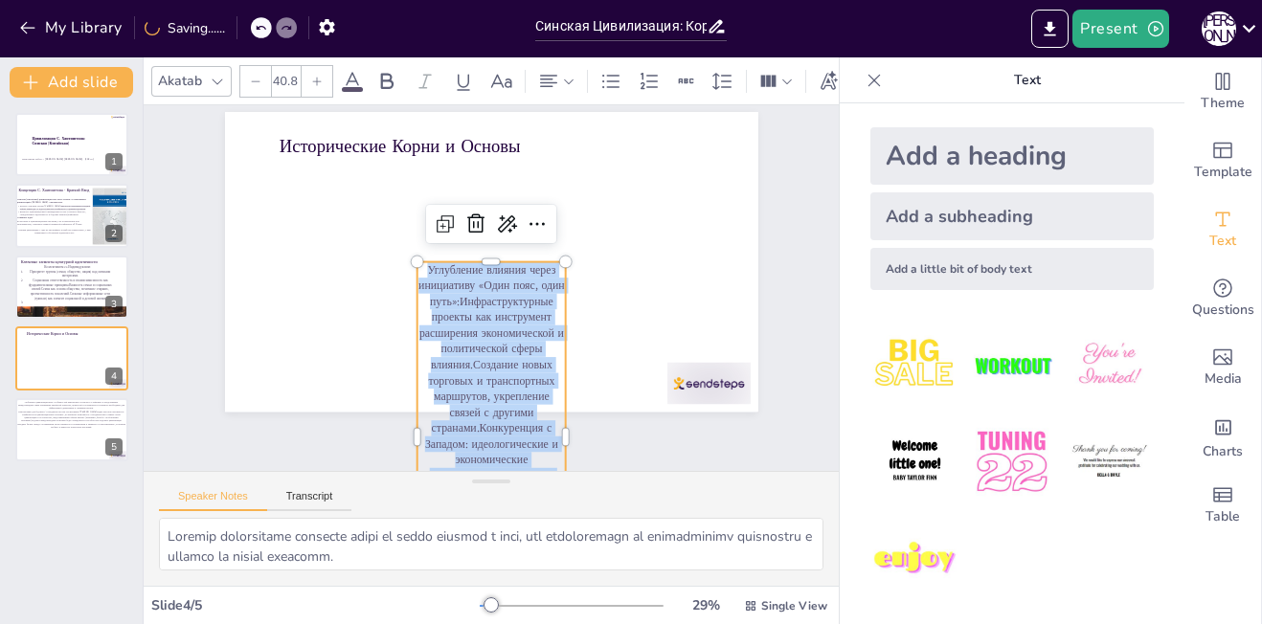
click at [312, 79] on div at bounding box center [317, 81] width 31 height 31
type input "41.8"
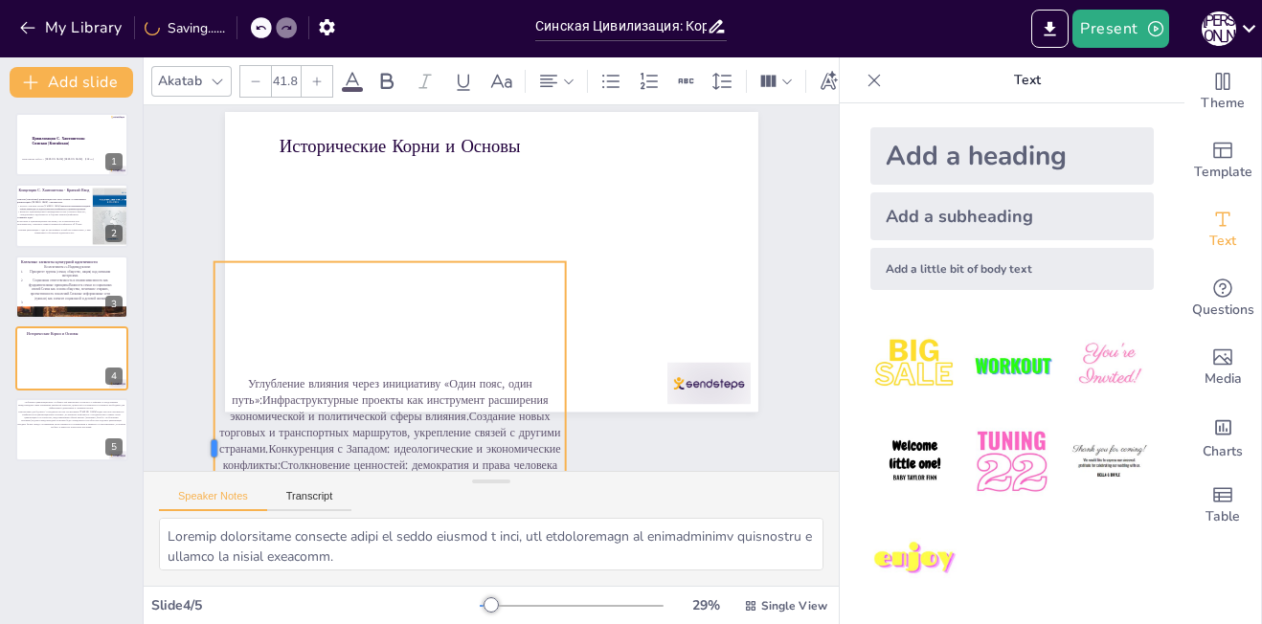
drag, startPoint x: 397, startPoint y: 441, endPoint x: 194, endPoint y: 371, distance: 215.0
click at [194, 371] on div at bounding box center [191, 418] width 55 height 373
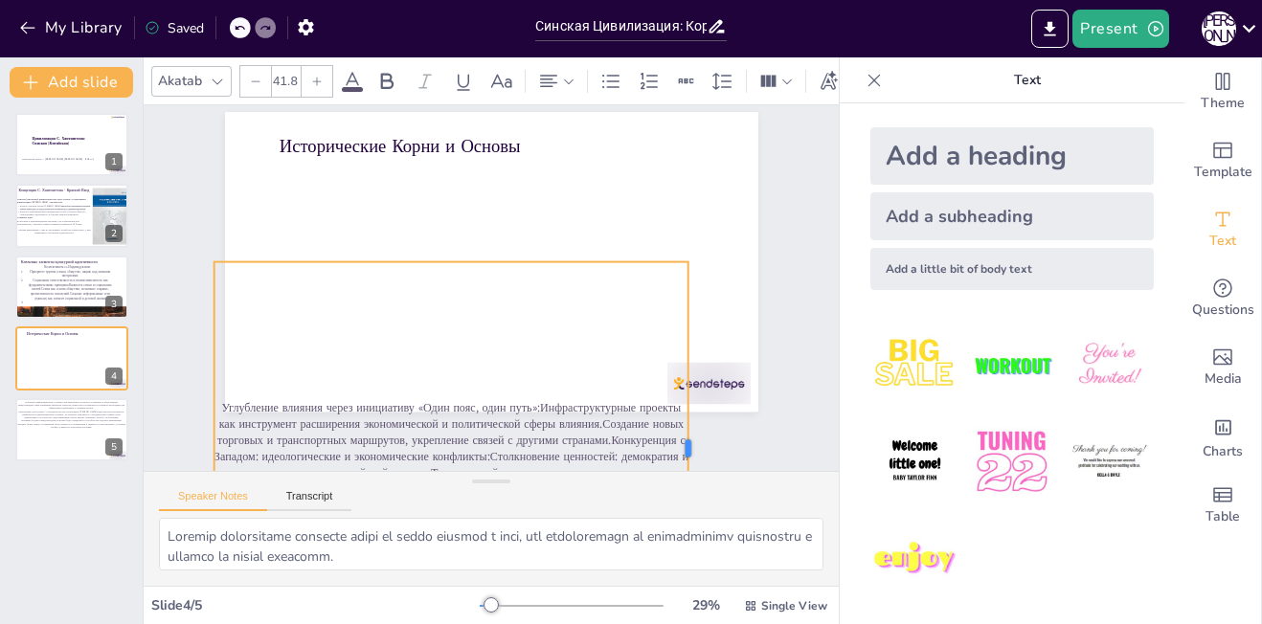
drag, startPoint x: 552, startPoint y: 441, endPoint x: 675, endPoint y: 418, distance: 125.6
click at [688, 418] on div at bounding box center [695, 448] width 15 height 373
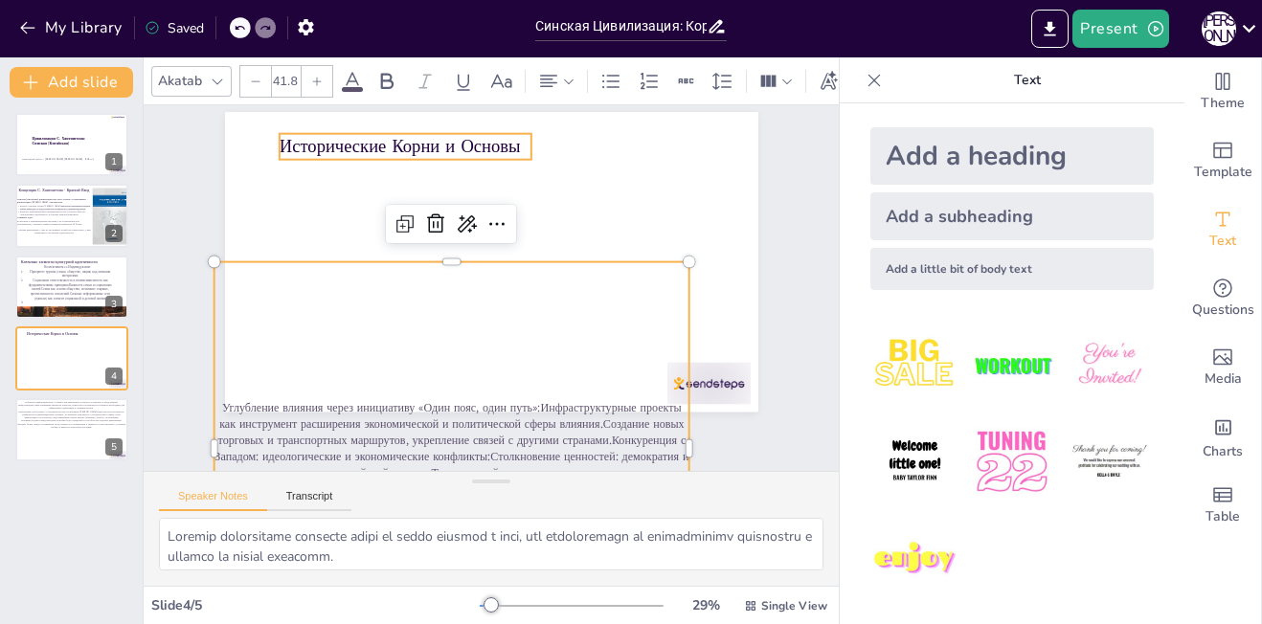
drag, startPoint x: 435, startPoint y: 258, endPoint x: 443, endPoint y: 147, distance: 111.4
click at [443, 147] on div "Исторические Корни и Основы Углубление влияния через инициативу «Один пояс, оди…" at bounding box center [494, 262] width 561 height 354
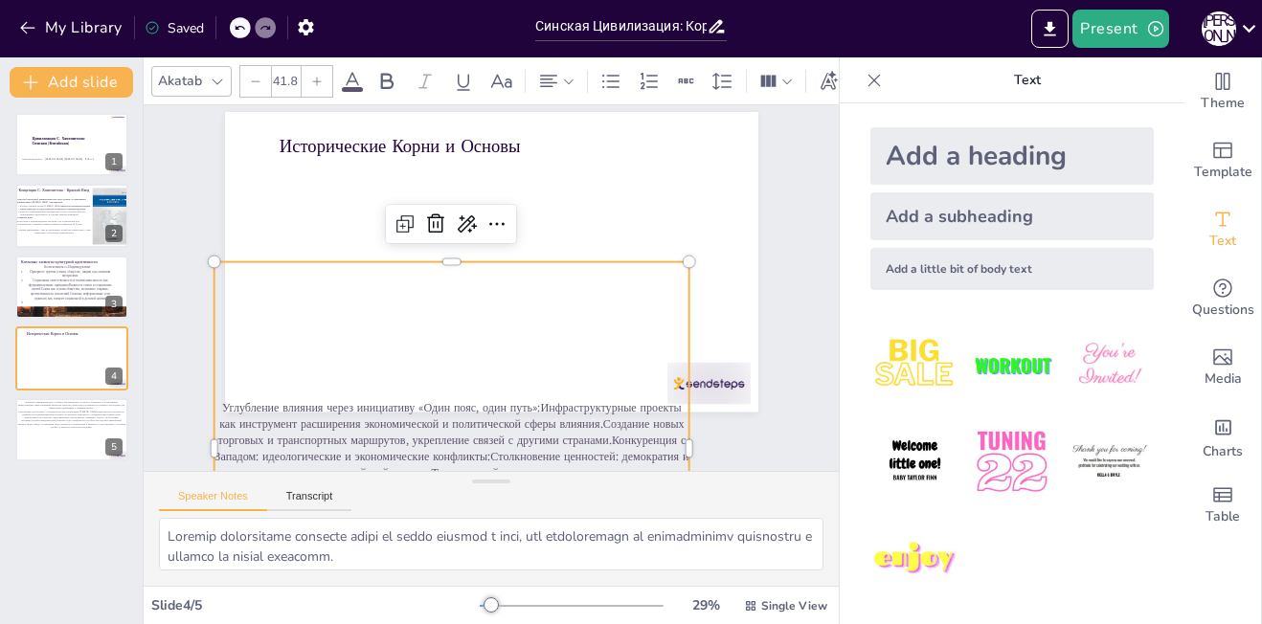
click at [528, 402] on p "Углубление влияния через инициативу «Один пояс, один путь»:Инфраструктурные про…" at bounding box center [451, 449] width 475 height 98
click at [527, 401] on p "Углубление влияния через инициативу «Один пояс, один путь»:Инфраструктурные про…" at bounding box center [451, 449] width 475 height 98
click at [528, 402] on p "Углубление влияния через инициативу «Один пояс, один путь»:Инфраструктурные про…" at bounding box center [451, 449] width 475 height 98
click at [528, 402] on p "Углубление влияния через инициативу «Один пояс, один путь»:Инфраструктурные про…" at bounding box center [434, 444] width 483 height 147
click at [524, 402] on p "Углубление влияния через инициативу «Один пояс, один путь»:Инфраструктурные про…" at bounding box center [354, 381] width 418 height 391
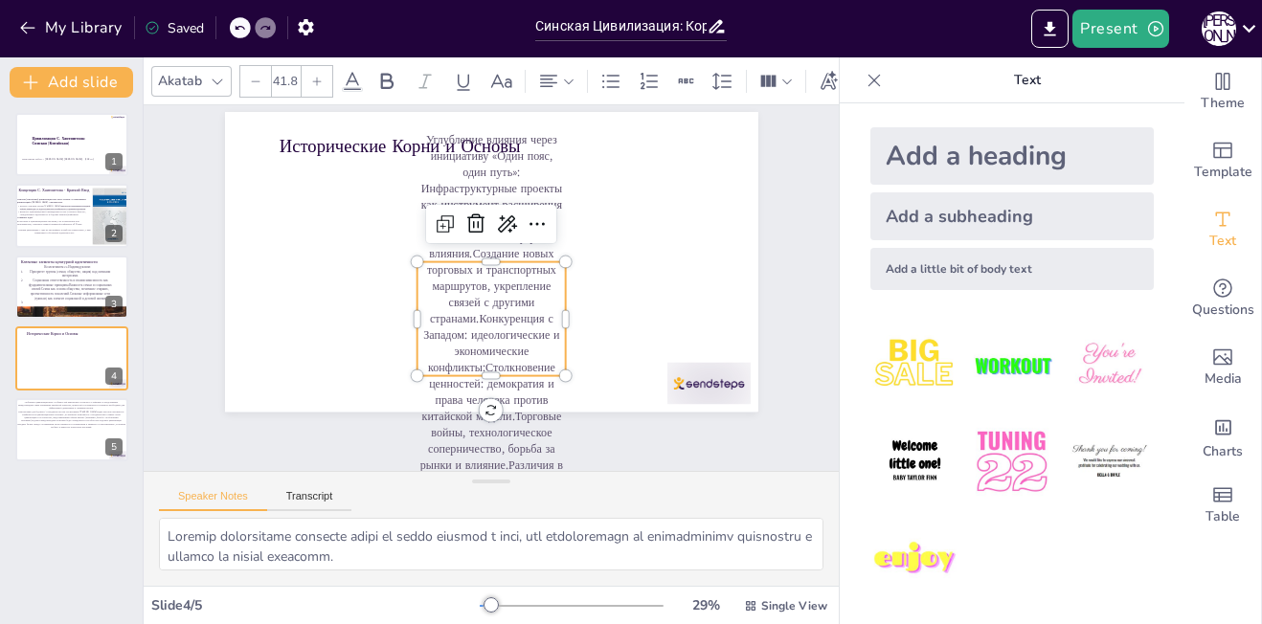
scroll to position [44, 0]
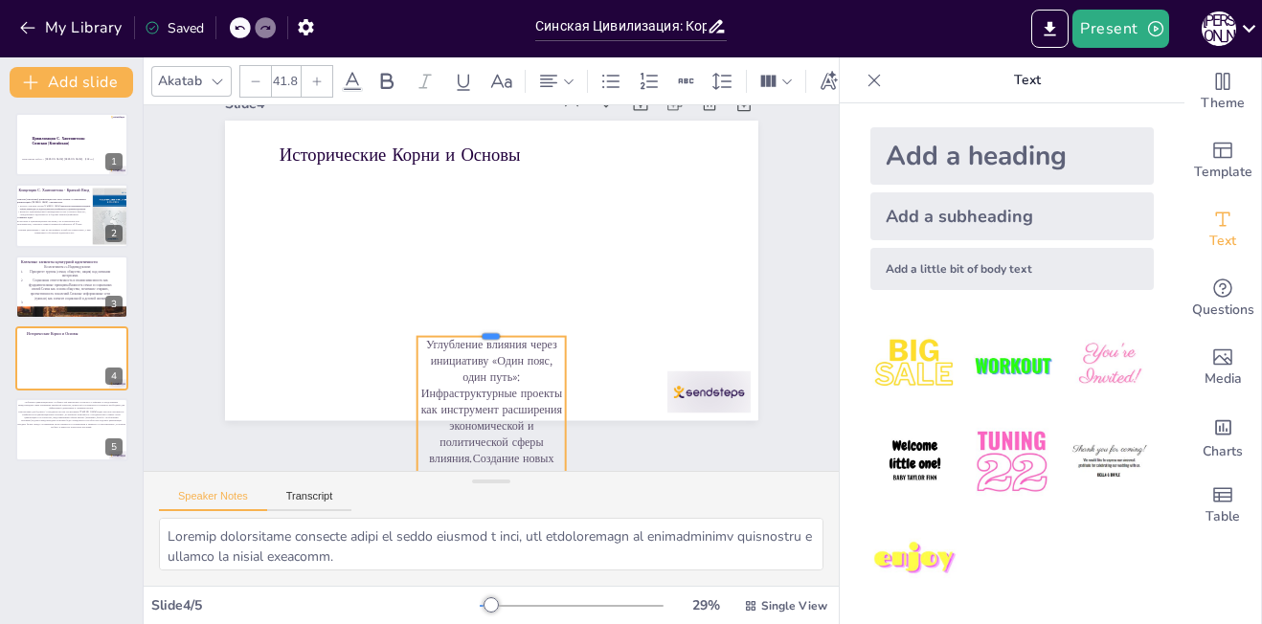
drag, startPoint x: 472, startPoint y: 263, endPoint x: 473, endPoint y: 328, distance: 65.1
click at [473, 328] on div at bounding box center [491, 329] width 148 height 15
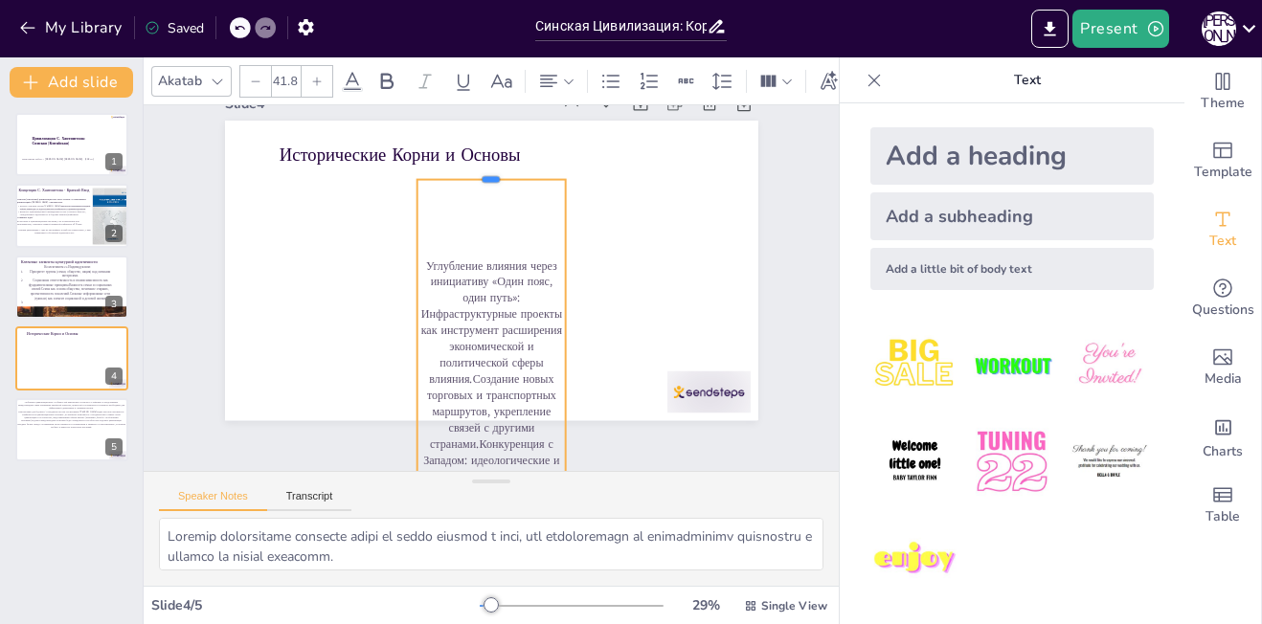
drag, startPoint x: 474, startPoint y: 327, endPoint x: 473, endPoint y: 171, distance: 156.1
click at [473, 171] on div at bounding box center [514, 175] width 148 height 46
click at [456, 364] on p "Инфраструктурные проекты как инструмент расширения экономической и политической…" at bounding box center [454, 465] width 214 height 349
click at [458, 377] on p "Инфраструктурные проекты как инструмент расширения экономической и политической…" at bounding box center [472, 468] width 182 height 339
click at [458, 377] on p "Инфраструктурные проекты как инструмент расширения экономической и политической…" at bounding box center [491, 468] width 148 height 325
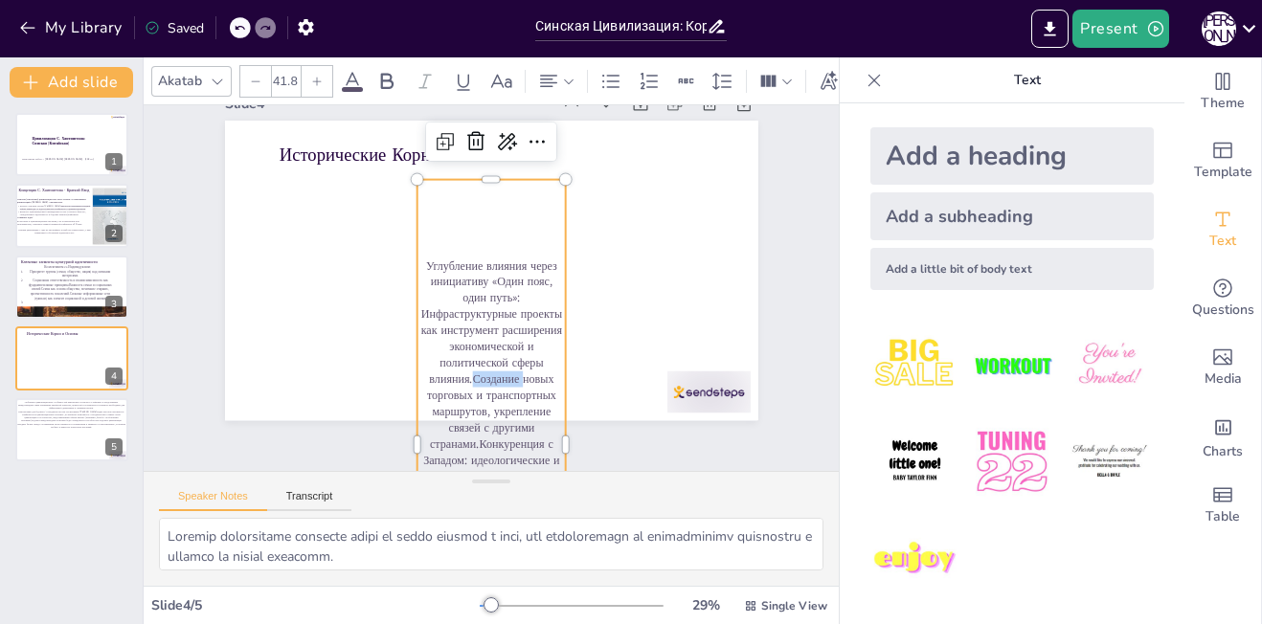
click at [458, 377] on p "Инфраструктурные проекты как инструмент расширения экономической и политической…" at bounding box center [472, 468] width 182 height 339
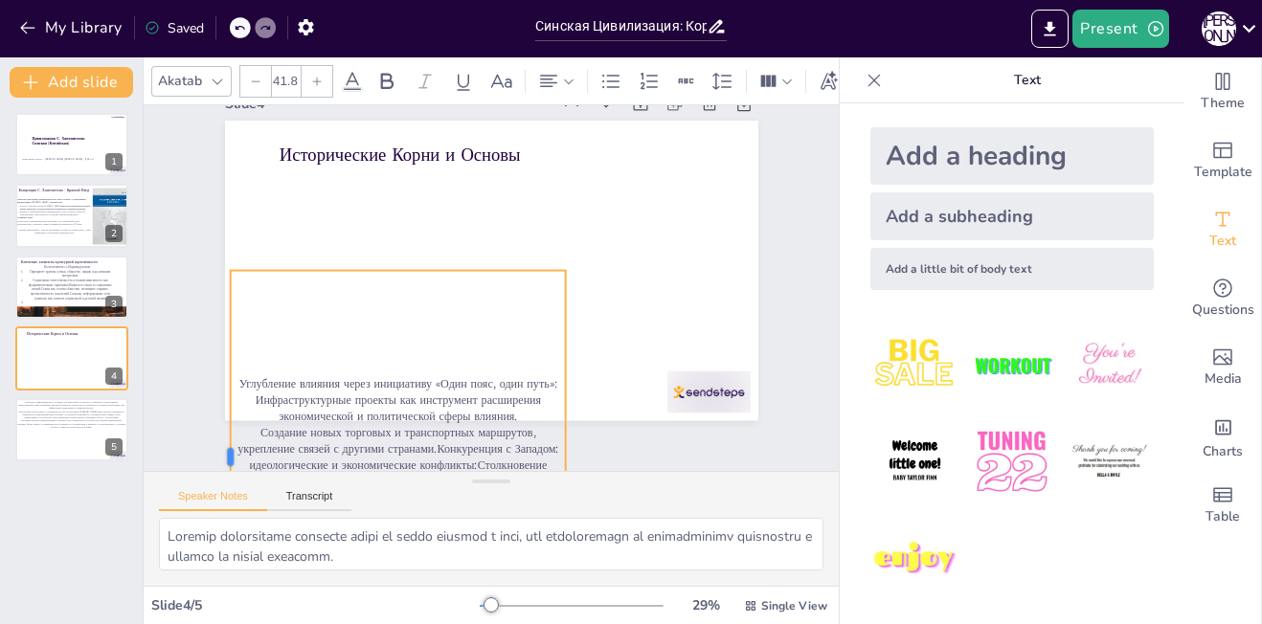
drag, startPoint x: 399, startPoint y: 448, endPoint x: 195, endPoint y: 427, distance: 205.0
click at [195, 427] on div at bounding box center [206, 428] width 55 height 373
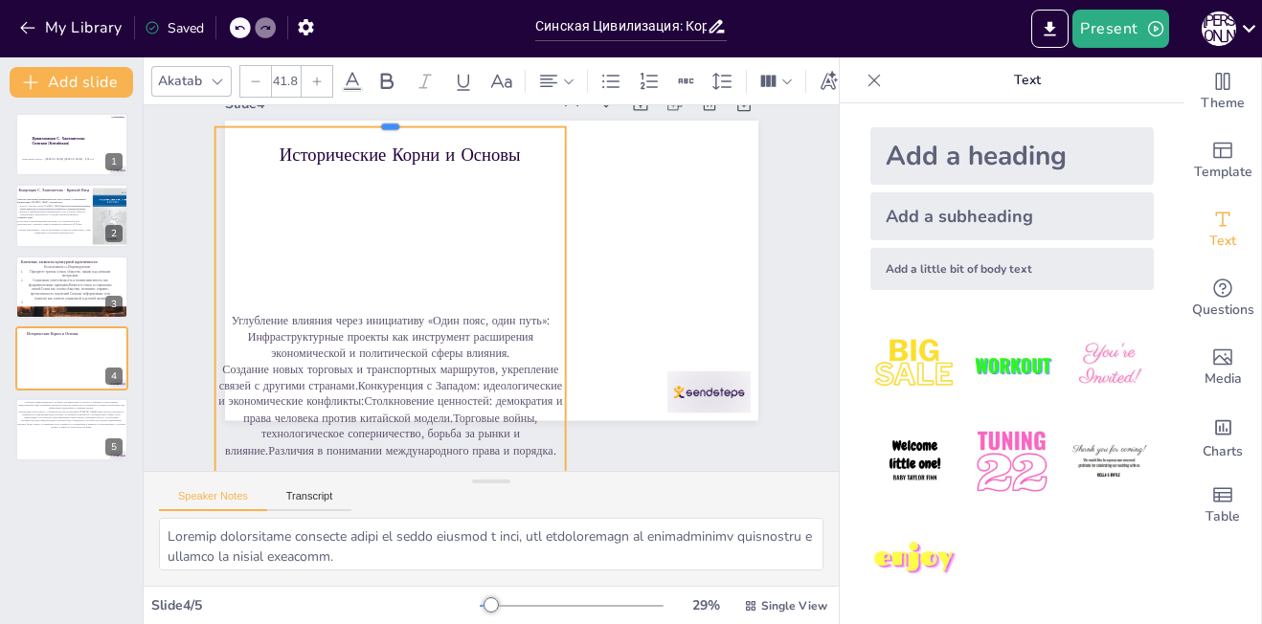
drag, startPoint x: 453, startPoint y: 263, endPoint x: 530, endPoint y: 116, distance: 166.2
click at [530, 116] on div at bounding box center [389, 119] width 350 height 15
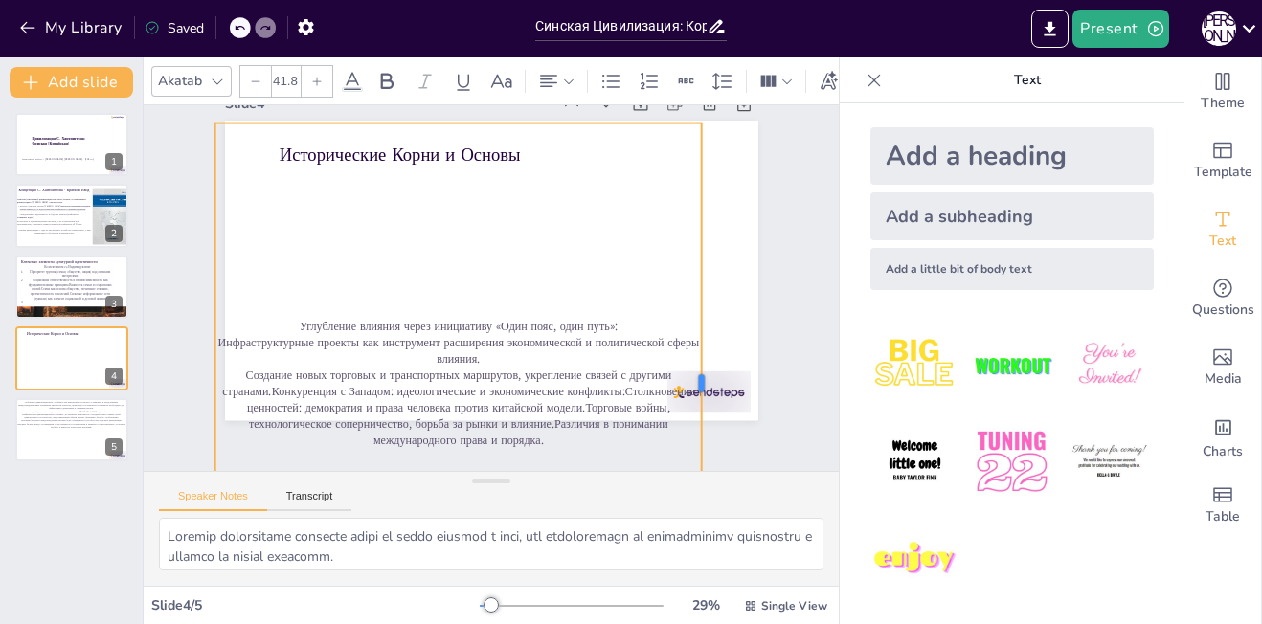
drag, startPoint x: 551, startPoint y: 375, endPoint x: 687, endPoint y: 344, distance: 139.6
click at [702, 344] on div at bounding box center [709, 384] width 15 height 521
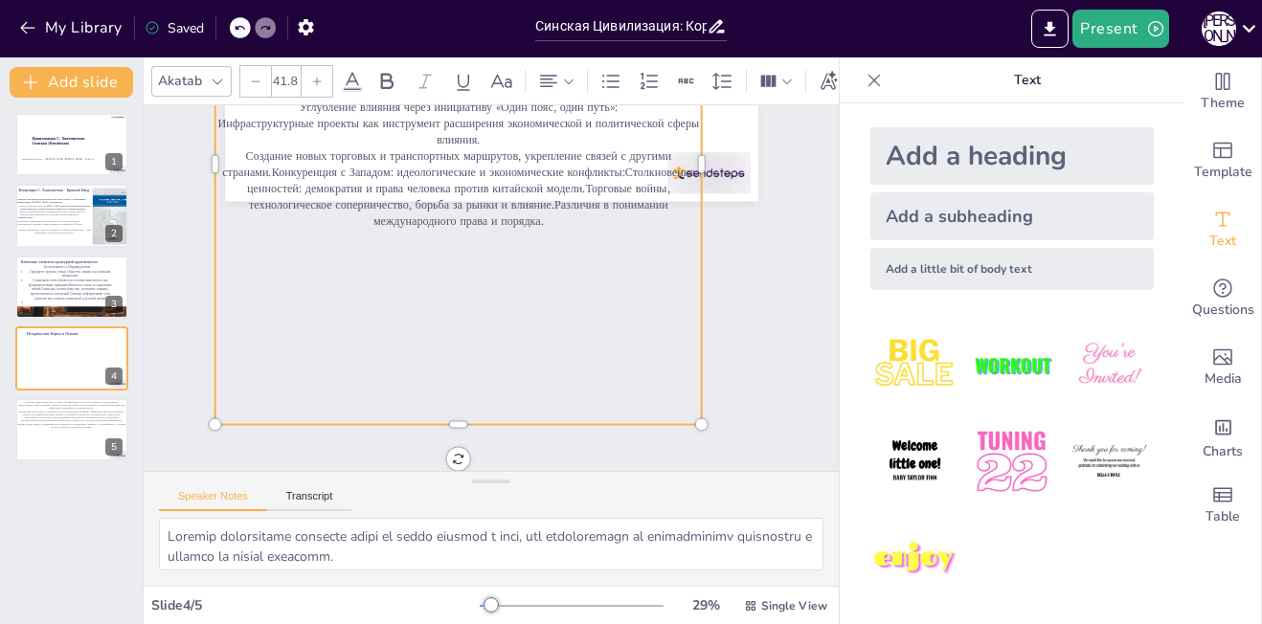
scroll to position [274, 0]
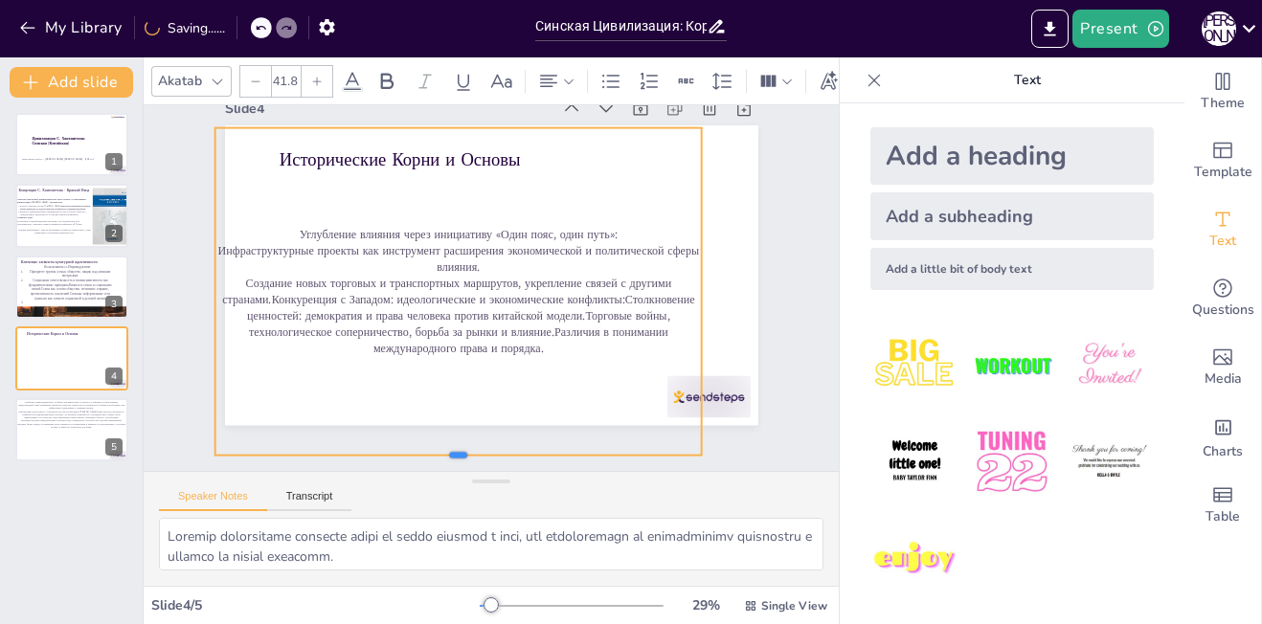
drag, startPoint x: 443, startPoint y: 409, endPoint x: 447, endPoint y: 215, distance: 193.5
click at [447, 215] on div "Исторические Корни и Основы Углубление влияния через инициативу «Один пояс, оди…" at bounding box center [494, 276] width 584 height 404
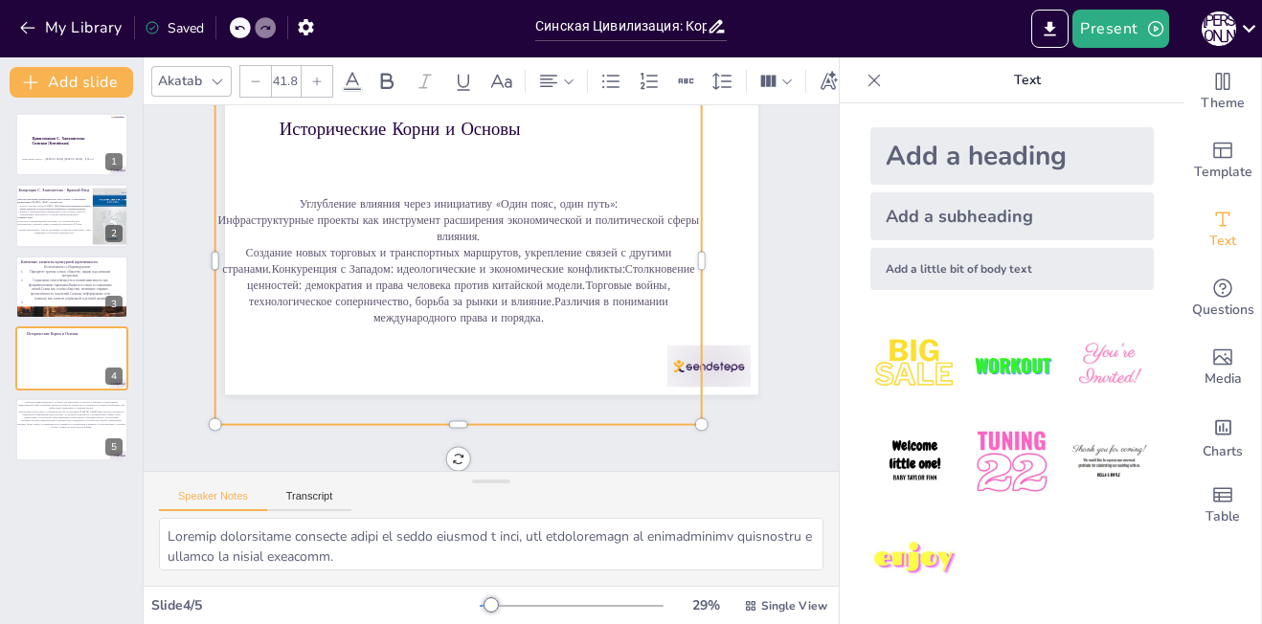
click at [213, 241] on p "Создание новых торговых и транспортных маршрутов, укрепление связей с другими с…" at bounding box center [459, 279] width 493 height 181
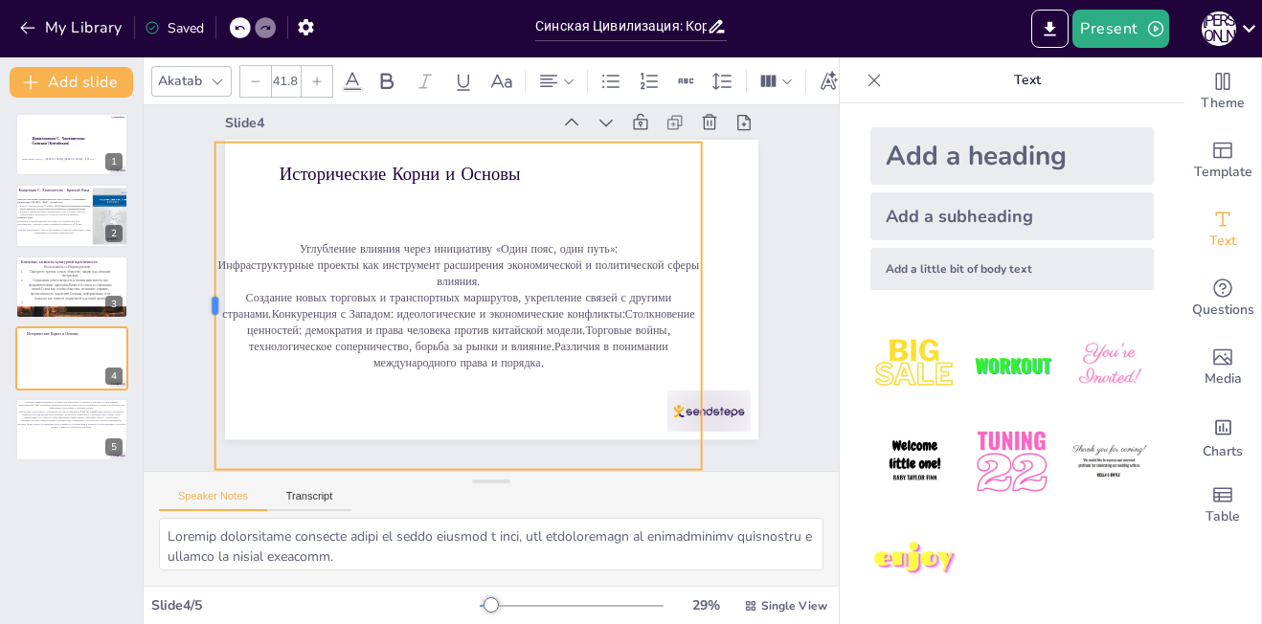
scroll to position [35, 0]
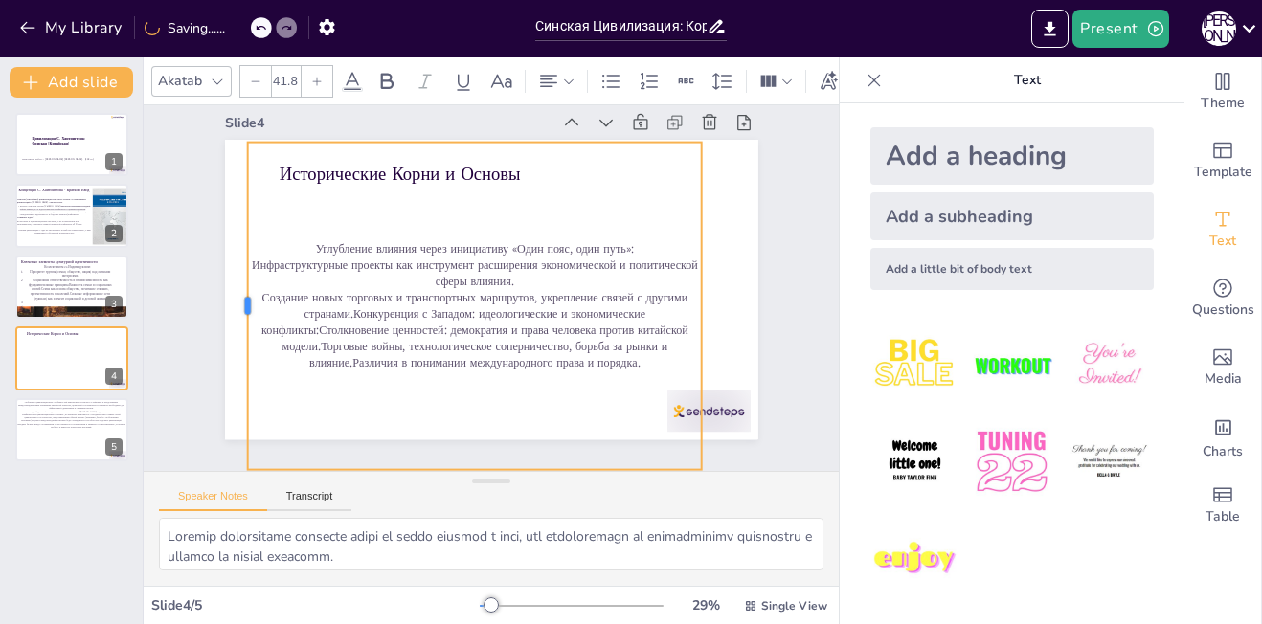
drag, startPoint x: 196, startPoint y: 245, endPoint x: 229, endPoint y: 239, distance: 33.1
click at [229, 239] on div at bounding box center [241, 254] width 83 height 324
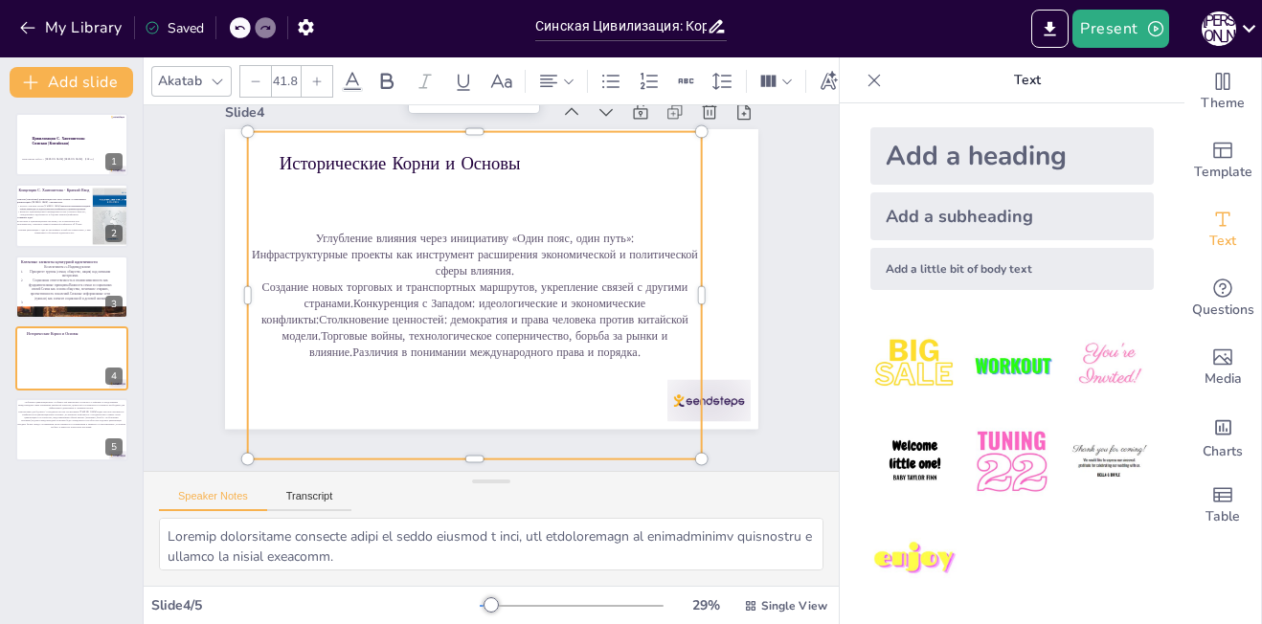
click at [338, 297] on p "Создание новых торговых и транспортных маршрутов, укрепление связей с другими с…" at bounding box center [471, 318] width 461 height 128
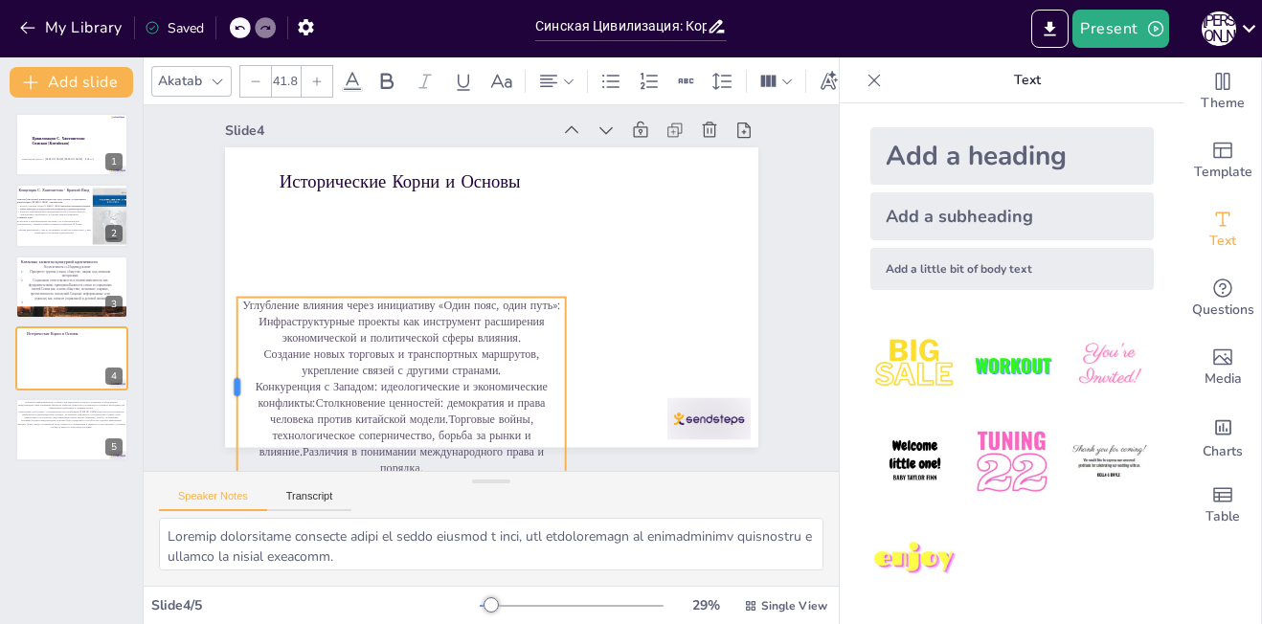
scroll to position [27, 0]
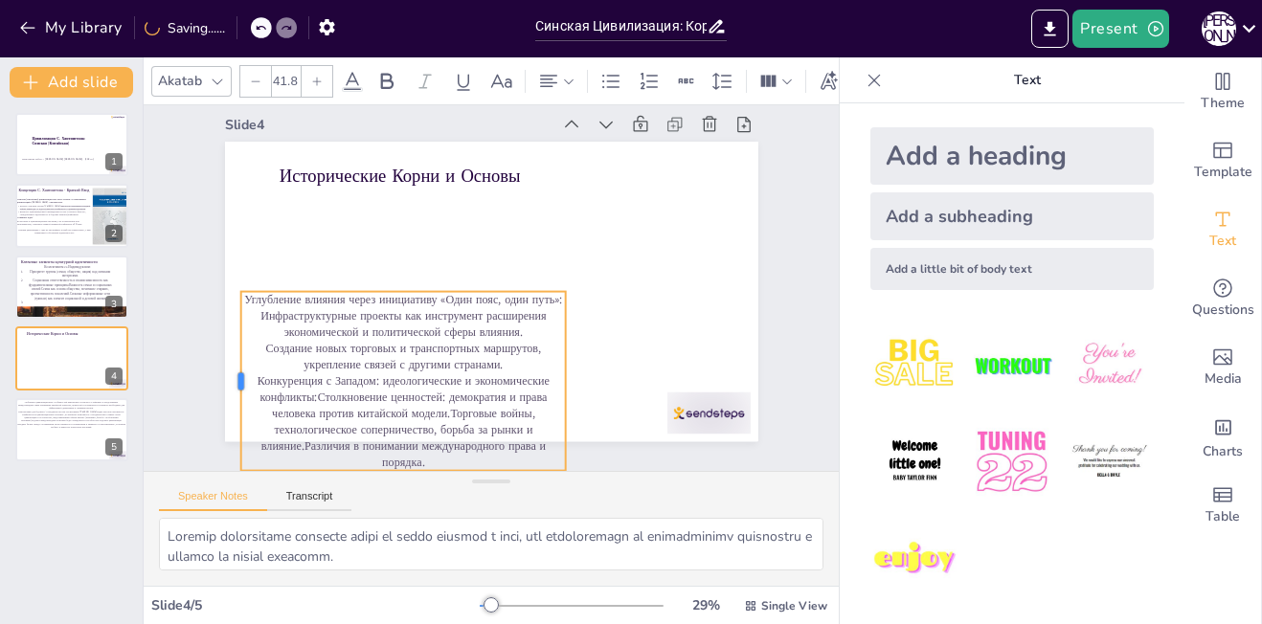
drag, startPoint x: 399, startPoint y: 355, endPoint x: 223, endPoint y: 334, distance: 177.4
click at [223, 334] on div at bounding box center [219, 326] width 52 height 178
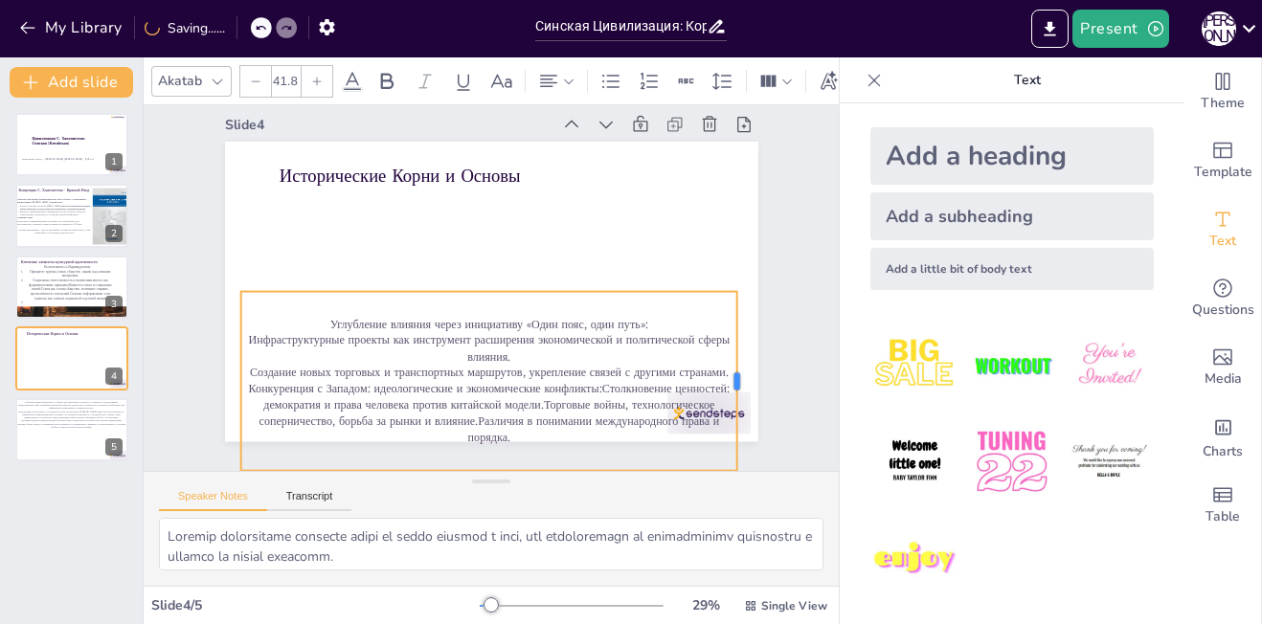
drag, startPoint x: 551, startPoint y: 371, endPoint x: 722, endPoint y: 365, distance: 171.5
click at [722, 365] on div at bounding box center [733, 407] width 34 height 179
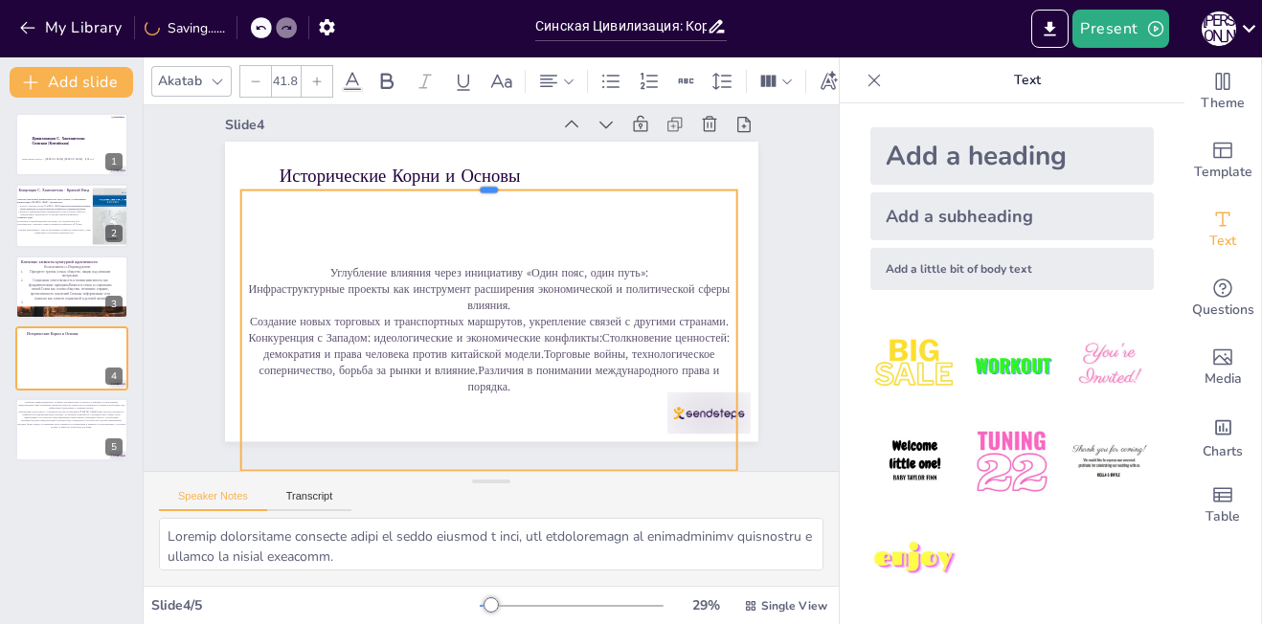
drag, startPoint x: 472, startPoint y: 280, endPoint x: 471, endPoint y: 178, distance: 101.5
click at [471, 178] on div at bounding box center [499, 182] width 495 height 67
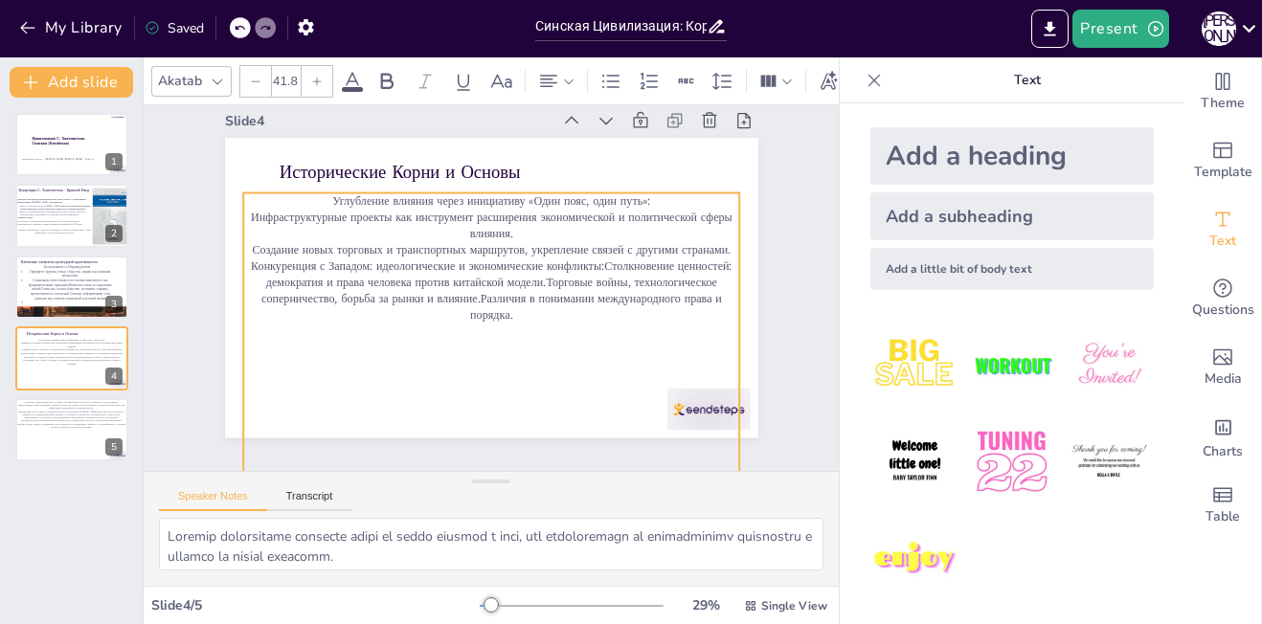
click at [346, 272] on p "Конкуренция с Западом: идеологические и экономические конфликты:Столкновение це…" at bounding box center [490, 291] width 501 height 117
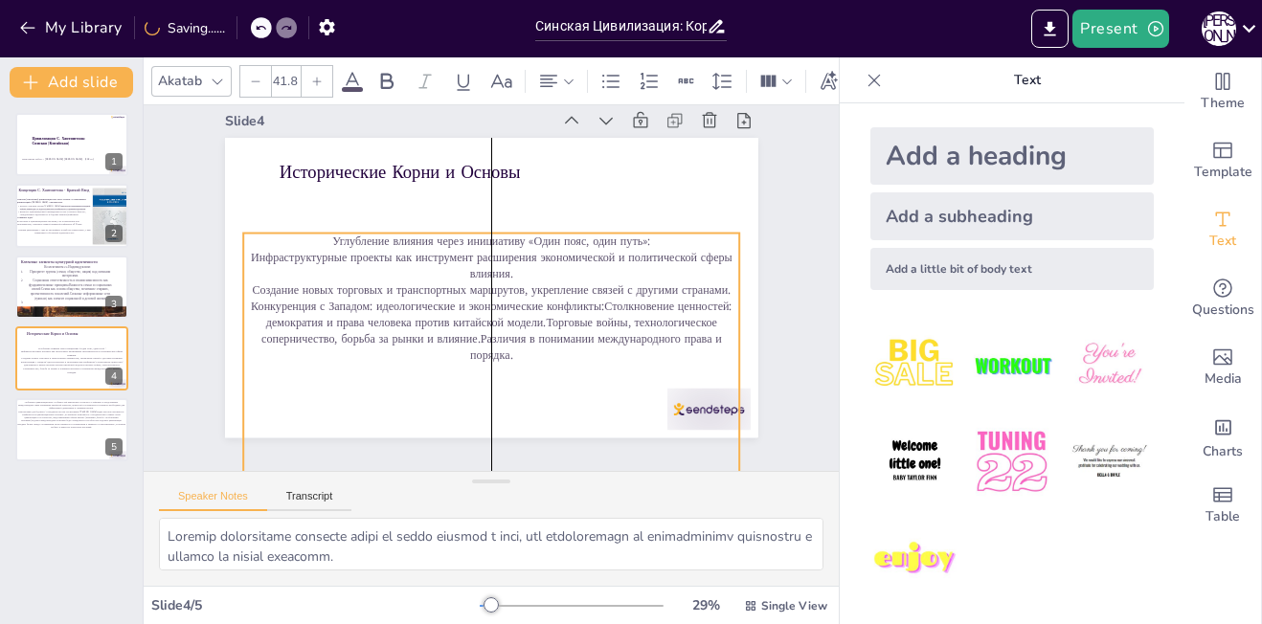
drag, startPoint x: 476, startPoint y: 188, endPoint x: 478, endPoint y: 228, distance: 40.3
click at [478, 228] on p "Углубление влияния через инициативу «Один пояс, один путь»:" at bounding box center [501, 242] width 489 height 119
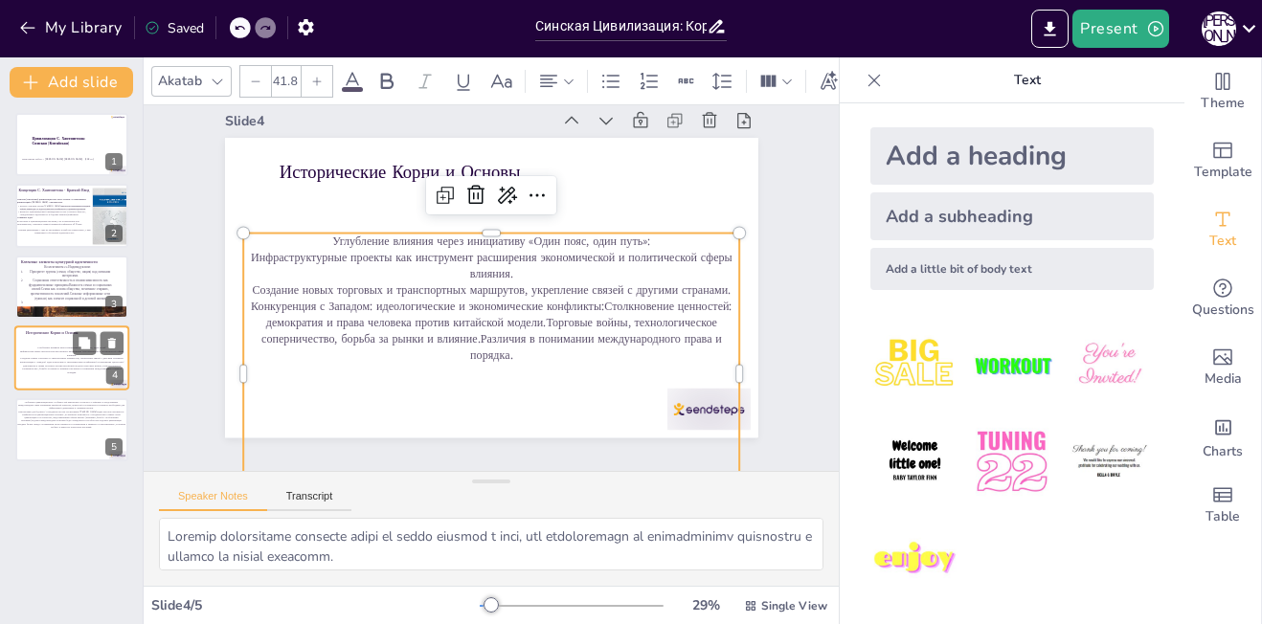
click at [97, 372] on p "Конкуренция с Западом: идеологические и экономические конфликты:Столкновение це…" at bounding box center [71, 368] width 107 height 14
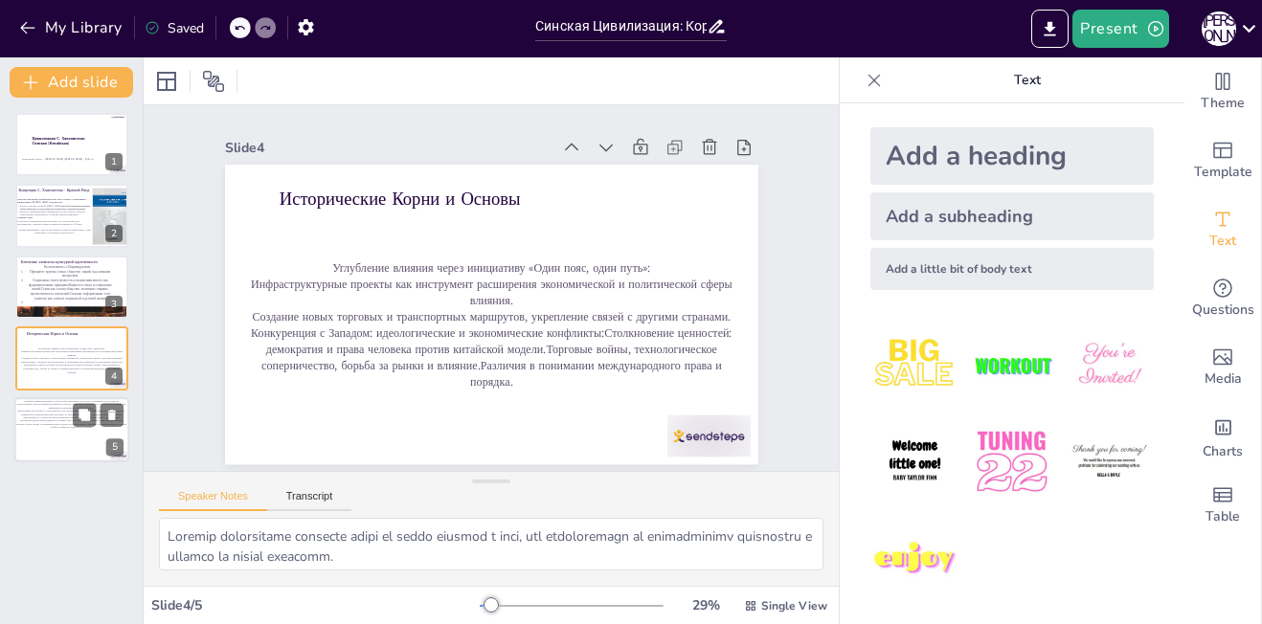
click at [79, 435] on div "Важность понимания различий для избегания конфликтов и укрепления международных…" at bounding box center [70, 436] width 111 height 81
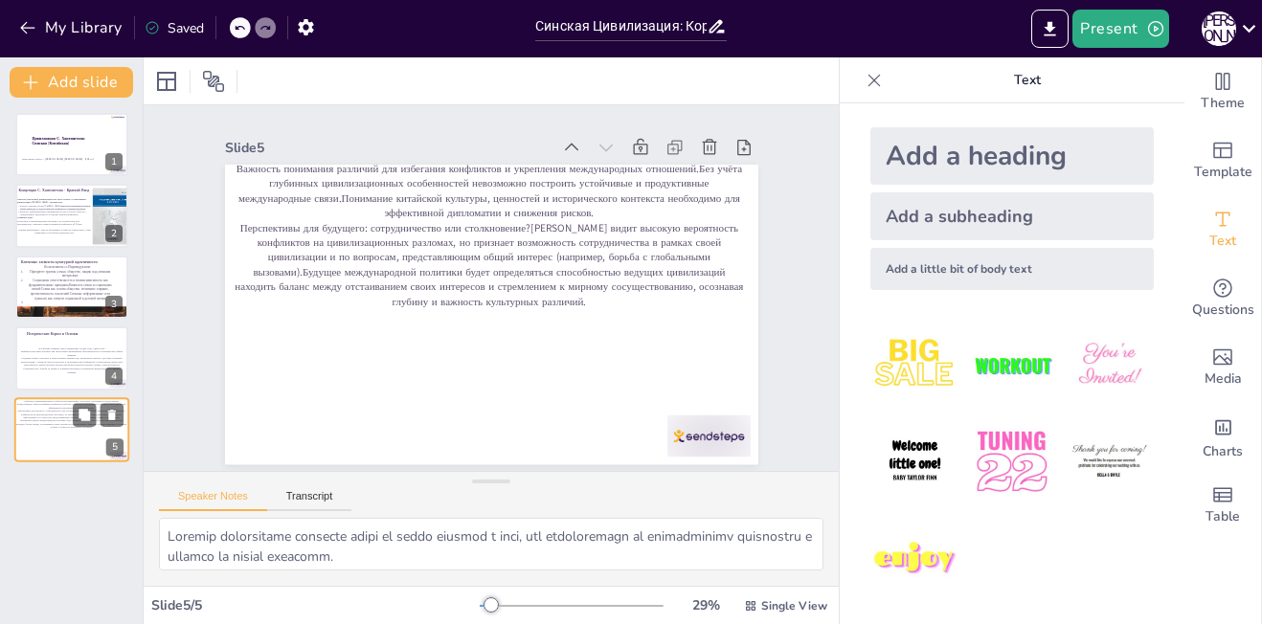
scroll to position [4, 0]
click at [50, 294] on p "Социальная ответственность и взаимозависимость как фундаментальные принципы.Важ…" at bounding box center [70, 289] width 93 height 23
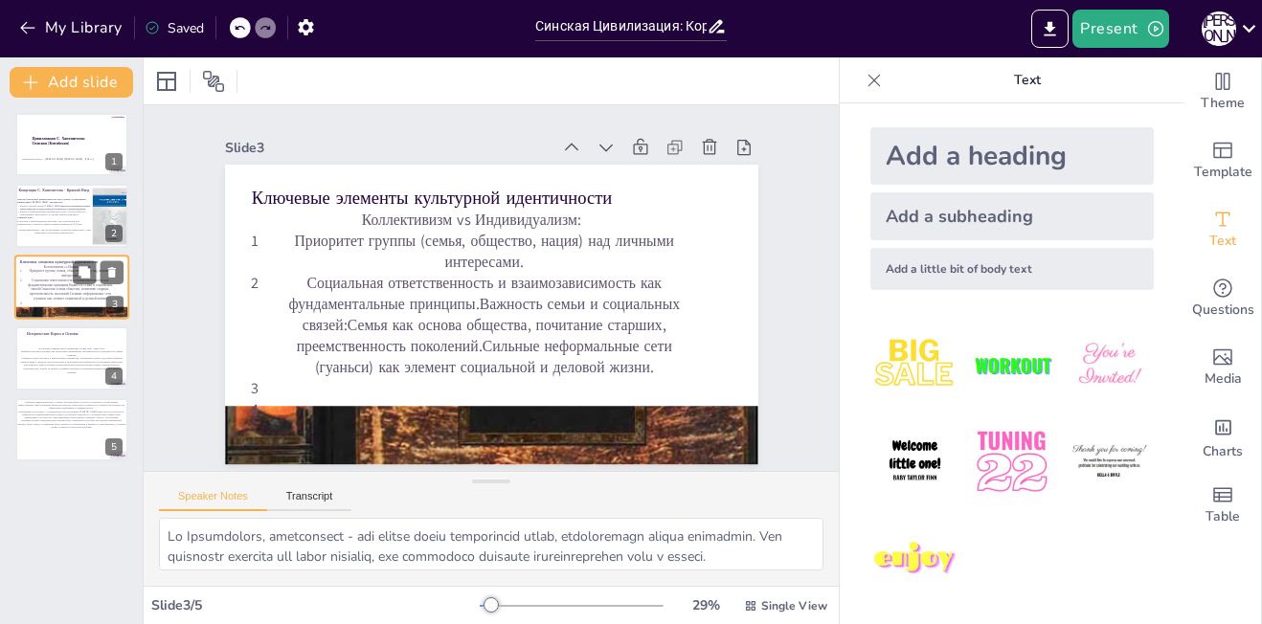
scroll to position [0, 0]
click at [46, 245] on div at bounding box center [71, 216] width 115 height 65
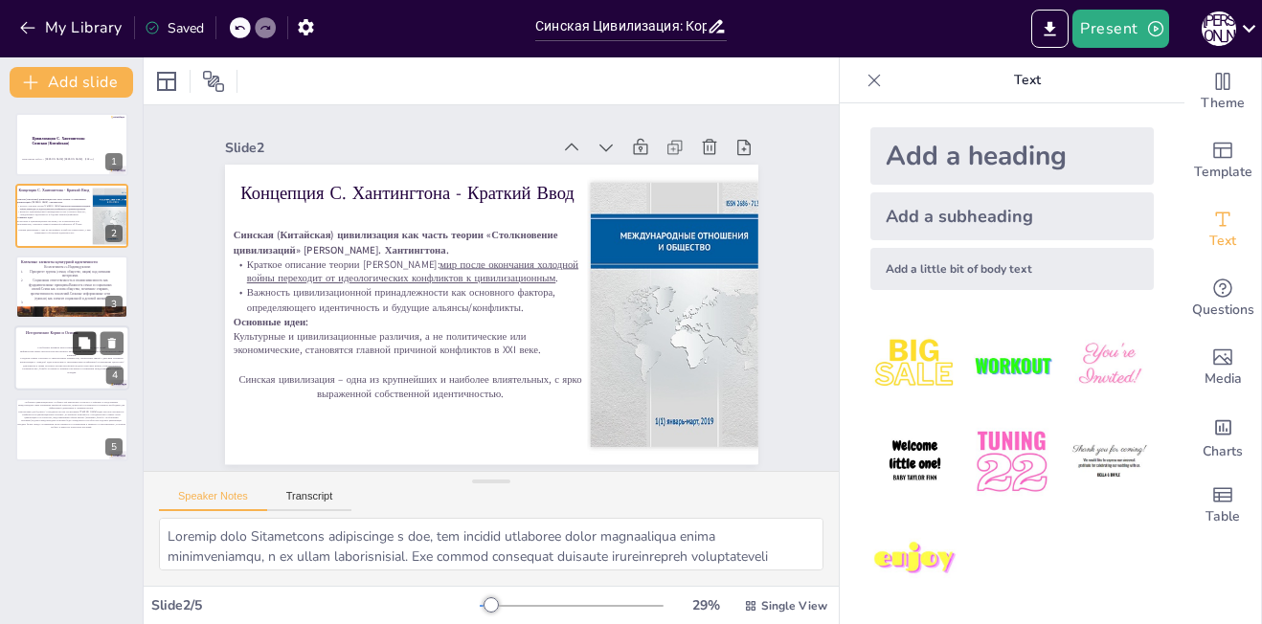
click at [85, 346] on icon at bounding box center [84, 342] width 11 height 11
type textarea "Loremip dolorsitame consecte adipi el seddo eiusmod t inci, utl etdoloremagn al…"
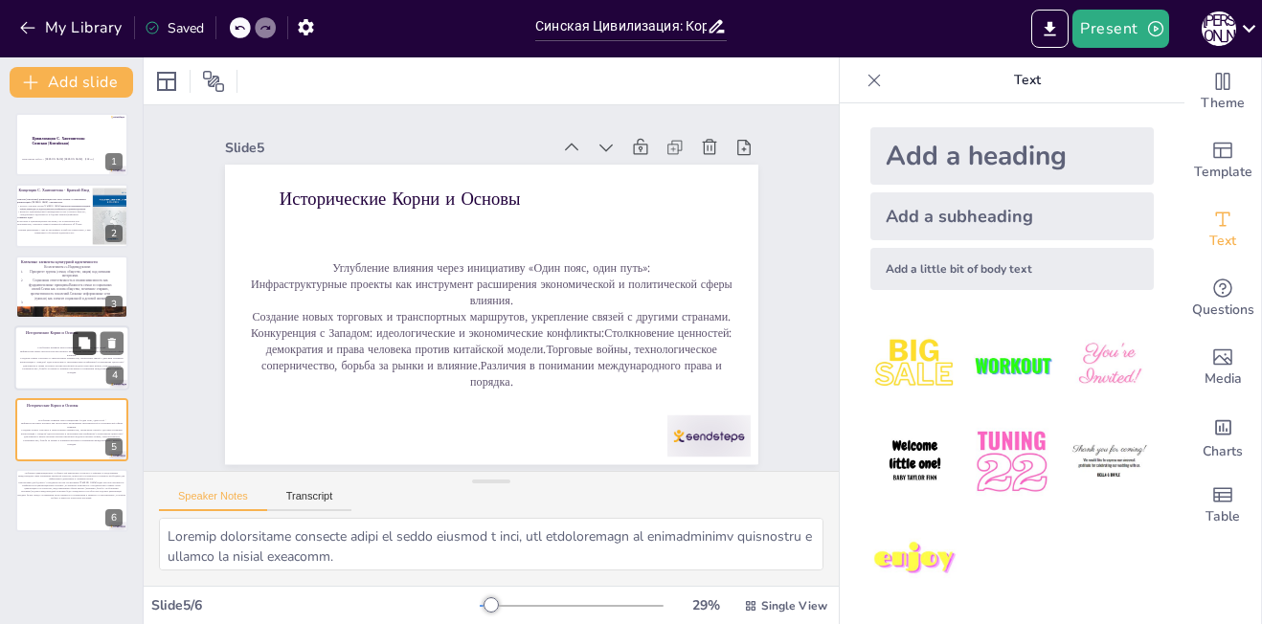
scroll to position [4, 0]
click at [39, 368] on p "Конкуренция с Западом: идеологические и экономические конфликты:Столкновение це…" at bounding box center [71, 368] width 107 height 14
click at [53, 413] on div at bounding box center [71, 429] width 115 height 65
click at [86, 411] on icon at bounding box center [84, 414] width 11 height 11
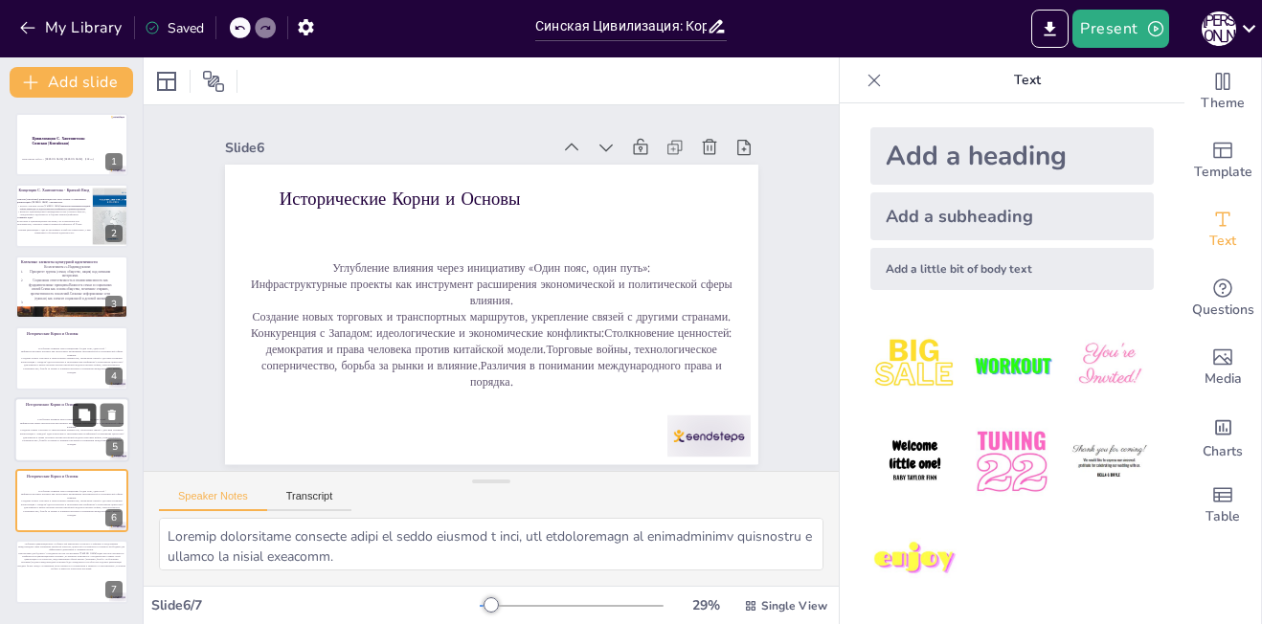
scroll to position [4, 0]
click at [111, 412] on icon at bounding box center [112, 415] width 8 height 11
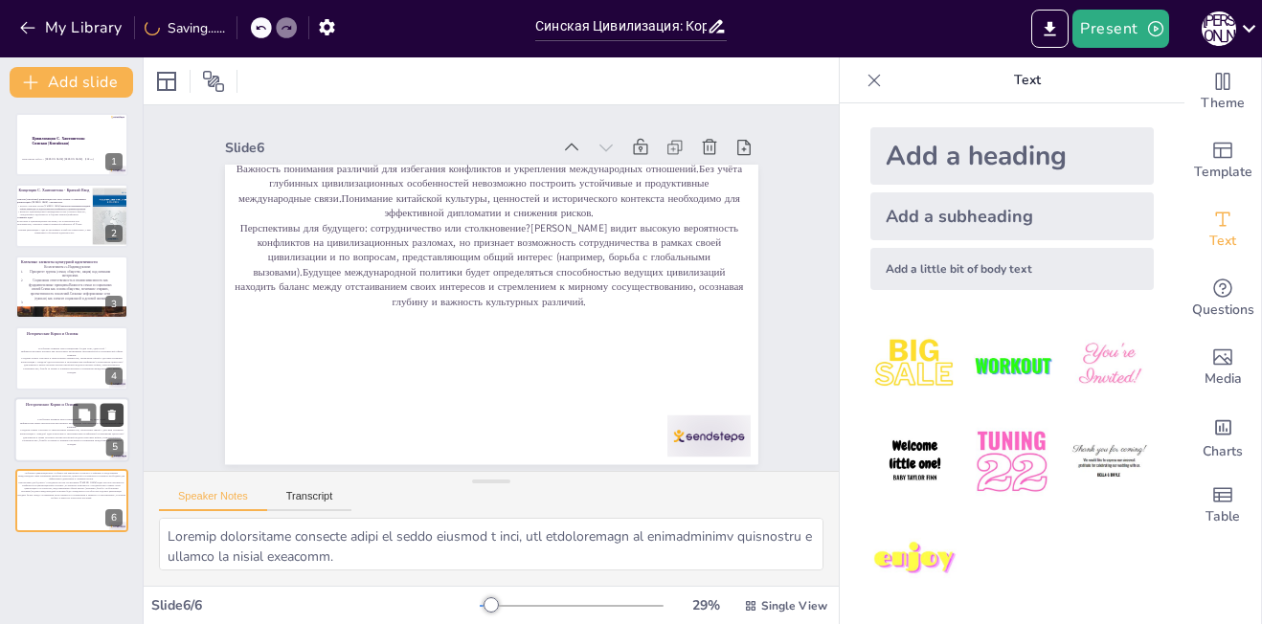
click at [114, 415] on icon at bounding box center [112, 415] width 8 height 11
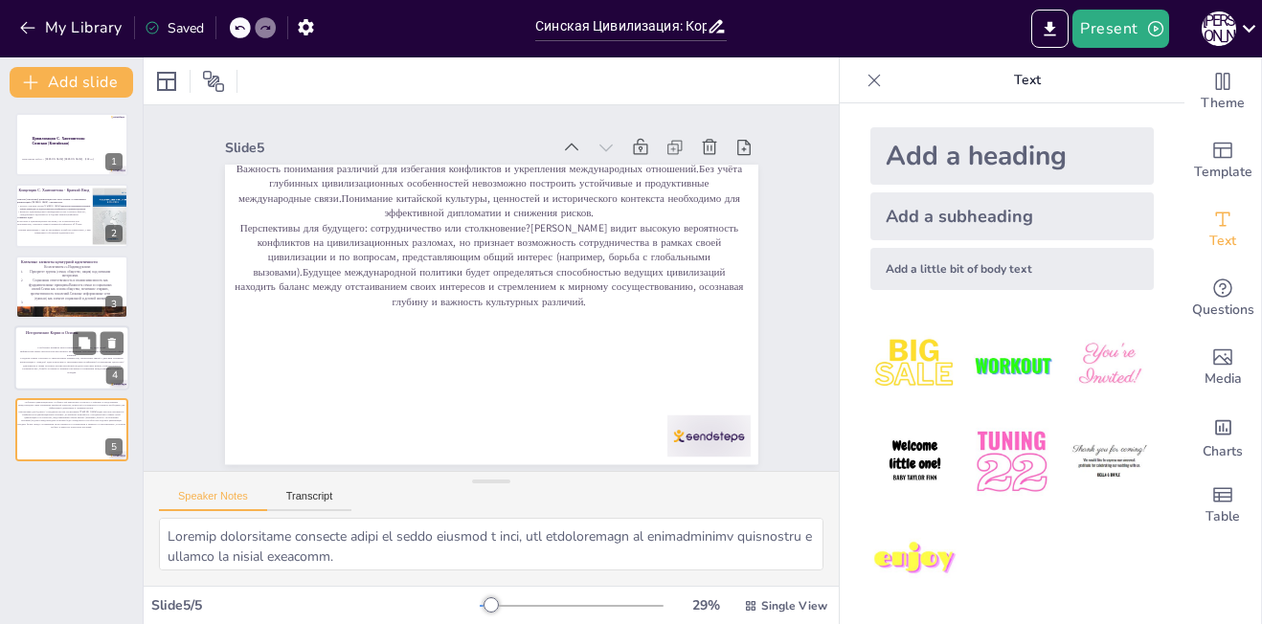
click at [69, 372] on p "Конкуренция с Западом: идеологические и экономические конфликты:Столкновение це…" at bounding box center [71, 368] width 107 height 14
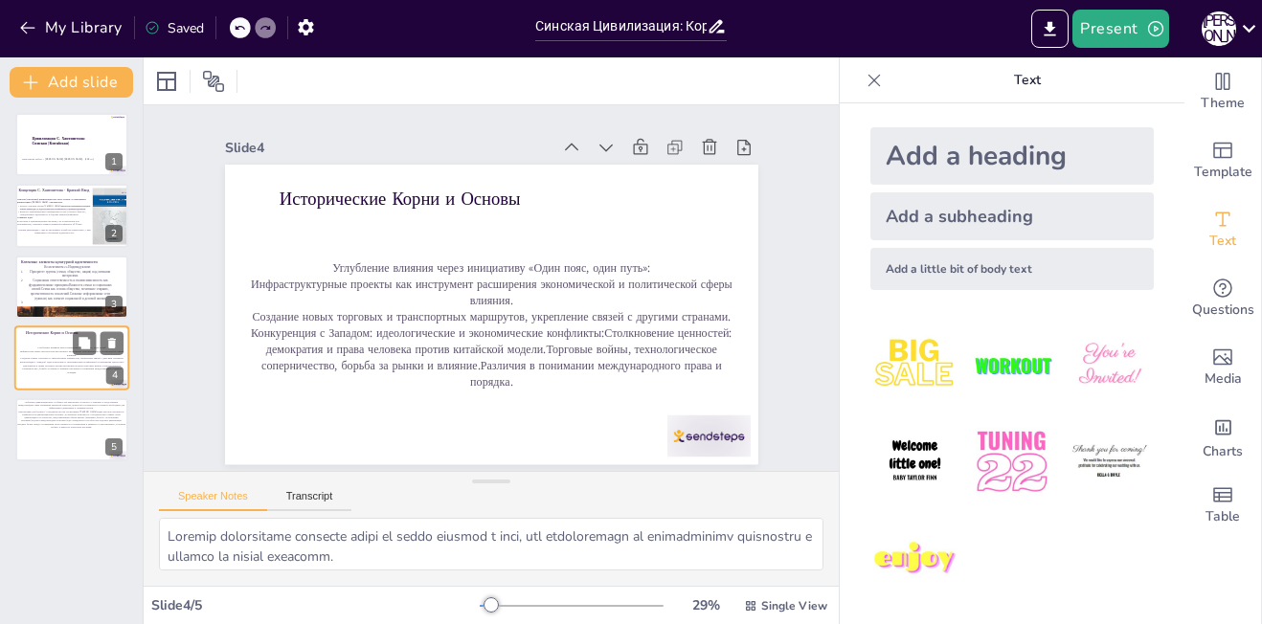
scroll to position [0, 0]
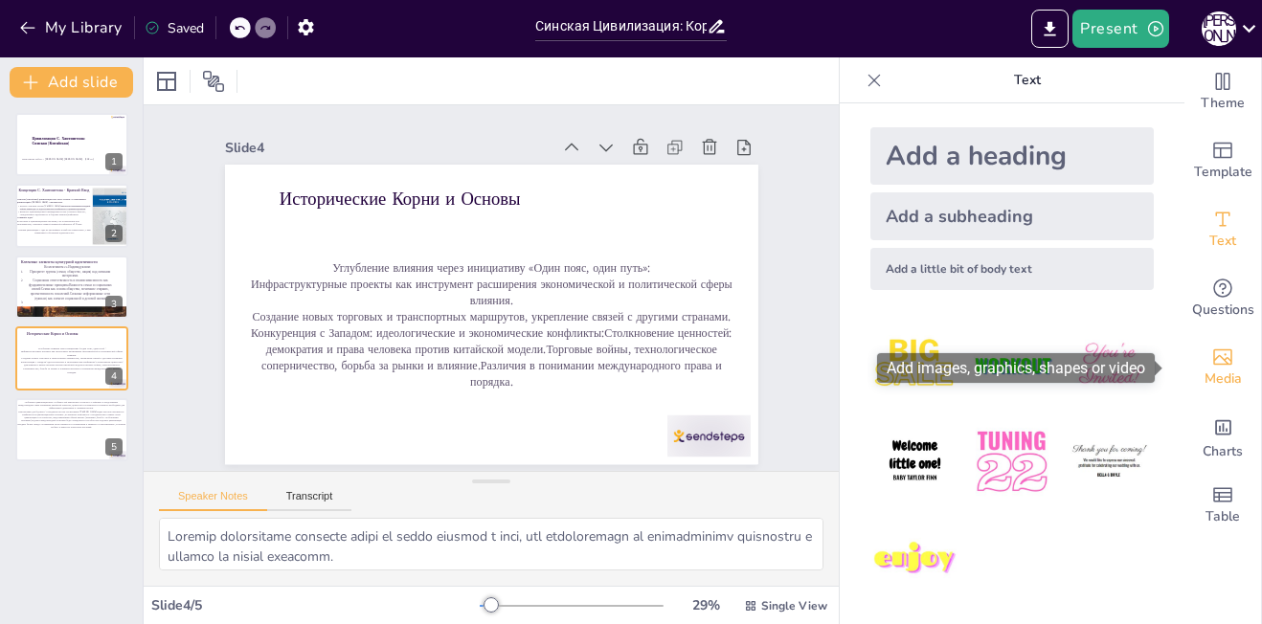
click at [1206, 373] on span "Media" at bounding box center [1223, 379] width 37 height 21
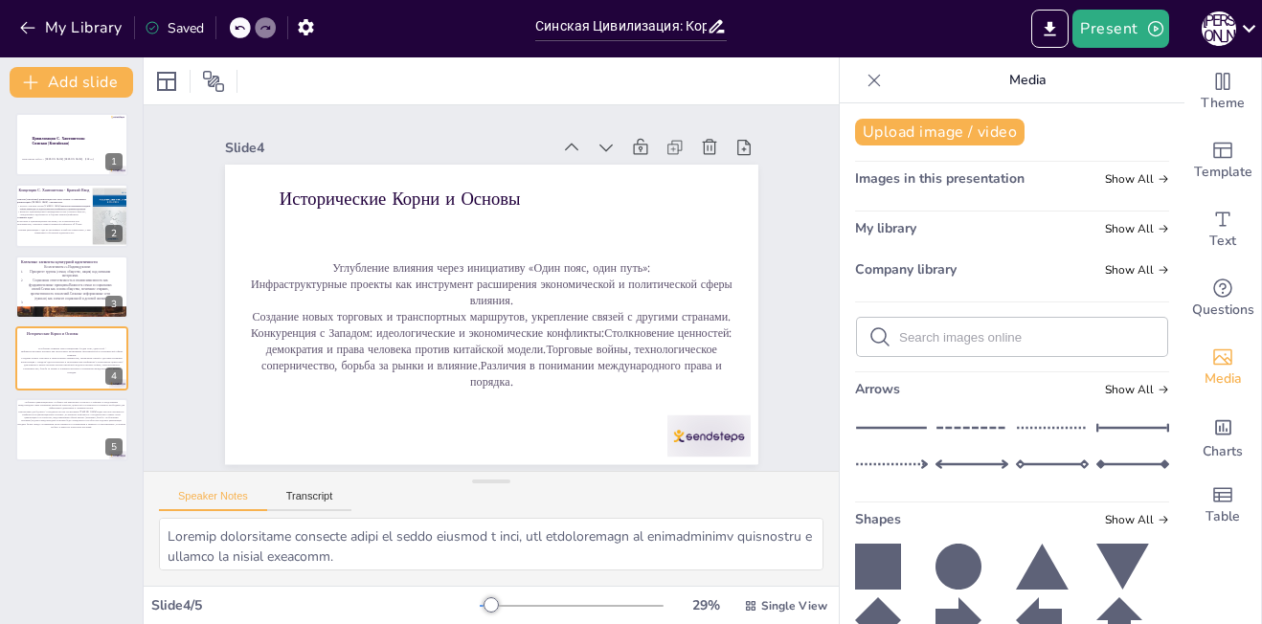
click at [995, 332] on input "text" at bounding box center [1027, 337] width 257 height 14
type input "roots"
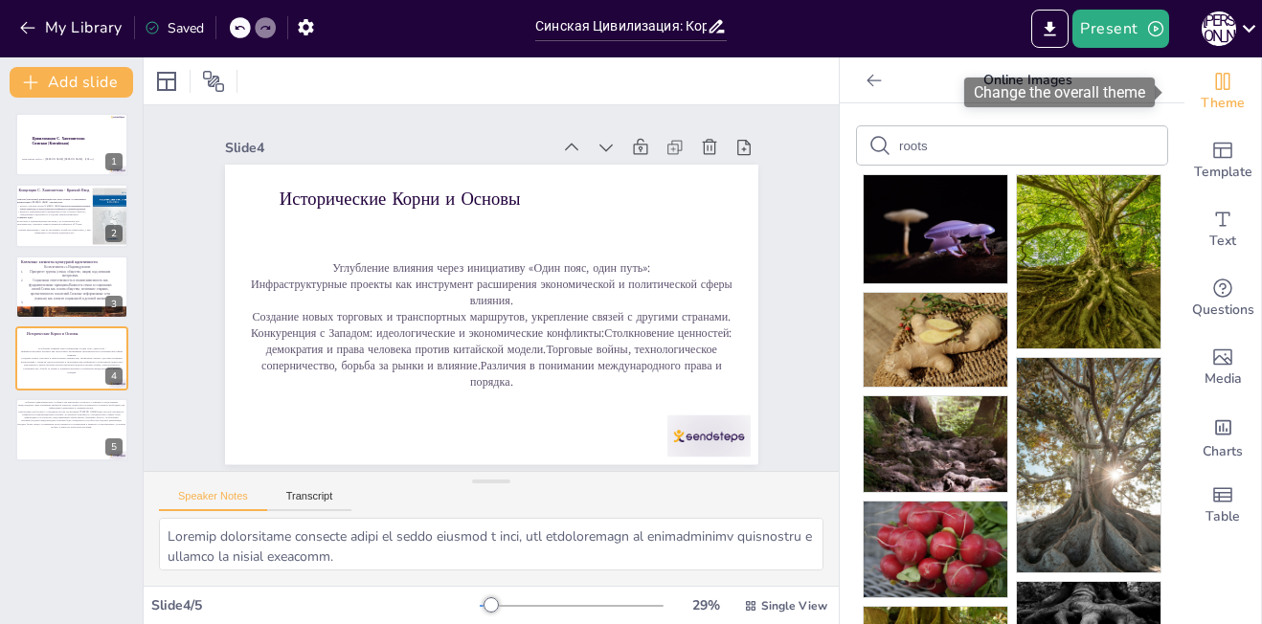
click at [1209, 102] on span "Theme" at bounding box center [1223, 103] width 44 height 21
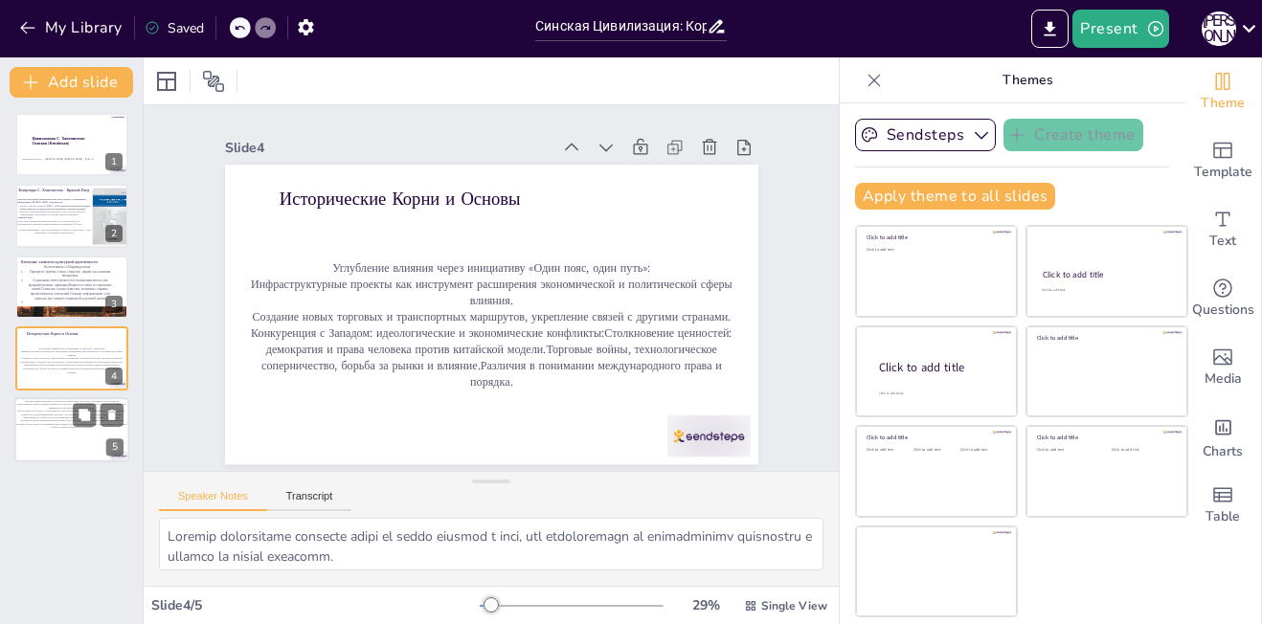
click at [82, 440] on div "Важность понимания различий для избегания конфликтов и укрепления международных…" at bounding box center [70, 436] width 111 height 81
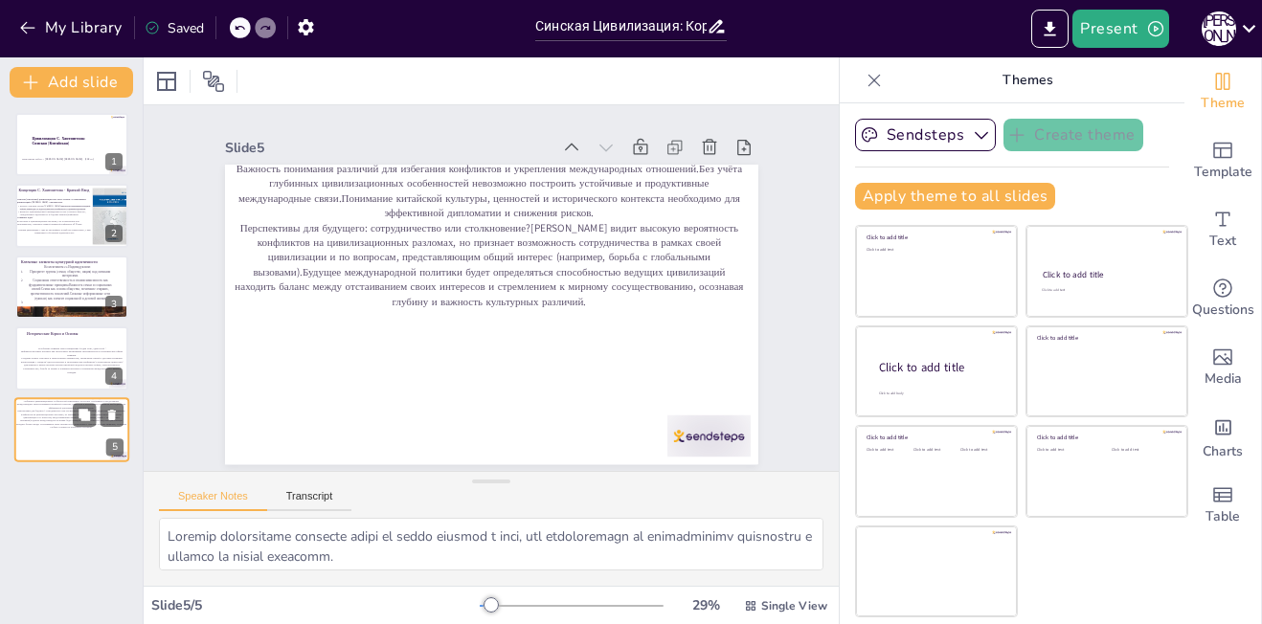
scroll to position [4, 0]
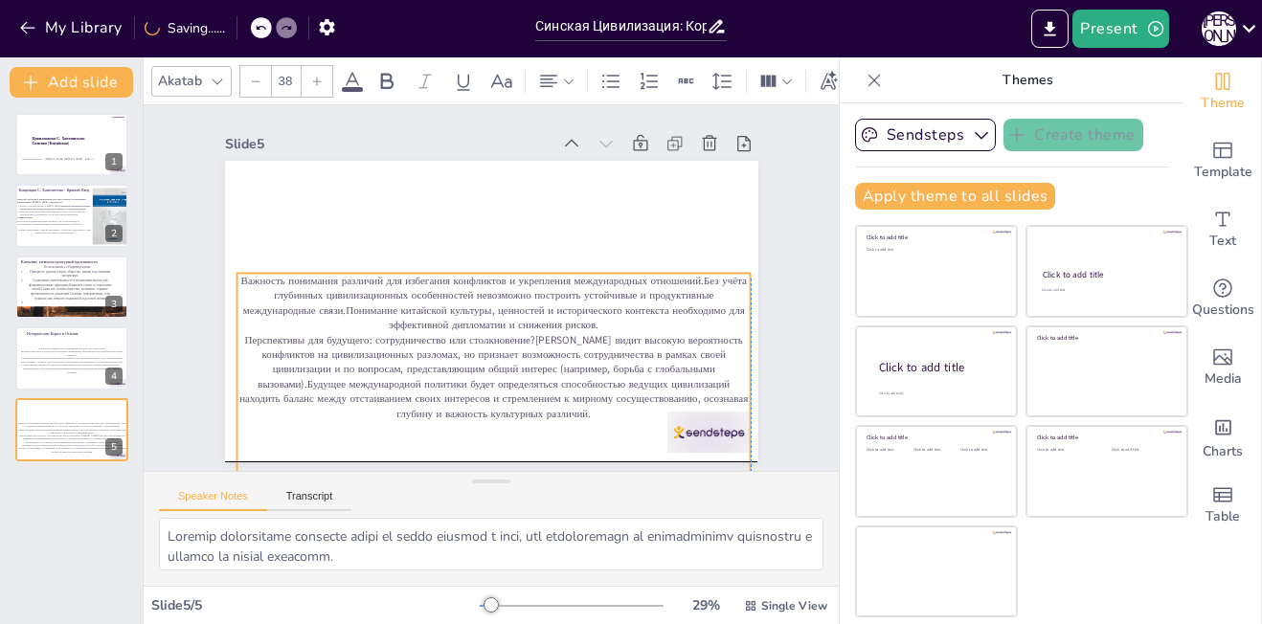
drag, startPoint x: 429, startPoint y: 172, endPoint x: 428, endPoint y: 293, distance: 120.7
click at [428, 293] on p "Важность понимания различий для избегания конфликтов и укрепления международных…" at bounding box center [492, 303] width 517 height 112
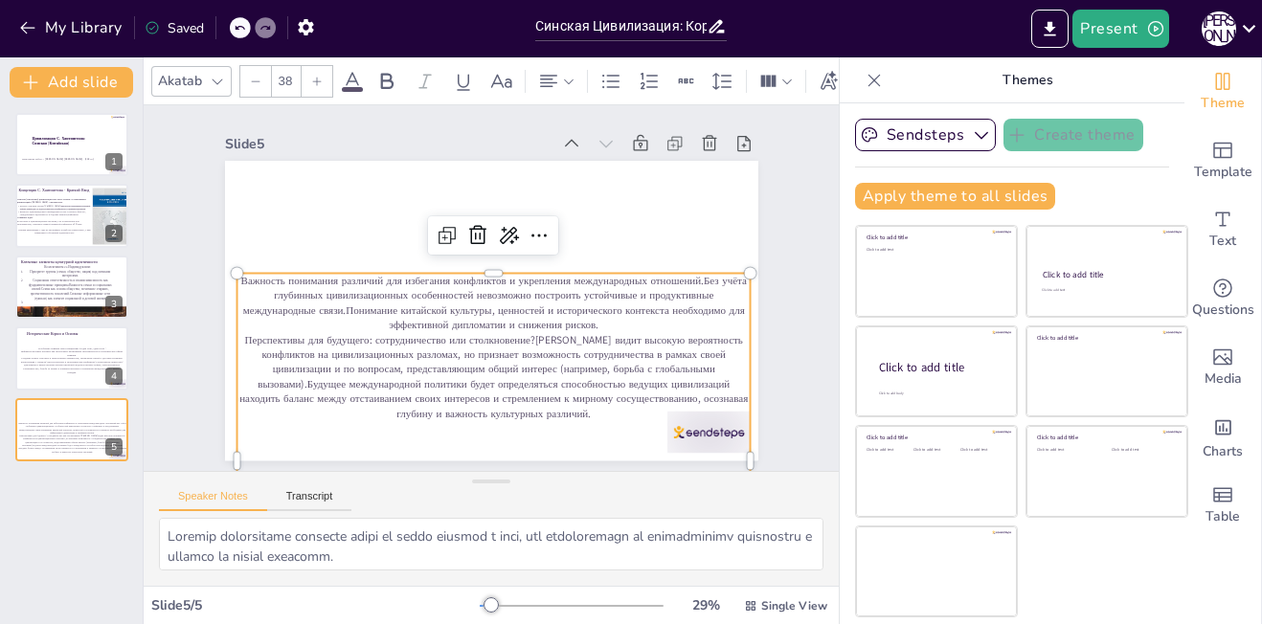
click at [609, 406] on p "Перспективы для будущего: сотрудничество или столкновение?[PERSON_NAME] видит в…" at bounding box center [466, 373] width 516 height 243
click at [609, 406] on p "Перспективы для будущего: сотрудничество или столкновение?[PERSON_NAME] видит в…" at bounding box center [500, 377] width 513 height 89
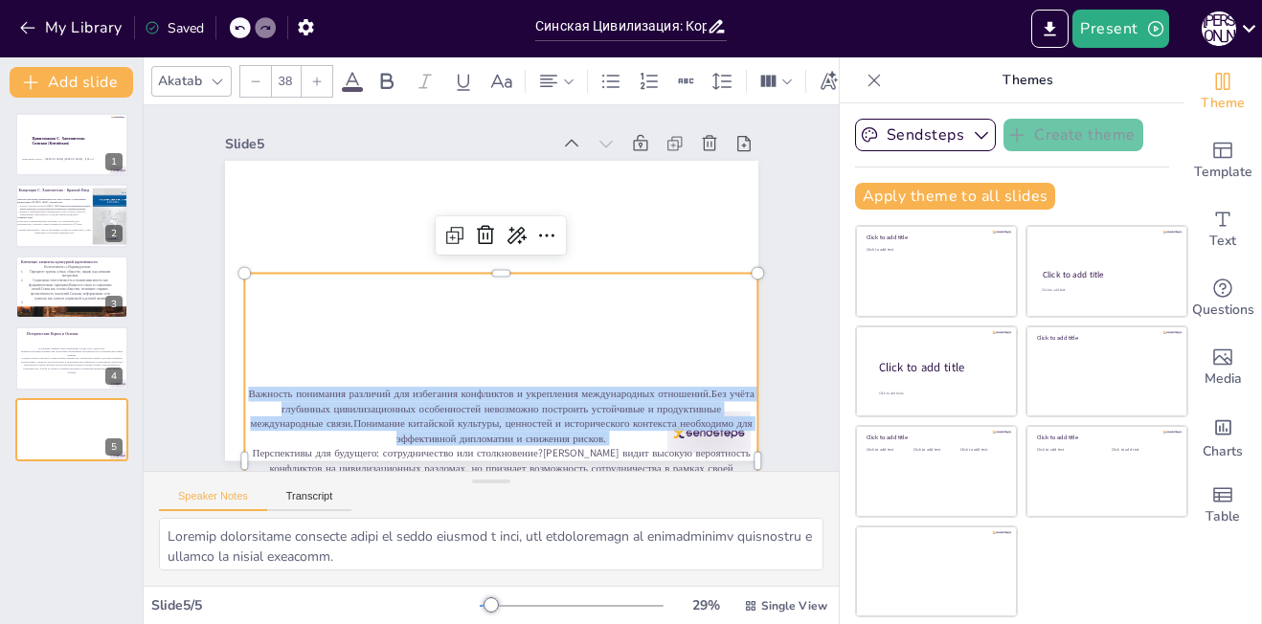
click at [609, 406] on p "Важность понимания различий для избегания конфликтов и укрепления международных…" at bounding box center [461, 413] width 507 height 215
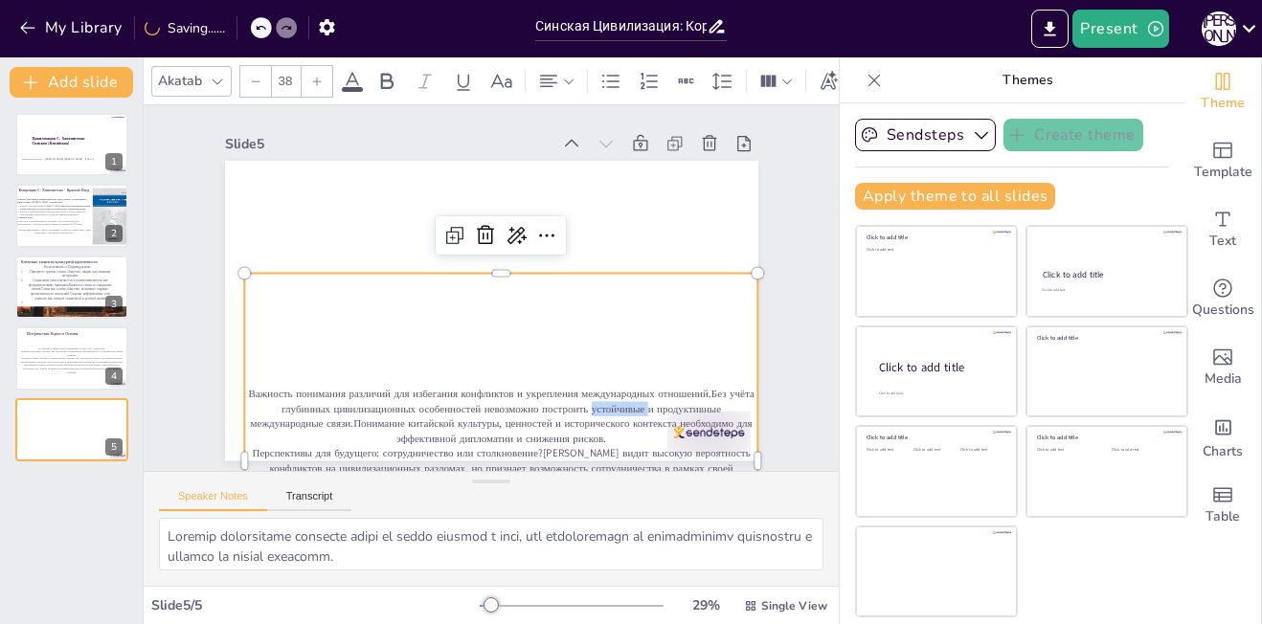
click at [609, 406] on p "Важность понимания различий для избегания конфликтов и укрепления международных…" at bounding box center [473, 416] width 515 height 165
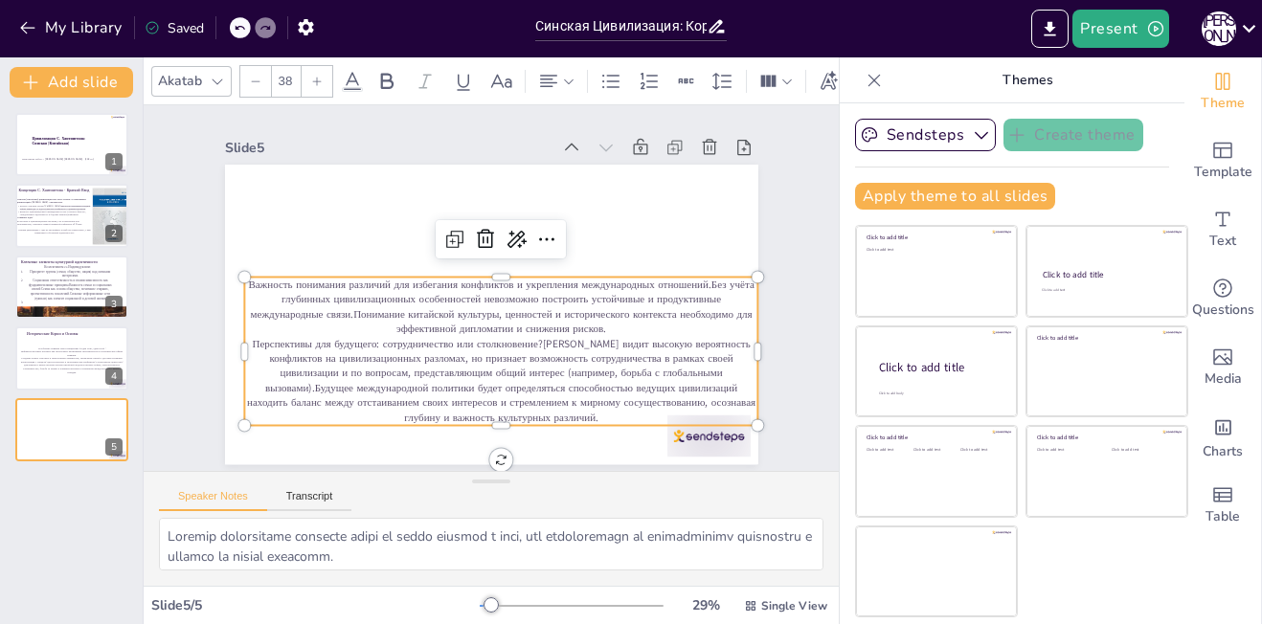
scroll to position [0, 0]
click at [1209, 233] on span "Text" at bounding box center [1222, 241] width 27 height 21
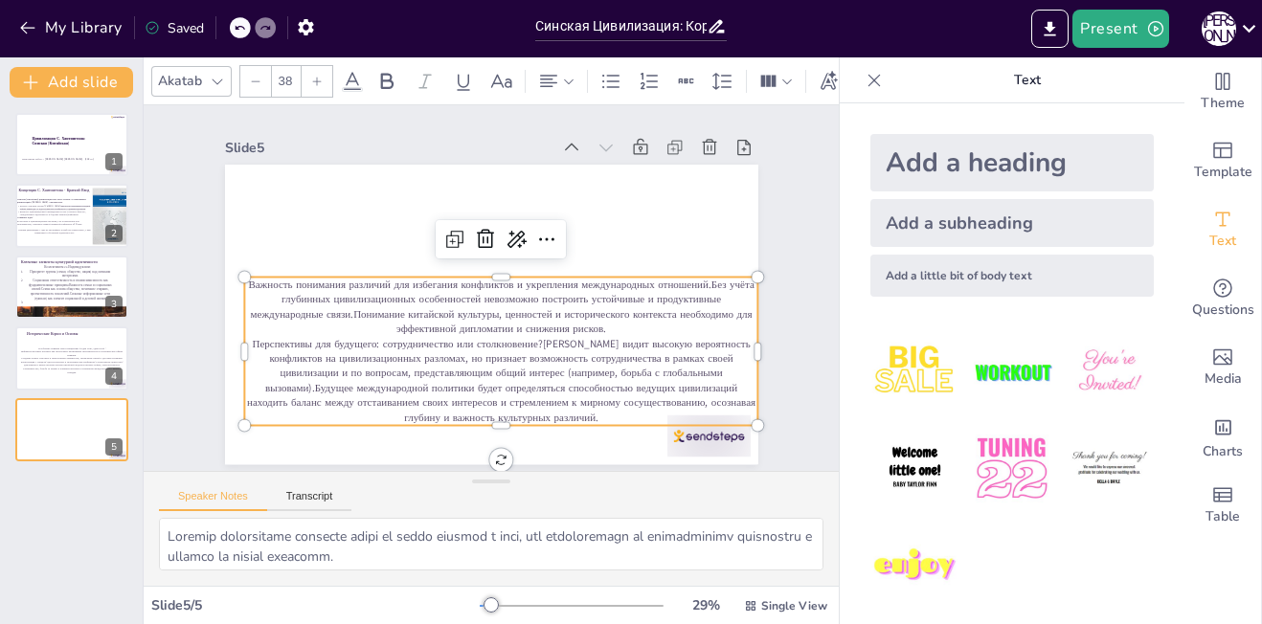
click at [901, 147] on div "Add a heading" at bounding box center [1011, 162] width 283 height 57
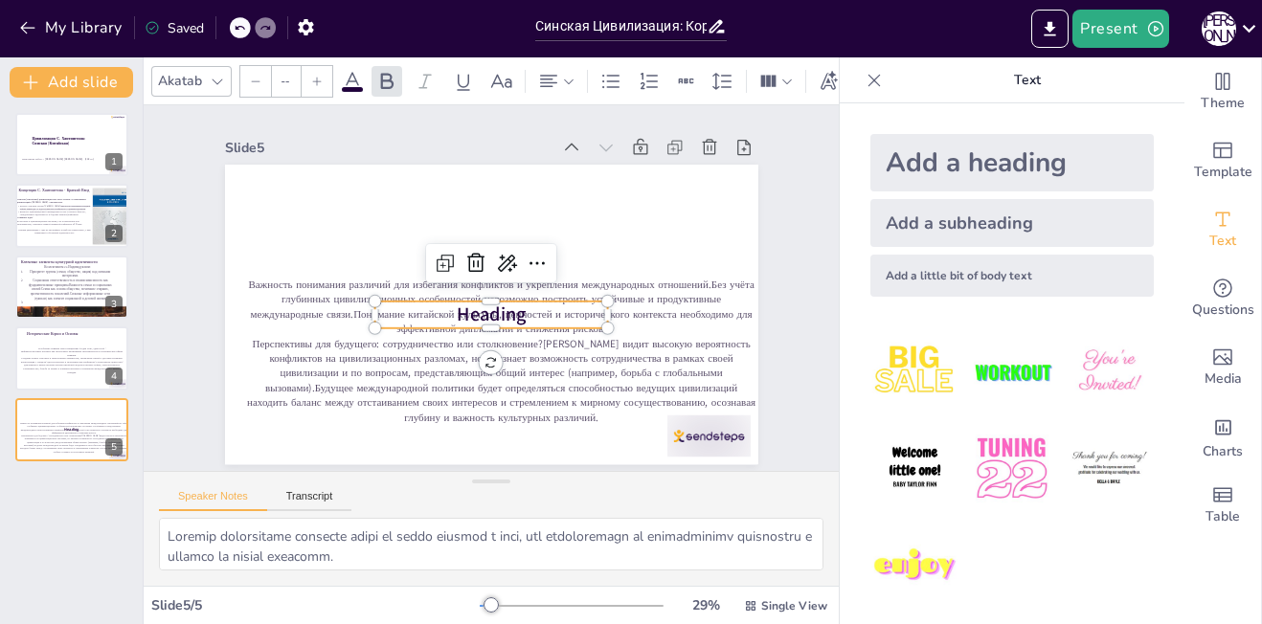
type input "68"
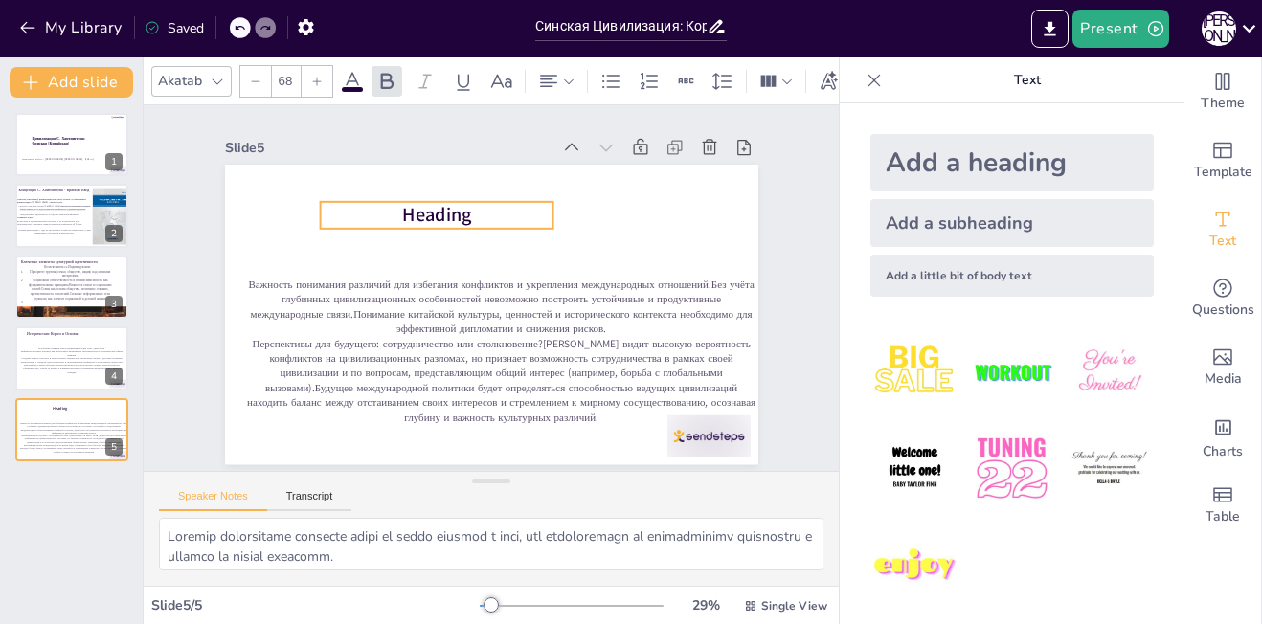
drag, startPoint x: 426, startPoint y: 297, endPoint x: 371, endPoint y: 197, distance: 114.0
click at [371, 197] on p "Heading" at bounding box center [444, 210] width 235 height 51
click at [435, 205] on span "Heading" at bounding box center [435, 216] width 69 height 26
click at [1047, 41] on button "Export to PowerPoint" at bounding box center [1049, 29] width 37 height 38
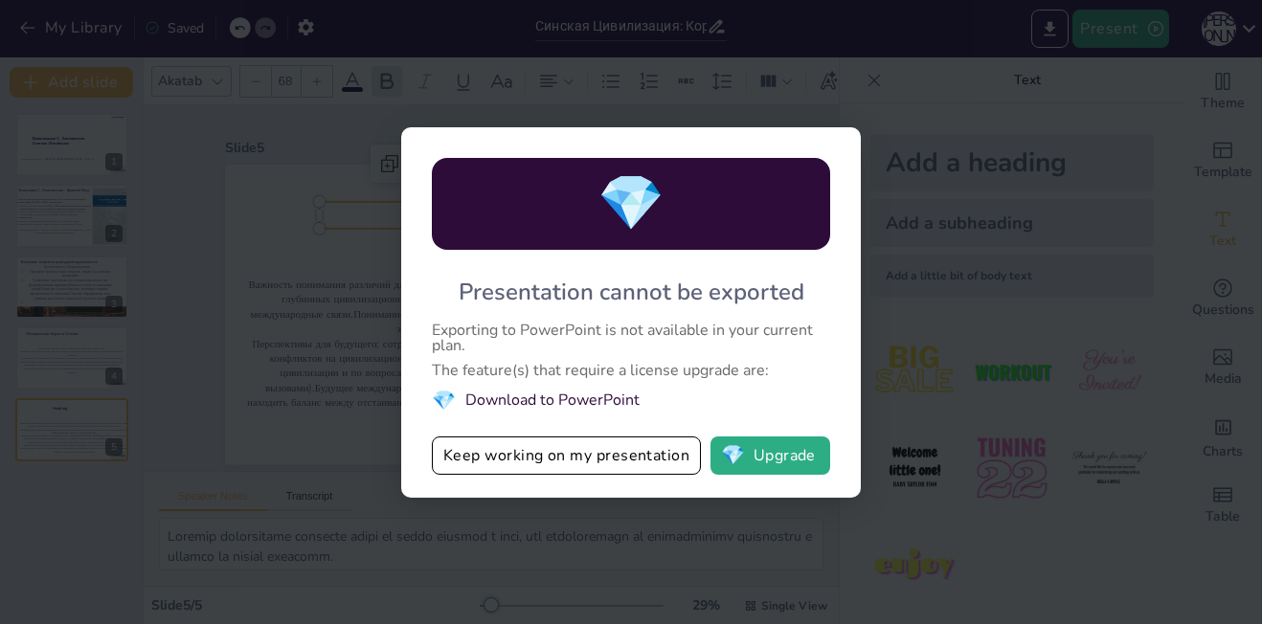
click at [554, 101] on div "💎 Presentation cannot be exported Exporting to PowerPoint is not available in y…" at bounding box center [631, 312] width 1262 height 624
click at [584, 444] on button "Keep working on my presentation" at bounding box center [566, 456] width 269 height 38
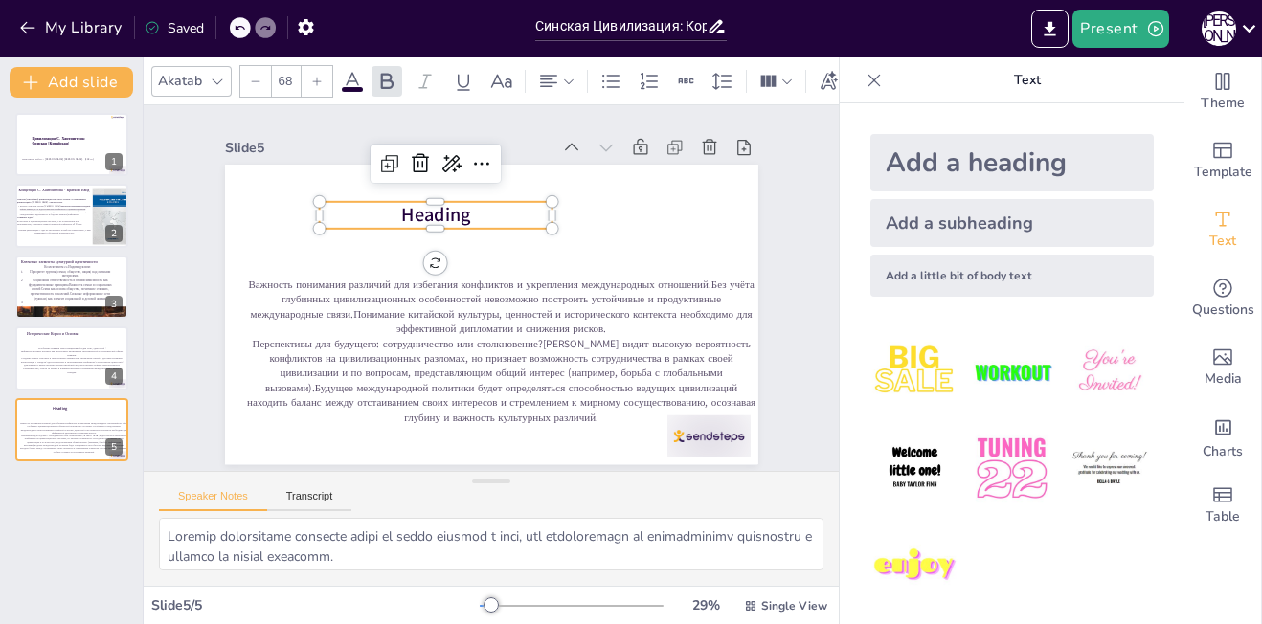
click at [459, 209] on p "Heading" at bounding box center [436, 215] width 234 height 27
click at [459, 209] on p "Heading" at bounding box center [452, 206] width 234 height 75
click at [459, 209] on p "Heading" at bounding box center [436, 215] width 234 height 27
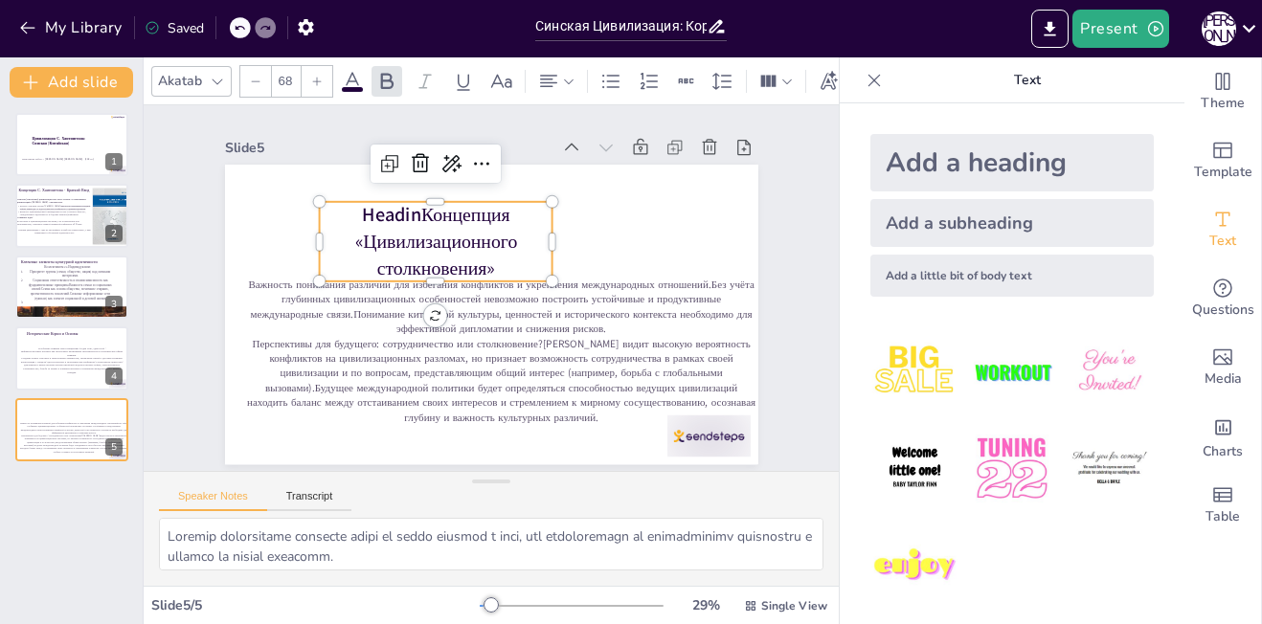
click at [406, 210] on p "Headin Концепция «Цивилизационного столкновения»" at bounding box center [447, 232] width 244 height 126
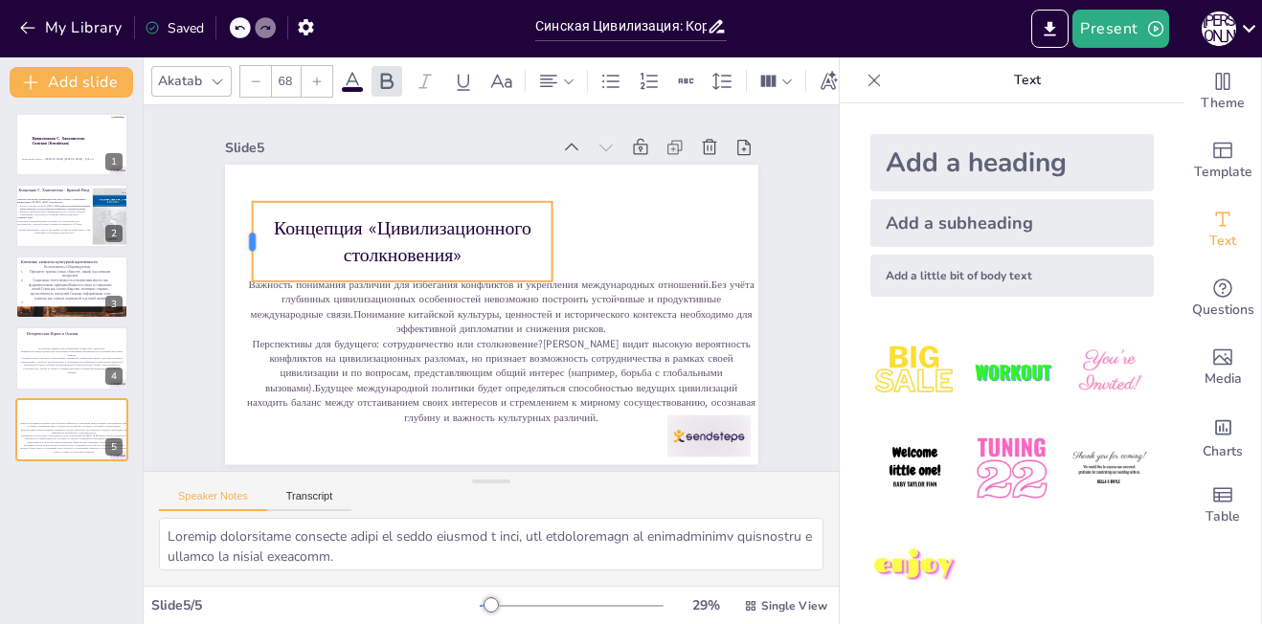
drag, startPoint x: 300, startPoint y: 229, endPoint x: 234, endPoint y: 256, distance: 71.3
click at [274, 163] on div at bounding box center [300, 124] width 53 height 77
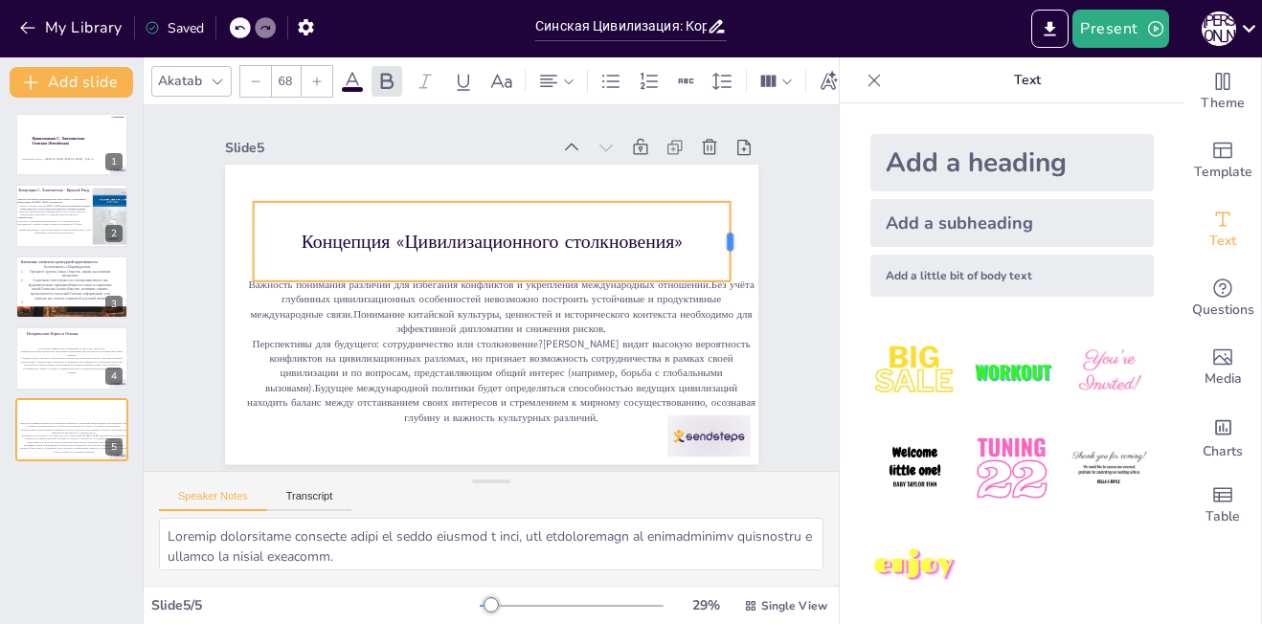
drag, startPoint x: 535, startPoint y: 232, endPoint x: 713, endPoint y: 233, distance: 178.1
click at [730, 233] on div at bounding box center [742, 268] width 24 height 80
click at [732, 495] on div "Speaker Notes Transcript" at bounding box center [491, 495] width 695 height 46
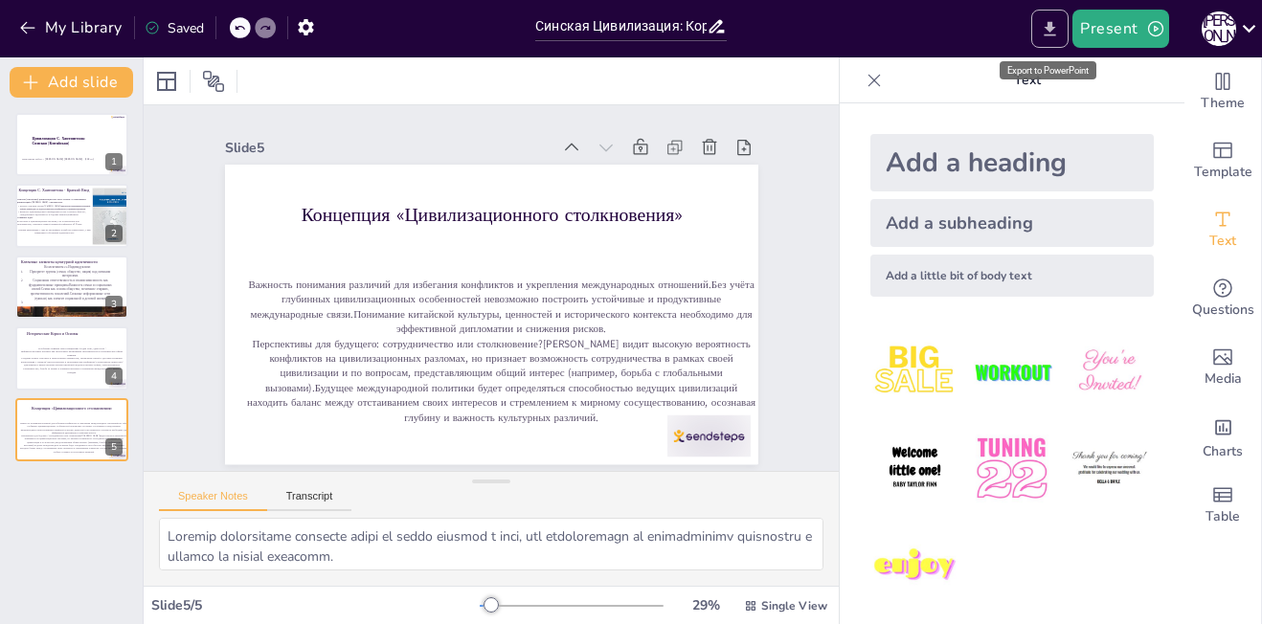
click at [1052, 33] on icon "Export to PowerPoint" at bounding box center [1050, 29] width 20 height 20
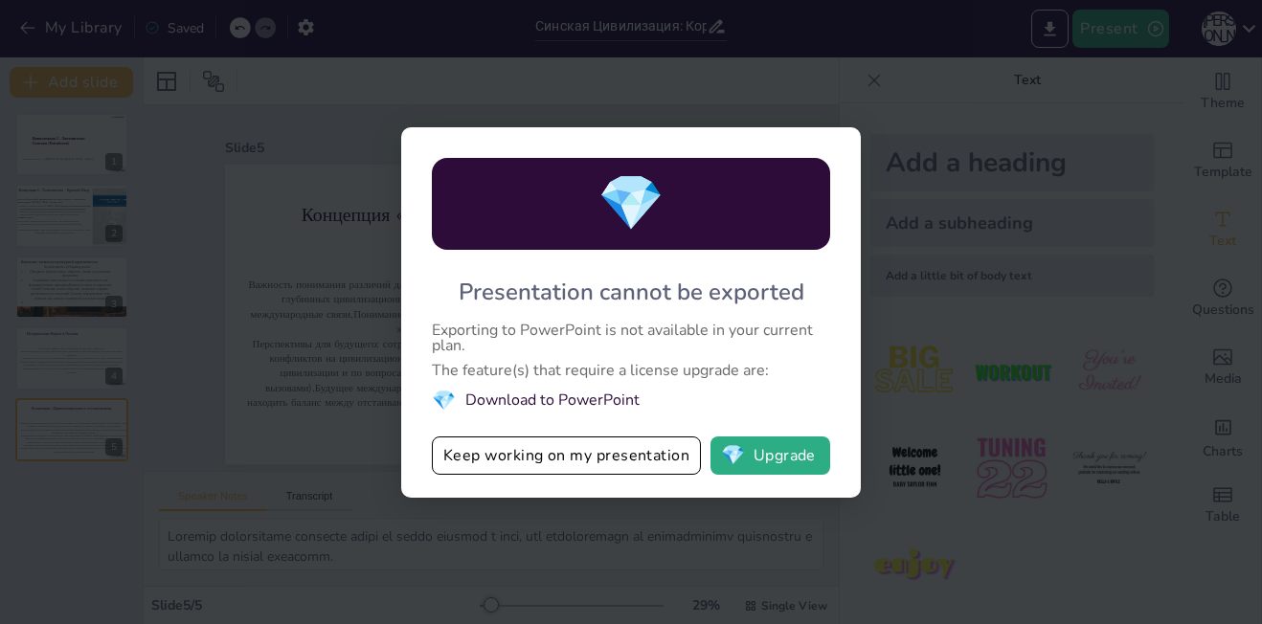
click at [899, 268] on div "💎 Presentation cannot be exported Exporting to PowerPoint is not available in y…" at bounding box center [631, 312] width 1262 height 624
click at [584, 456] on button "Keep working on my presentation" at bounding box center [566, 456] width 269 height 38
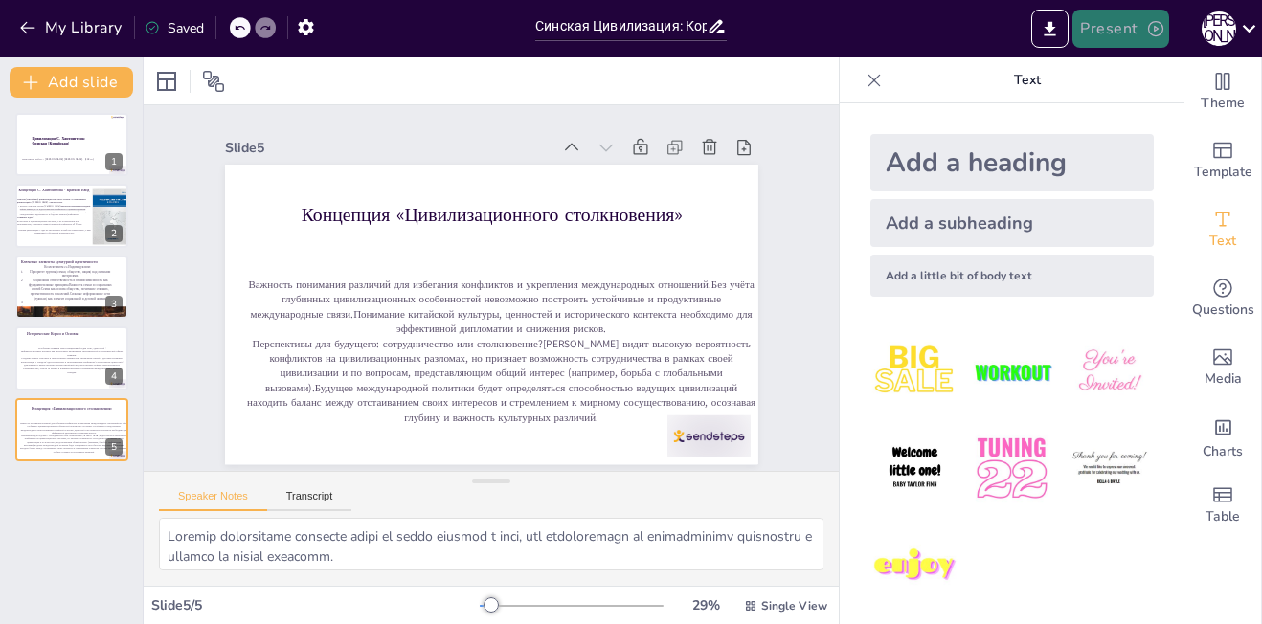
click at [1131, 40] on button "Present" at bounding box center [1120, 29] width 96 height 38
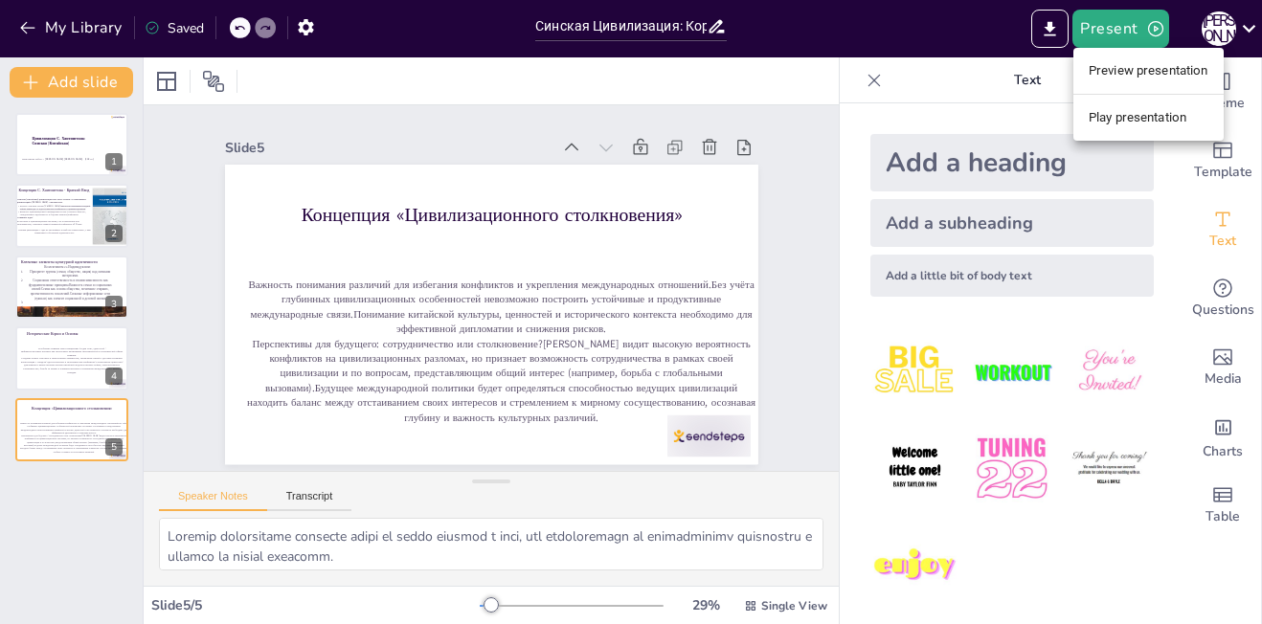
click at [1242, 30] on div at bounding box center [631, 312] width 1262 height 624
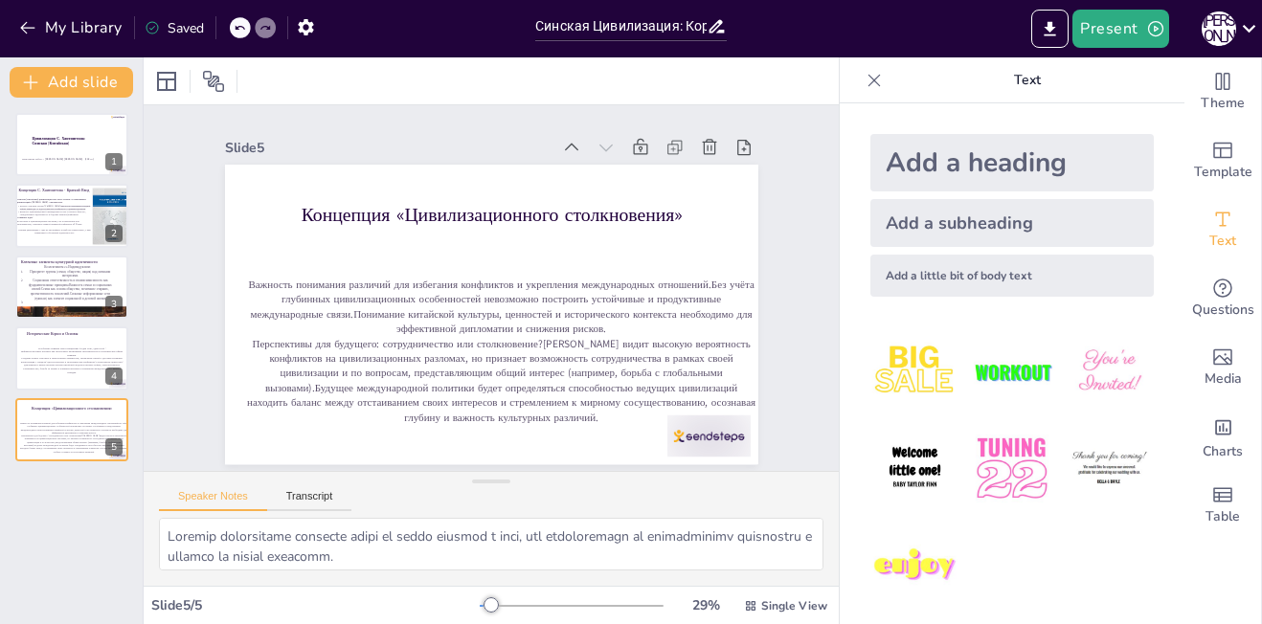
click at [1242, 30] on icon at bounding box center [1249, 28] width 26 height 26
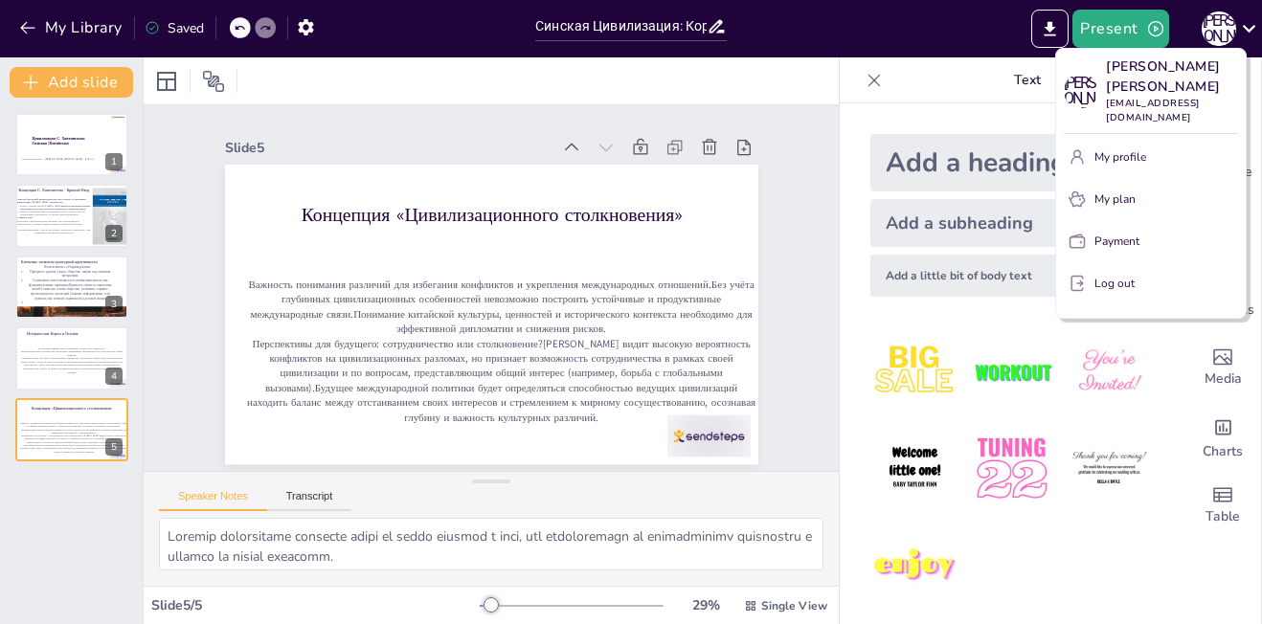
click at [849, 26] on div at bounding box center [631, 312] width 1262 height 624
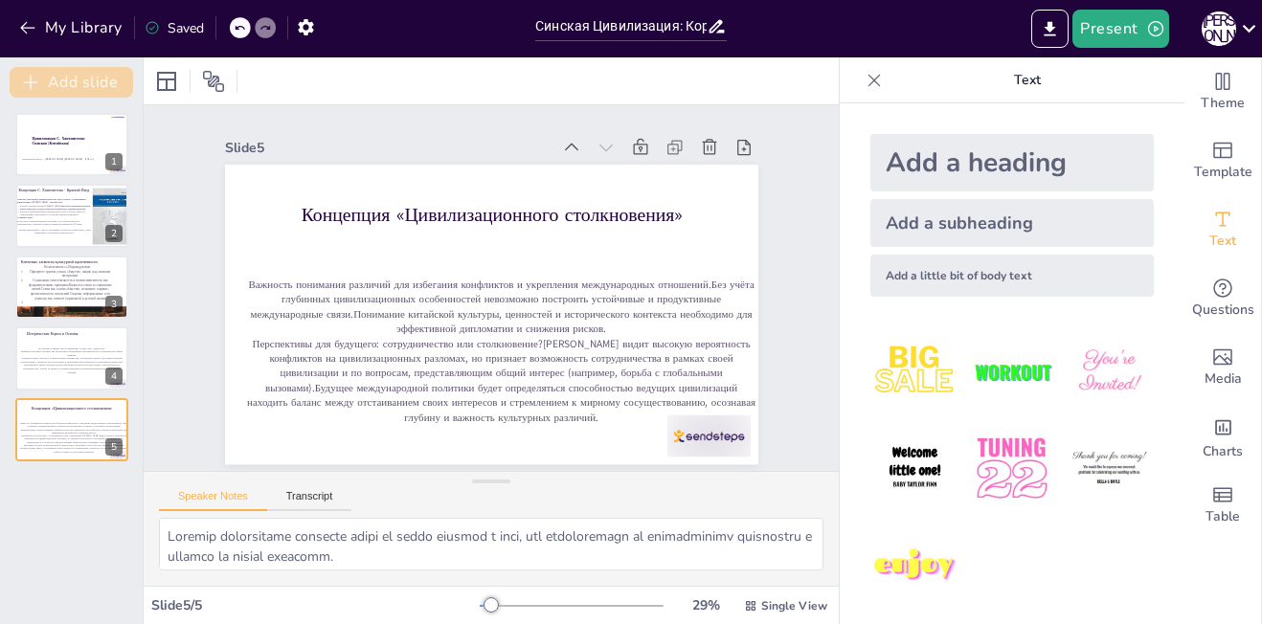
click at [86, 86] on button "Add slide" at bounding box center [72, 82] width 124 height 31
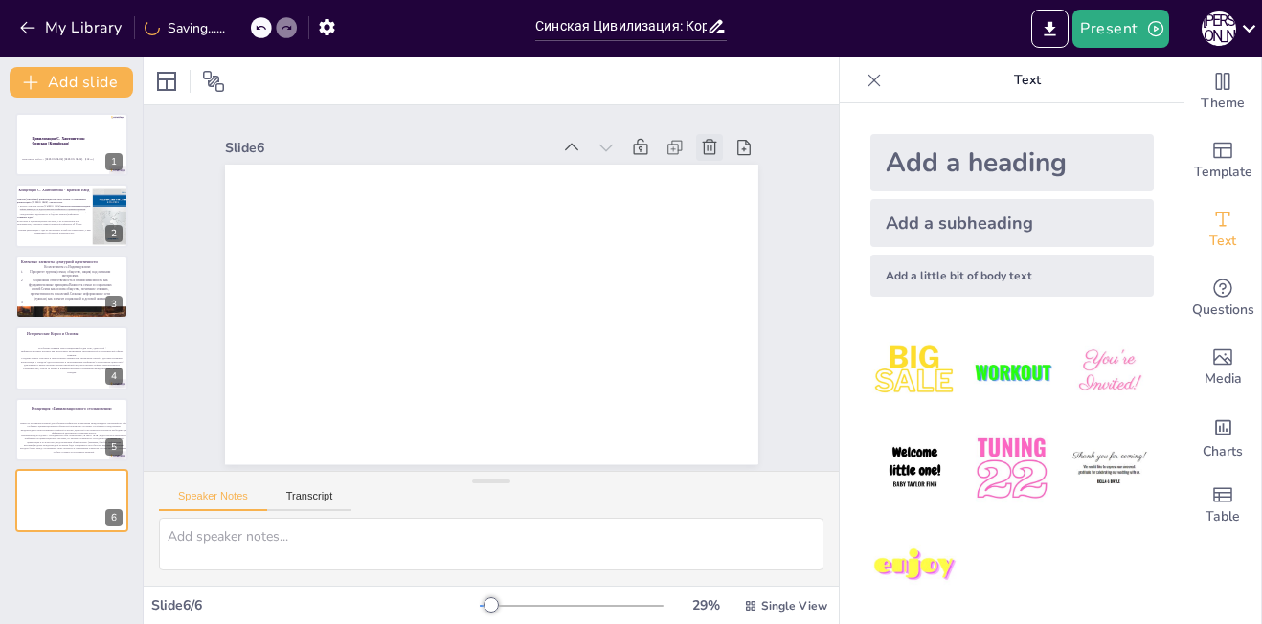
click at [696, 148] on div at bounding box center [709, 147] width 27 height 27
type textarea "Loremip dolorsitame consecte adipi el seddo eiusmod t inci, utl etdoloremagn al…"
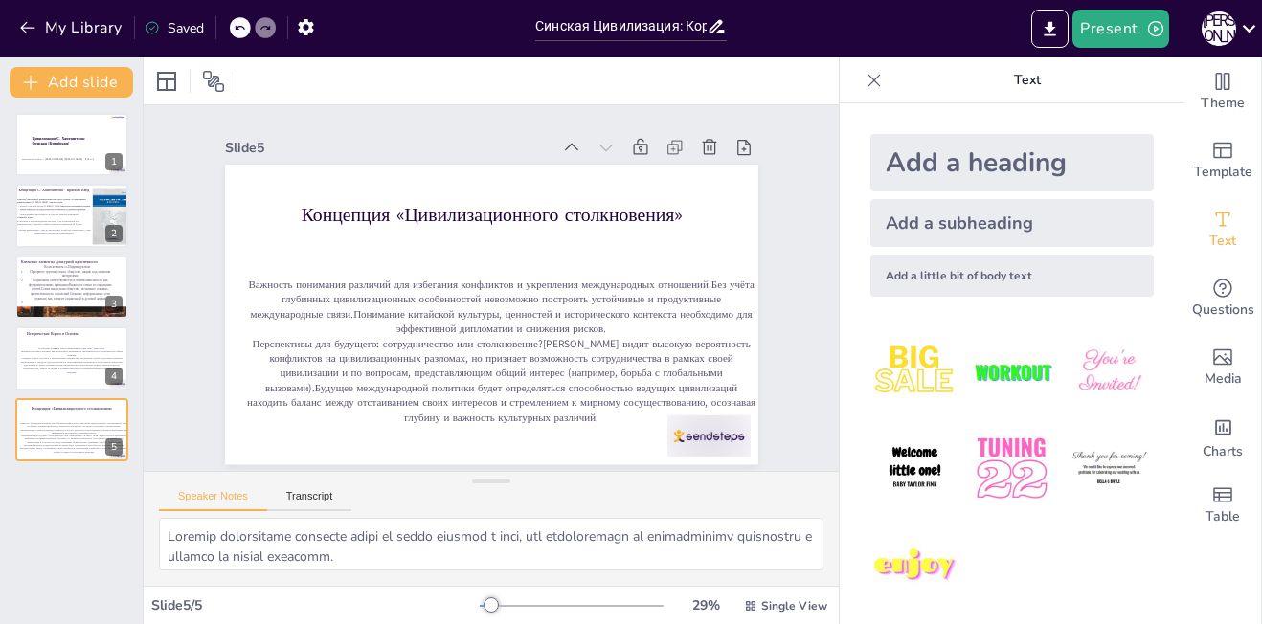
click at [865, 76] on icon at bounding box center [874, 80] width 19 height 19
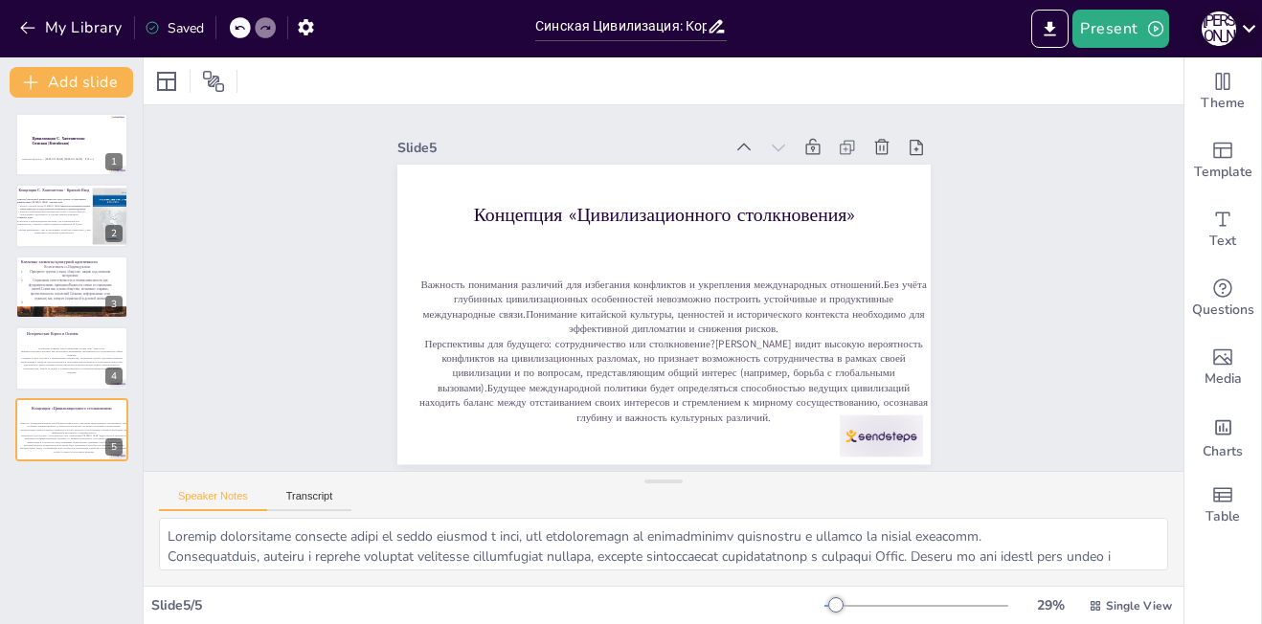
click at [1239, 34] on icon at bounding box center [1249, 28] width 26 height 26
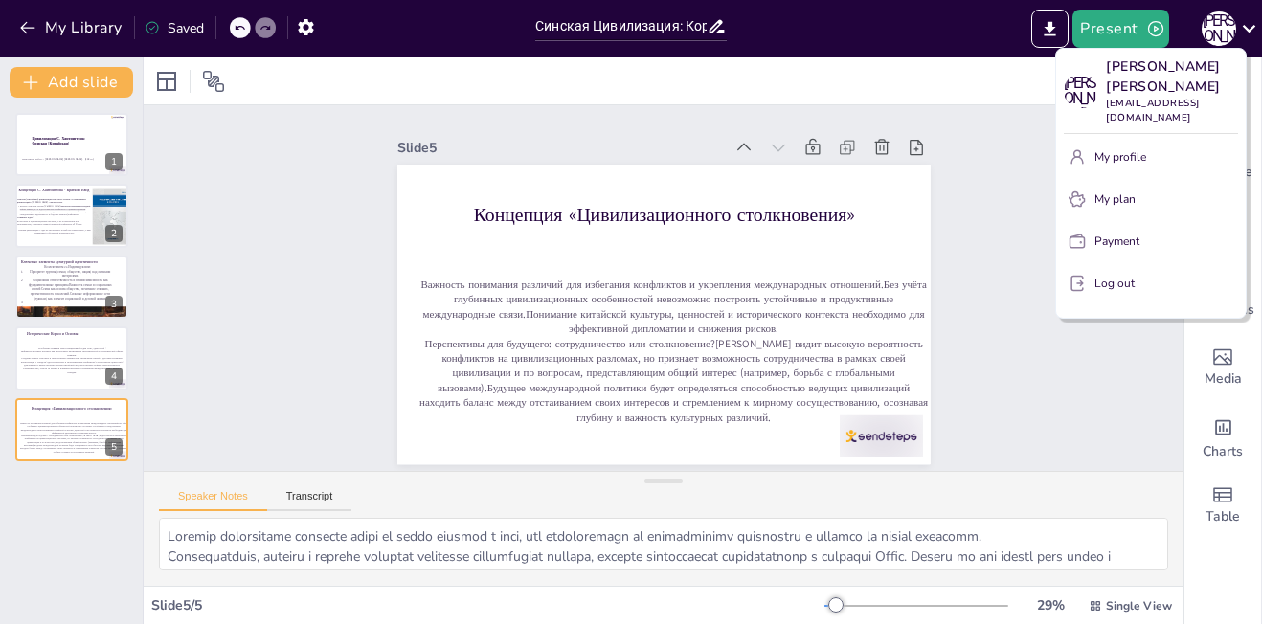
click at [1101, 329] on div at bounding box center [631, 312] width 1262 height 624
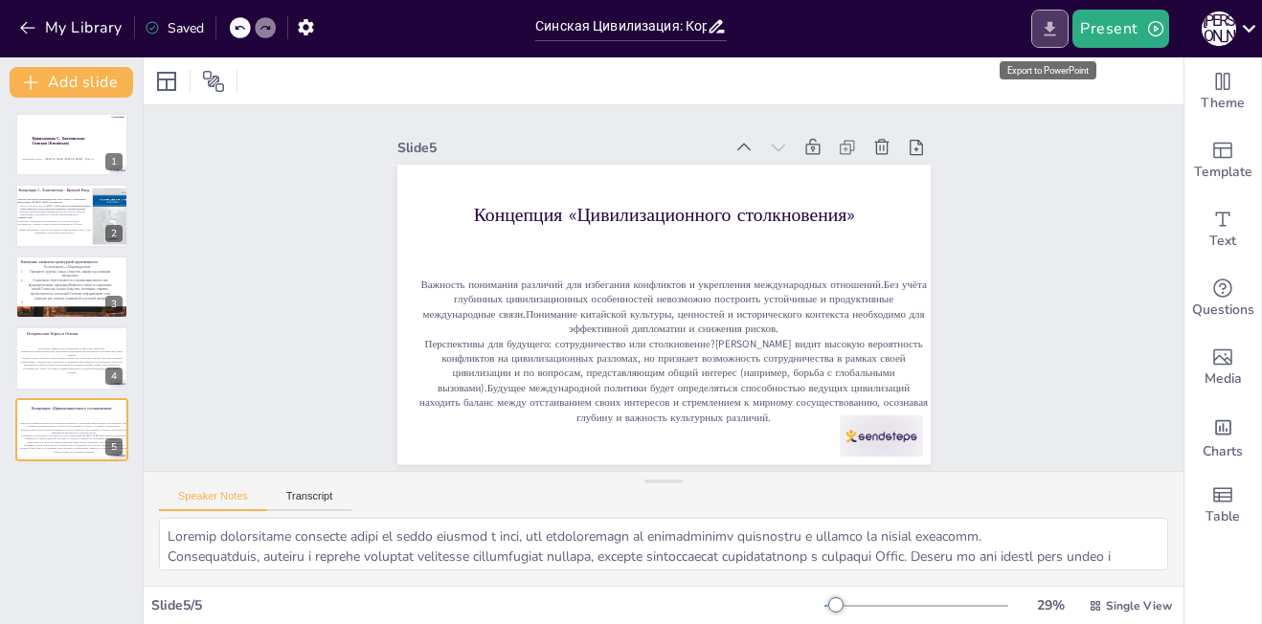
click at [1060, 32] on icon "Export to PowerPoint" at bounding box center [1050, 29] width 20 height 20
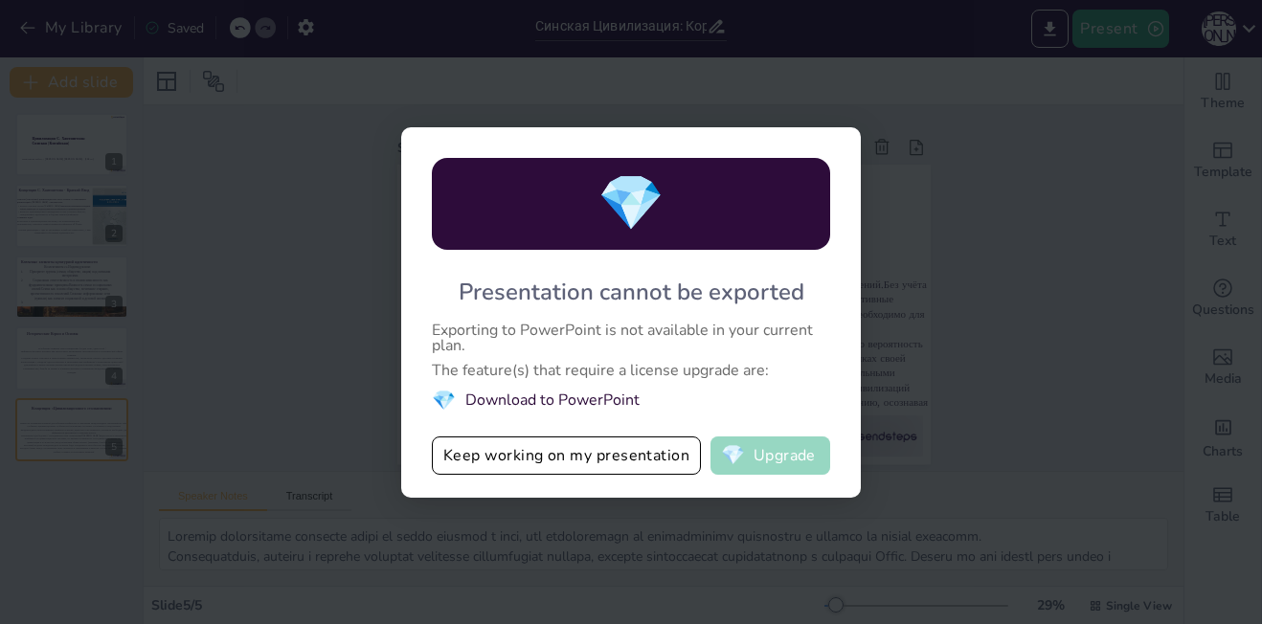
click at [811, 454] on button "💎 Upgrade" at bounding box center [770, 456] width 120 height 38
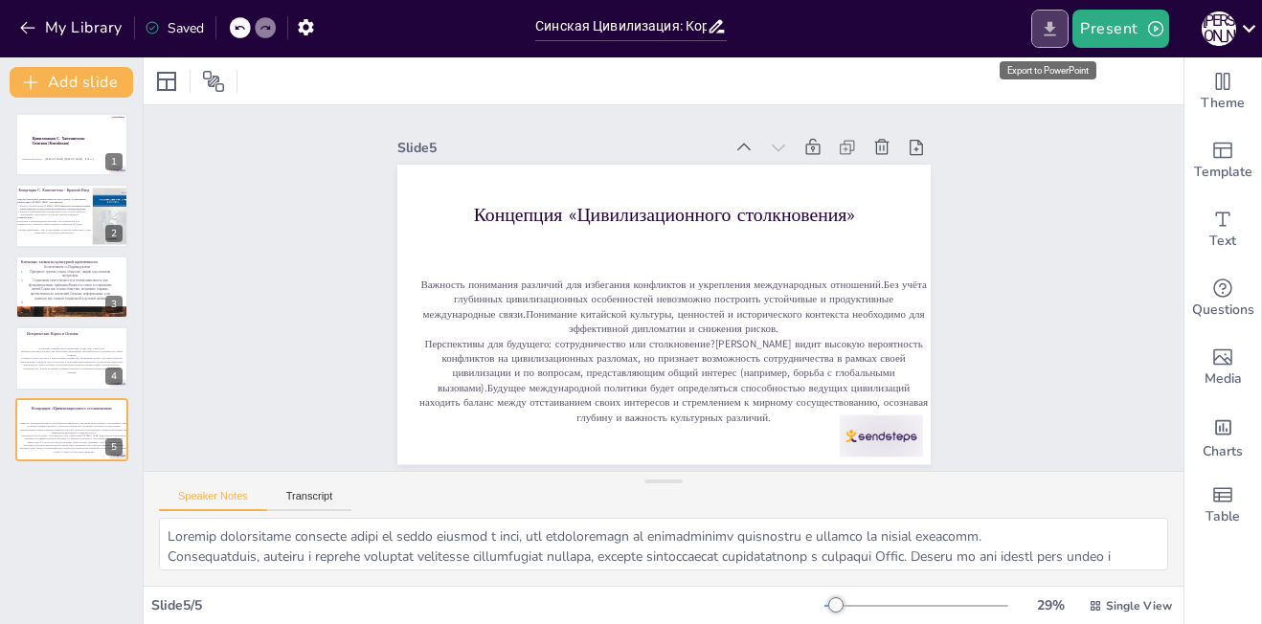
click at [1053, 40] on button "Export to PowerPoint" at bounding box center [1049, 29] width 37 height 38
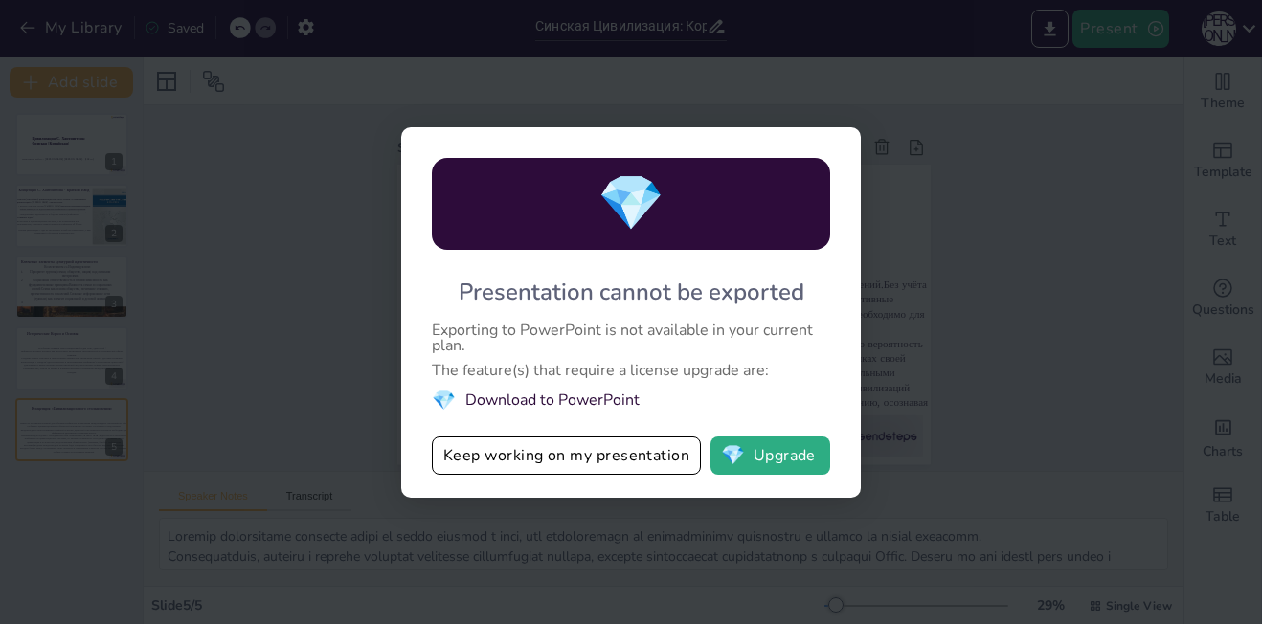
click at [508, 402] on li "💎 Download to PowerPoint" at bounding box center [631, 401] width 398 height 26
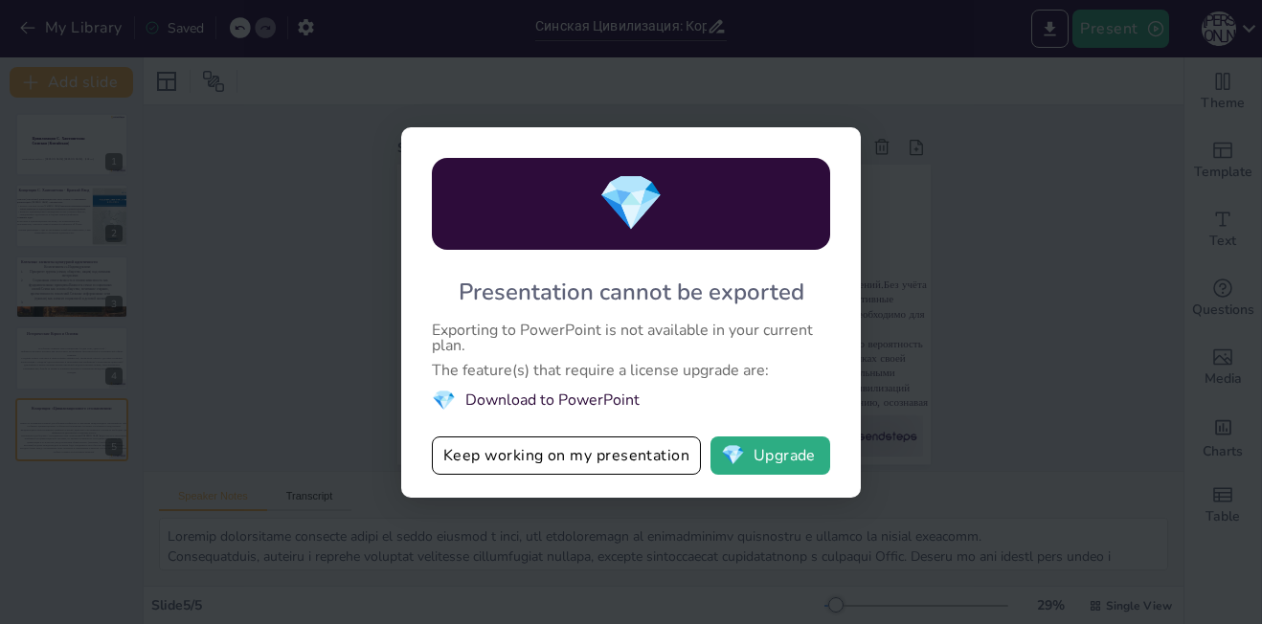
click at [508, 402] on li "💎 Download to PowerPoint" at bounding box center [631, 401] width 398 height 26
click at [666, 440] on button "Keep working on my presentation" at bounding box center [566, 456] width 269 height 38
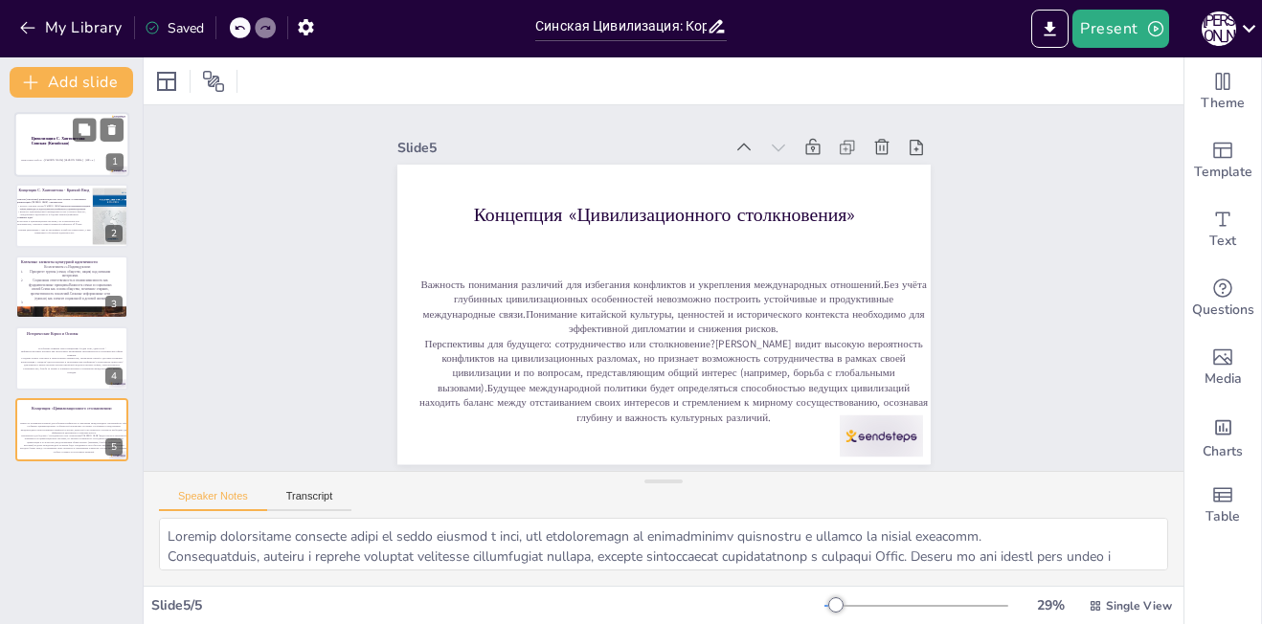
click at [89, 176] on div "Цивилизация С. Хантингтона: Синская (Китайская) Выполнила работу - [PERSON_NAME…" at bounding box center [71, 144] width 115 height 65
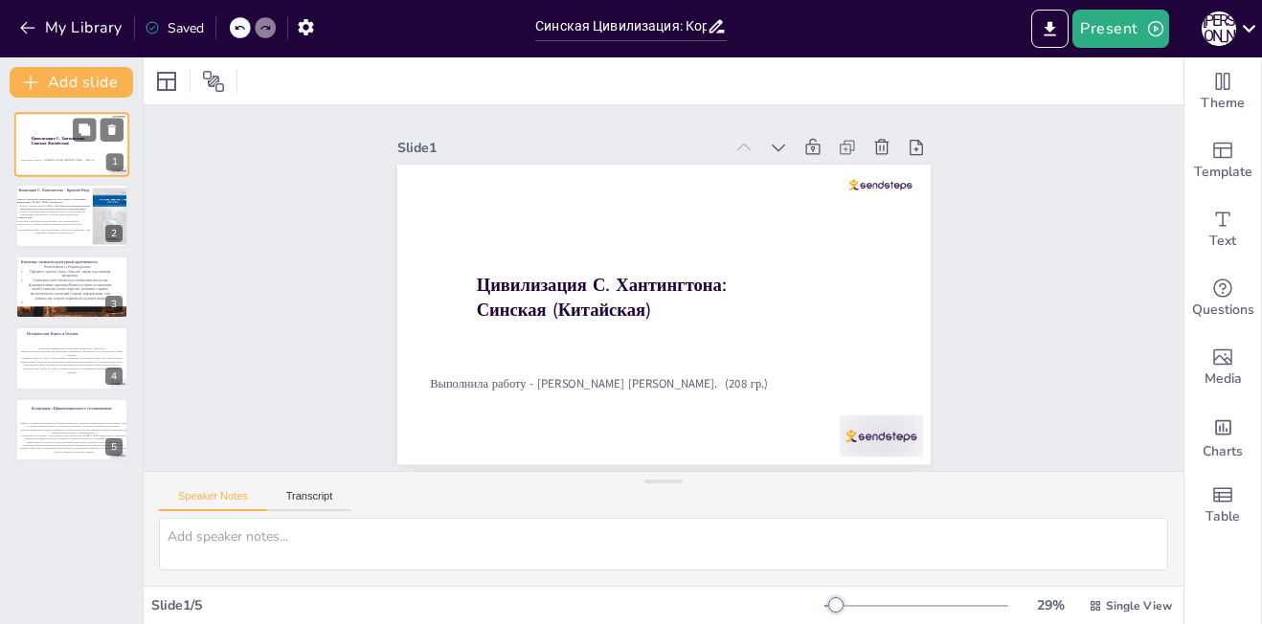
scroll to position [0, 0]
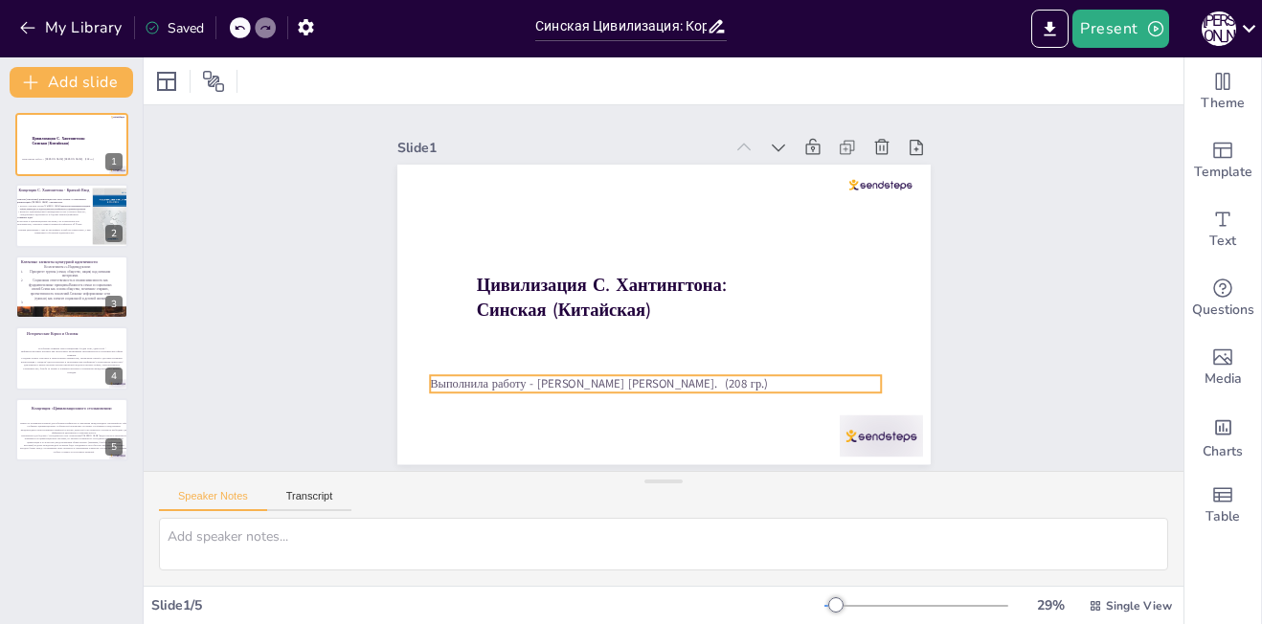
click at [430, 377] on span "Выполнила работу - [PERSON_NAME] [PERSON_NAME]. (208 гр.)" at bounding box center [599, 384] width 338 height 16
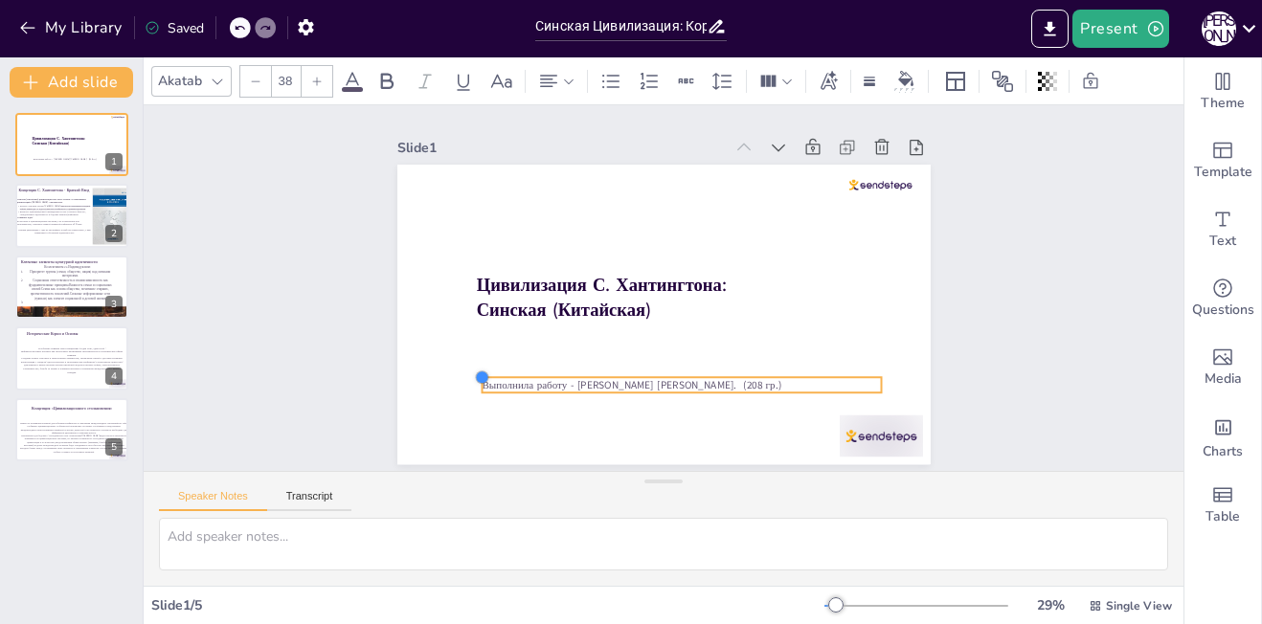
drag, startPoint x: 417, startPoint y: 377, endPoint x: 471, endPoint y: 379, distance: 54.6
click at [474, 379] on div at bounding box center [481, 378] width 15 height 15
click at [664, 368] on div at bounding box center [681, 367] width 399 height 15
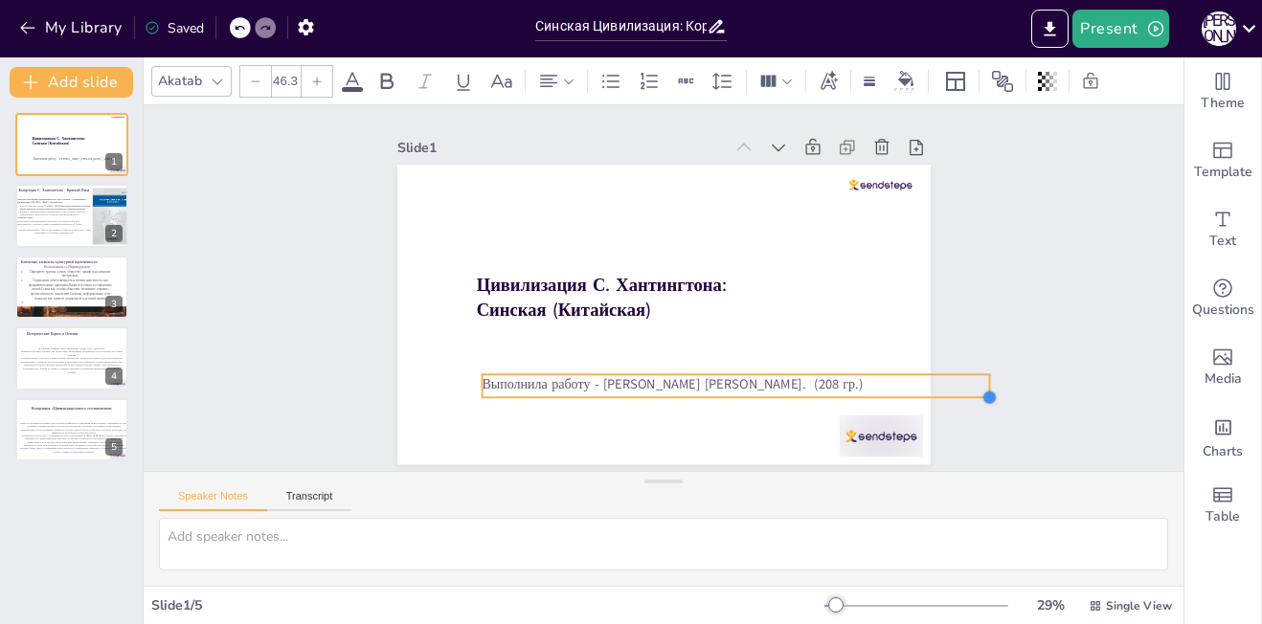
type input "48.3"
click at [873, 392] on div "Цивилизация С. Хантингтона: Синская (Китайская) Выполнила работу - [PERSON_NAME…" at bounding box center [663, 315] width 533 height 300
click at [476, 376] on span "Выполнила работу - [PERSON_NAME] [PERSON_NAME]. (208 гр.)" at bounding box center [666, 384] width 381 height 18
click at [461, 378] on div at bounding box center [468, 386] width 15 height 22
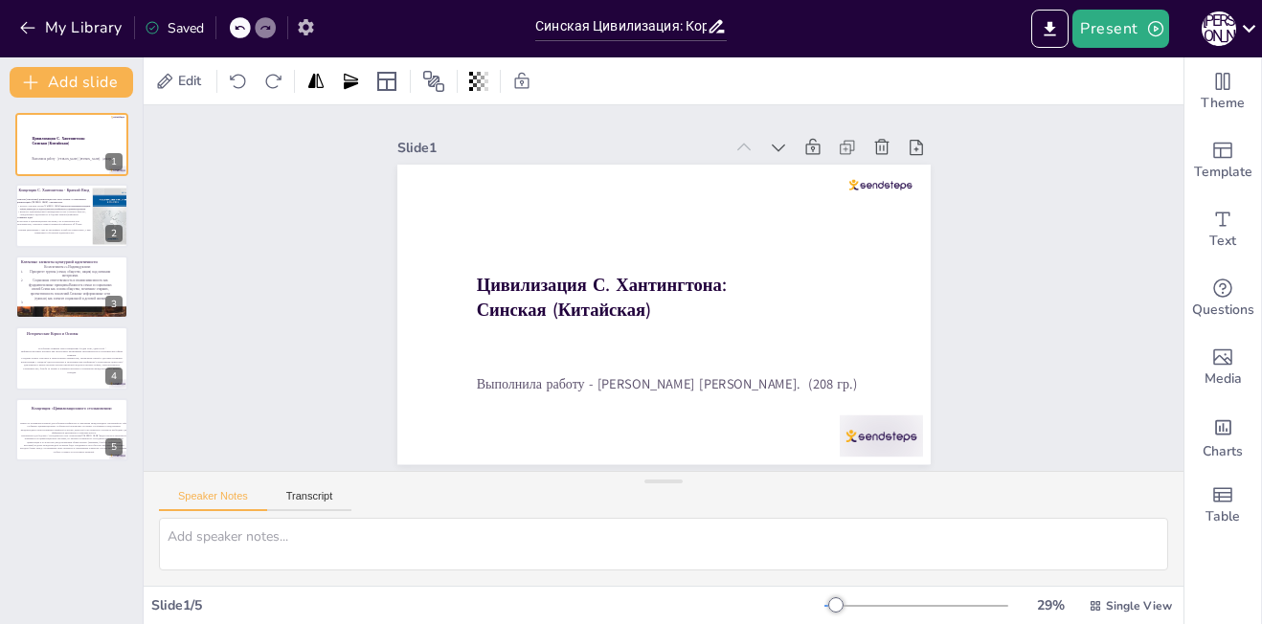
click at [309, 34] on icon "button" at bounding box center [306, 27] width 20 height 20
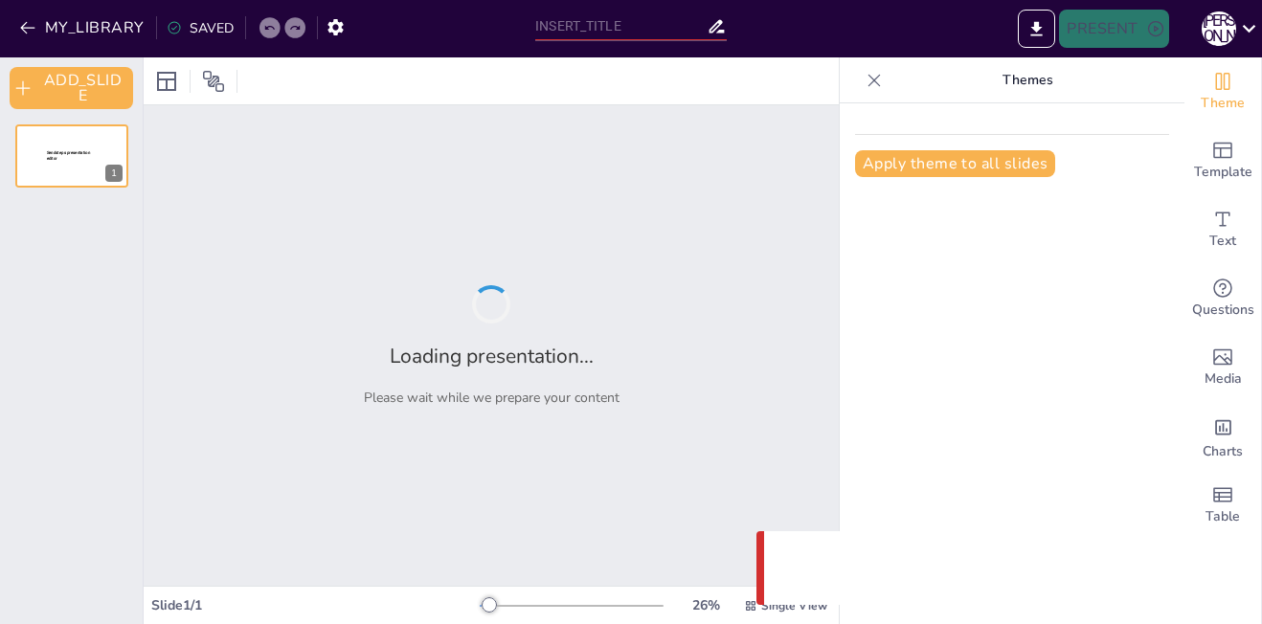
type input "Синская Цивилизация: Корни, Ценности и Современность"
